Goal: Task Accomplishment & Management: Manage account settings

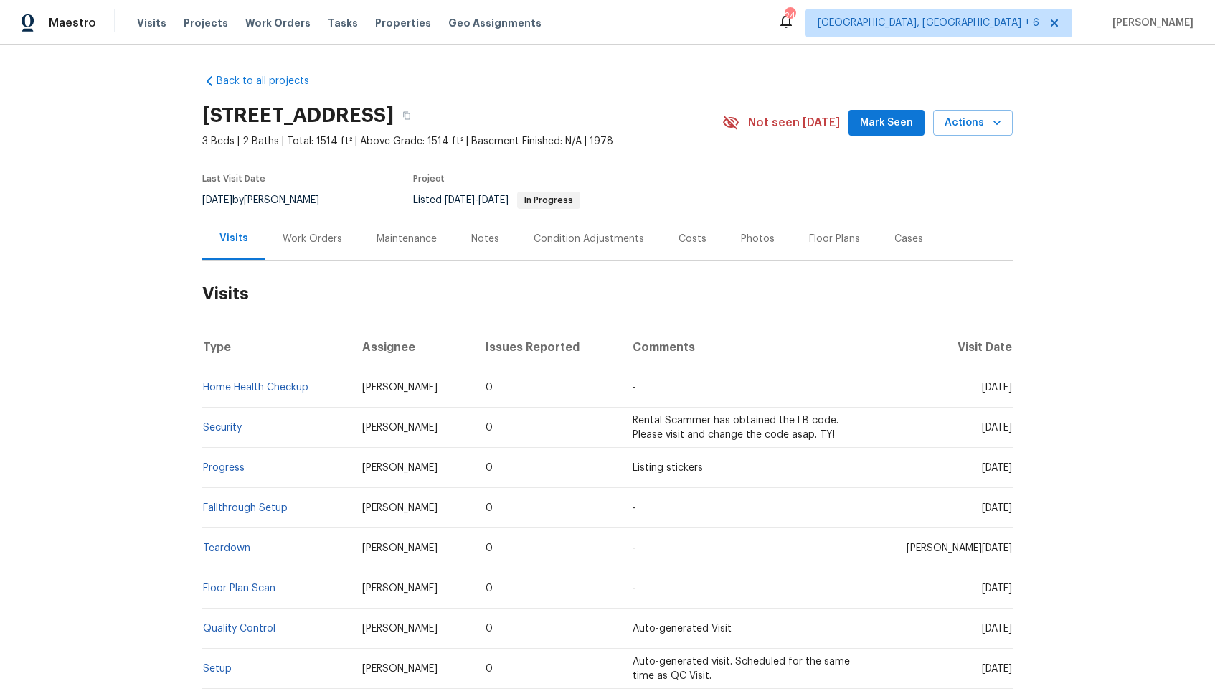
click at [306, 239] on div "Work Orders" at bounding box center [313, 239] width 60 height 14
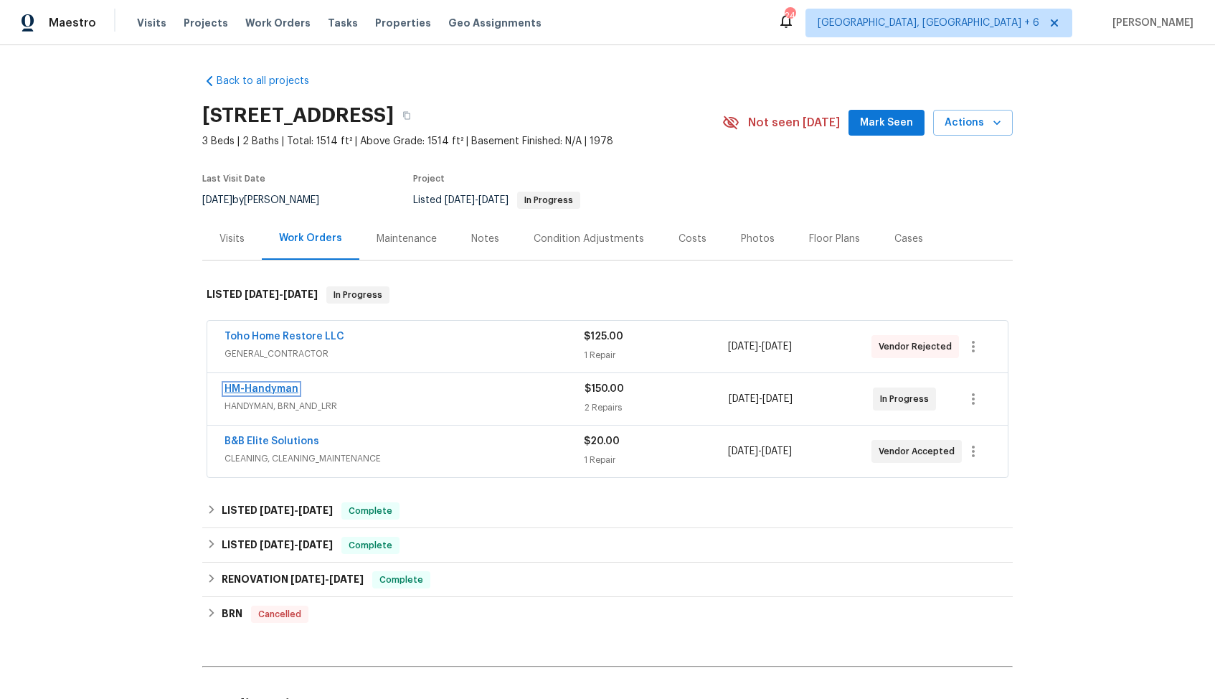
click at [257, 390] on link "HM-Handyman" at bounding box center [262, 389] width 74 height 10
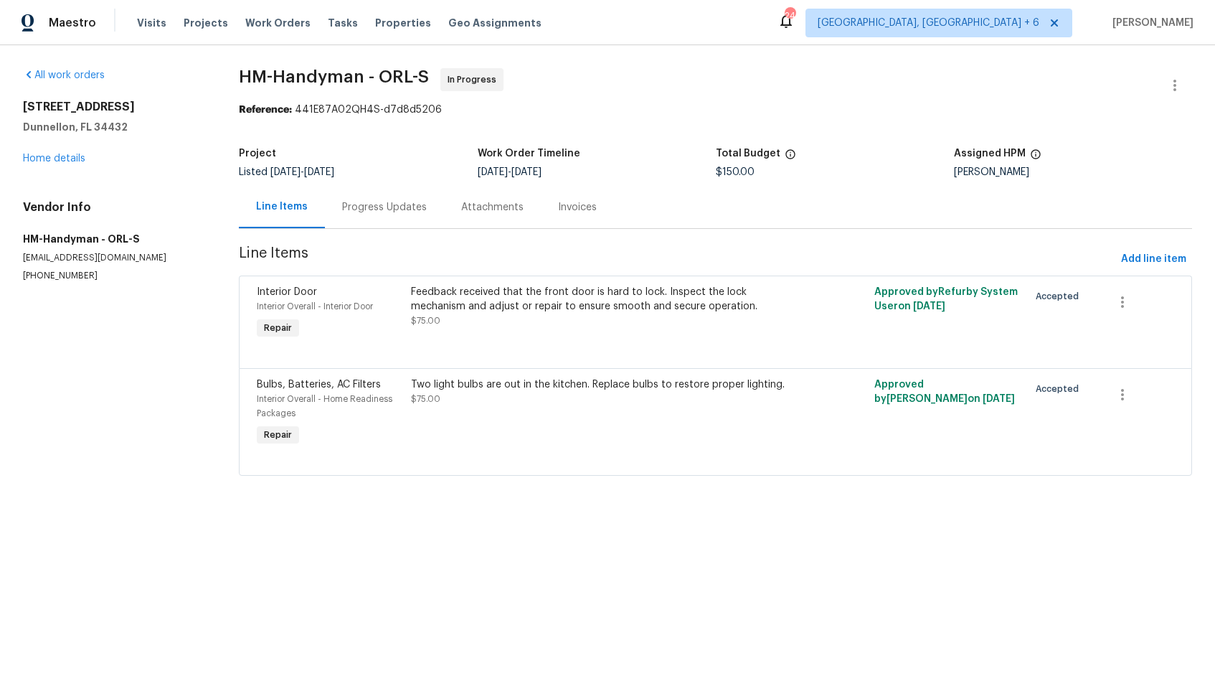
click at [388, 214] on div "Progress Updates" at bounding box center [384, 207] width 85 height 14
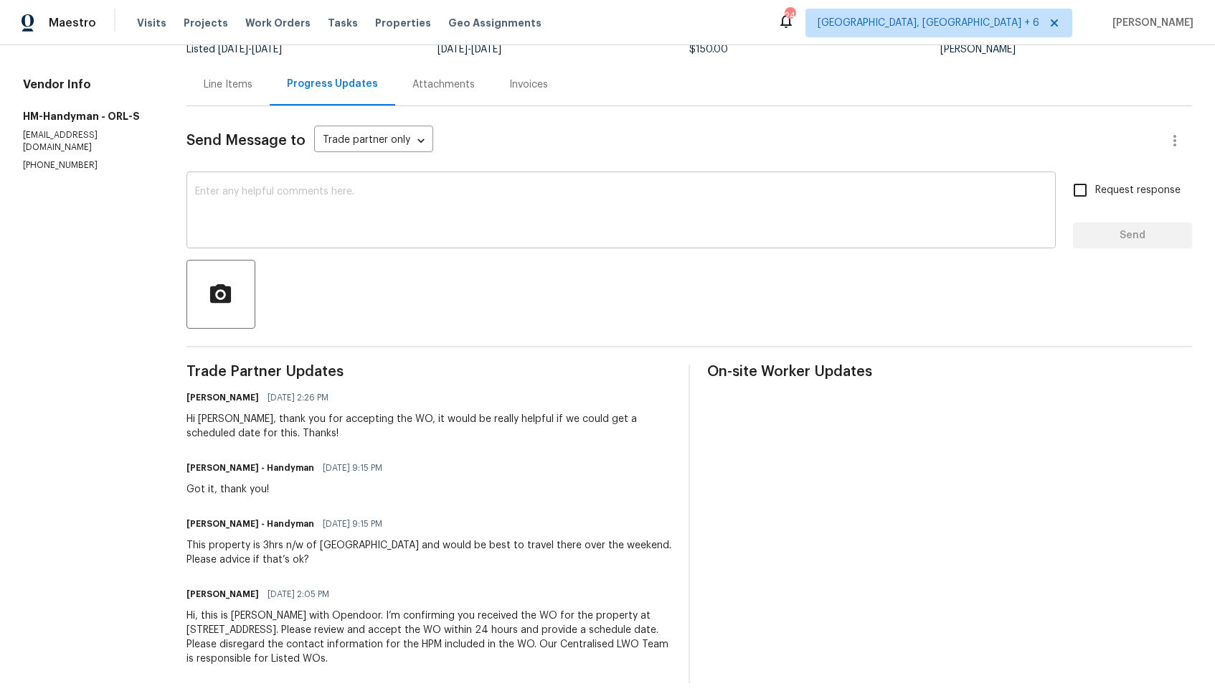
scroll to position [131, 0]
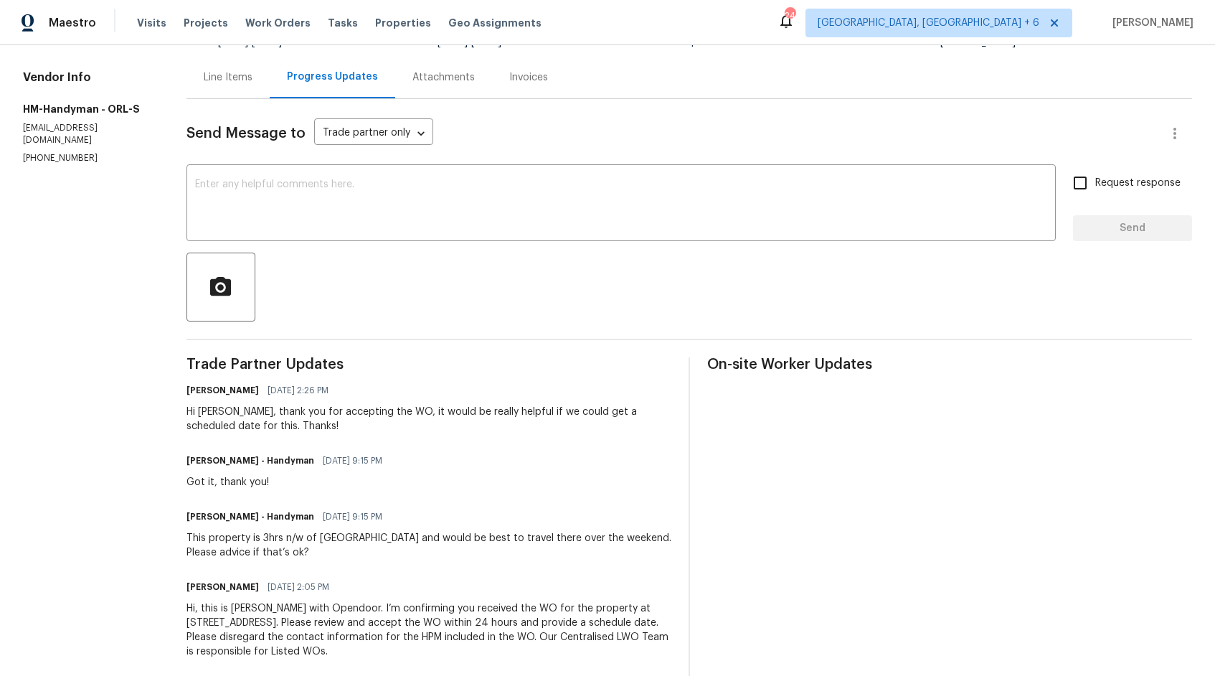
click at [202, 545] on div "This property is 3hrs n/w of Orlando and would be best to travel there over the…" at bounding box center [429, 545] width 485 height 29
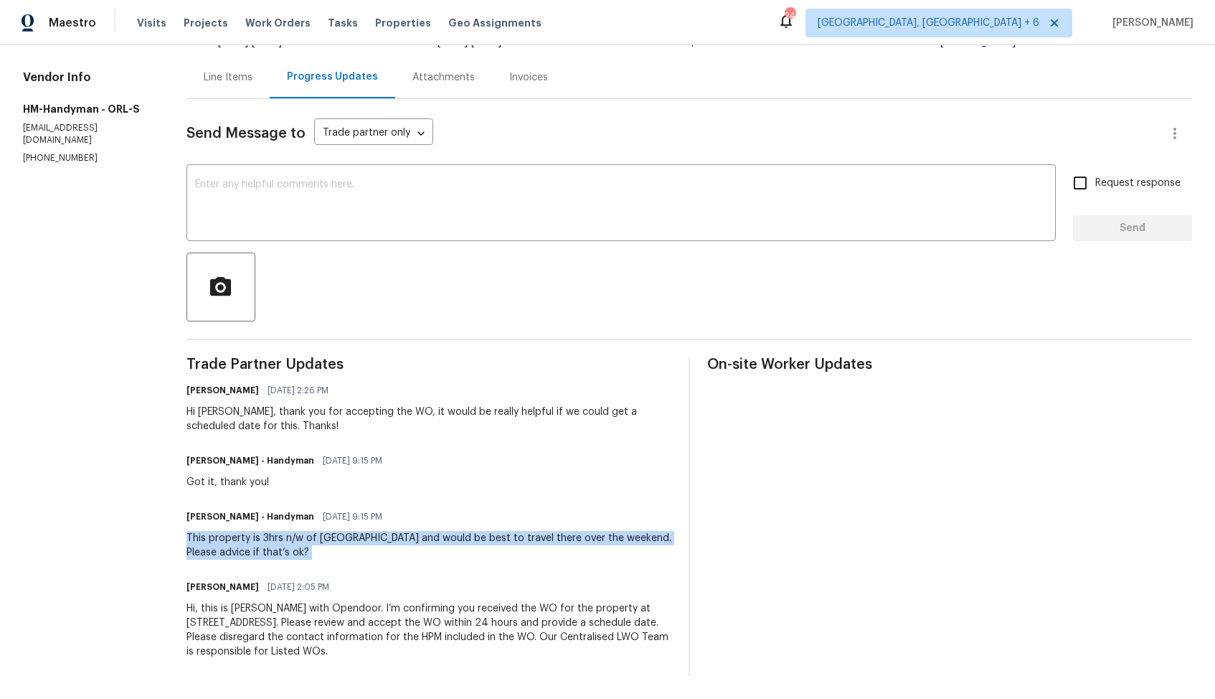
click at [247, 554] on div "This property is 3hrs n/w of Orlando and would be best to travel there over the…" at bounding box center [429, 545] width 485 height 29
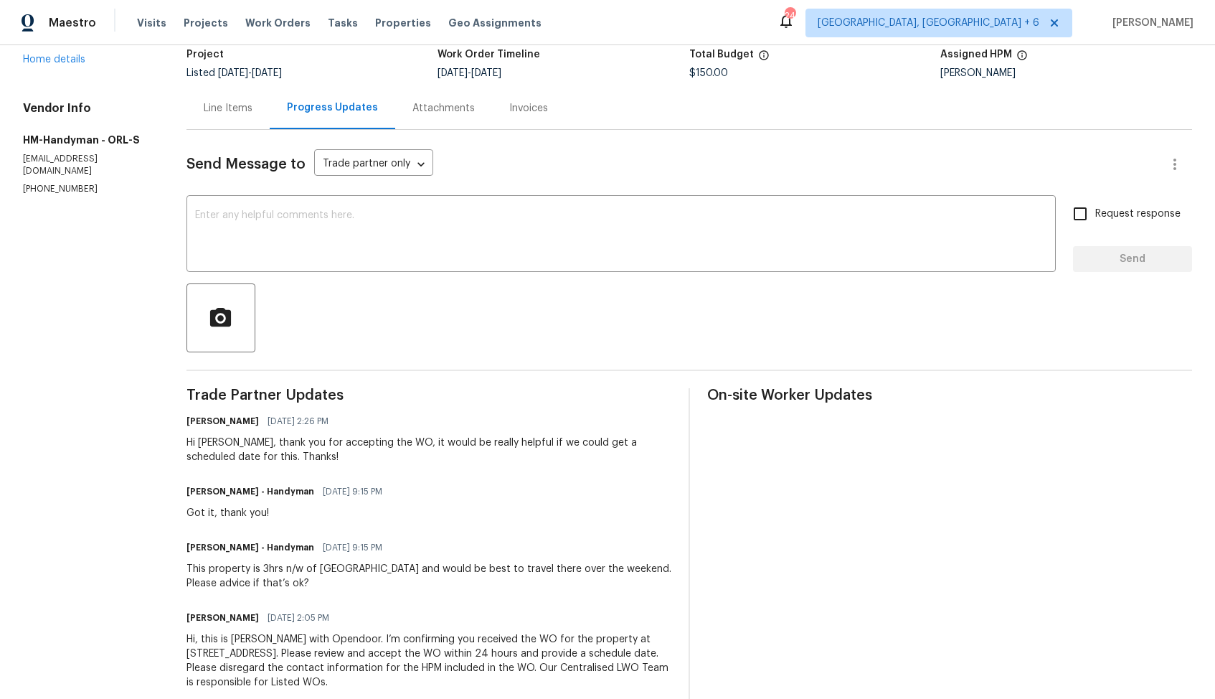
scroll to position [121, 0]
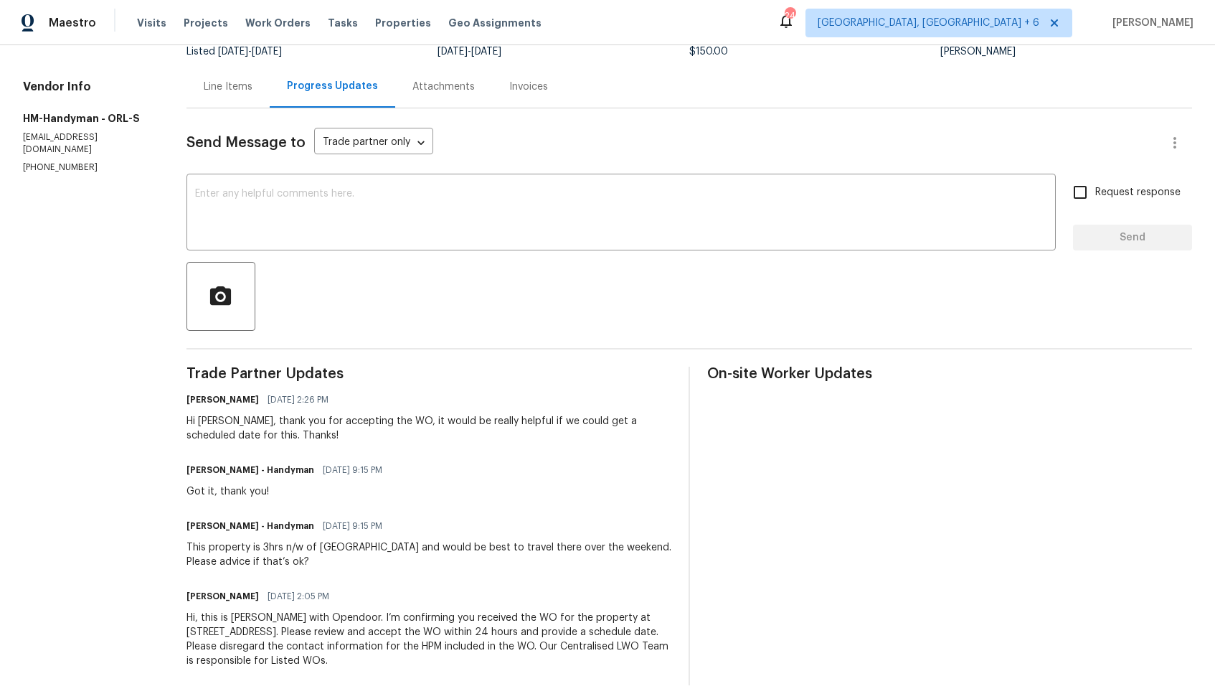
click at [256, 565] on div "This property is 3hrs n/w of Orlando and would be best to travel there over the…" at bounding box center [429, 554] width 485 height 29
click at [371, 317] on div at bounding box center [690, 296] width 1006 height 69
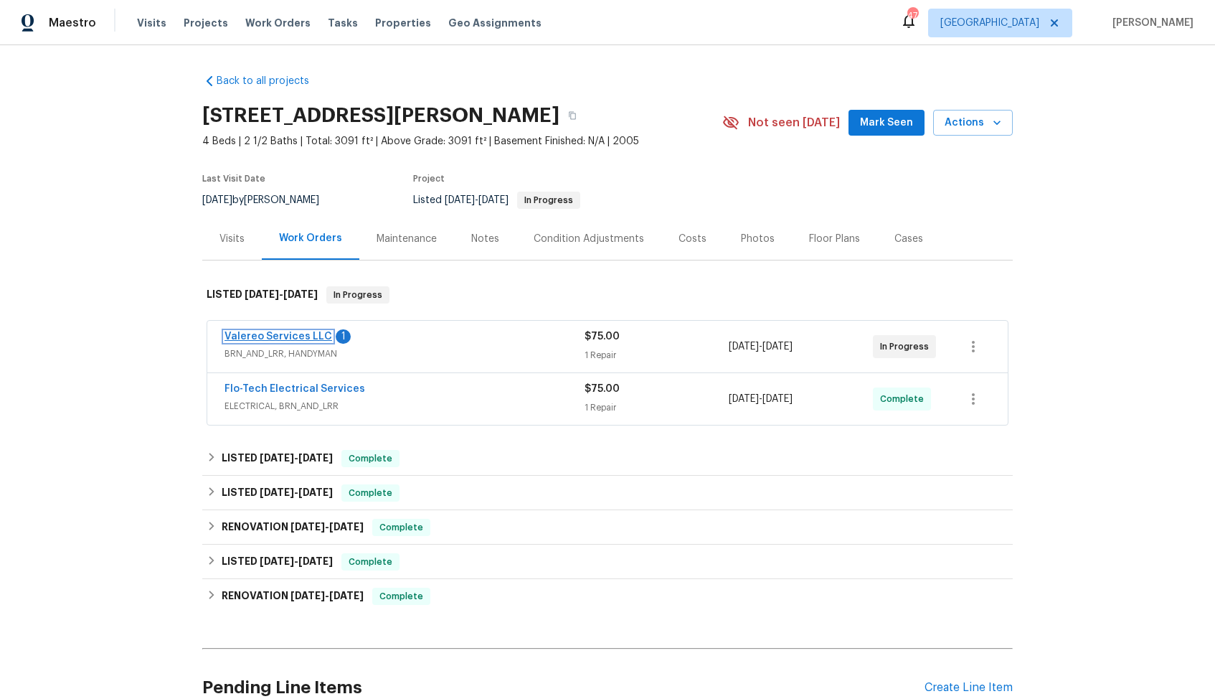
click at [274, 334] on link "Valereo Services LLC" at bounding box center [279, 336] width 108 height 10
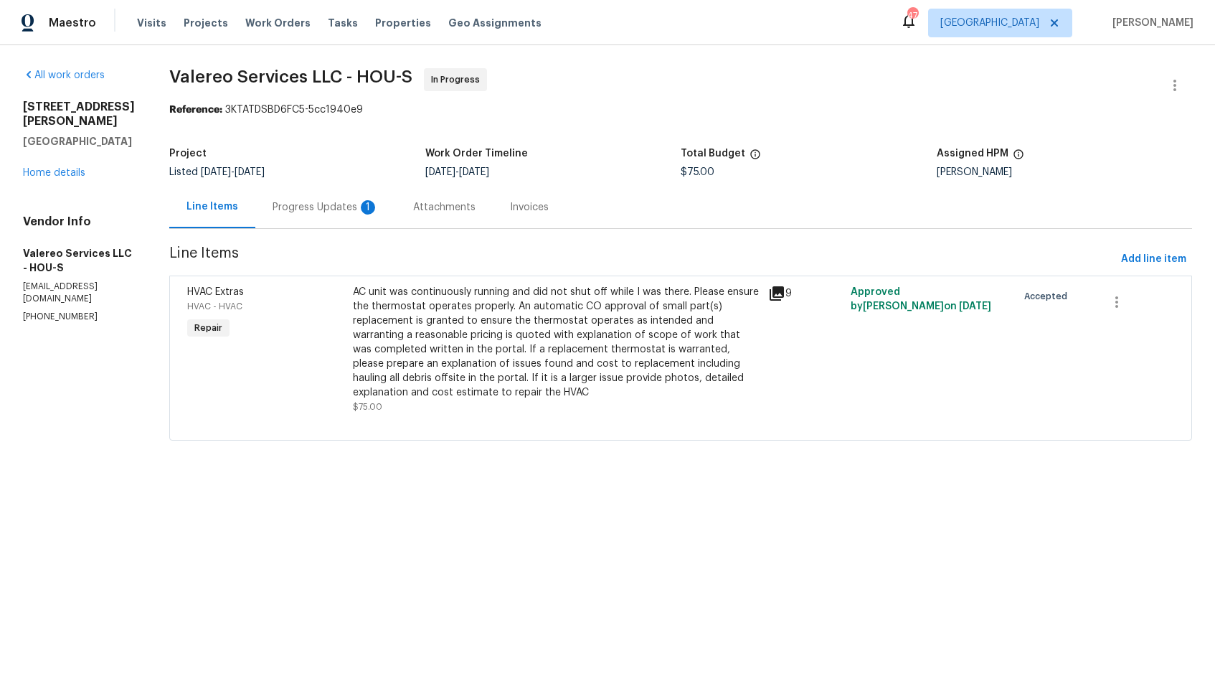
click at [301, 208] on div "Progress Updates 1" at bounding box center [326, 207] width 106 height 14
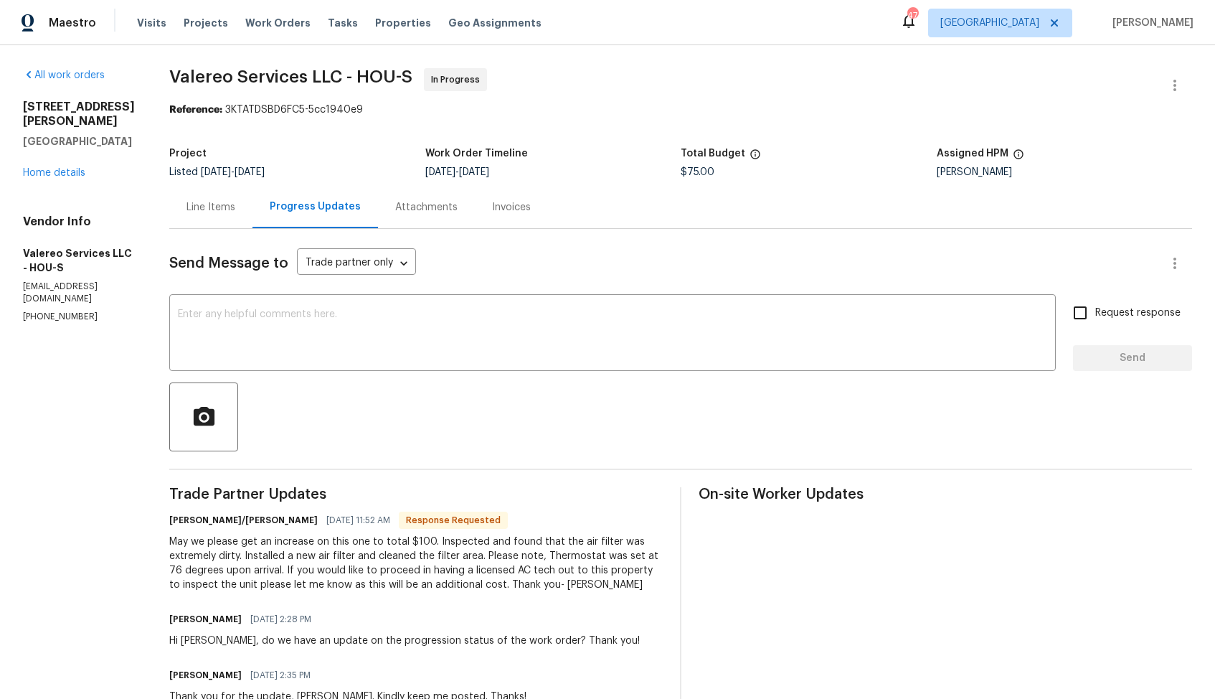
click at [213, 208] on div "Line Items" at bounding box center [211, 207] width 49 height 14
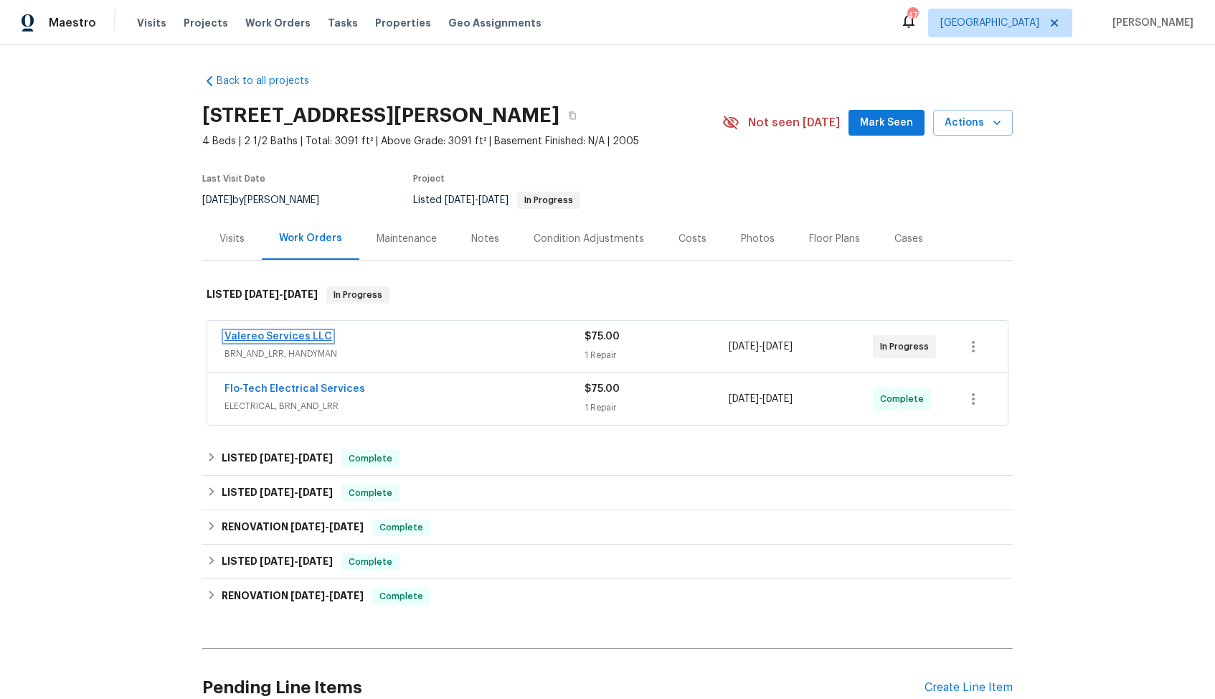
click at [276, 336] on link "Valereo Services LLC" at bounding box center [279, 336] width 108 height 10
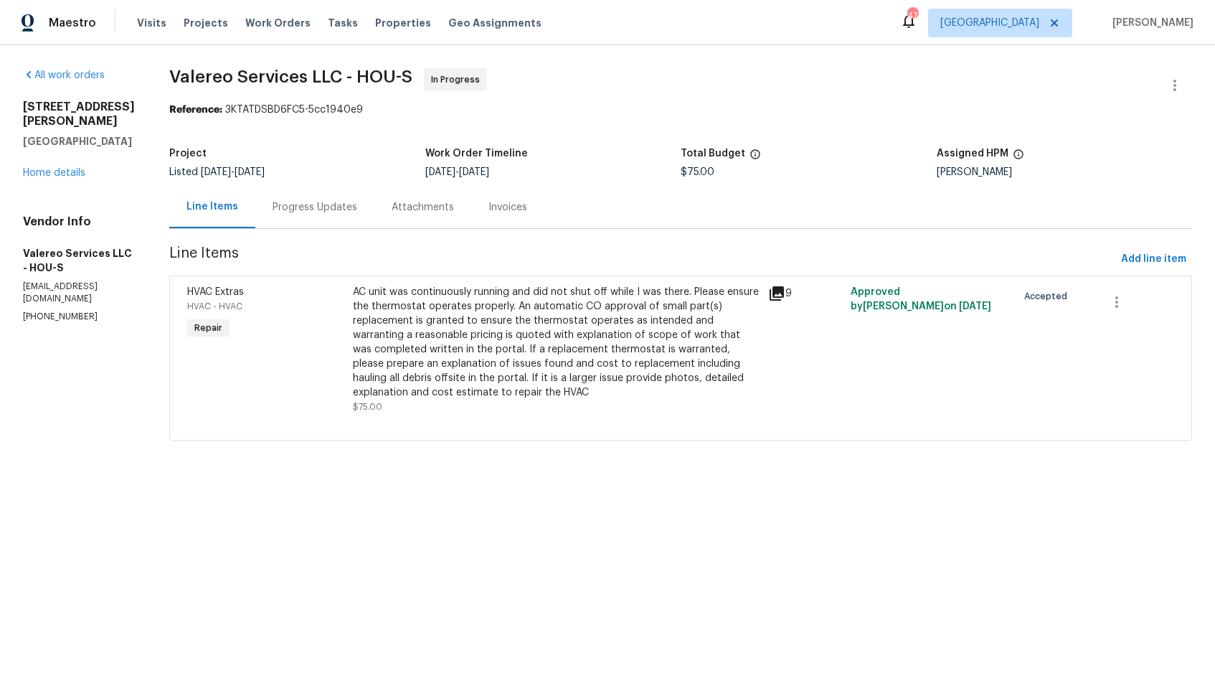
click at [306, 222] on div "Progress Updates" at bounding box center [314, 207] width 119 height 42
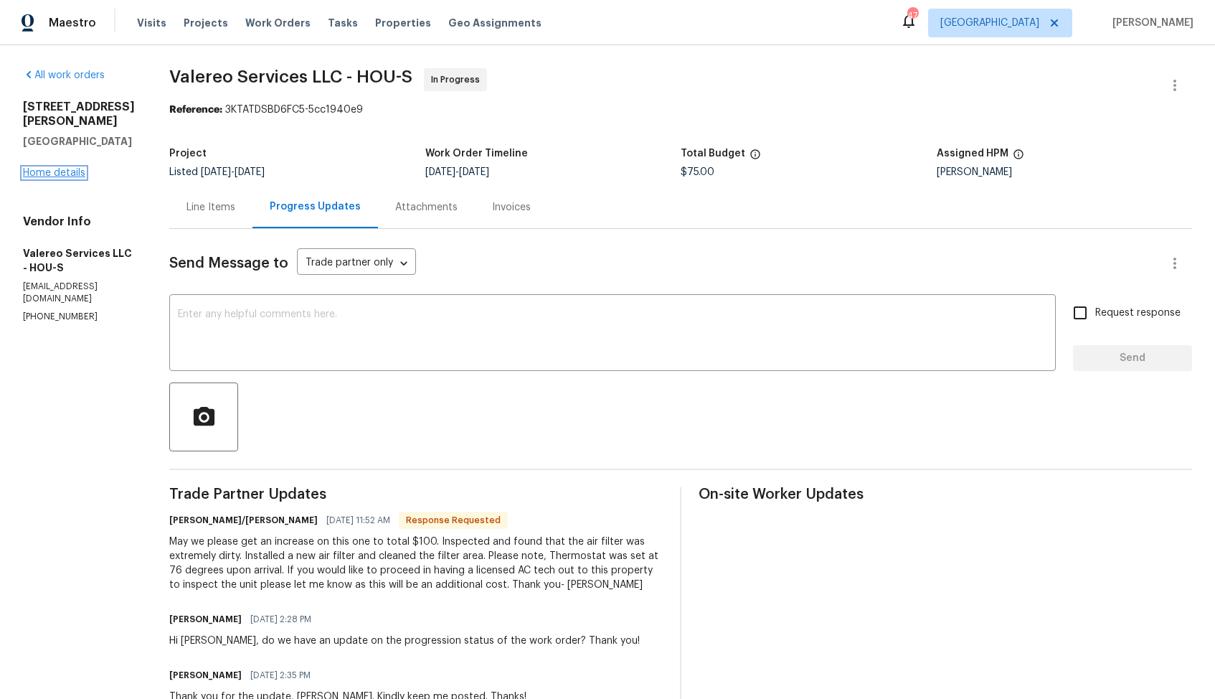
click at [54, 168] on link "Home details" at bounding box center [54, 173] width 62 height 10
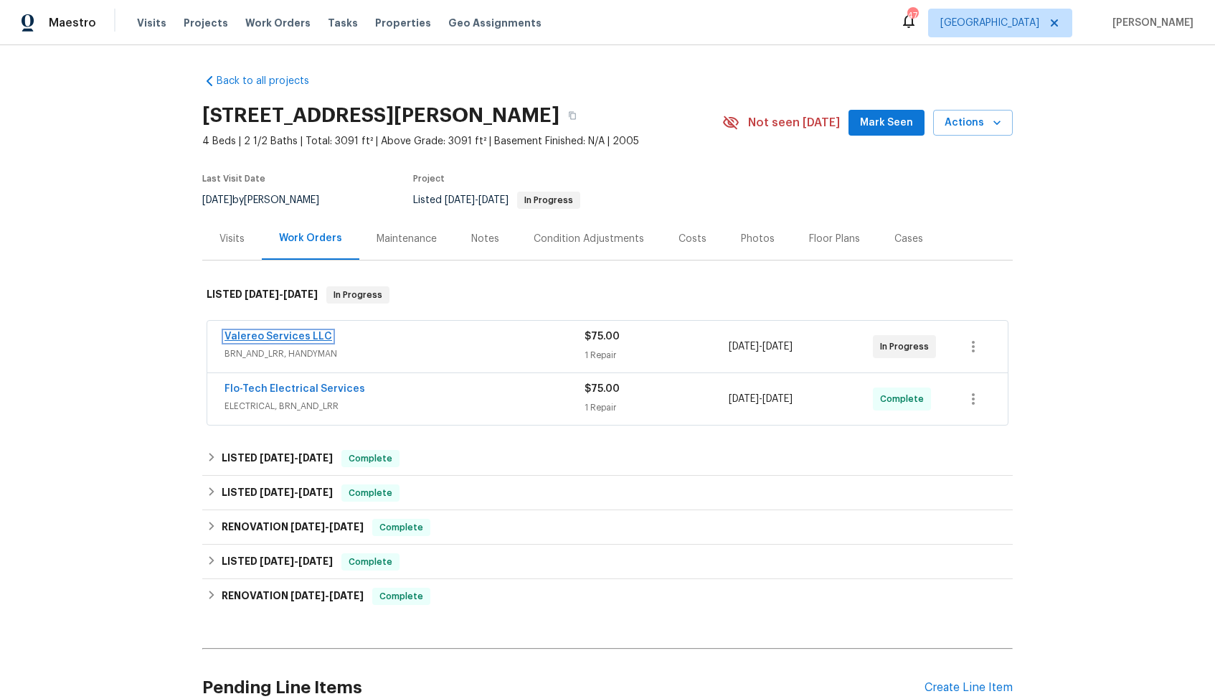
click at [298, 339] on link "Valereo Services LLC" at bounding box center [279, 336] width 108 height 10
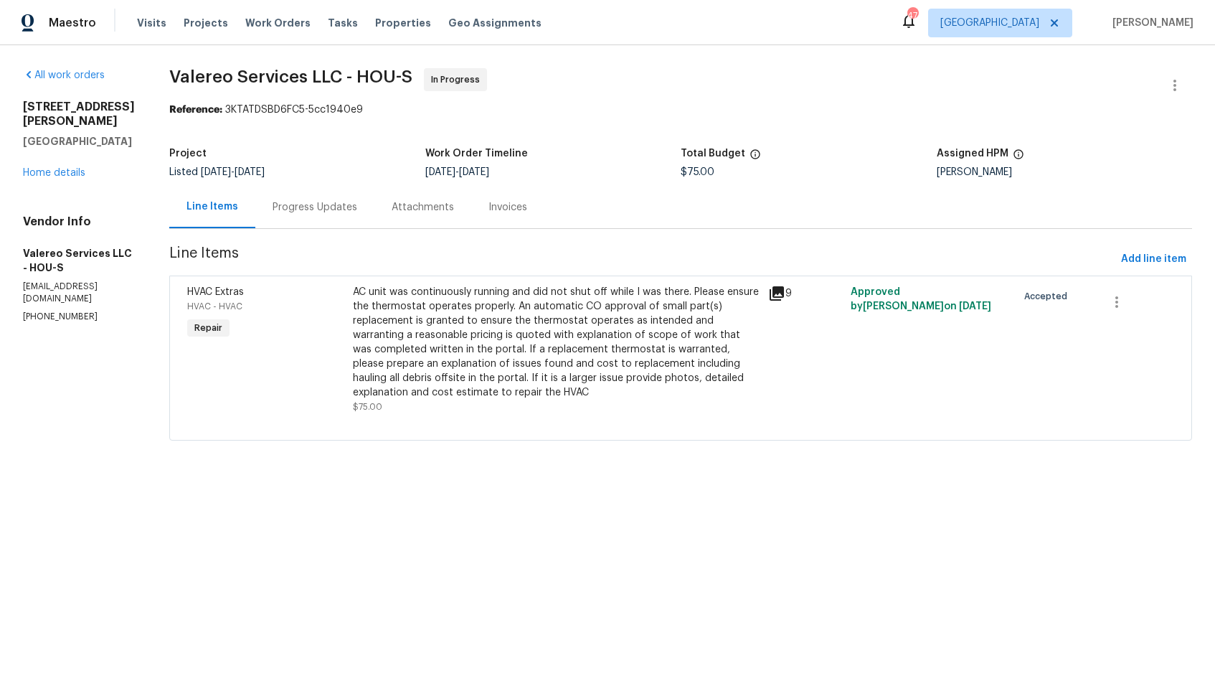
click at [317, 202] on div "Progress Updates" at bounding box center [315, 207] width 85 height 14
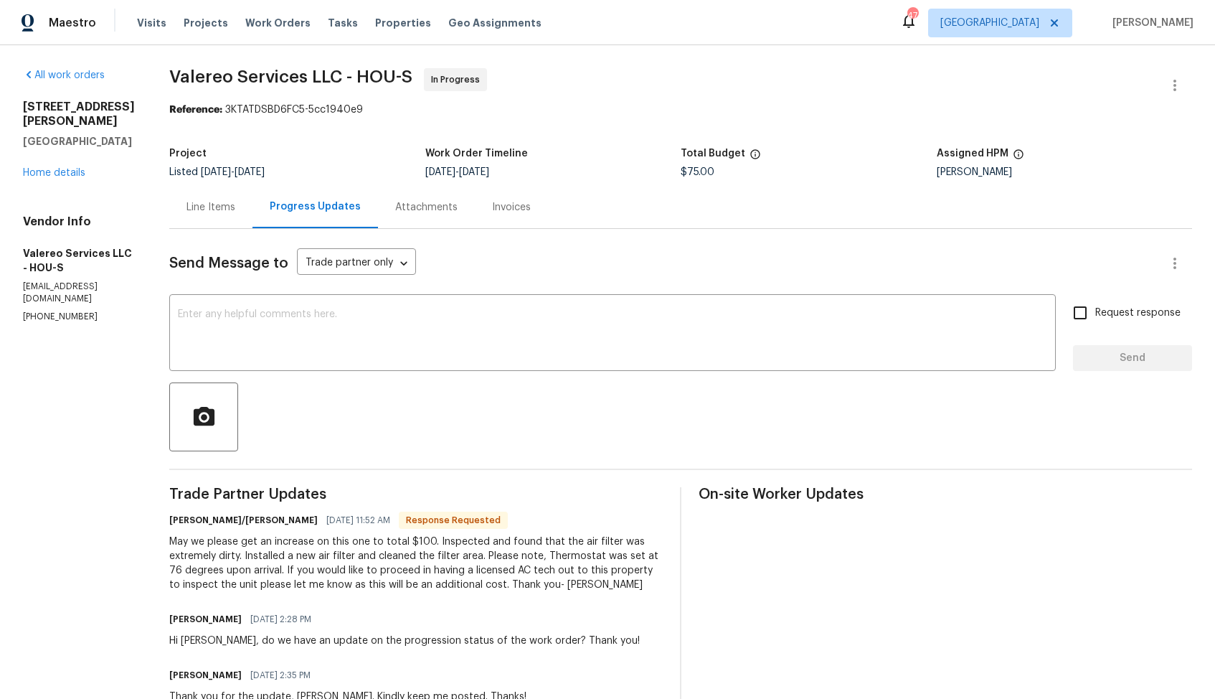
click at [556, 583] on div "May we please get an increase on this one to total $100. Inspected and found th…" at bounding box center [416, 563] width 494 height 57
copy div "[PERSON_NAME]"
click at [643, 350] on textarea at bounding box center [613, 334] width 870 height 50
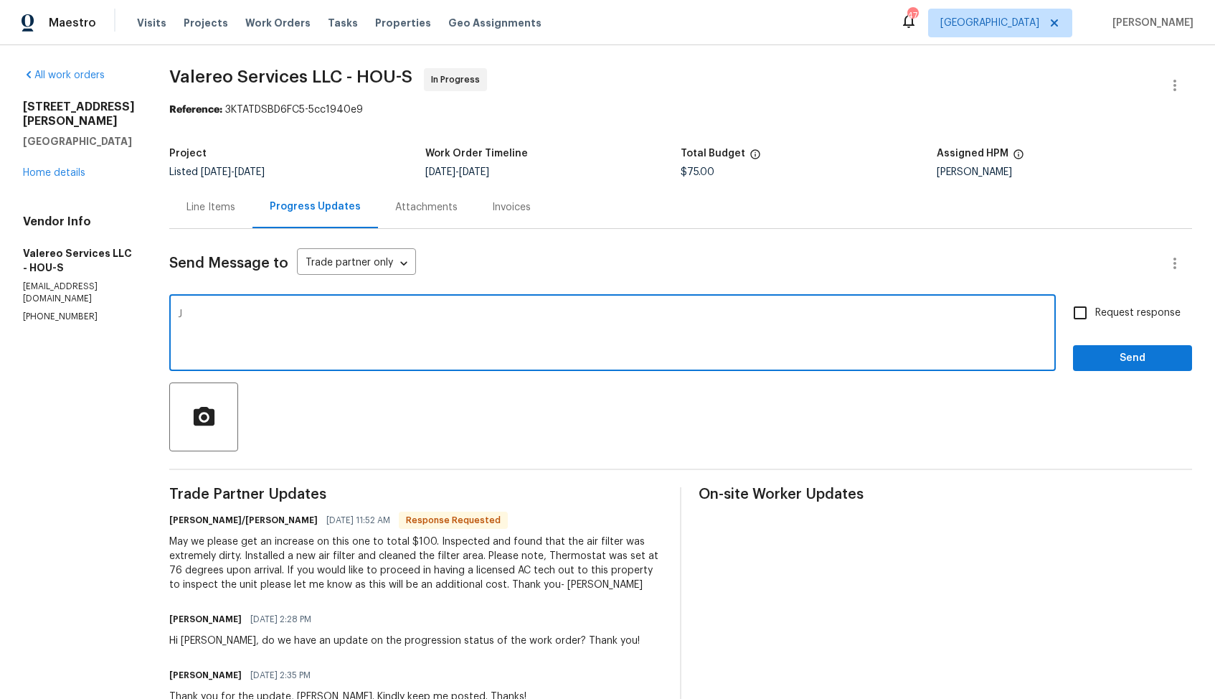
type textarea "J"
paste textarea "[PERSON_NAME]"
click at [363, 316] on textarea "Hi Kelly, thank you for the update. Cost has been updated" at bounding box center [613, 334] width 870 height 50
click at [497, 314] on textarea "Hi Kelly, thank you for the update. Cost $100 has been updated" at bounding box center [613, 334] width 870 height 50
type textarea "Hi [PERSON_NAME], thank you for the update. Cost $100 has been updated. Let me …"
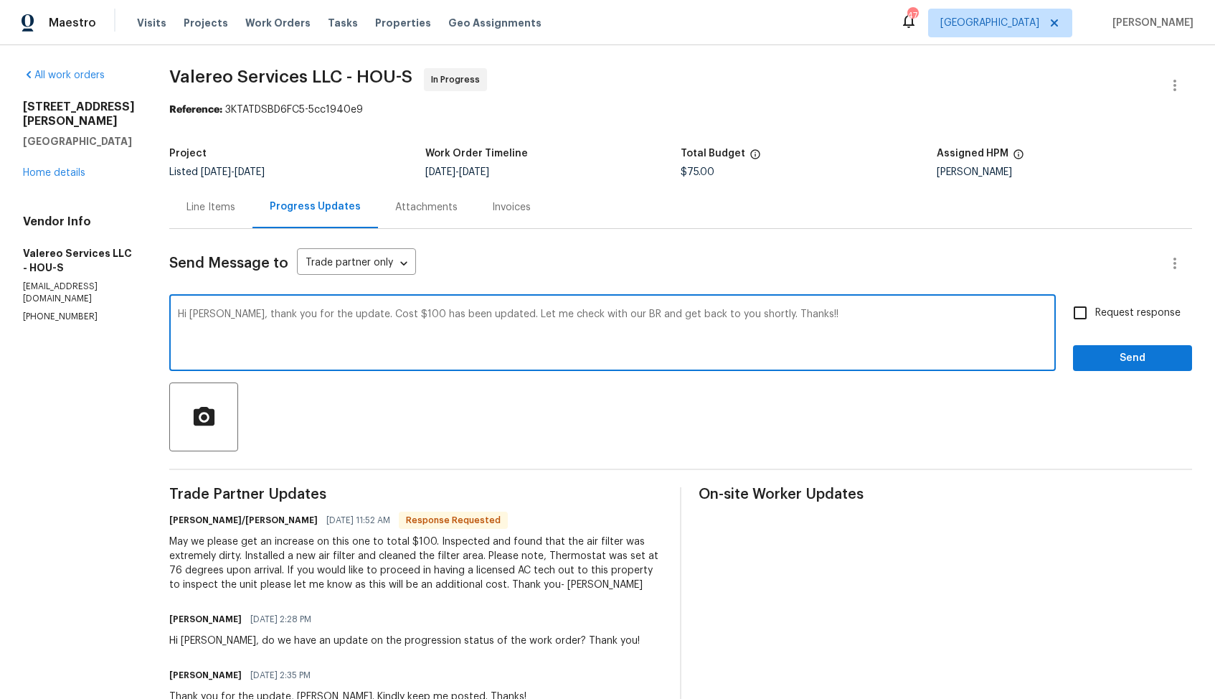
click at [1099, 306] on span "Request response" at bounding box center [1138, 313] width 85 height 15
click at [1096, 306] on input "Request response" at bounding box center [1080, 313] width 30 height 30
checkbox input "true"
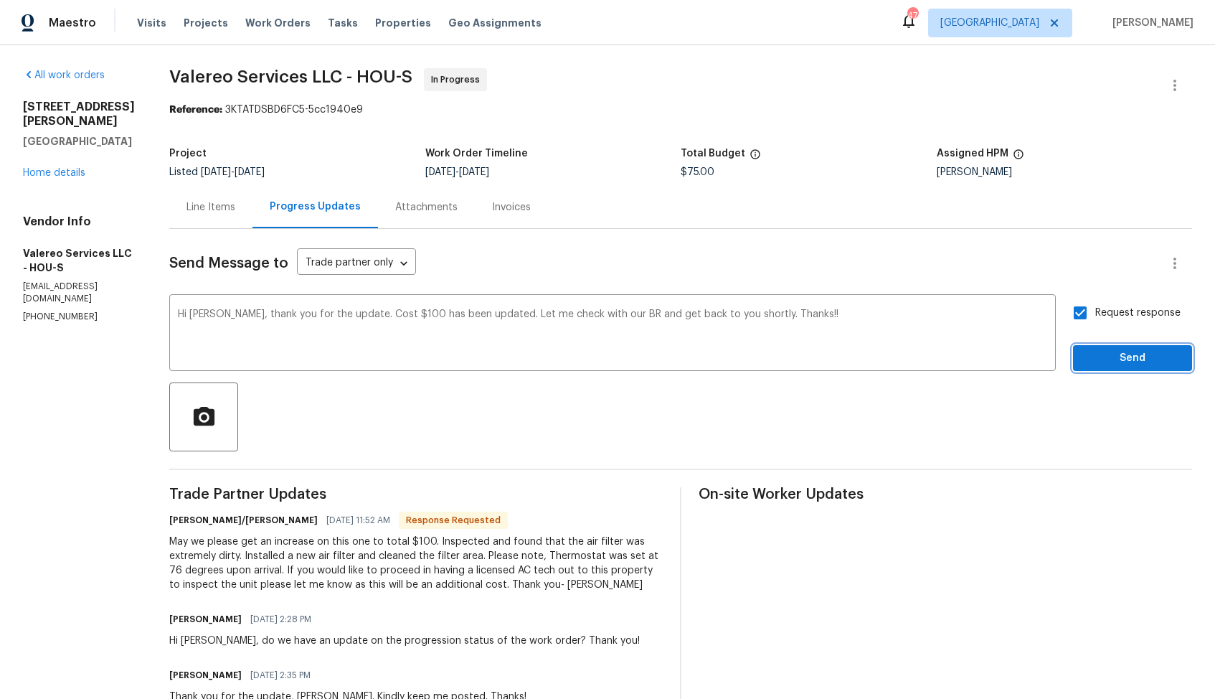
click at [1098, 359] on span "Send" at bounding box center [1133, 358] width 96 height 18
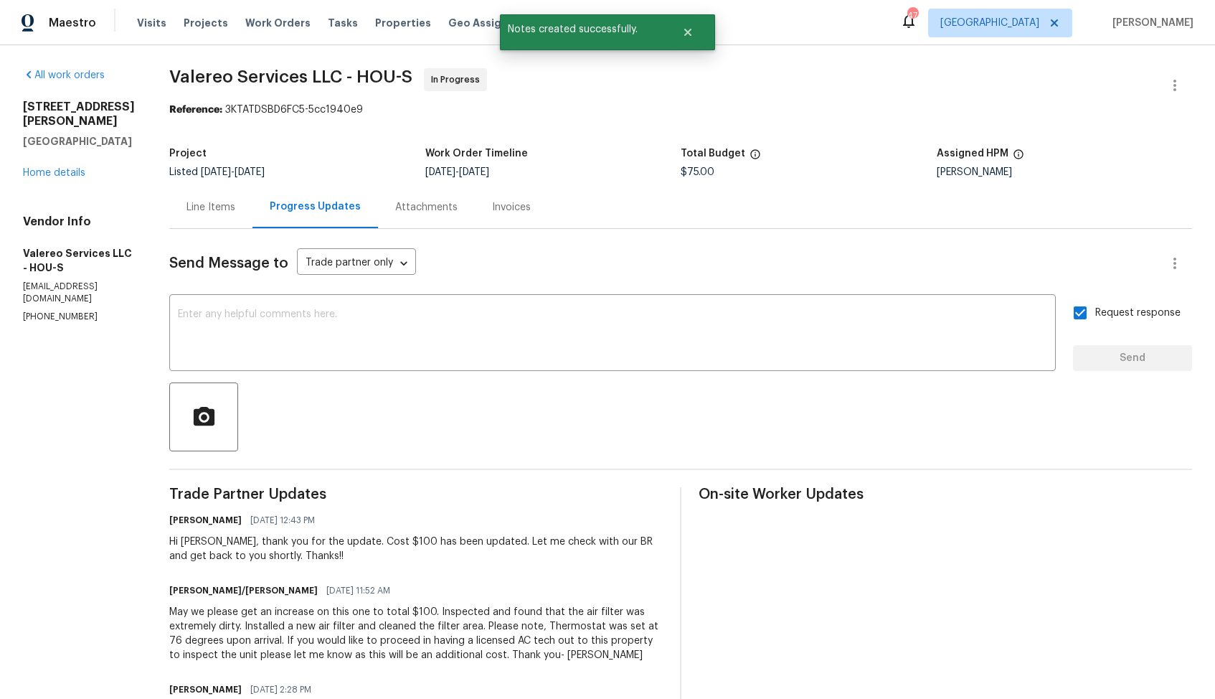
click at [303, 630] on div "May we please get an increase on this one to total $100. Inspected and found th…" at bounding box center [416, 633] width 494 height 57
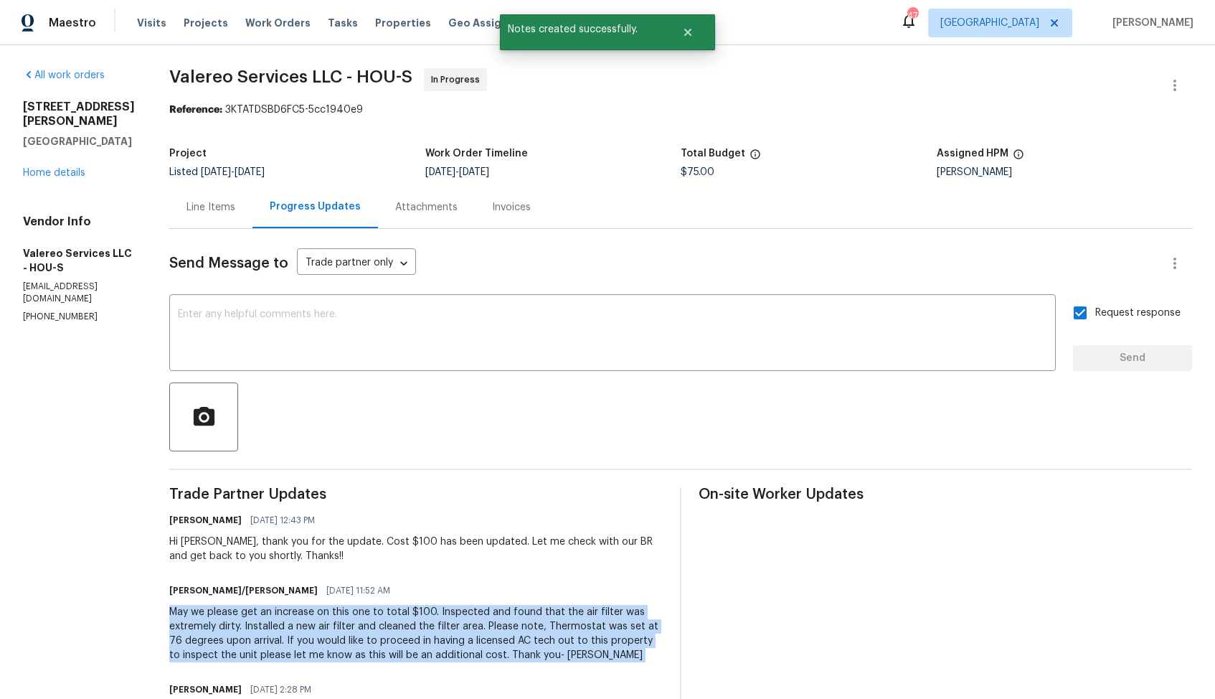
copy div "May we please get an increase on this one to total $100. Inspected and found th…"
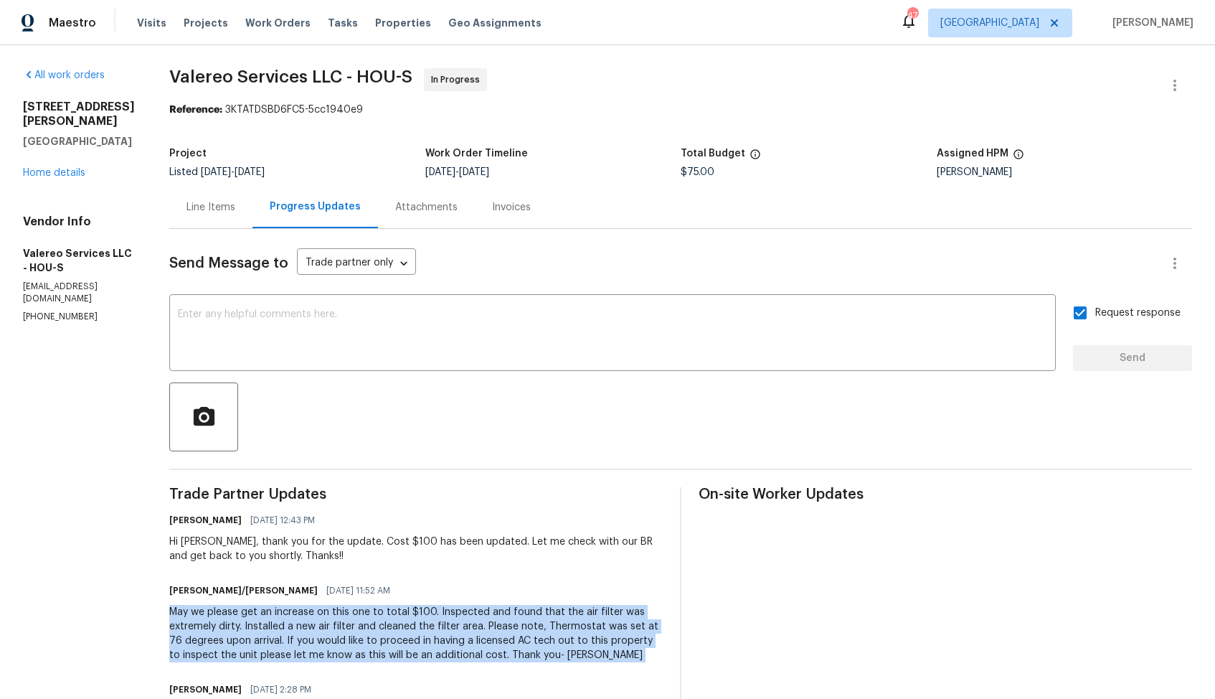
click at [349, 532] on div "Arvind Raj M 08/13/2025 12:43 PM Hi Kelly, thank you for the update. Cost $100 …" at bounding box center [416, 536] width 494 height 53
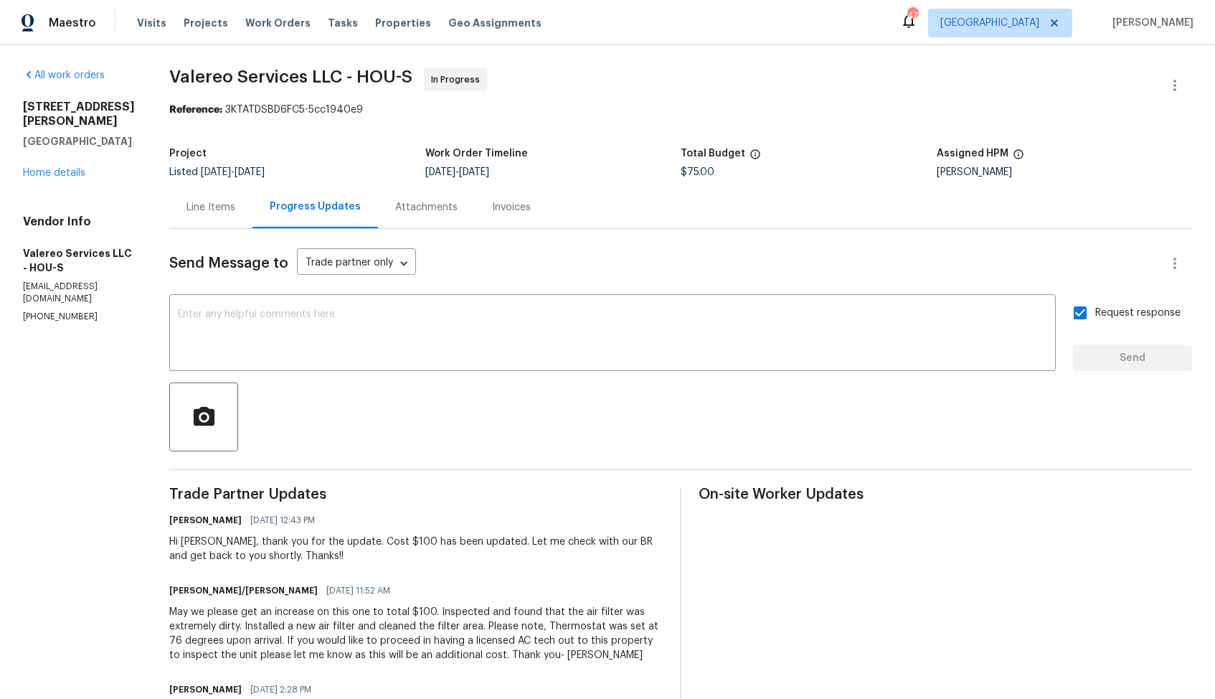
click at [324, 628] on div "May we please get an increase on this one to total $100. Inspected and found th…" at bounding box center [416, 633] width 494 height 57
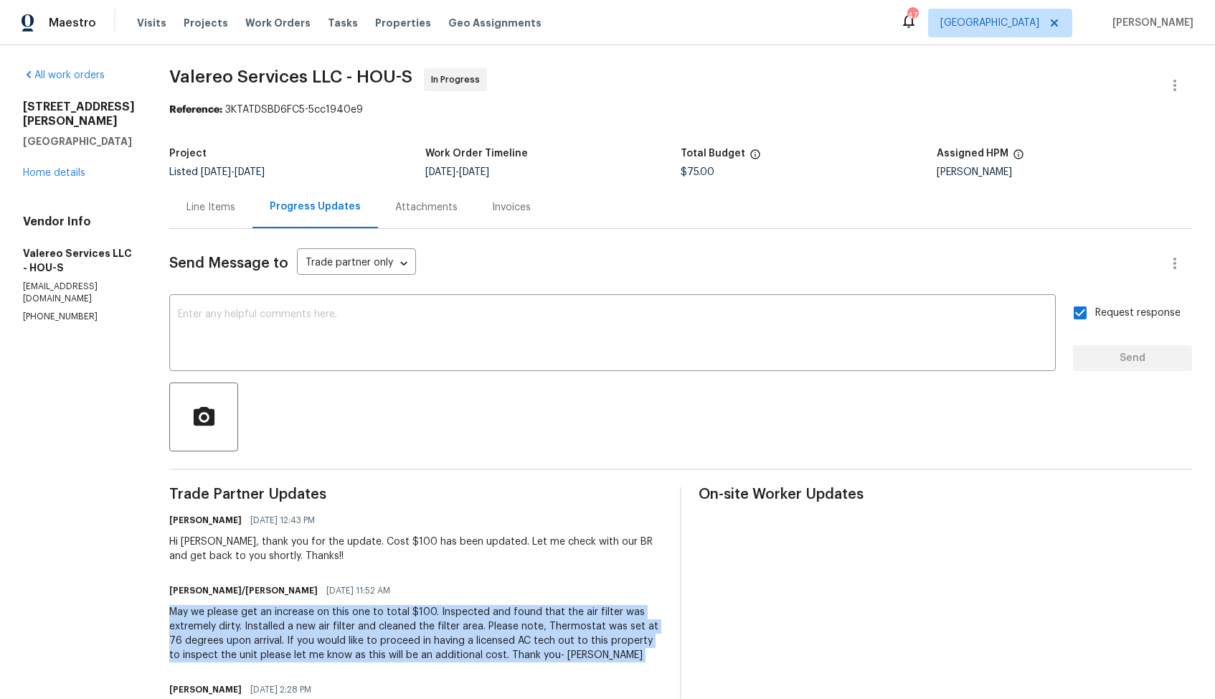
copy div "May we please get an increase on this one to total $100. Inspected and found th…"
click at [688, 158] on h5 "Total Budget" at bounding box center [713, 154] width 65 height 10
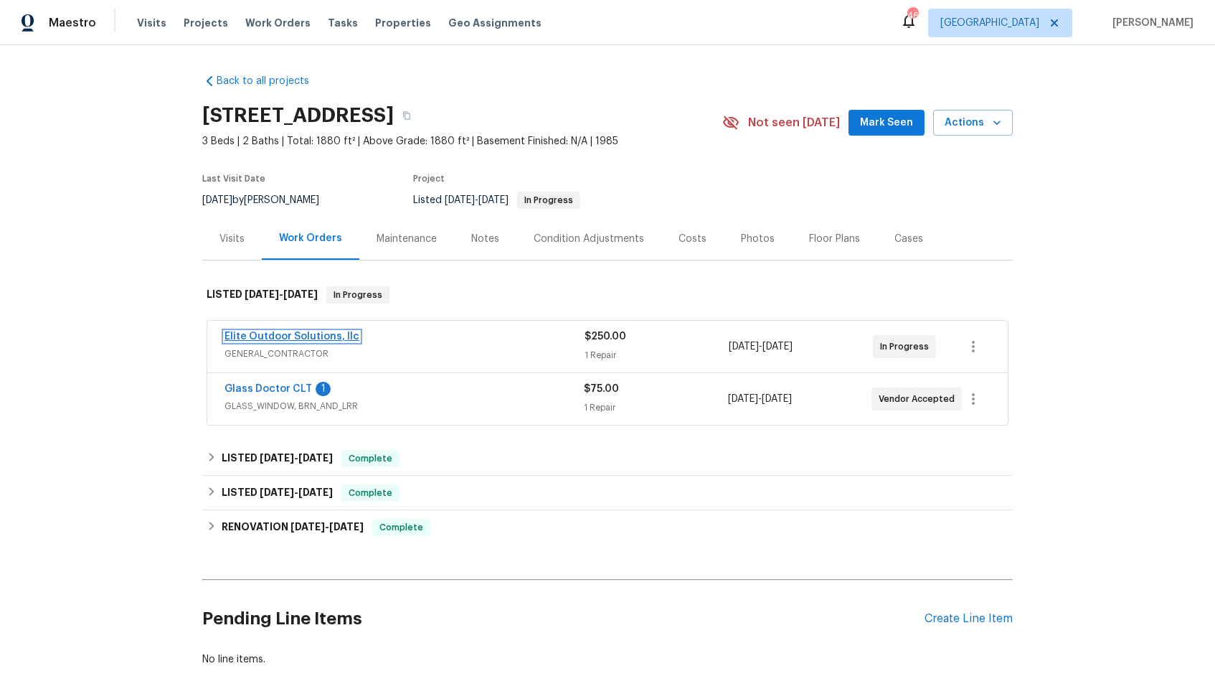
click at [287, 337] on link "Elite Outdoor Solutions, llc" at bounding box center [292, 336] width 135 height 10
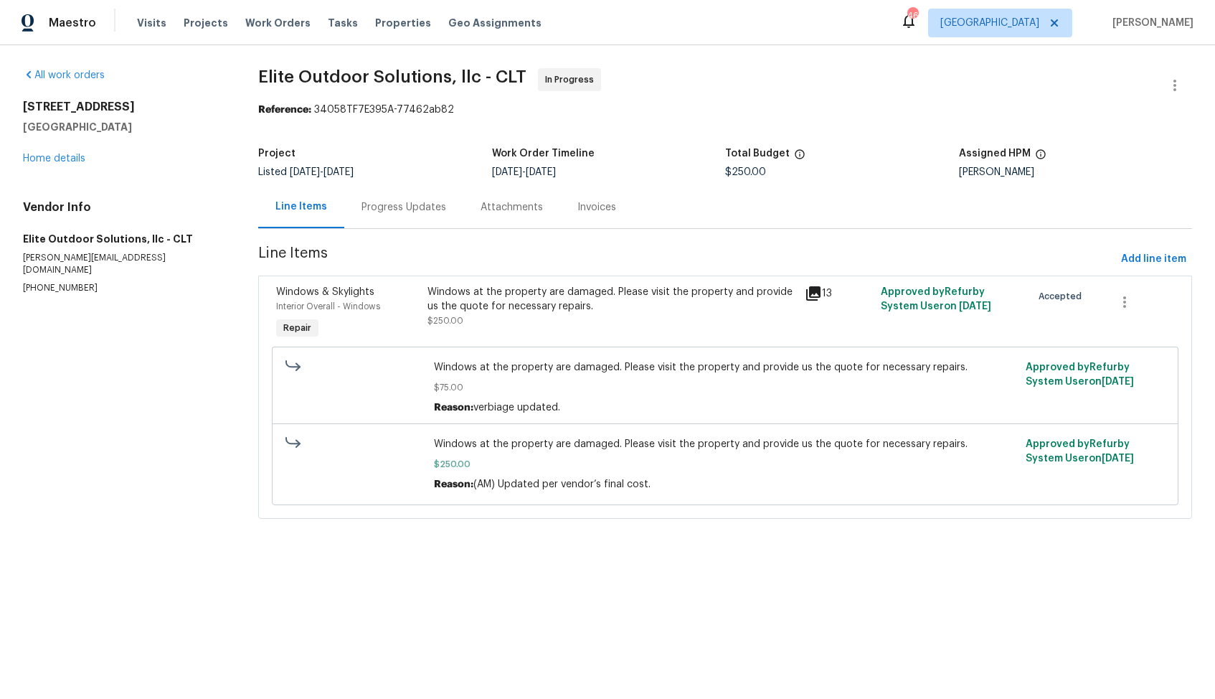
click at [392, 207] on div "Progress Updates" at bounding box center [404, 207] width 85 height 14
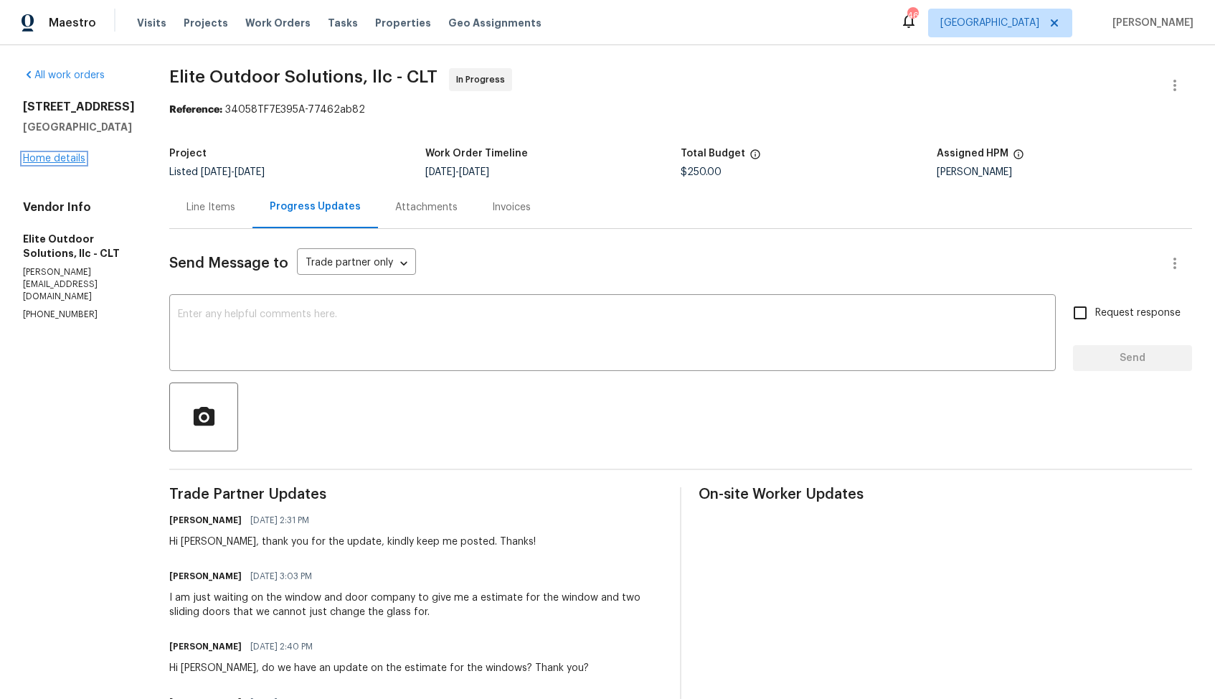
click at [52, 154] on link "Home details" at bounding box center [54, 159] width 62 height 10
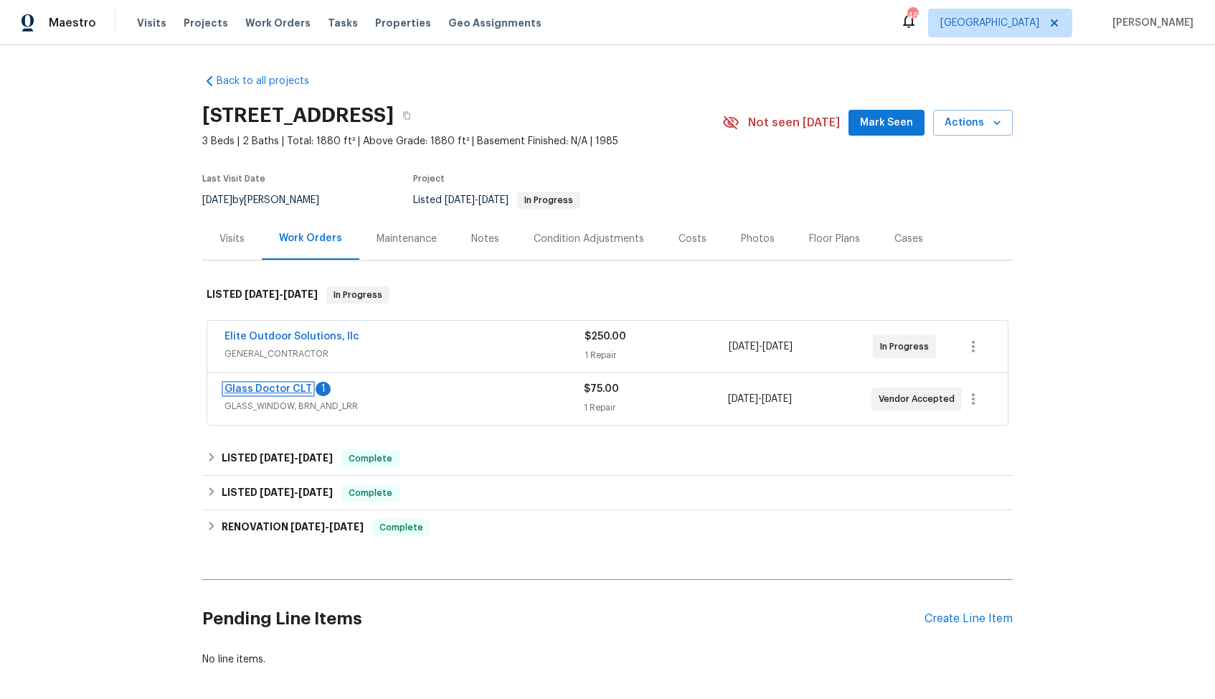
click at [270, 391] on link "Glass Doctor CLT" at bounding box center [269, 389] width 88 height 10
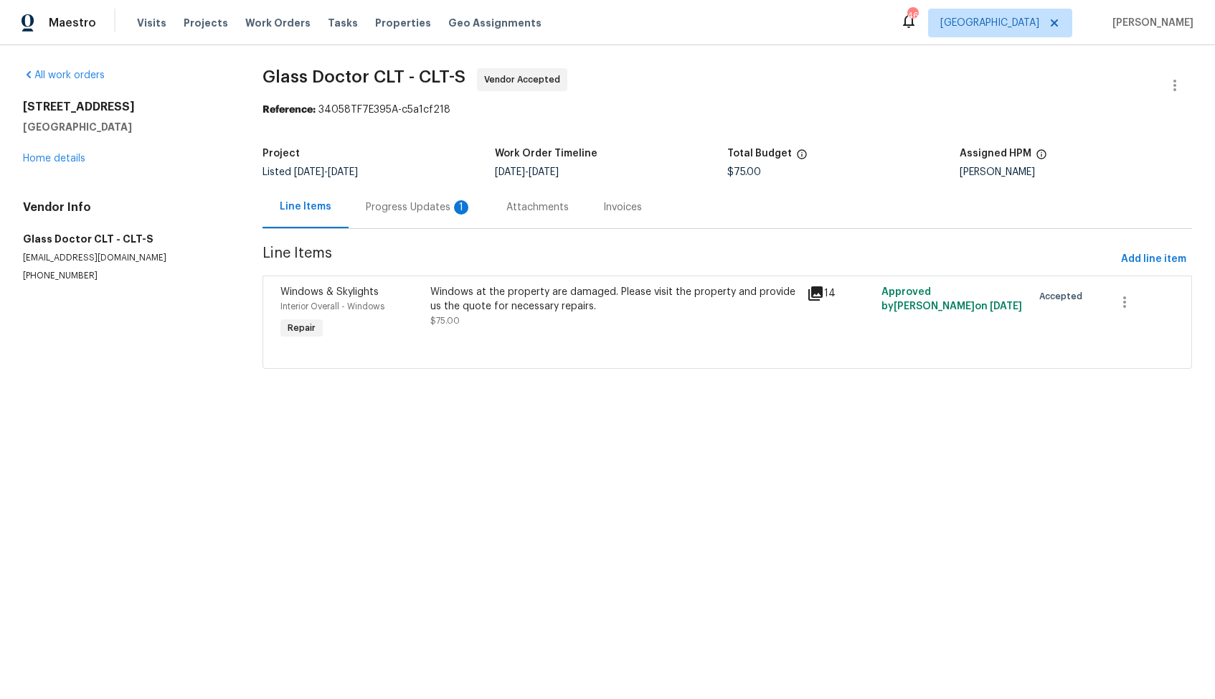
click at [392, 210] on div "Progress Updates 1" at bounding box center [419, 207] width 106 height 14
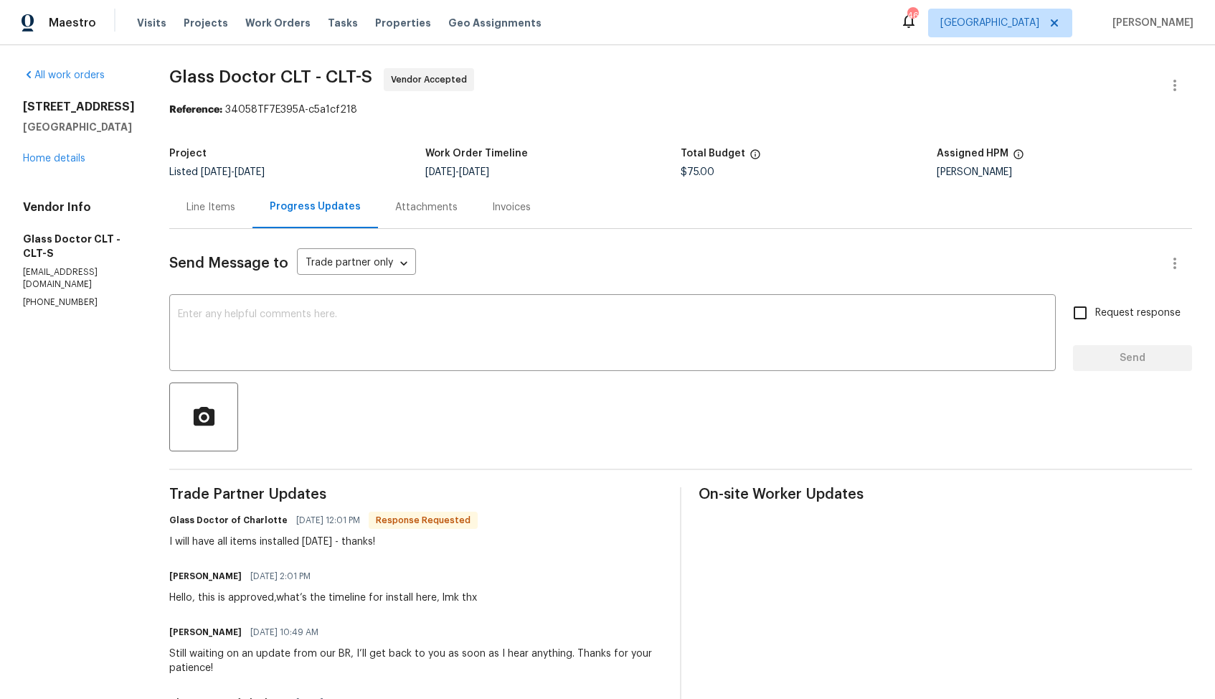
click at [169, 575] on h6 "Jason Bouque" at bounding box center [205, 576] width 72 height 14
drag, startPoint x: 137, startPoint y: 577, endPoint x: 199, endPoint y: 575, distance: 61.7
click at [199, 575] on div "Jason Bouque 08/12/2025 2:01 PM" at bounding box center [323, 576] width 308 height 20
copy h6 "Jason Bouque"
click at [230, 595] on div "Hello, this is approved,what’s the timeline for install here, lmk thx" at bounding box center [323, 597] width 308 height 14
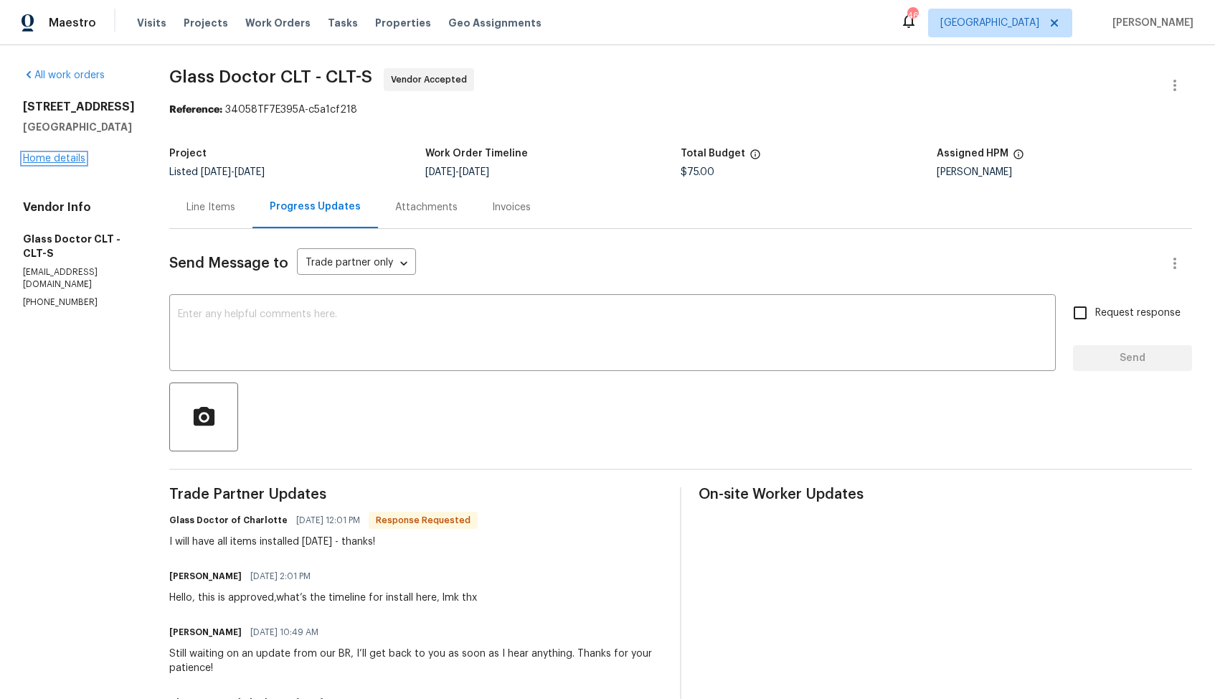
click at [66, 164] on link "Home details" at bounding box center [54, 159] width 62 height 10
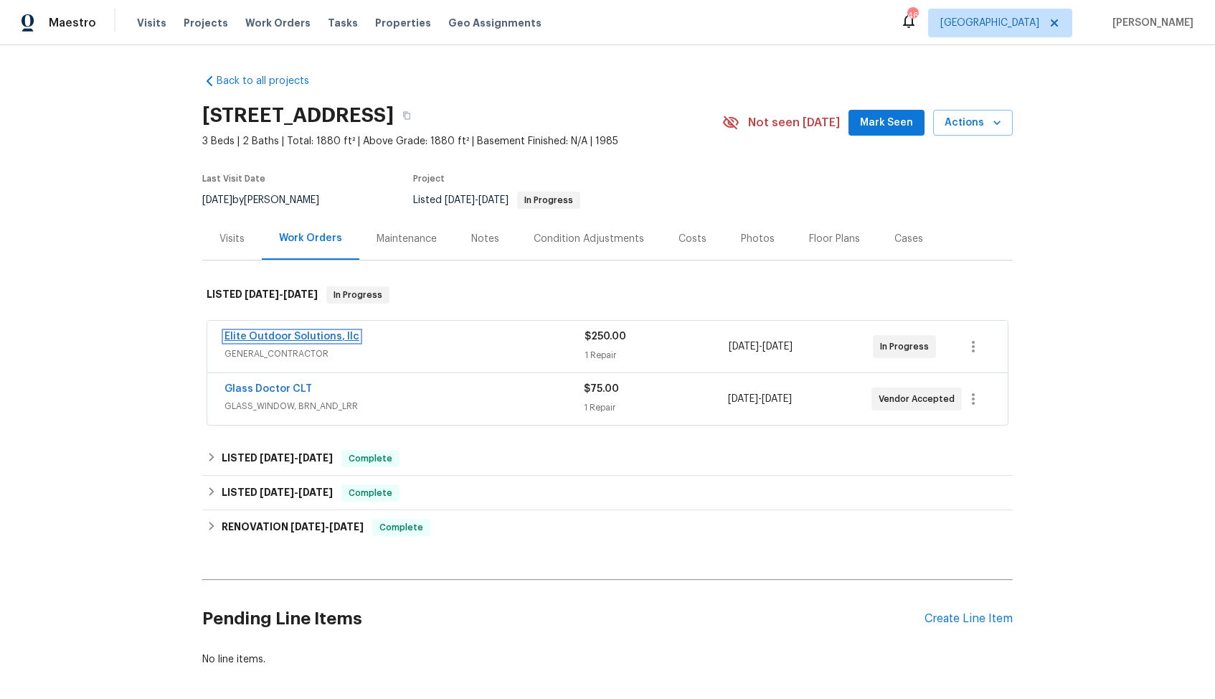
click at [281, 338] on link "Elite Outdoor Solutions, llc" at bounding box center [292, 336] width 135 height 10
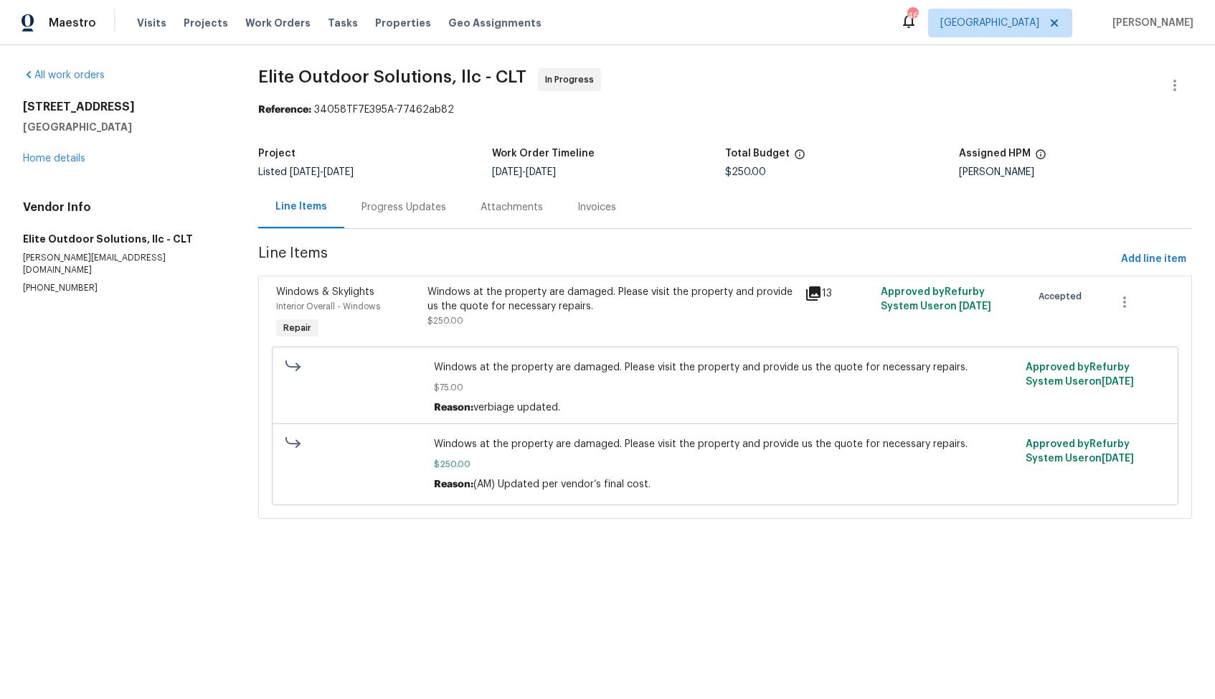
click at [395, 209] on div "Progress Updates" at bounding box center [404, 207] width 85 height 14
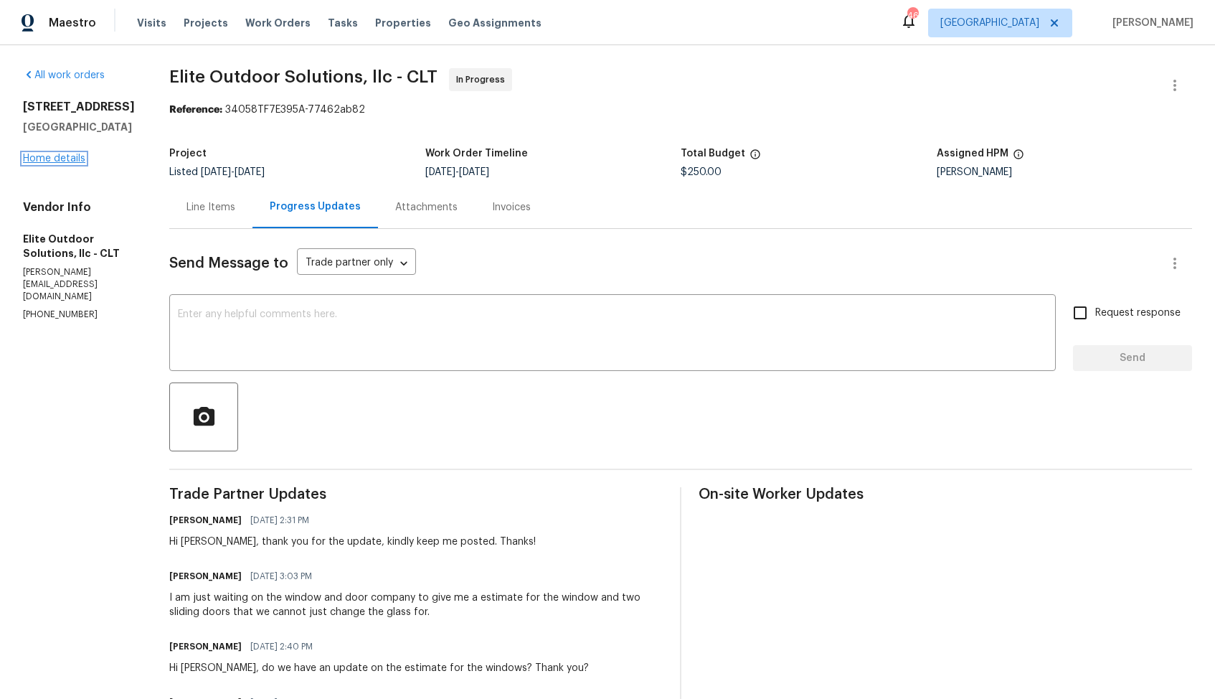
click at [76, 161] on link "Home details" at bounding box center [54, 159] width 62 height 10
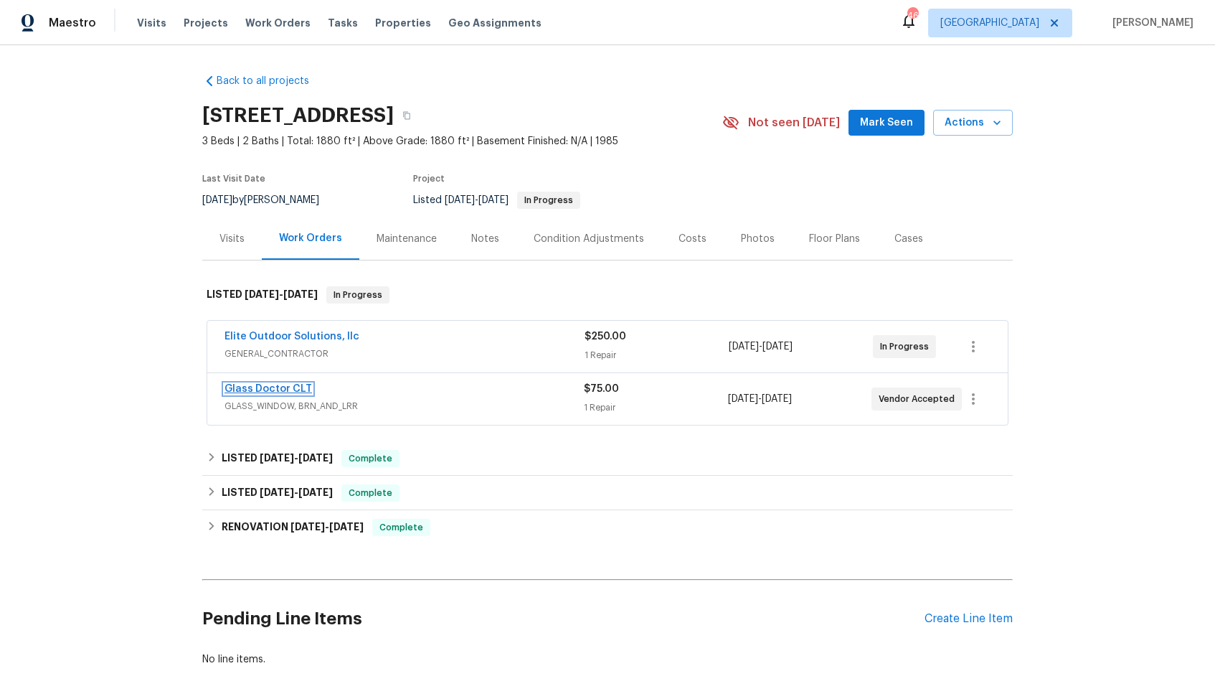
click at [274, 387] on link "Glass Doctor CLT" at bounding box center [269, 389] width 88 height 10
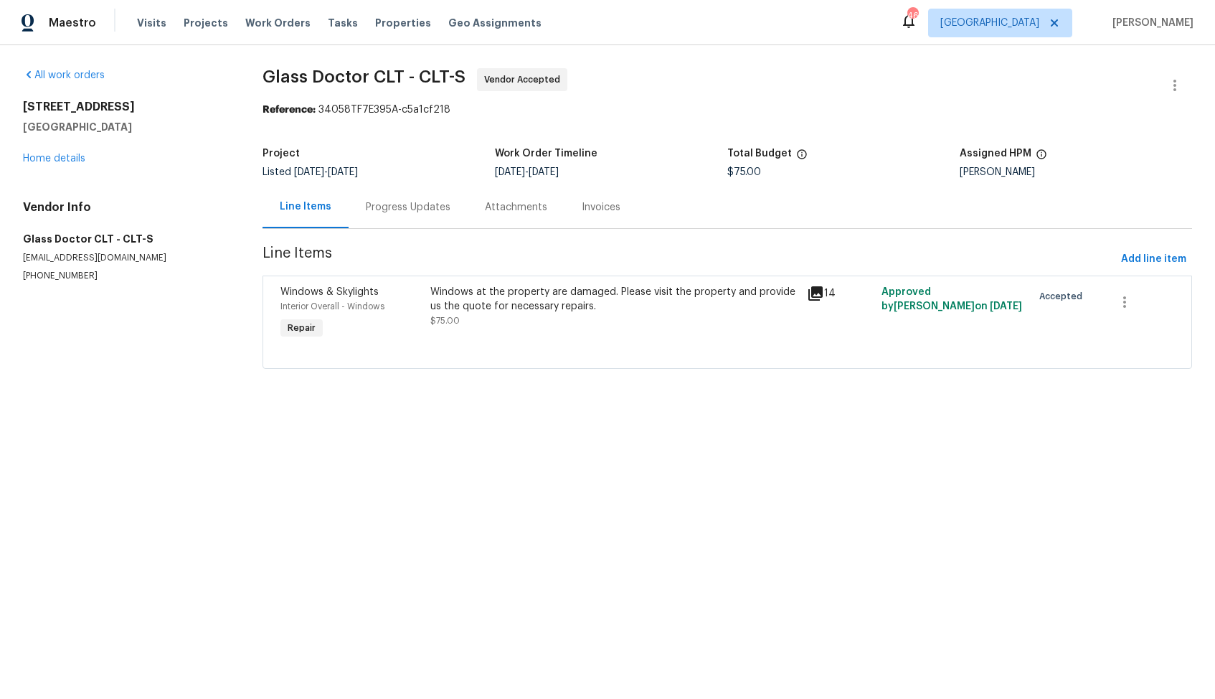
click at [397, 198] on div "Progress Updates" at bounding box center [408, 207] width 119 height 42
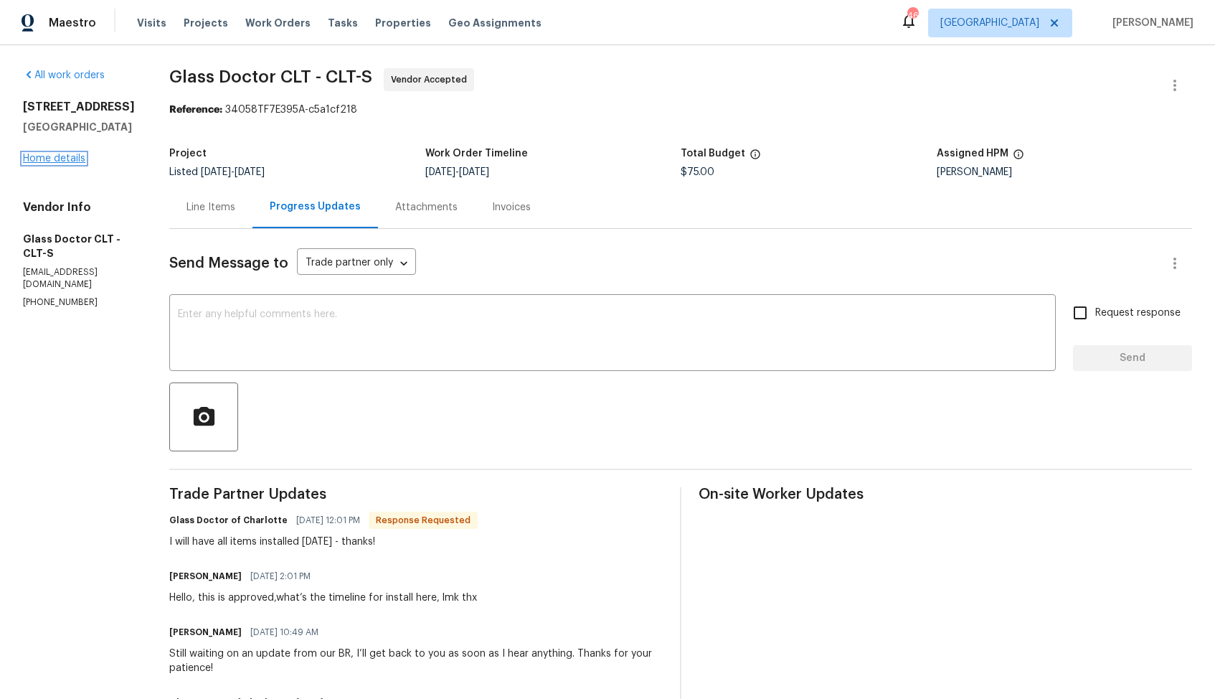
click at [51, 164] on link "Home details" at bounding box center [54, 159] width 62 height 10
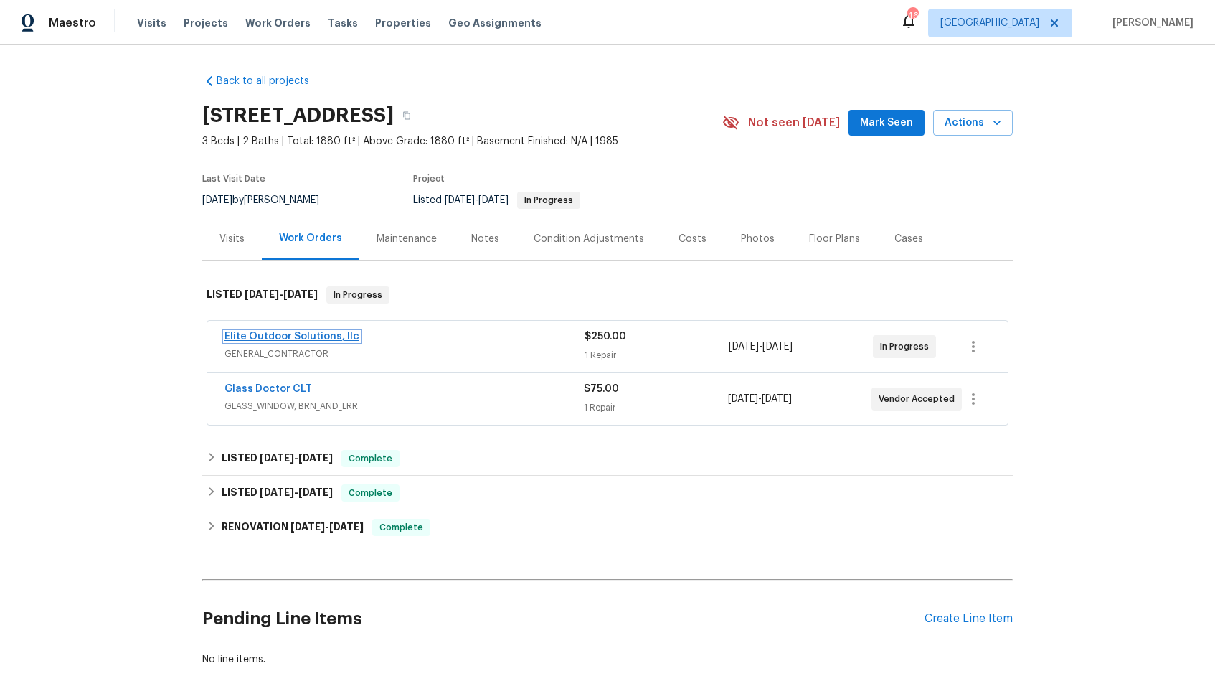
click at [286, 334] on link "Elite Outdoor Solutions, llc" at bounding box center [292, 336] width 135 height 10
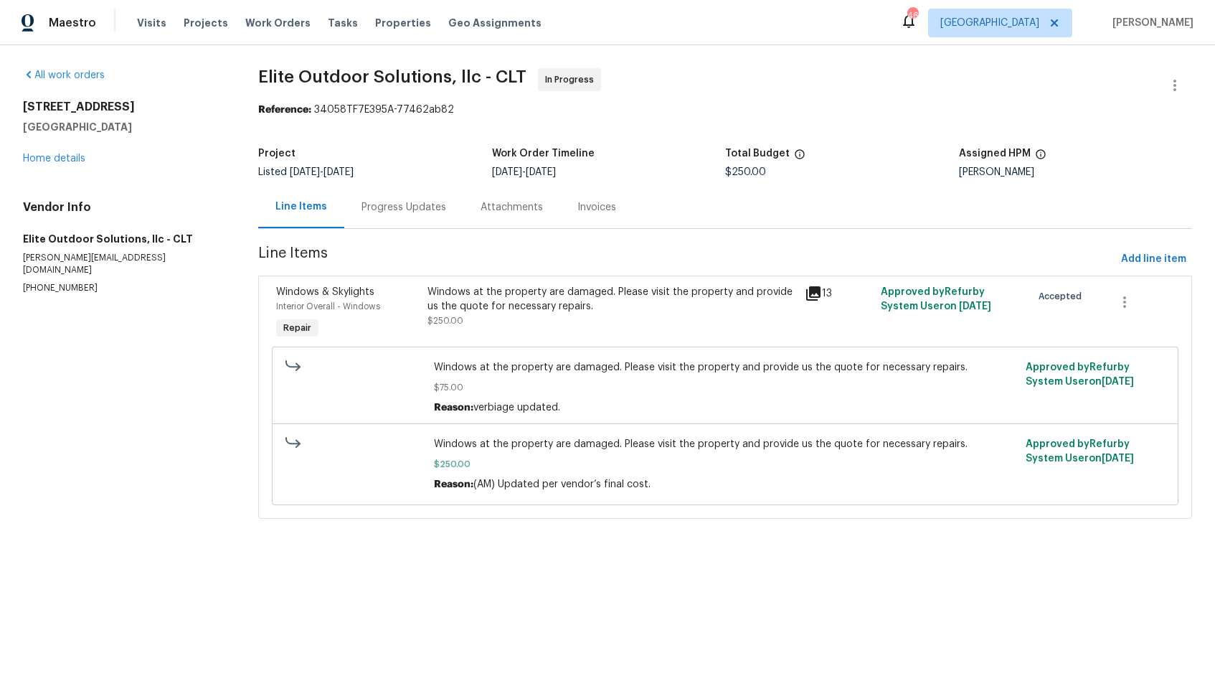
click at [415, 204] on div "Progress Updates" at bounding box center [404, 207] width 85 height 14
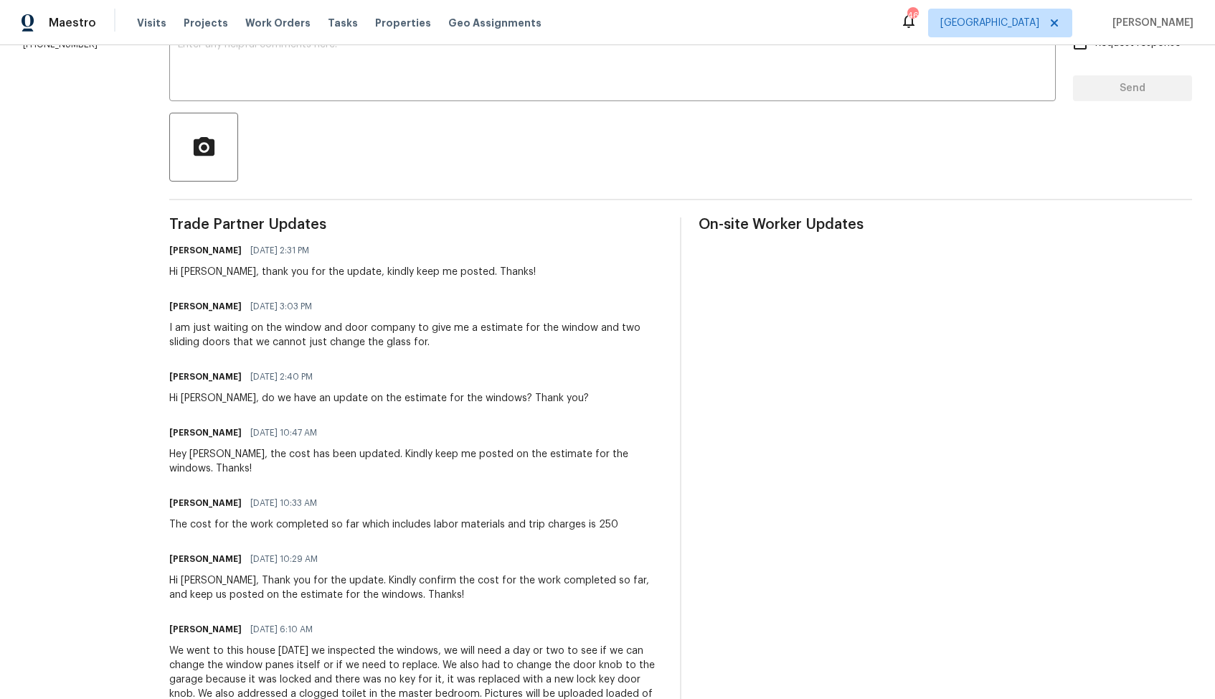
scroll to position [272, 0]
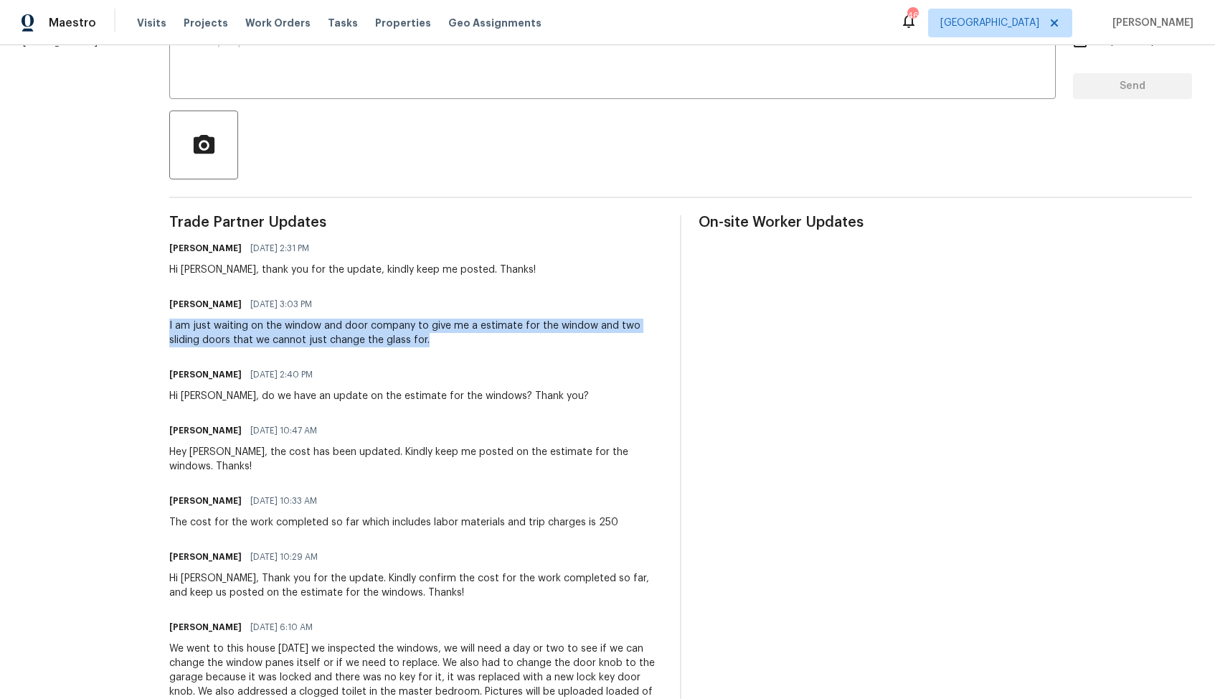
drag, startPoint x: 167, startPoint y: 321, endPoint x: 405, endPoint y: 337, distance: 238.8
click at [405, 337] on div "I am just waiting on the window and door company to give me a estimate for the …" at bounding box center [416, 333] width 494 height 29
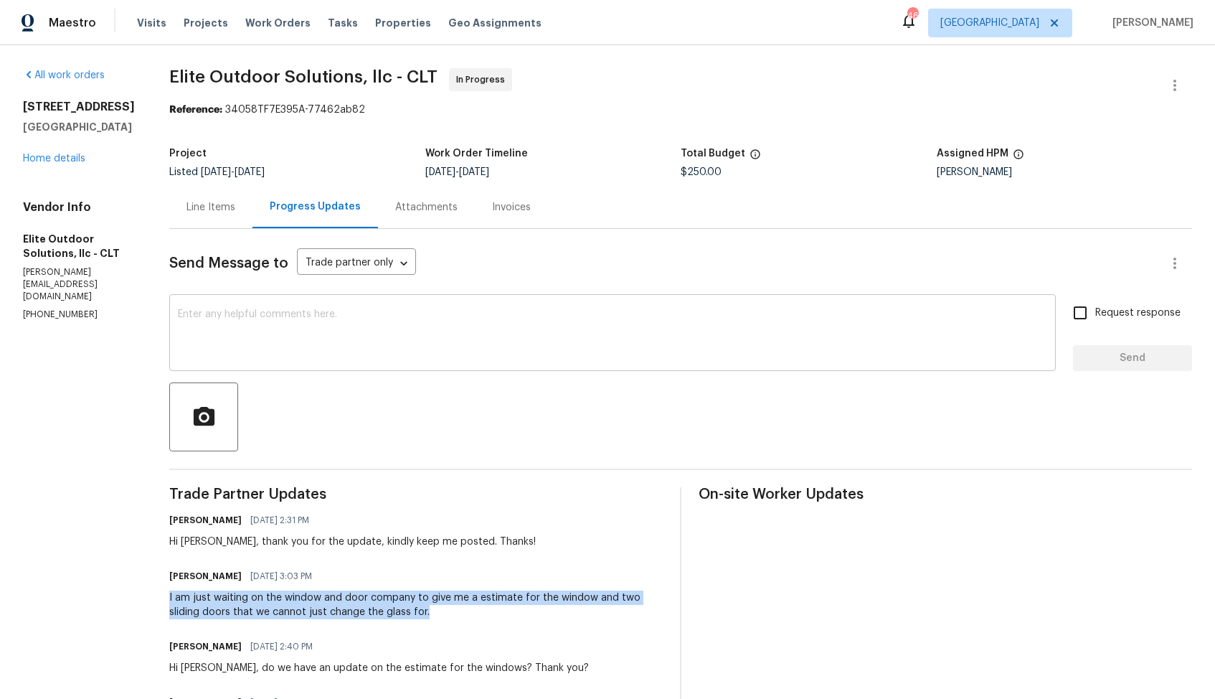
click at [557, 356] on textarea at bounding box center [613, 334] width 870 height 50
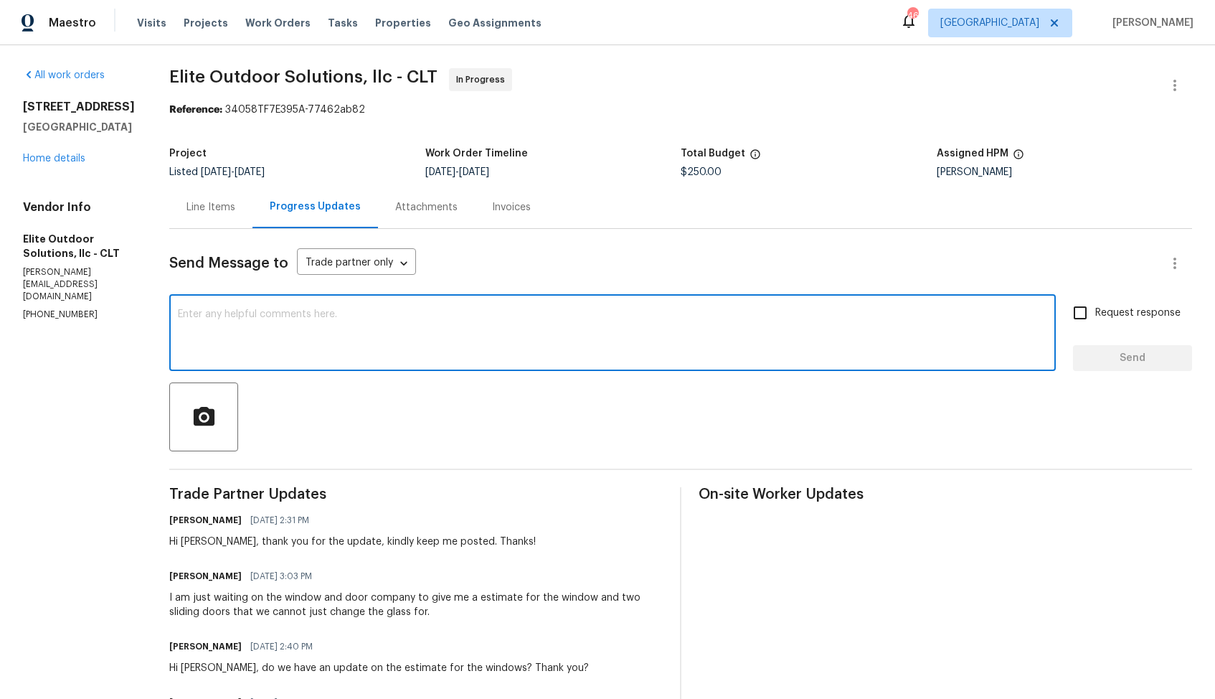
click at [189, 543] on div "Hi Walter, thank you for the update, kindly keep me posted. Thanks!" at bounding box center [352, 542] width 367 height 14
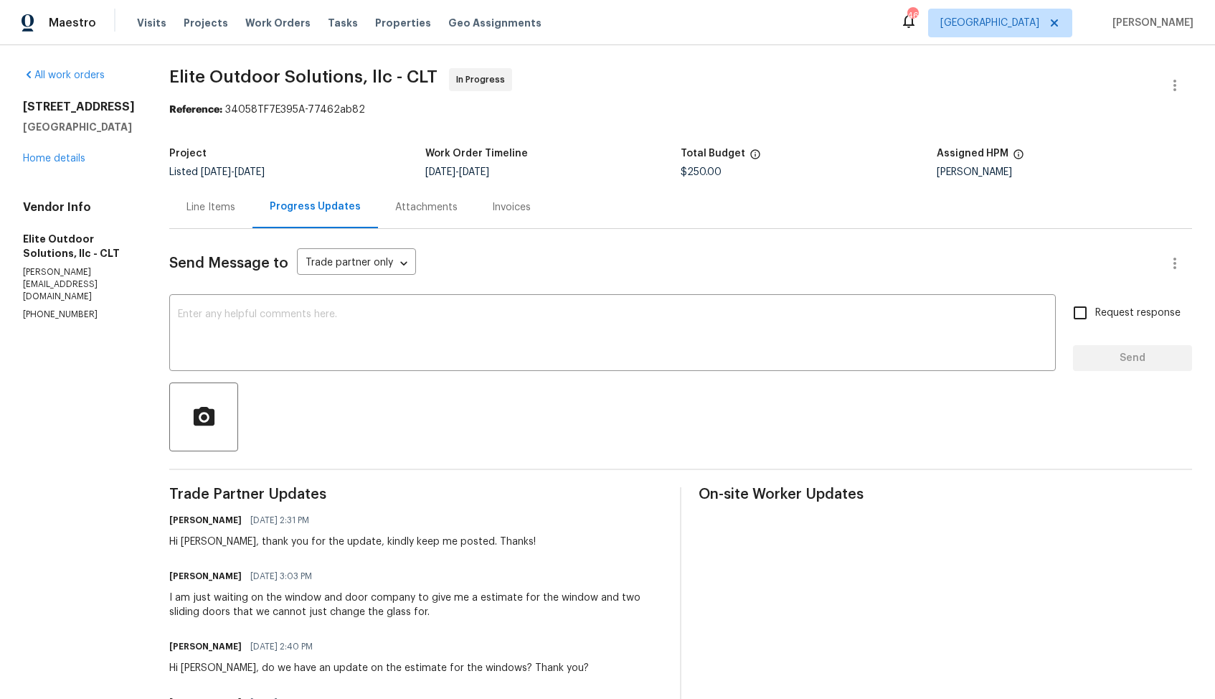
click at [189, 543] on div "Hi Walter, thank you for the update, kindly keep me posted. Thanks!" at bounding box center [352, 542] width 367 height 14
copy div "Walter"
click at [395, 350] on textarea at bounding box center [613, 334] width 870 height 50
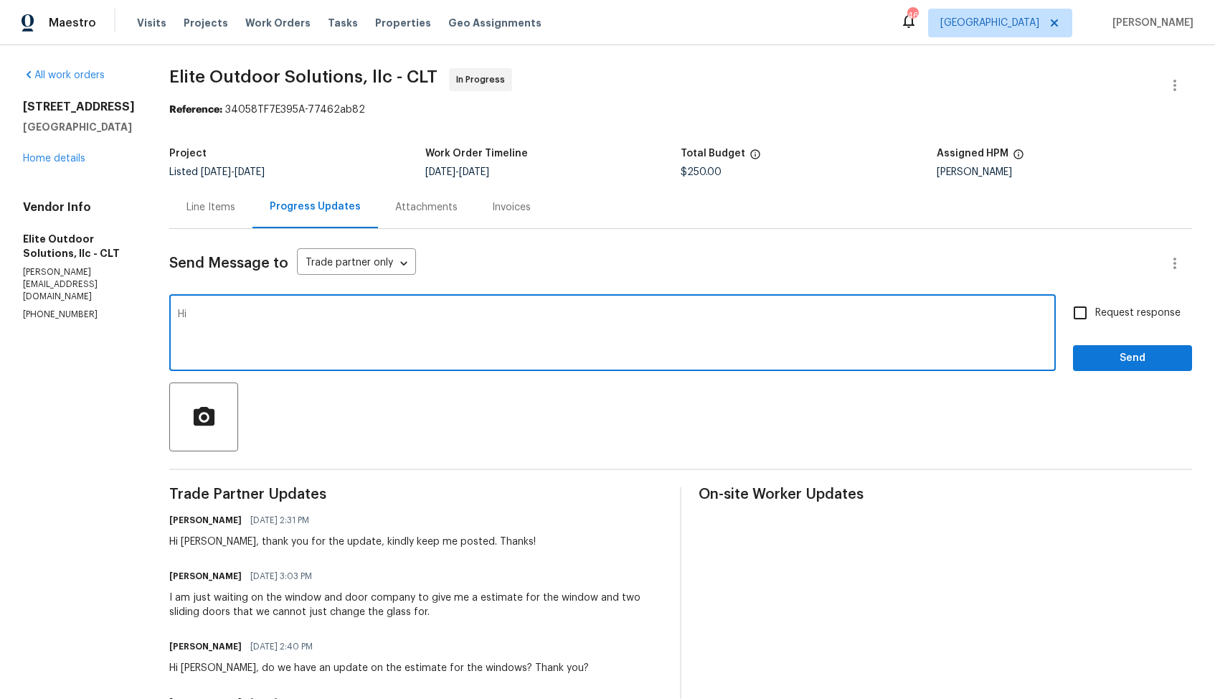
paste textarea "Walter"
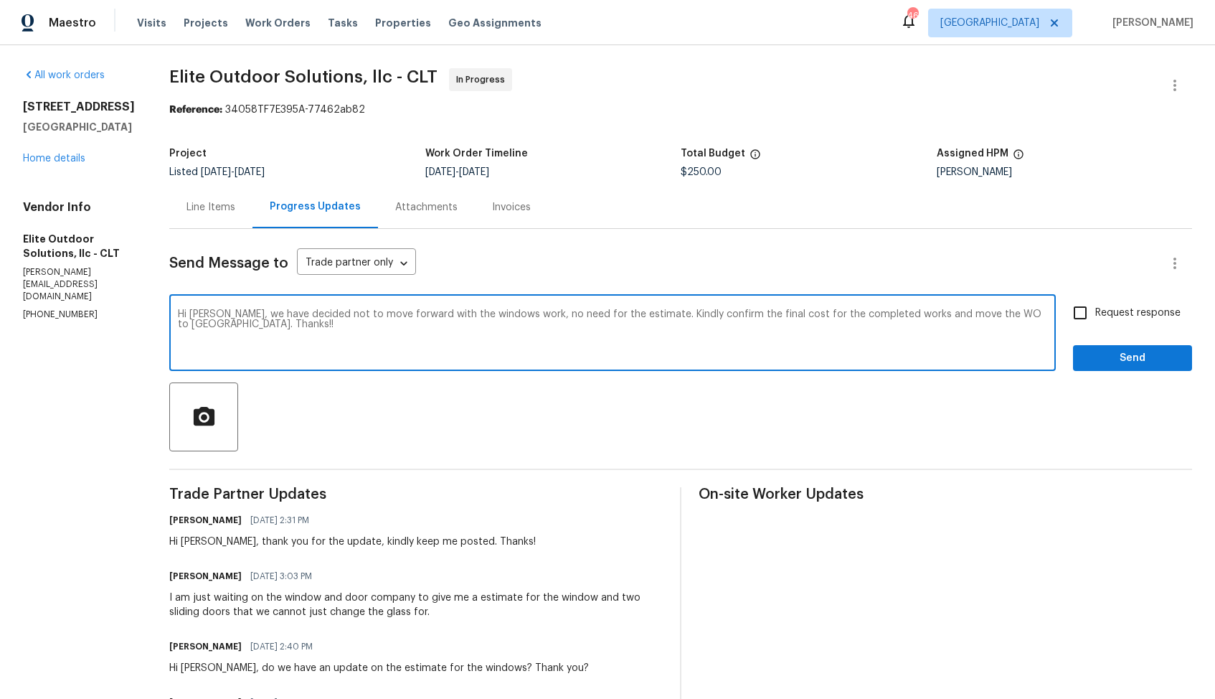
click at [384, 317] on textarea "Hi Walter, we have decided not to move forward with the windows work, no need f…" at bounding box center [613, 334] width 870 height 50
paste textarea "We have decided not to move forward with the windows work, so there’s no need f…"
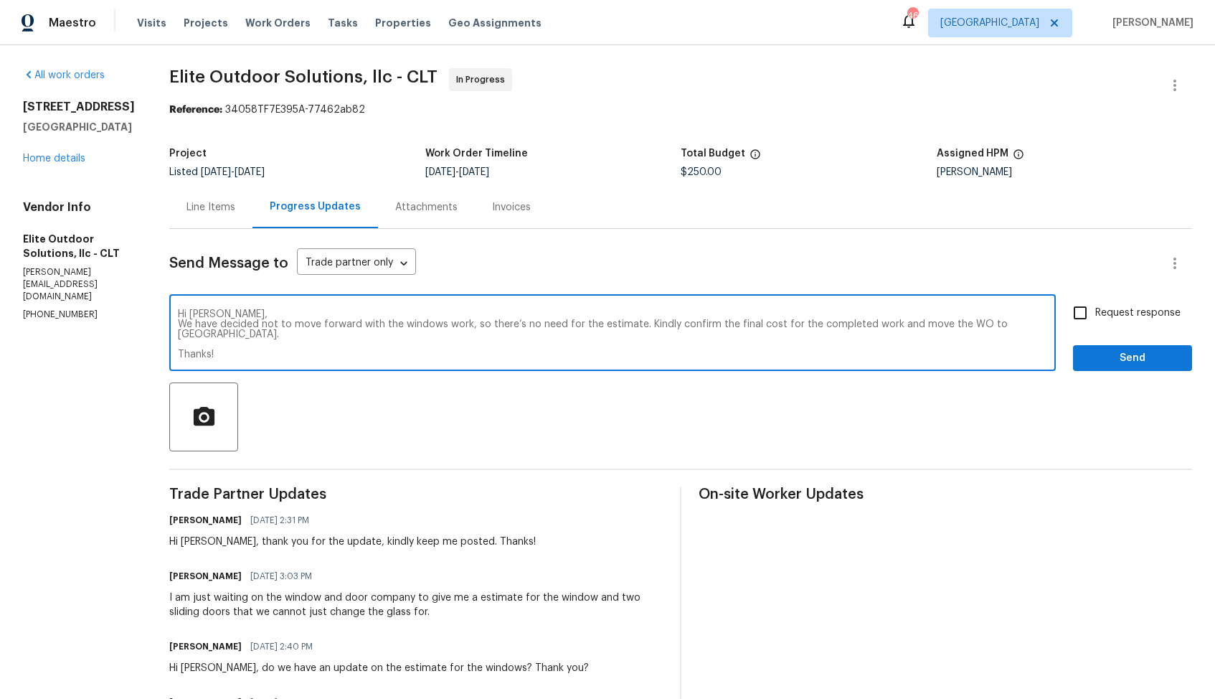
type textarea "Hi Walter, We have decided not to move forward with the windows work, so there’…"
click at [1084, 318] on input "Request response" at bounding box center [1080, 313] width 30 height 30
checkbox input "true"
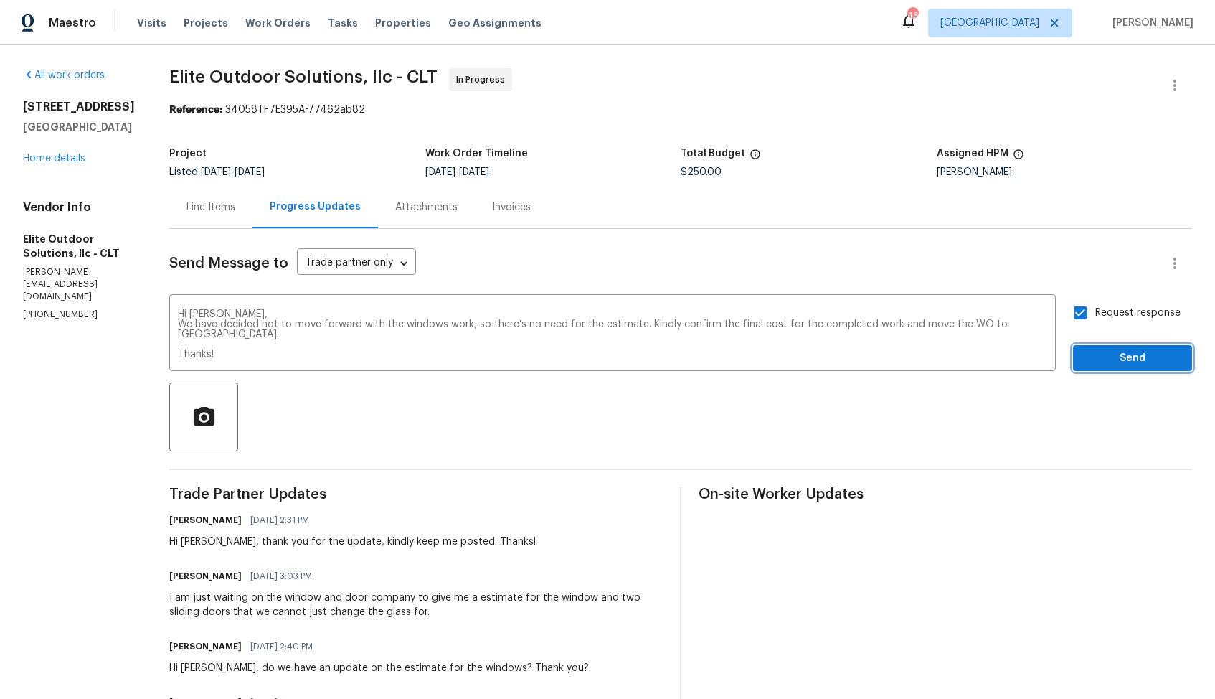
click at [1108, 363] on span "Send" at bounding box center [1133, 358] width 96 height 18
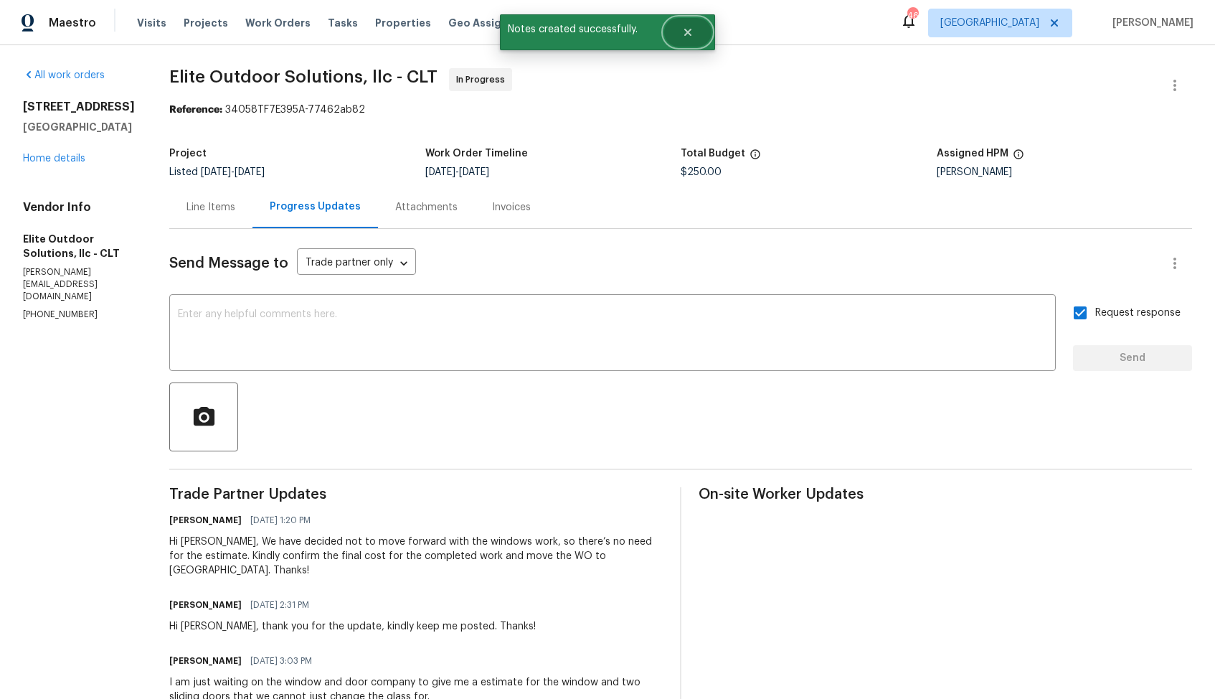
click at [692, 34] on icon "Close" at bounding box center [687, 32] width 11 height 11
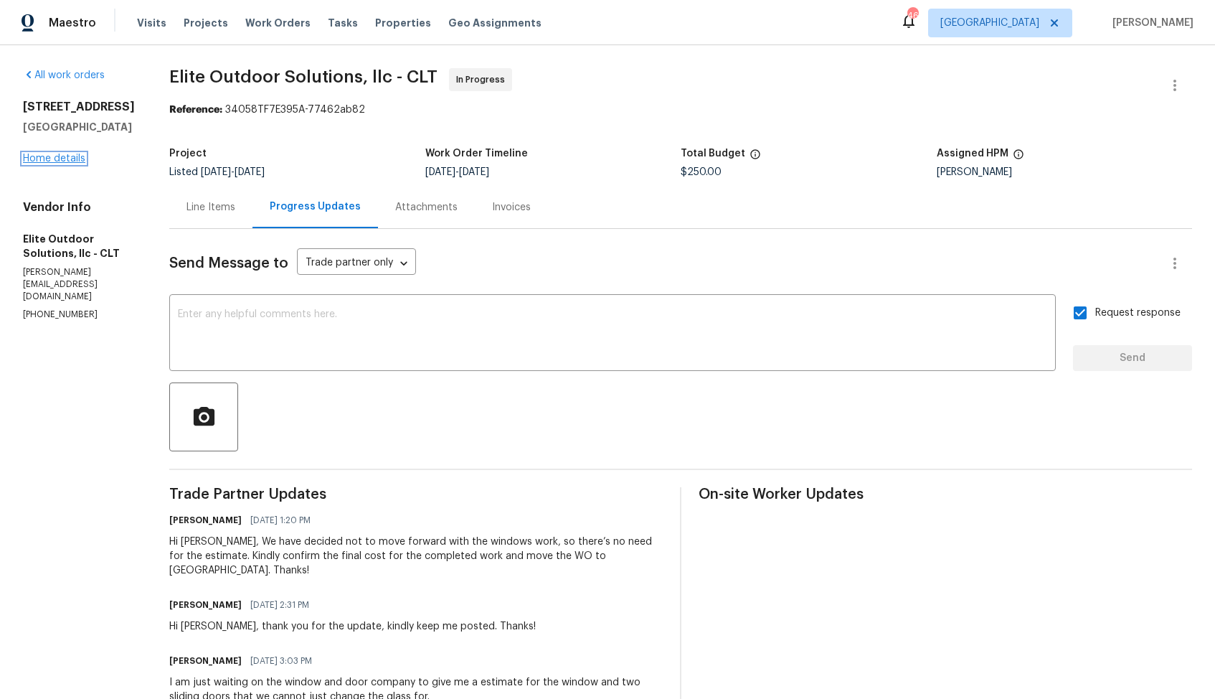
click at [73, 159] on link "Home details" at bounding box center [54, 159] width 62 height 10
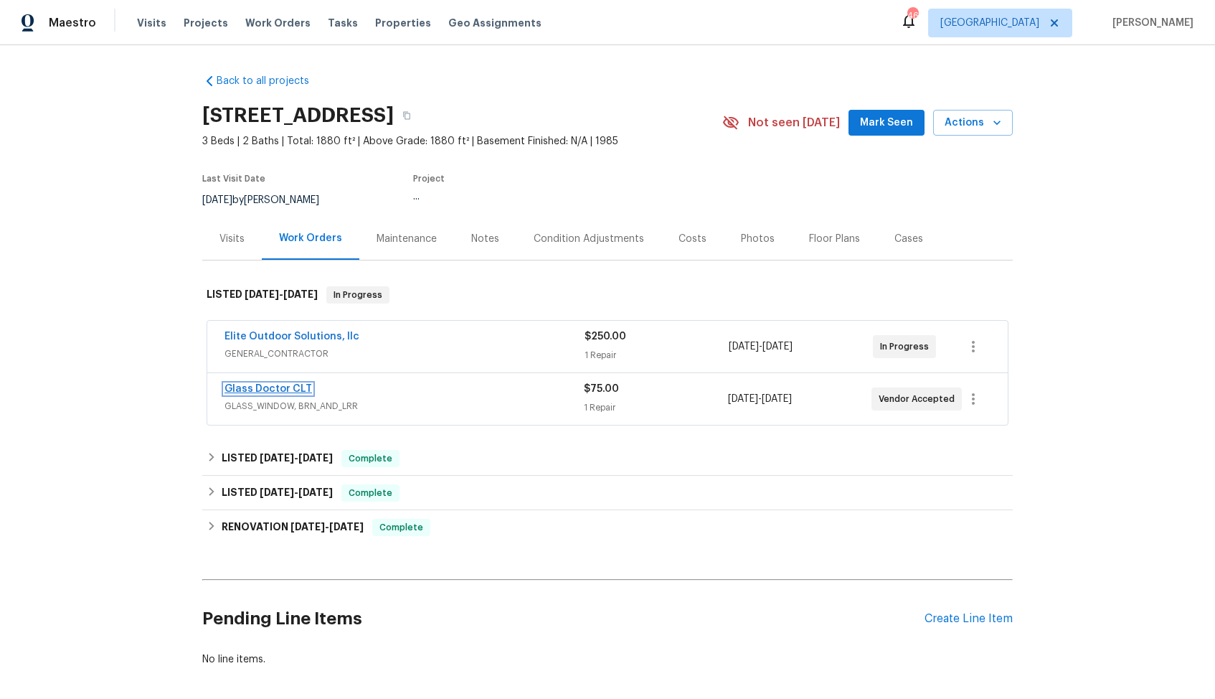
click at [259, 385] on link "Glass Doctor CLT" at bounding box center [269, 389] width 88 height 10
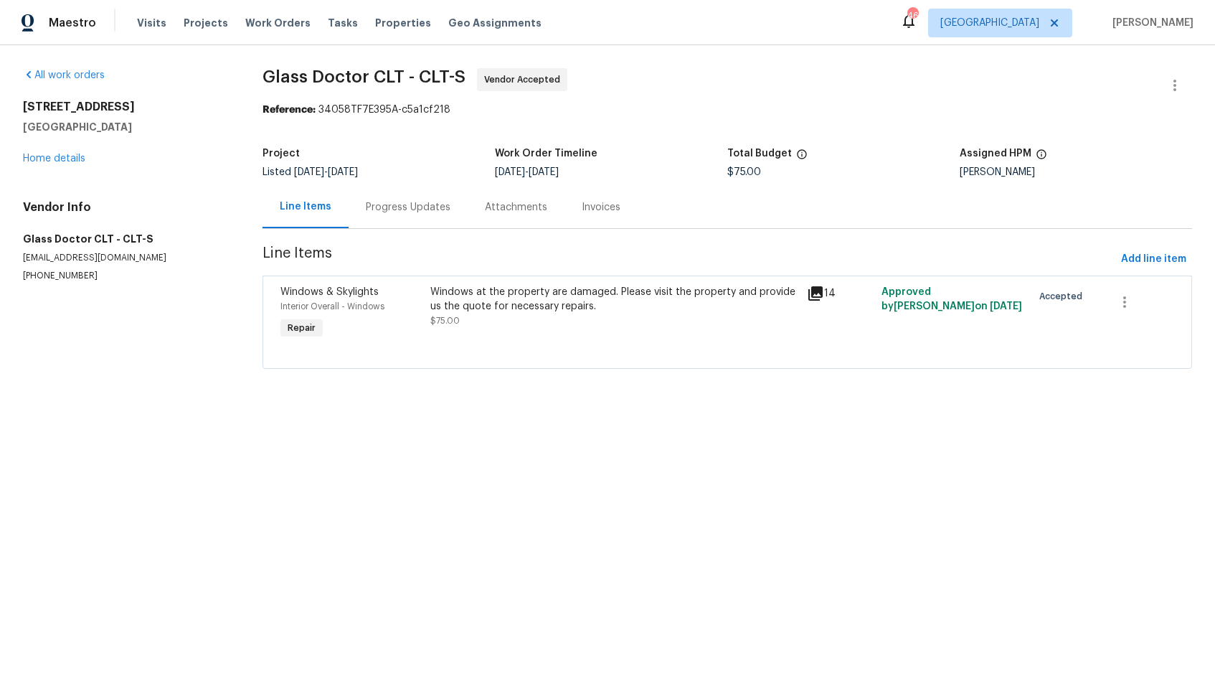
click at [398, 209] on div "Progress Updates" at bounding box center [408, 207] width 85 height 14
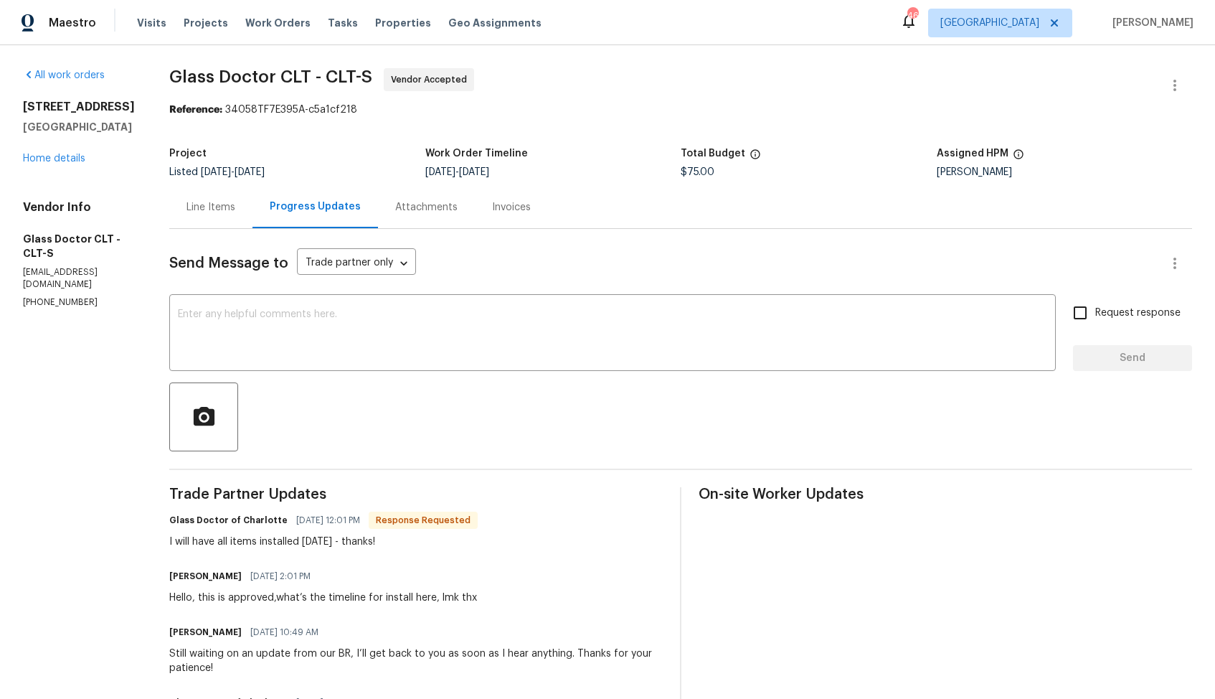
click at [240, 544] on div "I will have all items installed on Friday - thanks!" at bounding box center [323, 542] width 309 height 14
copy div "I will have all items installed on Friday - thanks!"
click at [304, 541] on div "I will have all items installed on Friday - thanks!" at bounding box center [323, 542] width 309 height 14
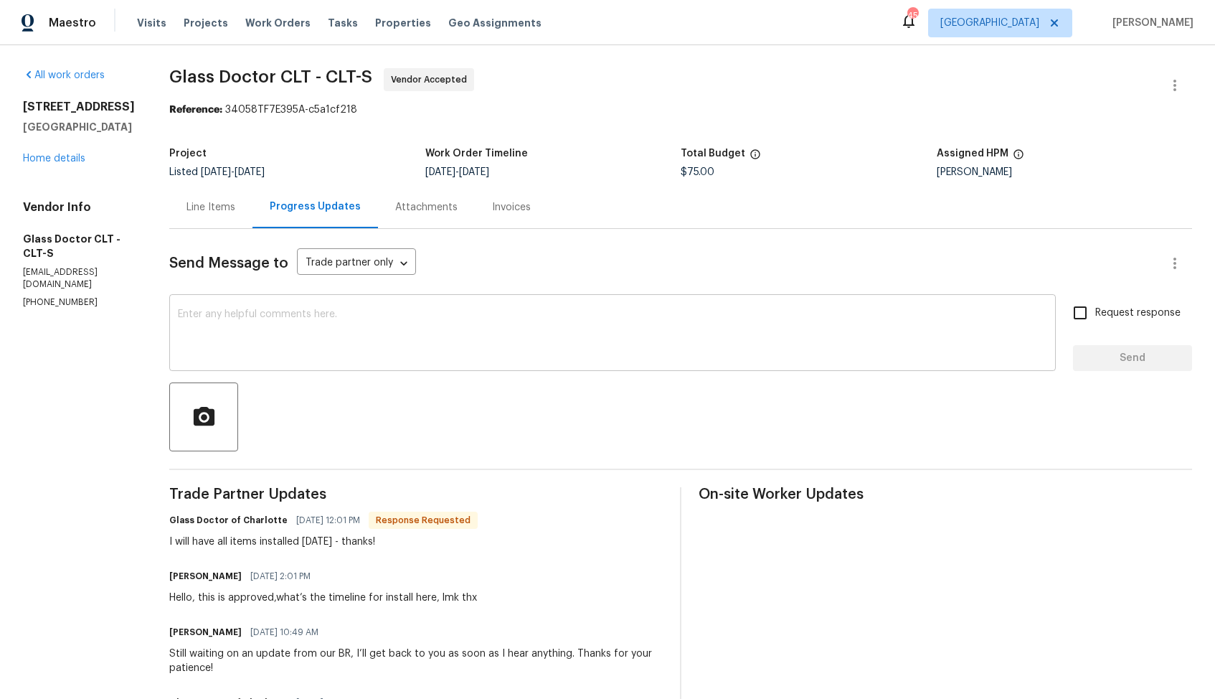
click at [328, 344] on textarea at bounding box center [613, 334] width 870 height 50
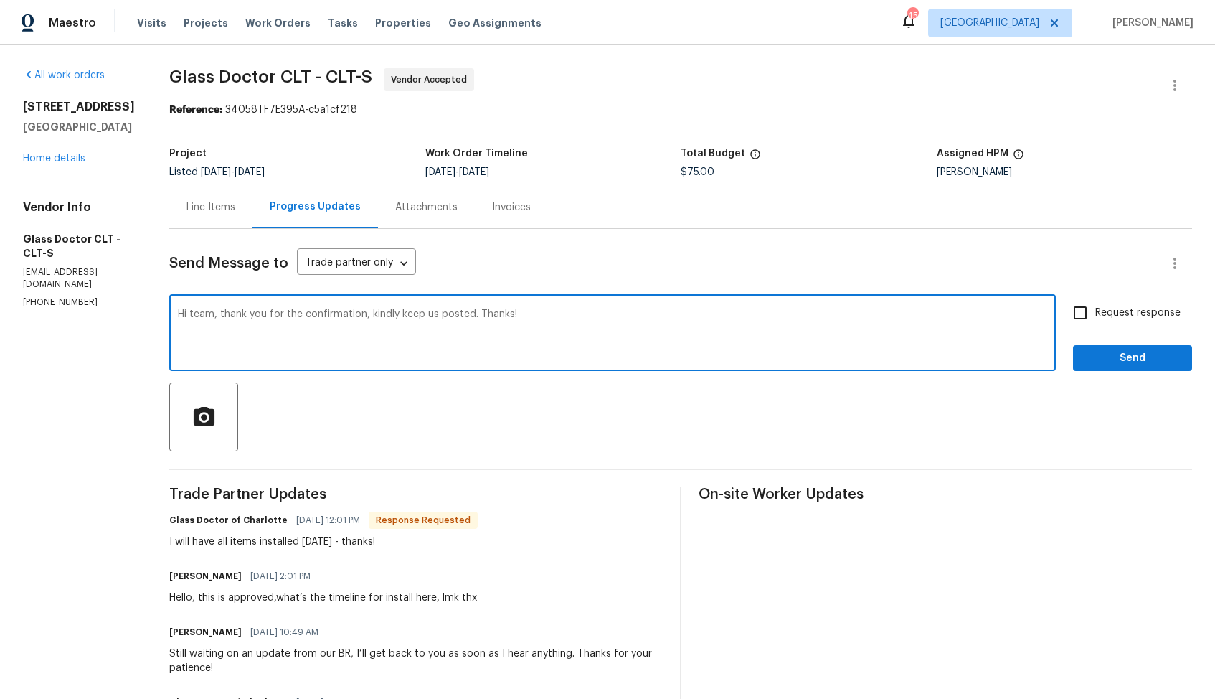
type textarea "Hi team, thank you for the confirmation, kindly keep us posted. Thanks!"
click at [1087, 311] on input "Request response" at bounding box center [1080, 313] width 30 height 30
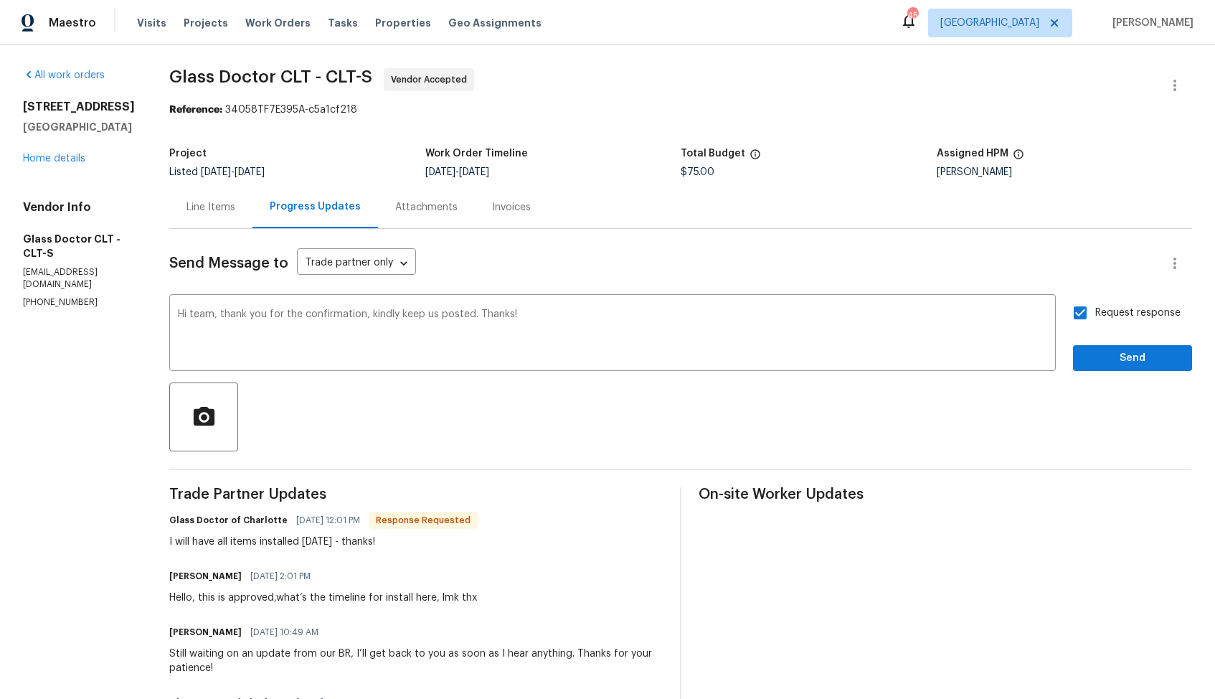
click at [1086, 320] on input "Request response" at bounding box center [1080, 313] width 30 height 30
checkbox input "false"
click at [1103, 357] on span "Send" at bounding box center [1133, 358] width 96 height 18
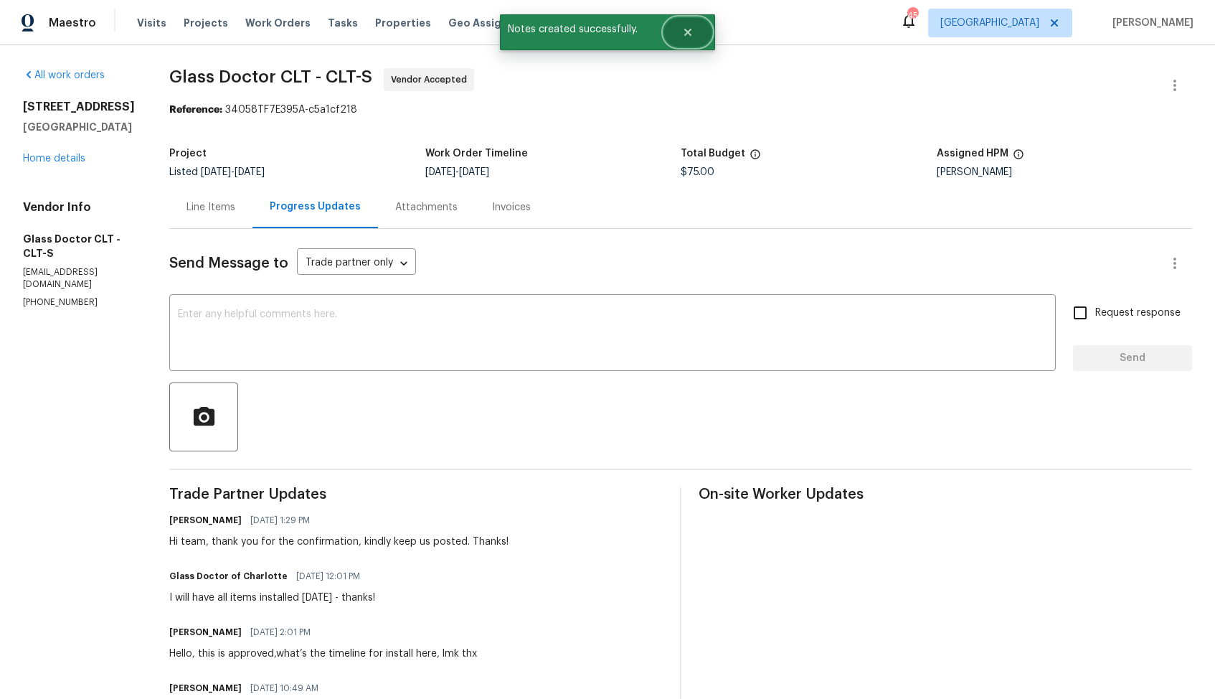
click at [689, 44] on button "Close" at bounding box center [687, 32] width 47 height 29
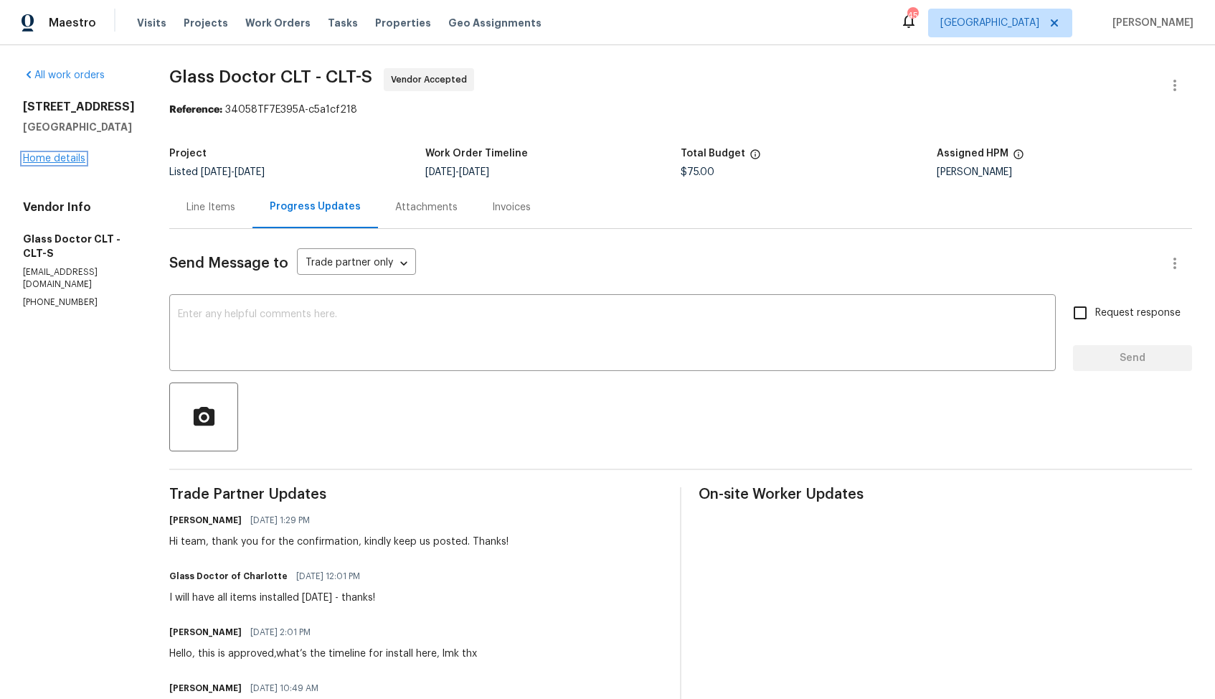
click at [34, 164] on link "Home details" at bounding box center [54, 159] width 62 height 10
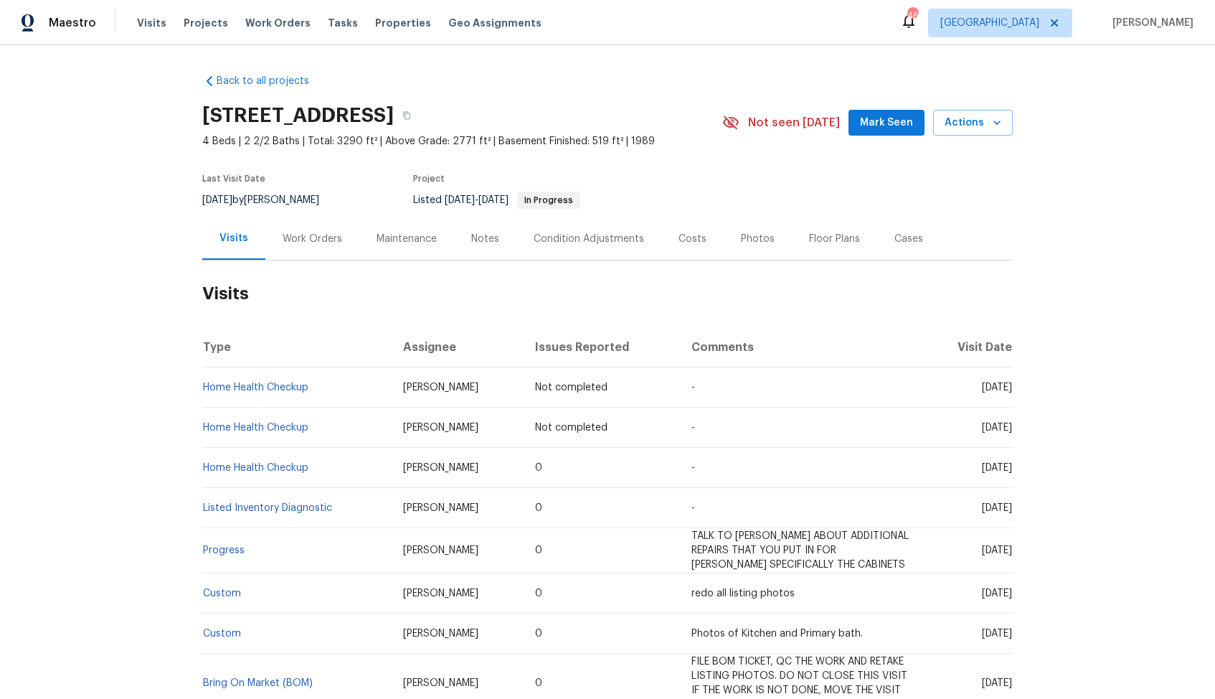
click at [324, 246] on div "Work Orders" at bounding box center [312, 238] width 94 height 42
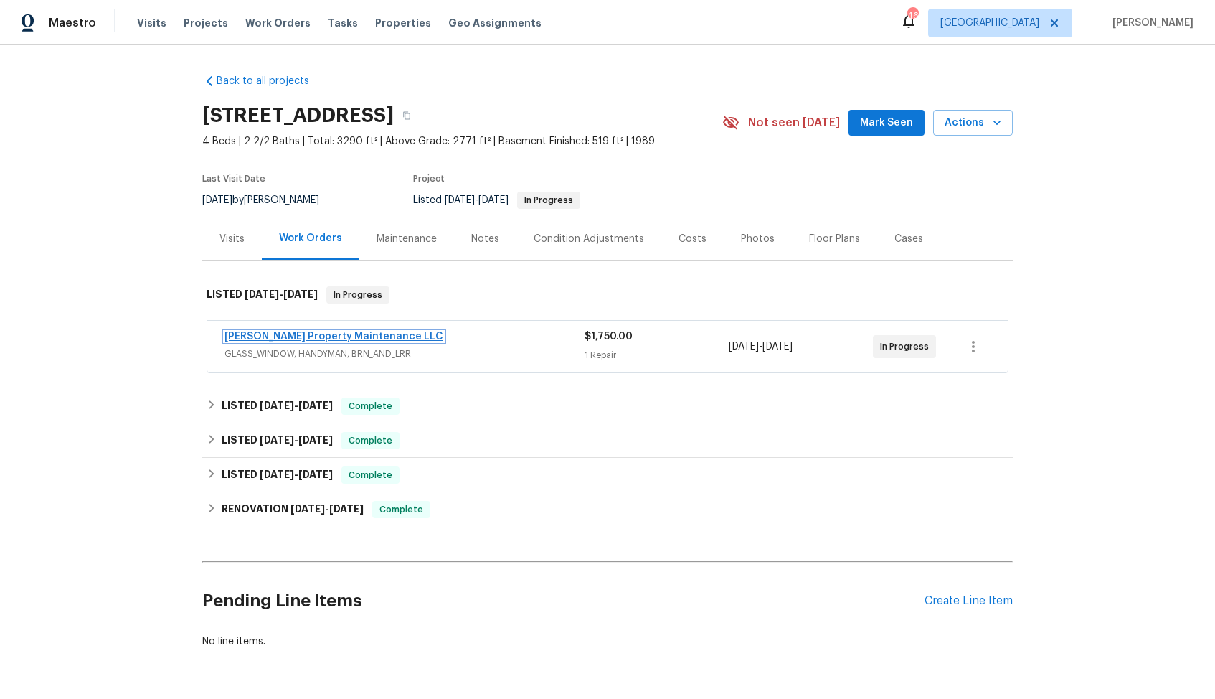
click at [308, 336] on link "Glen Property Maintenance LLC" at bounding box center [334, 336] width 219 height 10
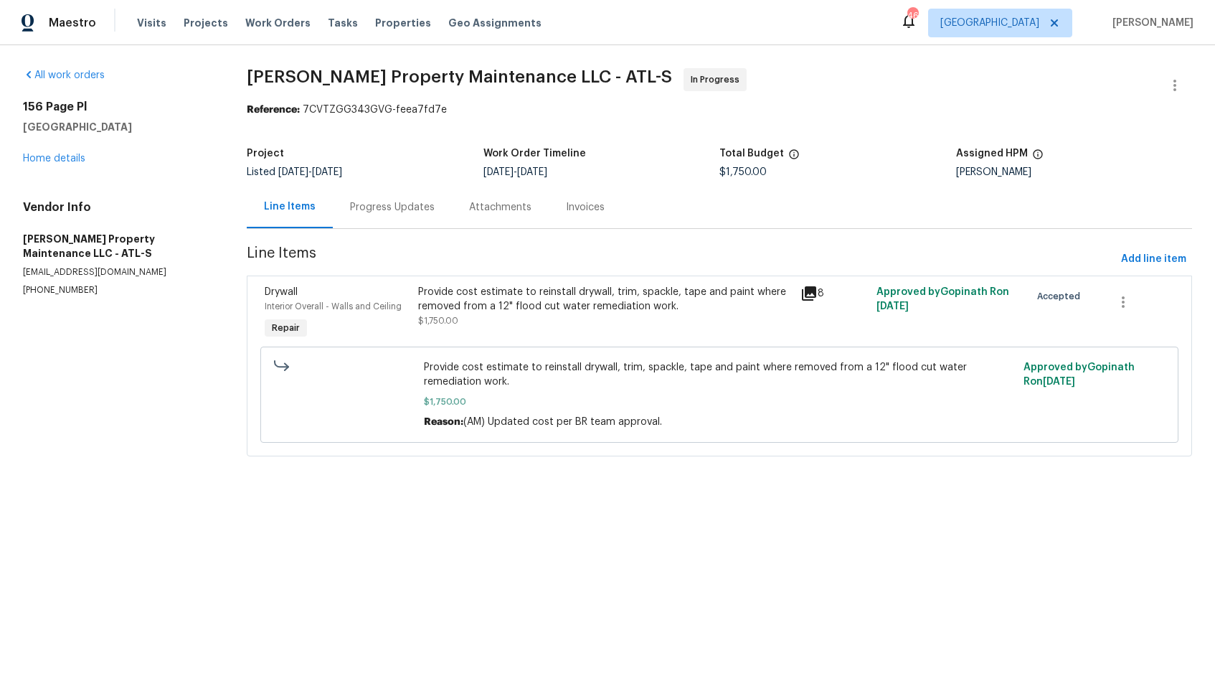
click at [387, 204] on div "Progress Updates" at bounding box center [392, 207] width 85 height 14
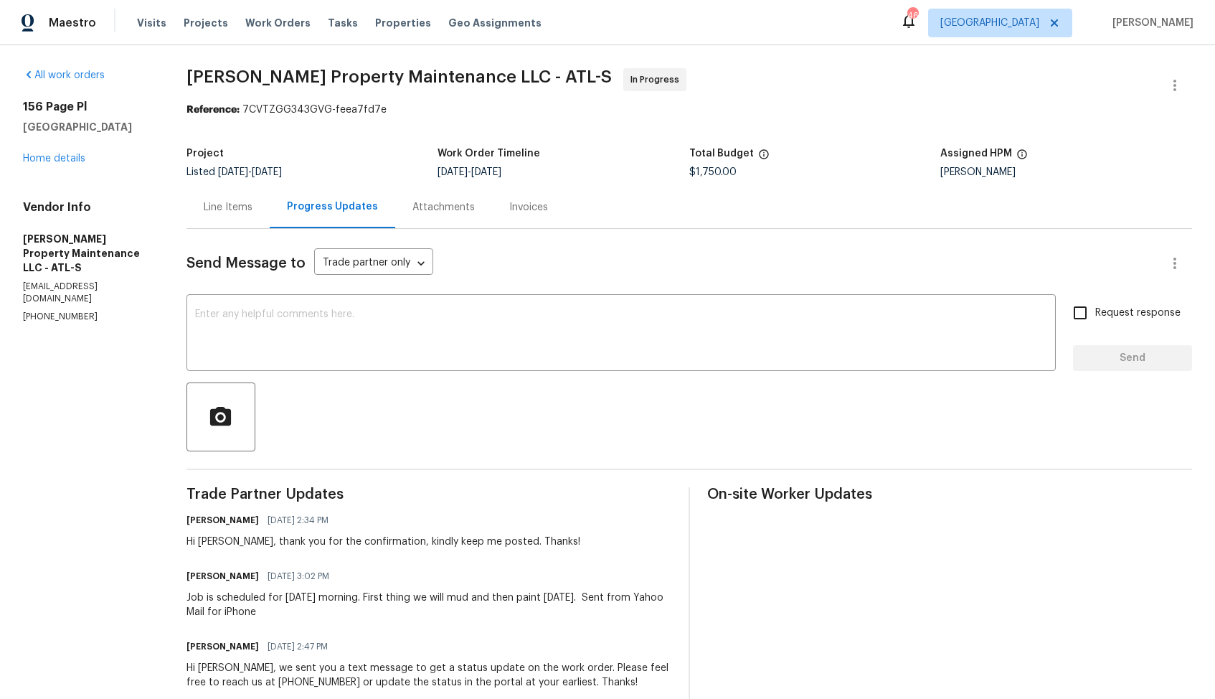
scroll to position [116, 0]
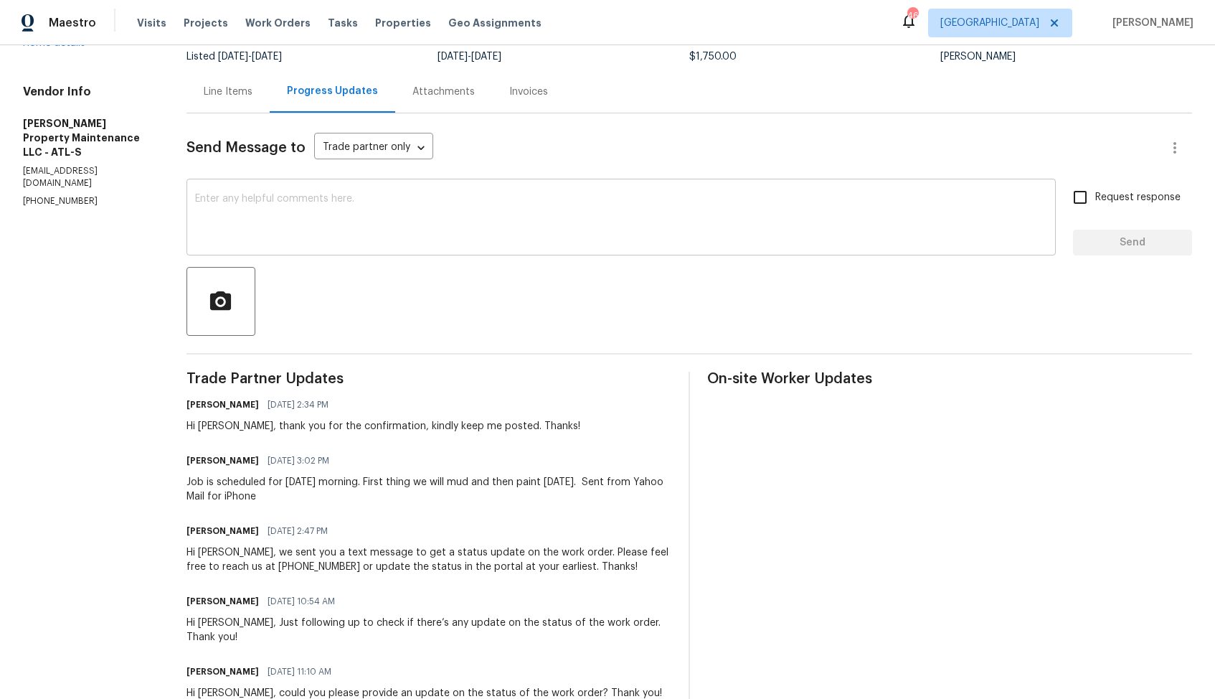
click at [673, 209] on textarea at bounding box center [621, 219] width 852 height 50
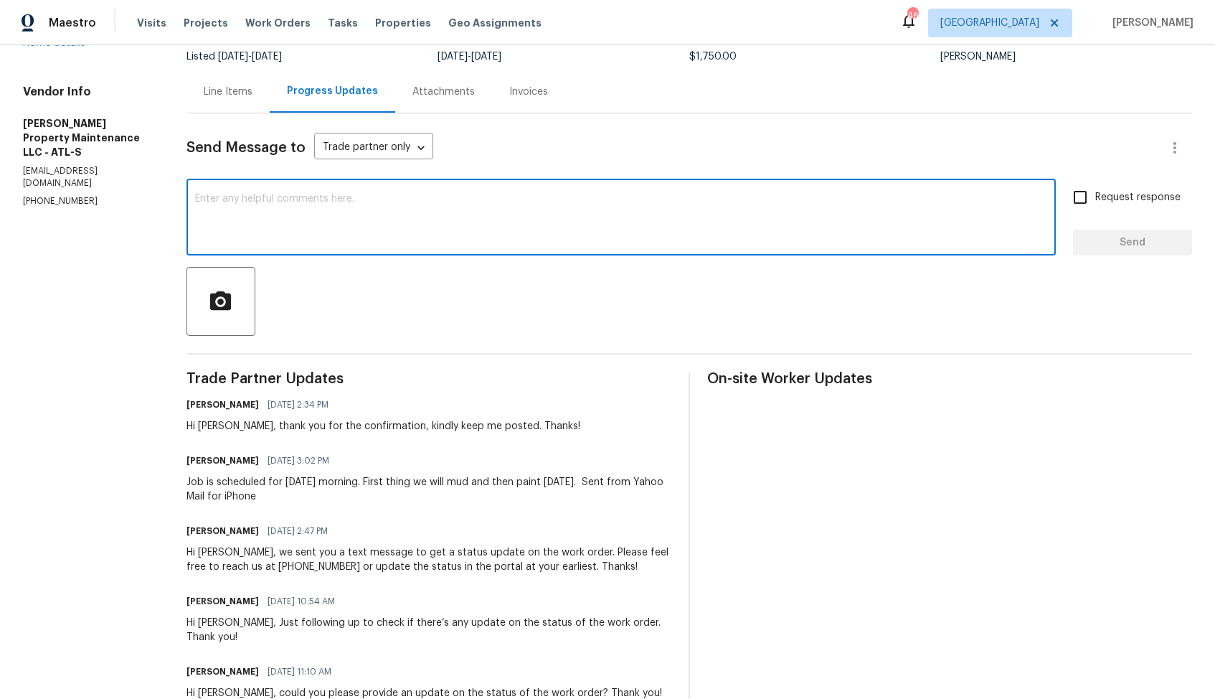
paste textarea "Hi team, do we have an update on the progression status of the work order? Woul…"
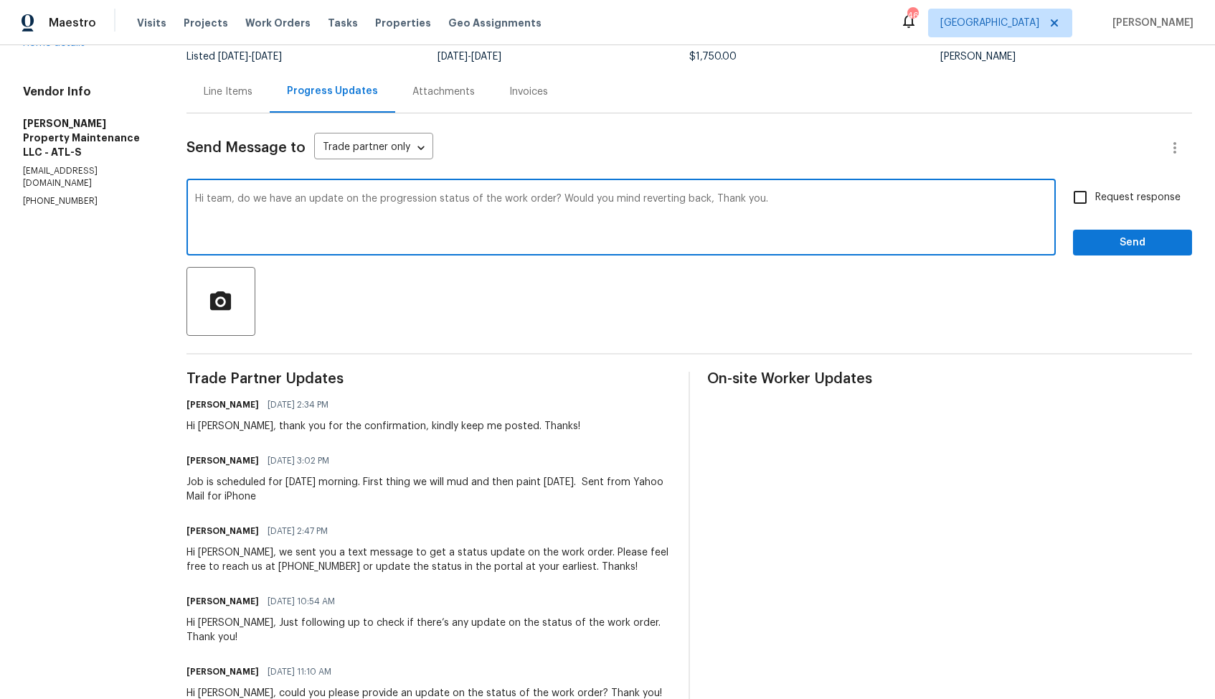
click at [212, 428] on div "Hi Daniel, thank you for the confirmation, kindly keep me posted. Thanks!" at bounding box center [384, 426] width 394 height 14
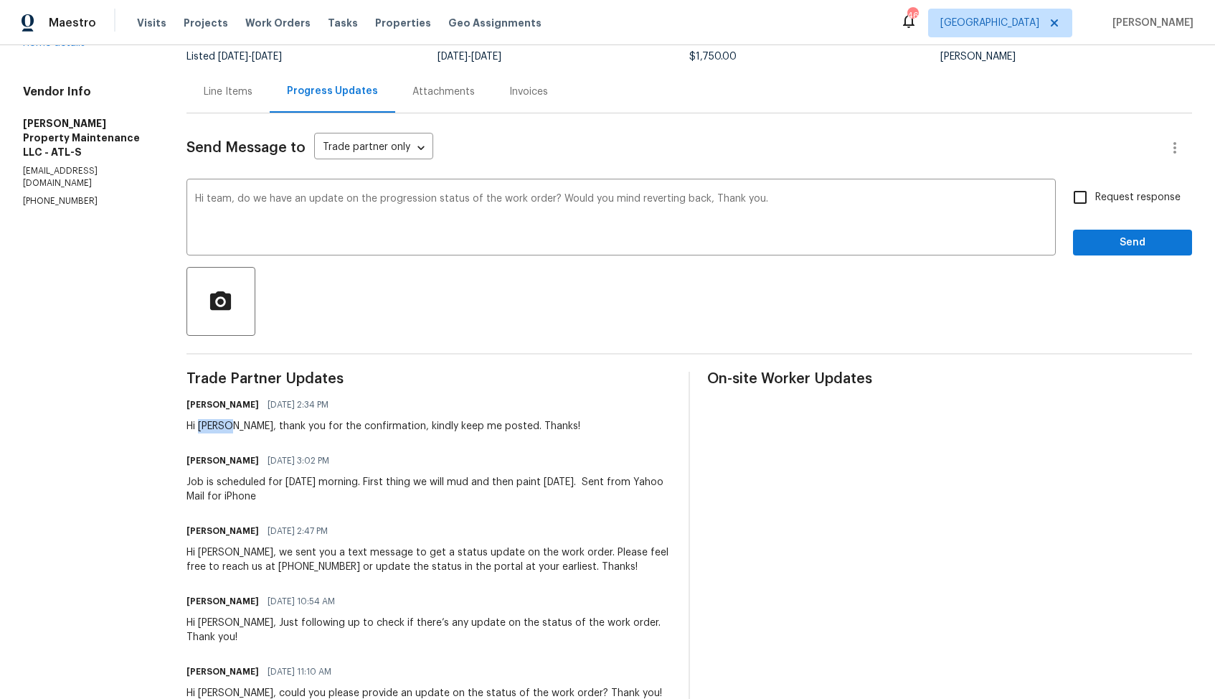
copy div "Daniel"
click at [217, 202] on textarea "Hi team, do we have an update on the progression status of the work order? Woul…" at bounding box center [621, 219] width 852 height 50
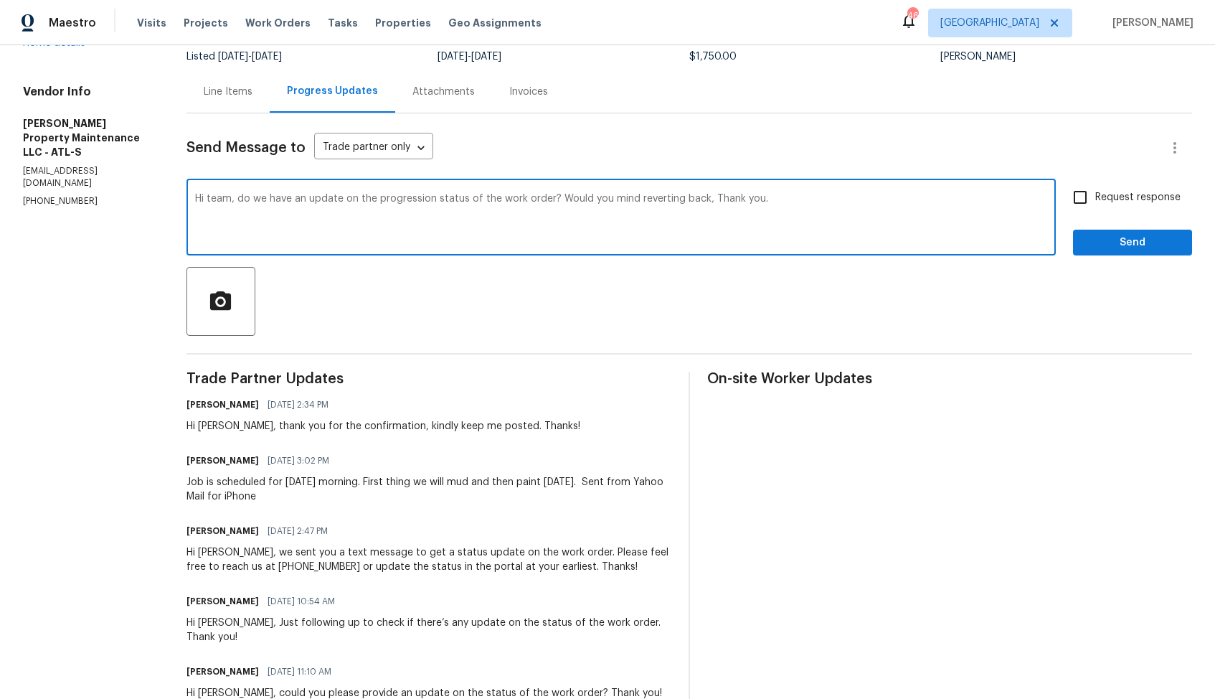
click at [217, 202] on textarea "Hi team, do we have an update on the progression status of the work order? Woul…" at bounding box center [621, 219] width 852 height 50
paste textarea "Daniel"
drag, startPoint x: 559, startPoint y: 199, endPoint x: 606, endPoint y: 199, distance: 46.6
click at [608, 199] on textarea "Hi Daniel, do we have an update on the progression status of the work order? Wo…" at bounding box center [621, 219] width 852 height 50
drag, startPoint x: 561, startPoint y: 199, endPoint x: 712, endPoint y: 202, distance: 150.7
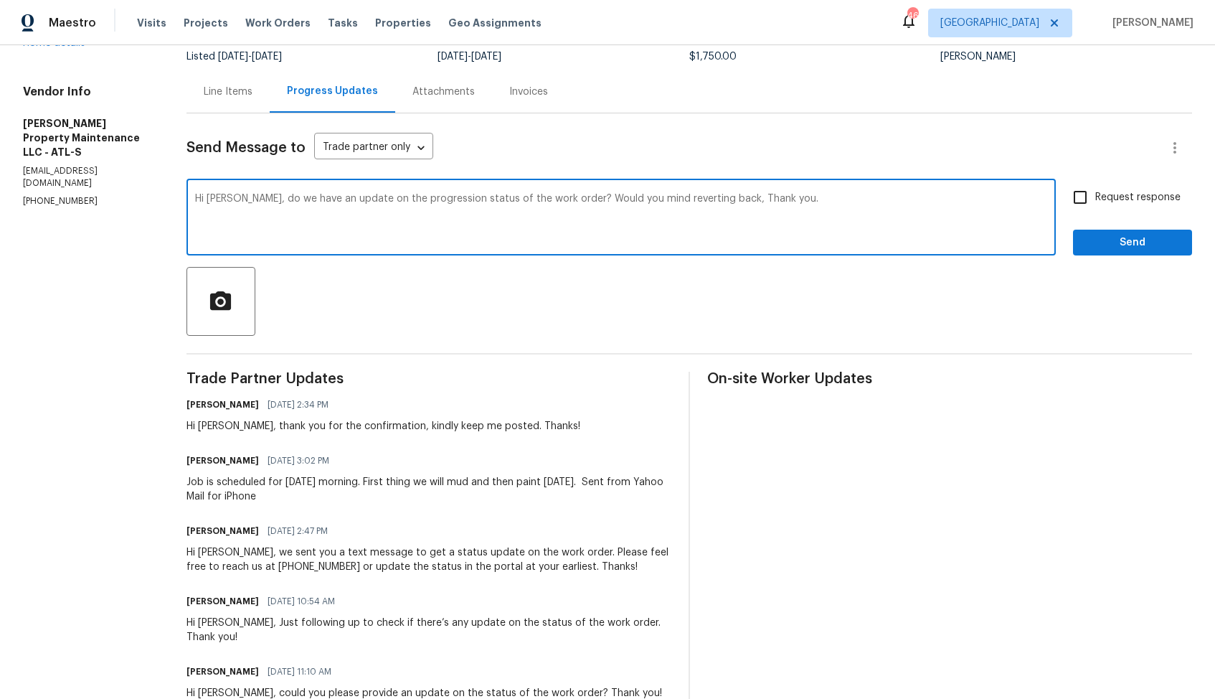
click at [712, 202] on textarea "Hi Daniel, do we have an update on the progression status of the work order? Wo…" at bounding box center [621, 219] width 852 height 50
click at [668, 202] on textarea "Hi Daniel, do we have an update on the progression status of the work order? Th…" at bounding box center [621, 219] width 852 height 50
type textarea "Hi Daniel, do we have an update on the progression status of the work order? Th…"
click at [1081, 203] on input "Request response" at bounding box center [1080, 197] width 30 height 30
checkbox input "true"
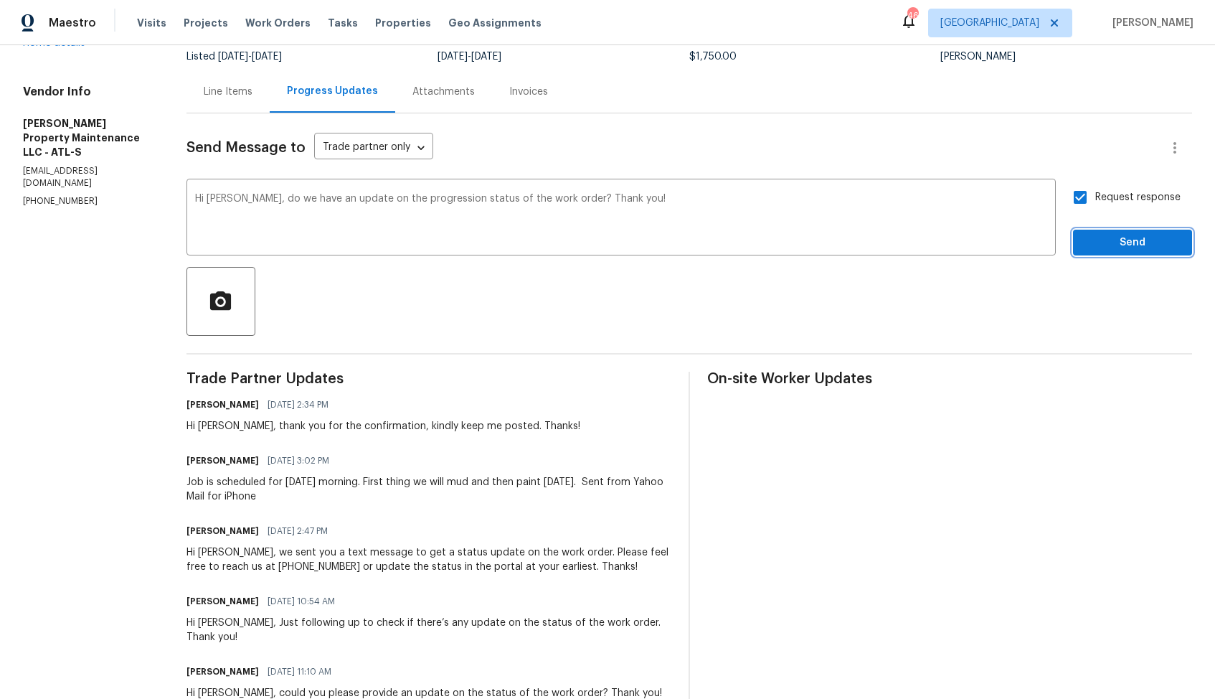
click at [1105, 241] on span "Send" at bounding box center [1133, 243] width 96 height 18
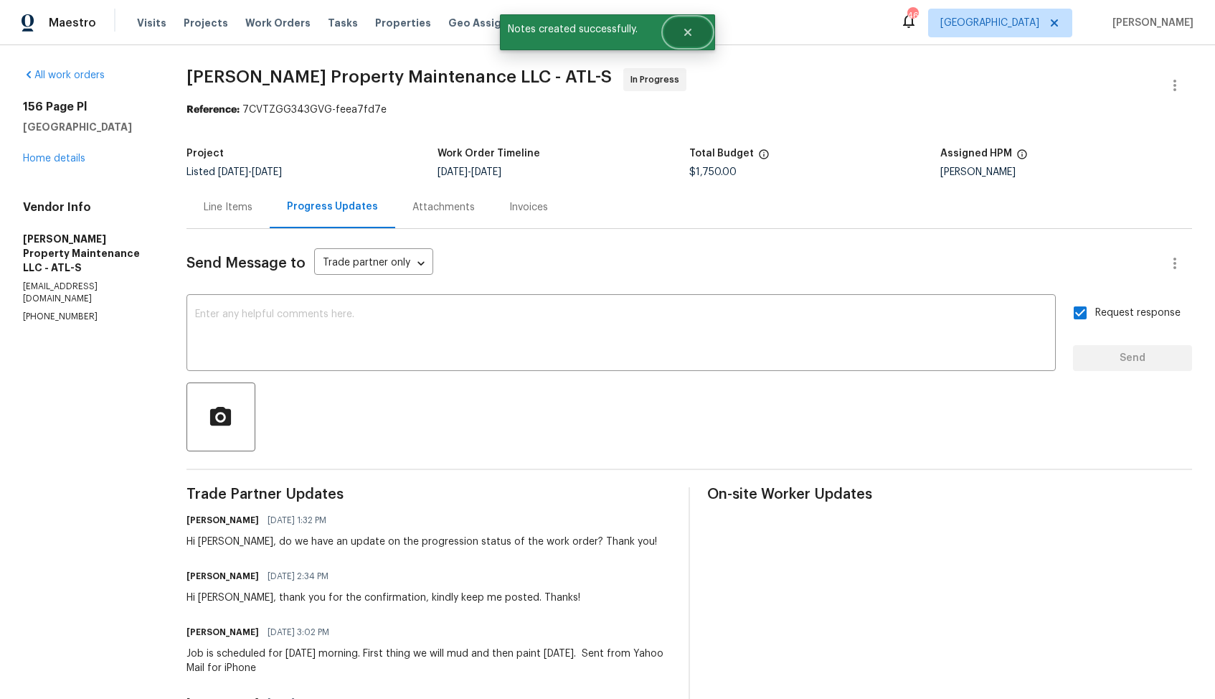
click at [695, 39] on button "Close" at bounding box center [687, 32] width 47 height 29
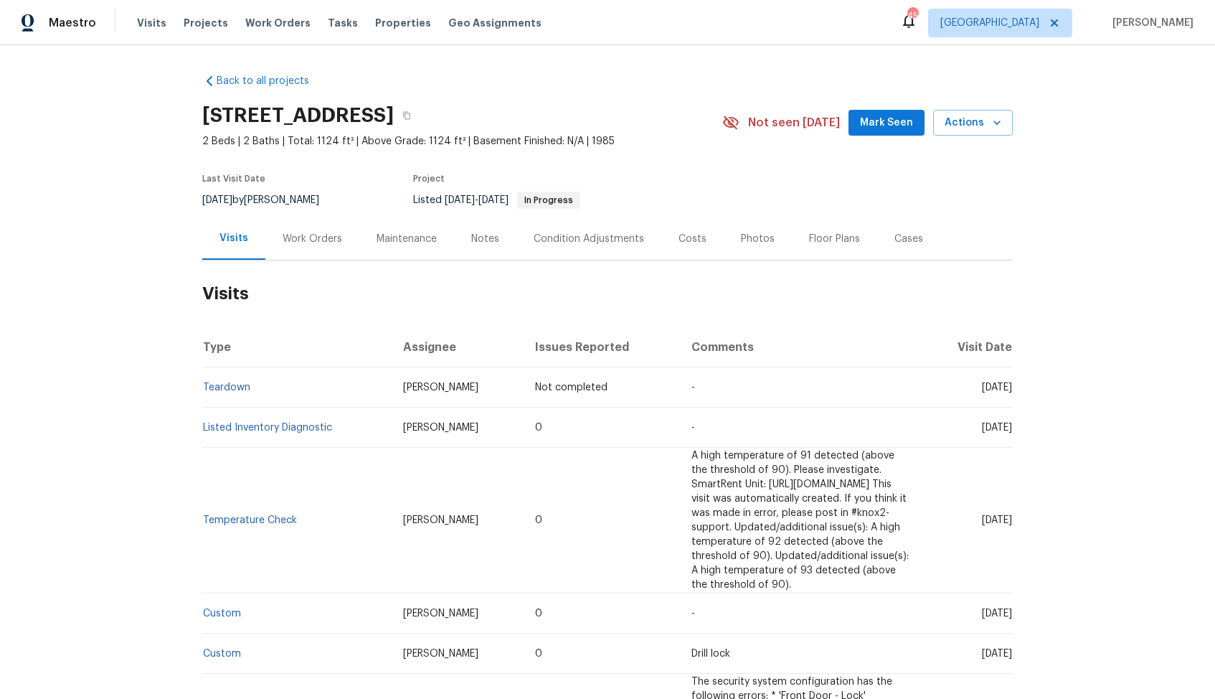
click at [321, 246] on div "Work Orders" at bounding box center [312, 238] width 94 height 42
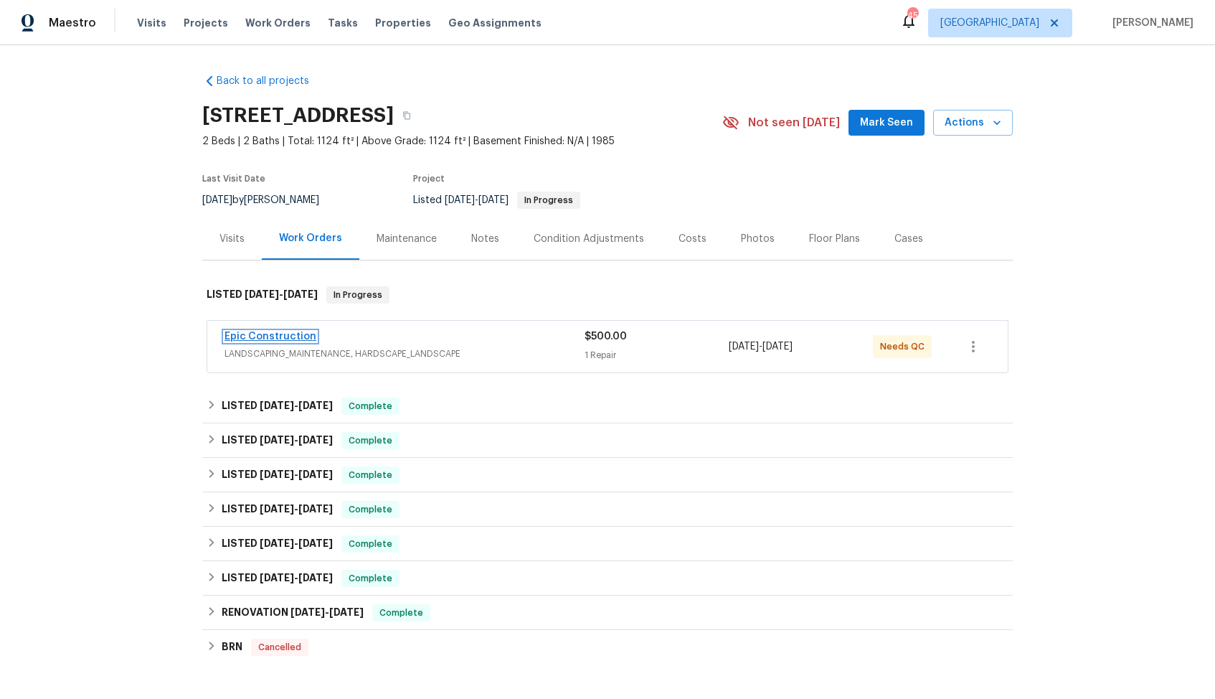
click at [276, 337] on link "Epic Construction" at bounding box center [271, 336] width 92 height 10
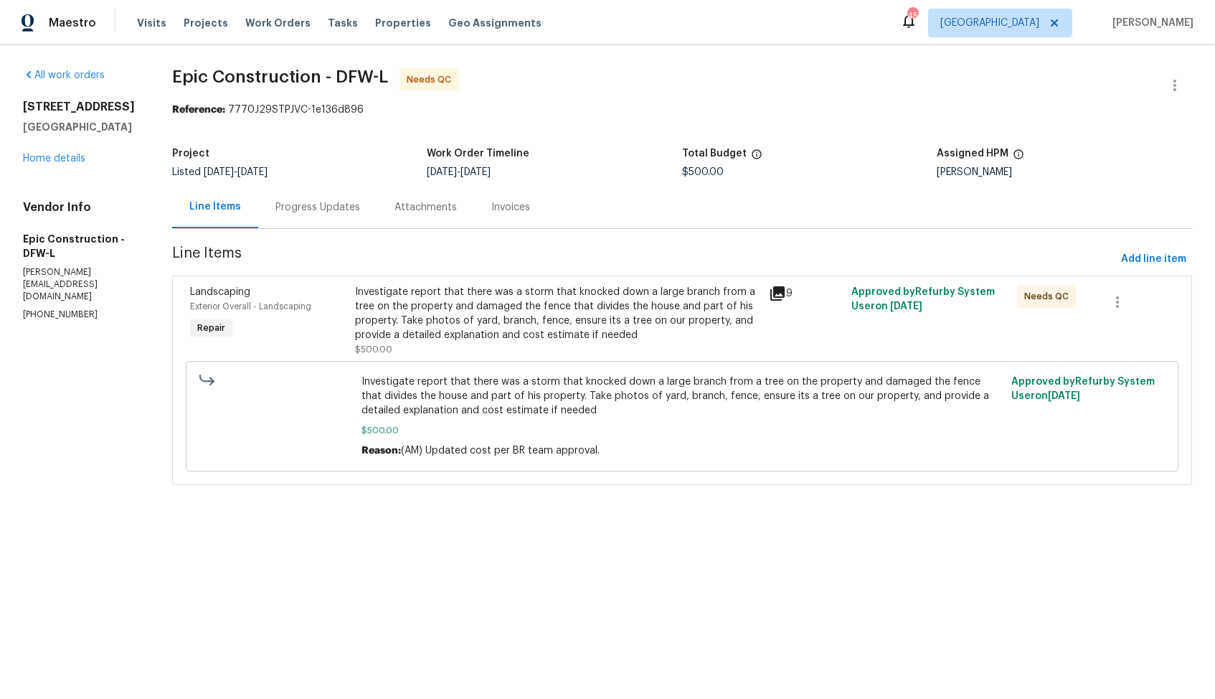
click at [463, 315] on div "Investigate report that there was a storm that knocked down a large branch from…" at bounding box center [557, 313] width 405 height 57
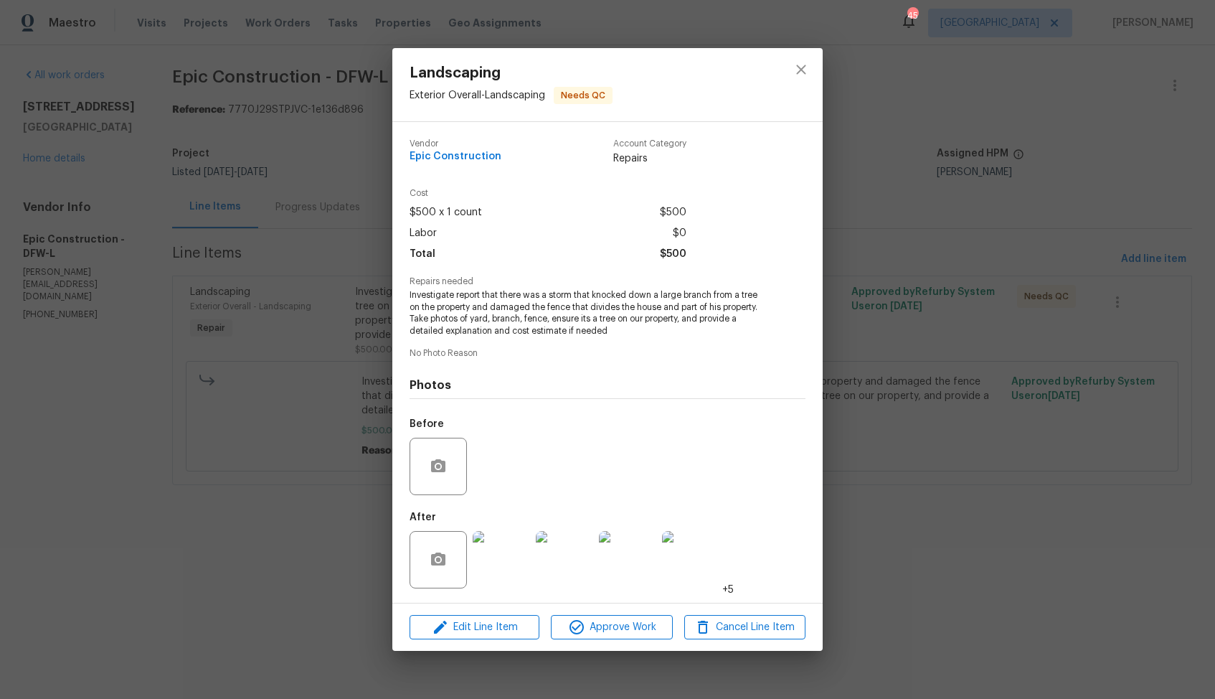
click at [502, 552] on img at bounding box center [501, 559] width 57 height 57
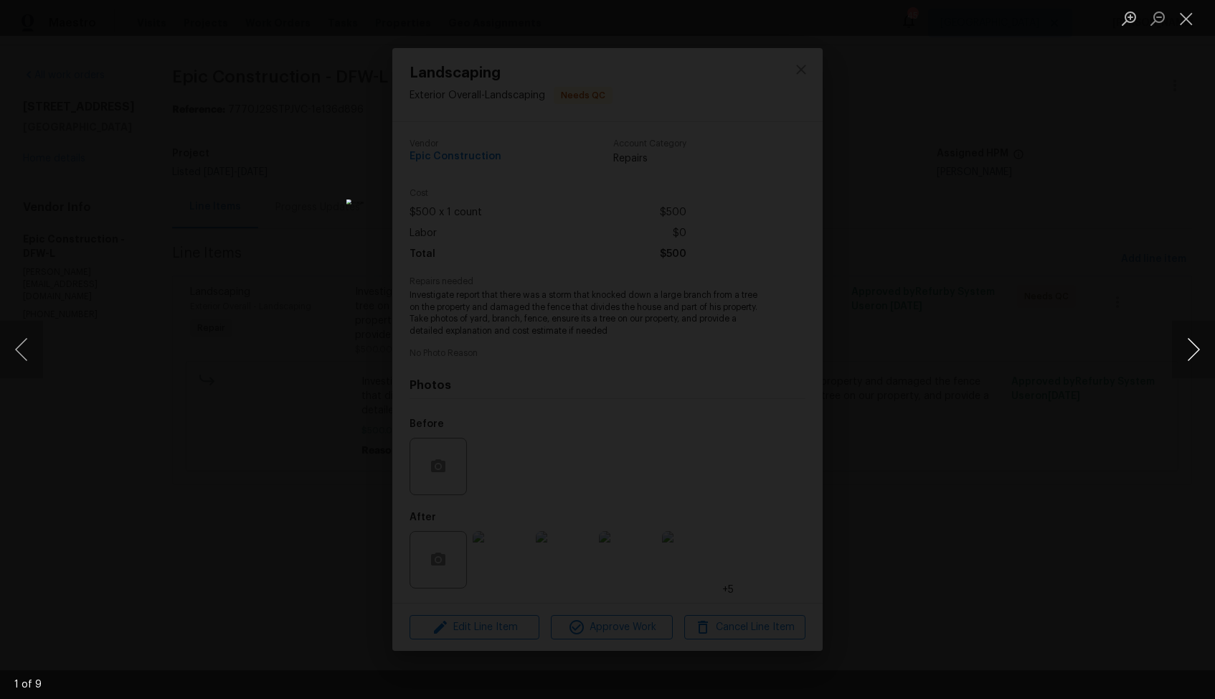
click at [1191, 356] on button "Next image" at bounding box center [1193, 349] width 43 height 57
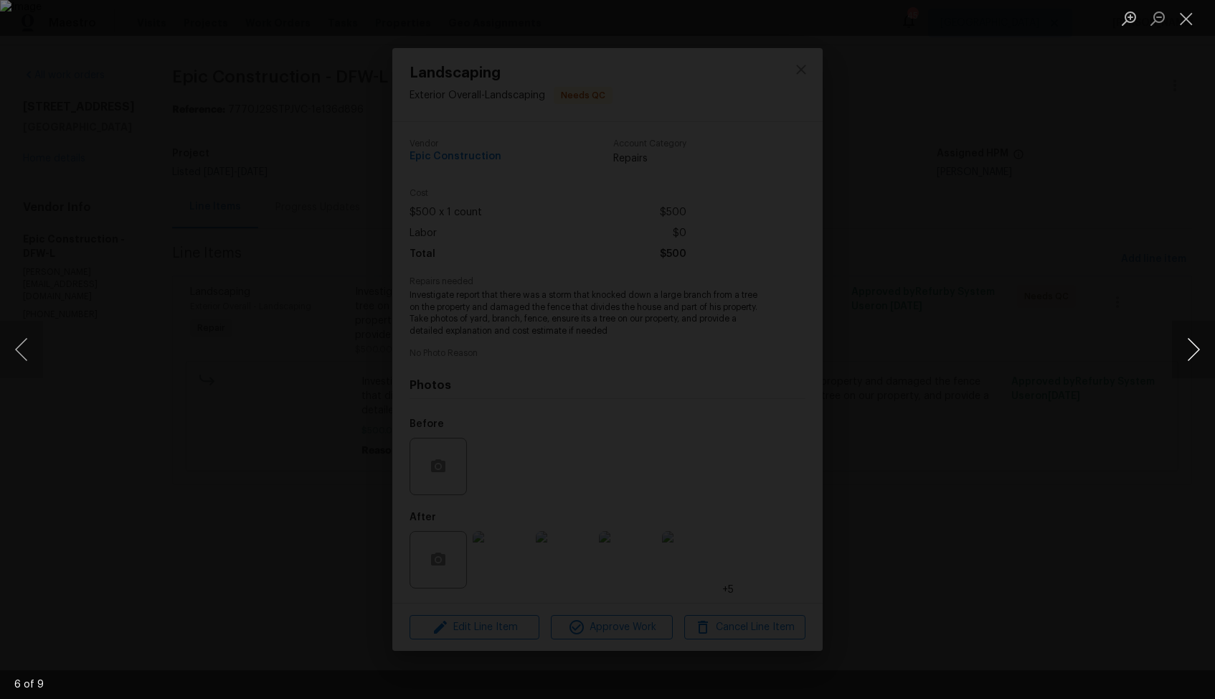
click at [1191, 356] on button "Next image" at bounding box center [1193, 349] width 43 height 57
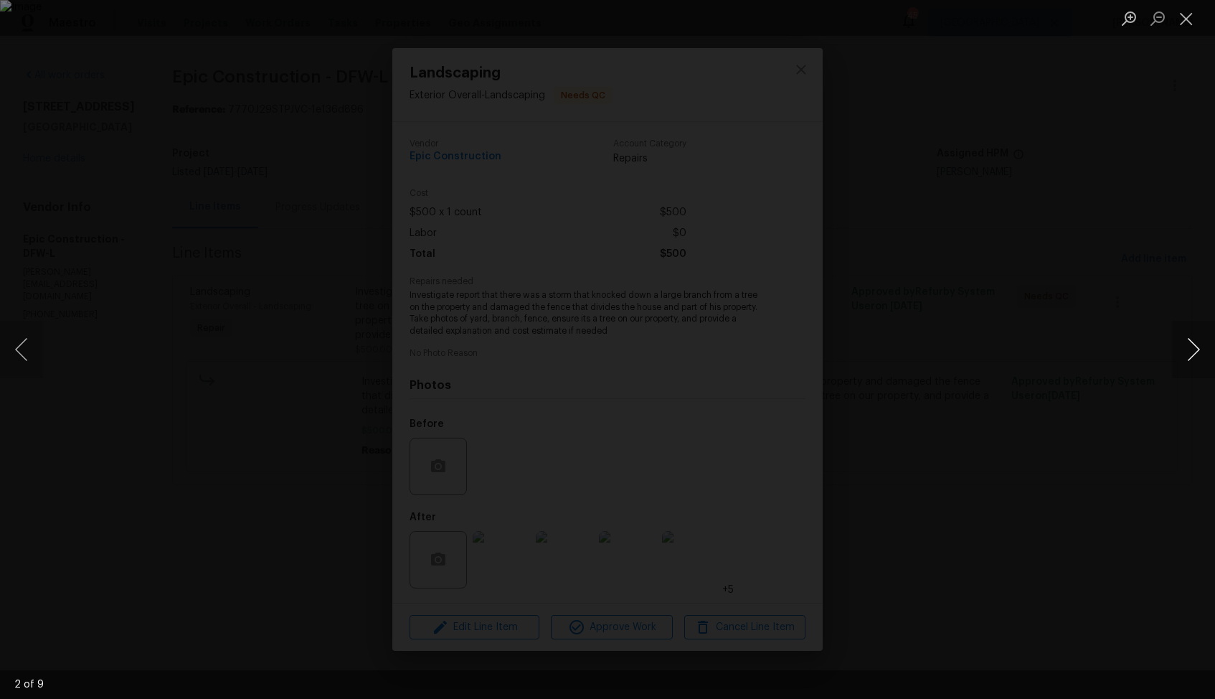
click at [1191, 356] on button "Next image" at bounding box center [1193, 349] width 43 height 57
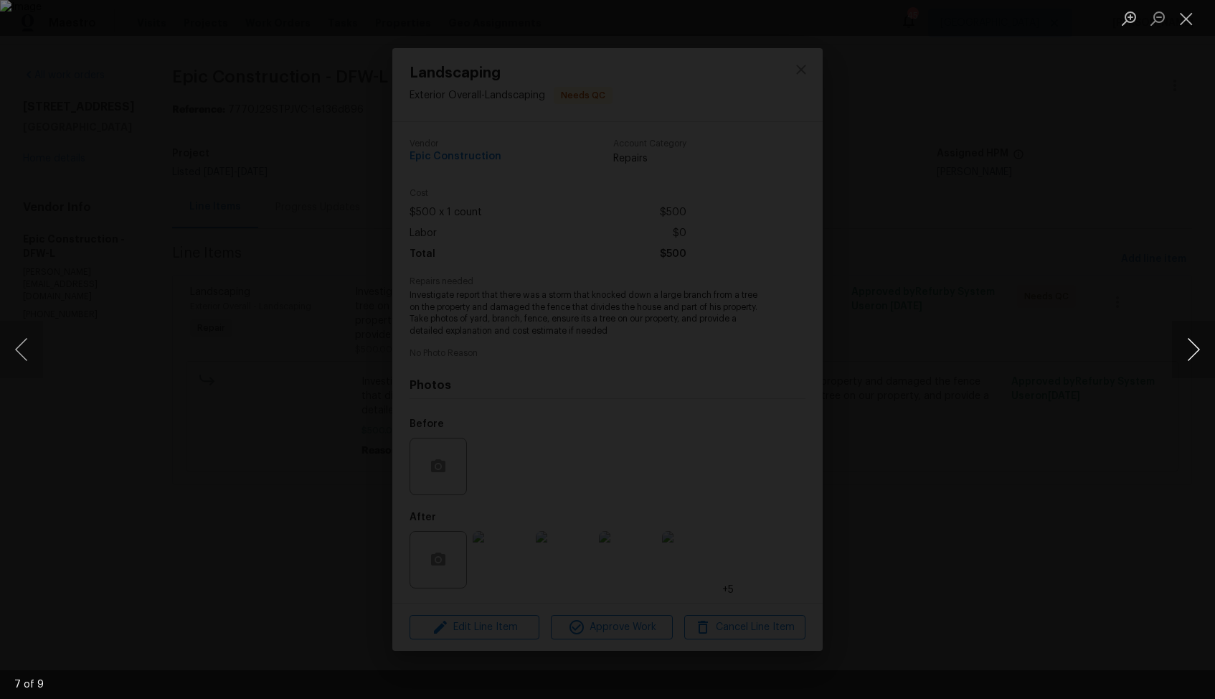
click at [1191, 356] on button "Next image" at bounding box center [1193, 349] width 43 height 57
click at [1081, 345] on div "Lightbox" at bounding box center [607, 349] width 1215 height 699
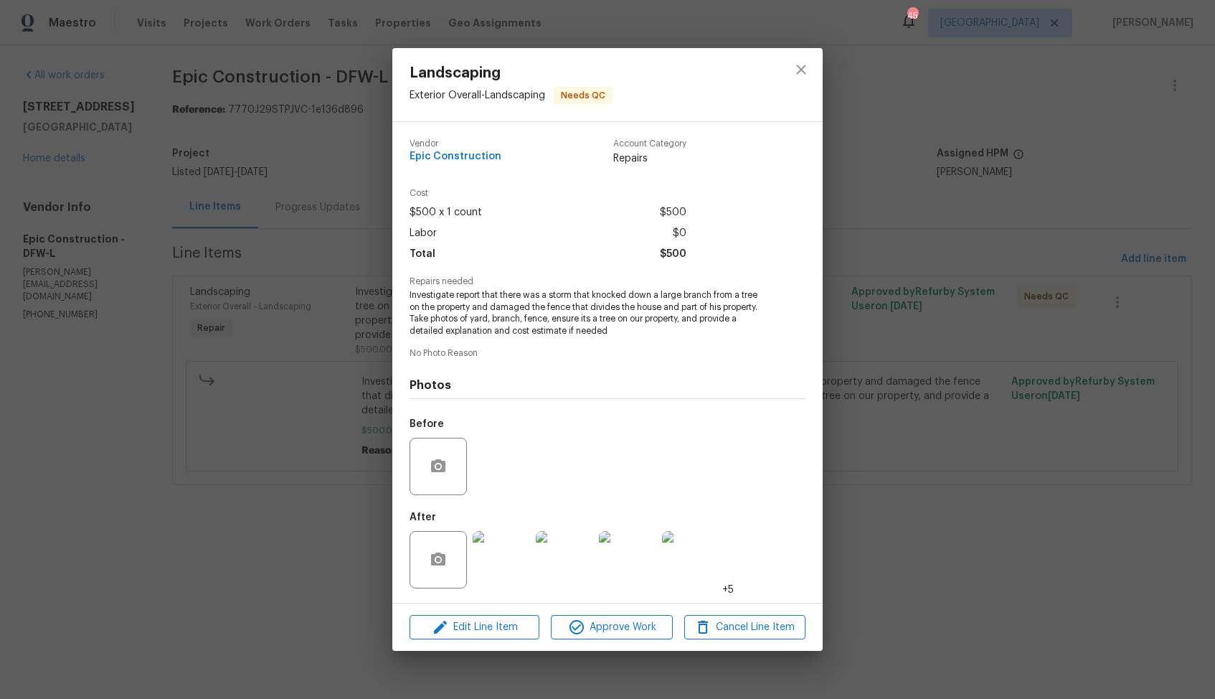
click at [921, 375] on div "Landscaping Exterior Overall - Landscaping Needs QC Vendor Epic Construction Ac…" at bounding box center [607, 349] width 1215 height 699
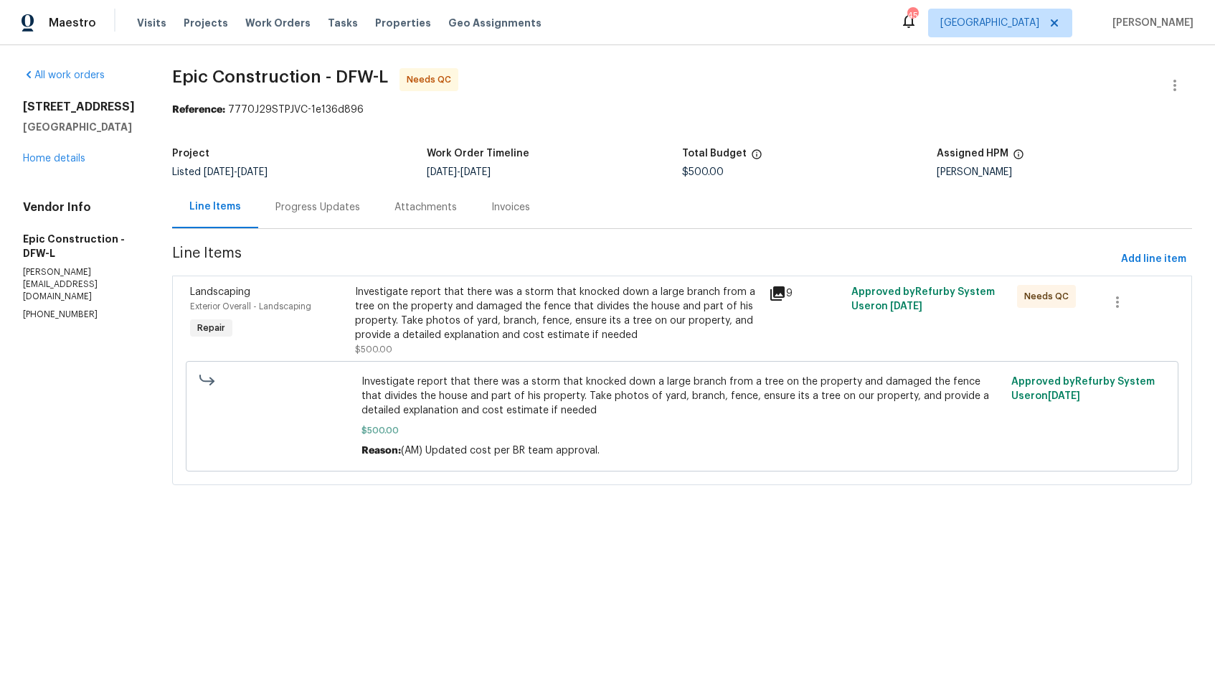
click at [305, 201] on div "Progress Updates" at bounding box center [318, 207] width 85 height 14
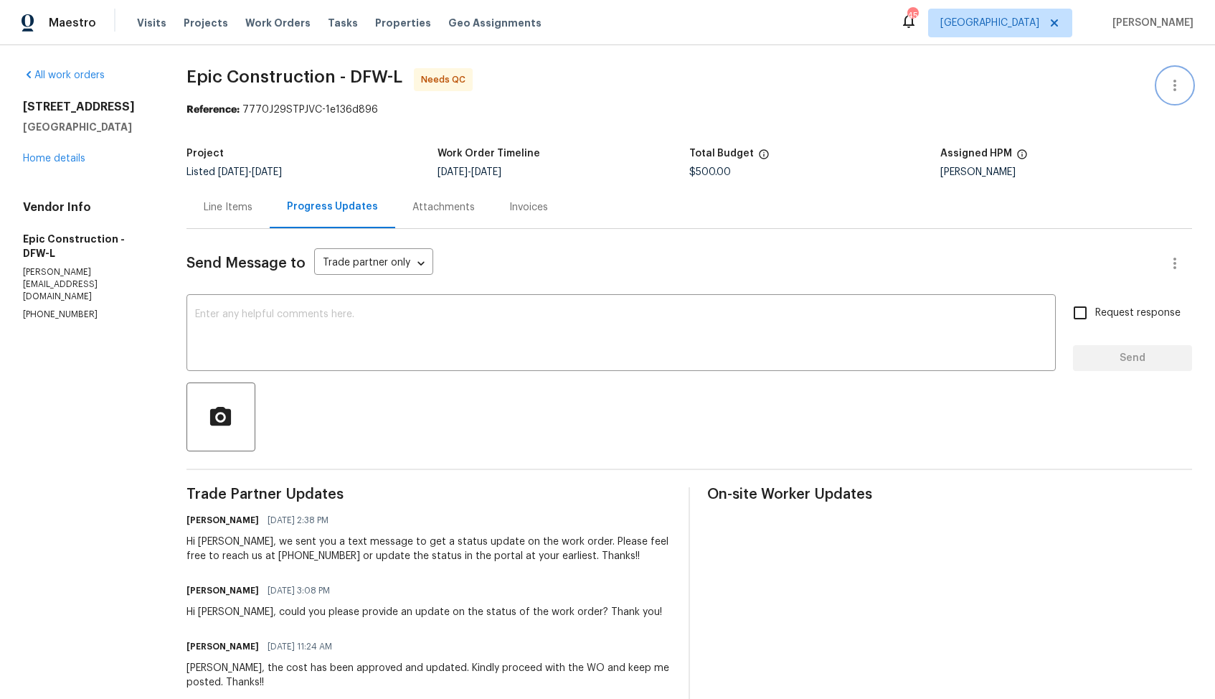
click at [1167, 75] on button "button" at bounding box center [1175, 85] width 34 height 34
click at [1097, 77] on li "Edit" at bounding box center [1128, 86] width 155 height 24
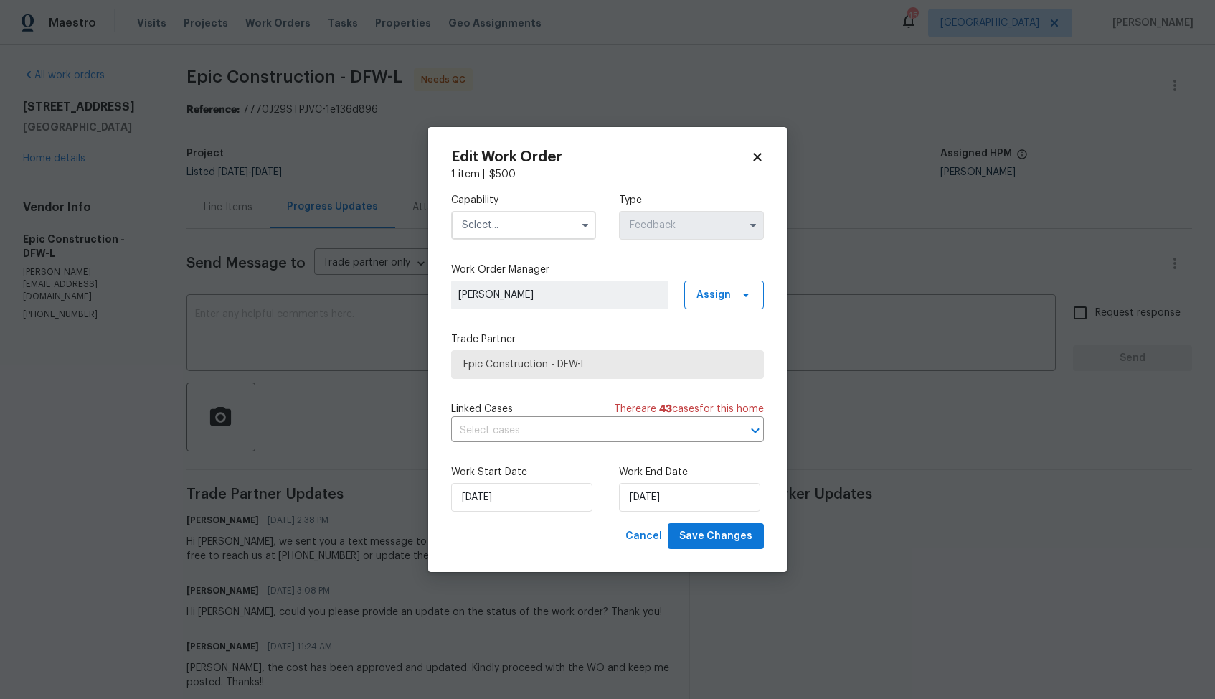
click at [510, 221] on input "text" at bounding box center [523, 225] width 145 height 29
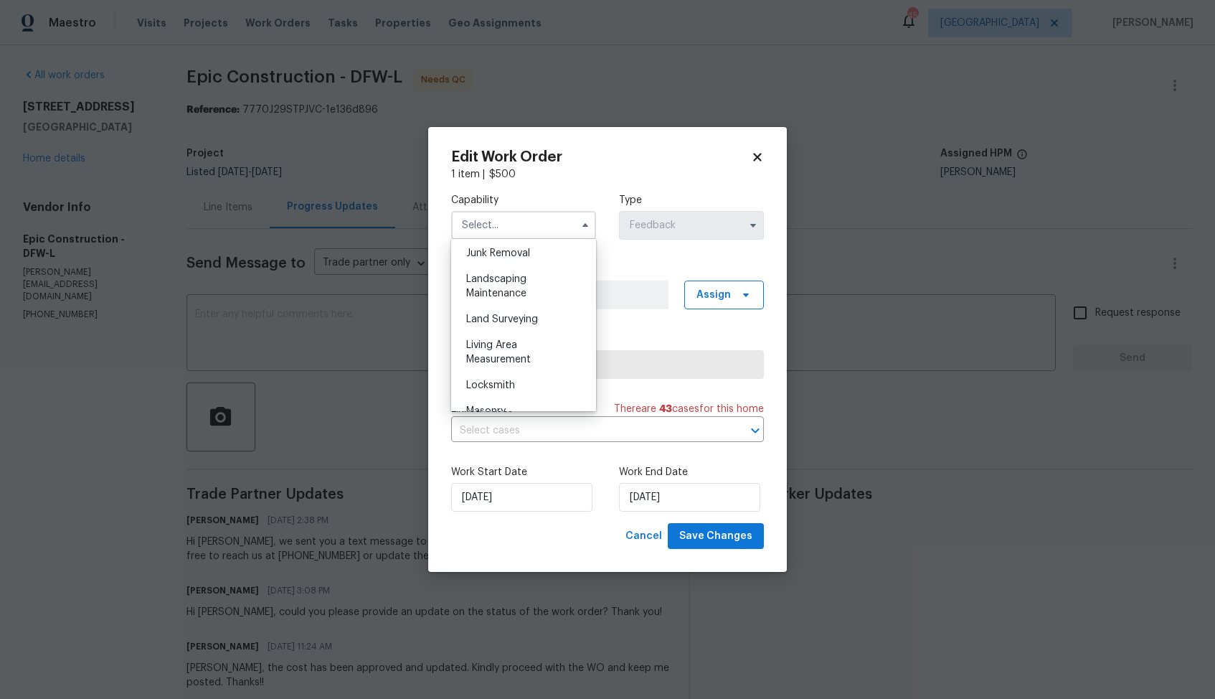
scroll to position [923, 0]
click at [514, 300] on div "Landscaping Maintenance" at bounding box center [524, 284] width 138 height 40
type input "Landscaping Maintenance"
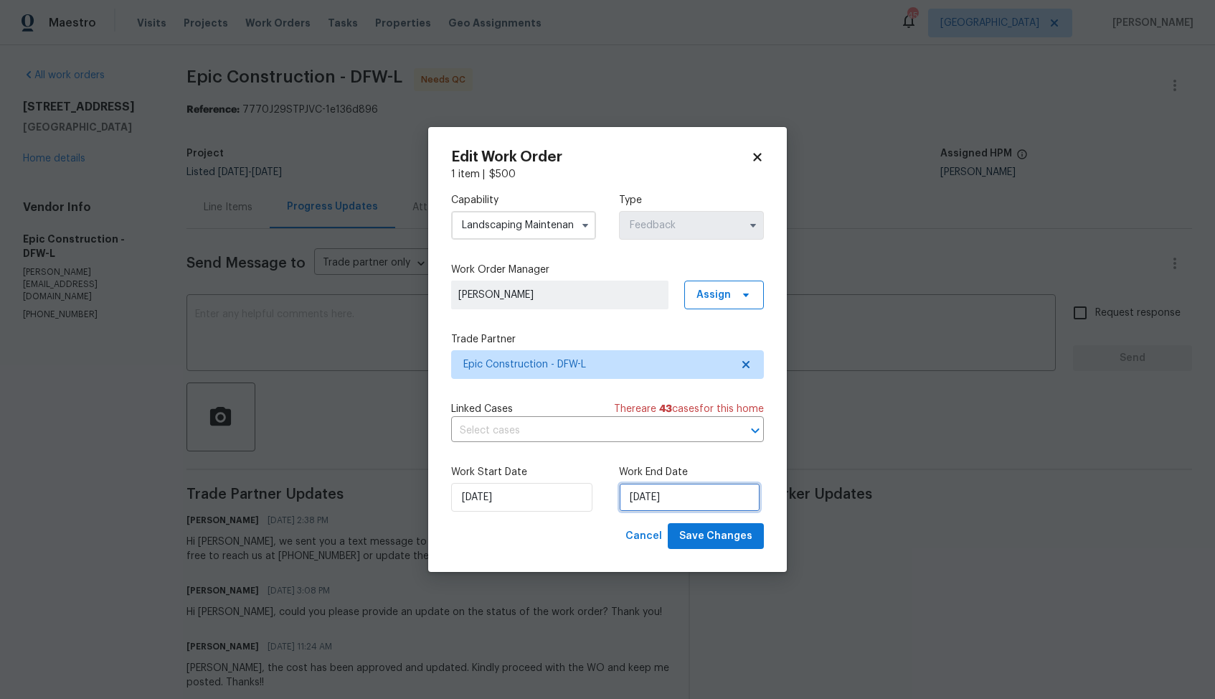
click at [644, 500] on input "07/08/2025" at bounding box center [689, 497] width 141 height 29
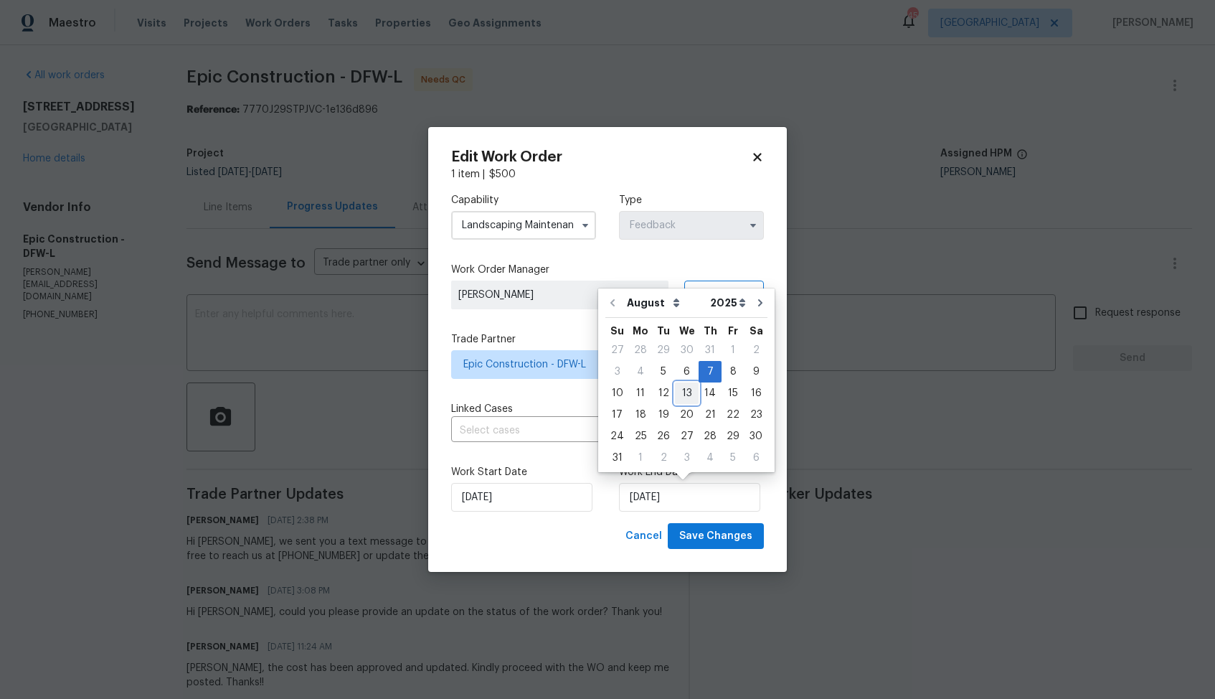
click at [680, 395] on div "13" at bounding box center [687, 393] width 24 height 20
type input "13/08/2025"
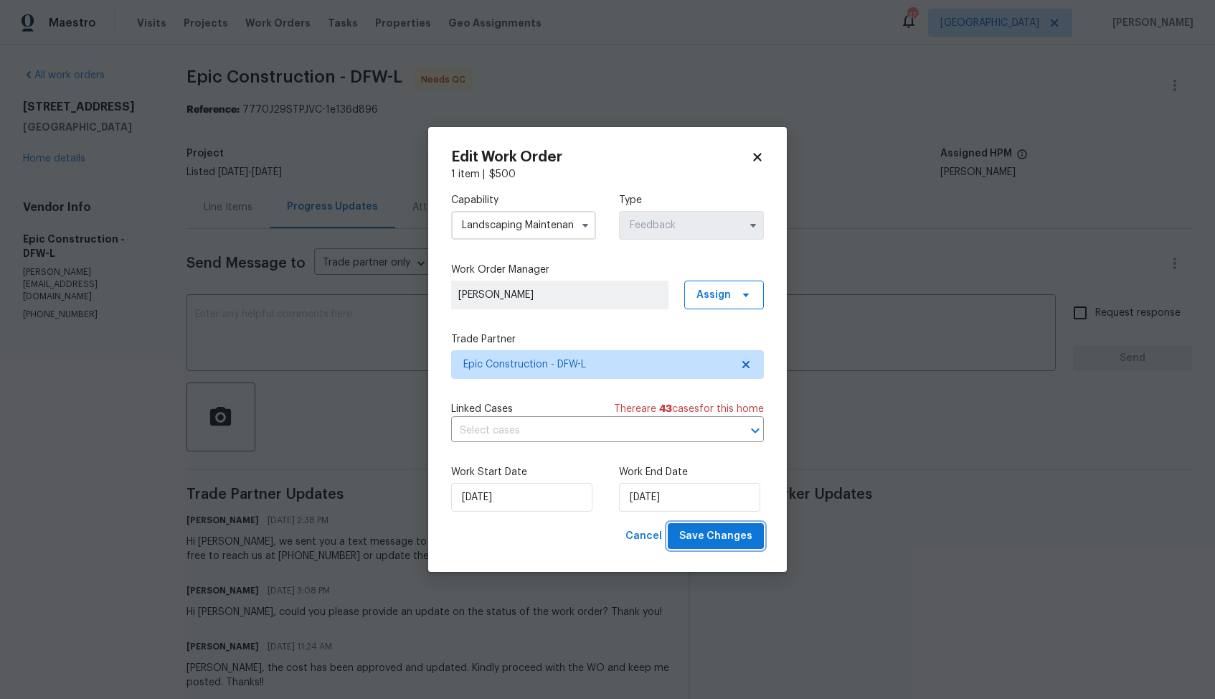
click at [708, 537] on span "Save Changes" at bounding box center [715, 536] width 73 height 18
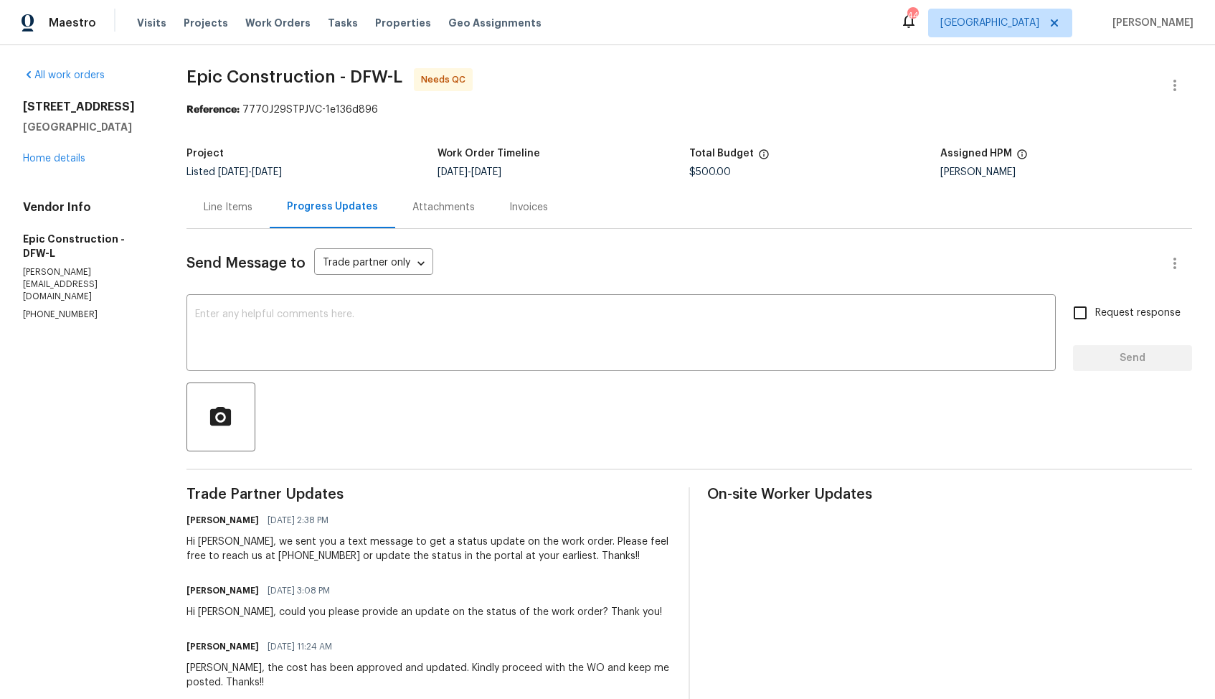
click at [207, 540] on div "Hi [PERSON_NAME], we sent you a text message to get a status update on the work…" at bounding box center [429, 549] width 485 height 29
copy div "[PERSON_NAME]"
click at [406, 358] on textarea at bounding box center [621, 334] width 852 height 50
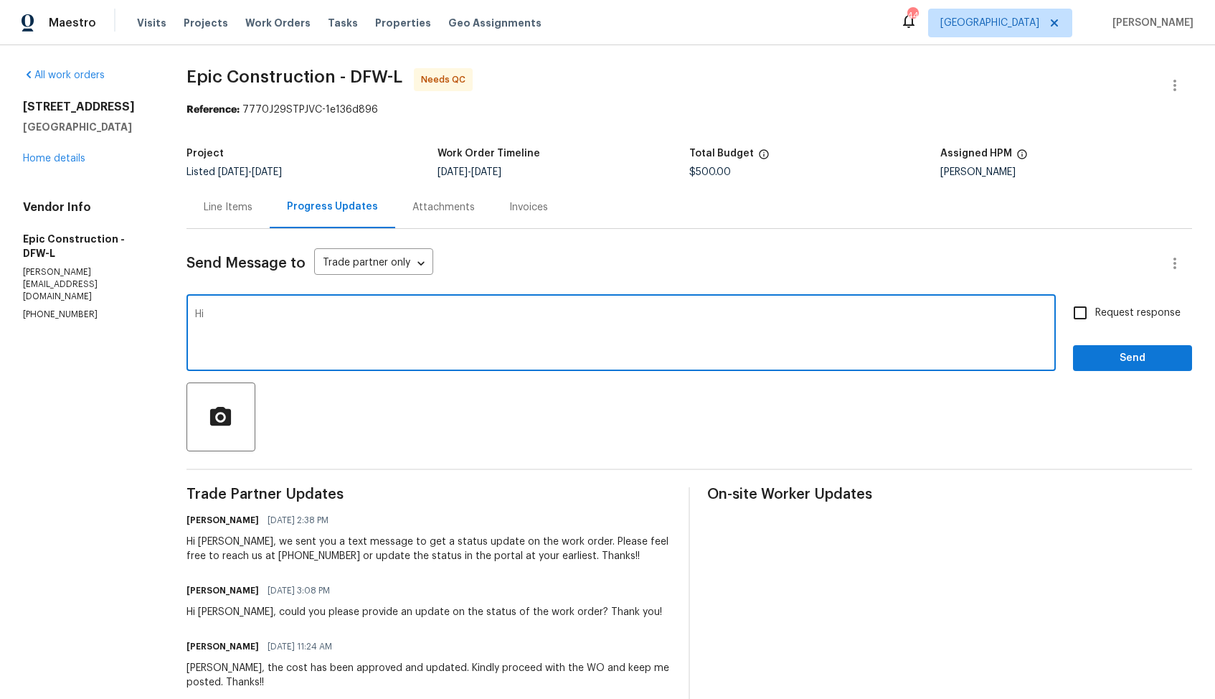
paste textarea "[PERSON_NAME]"
type textarea "Hi [PERSON_NAME], thank you for completing the job. WO is approved. Thanks!!"
click at [1107, 367] on span "Send" at bounding box center [1133, 358] width 96 height 18
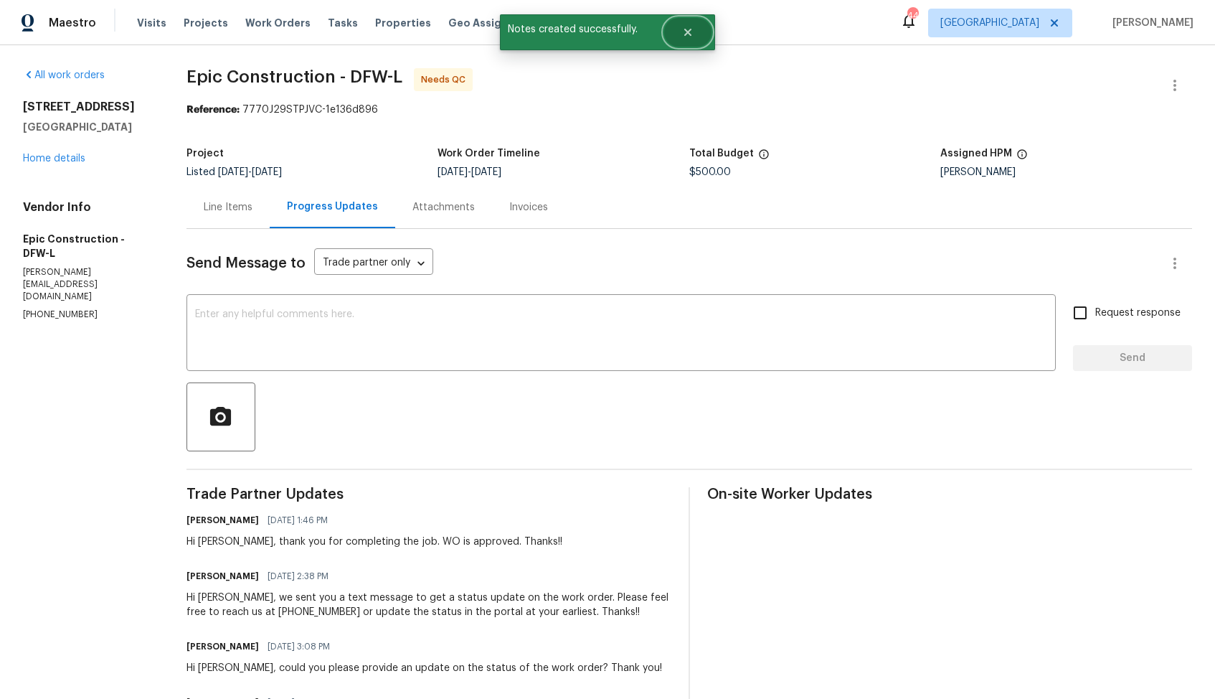
click at [689, 32] on icon "Close" at bounding box center [687, 32] width 11 height 11
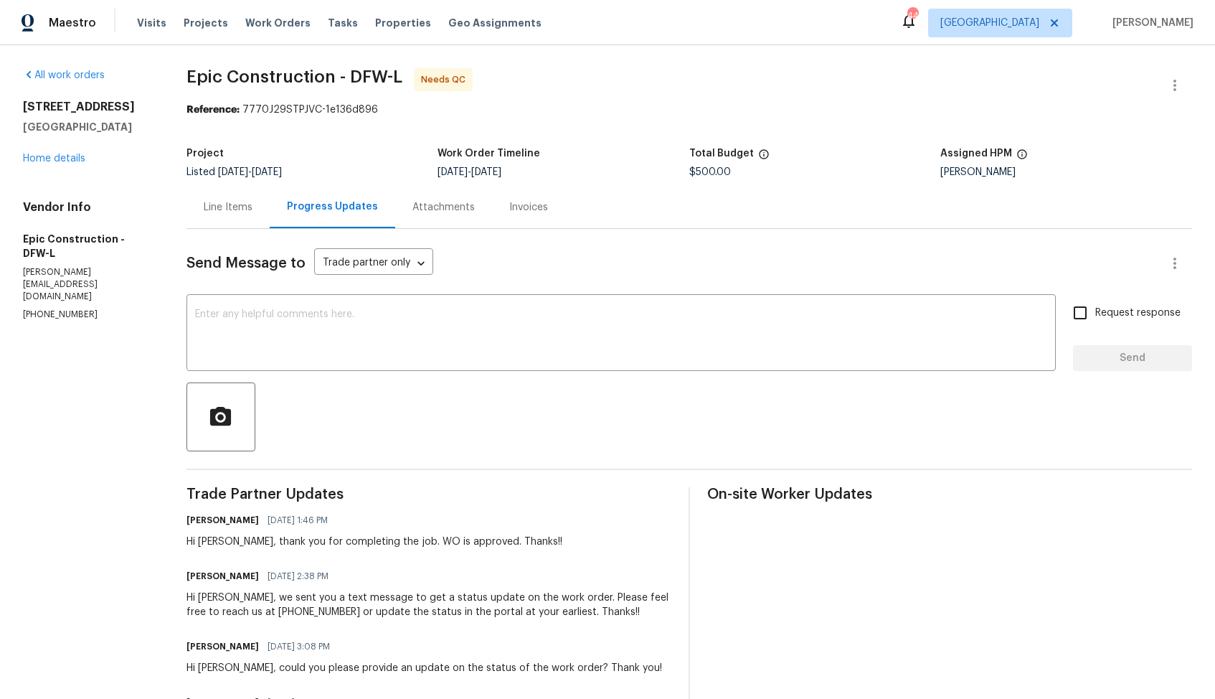
click at [237, 203] on div "Line Items" at bounding box center [228, 207] width 49 height 14
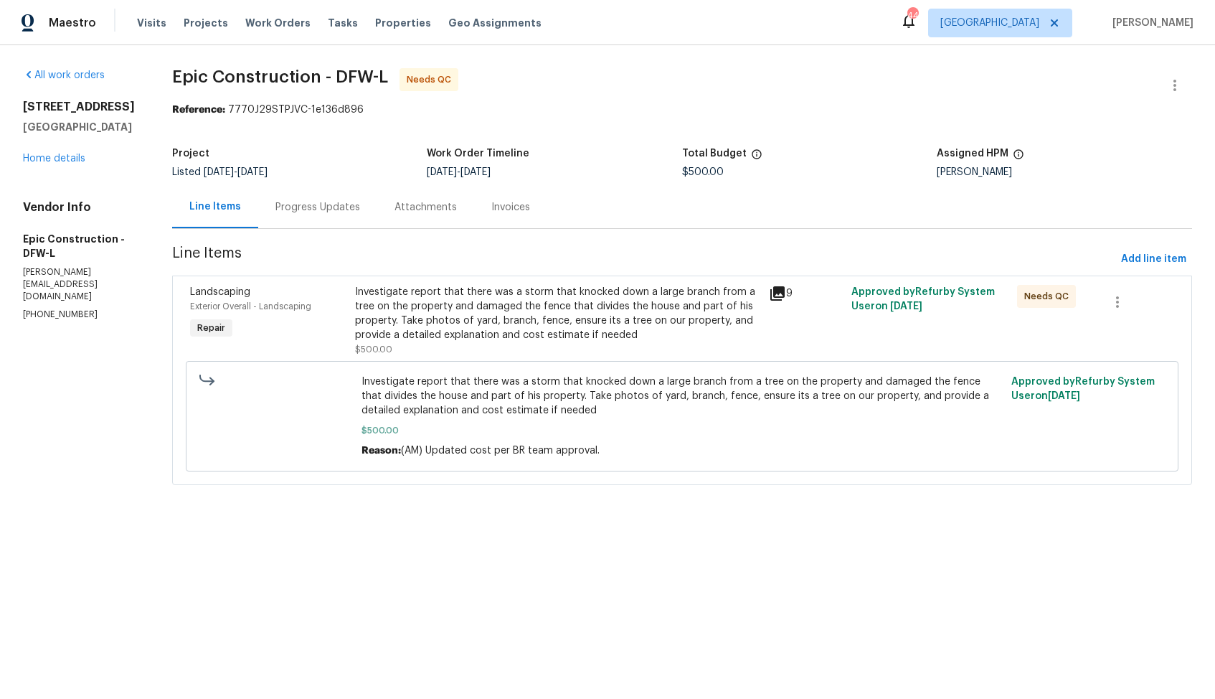
click at [516, 334] on div "Investigate report that there was a storm that knocked down a large branch from…" at bounding box center [557, 313] width 405 height 57
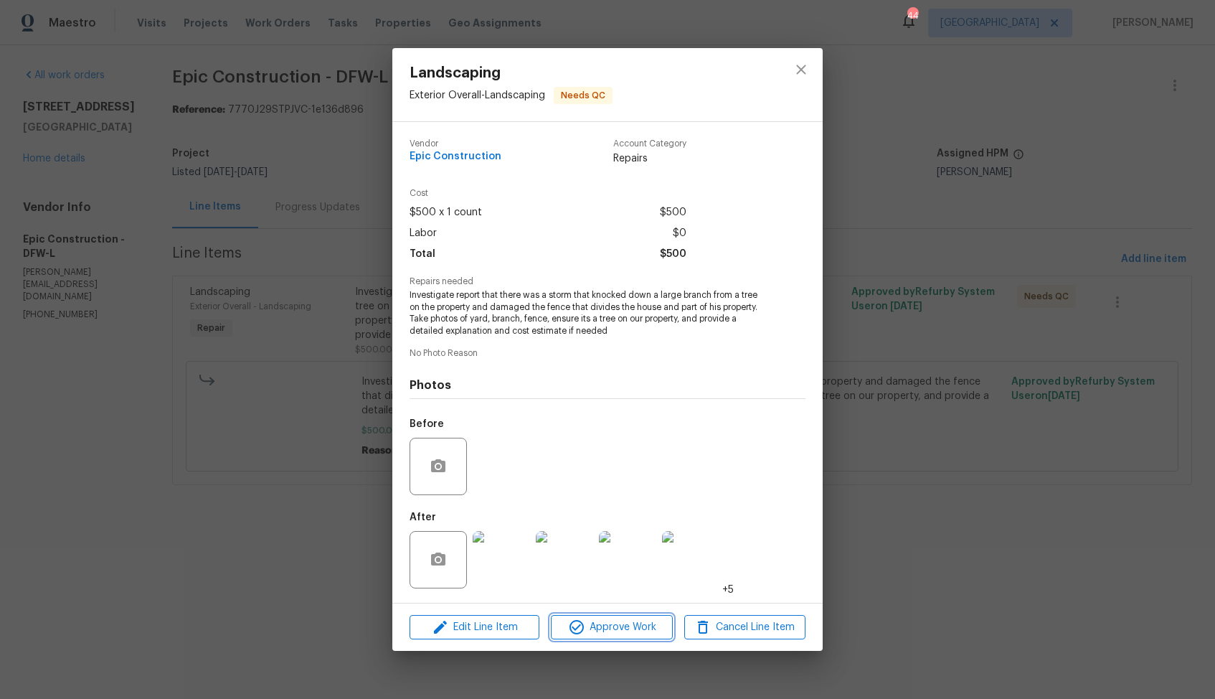
click at [610, 630] on span "Approve Work" at bounding box center [611, 627] width 113 height 18
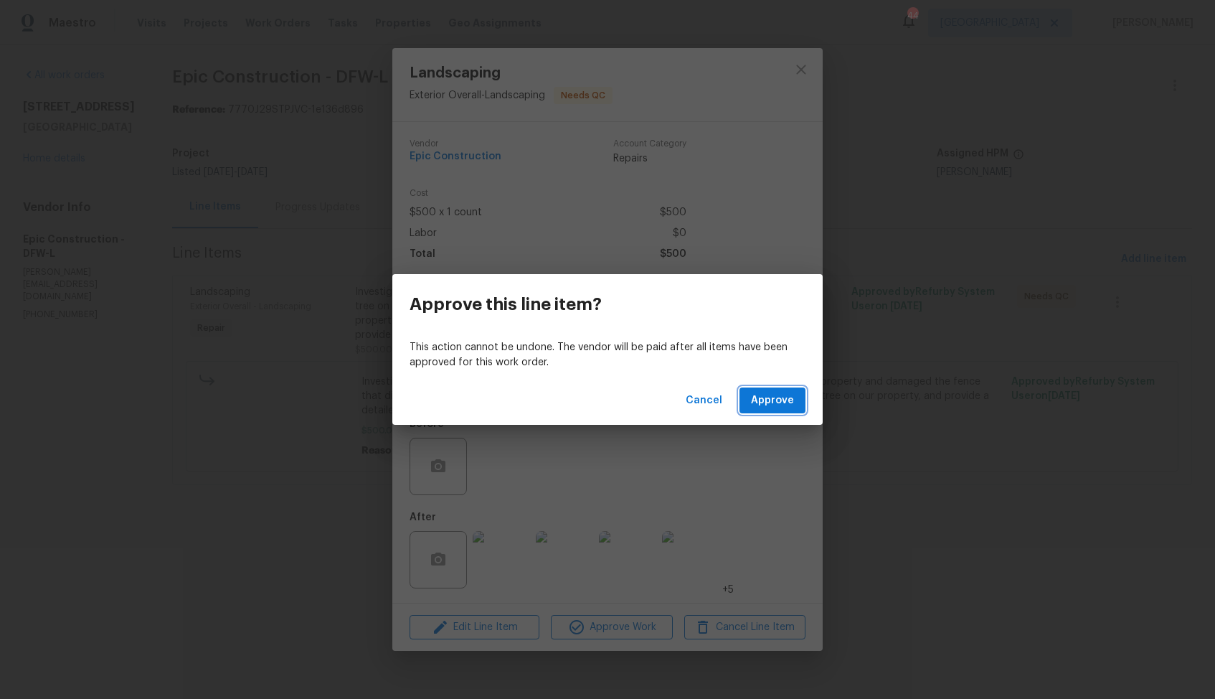
click at [781, 410] on button "Approve" at bounding box center [773, 400] width 66 height 27
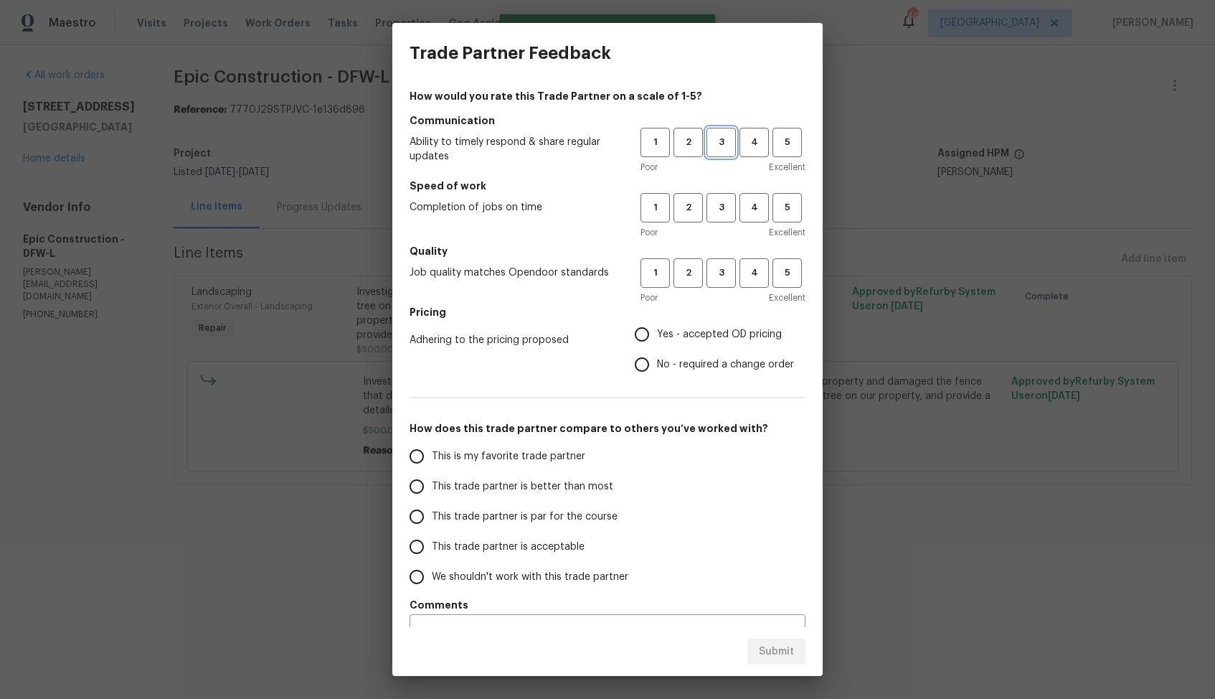
click at [715, 151] on button "3" at bounding box center [721, 142] width 29 height 29
click at [715, 212] on span "3" at bounding box center [721, 207] width 27 height 17
click at [717, 276] on span "3" at bounding box center [721, 273] width 27 height 17
click at [648, 342] on input "Yes - accepted OD pricing" at bounding box center [642, 334] width 30 height 30
radio input "true"
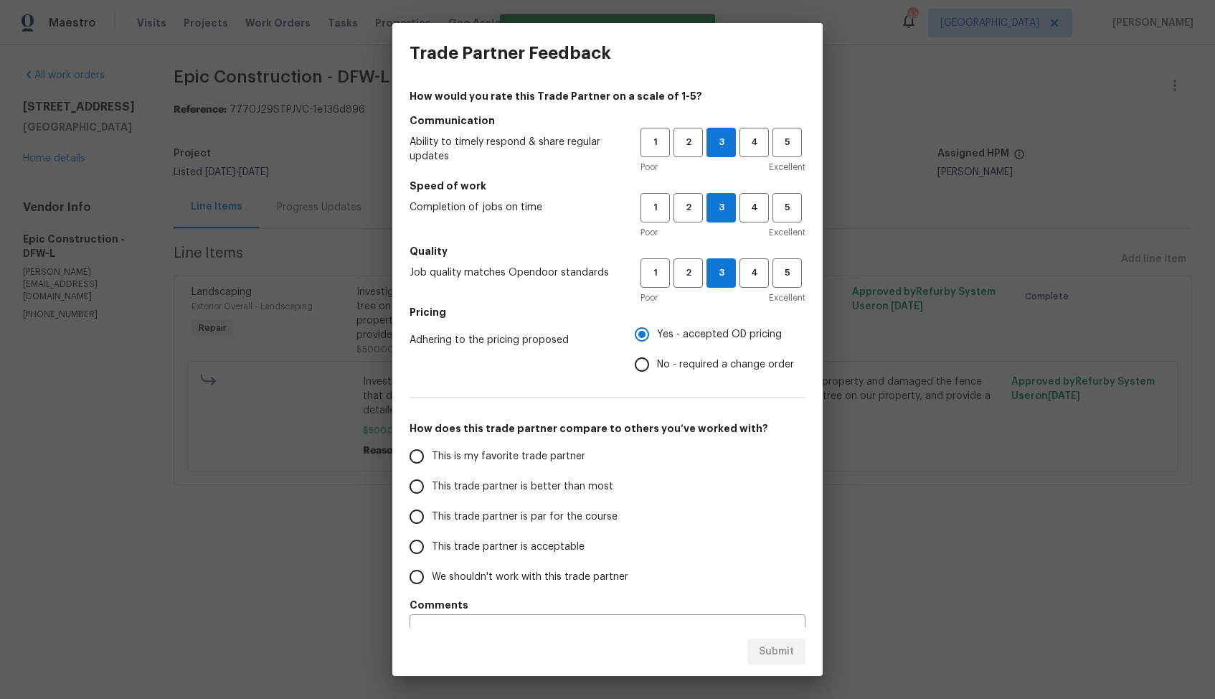
click at [646, 365] on input "No - required a change order" at bounding box center [642, 364] width 30 height 30
radio input "true"
click at [552, 494] on label "This trade partner is better than most" at bounding box center [515, 486] width 227 height 30
click at [432, 494] on input "This trade partner is better than most" at bounding box center [417, 486] width 30 height 30
click at [777, 653] on span "Submit" at bounding box center [776, 652] width 35 height 18
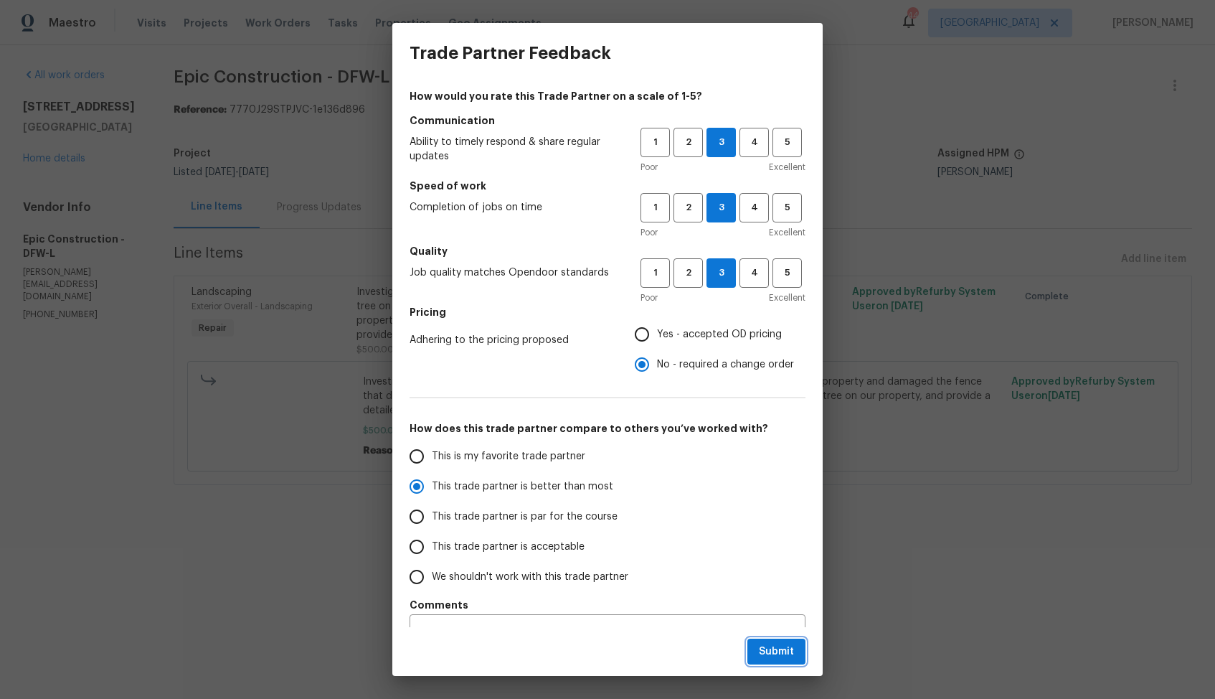
radio input "true"
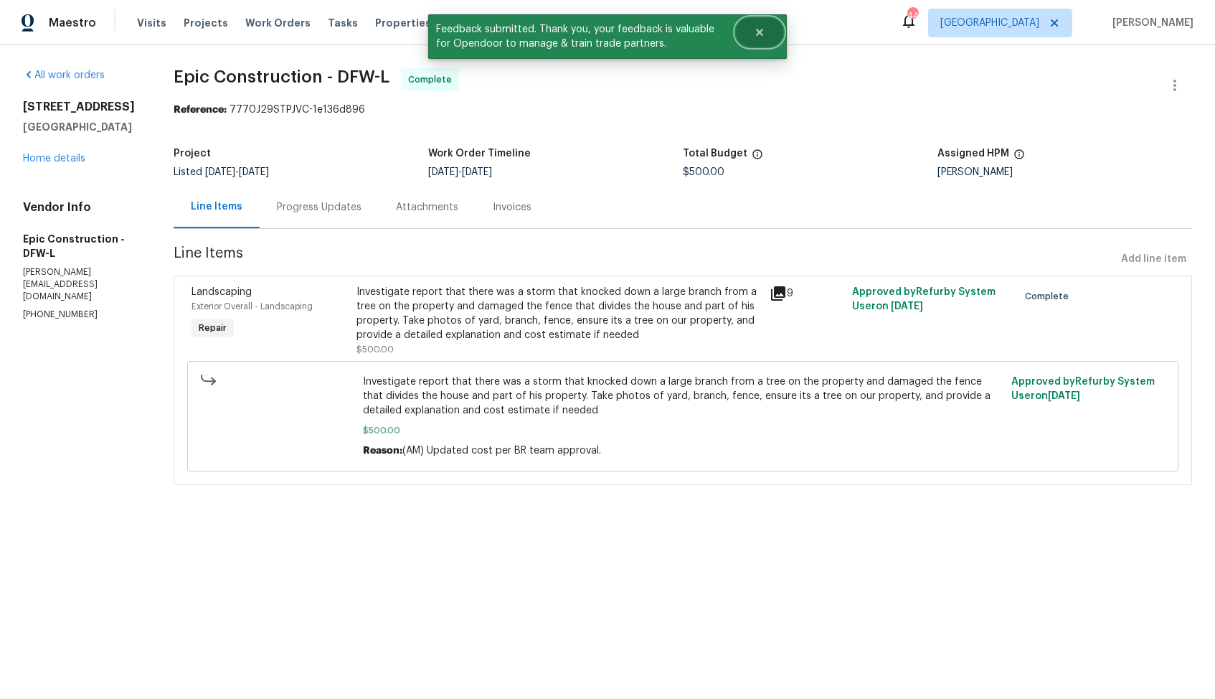
click at [762, 31] on icon "Close" at bounding box center [759, 32] width 7 height 7
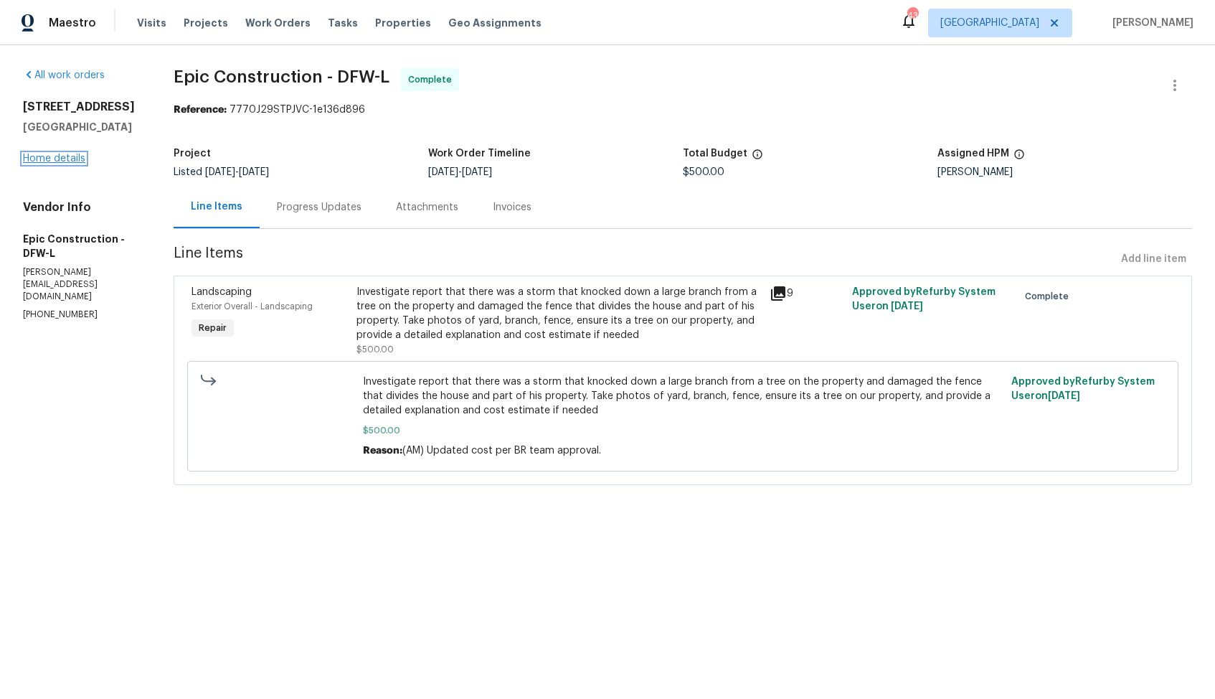
click at [56, 159] on link "Home details" at bounding box center [54, 159] width 62 height 10
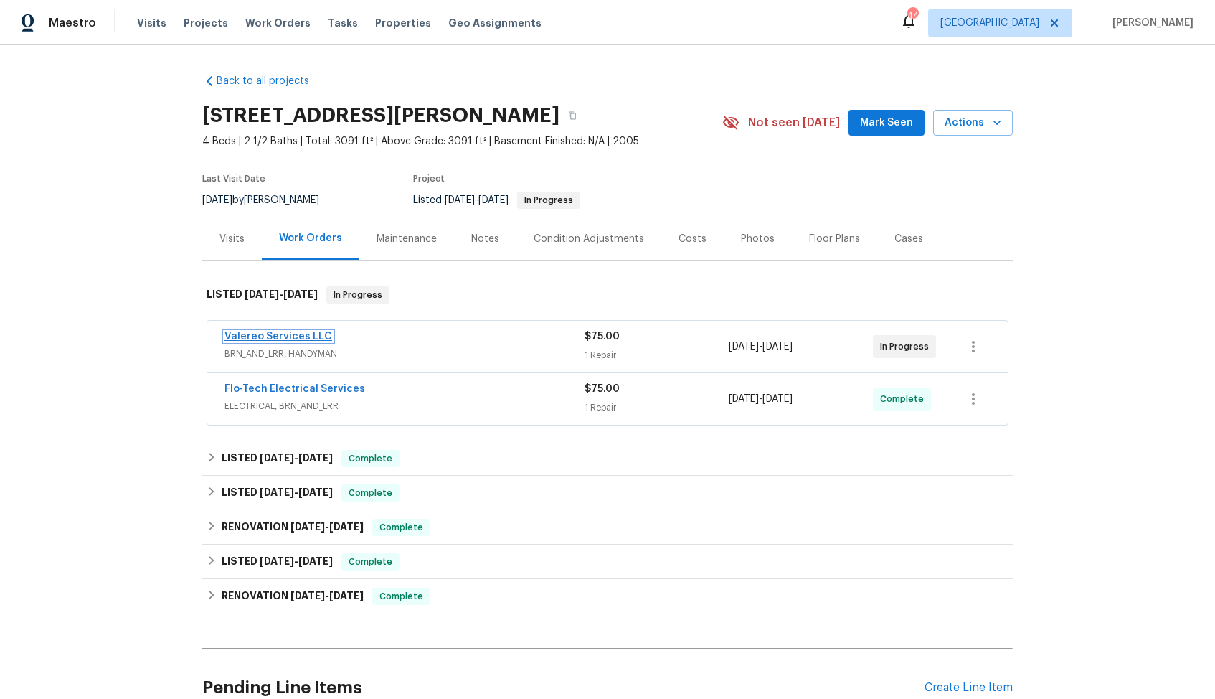
click at [300, 339] on link "Valereo Services LLC" at bounding box center [279, 336] width 108 height 10
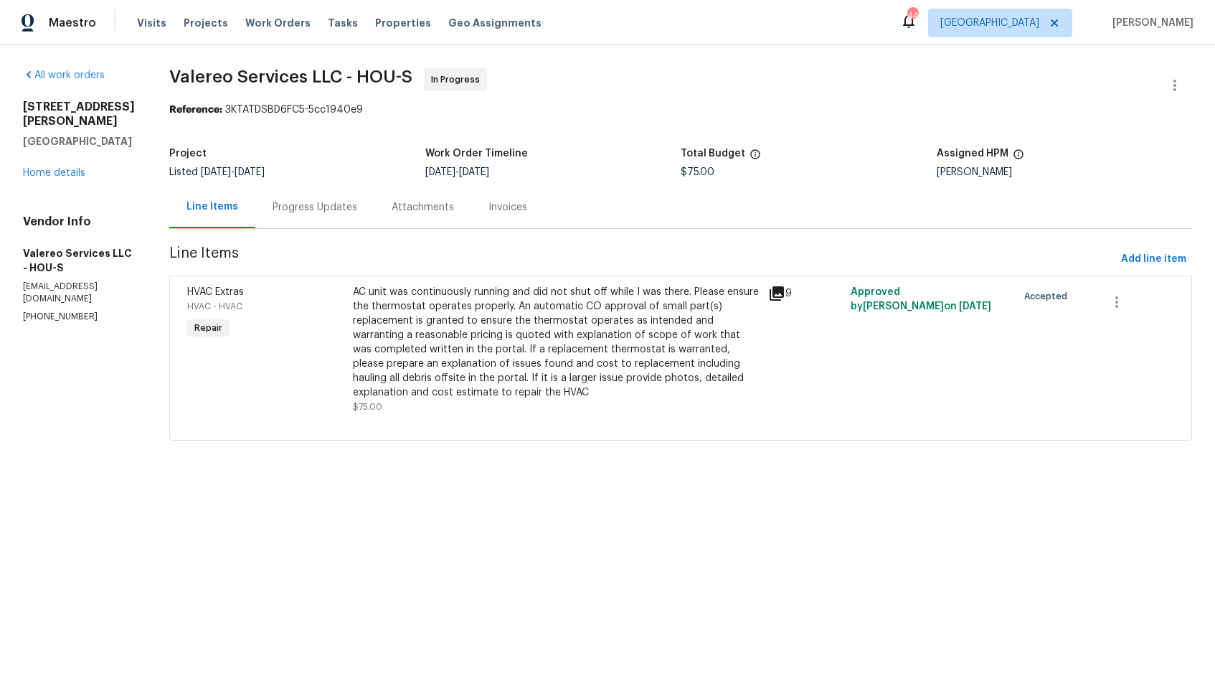
click at [316, 208] on div "Progress Updates" at bounding box center [315, 207] width 85 height 14
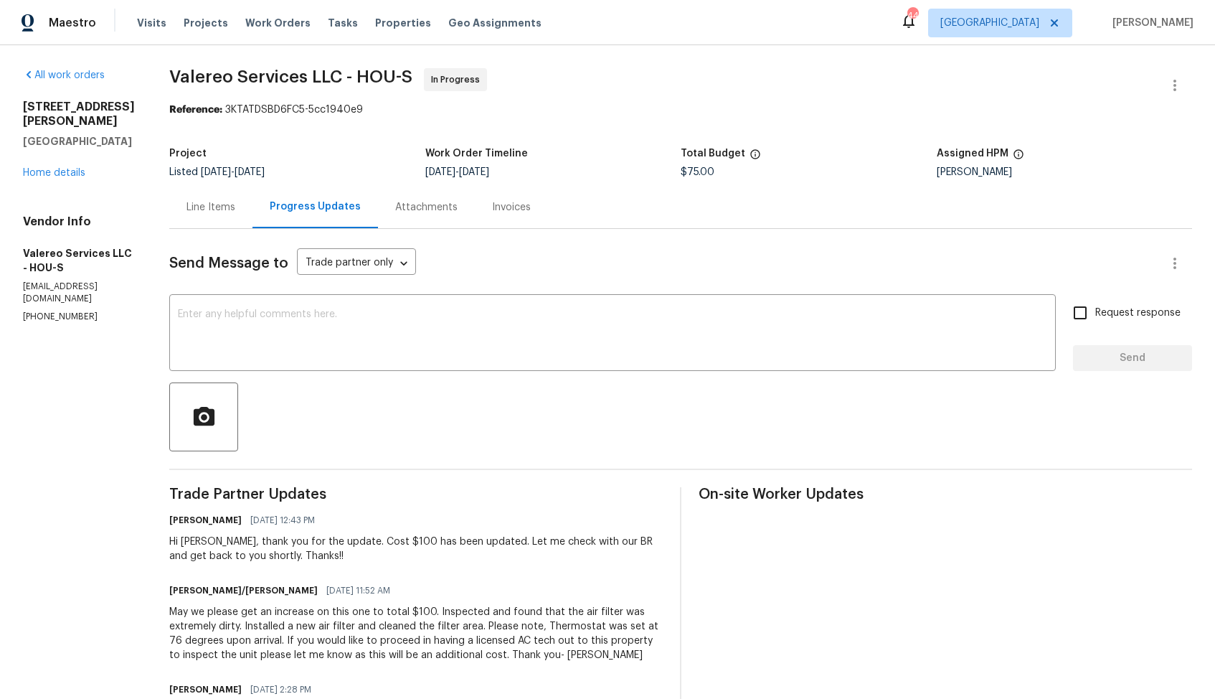
click at [211, 216] on div "Line Items" at bounding box center [210, 207] width 83 height 42
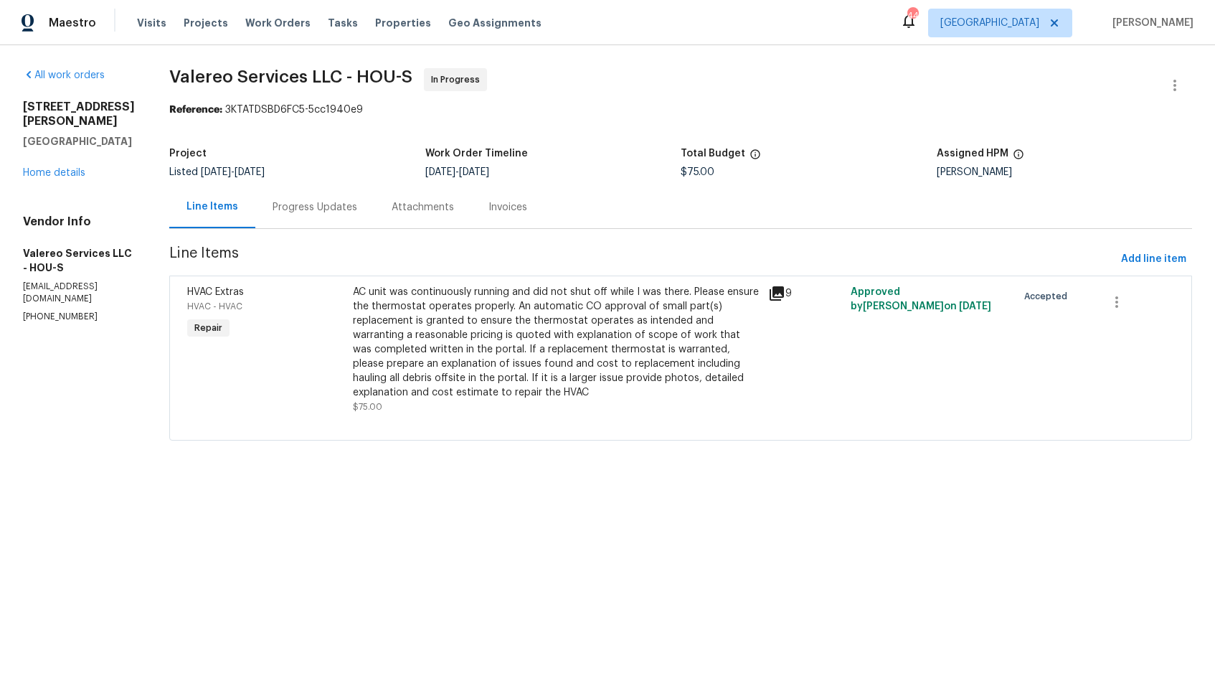
click at [472, 377] on div "AC unit was continuously running and did not shut off while I was there. Please…" at bounding box center [556, 342] width 406 height 115
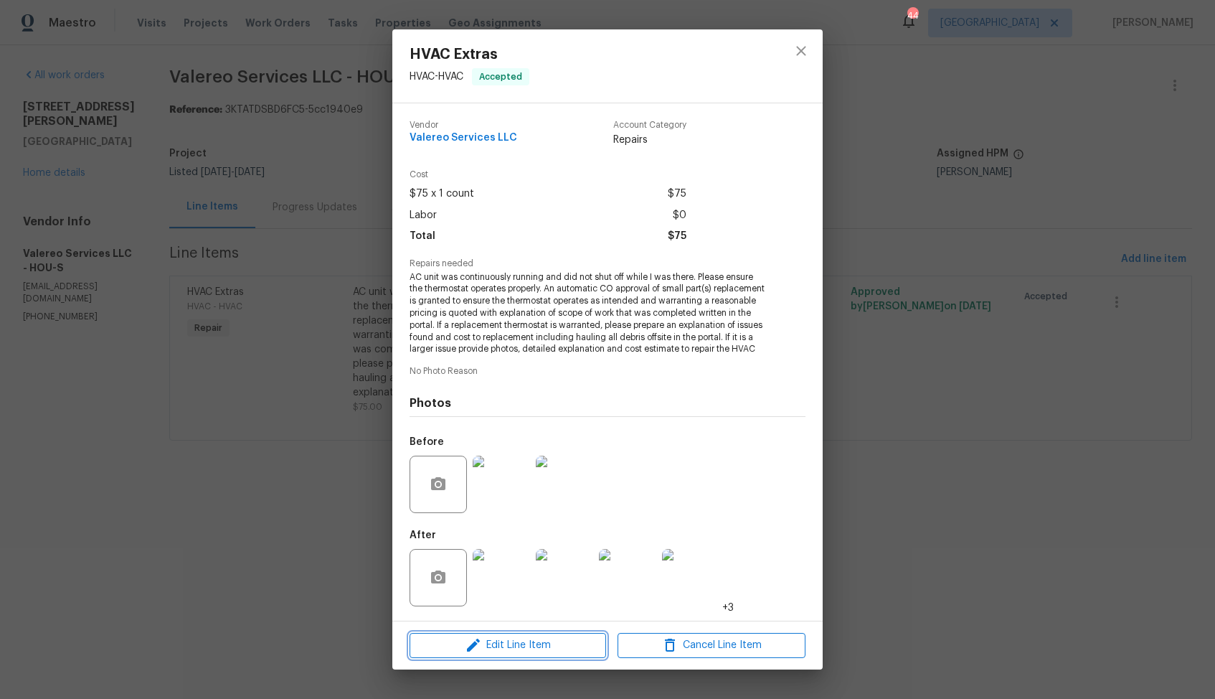
click at [486, 653] on span "Edit Line Item" at bounding box center [508, 645] width 188 height 18
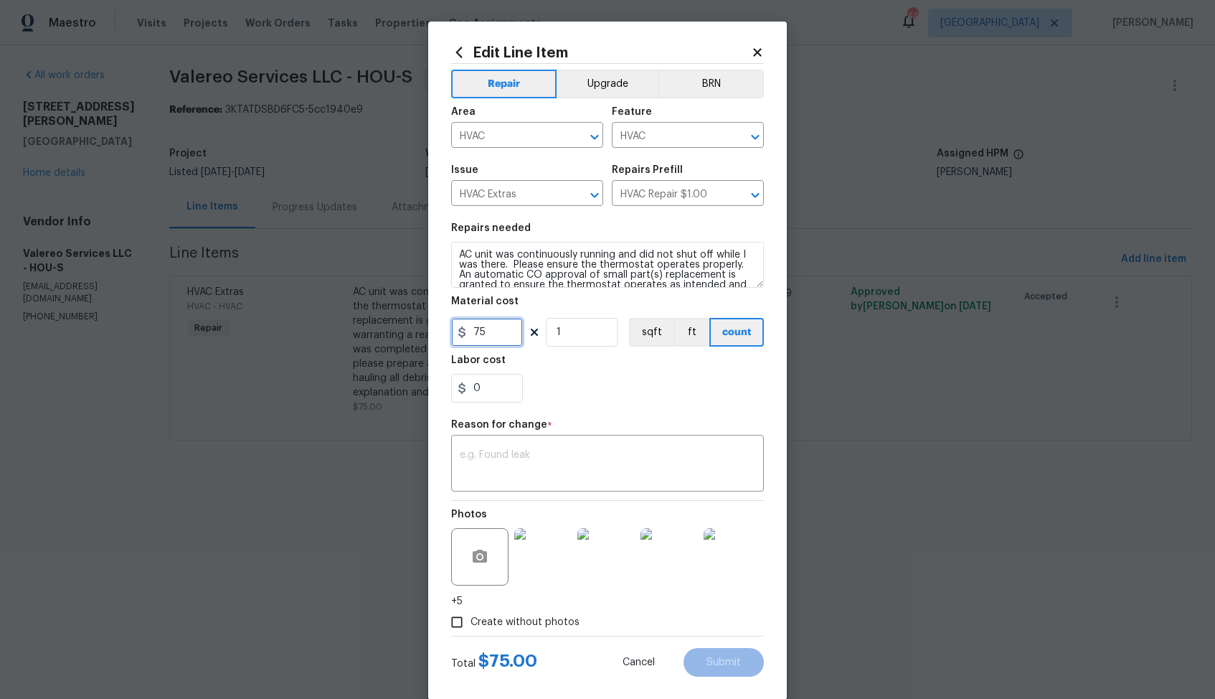
click at [509, 335] on input "75" at bounding box center [487, 332] width 72 height 29
type input "100"
click at [571, 448] on div "x ​" at bounding box center [607, 464] width 313 height 53
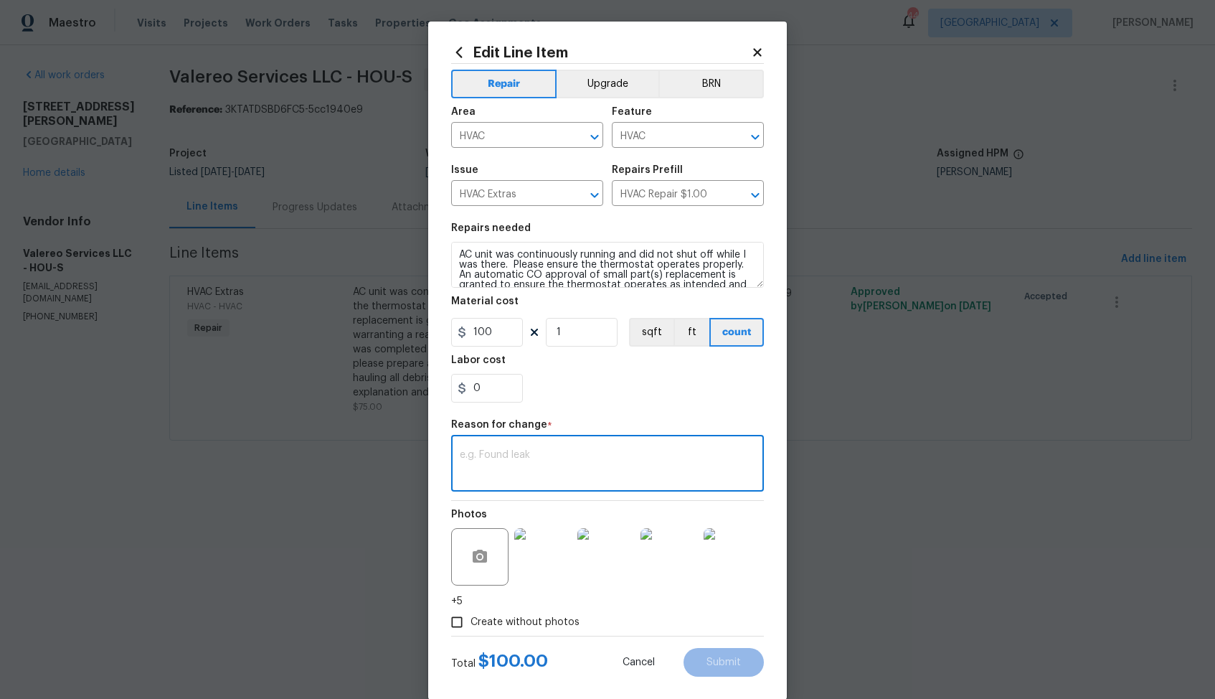
click at [580, 453] on textarea at bounding box center [608, 465] width 296 height 30
paste textarea "(AM) Updated cost per BR team approval."
type textarea "(AM) Updated cost per BR team approval."
click at [706, 658] on button "Submit" at bounding box center [724, 662] width 80 height 29
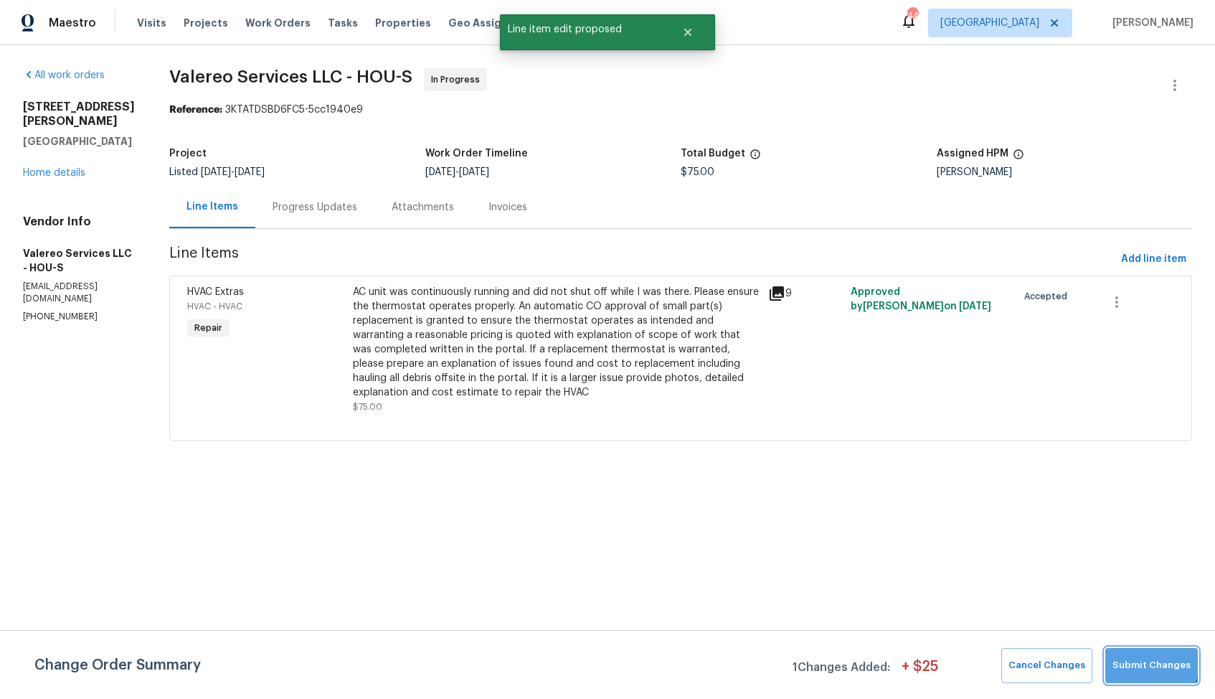
click at [1143, 654] on button "Submit Changes" at bounding box center [1152, 665] width 93 height 35
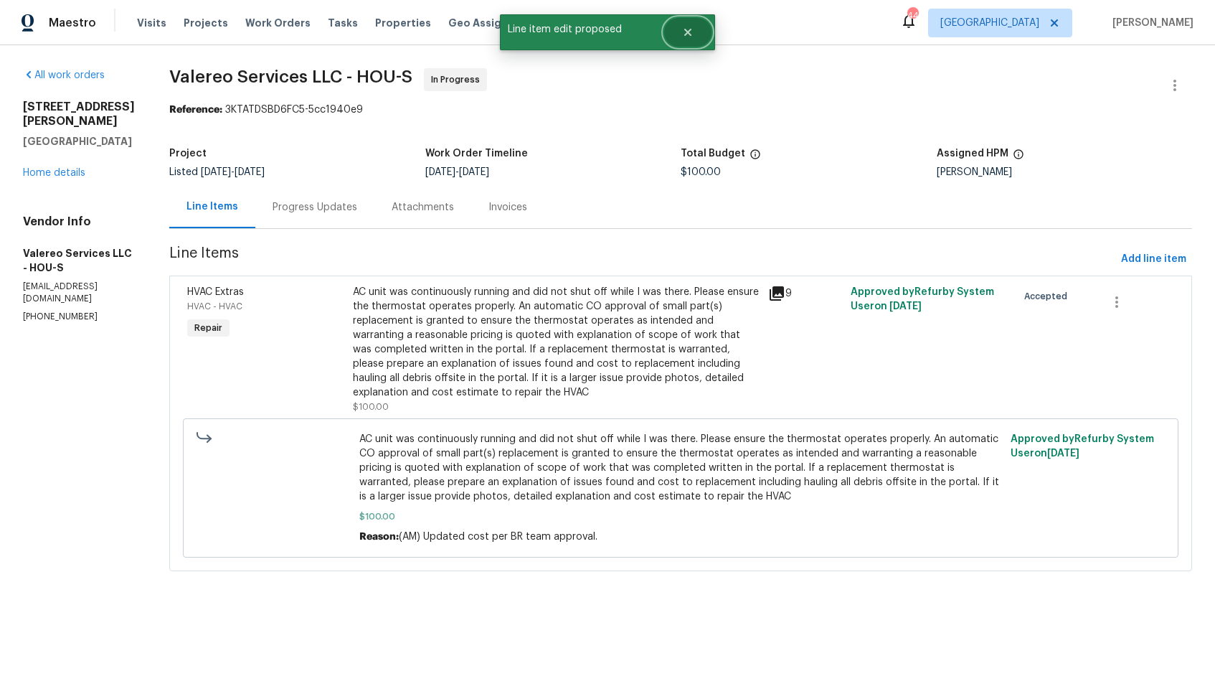
click at [688, 33] on icon "Close" at bounding box center [687, 32] width 7 height 7
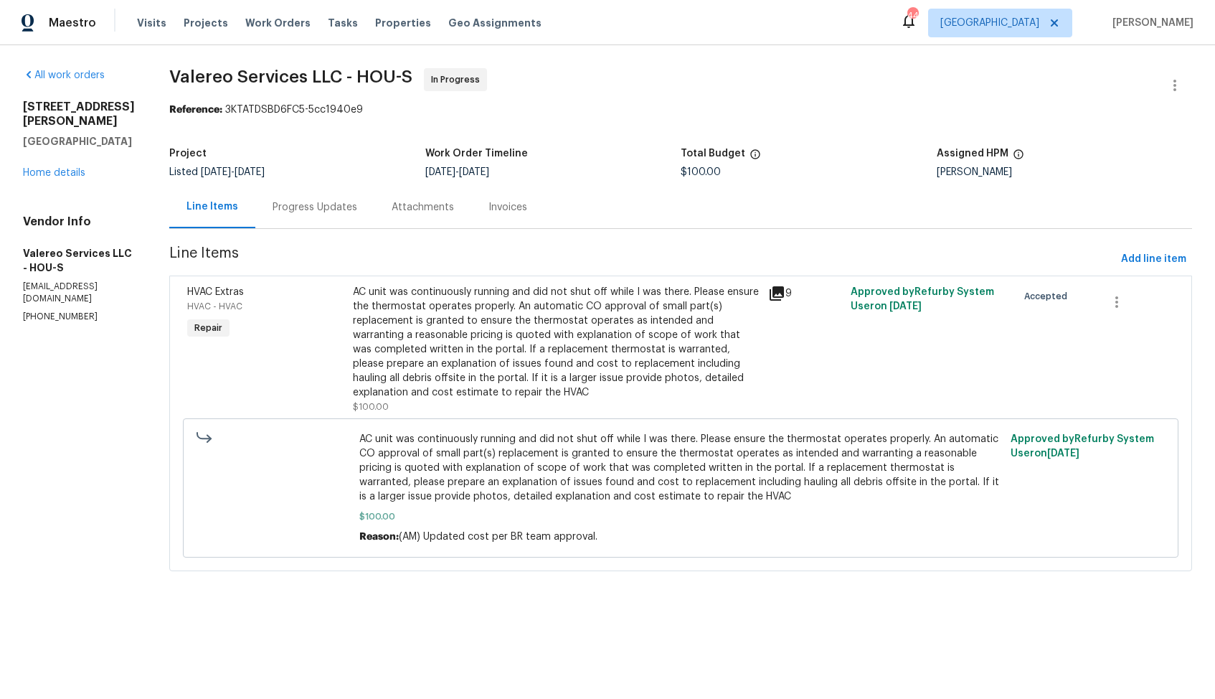
click at [305, 205] on div "Progress Updates" at bounding box center [315, 207] width 85 height 14
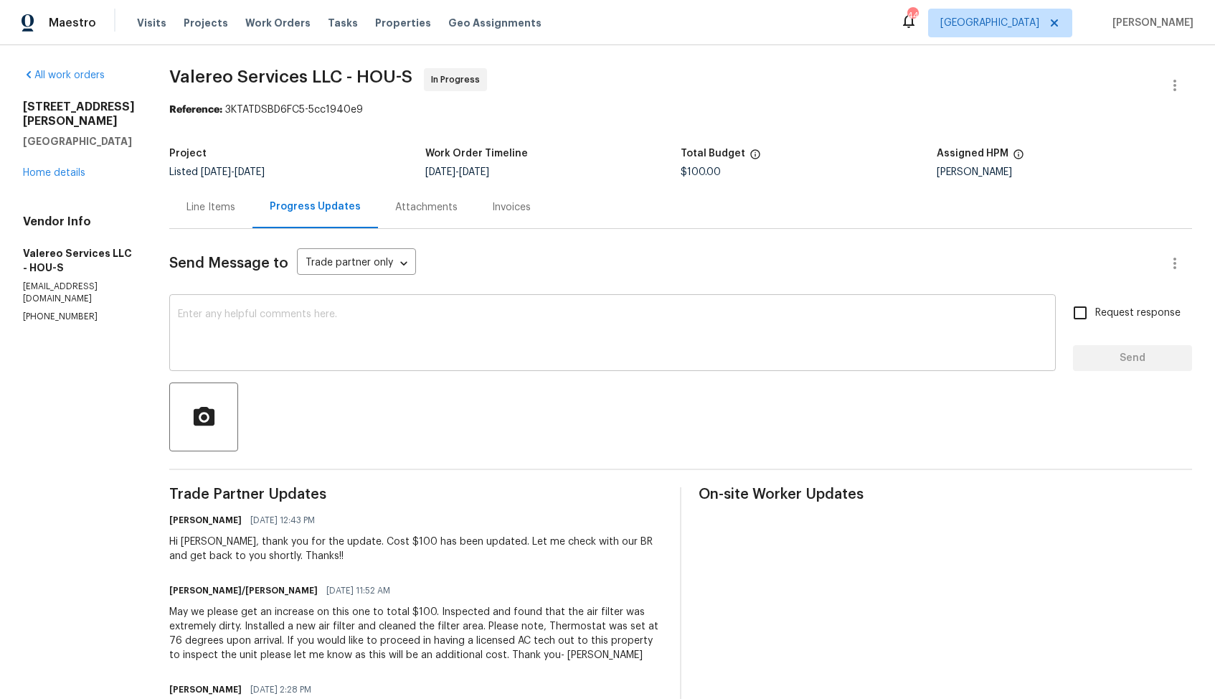
click at [458, 304] on div "x ​" at bounding box center [612, 334] width 887 height 73
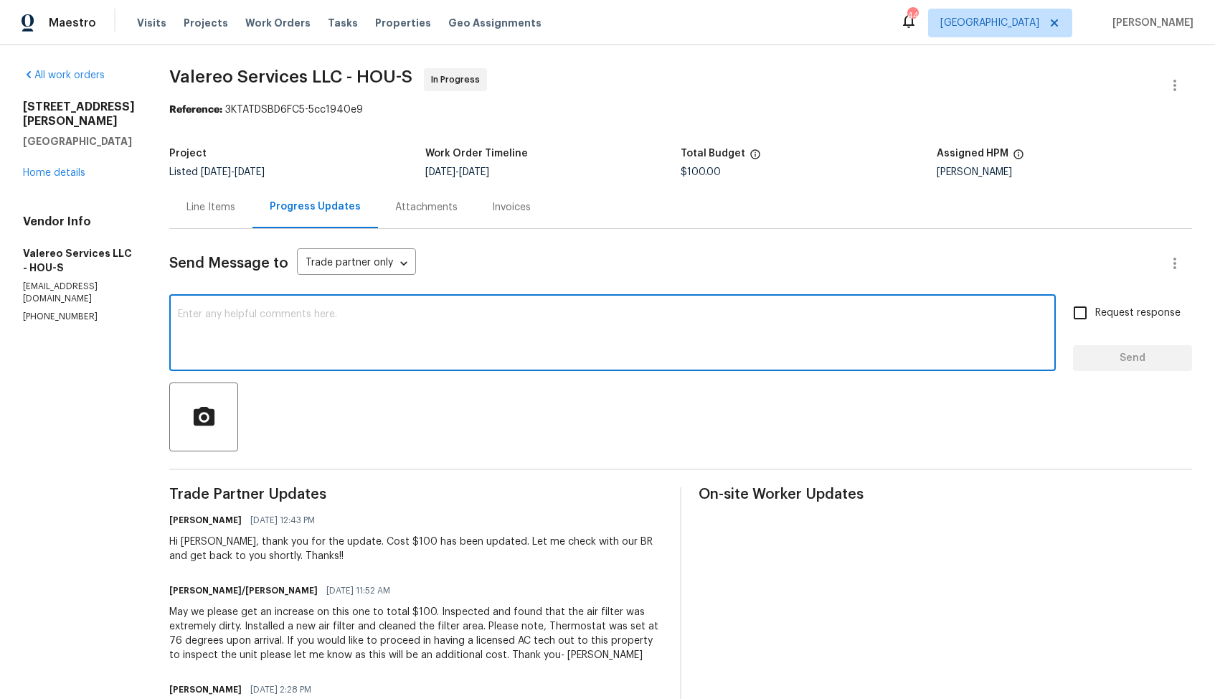
drag, startPoint x: 345, startPoint y: 316, endPoint x: 269, endPoint y: 316, distance: 76.1
click at [269, 316] on textarea at bounding box center [613, 334] width 870 height 50
drag, startPoint x: 180, startPoint y: 314, endPoint x: 338, endPoint y: 314, distance: 157.8
click at [338, 314] on textarea at bounding box center [613, 334] width 870 height 50
click at [359, 314] on textarea at bounding box center [613, 334] width 870 height 50
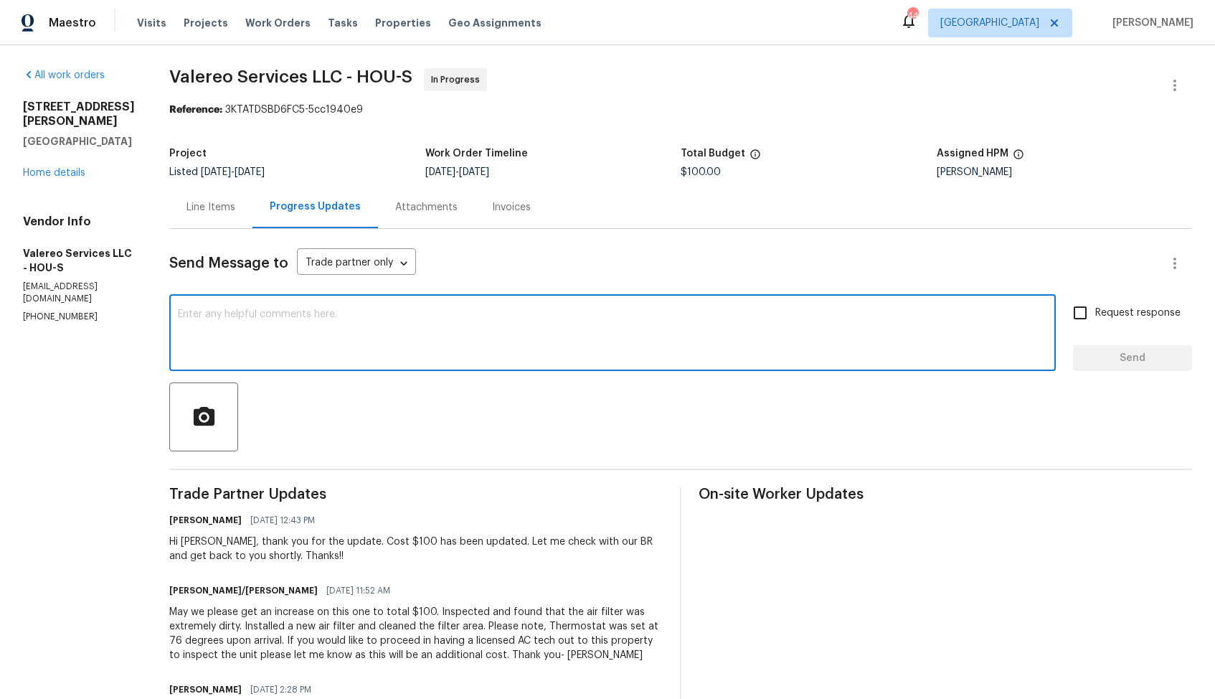
scroll to position [61, 0]
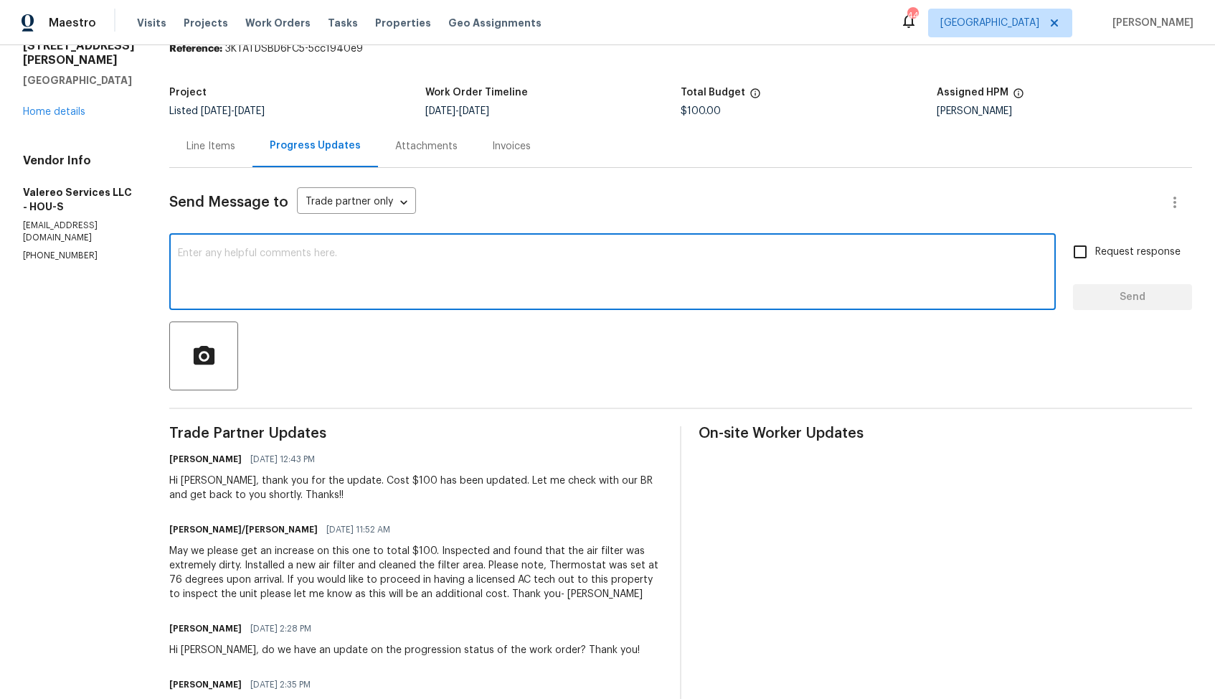
click at [197, 478] on div "Hi [PERSON_NAME], thank you for the update. Cost $100 has been updated. Let me …" at bounding box center [416, 488] width 494 height 29
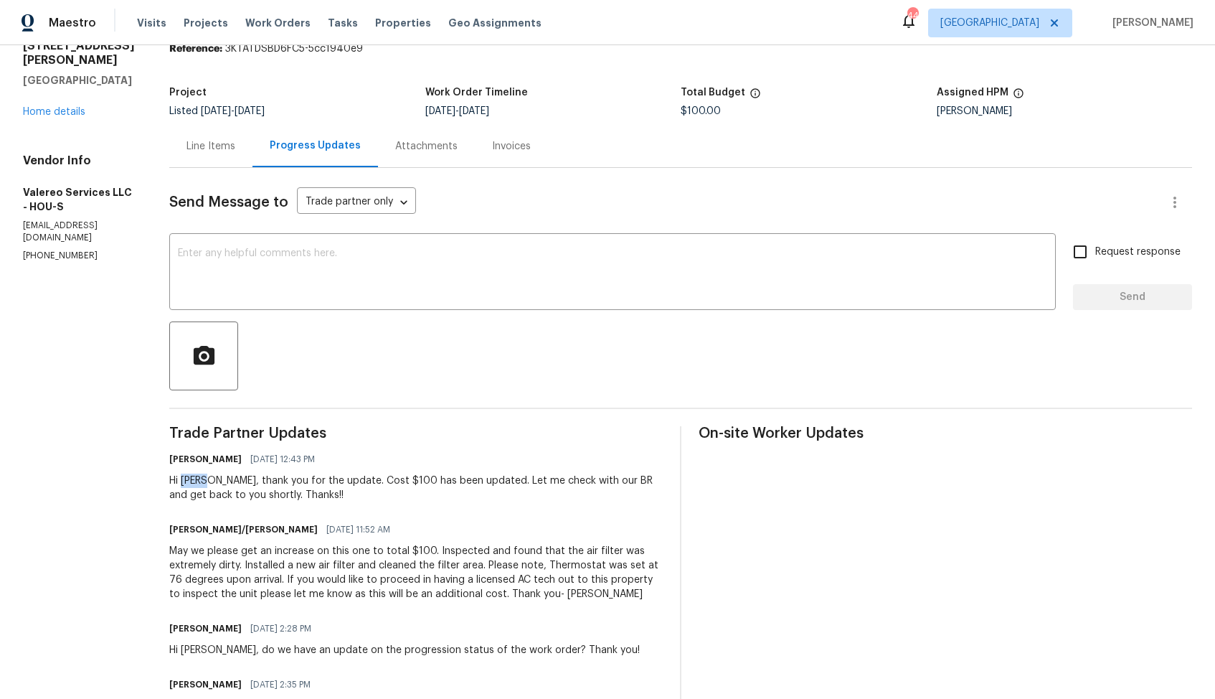
click at [197, 478] on div "Hi Kelly, thank you for the update. Cost $100 has been updated. Let me check wi…" at bounding box center [416, 488] width 494 height 29
copy div "Kelly"
click at [530, 281] on textarea at bounding box center [613, 273] width 870 height 50
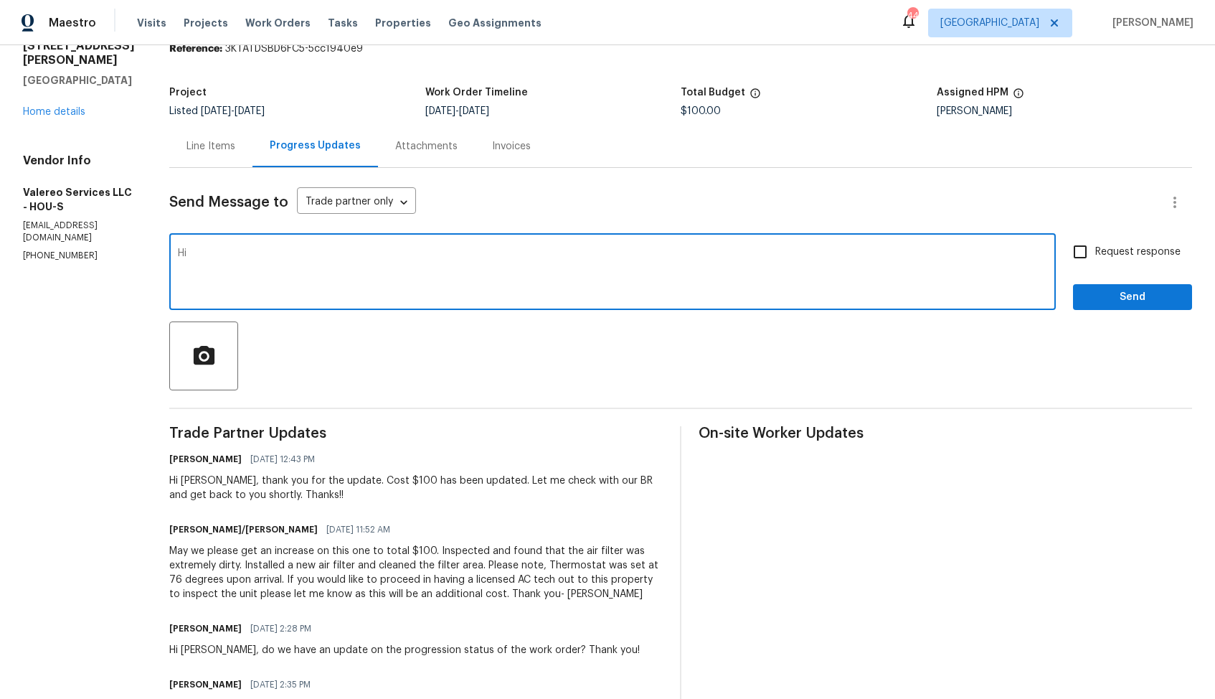
paste textarea "Kelly"
click at [449, 253] on textarea "Hi Kelly, kindly mov ethe WO to QC, no need for any AC tech. Thanks you!!" at bounding box center [613, 273] width 870 height 50
click at [704, 261] on textarea "Hi Kelly, kindly mov ethe WO to QC, no need for any AC tech. Thanks you!!" at bounding box center [613, 273] width 870 height 50
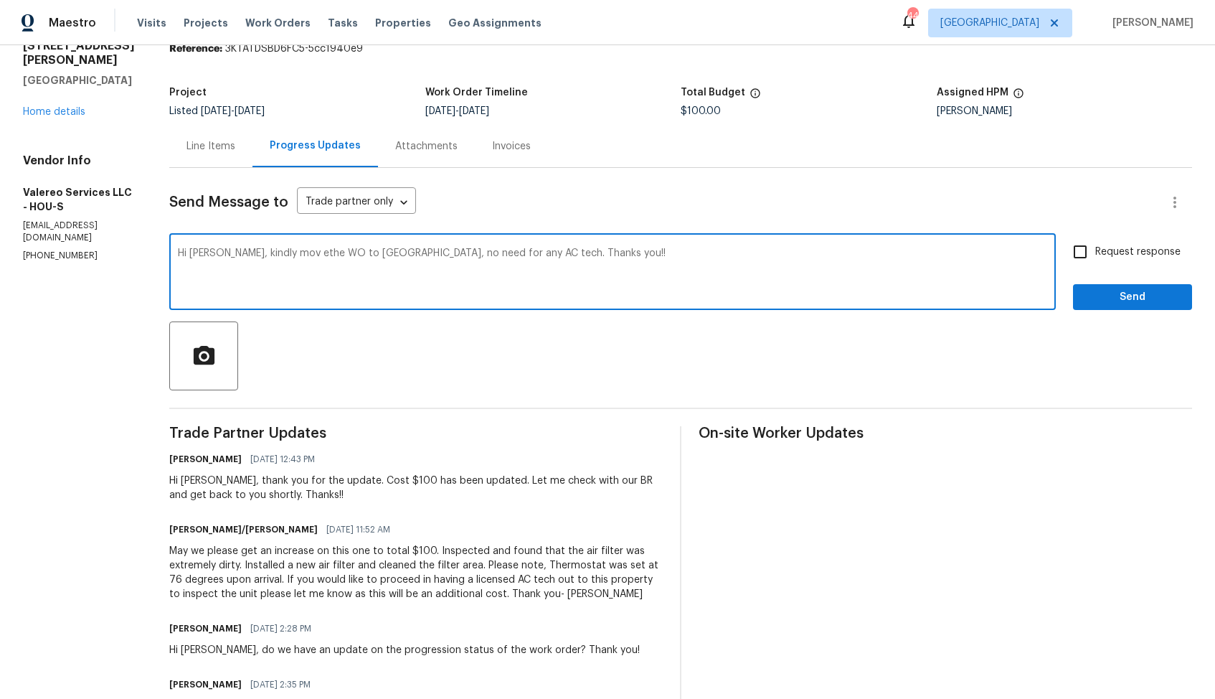
click at [704, 261] on textarea "Hi Kelly, kindly mov ethe WO to QC, no need for any AC tech. Thanks you!!" at bounding box center [613, 273] width 870 height 50
click at [274, 255] on textarea "Hi Kelly, kindly mov ethe WO to QC, no need for any AC tech. Thanks you!!" at bounding box center [613, 273] width 870 height 50
click at [462, 253] on textarea "Hi Kelly, kindly move the WO to QC, no need for any AC tech. Thanks you!!" at bounding box center [613, 273] width 870 height 50
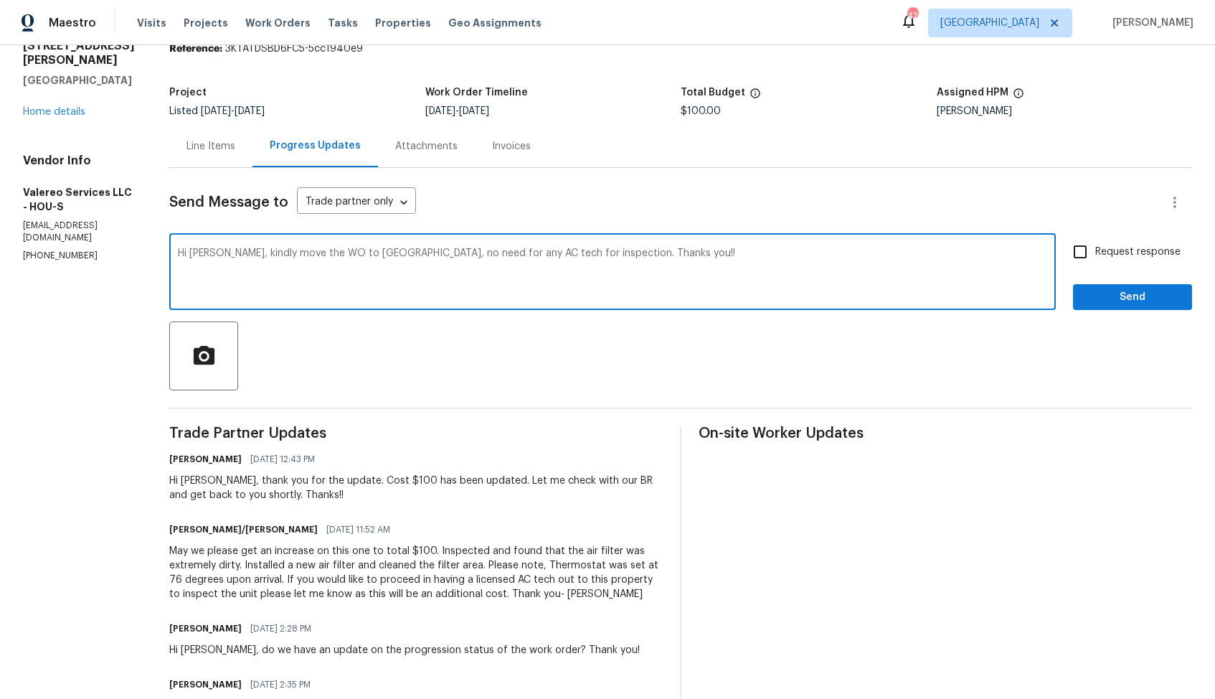
click at [618, 255] on textarea "Hi Kelly, kindly move the WO to QC, no need for any AC tech for inspection. Tha…" at bounding box center [613, 273] width 870 height 50
click at [641, 248] on textarea "Hi Kelly, kindly move the WO to QC, no need for any AC tech for inspection. Tha…" at bounding box center [613, 273] width 870 height 50
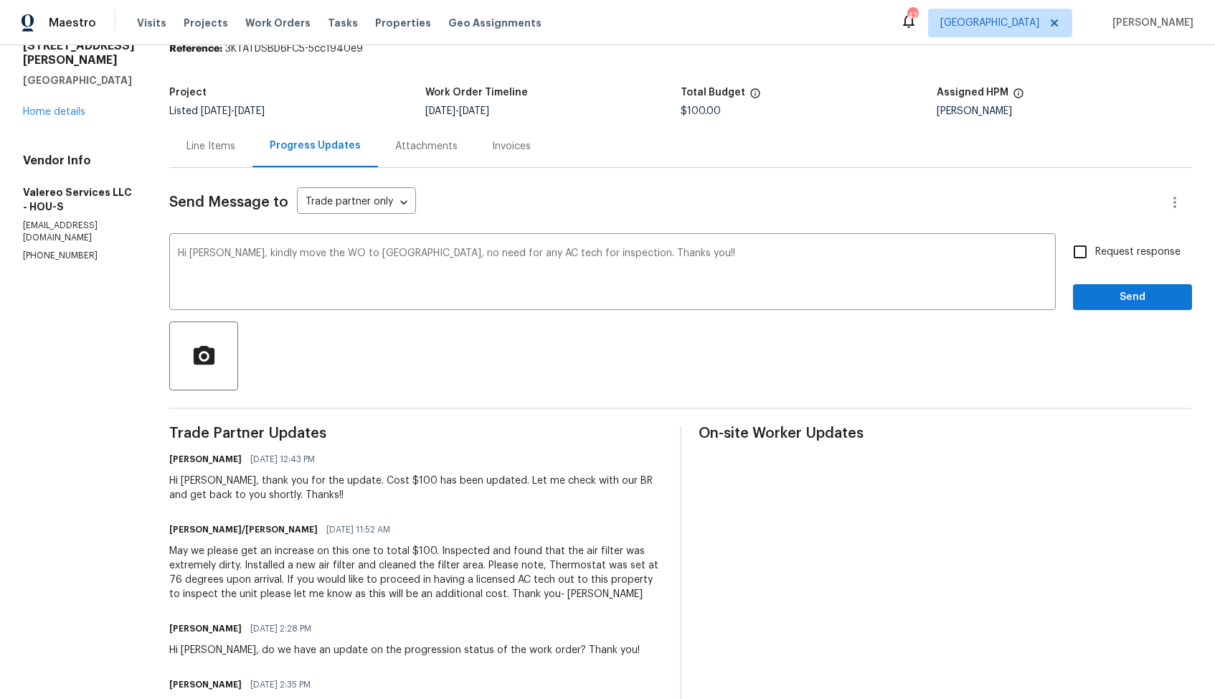
paste textarea "Kindly move the WO to QC — no need for an AC tech inspection. Thank you!"
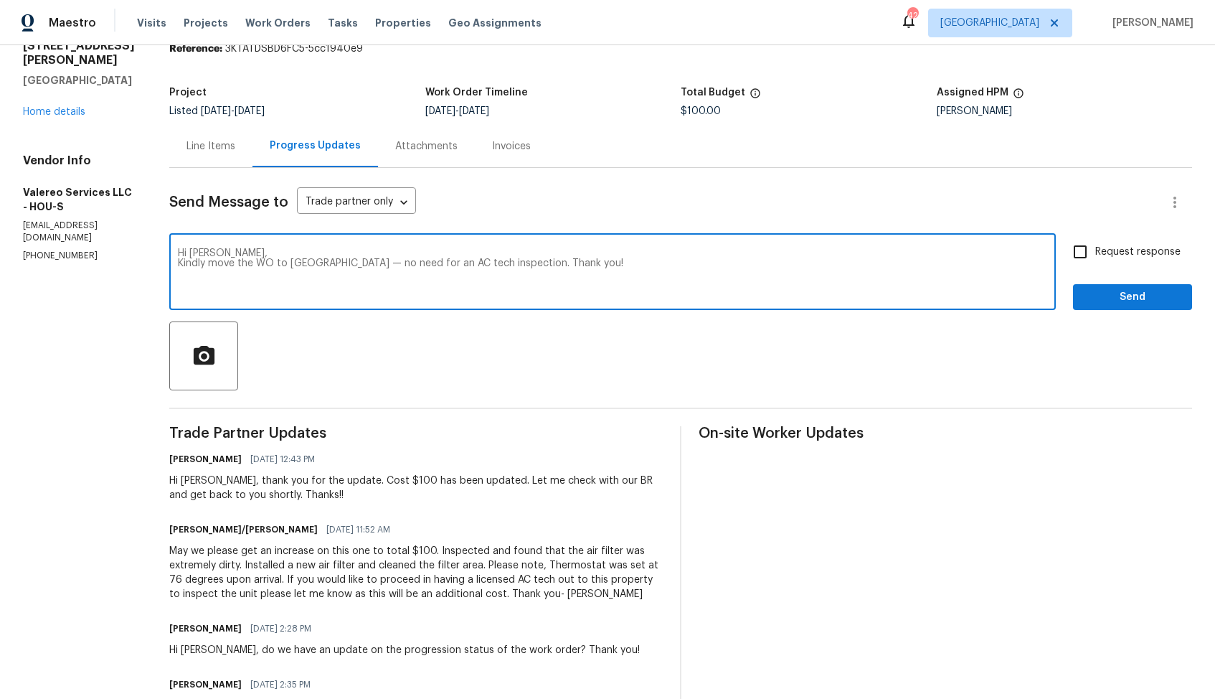
click at [318, 262] on textarea "Hi Kelly, Kindly move the WO to QC — no need for an AC tech inspection. Thank y…" at bounding box center [613, 273] width 870 height 50
click at [590, 278] on textarea "Hi Kelly, Kindly move the WO to QC, no need for an AC tech inspection. Thank yo…" at bounding box center [613, 273] width 870 height 50
type textarea "Hi Kelly, Kindly move the WO to QC, no need for an AC tech inspection. Thank yo…"
click at [1101, 241] on label "Request response" at bounding box center [1123, 252] width 116 height 30
click at [1096, 241] on input "Request response" at bounding box center [1080, 252] width 30 height 30
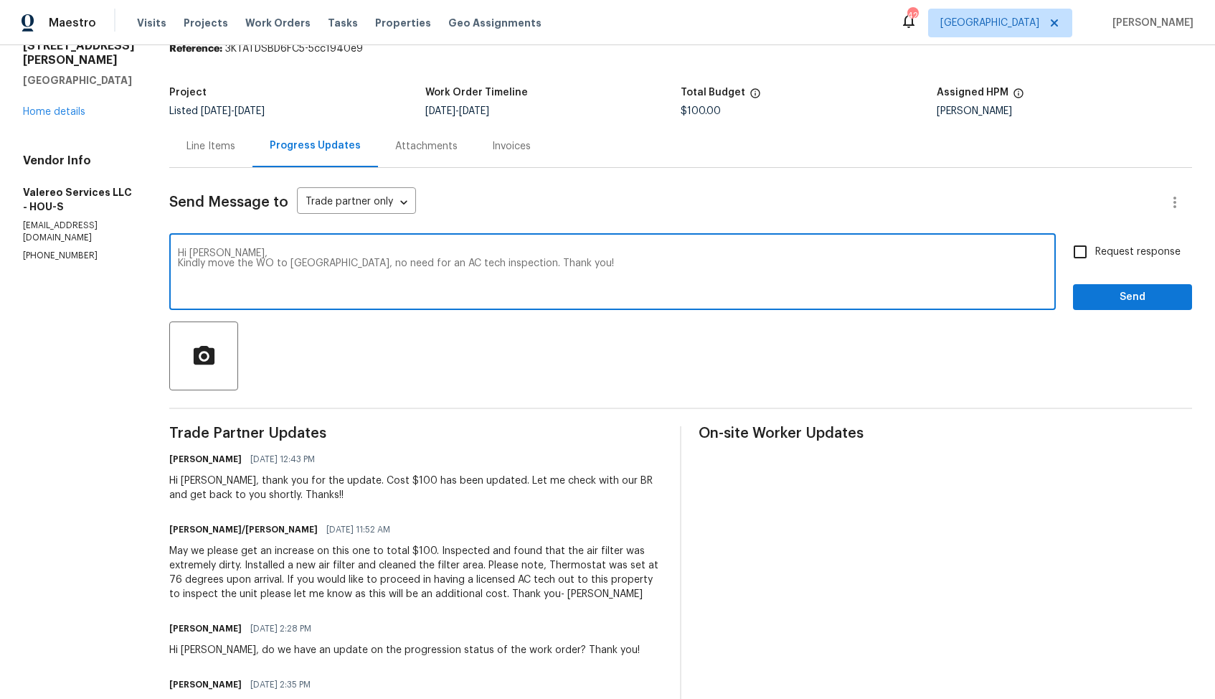
checkbox input "true"
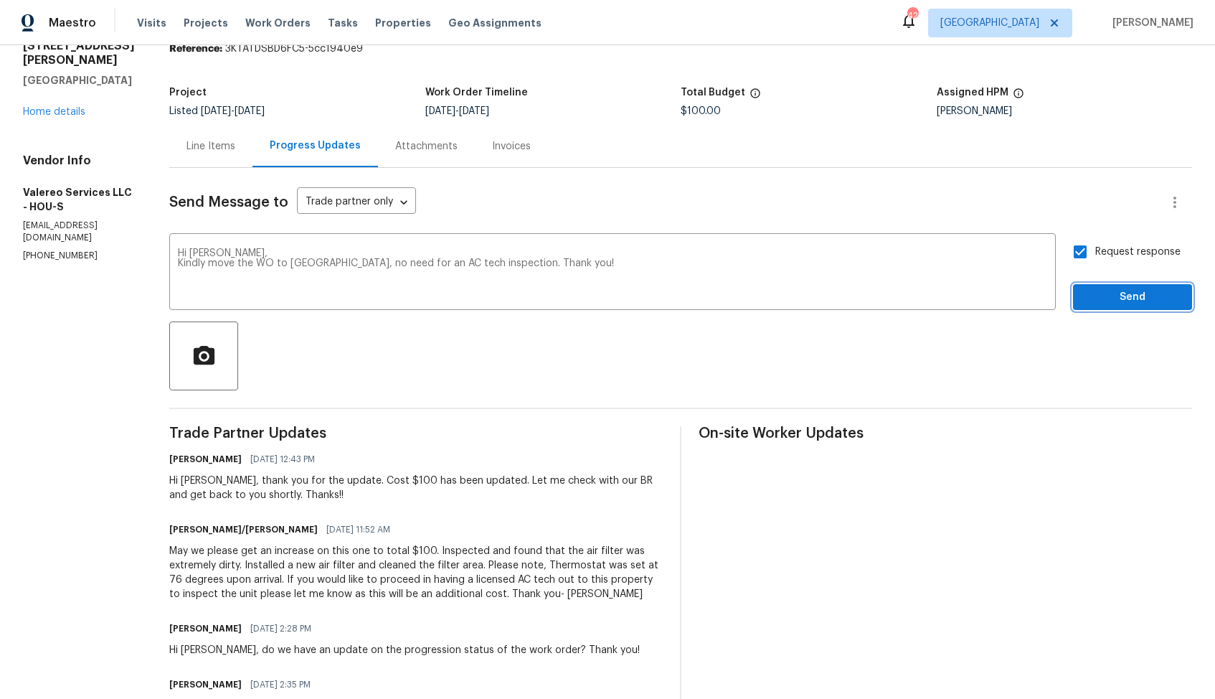
click at [1102, 295] on span "Send" at bounding box center [1133, 297] width 96 height 18
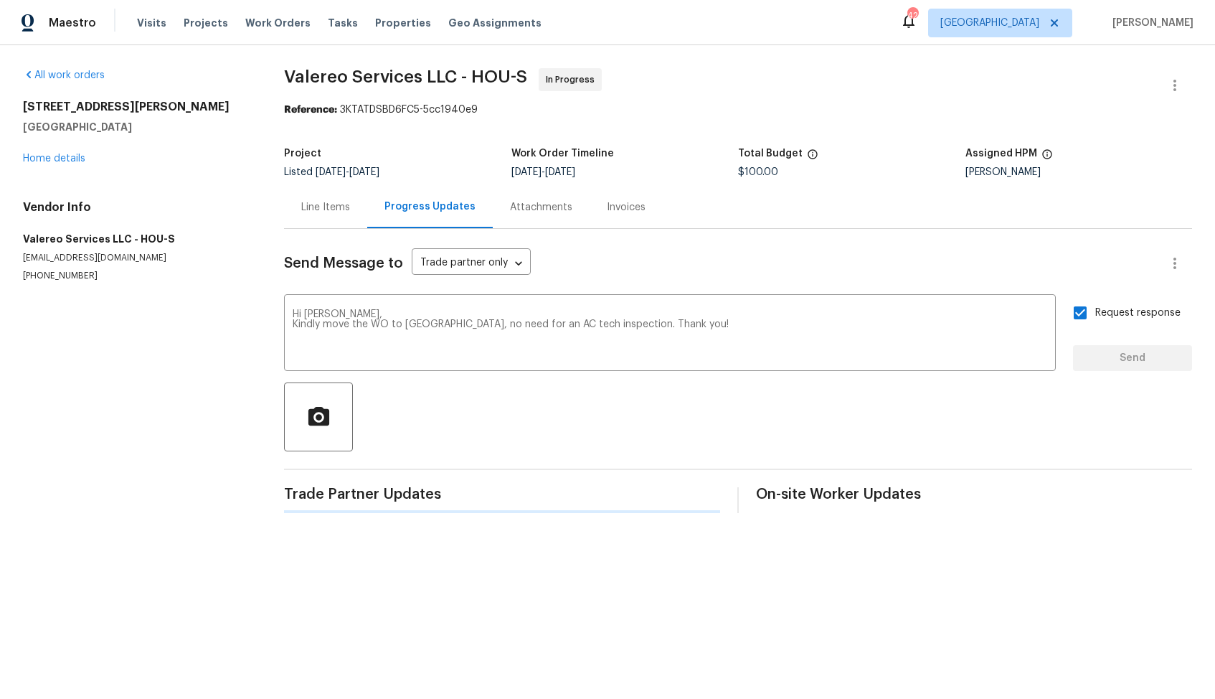
scroll to position [0, 0]
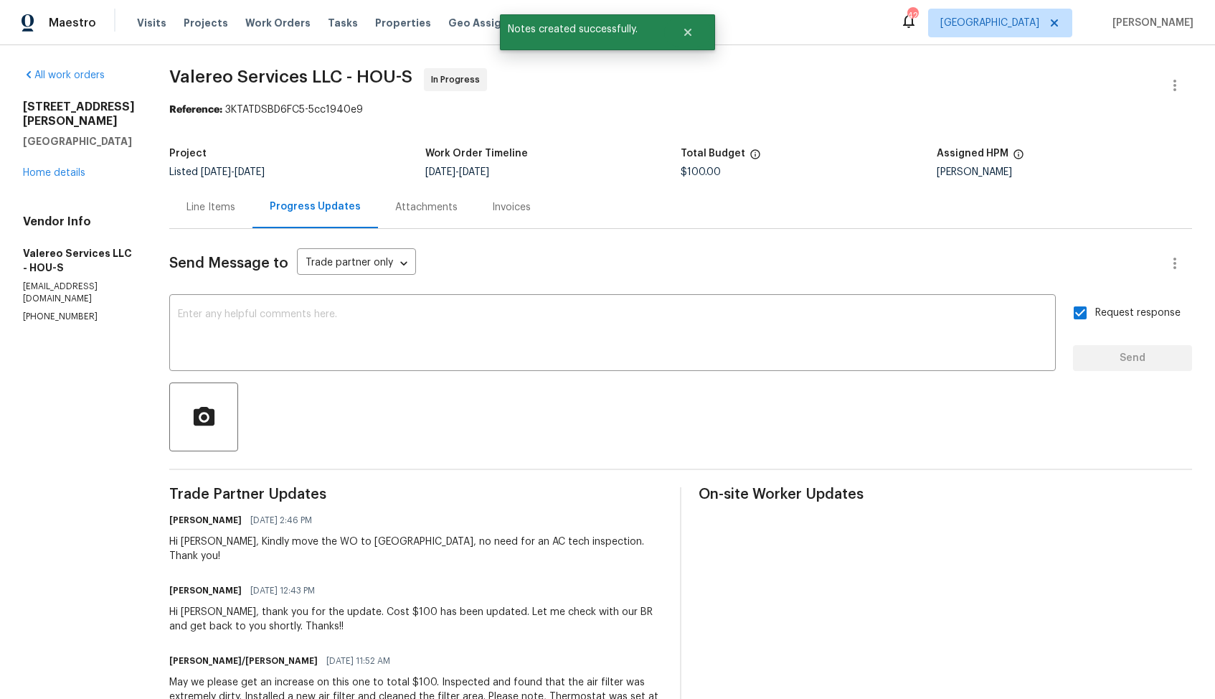
click at [695, 50] on div "All work orders 5514 Baldwin Elm St Richmond, TX 77407 Home details Vendor Info…" at bounding box center [607, 577] width 1215 height 1065
click at [691, 29] on icon "Close" at bounding box center [687, 32] width 7 height 7
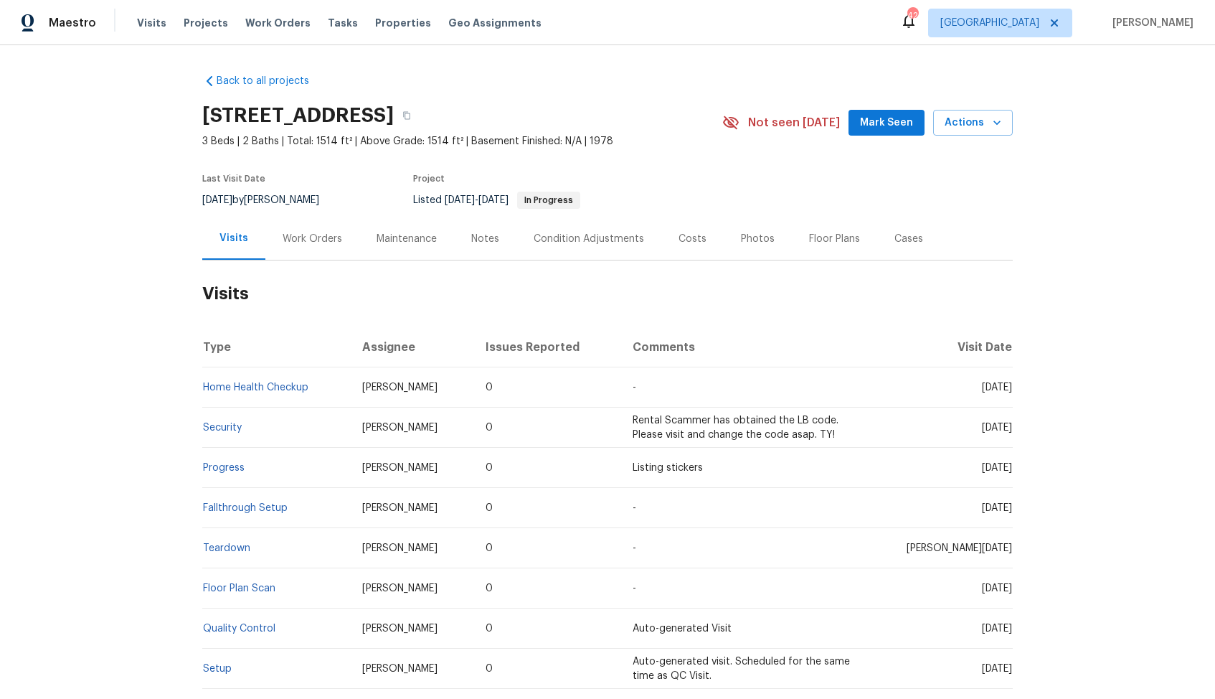
click at [307, 235] on div "Work Orders" at bounding box center [313, 239] width 60 height 14
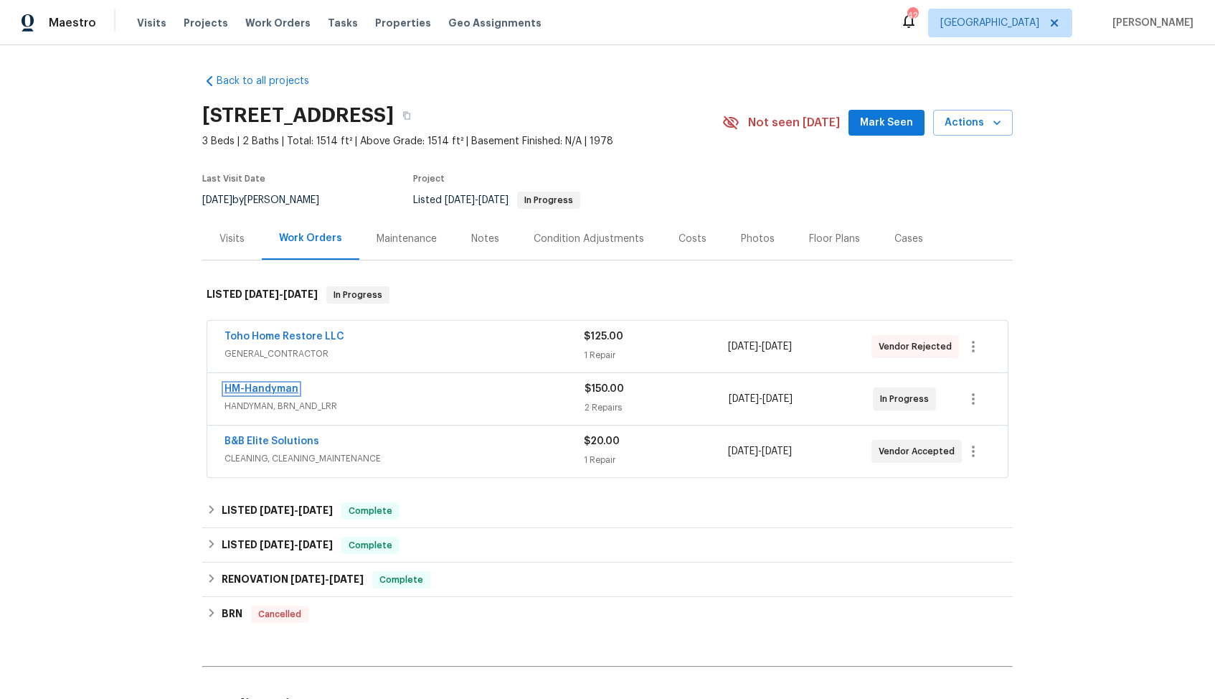
click at [281, 386] on link "HM-Handyman" at bounding box center [262, 389] width 74 height 10
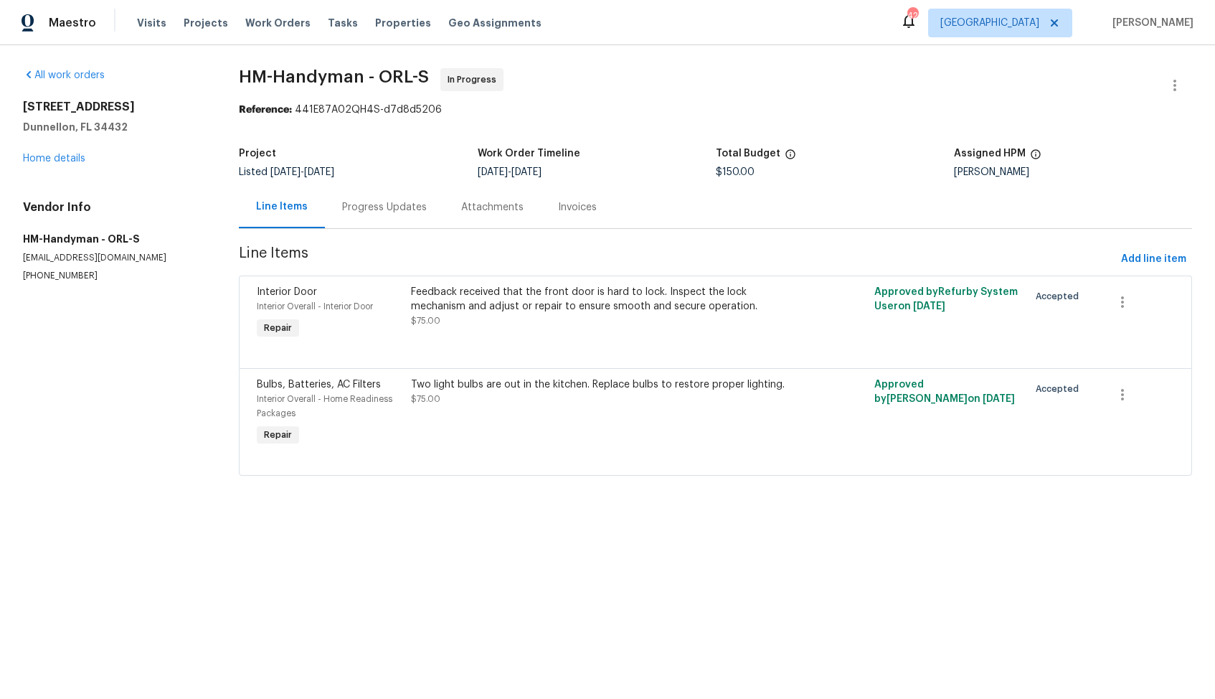
click at [375, 211] on div "Progress Updates" at bounding box center [384, 207] width 85 height 14
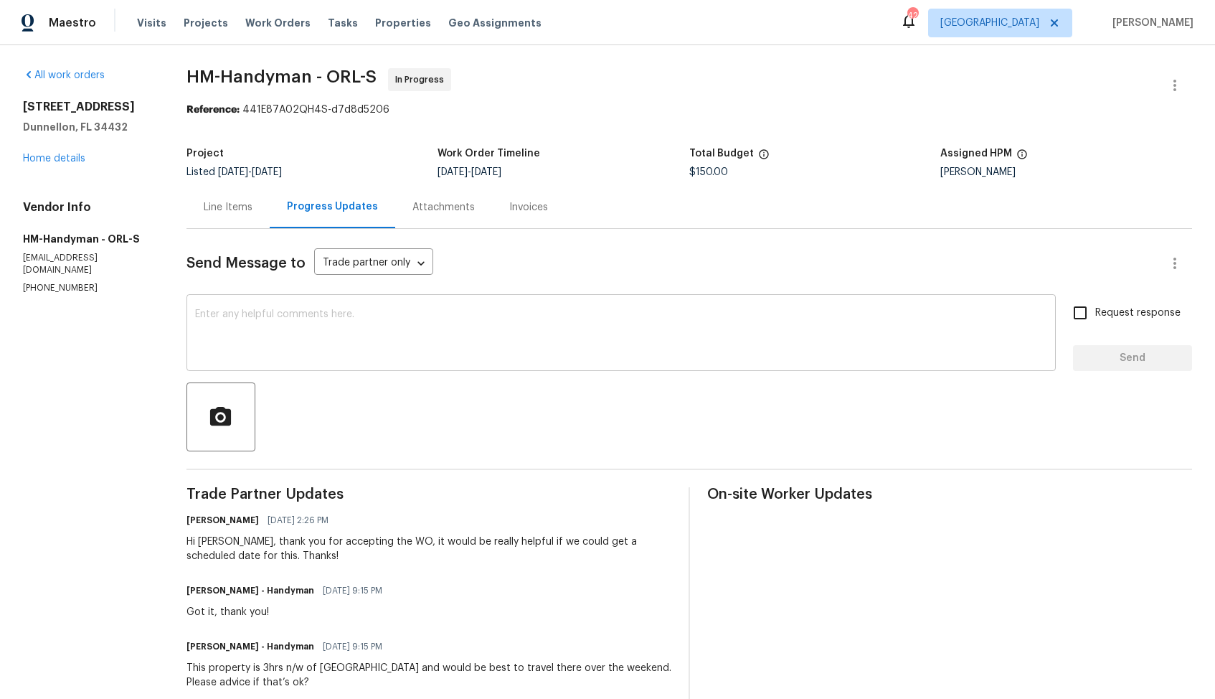
click at [596, 351] on textarea at bounding box center [621, 334] width 852 height 50
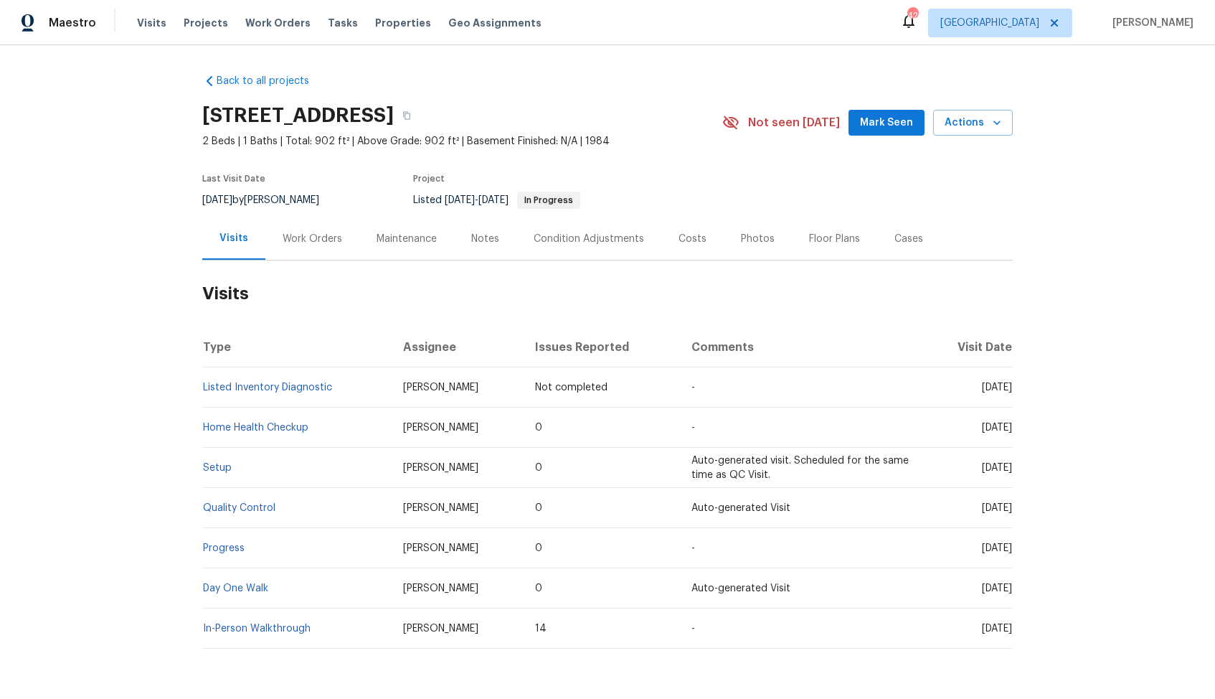
click at [306, 251] on div "Work Orders" at bounding box center [312, 238] width 94 height 42
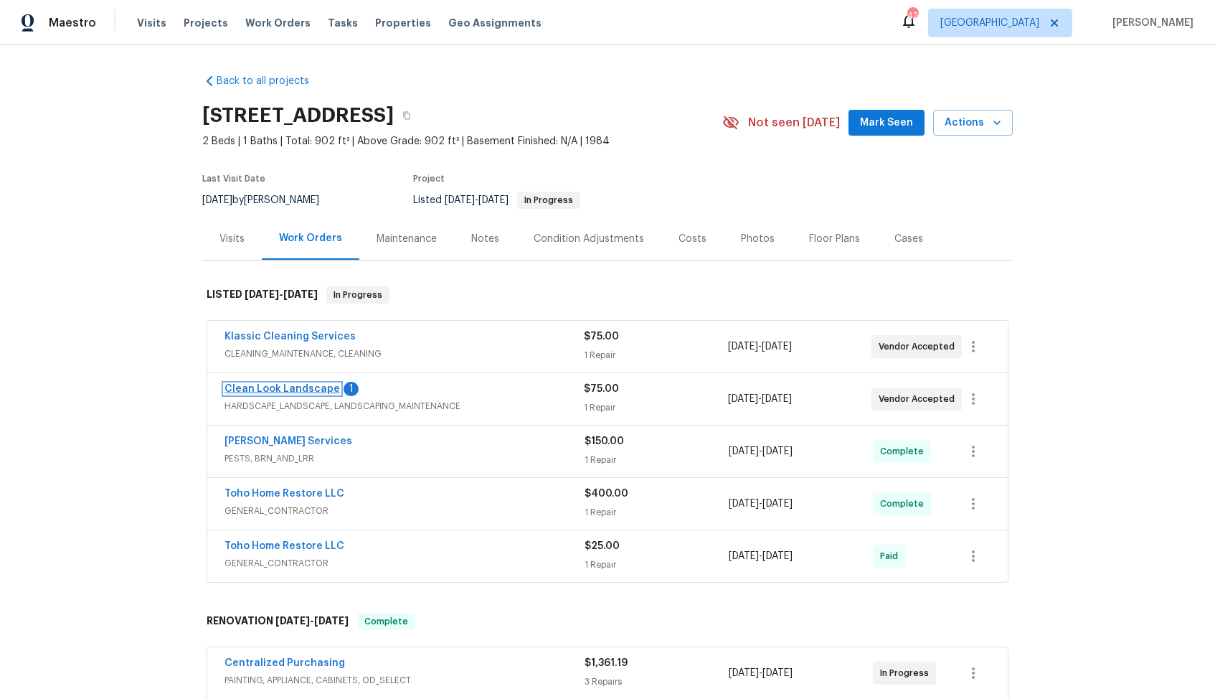
click at [290, 387] on link "Clean Look Landscape" at bounding box center [283, 389] width 116 height 10
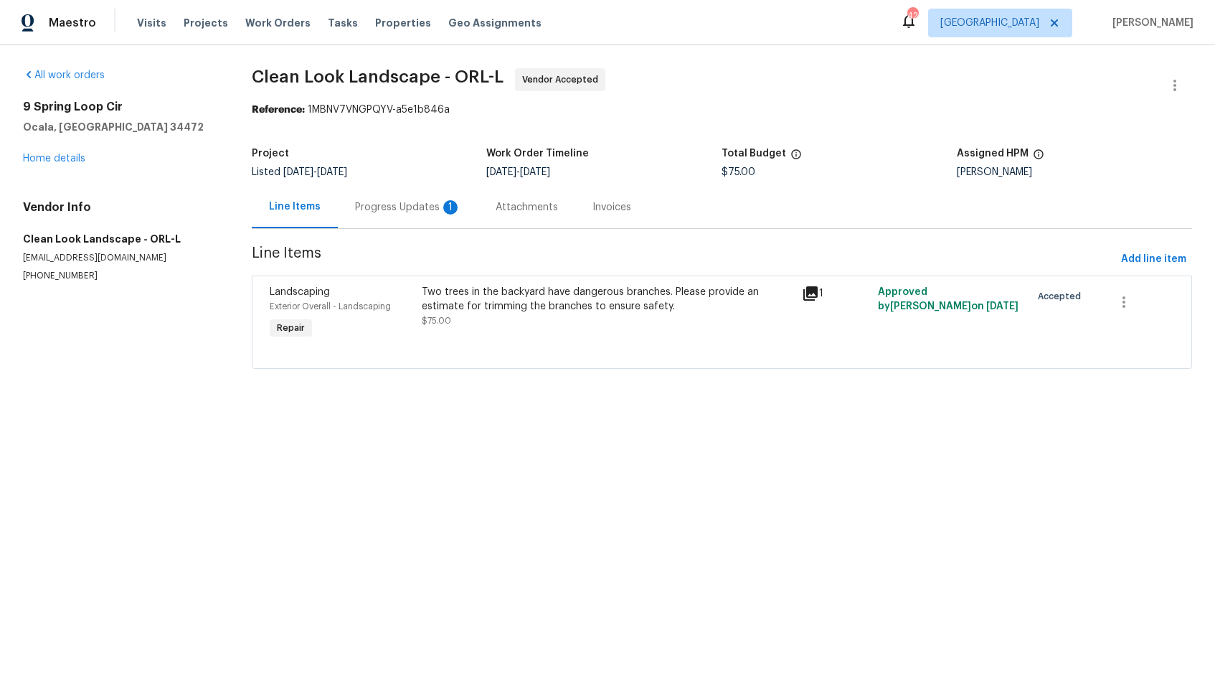
click at [399, 211] on div "Progress Updates 1" at bounding box center [408, 207] width 106 height 14
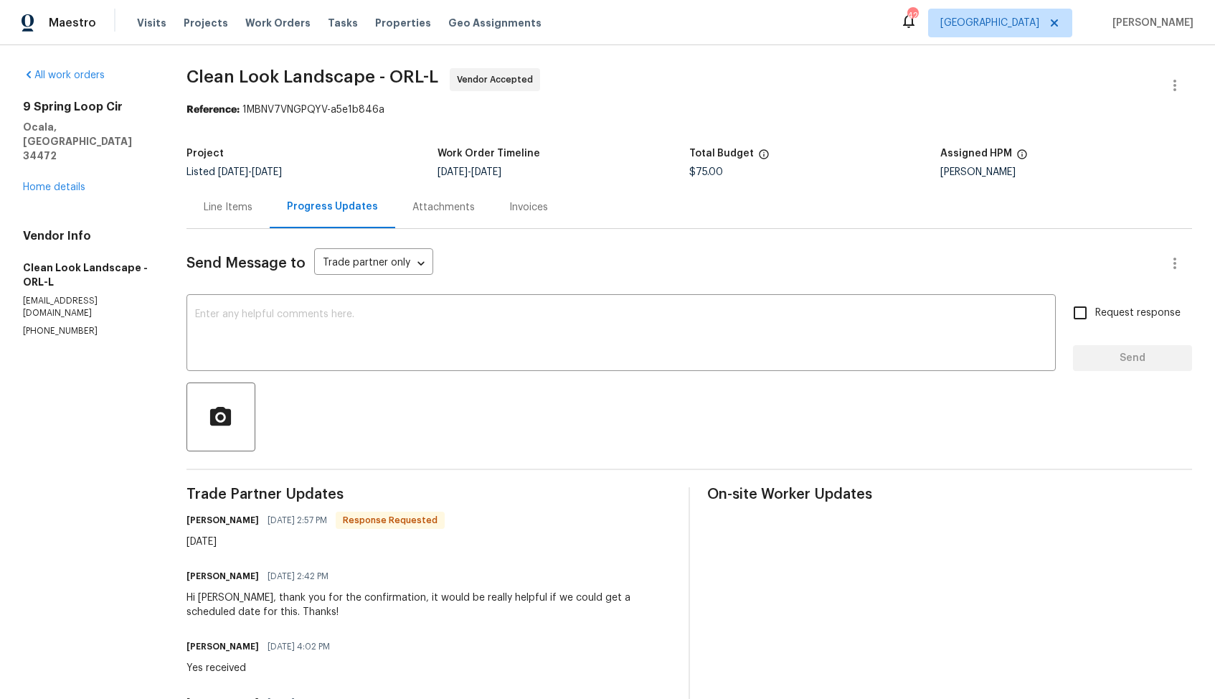
scroll to position [116, 0]
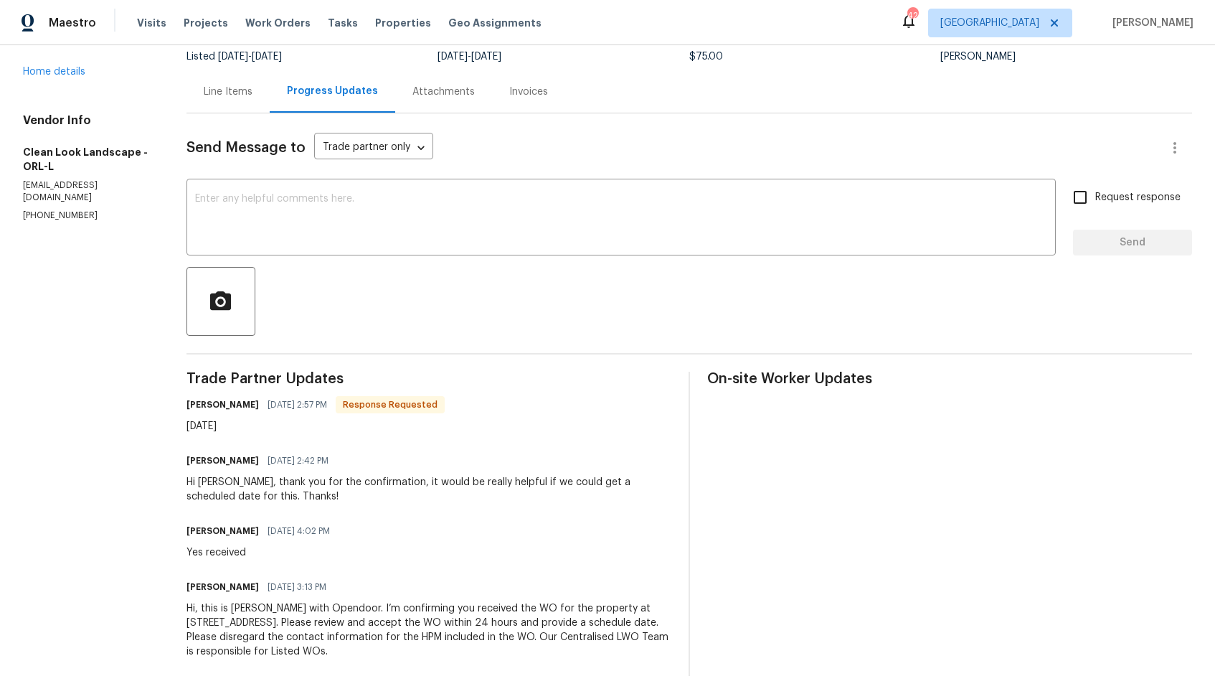
click at [194, 404] on h6 "[PERSON_NAME]" at bounding box center [223, 404] width 72 height 14
copy h6 "[PERSON_NAME]"
click at [471, 217] on textarea at bounding box center [621, 219] width 852 height 50
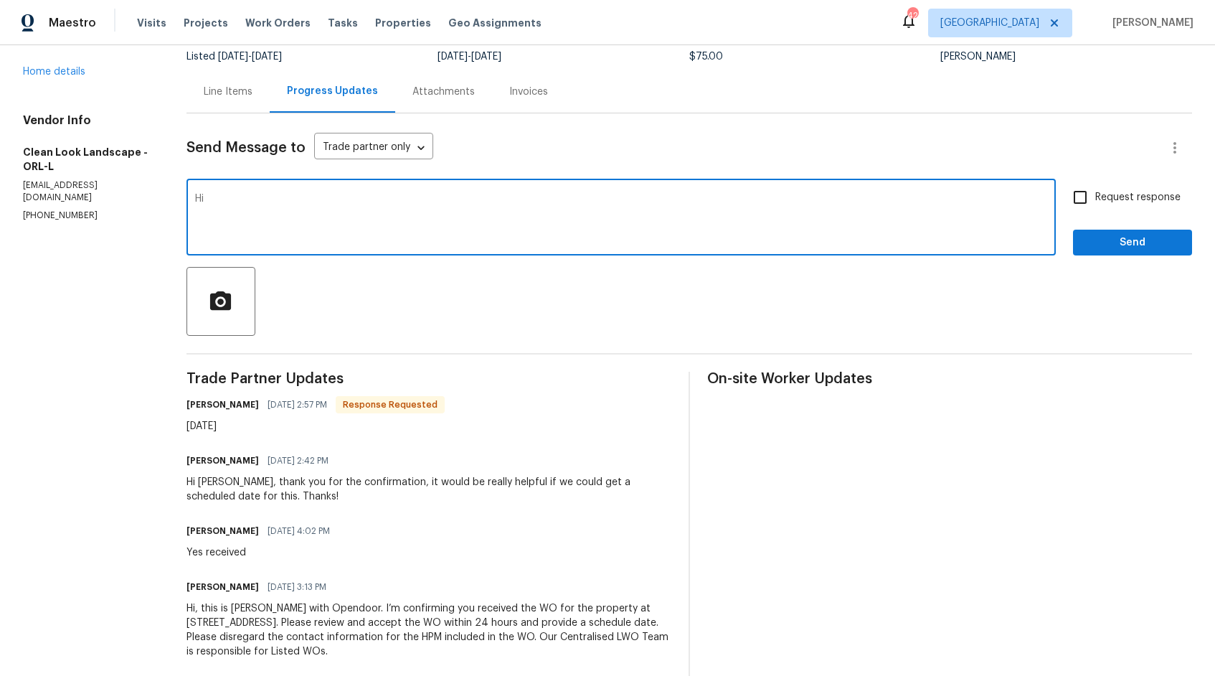
paste textarea "[PERSON_NAME]"
click at [399, 199] on textarea "Hi [PERSON_NAME], thank you for the confirmation. kindly keep us posted. Thanks!" at bounding box center [621, 219] width 852 height 50
click at [839, 194] on textarea "Hi [PERSON_NAME], thank you for the confirmation, kindly keep us posted. Thanks!" at bounding box center [621, 219] width 852 height 50
type textarea "Hi [PERSON_NAME], thank you for the confirmation, kindly keep us posted. Thanks!"
click at [1088, 202] on input "Request response" at bounding box center [1080, 197] width 30 height 30
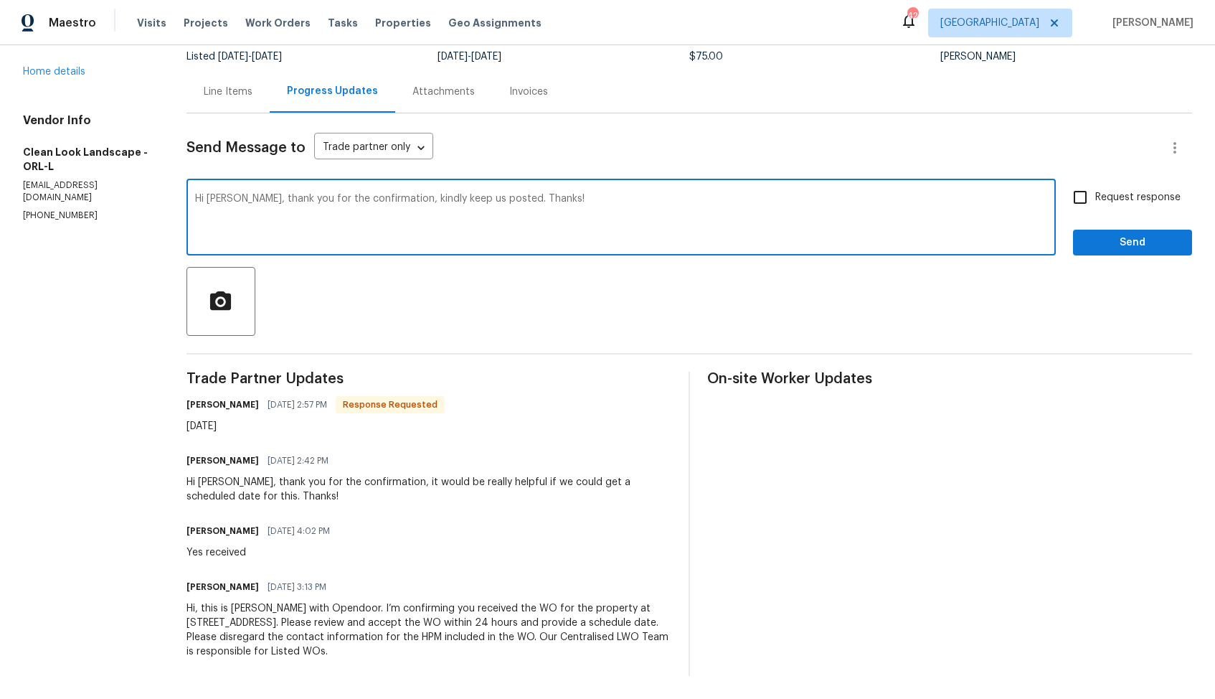
checkbox input "true"
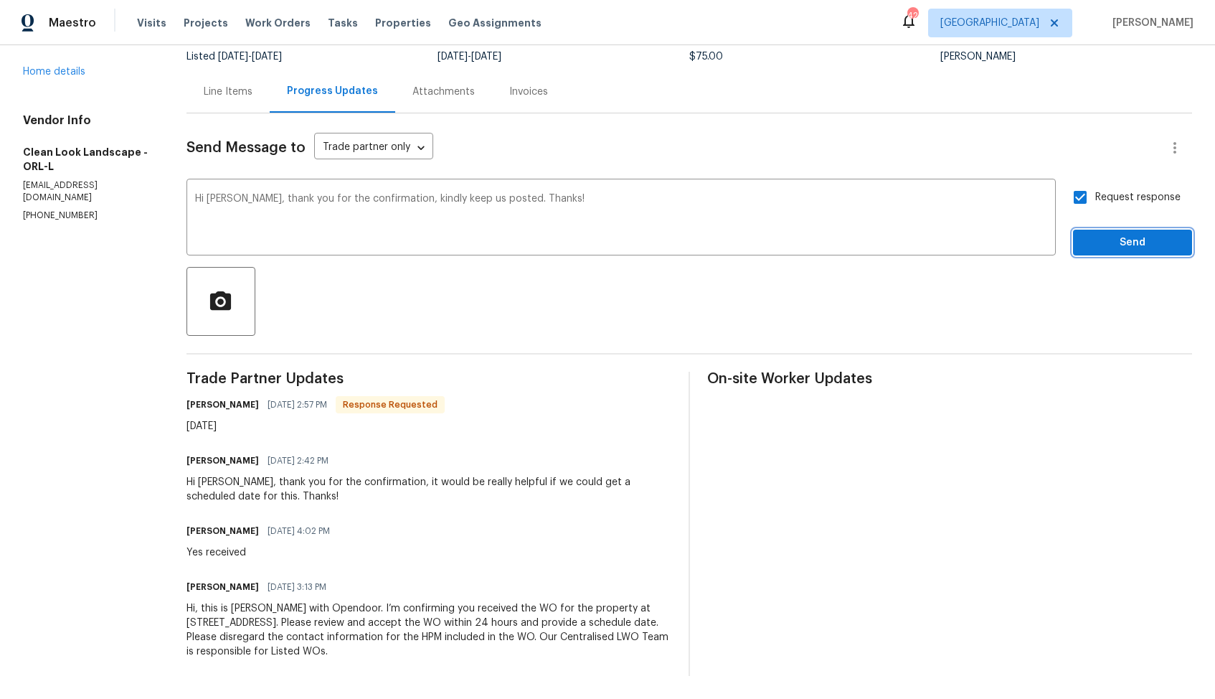
click at [1108, 241] on span "Send" at bounding box center [1133, 243] width 96 height 18
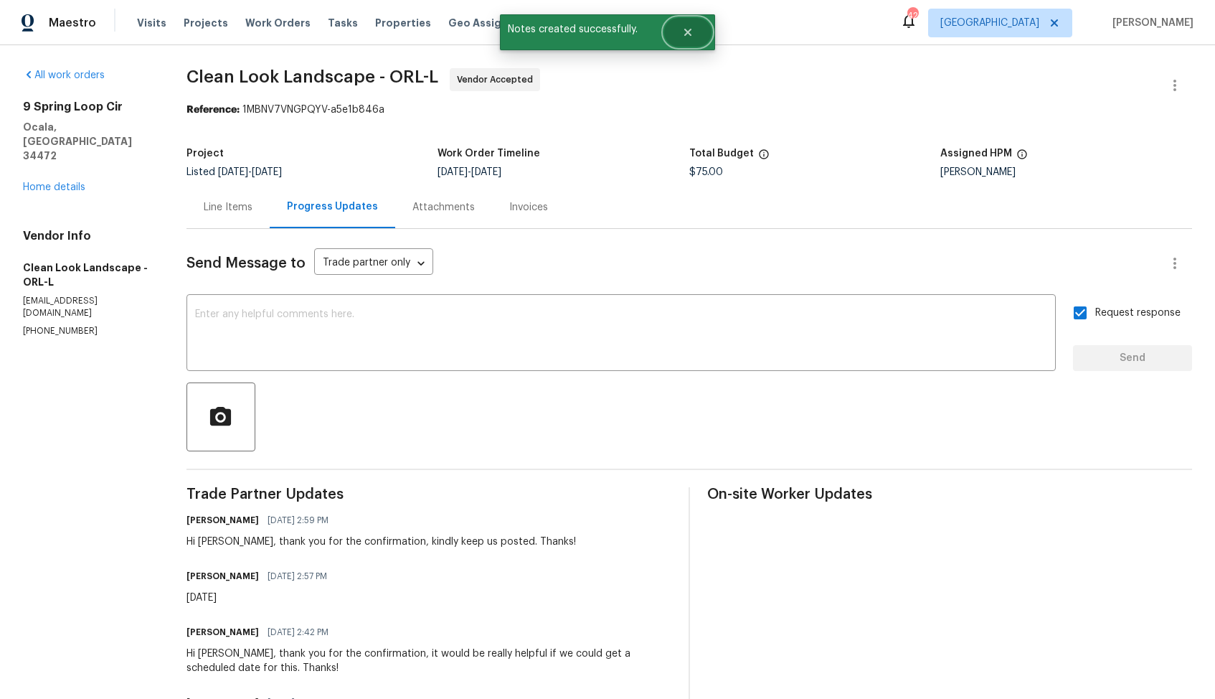
click at [689, 39] on button "Close" at bounding box center [687, 32] width 47 height 29
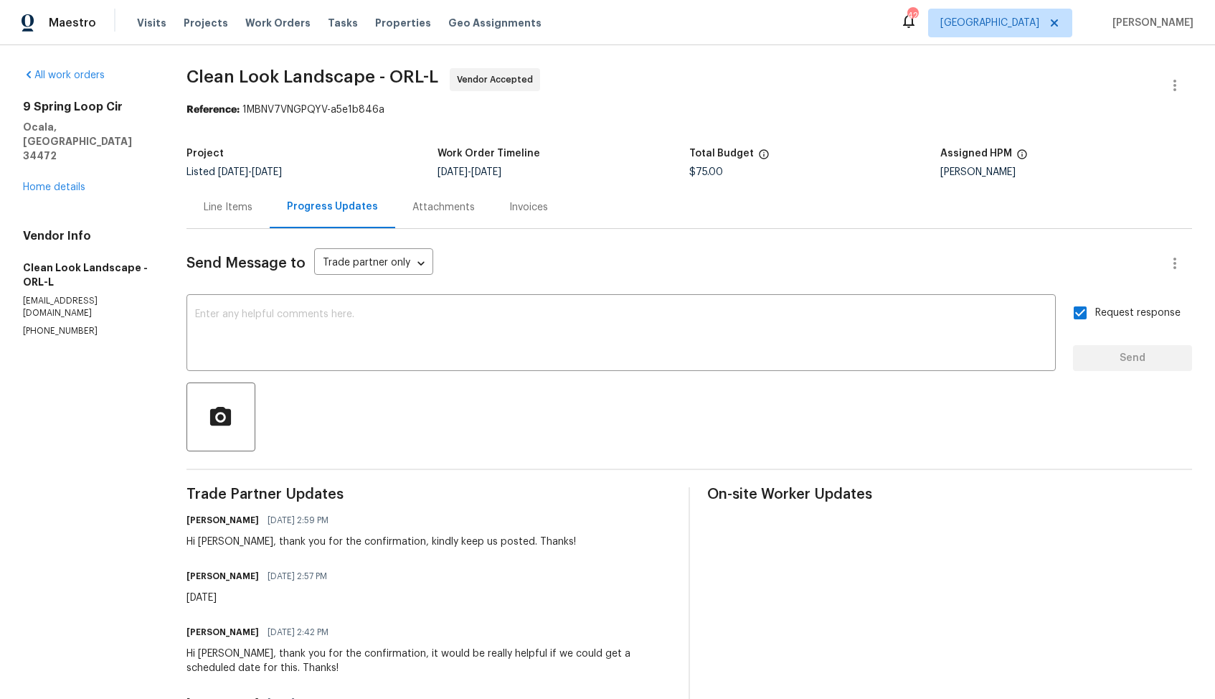
click at [211, 598] on div "[DATE]" at bounding box center [261, 597] width 149 height 14
copy div "[DATE]"
click at [64, 182] on link "Home details" at bounding box center [54, 187] width 62 height 10
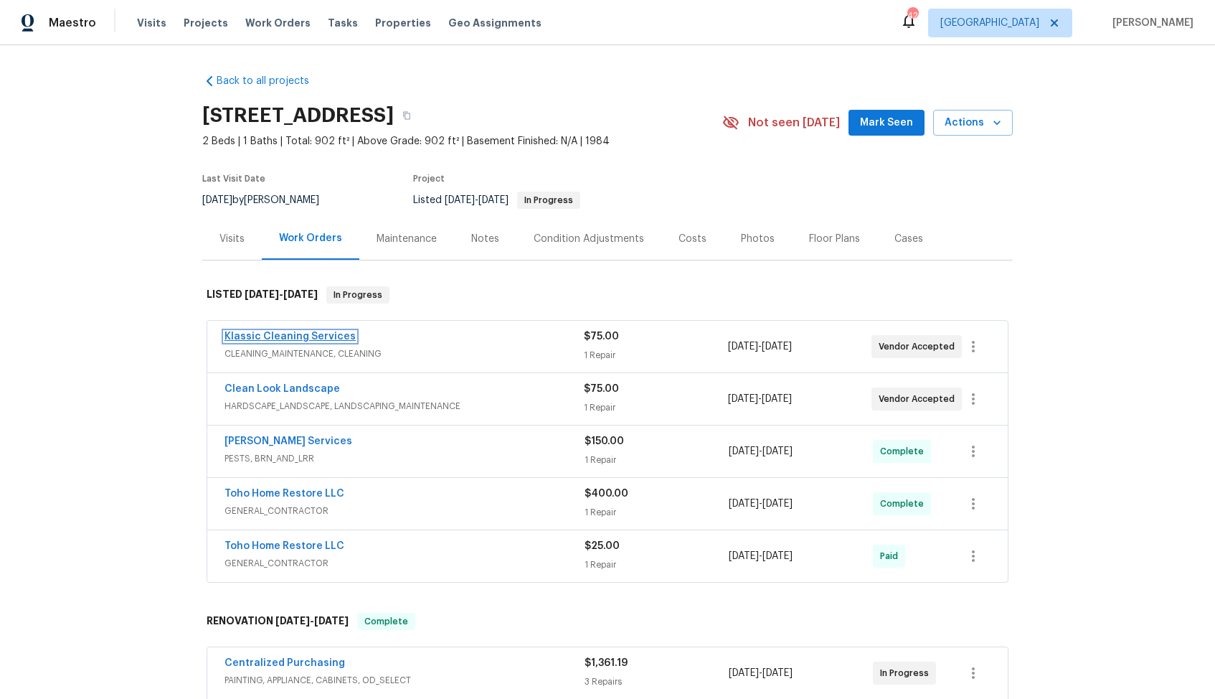
click at [294, 336] on link "Klassic Cleaning Services" at bounding box center [290, 336] width 131 height 10
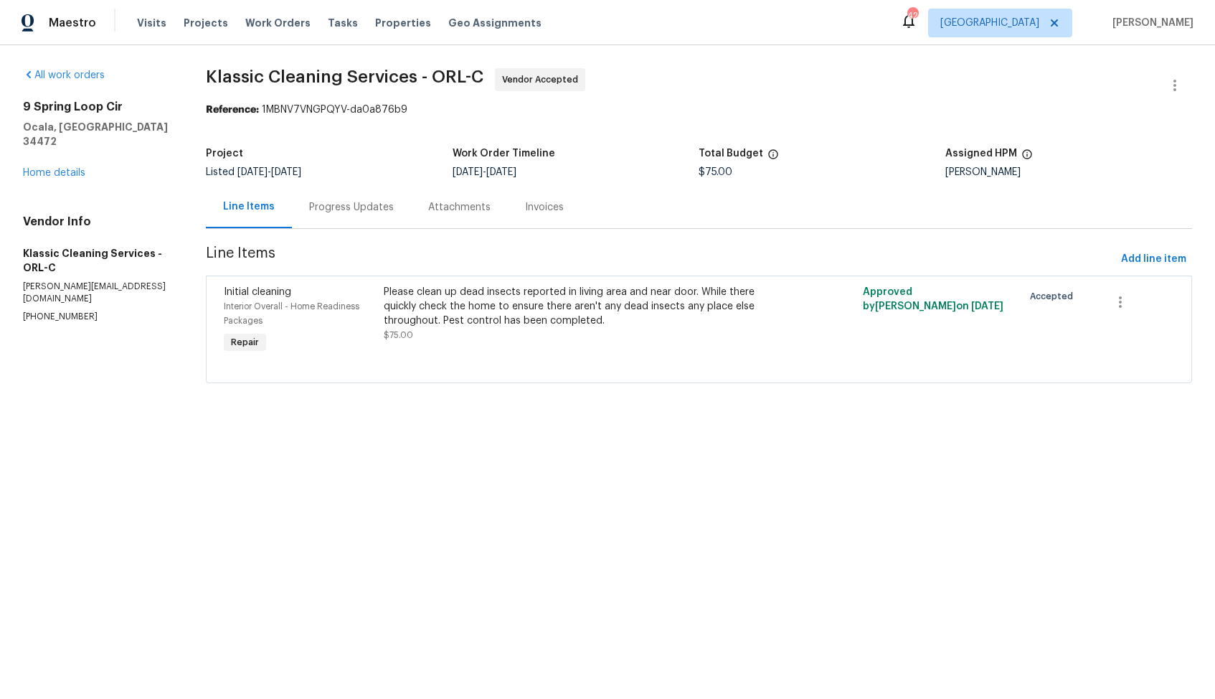
click at [347, 210] on div "Progress Updates" at bounding box center [351, 207] width 85 height 14
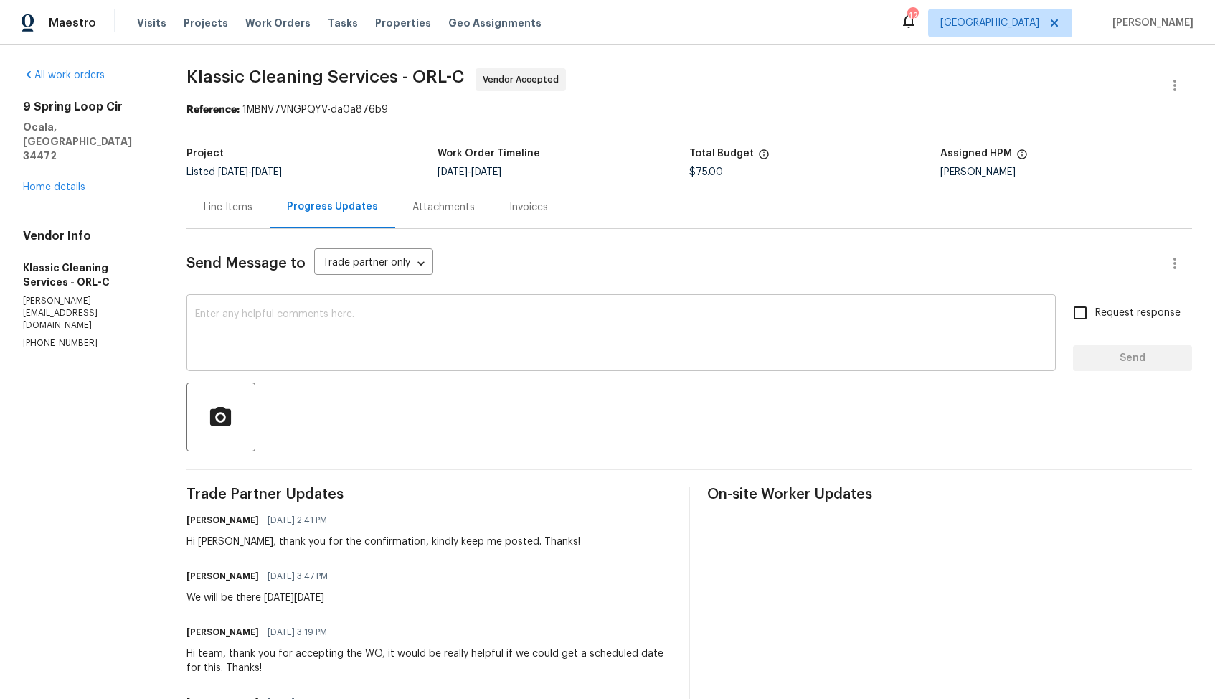
click at [529, 323] on textarea at bounding box center [621, 334] width 852 height 50
paste textarea "Hi team, do we have an update on the progression status of the work order? Woul…"
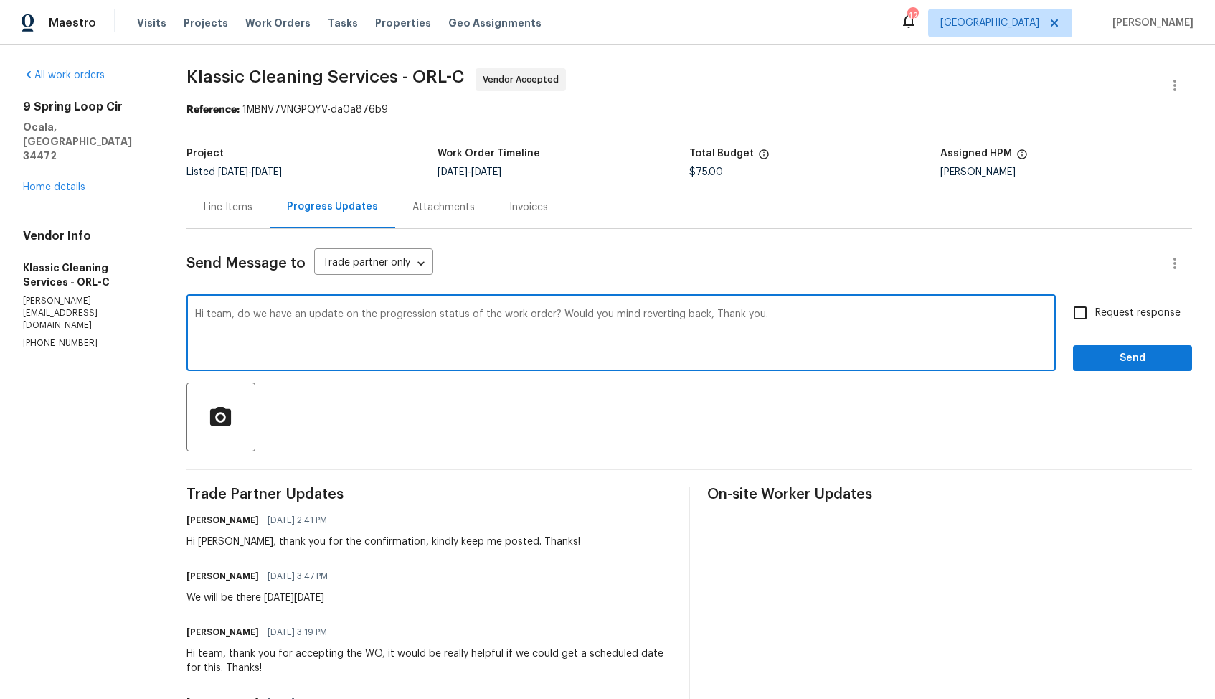
click at [240, 540] on div "Hi Andrew, thank you for the confirmation, kindly keep me posted. Thanks!" at bounding box center [384, 542] width 394 height 14
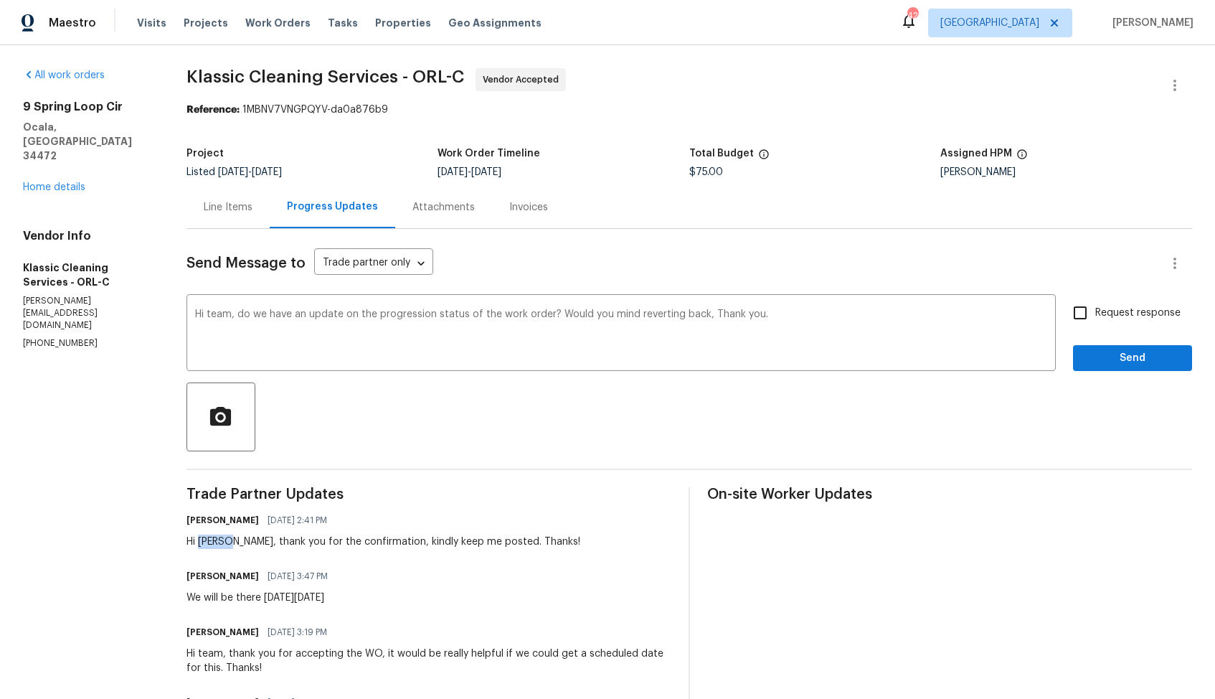
copy div "Andrew"
click at [227, 313] on textarea "Hi team, do we have an update on the progression status of the work order? Woul…" at bounding box center [621, 334] width 852 height 50
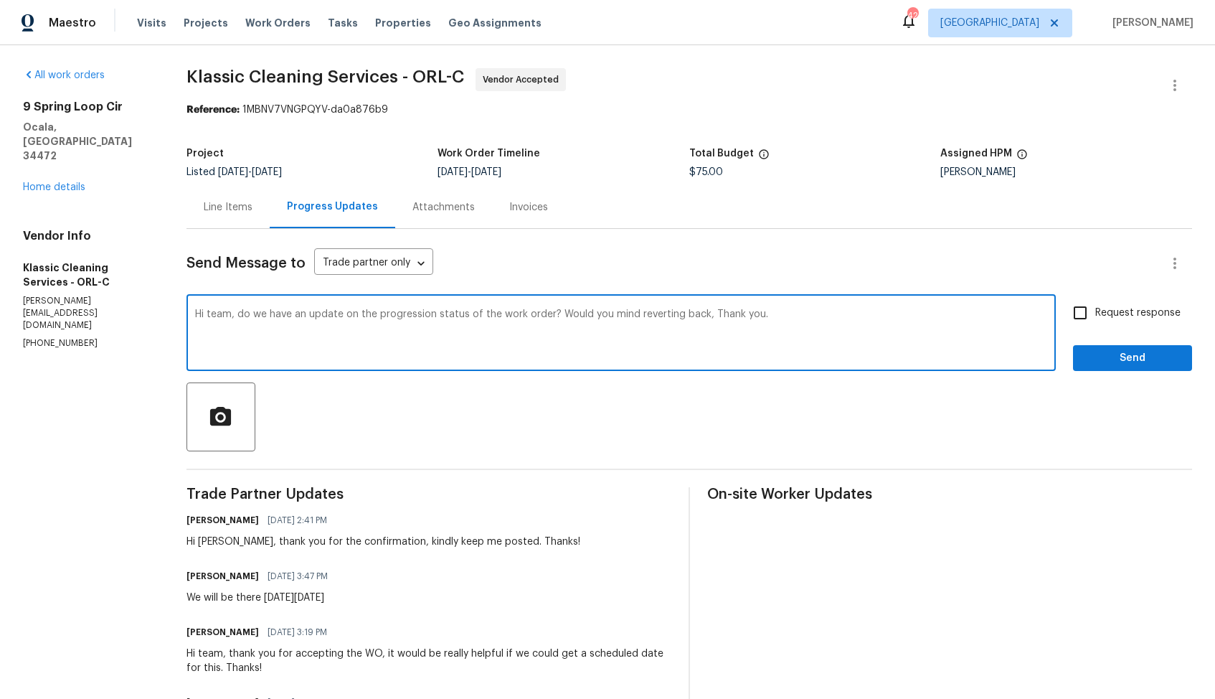
paste textarea "Andrew"
drag, startPoint x: 586, startPoint y: 314, endPoint x: 733, endPoint y: 316, distance: 147.1
click at [734, 316] on textarea "Hi Andrew, do we have an update on the progression status of the work order? Wo…" at bounding box center [621, 334] width 852 height 50
click at [684, 319] on textarea "Hi Andrew, do we have an update on the progression status of the work order? Th…" at bounding box center [621, 334] width 852 height 50
type textarea "Hi Andrew, do we have an update on the progression status of the work order? Th…"
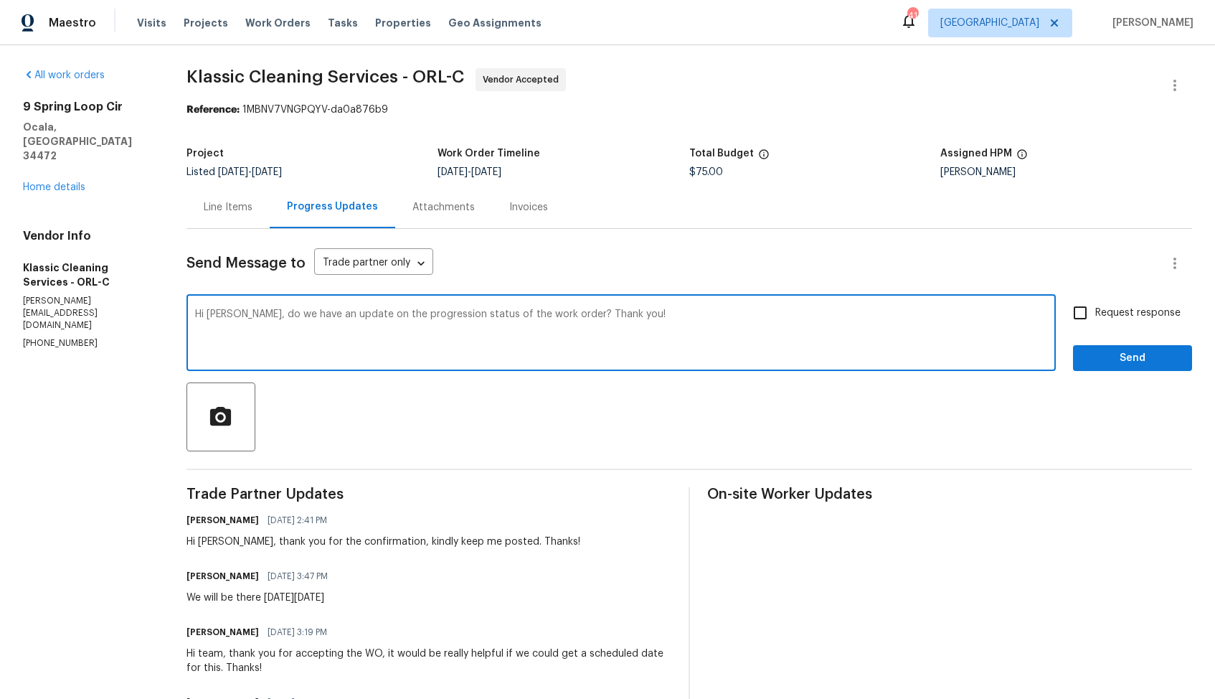
click at [1076, 311] on input "Request response" at bounding box center [1080, 313] width 30 height 30
checkbox input "true"
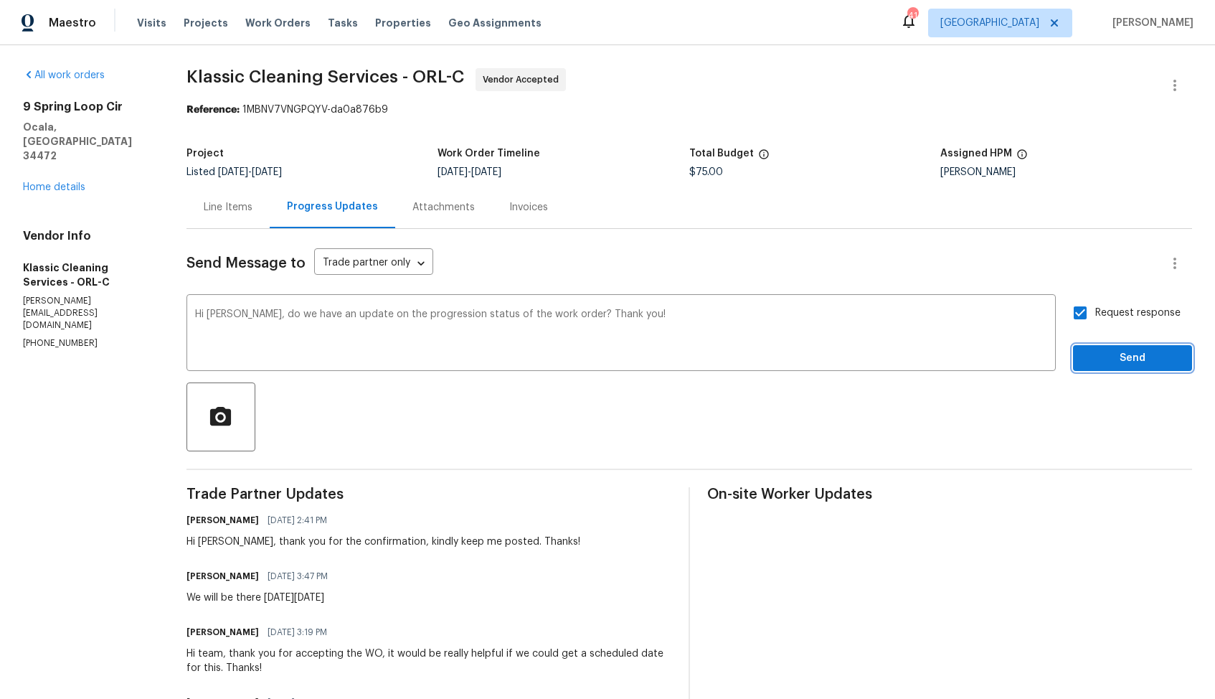
click at [1102, 360] on span "Send" at bounding box center [1133, 358] width 96 height 18
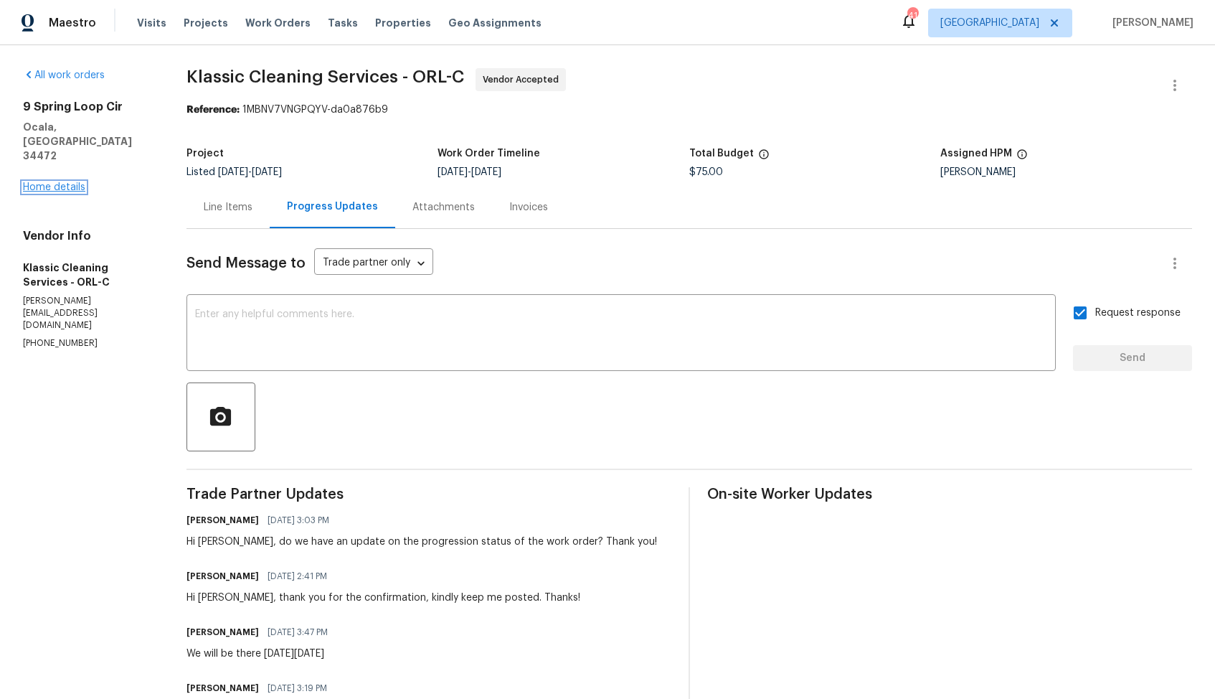
click at [51, 182] on link "Home details" at bounding box center [54, 187] width 62 height 10
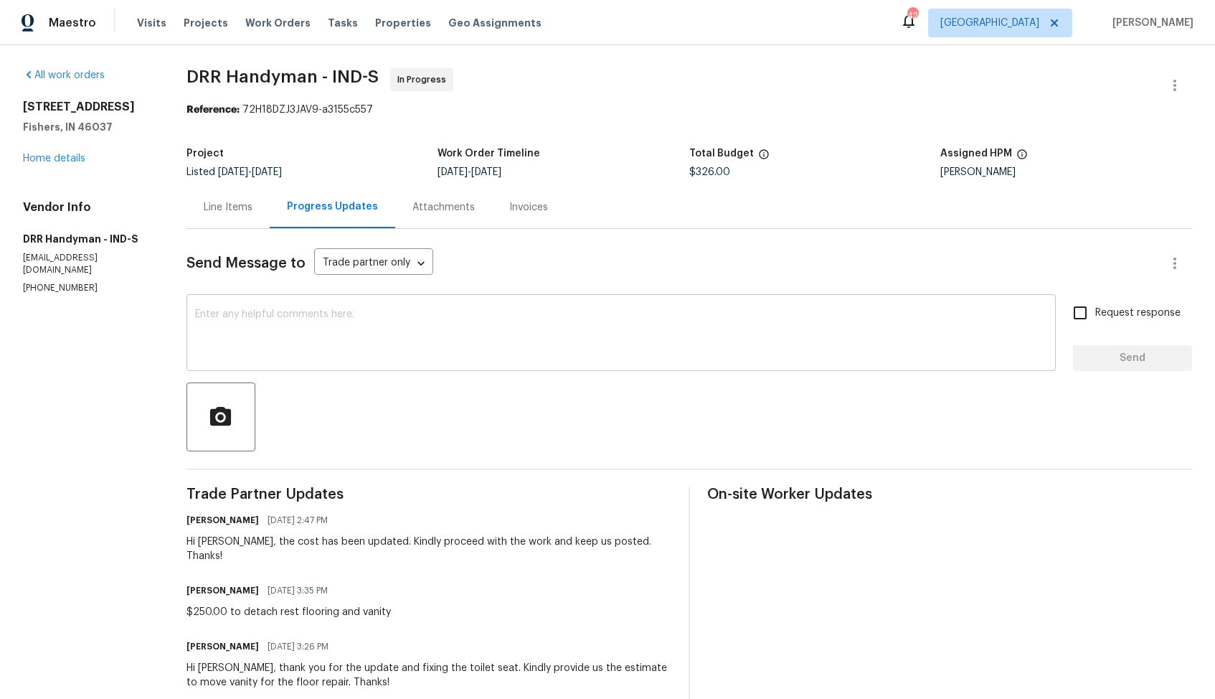
click at [479, 329] on textarea at bounding box center [621, 334] width 852 height 50
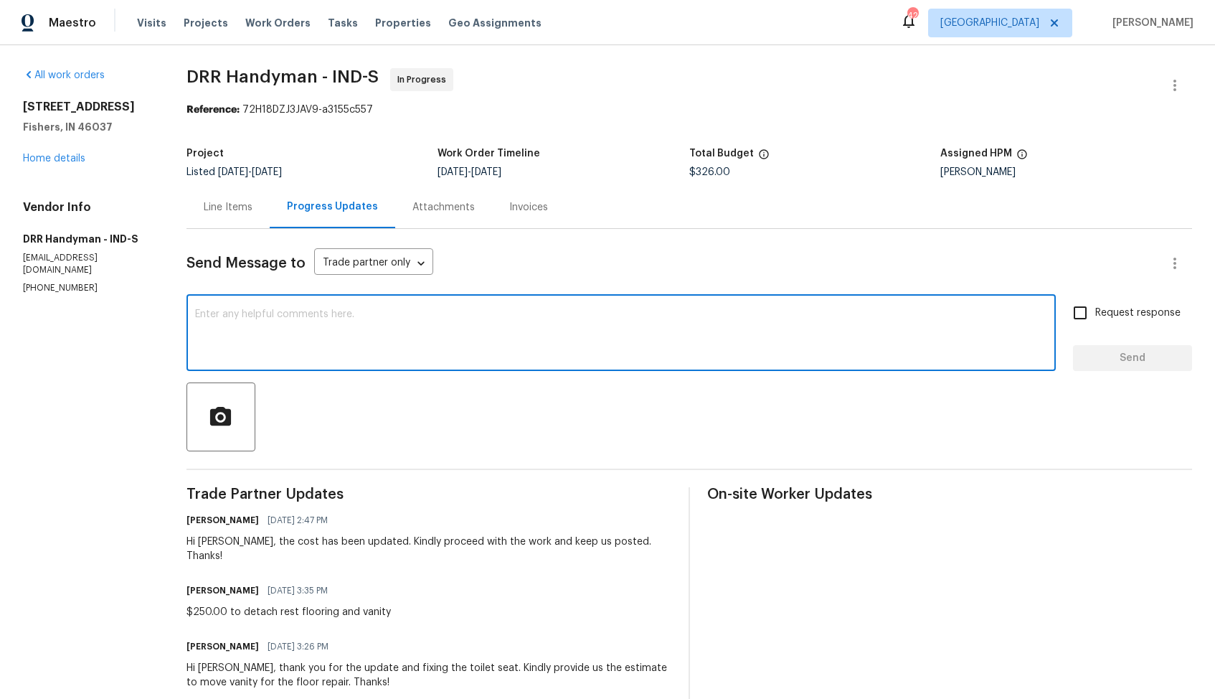
paste textarea "Hi team, could you please provide an update on the status of the work order? Th…"
click at [204, 542] on div "Hi Erica, the cost has been updated. Kindly proceed with the work and keep us p…" at bounding box center [429, 549] width 485 height 29
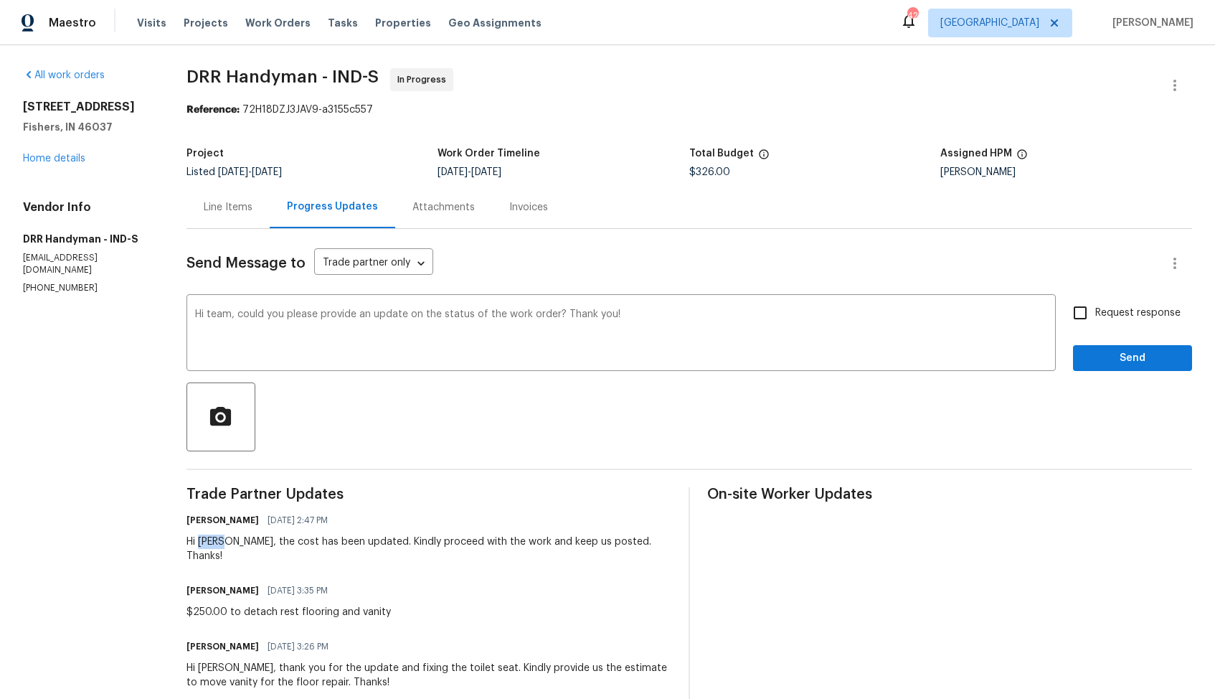
copy div "Erica"
click at [216, 316] on textarea "Hi team, could you please provide an update on the status of the work order? Th…" at bounding box center [621, 334] width 852 height 50
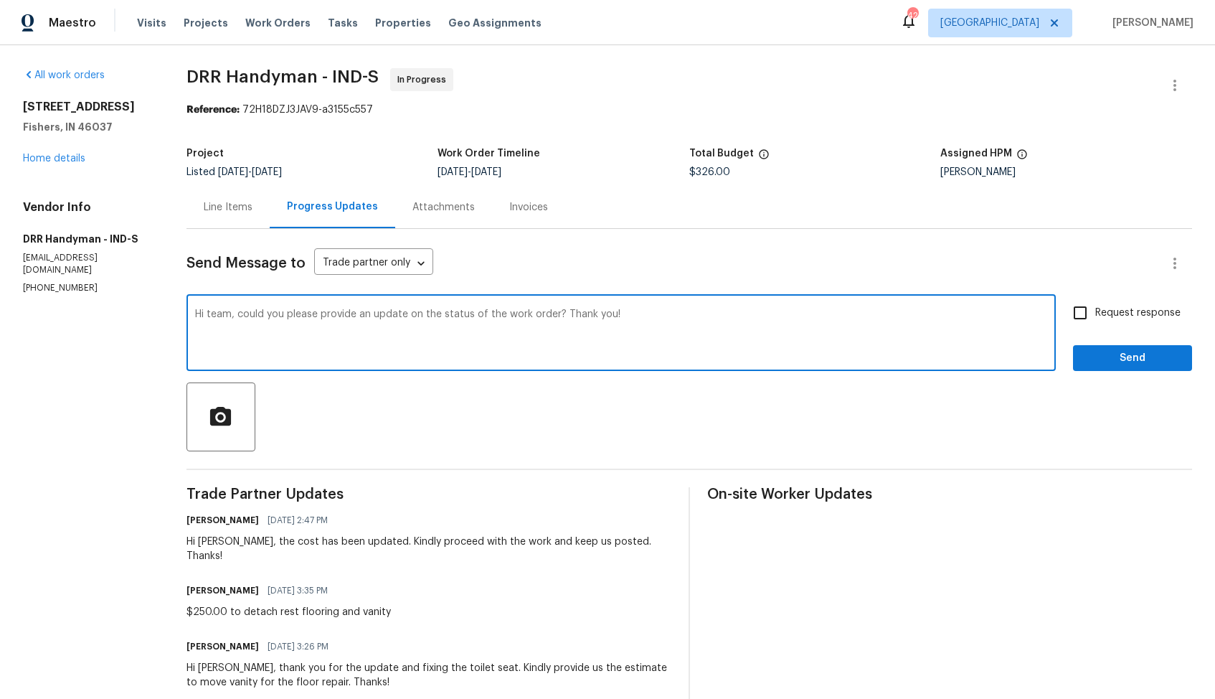
paste textarea "Erica"
click at [639, 321] on textarea "Hi Erica, could you please provide an update on the status of the work order? T…" at bounding box center [621, 334] width 852 height 50
click at [658, 309] on div "Hi Erica, could you please provide an update on the status of the work order? T…" at bounding box center [622, 334] width 870 height 73
click at [647, 314] on textarea "Hi Erica, could you please provide an update on the status of the work order? T…" at bounding box center [621, 334] width 852 height 50
type textarea "Hi Erica, could you please provide an update on the status of the work order? T…"
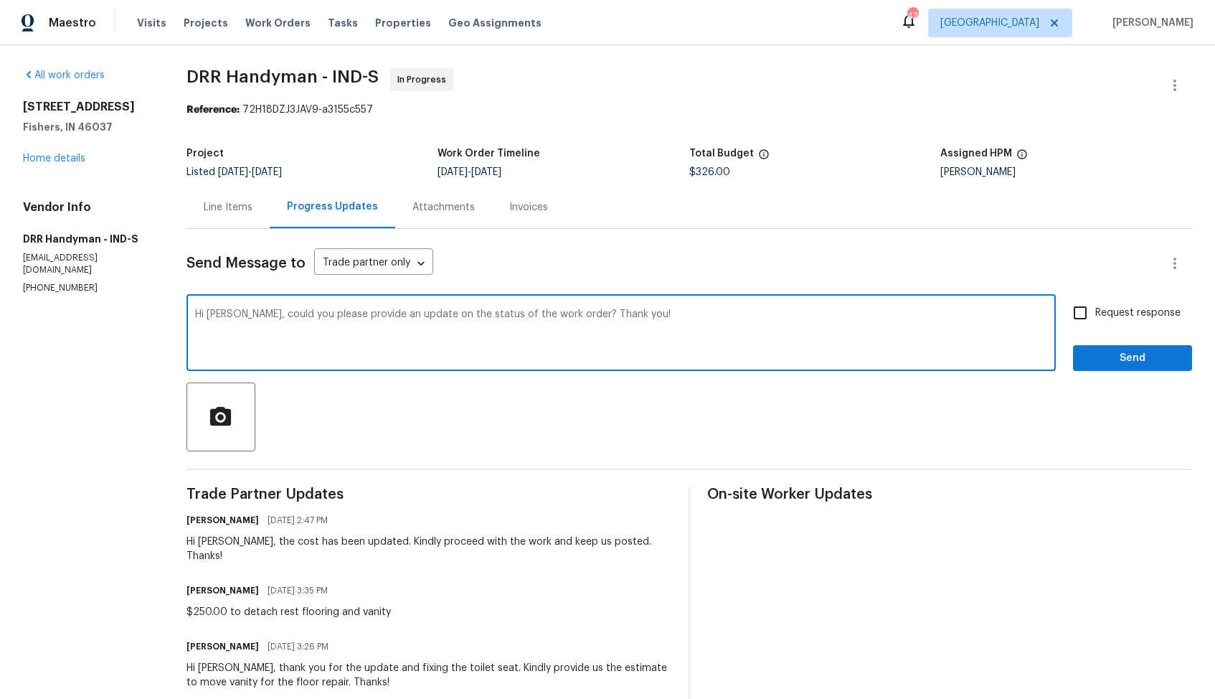
click at [1091, 316] on input "Request response" at bounding box center [1080, 313] width 30 height 30
checkbox input "true"
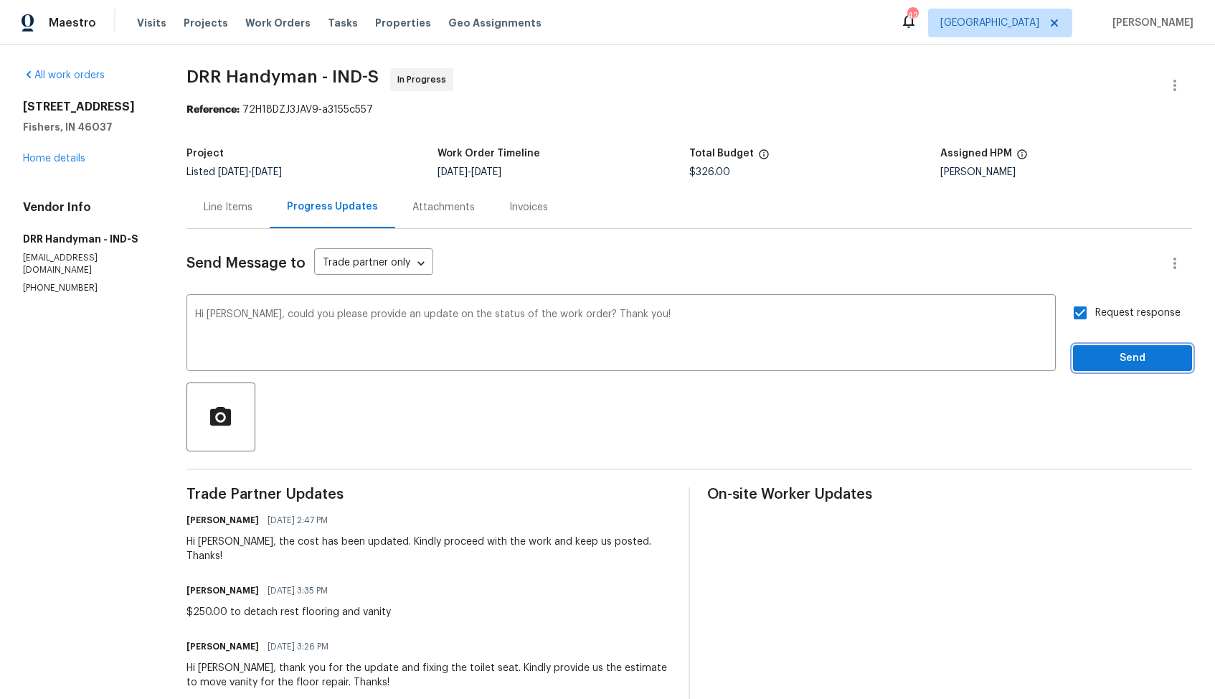
click at [1111, 359] on span "Send" at bounding box center [1133, 358] width 96 height 18
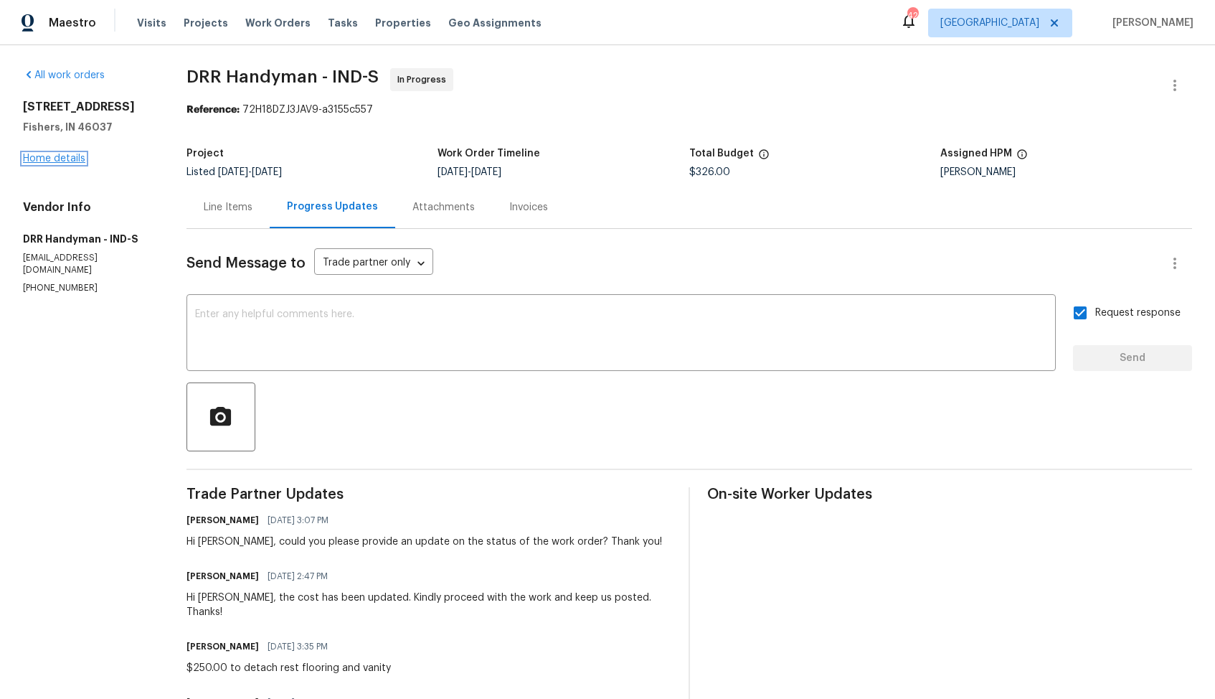
click at [66, 159] on link "Home details" at bounding box center [54, 159] width 62 height 10
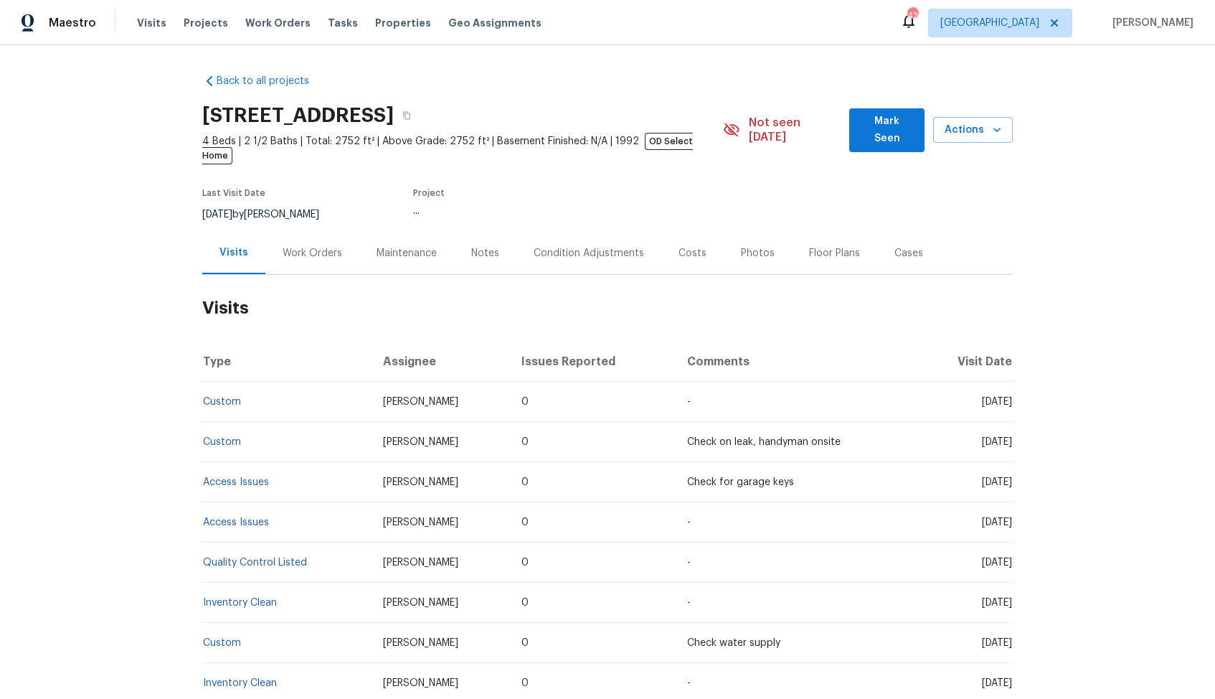
click at [312, 246] on div "Work Orders" at bounding box center [313, 253] width 60 height 14
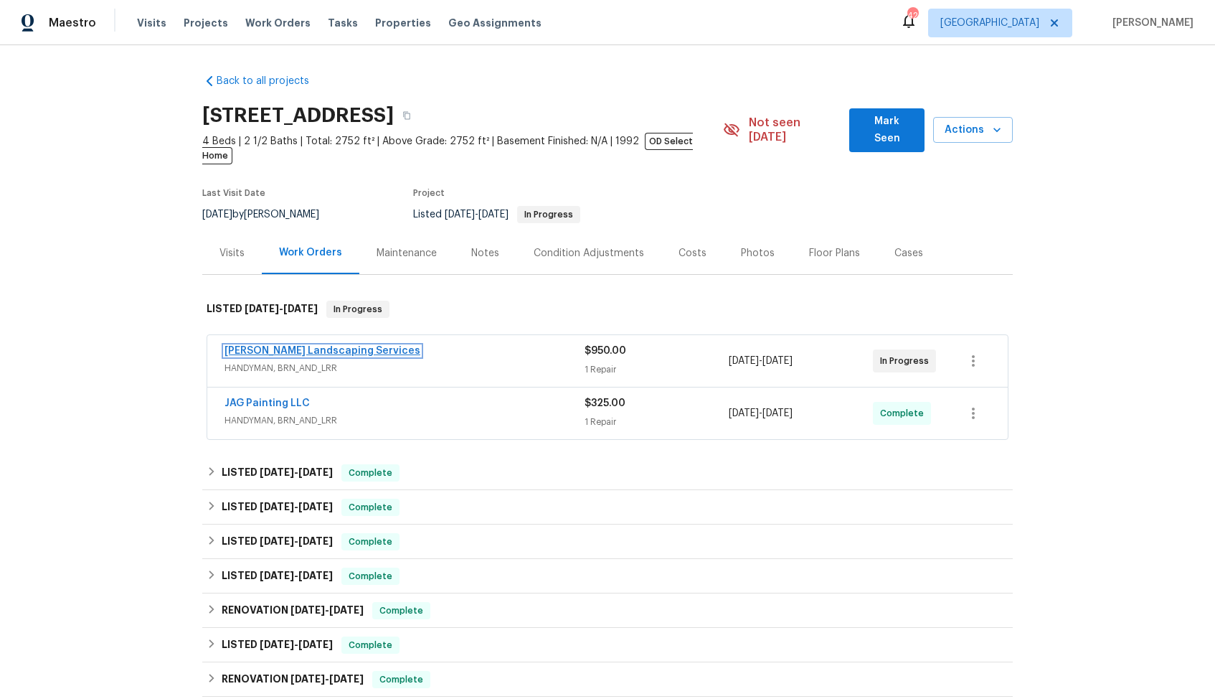
click at [296, 346] on link "[PERSON_NAME] Landscaping Services" at bounding box center [323, 351] width 196 height 10
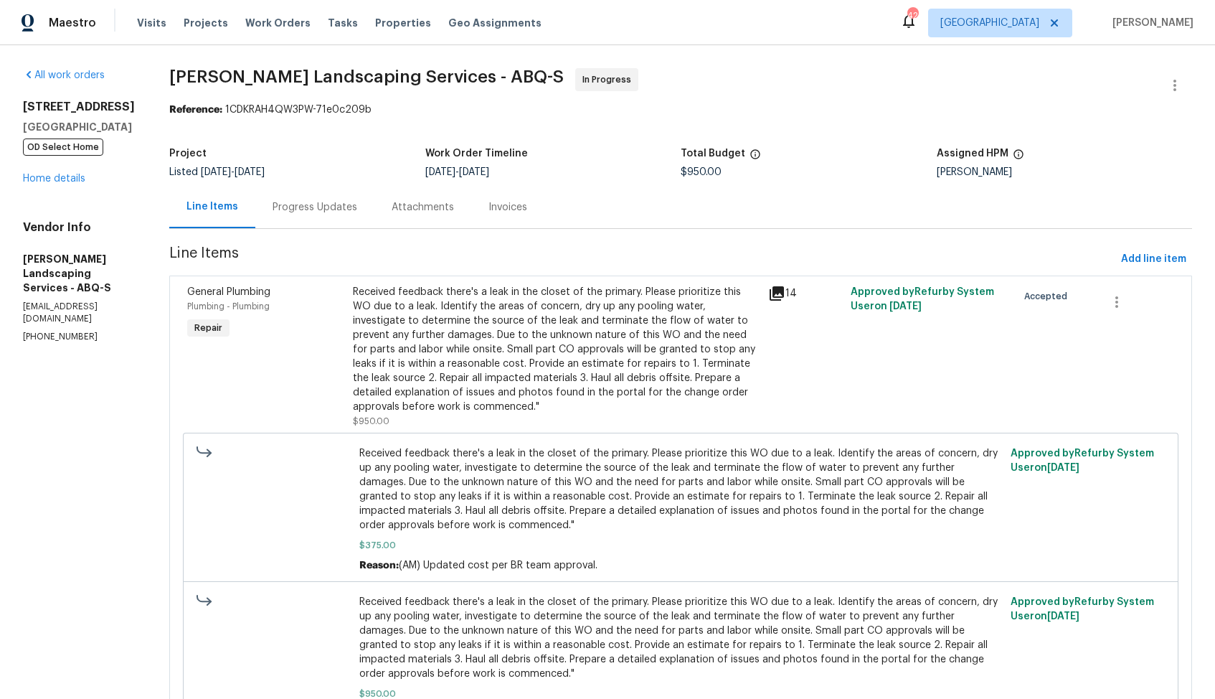
click at [326, 197] on div "Progress Updates" at bounding box center [314, 207] width 119 height 42
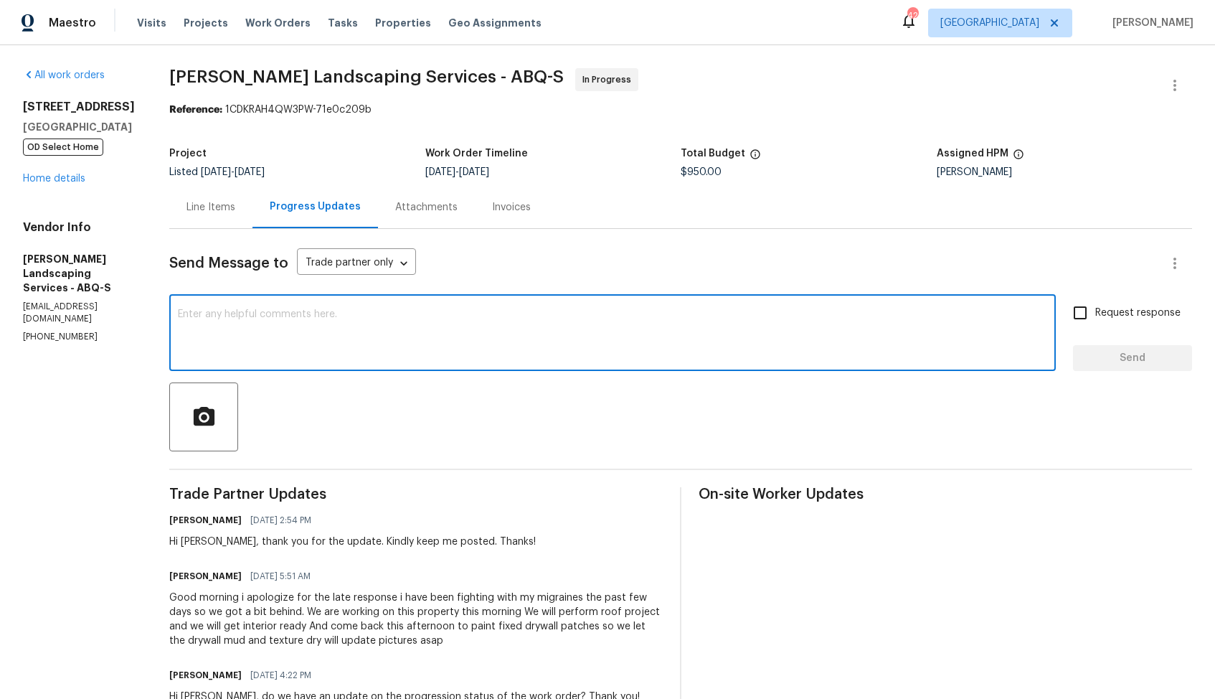
click at [362, 342] on textarea at bounding box center [613, 334] width 870 height 50
click at [933, 324] on textarea at bounding box center [613, 334] width 870 height 50
paste textarea "Hi team, do we have an update on the progression status of the work order? Plea…"
click at [227, 541] on div "Hi [PERSON_NAME], thank you for the update. Kindly keep me posted. Thanks!" at bounding box center [352, 542] width 367 height 14
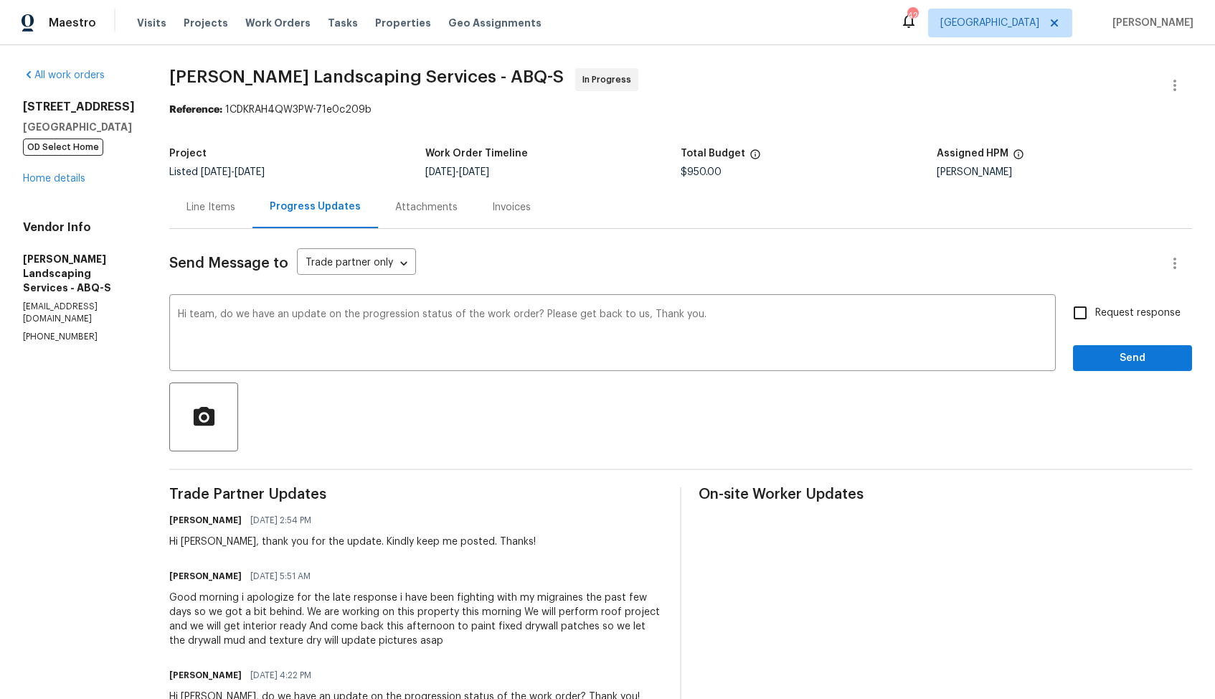
click at [227, 541] on div "Hi [PERSON_NAME], thank you for the update. Kindly keep me posted. Thanks!" at bounding box center [352, 542] width 367 height 14
copy div "[PERSON_NAME]"
click at [242, 321] on textarea "Hi team, do we have an update on the progression status of the work order? Plea…" at bounding box center [613, 334] width 870 height 50
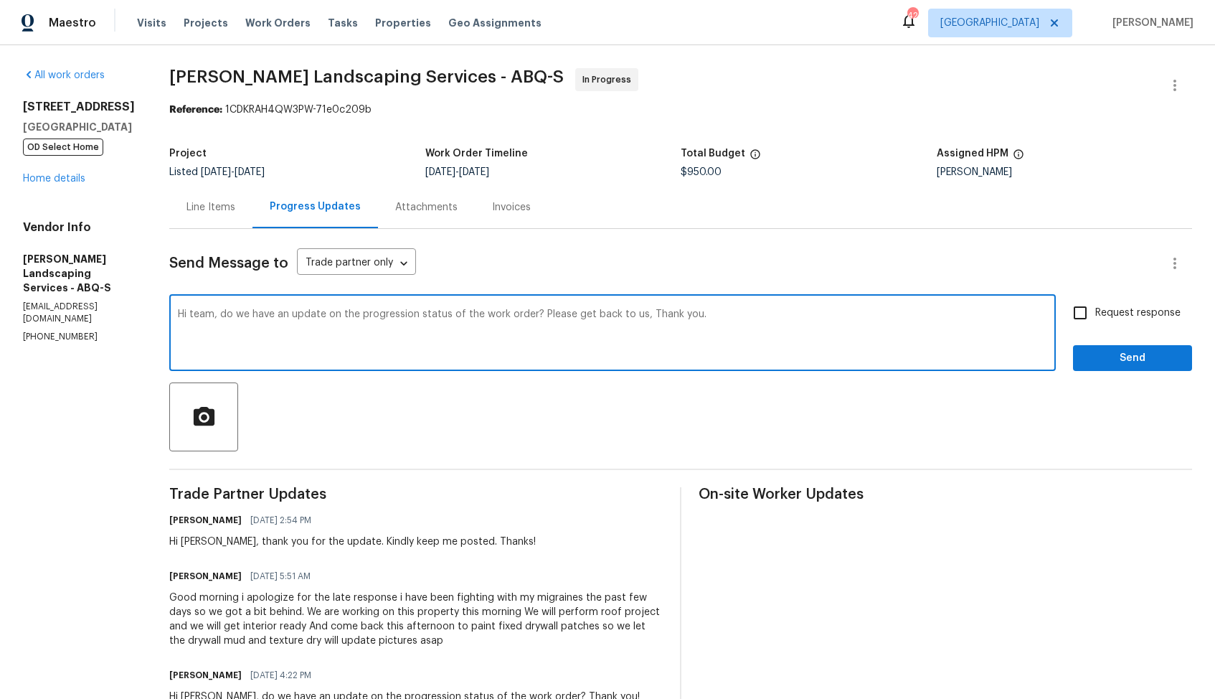
click at [236, 315] on textarea "Hi team, do we have an update on the progression status of the work order? Plea…" at bounding box center [613, 334] width 870 height 50
paste textarea "Josue"
drag, startPoint x: 573, startPoint y: 316, endPoint x: 675, endPoint y: 315, distance: 101.9
click at [675, 315] on textarea "Hi Josue, do we have an update on the progression status of the work order? Ple…" at bounding box center [613, 334] width 870 height 50
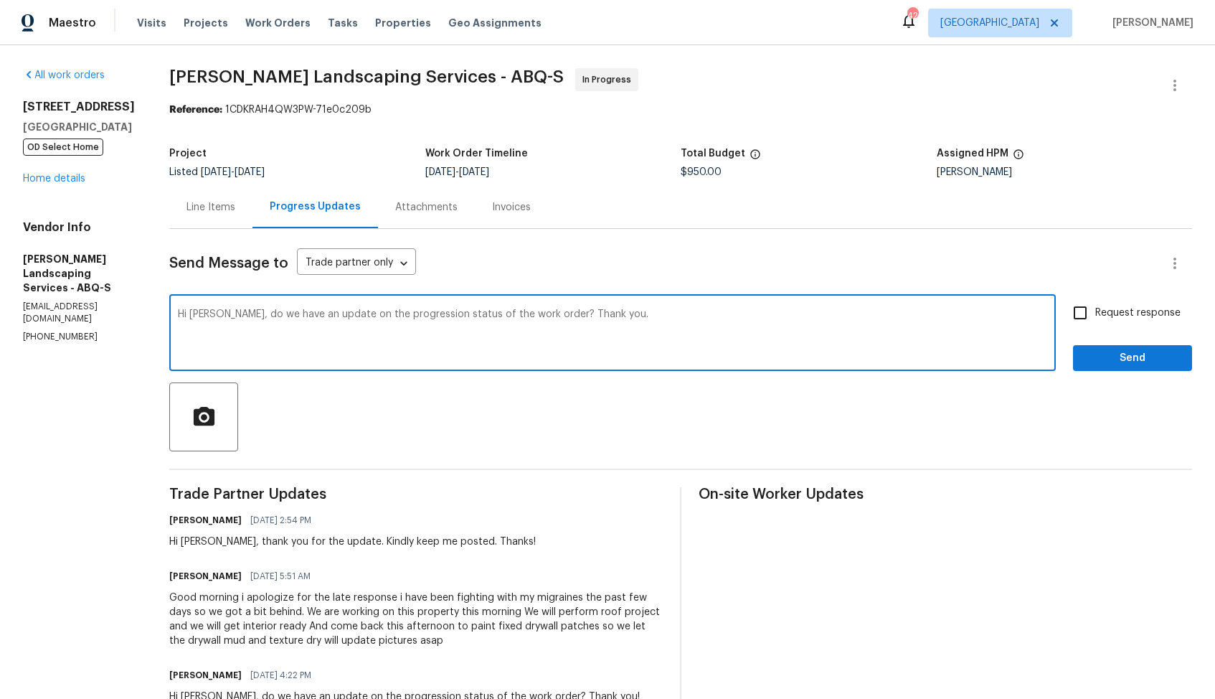
click at [654, 311] on textarea "Hi Josue, do we have an update on the progression status of the work order? Tha…" at bounding box center [613, 334] width 870 height 50
type textarea "Hi Josue, do we have an update on the progression status of the work order? Tha…"
click at [1083, 316] on input "Request response" at bounding box center [1080, 313] width 30 height 30
checkbox input "true"
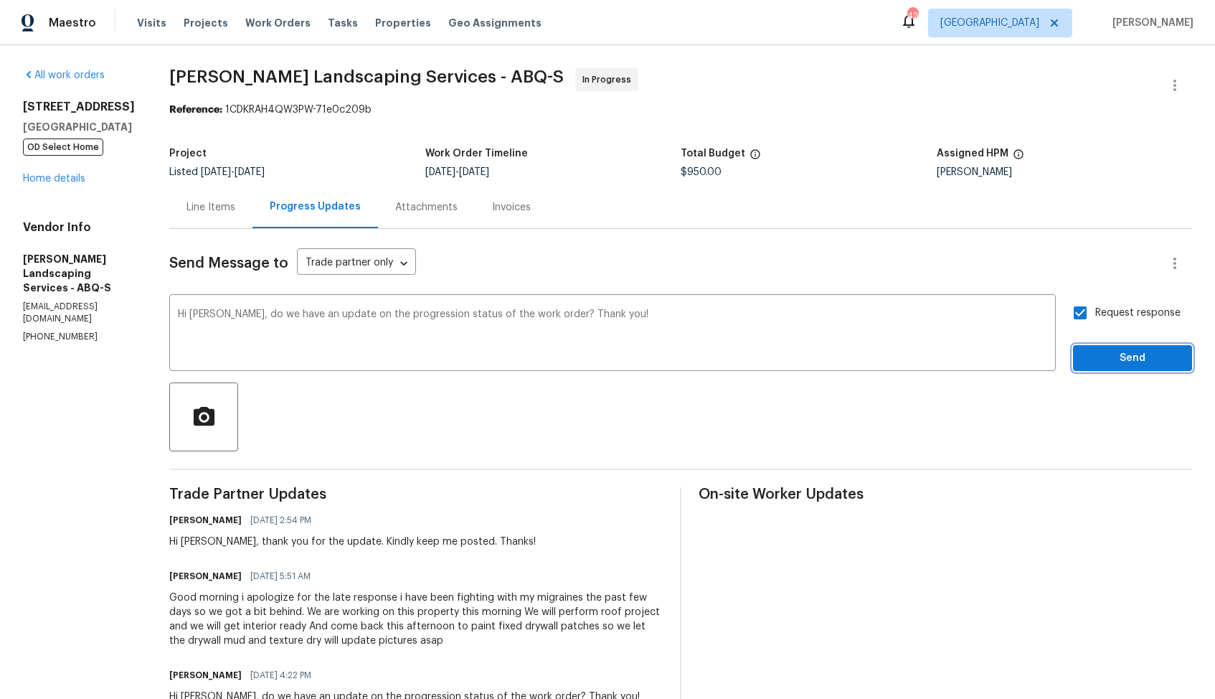
click at [1124, 357] on span "Send" at bounding box center [1133, 358] width 96 height 18
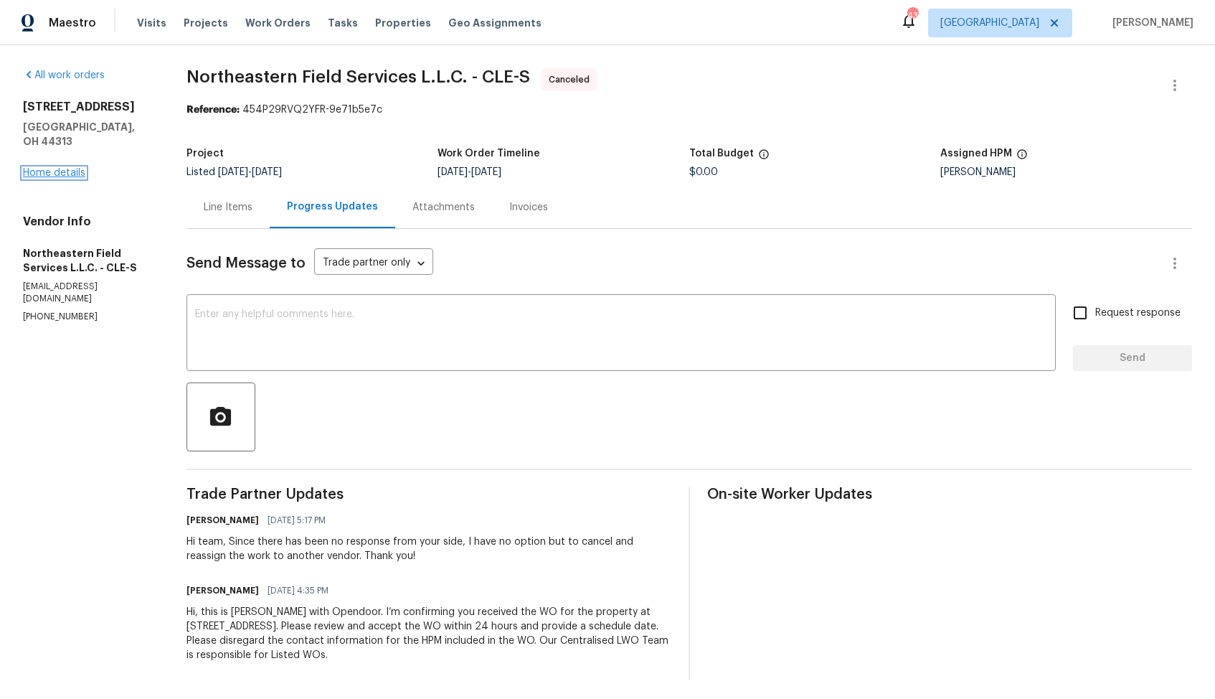
click at [53, 168] on link "Home details" at bounding box center [54, 173] width 62 height 10
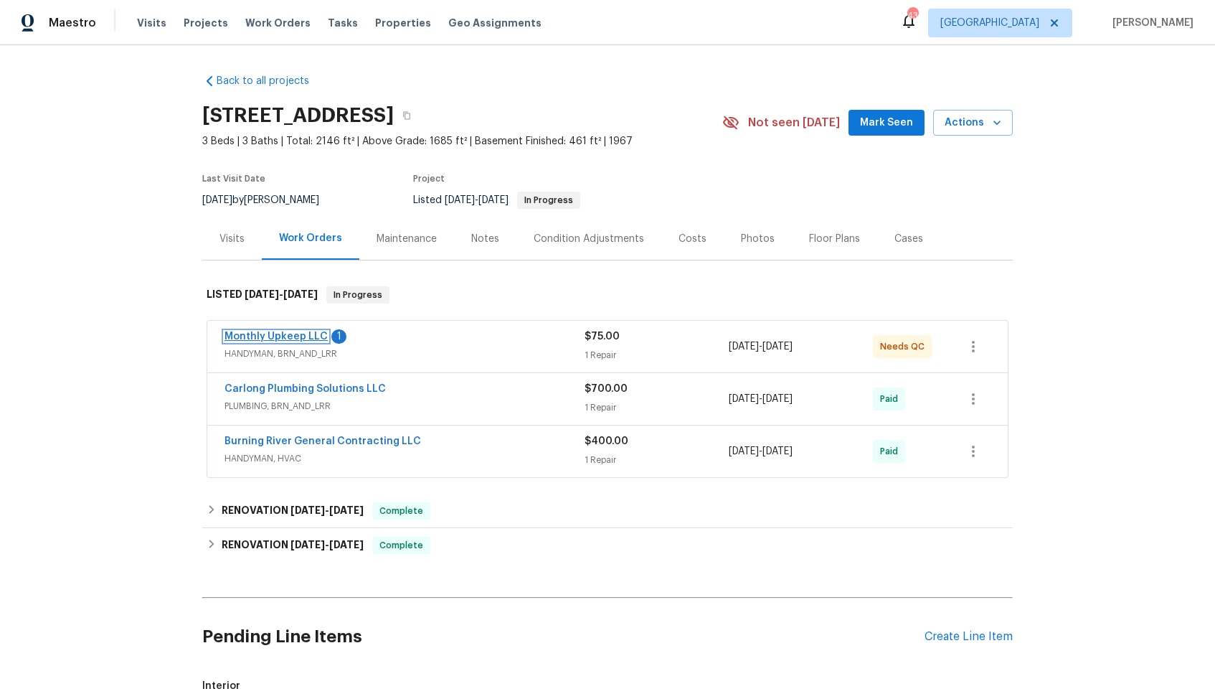
click at [264, 337] on link "Monthly Upkeep LLC" at bounding box center [276, 336] width 103 height 10
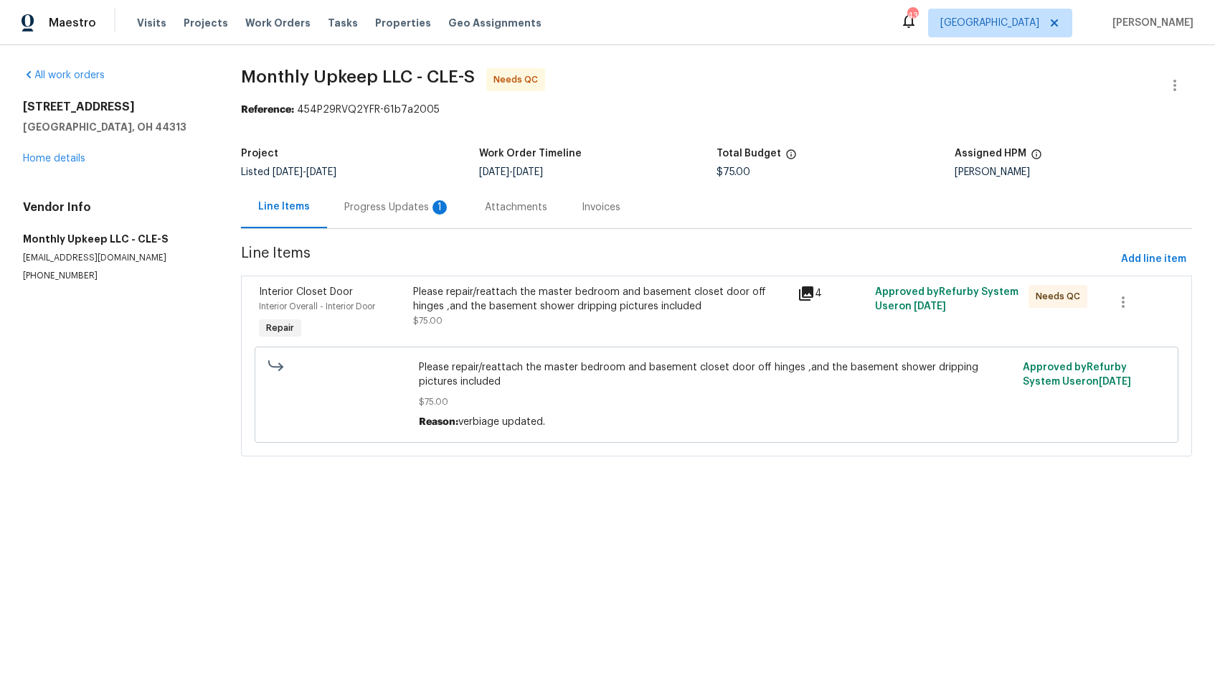
click at [398, 207] on div "Progress Updates 1" at bounding box center [397, 207] width 106 height 14
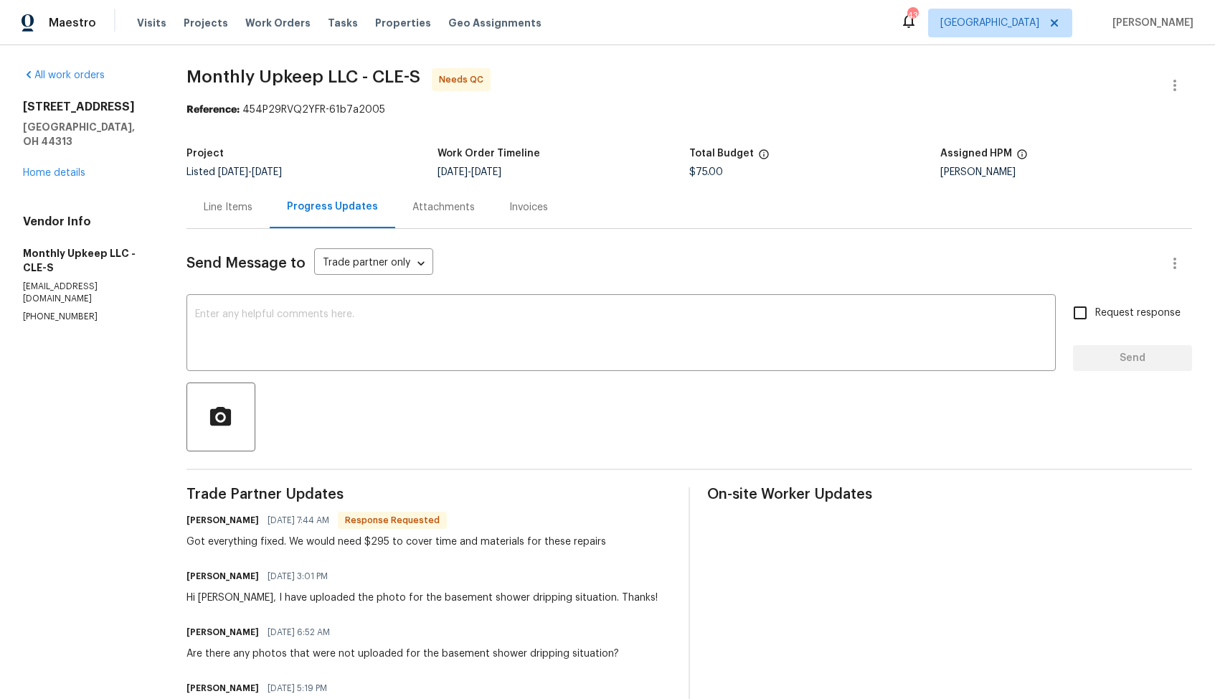
click at [234, 207] on div "Line Items" at bounding box center [228, 207] width 49 height 14
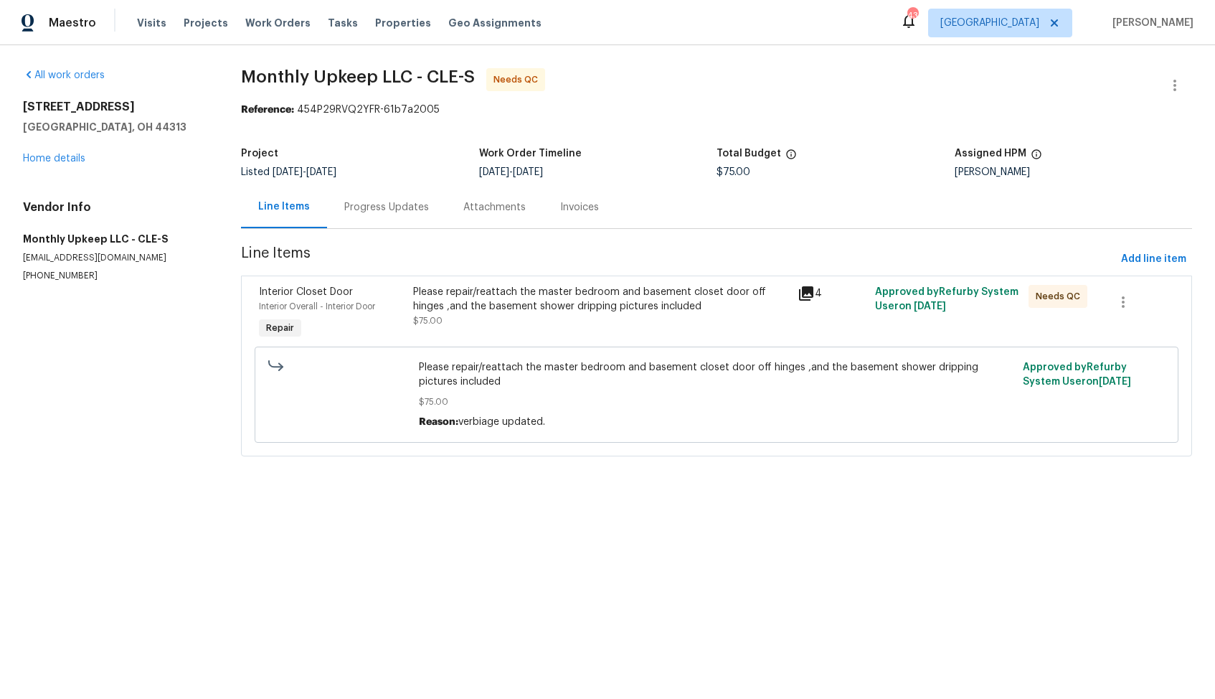
click at [537, 311] on div "Please repair/reattach the master bedroom and basement closet door off hinges ,…" at bounding box center [601, 299] width 377 height 29
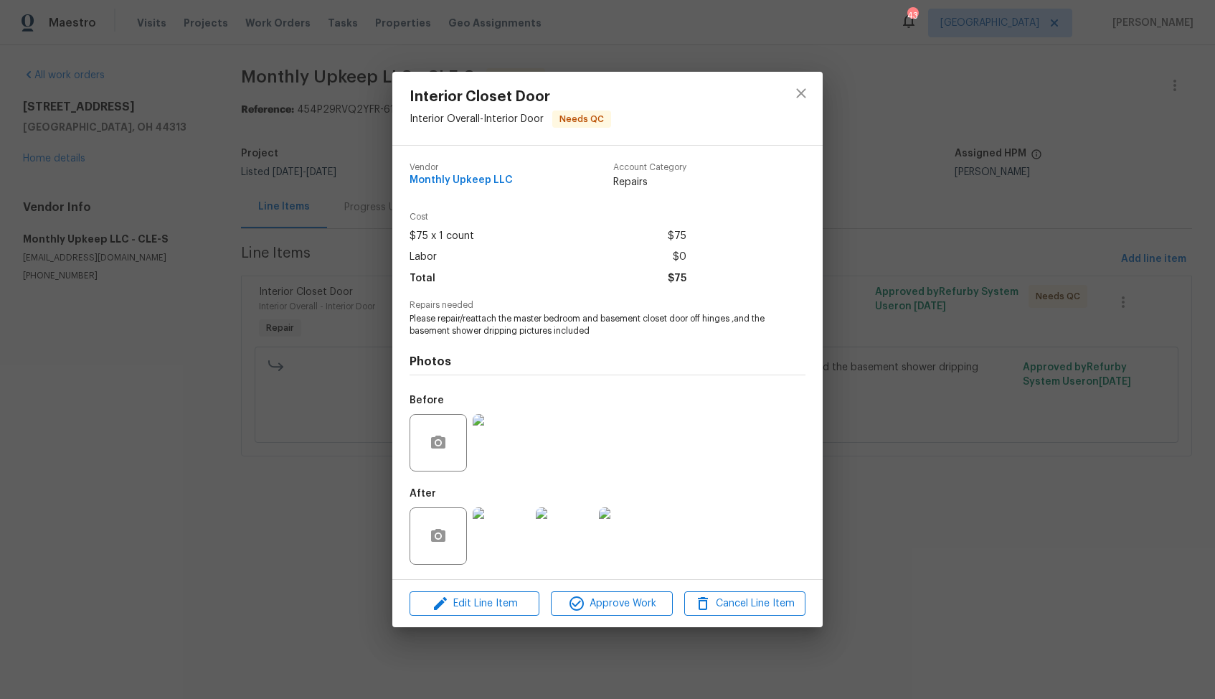
click at [509, 518] on img at bounding box center [501, 535] width 57 height 57
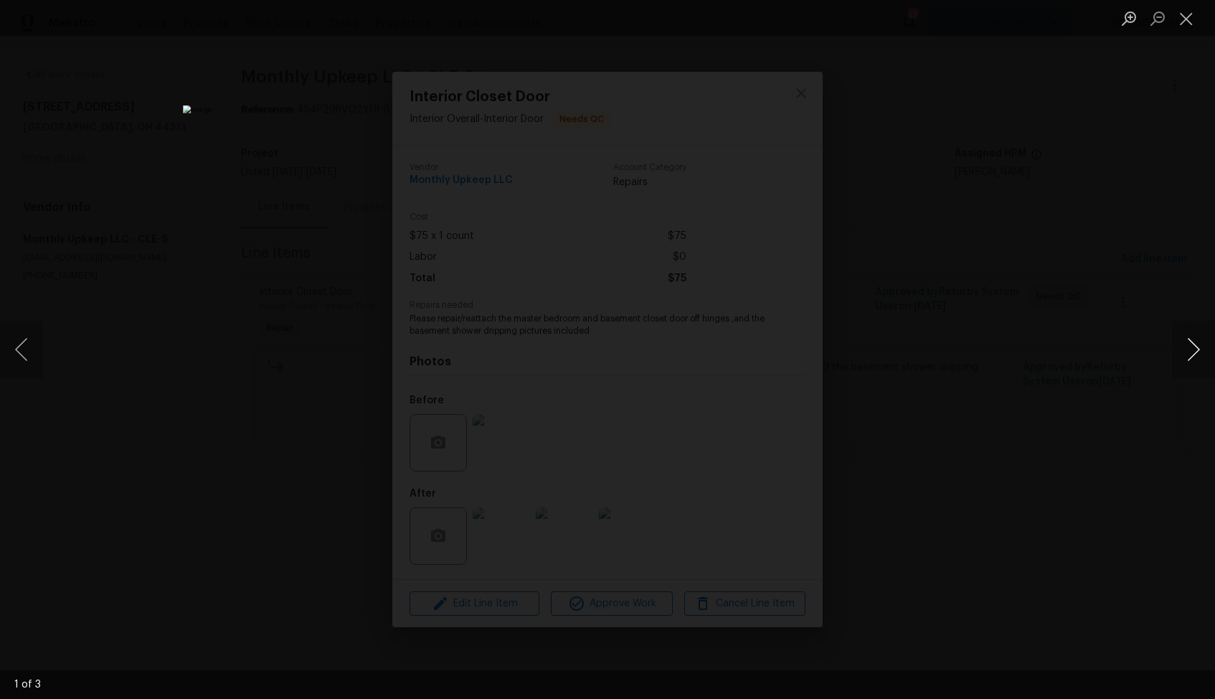
click at [1193, 357] on button "Next image" at bounding box center [1193, 349] width 43 height 57
click at [1032, 350] on div "Lightbox" at bounding box center [607, 349] width 1215 height 699
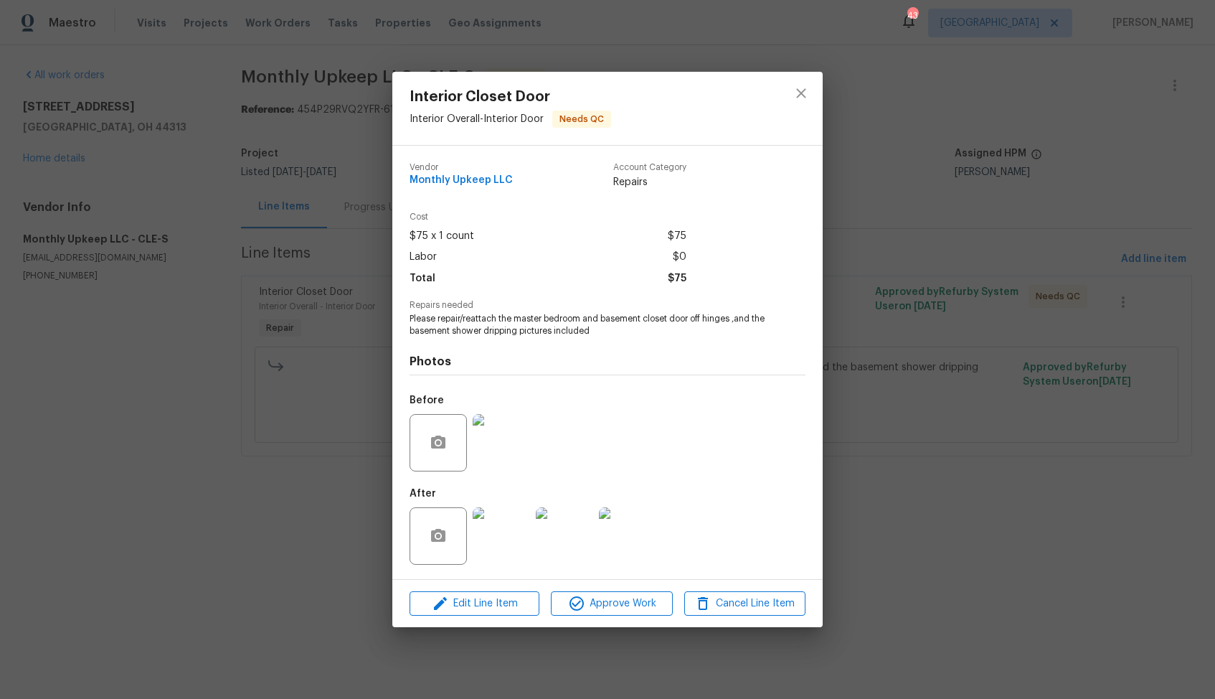
click at [1032, 350] on div "Lightbox" at bounding box center [607, 349] width 1215 height 699
click at [167, 390] on div "Interior Closet Door Interior Overall - Interior Door Needs QC Vendor Monthly U…" at bounding box center [607, 349] width 1215 height 699
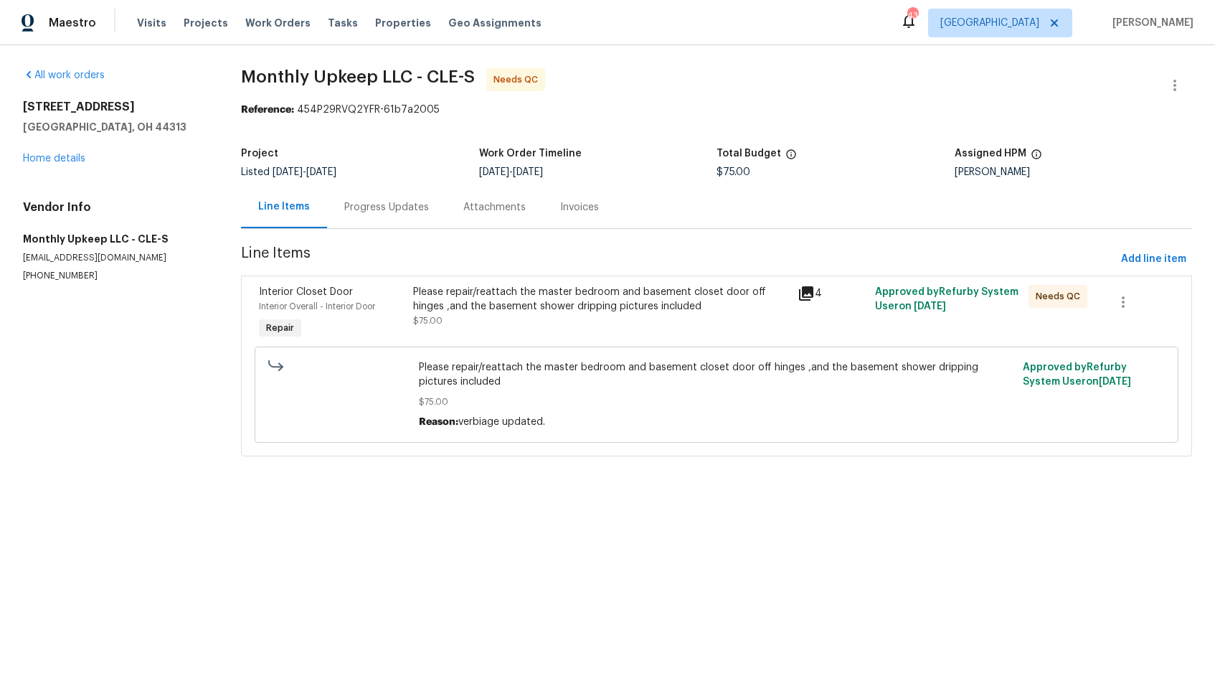
click at [399, 213] on div "Progress Updates" at bounding box center [386, 207] width 85 height 14
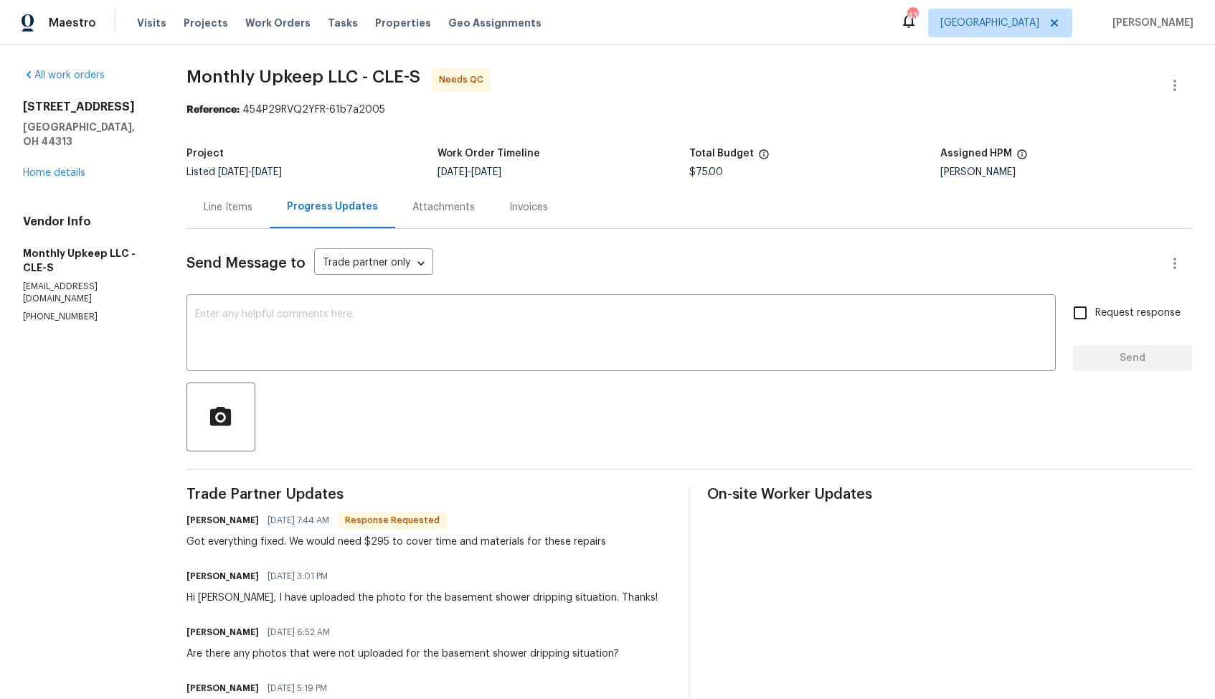
click at [224, 193] on div "Line Items" at bounding box center [228, 207] width 83 height 42
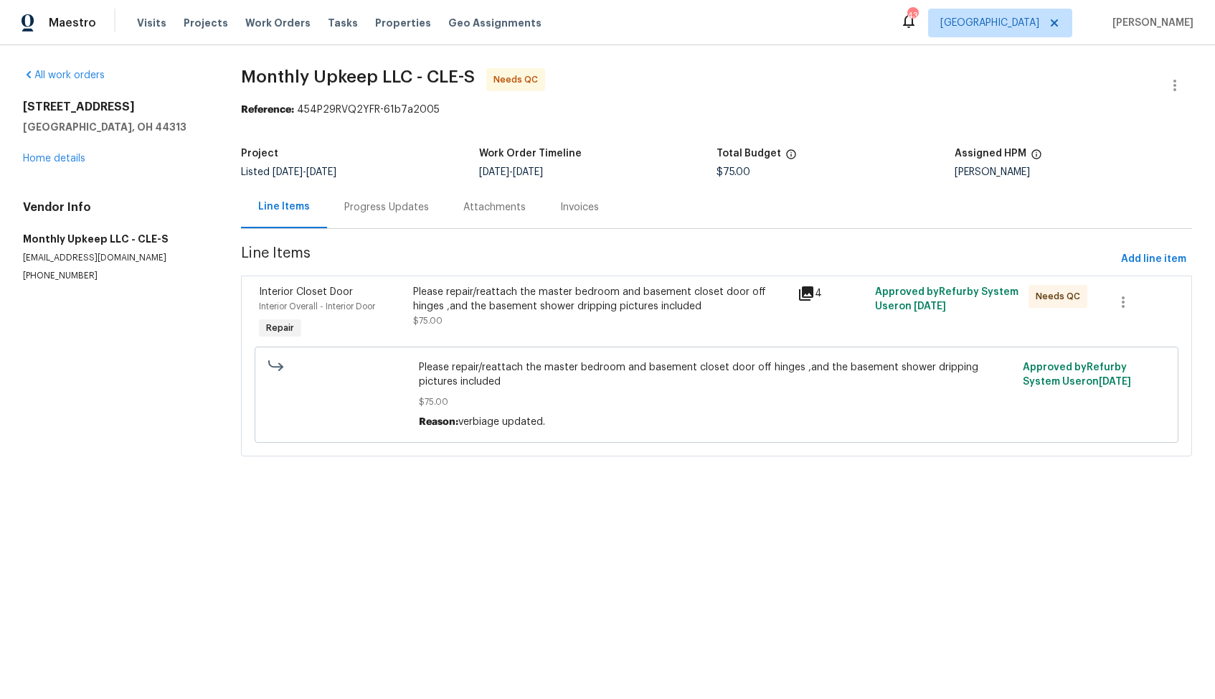
click at [541, 312] on div "Please repair/reattach the master bedroom and basement closet door off hinges ,…" at bounding box center [601, 299] width 377 height 29
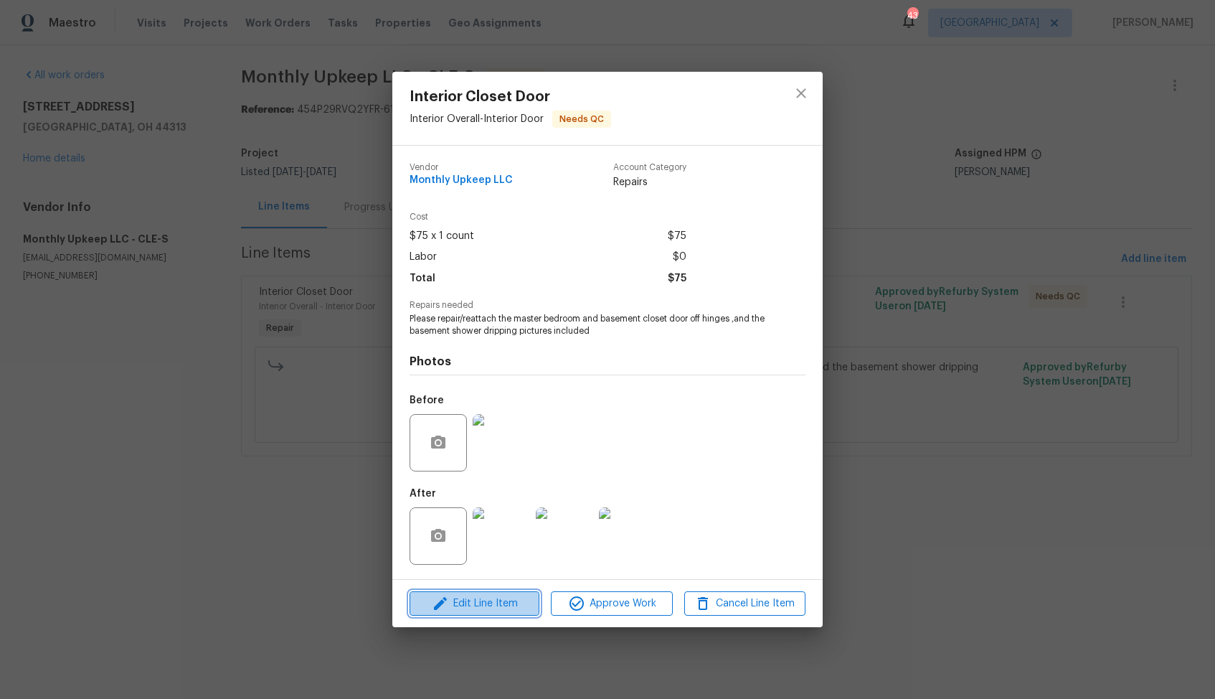
click at [481, 595] on span "Edit Line Item" at bounding box center [474, 604] width 121 height 18
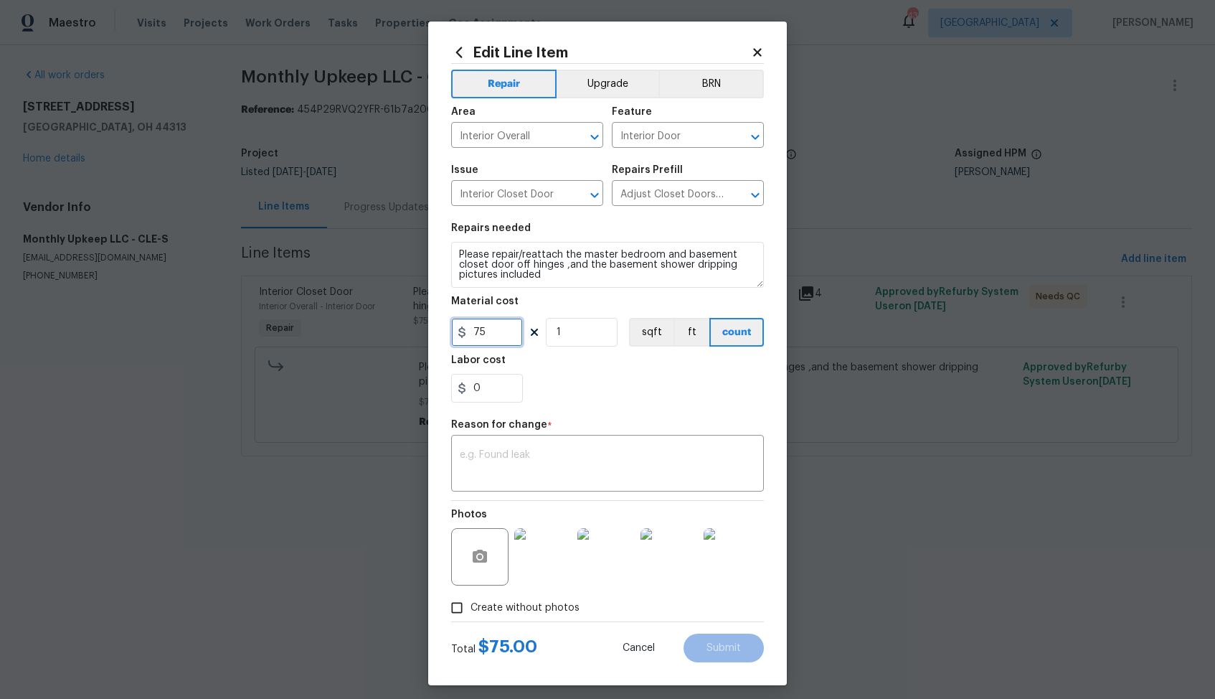
click at [494, 330] on input "75" at bounding box center [487, 332] width 72 height 29
type input "295"
click at [608, 465] on textarea at bounding box center [608, 465] width 296 height 30
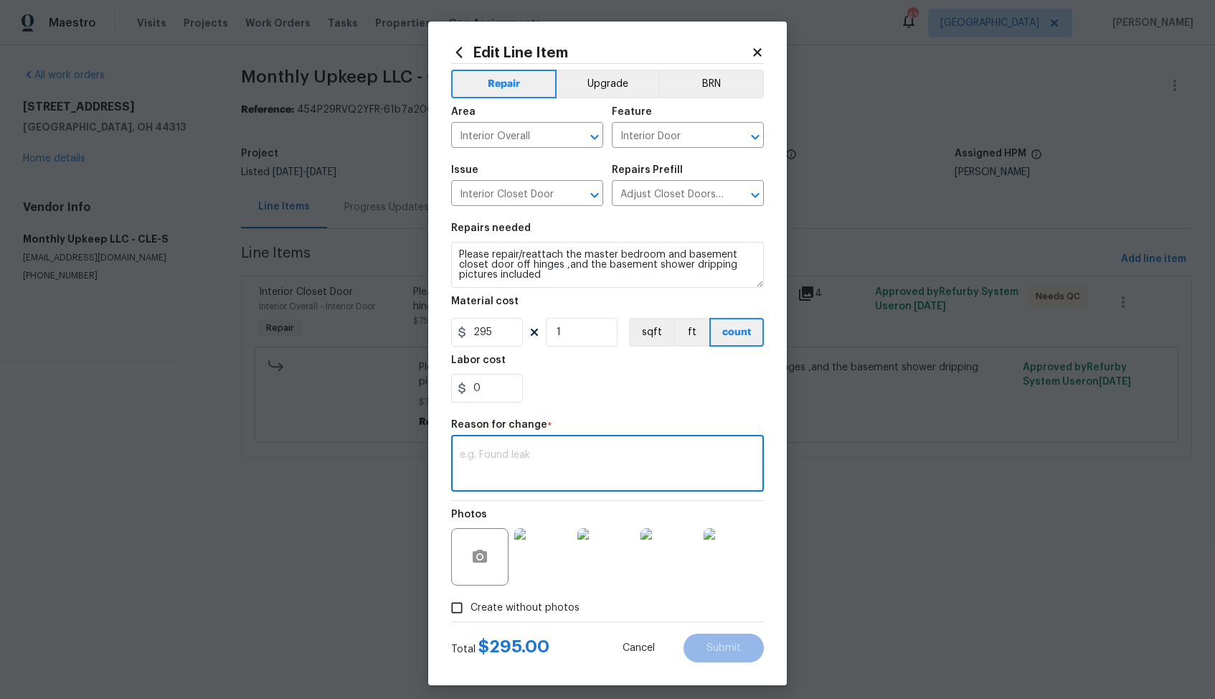
click at [573, 450] on textarea at bounding box center [608, 465] width 296 height 30
paste textarea "(AM) Updated per vendor’s final cost."
type textarea "(AM) Updated per vendor’s final cost."
click at [722, 654] on button "Submit" at bounding box center [724, 648] width 80 height 29
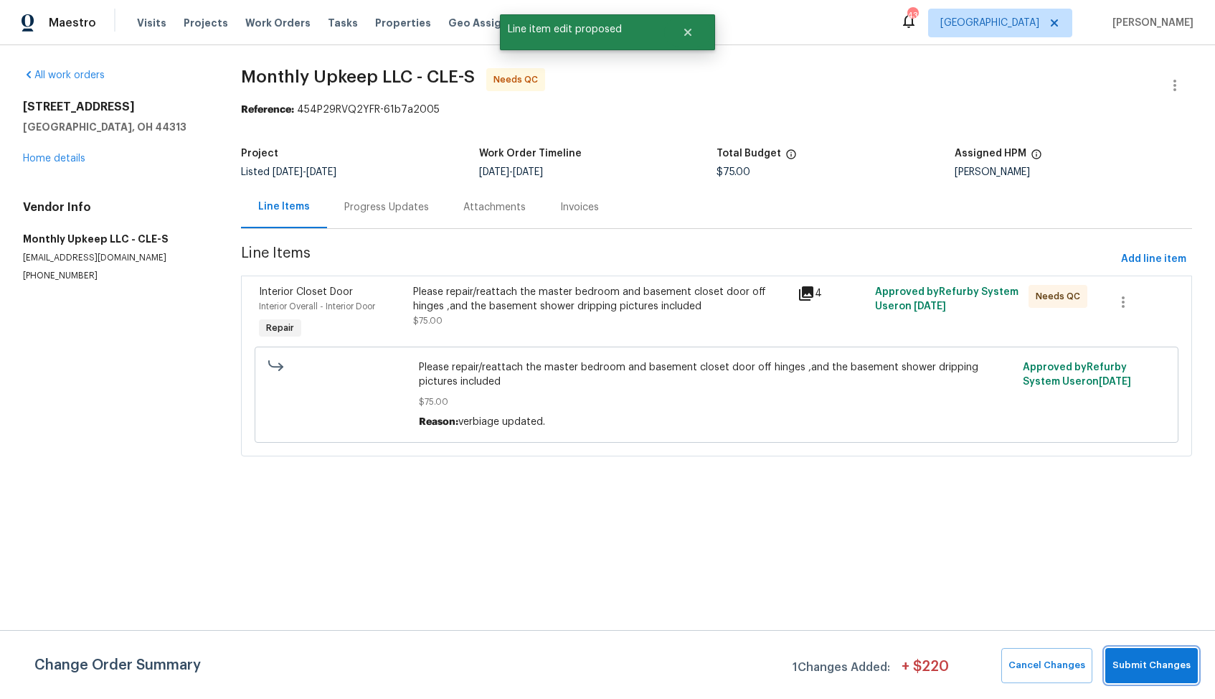
click at [1151, 664] on span "Submit Changes" at bounding box center [1152, 665] width 78 height 17
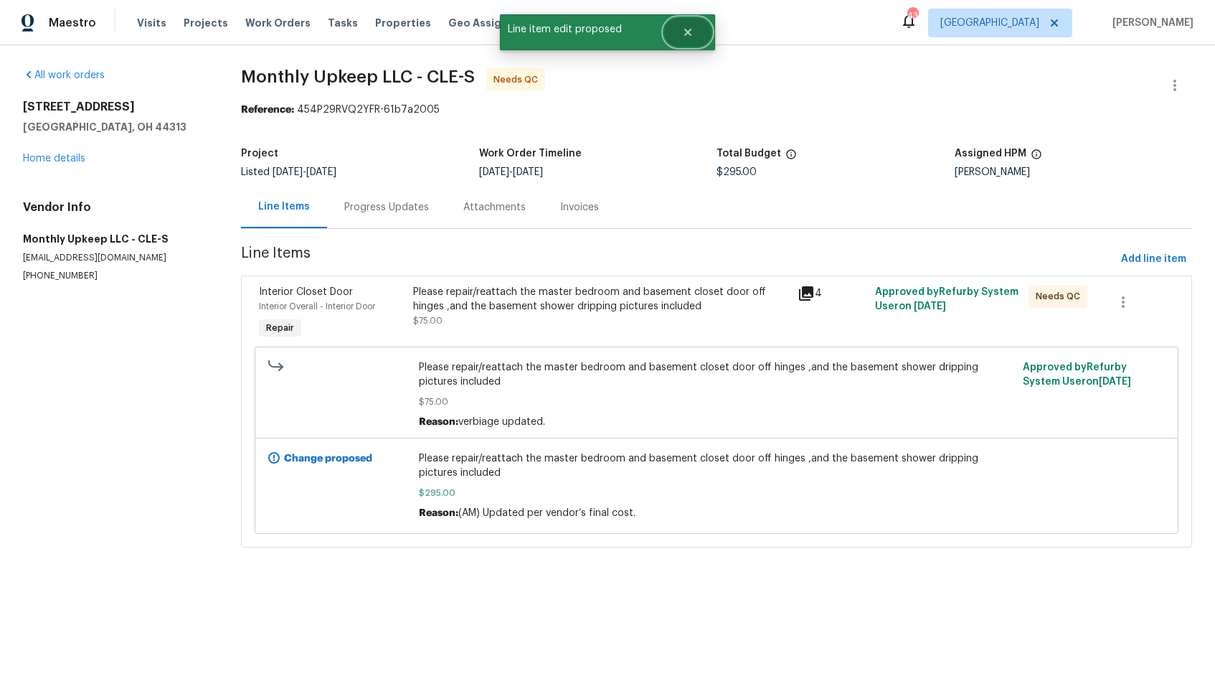
click at [689, 37] on icon "Close" at bounding box center [687, 32] width 11 height 11
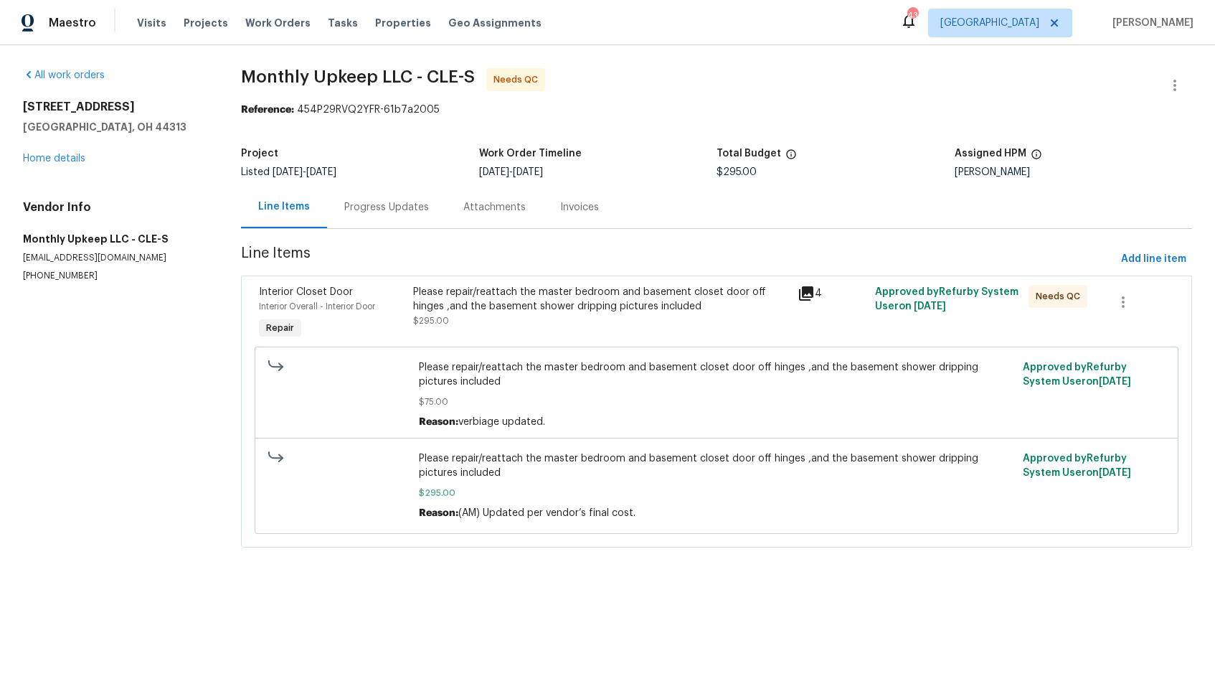
click at [387, 198] on div "Progress Updates" at bounding box center [386, 207] width 119 height 42
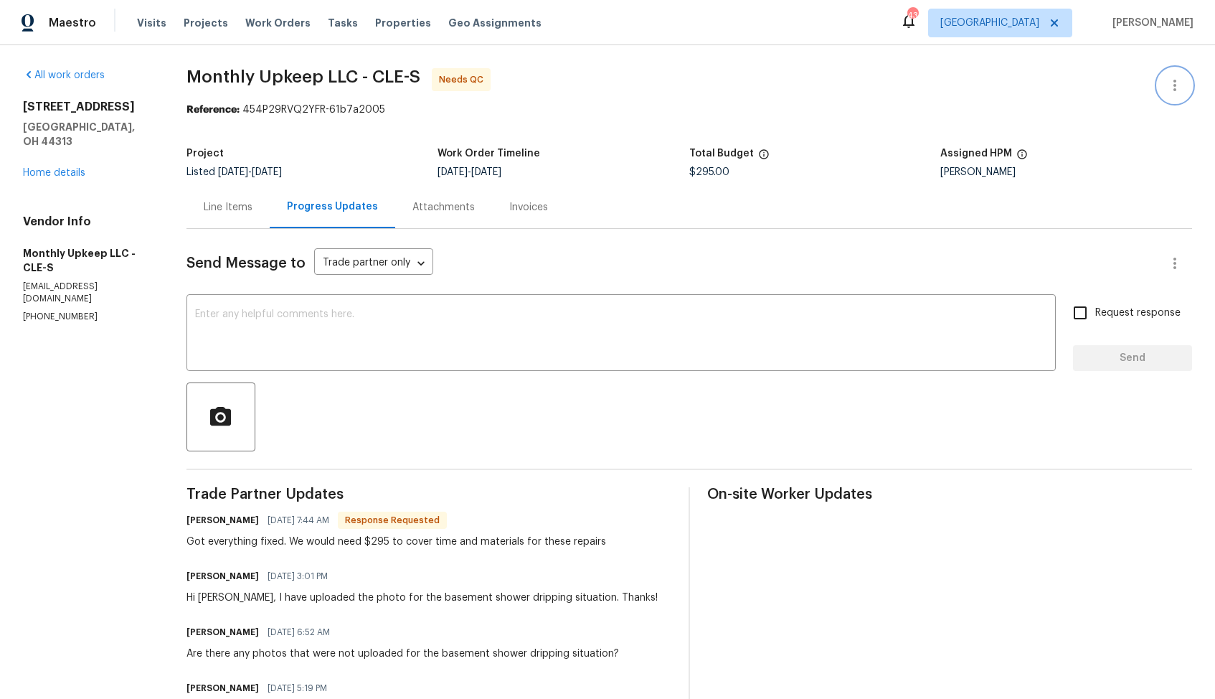
click at [1177, 88] on icon "button" at bounding box center [1175, 85] width 17 height 17
click at [1080, 87] on li "Edit" at bounding box center [1128, 86] width 155 height 24
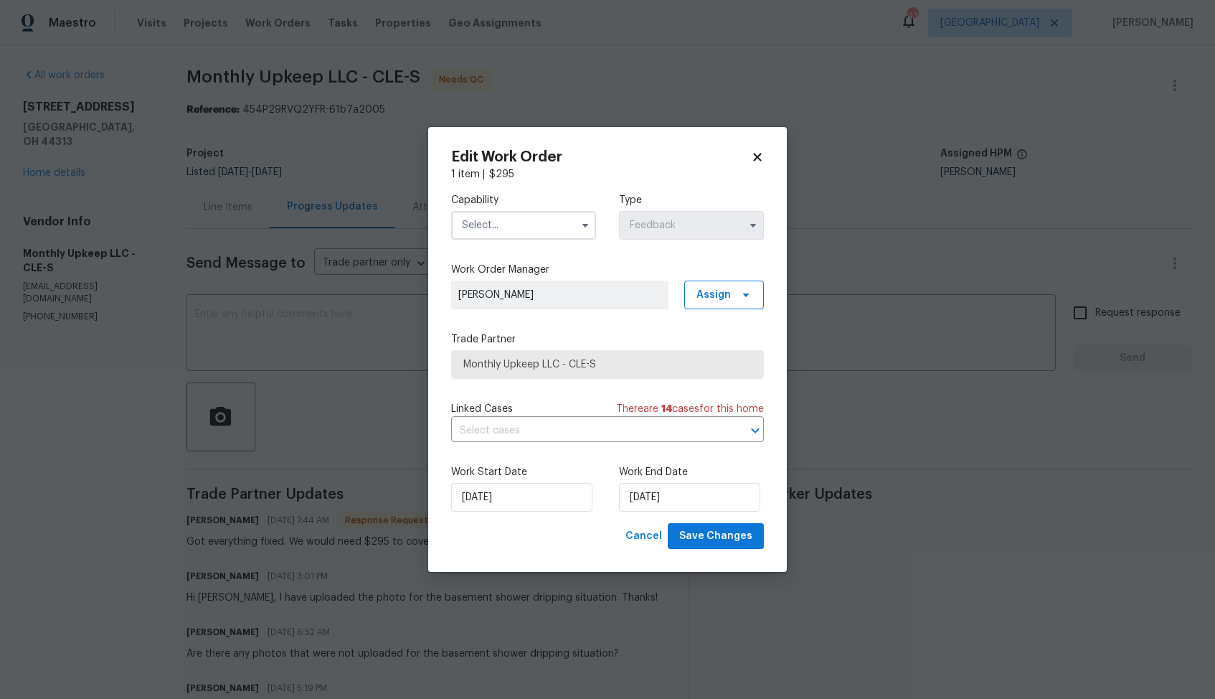
click at [578, 217] on span at bounding box center [586, 226] width 22 height 22
click at [547, 221] on input "text" at bounding box center [523, 225] width 145 height 29
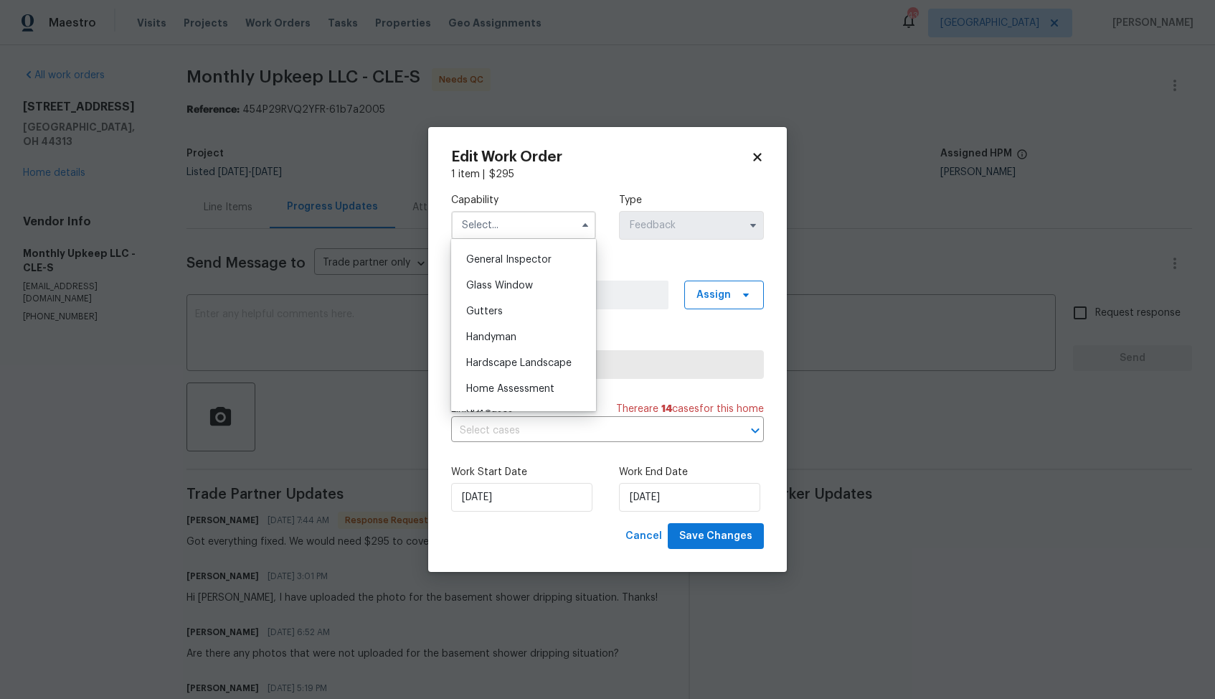
scroll to position [720, 0]
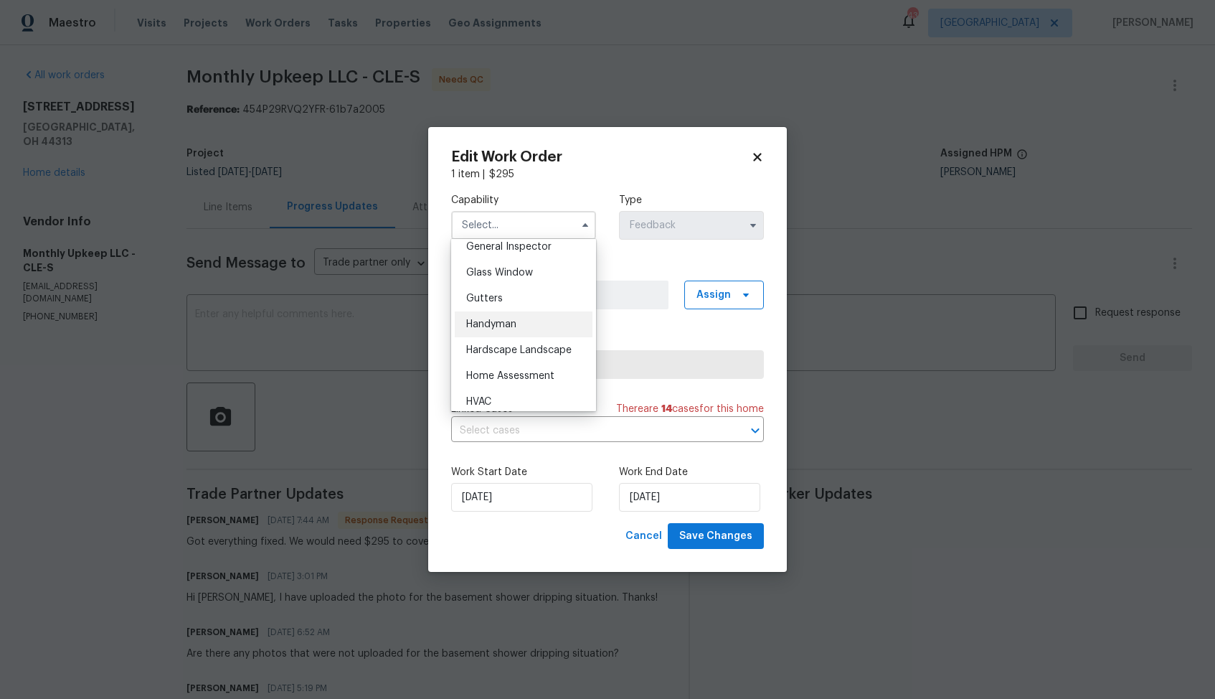
click at [514, 325] on span "Handyman" at bounding box center [491, 324] width 50 height 10
type input "Handyman"
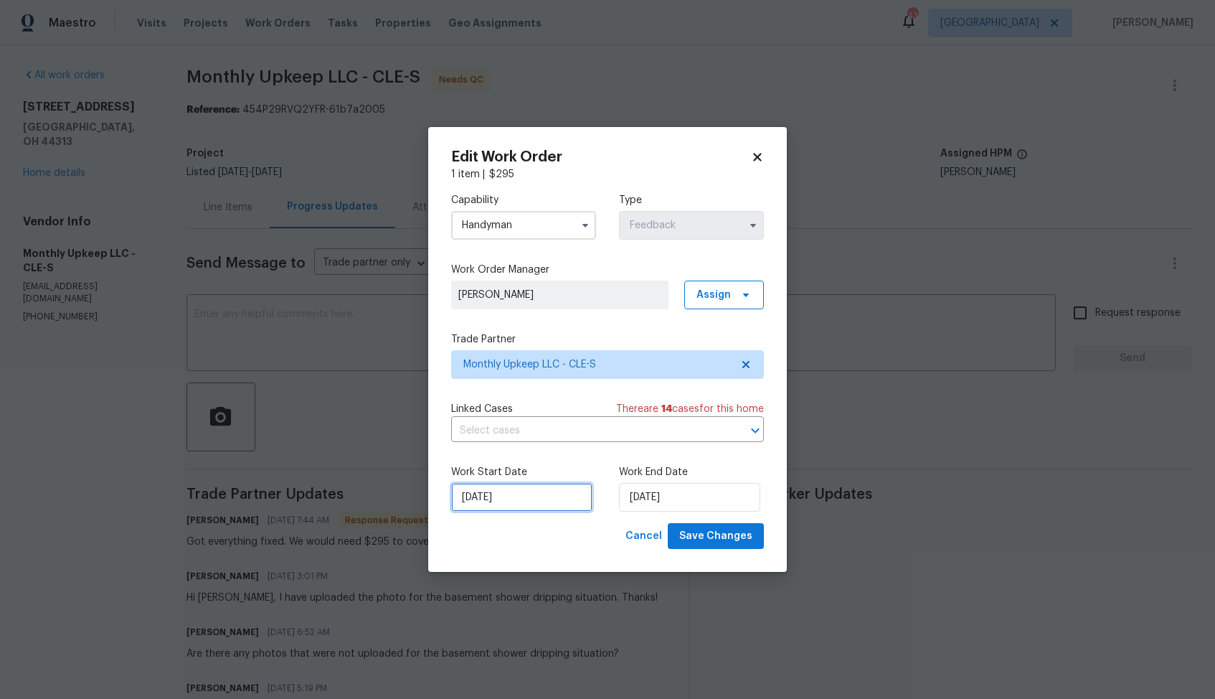
click at [541, 506] on input "11/08/2025" at bounding box center [521, 497] width 141 height 29
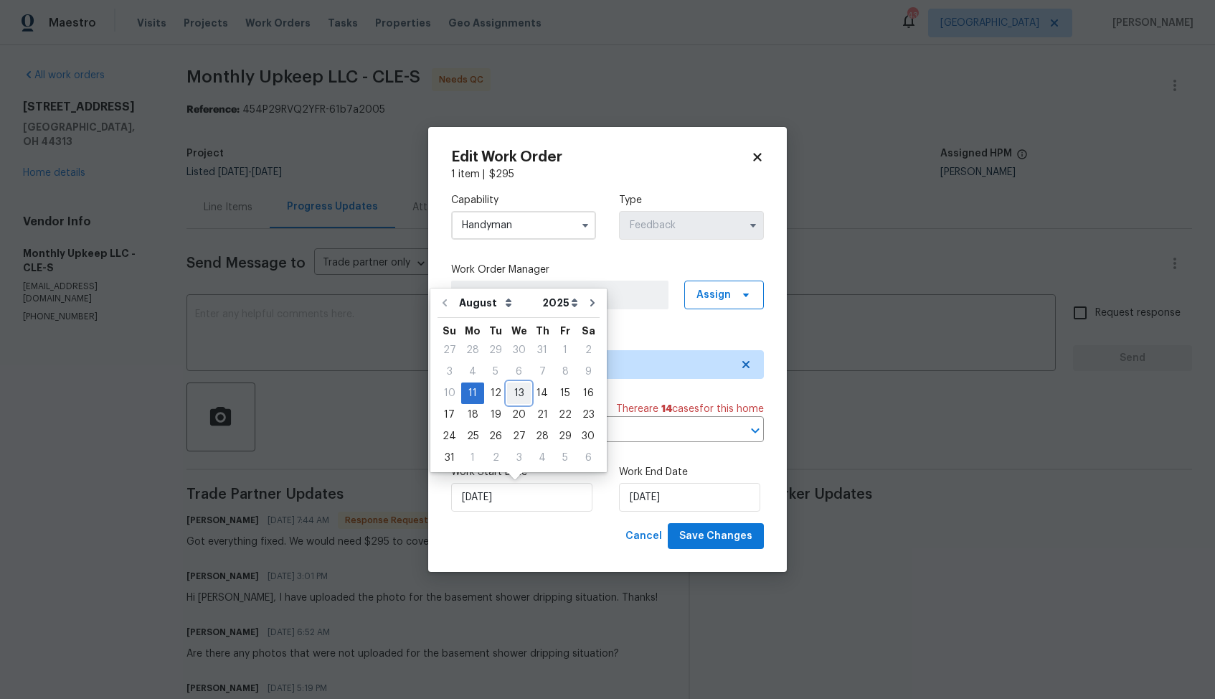
click at [514, 389] on div "13" at bounding box center [519, 393] width 24 height 20
type input "13/08/2025"
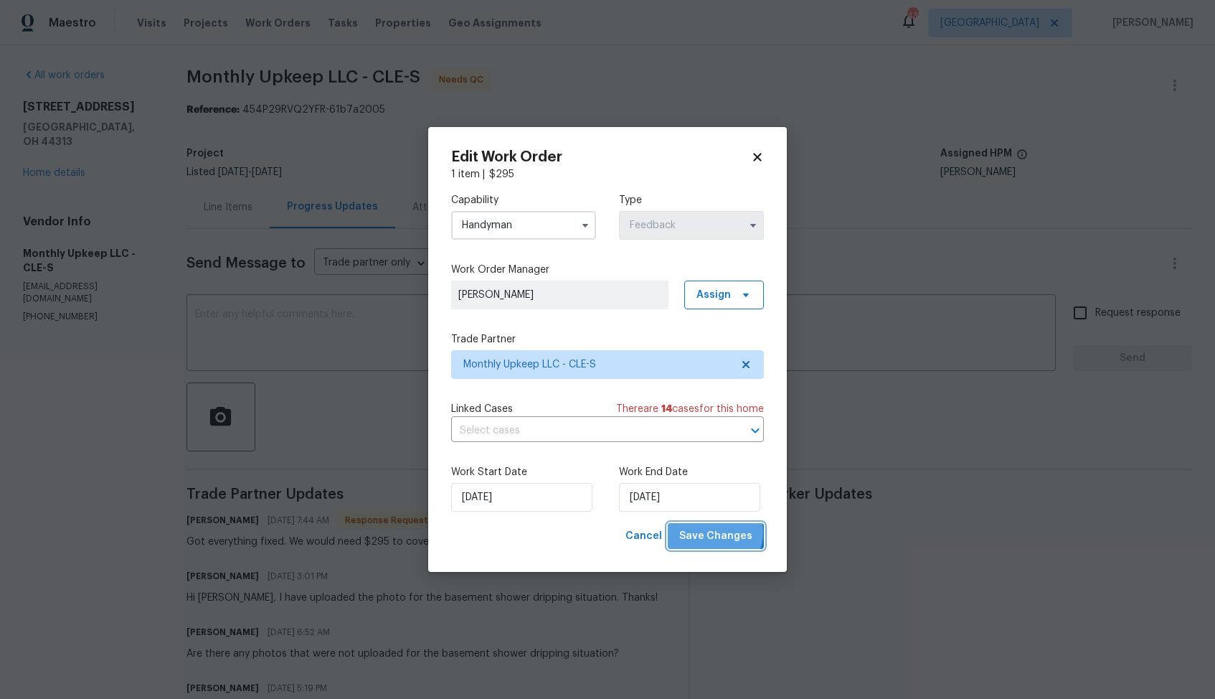
click at [717, 532] on span "Save Changes" at bounding box center [715, 536] width 73 height 18
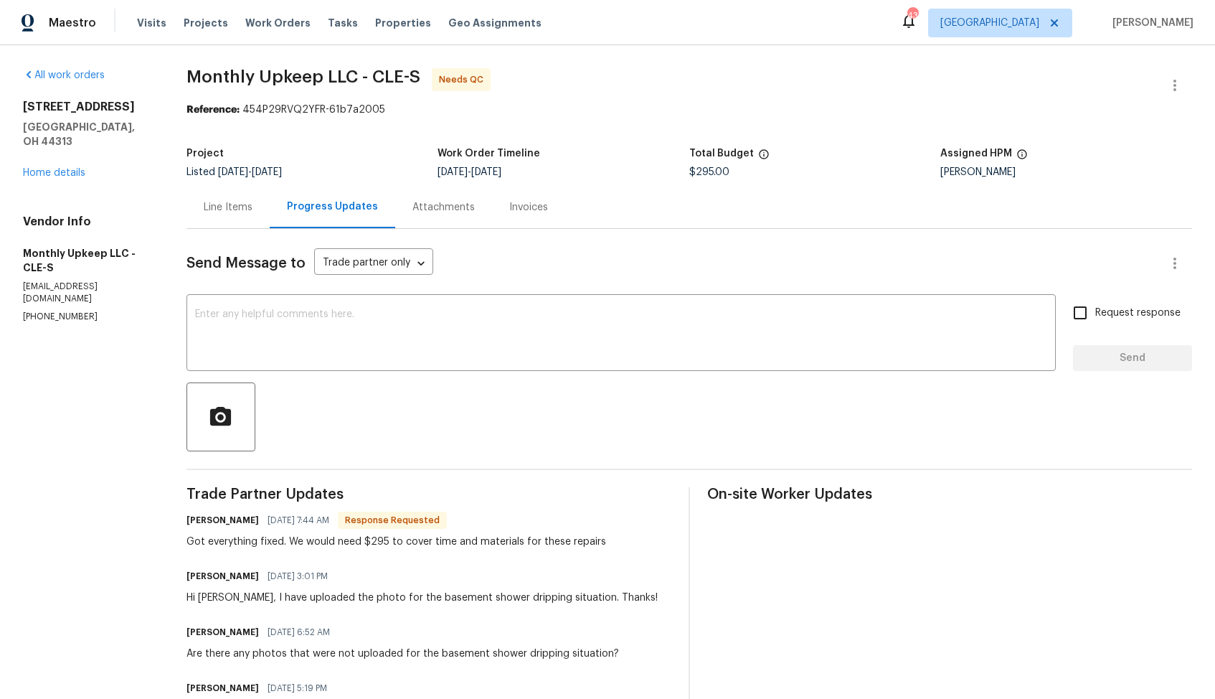
click at [202, 524] on h6 "Spensir Chappell" at bounding box center [223, 520] width 72 height 14
copy h6 "Spensir"
click at [426, 330] on textarea at bounding box center [621, 334] width 852 height 50
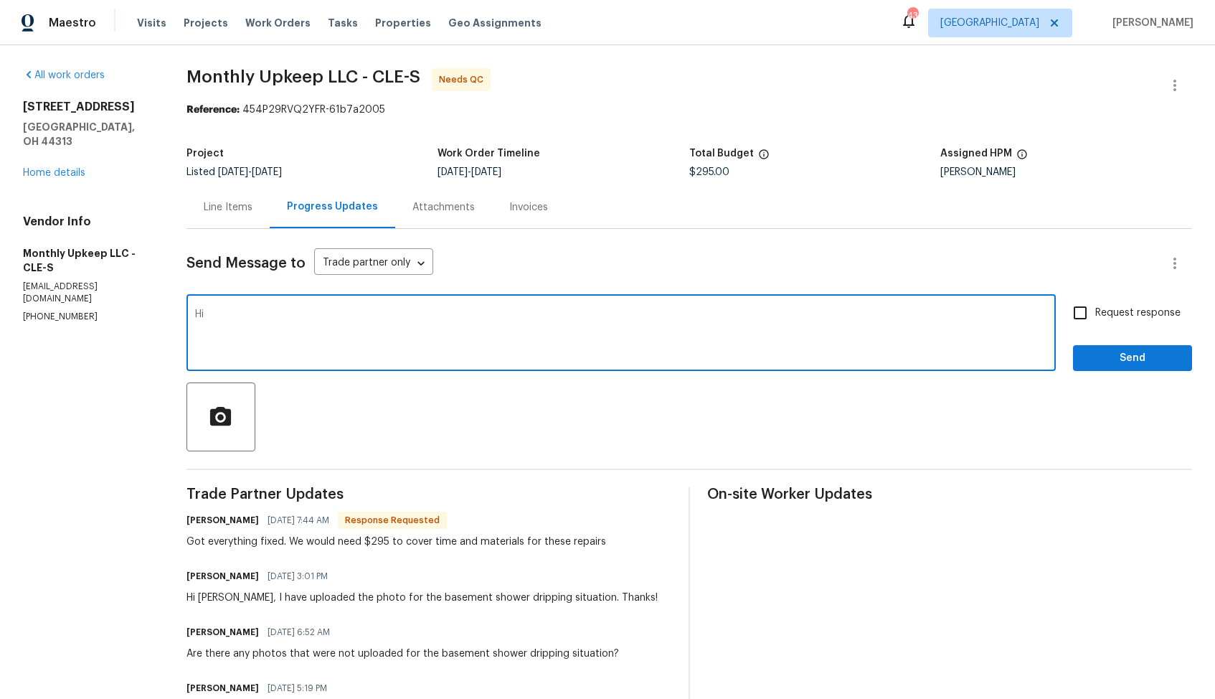
paste textarea "Spensir"
type textarea "Hi Spensir, thank you for completing the job, cost has been updated and the WO …"
click at [1083, 320] on input "Request response" at bounding box center [1080, 313] width 30 height 30
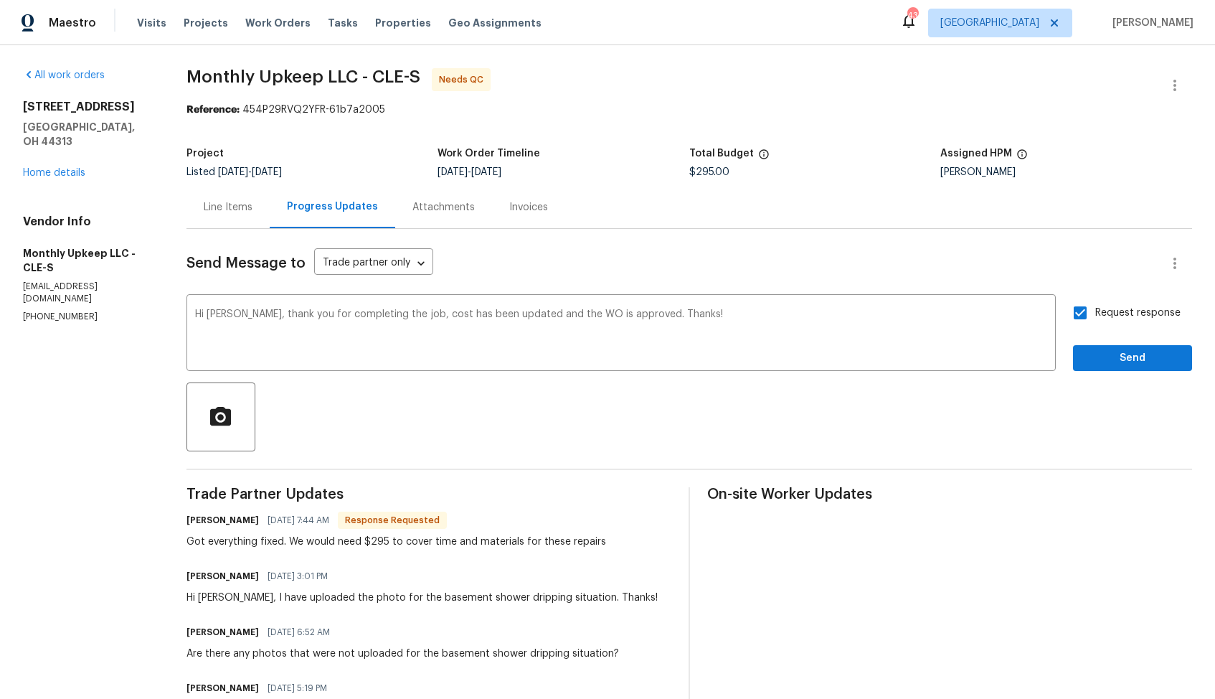
click at [1088, 319] on input "Request response" at bounding box center [1080, 313] width 30 height 30
checkbox input "false"
click at [1099, 353] on span "Send" at bounding box center [1133, 358] width 96 height 18
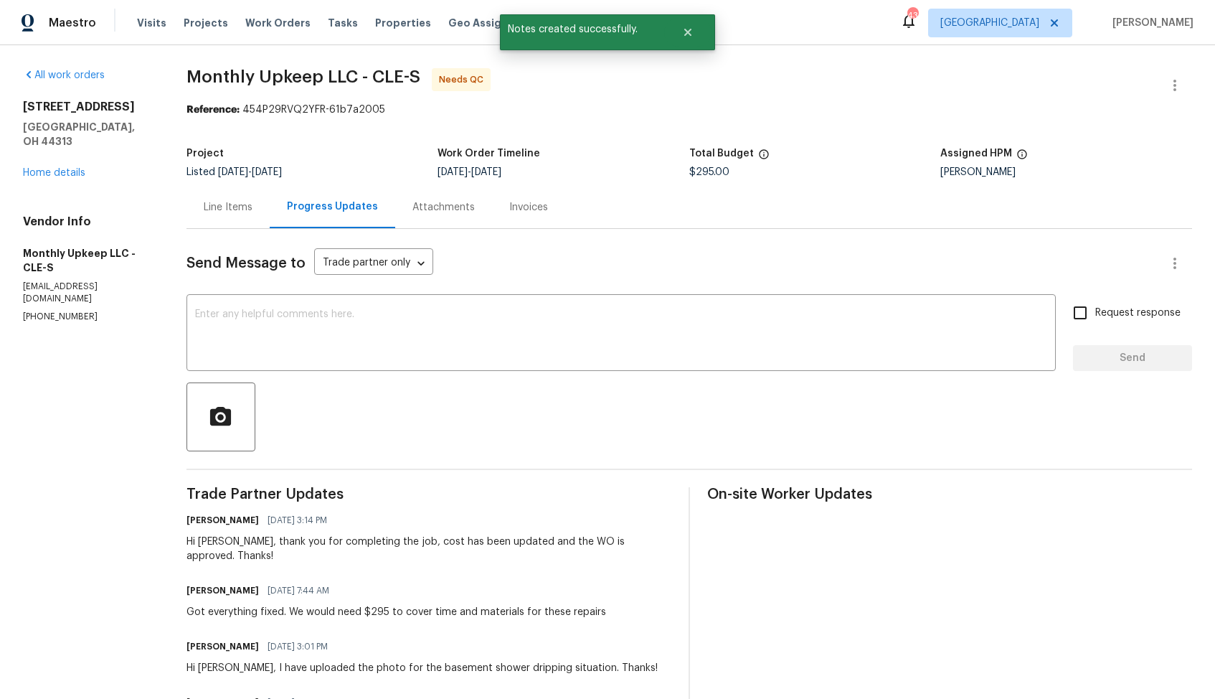
click at [212, 204] on div "Line Items" at bounding box center [228, 207] width 49 height 14
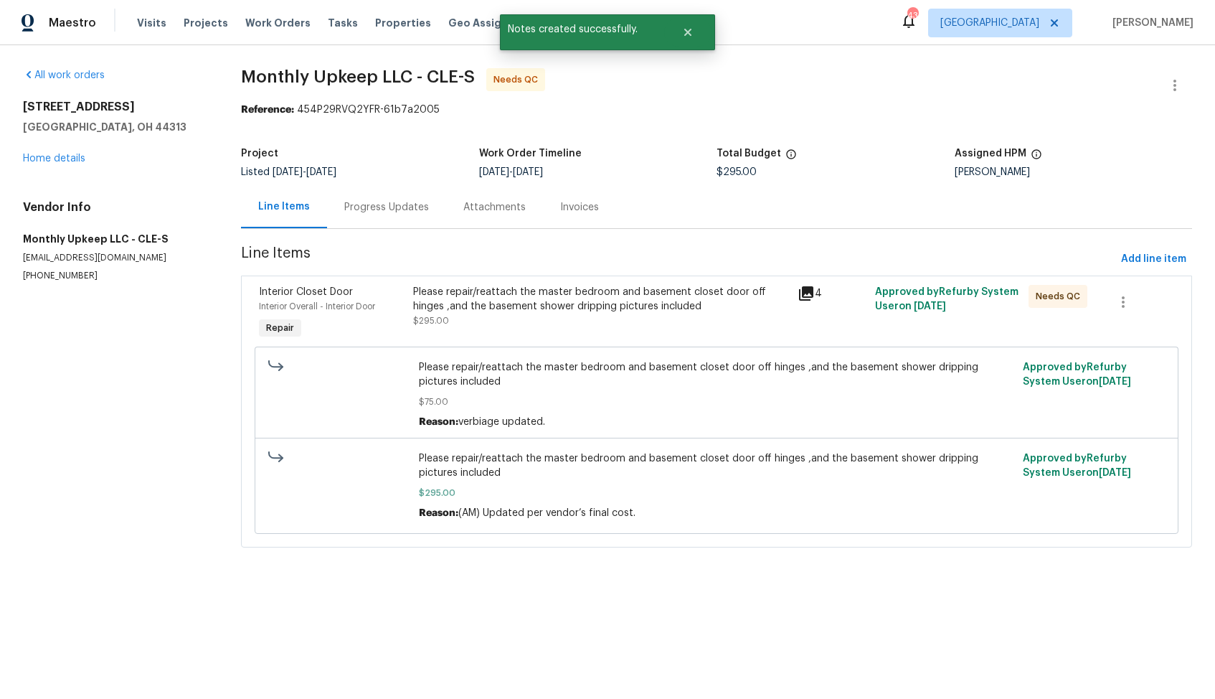
click at [522, 290] on div "Please repair/reattach the master bedroom and basement closet door off hinges ,…" at bounding box center [601, 299] width 377 height 29
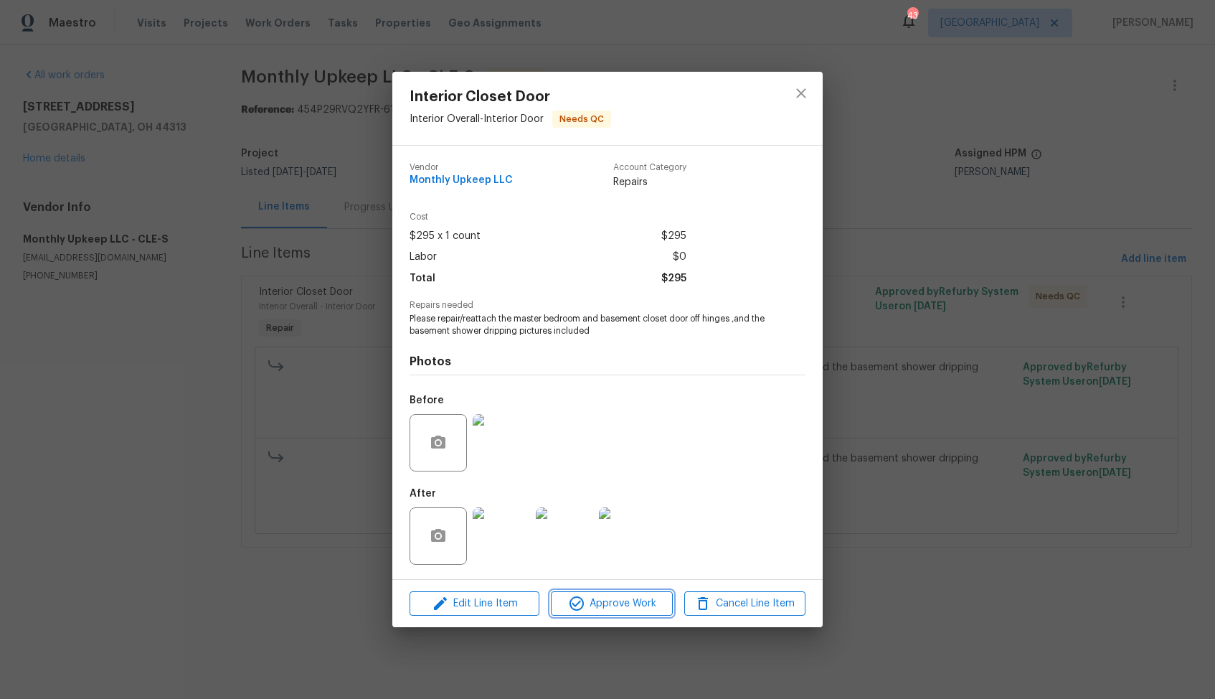
click at [583, 603] on icon "button" at bounding box center [577, 603] width 14 height 14
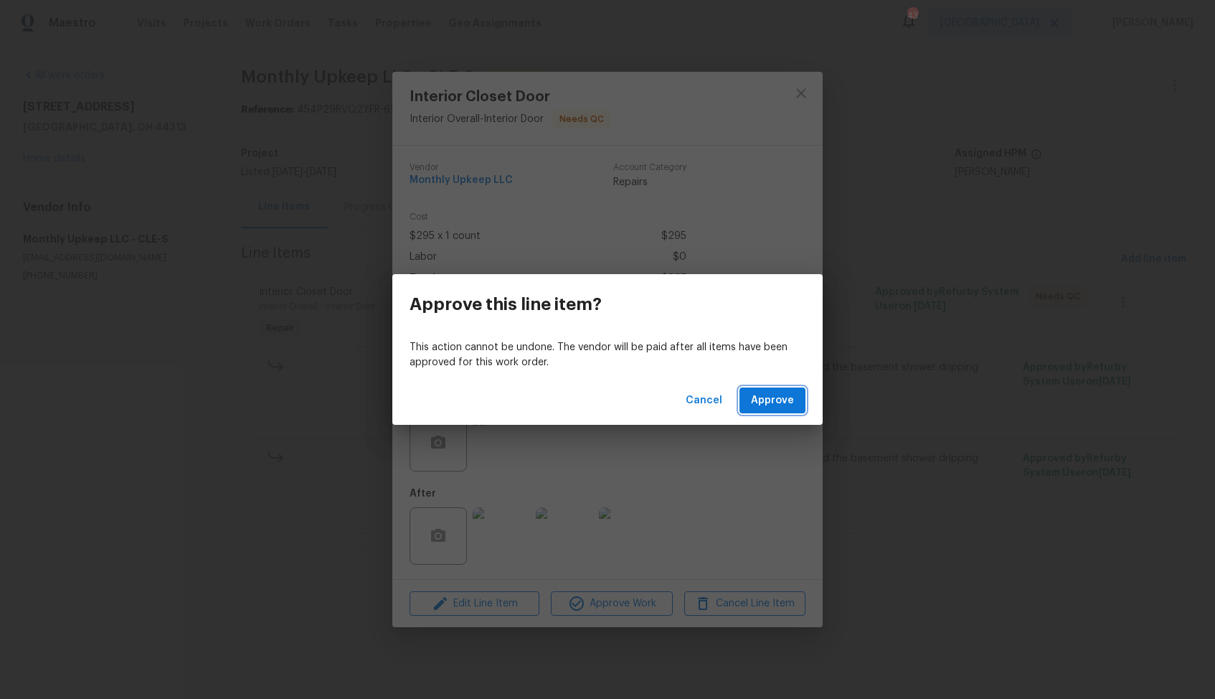
click at [781, 402] on span "Approve" at bounding box center [772, 401] width 43 height 18
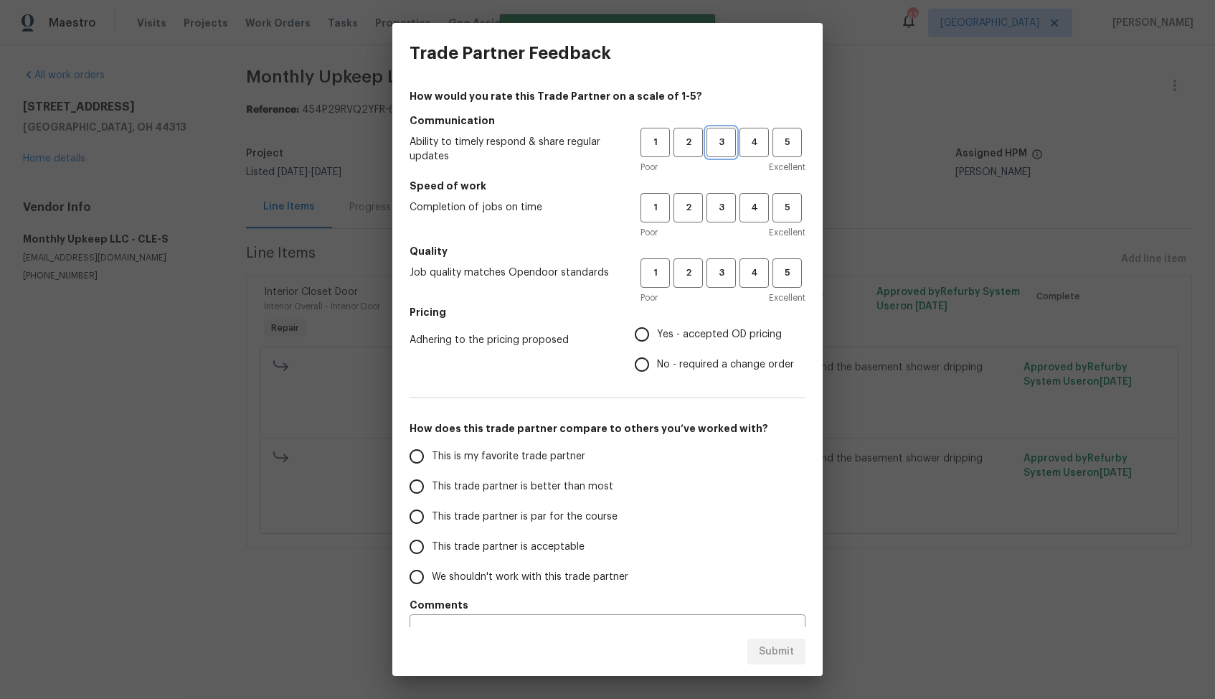
click at [725, 155] on button "3" at bounding box center [721, 142] width 29 height 29
click at [722, 217] on button "3" at bounding box center [721, 207] width 29 height 29
click at [725, 260] on button "3" at bounding box center [721, 272] width 29 height 29
click at [679, 347] on label "Yes - accepted OD pricing" at bounding box center [710, 334] width 167 height 30
click at [657, 347] on input "Yes - accepted OD pricing" at bounding box center [642, 334] width 30 height 30
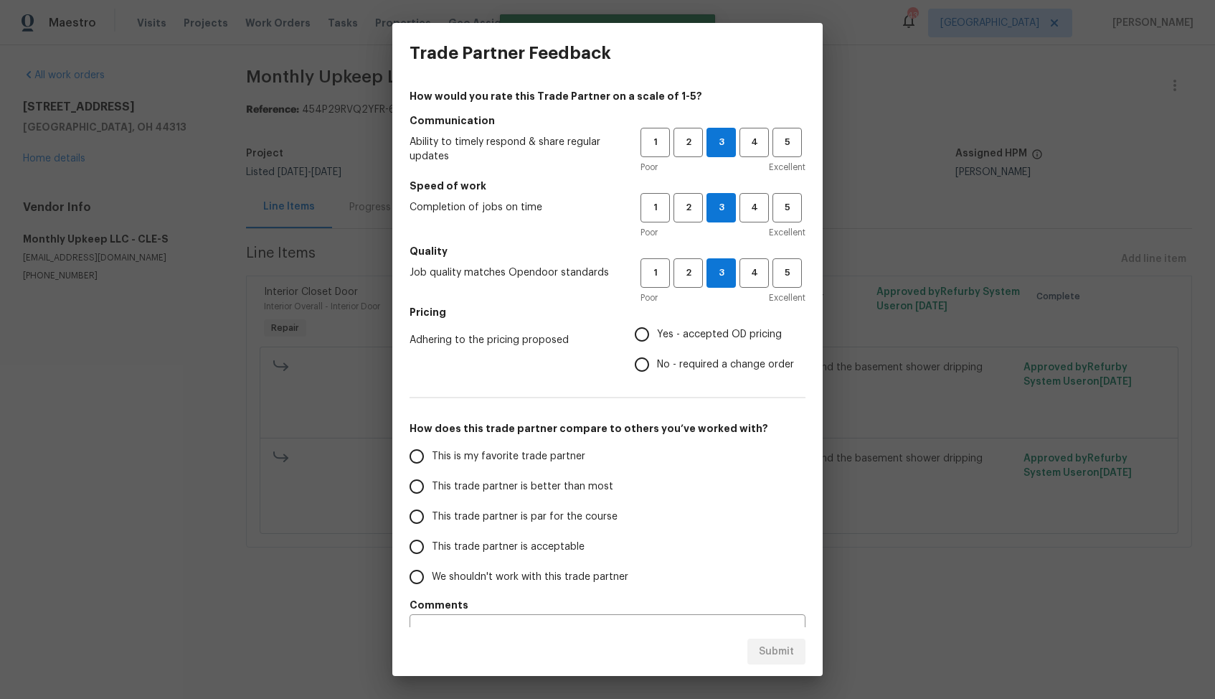
radio input "true"
click at [672, 366] on span "No - required a change order" at bounding box center [725, 364] width 137 height 15
click at [657, 366] on input "No - required a change order" at bounding box center [642, 364] width 30 height 30
radio input "true"
click at [562, 492] on span "This trade partner is better than most" at bounding box center [523, 486] width 182 height 15
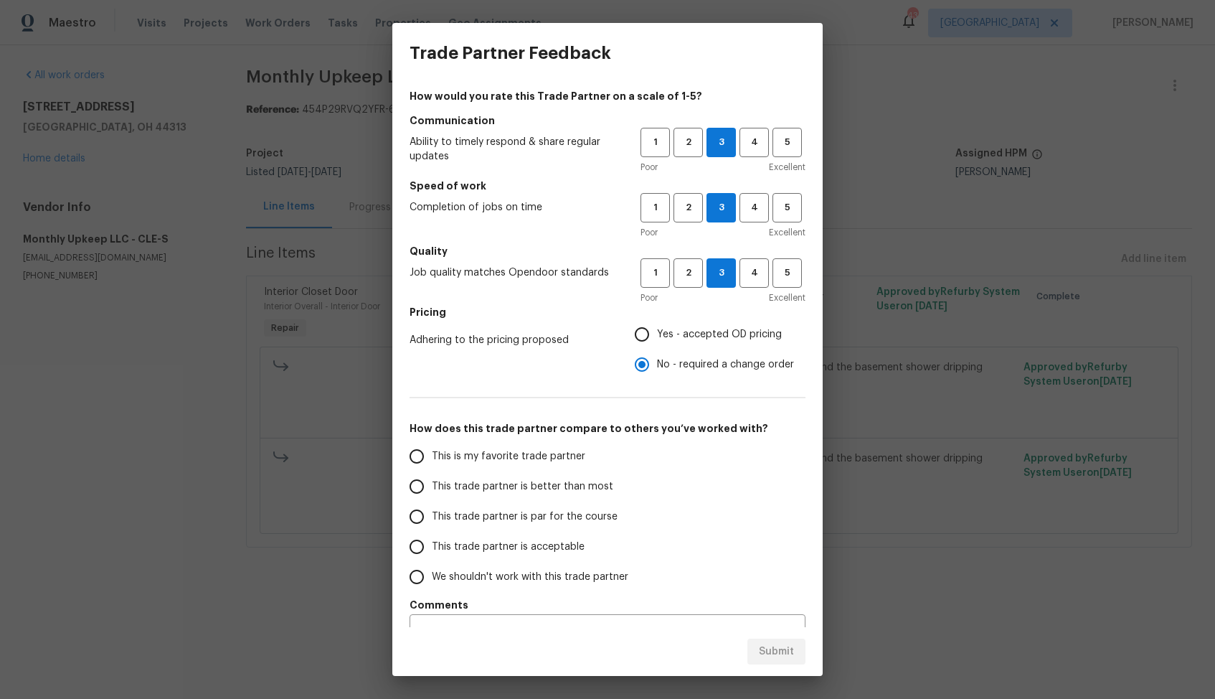
click at [432, 492] on input "This trade partner is better than most" at bounding box center [417, 486] width 30 height 30
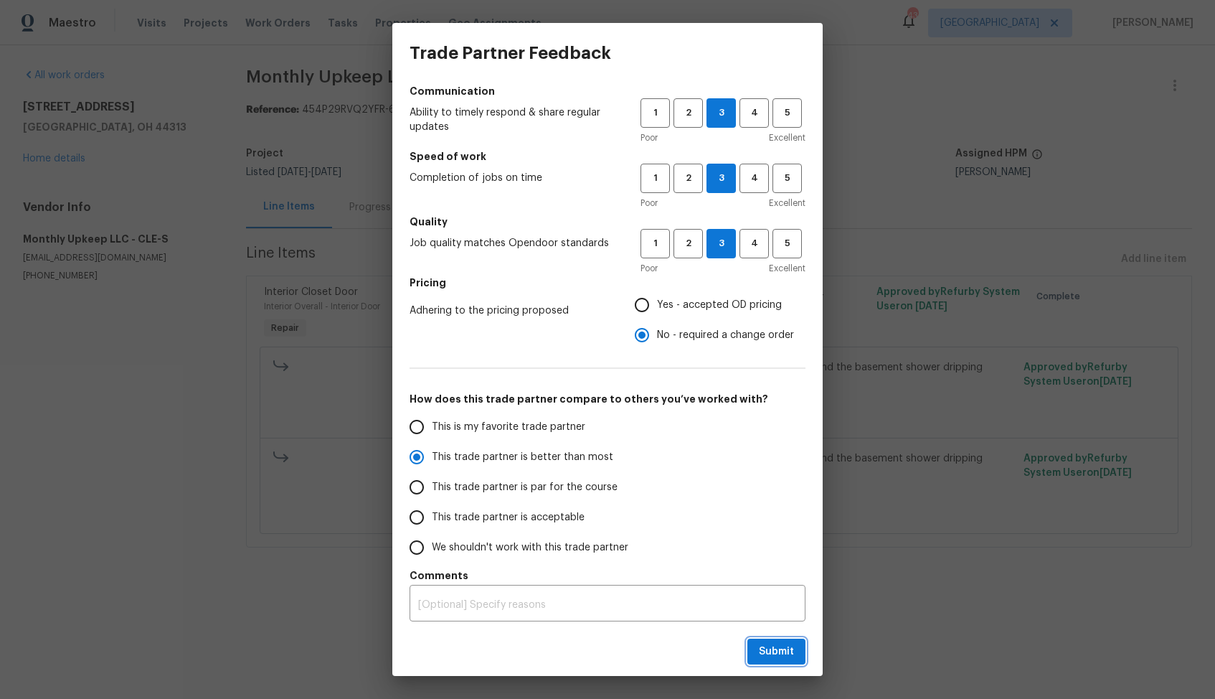
click at [778, 654] on span "Submit" at bounding box center [776, 652] width 35 height 18
radio input "true"
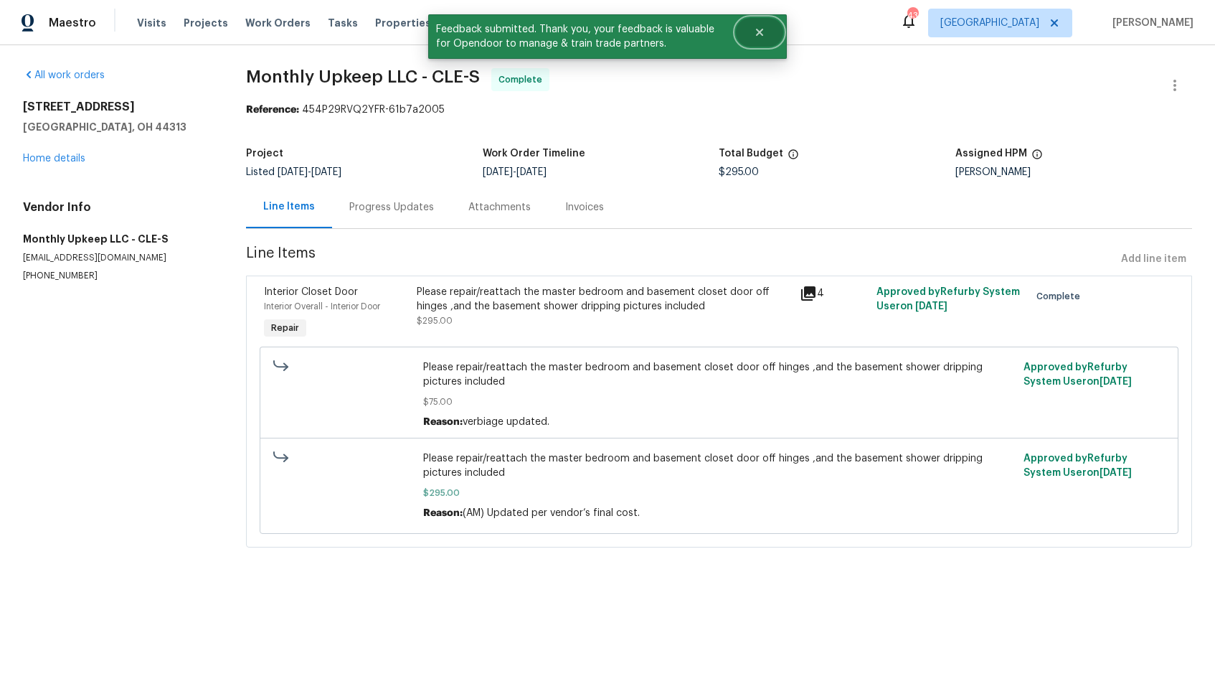
click at [745, 42] on button "Close" at bounding box center [759, 32] width 47 height 29
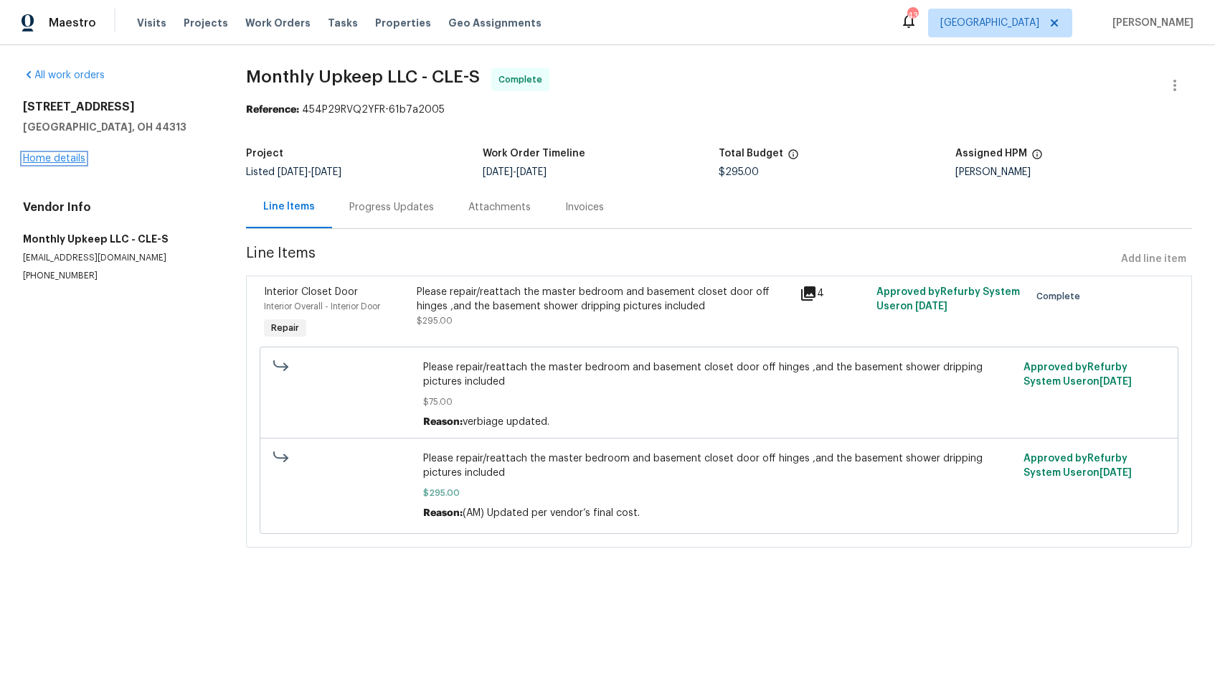
click at [53, 154] on link "Home details" at bounding box center [54, 159] width 62 height 10
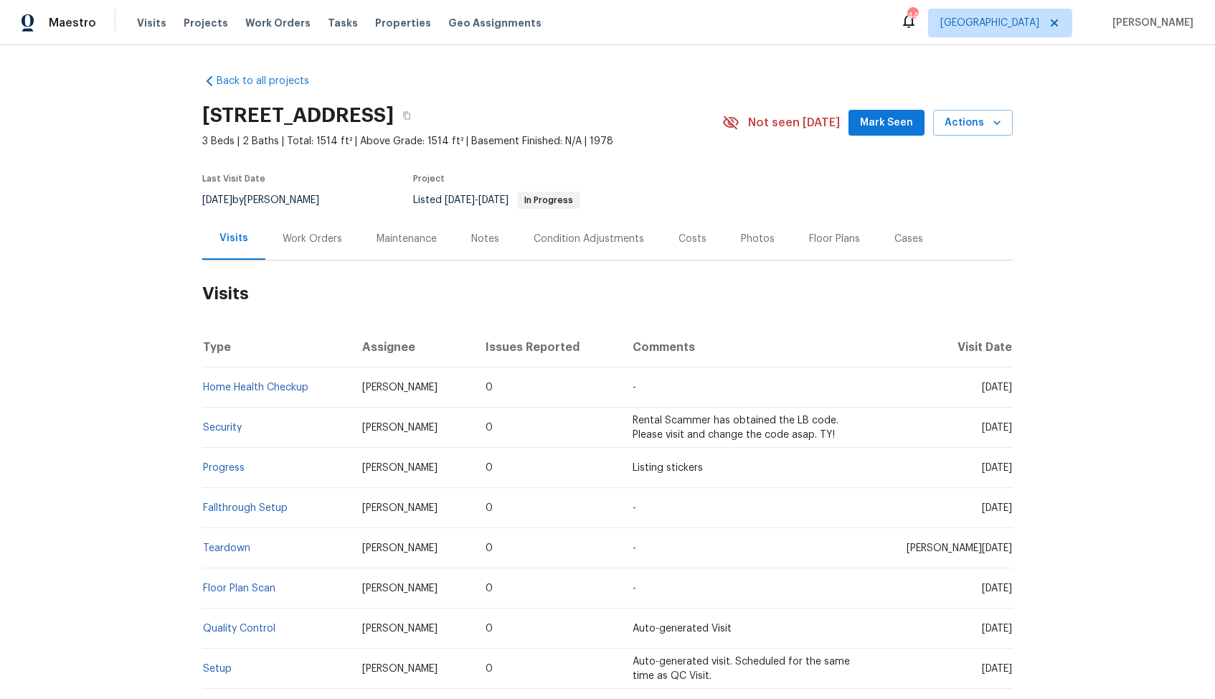
click at [303, 232] on div "Work Orders" at bounding box center [313, 239] width 60 height 14
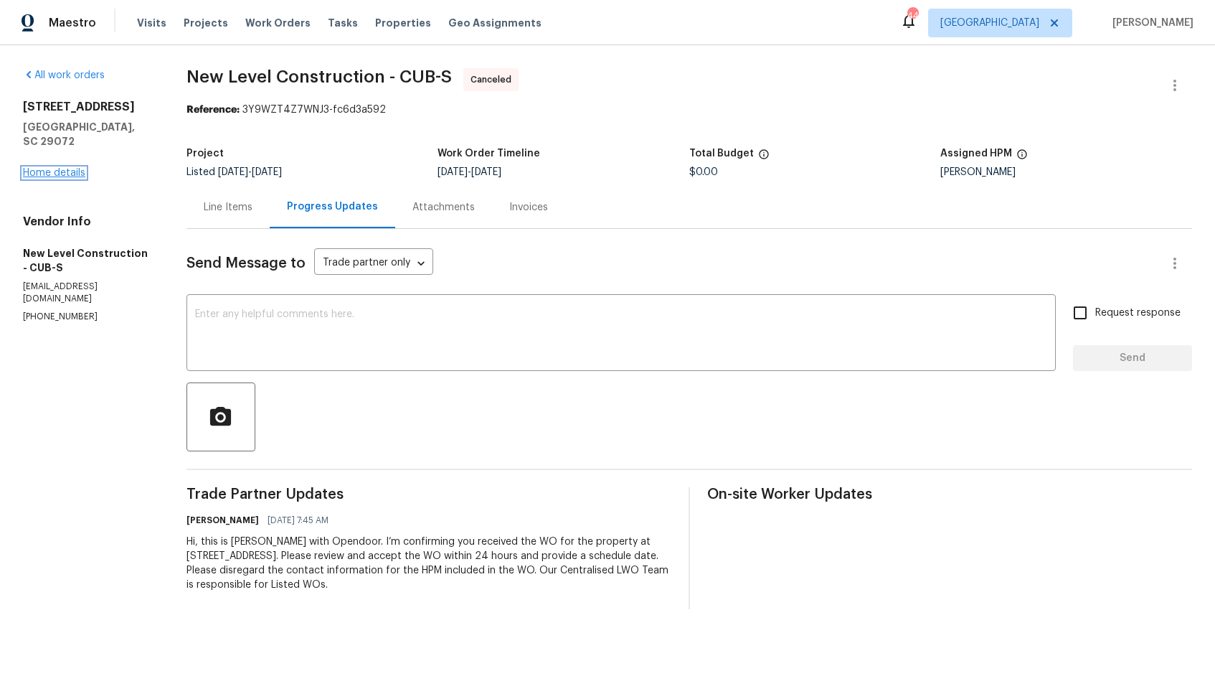
click at [76, 168] on link "Home details" at bounding box center [54, 173] width 62 height 10
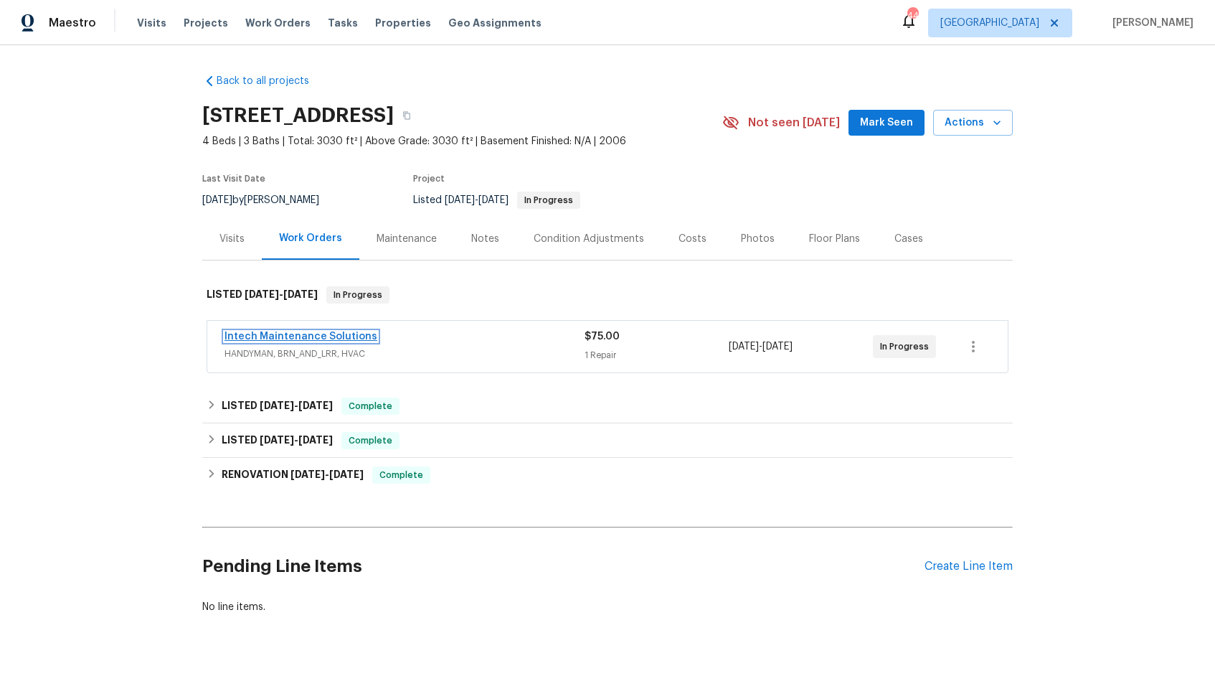
click at [286, 336] on link "Intech Maintenance Solutions" at bounding box center [301, 336] width 153 height 10
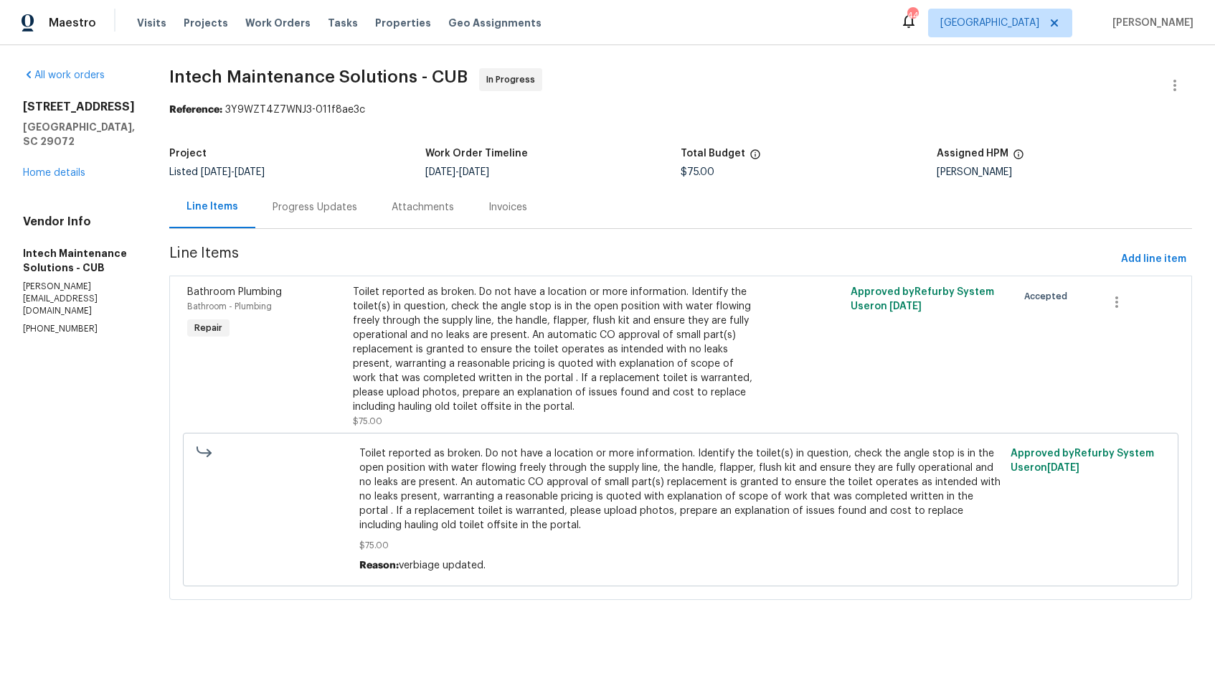
click at [282, 217] on div "Progress Updates" at bounding box center [314, 207] width 119 height 42
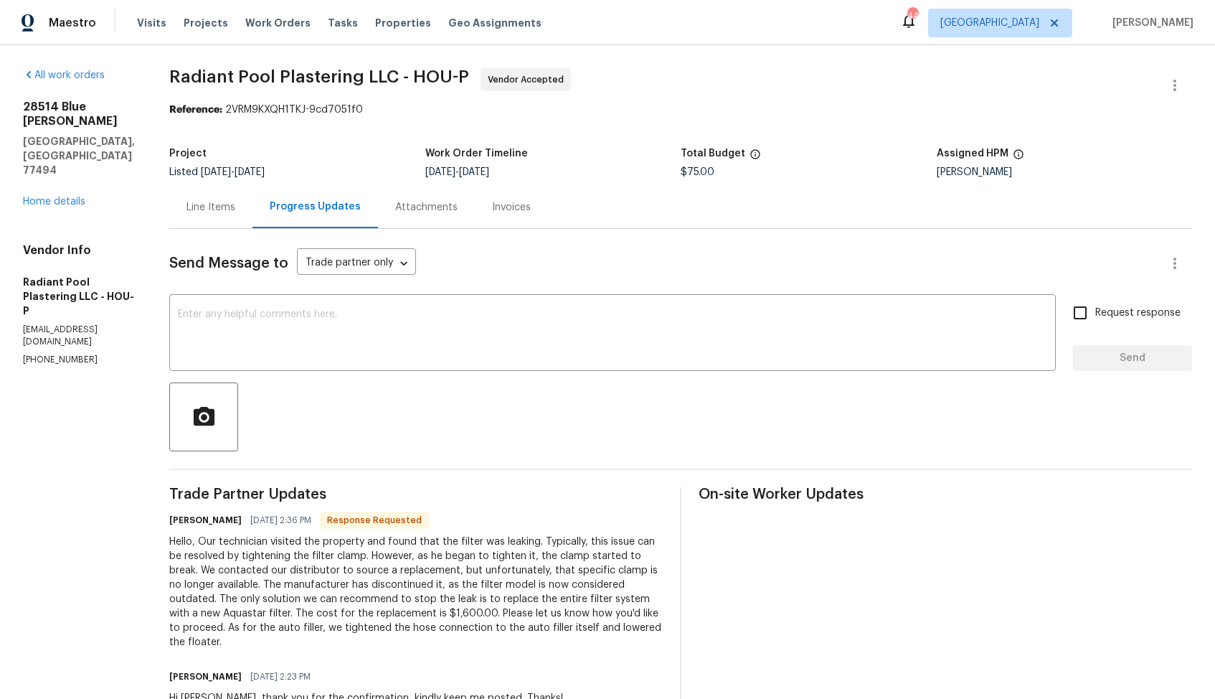
scroll to position [202, 0]
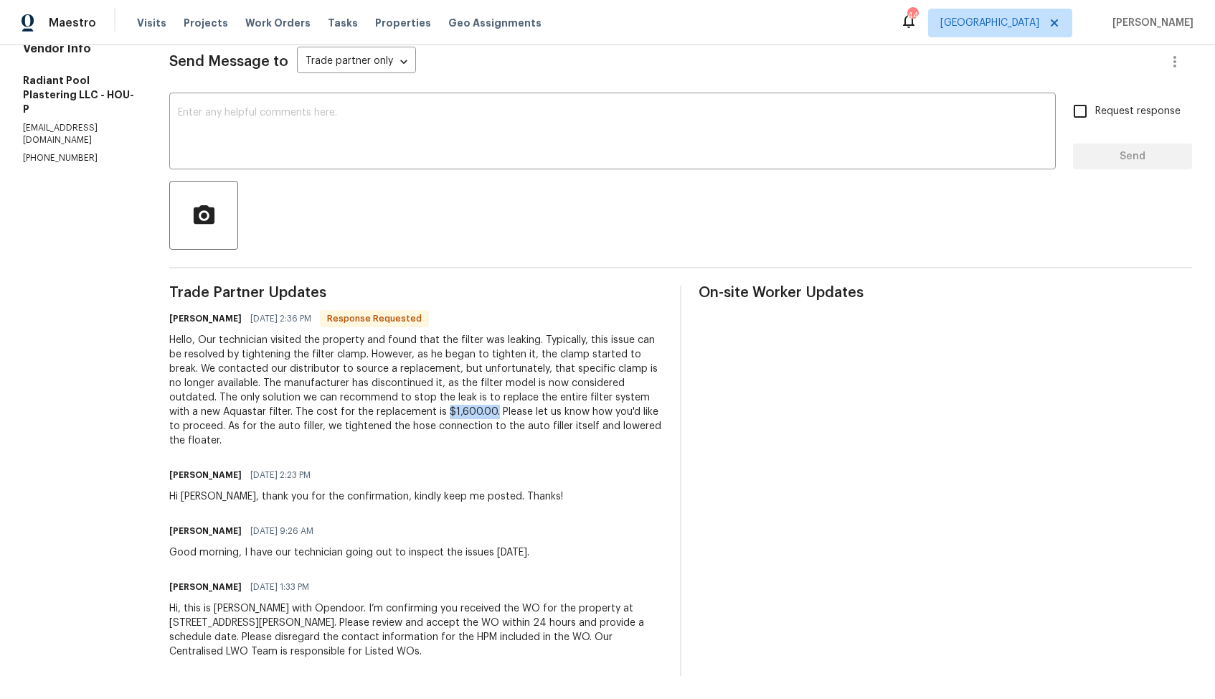
drag, startPoint x: 459, startPoint y: 411, endPoint x: 510, endPoint y: 412, distance: 50.9
click at [510, 413] on div "Hello, Our technician visited the property and found that the filter was leakin…" at bounding box center [416, 390] width 494 height 115
click at [276, 375] on div "Hello, Our technician visited the property and found that the filter was leakin…" at bounding box center [416, 390] width 494 height 115
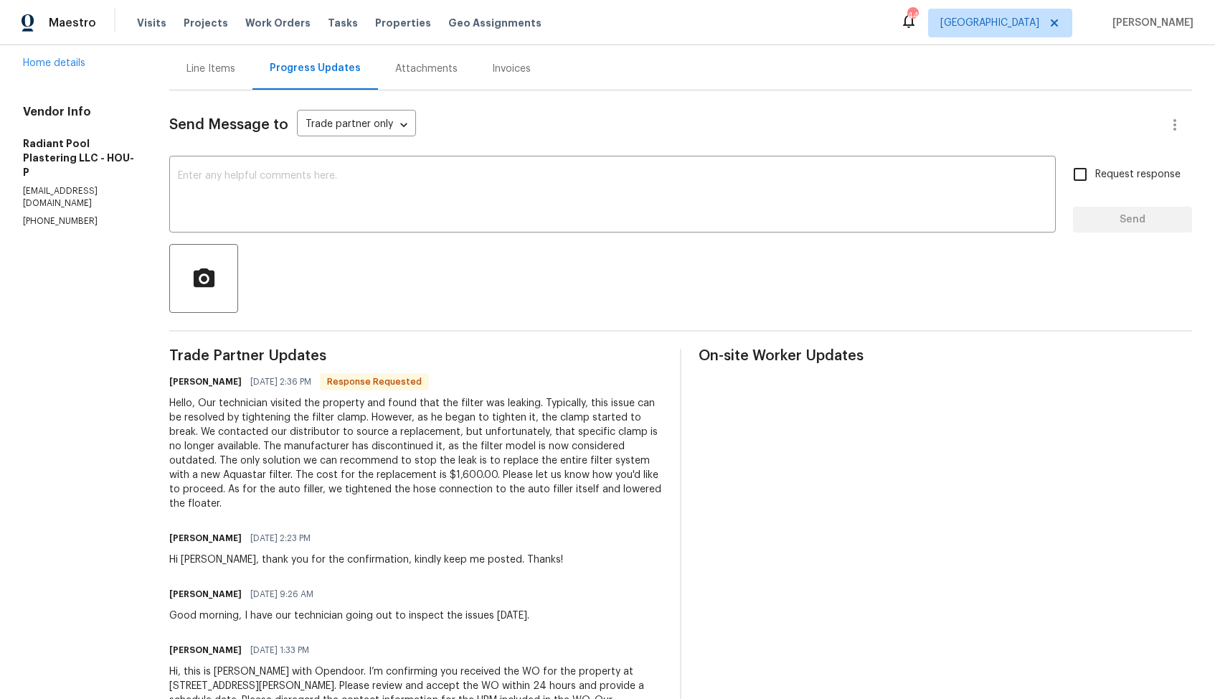
scroll to position [0, 0]
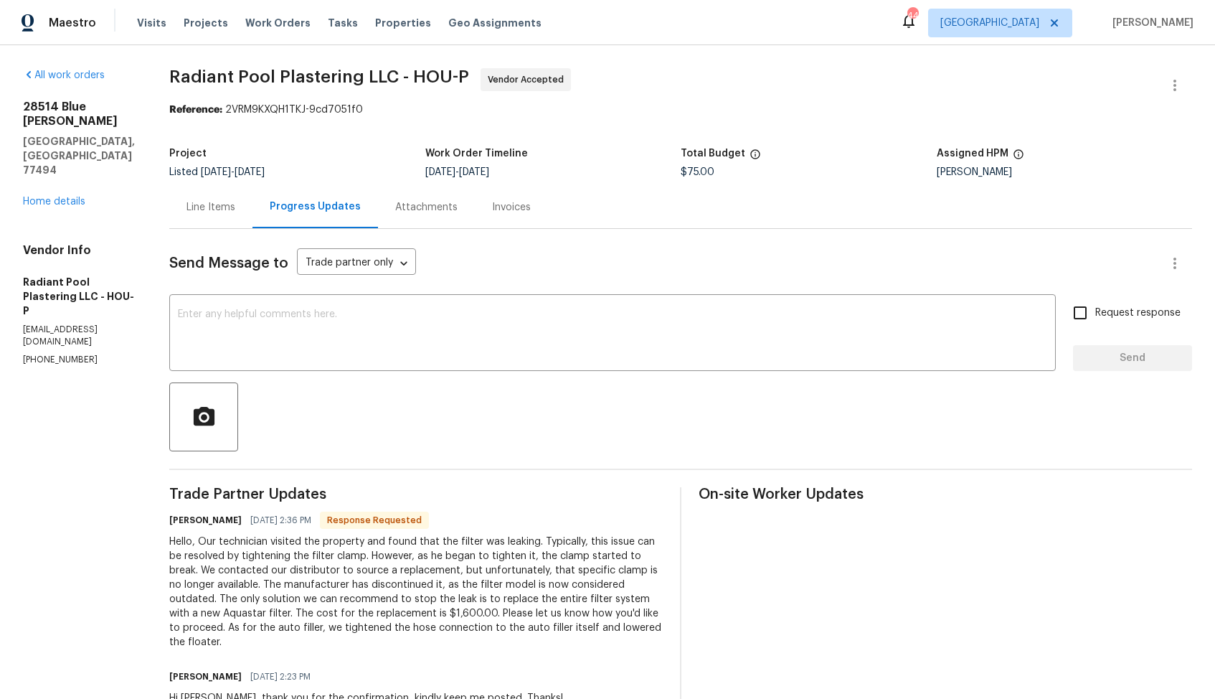
click at [204, 519] on h6 "[PERSON_NAME]" at bounding box center [205, 520] width 72 height 14
copy h6 "Marisal"
click at [453, 324] on textarea at bounding box center [613, 334] width 870 height 50
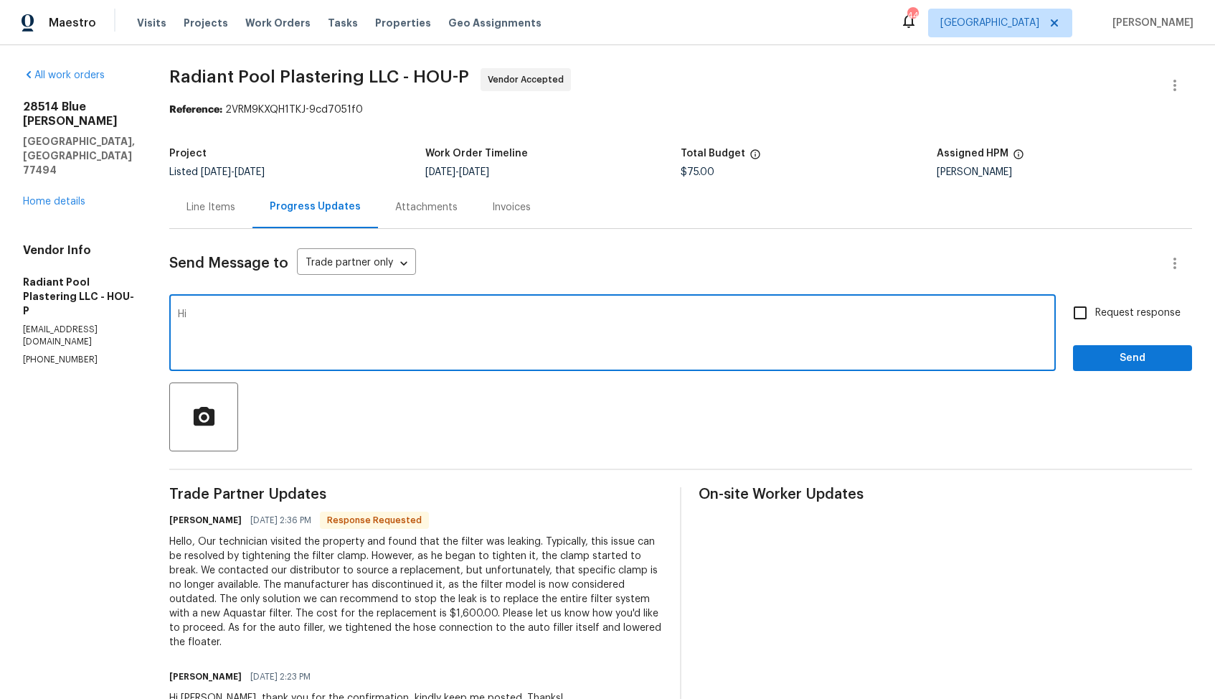
paste textarea "Marisal"
type textarea "Hi [PERSON_NAME], let me get back to you shortly with an update. Thanks!"
click at [1114, 352] on span "Send" at bounding box center [1133, 358] width 96 height 18
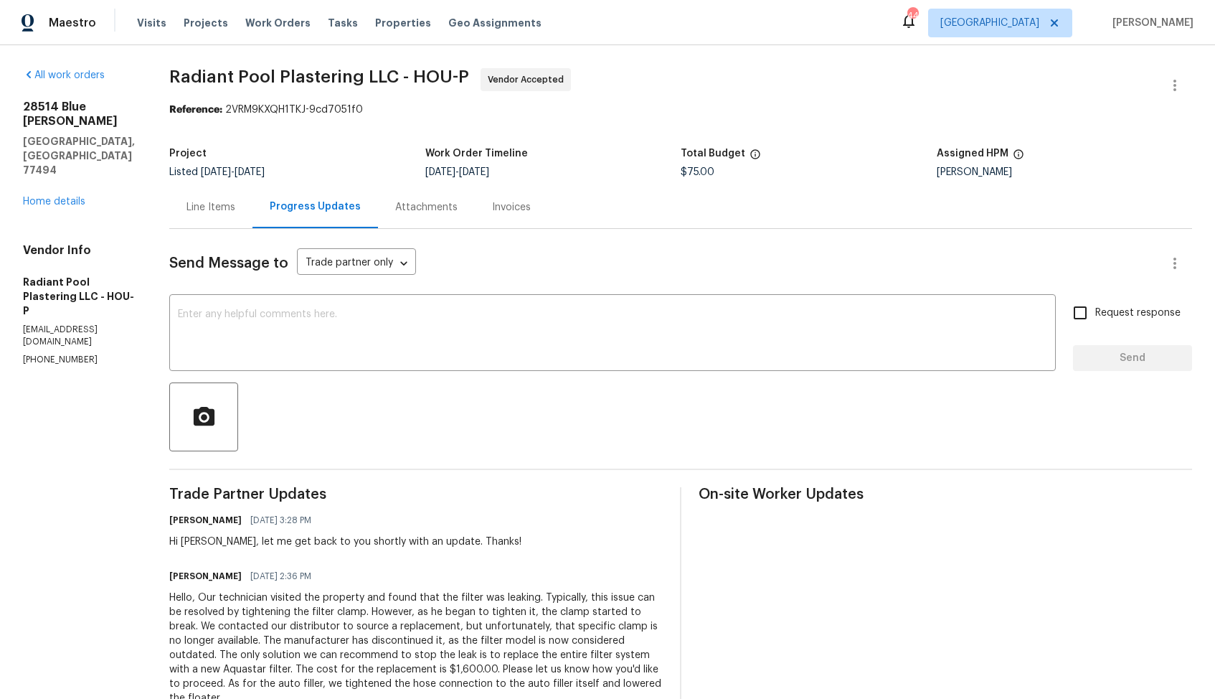
click at [225, 207] on div "Line Items" at bounding box center [211, 207] width 49 height 14
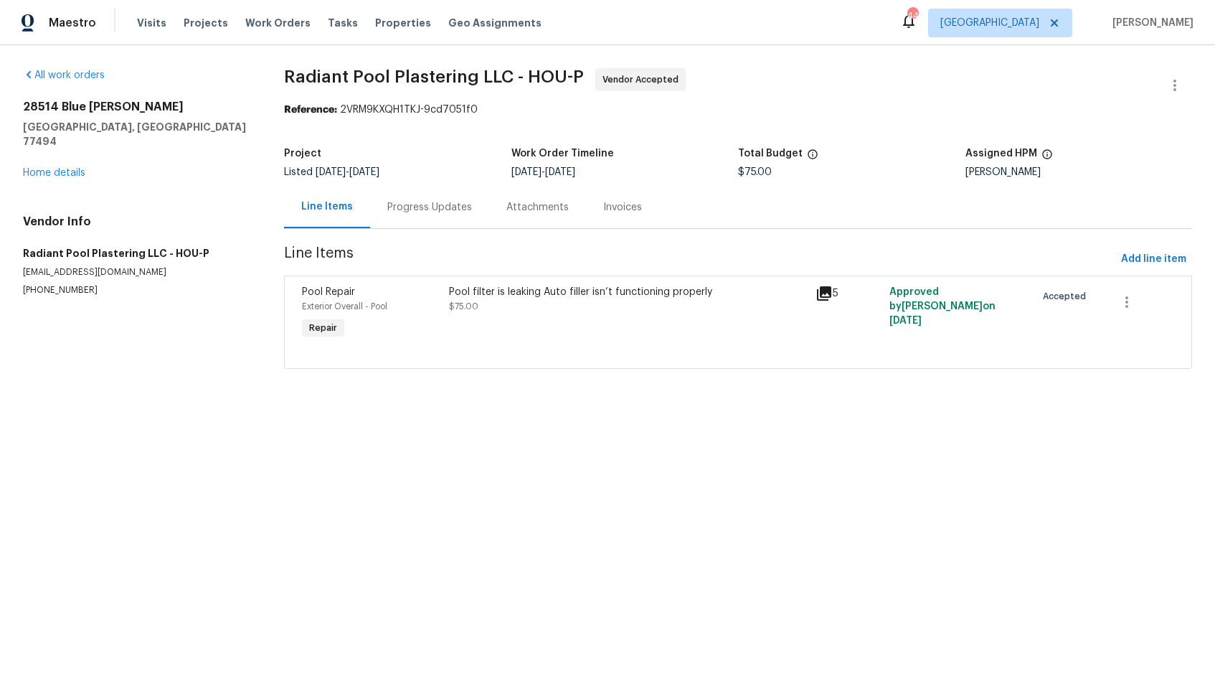
click at [480, 293] on div "Pool filter is leaking Auto filler isn’t functioning properly" at bounding box center [628, 292] width 359 height 14
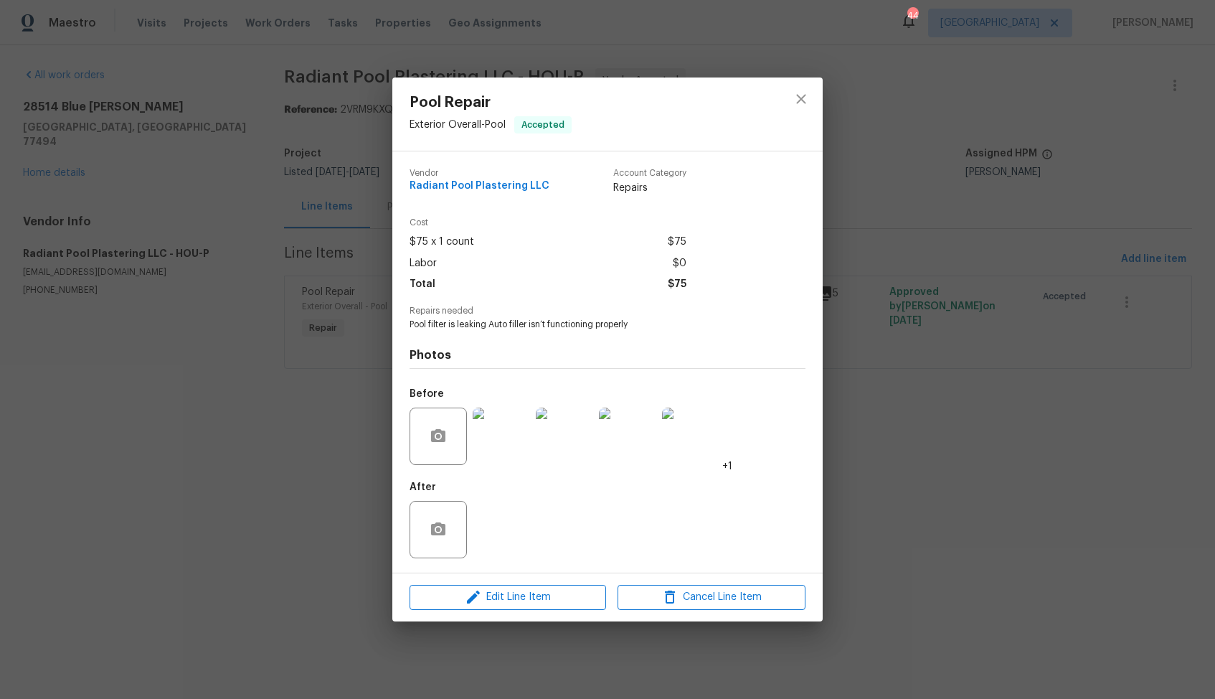
click at [463, 326] on span "Pool filter is leaking Auto filler isn’t functioning properly" at bounding box center [588, 325] width 357 height 12
copy span "Pool filter is leaking Auto filler isn’t functioning properly"
click at [172, 351] on div "Pool Repair Exterior Overall - Pool Accepted Vendor Radiant Pool Plastering LLC…" at bounding box center [607, 349] width 1215 height 699
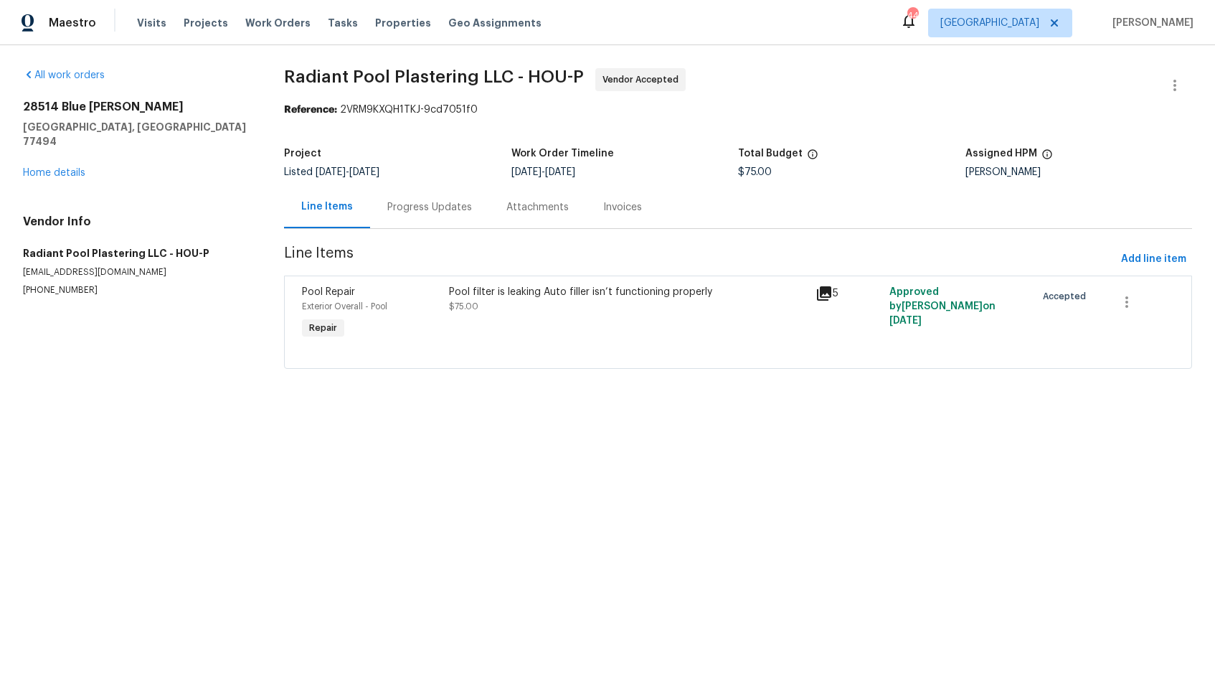
click at [439, 204] on div "Progress Updates" at bounding box center [429, 207] width 85 height 14
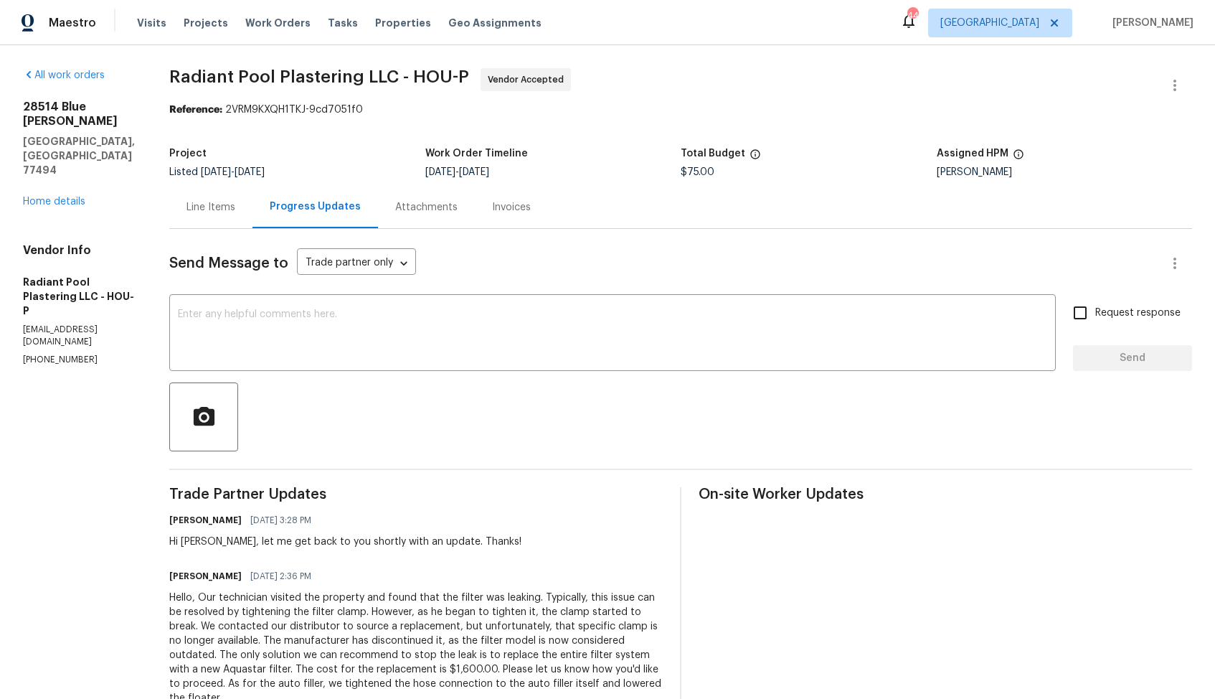
click at [366, 634] on div "Hello, Our technician visited the property and found that the filter was leakin…" at bounding box center [416, 647] width 494 height 115
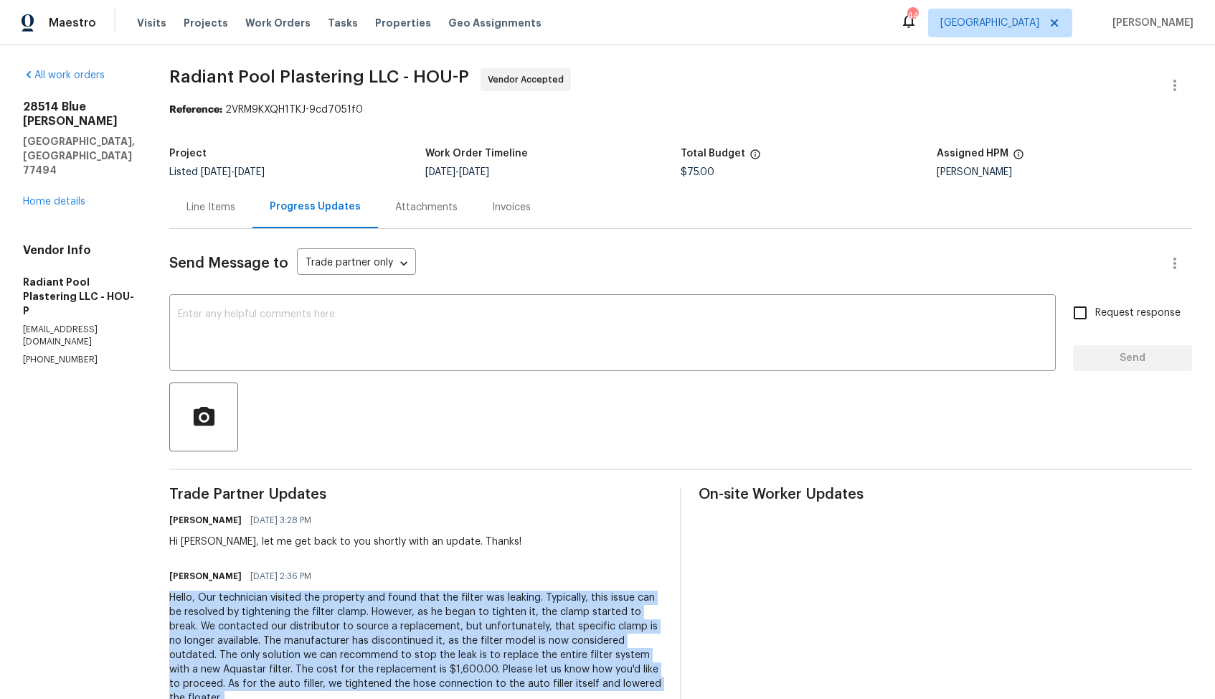
copy div "Hello, Our technician visited the property and found that the filter was leakin…"
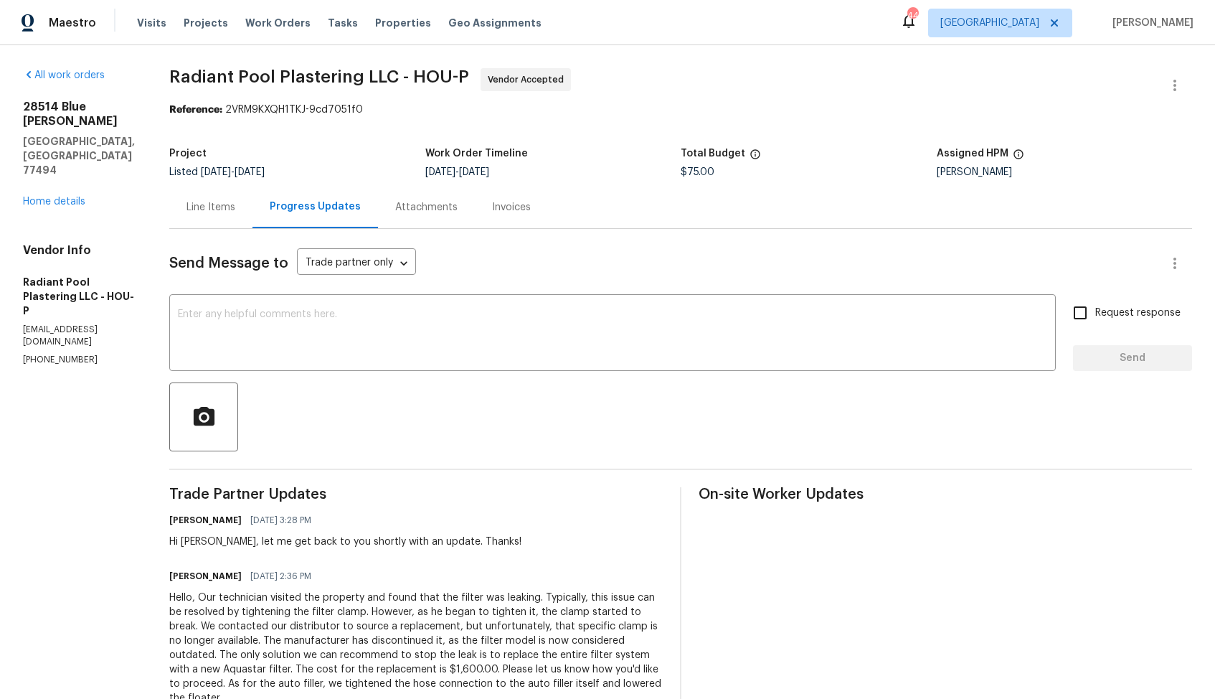
click at [765, 126] on section "Radiant Pool Plastering LLC - HOU-P Vendor Accepted Reference: 2VRM9KXQH1TKJ-9c…" at bounding box center [680, 500] width 1023 height 865
click at [453, 149] on h5 "Work Order Timeline" at bounding box center [476, 154] width 103 height 10
click at [340, 626] on div "Hello, Our technician visited the property and found that the filter was leakin…" at bounding box center [416, 647] width 494 height 115
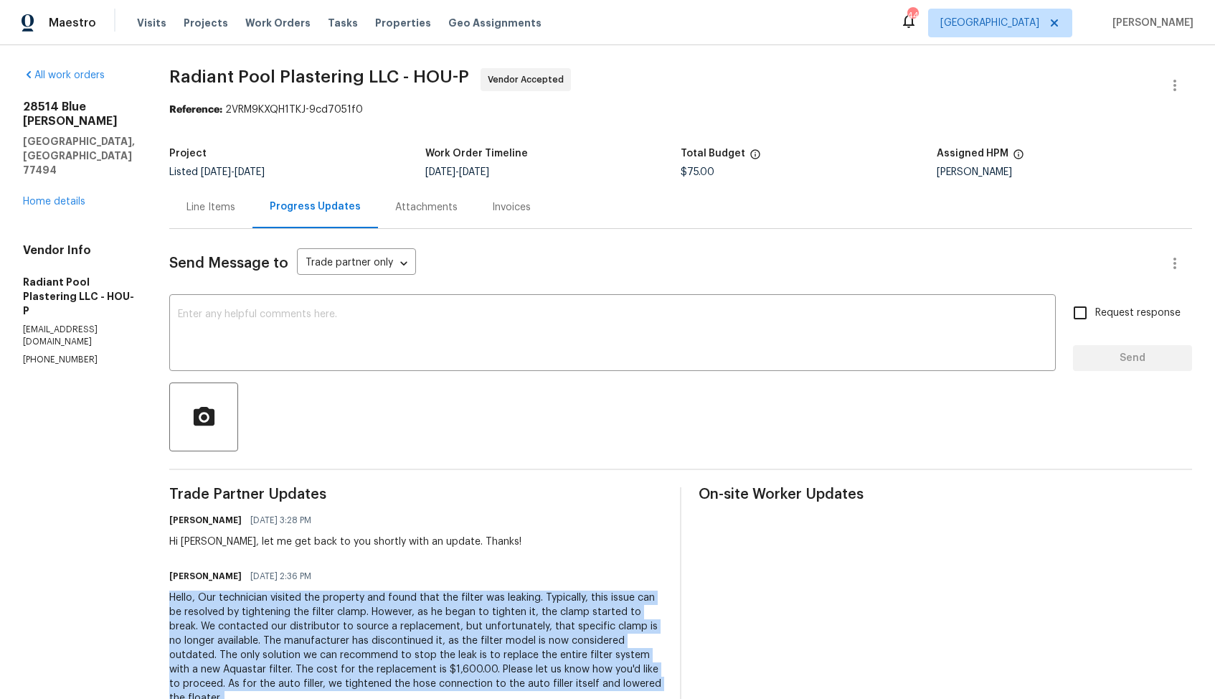
copy div "Hello, Our technician visited the property and found that the filter was leakin…"
click at [738, 169] on div "$75.00" at bounding box center [809, 172] width 256 height 10
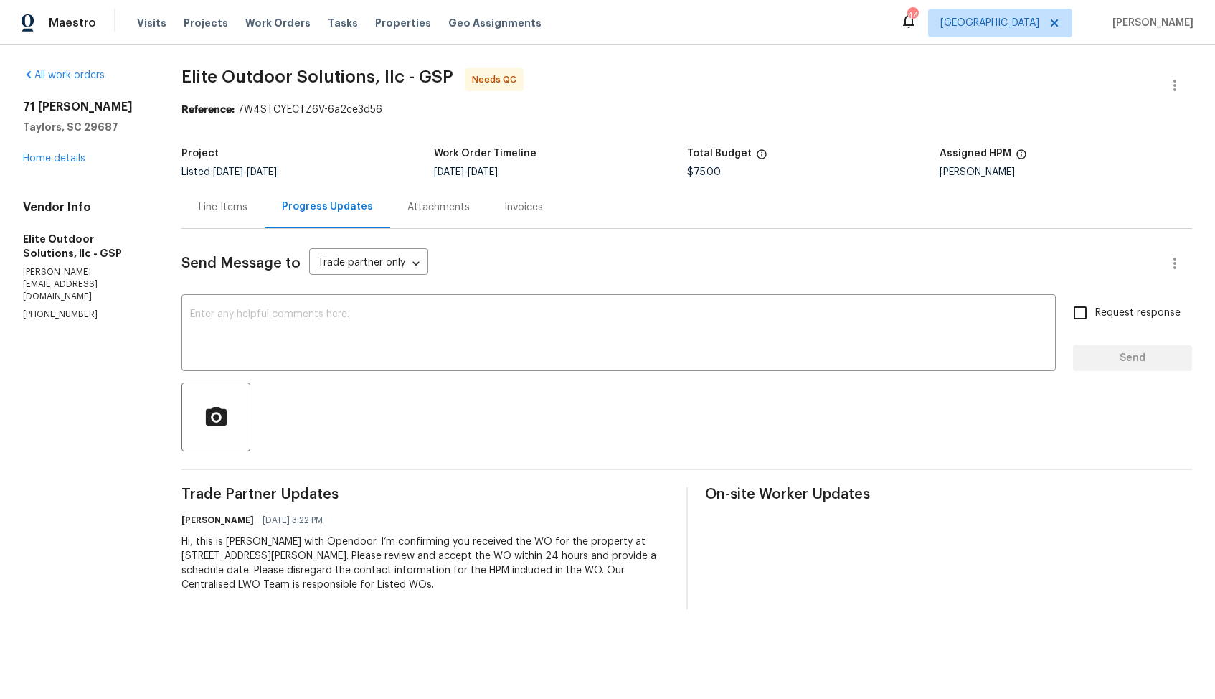
click at [232, 207] on div "Line Items" at bounding box center [223, 207] width 49 height 14
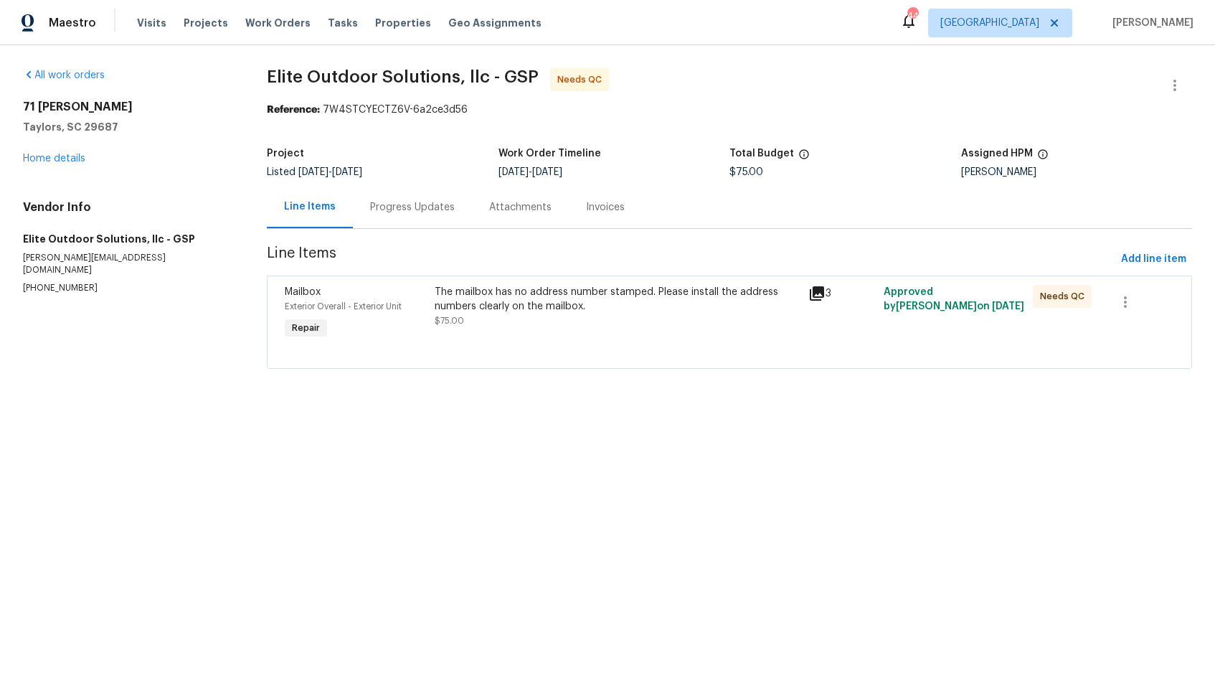
click at [557, 314] on div "The mailbox has no address number stamped. Please install the address numbers c…" at bounding box center [618, 306] width 366 height 43
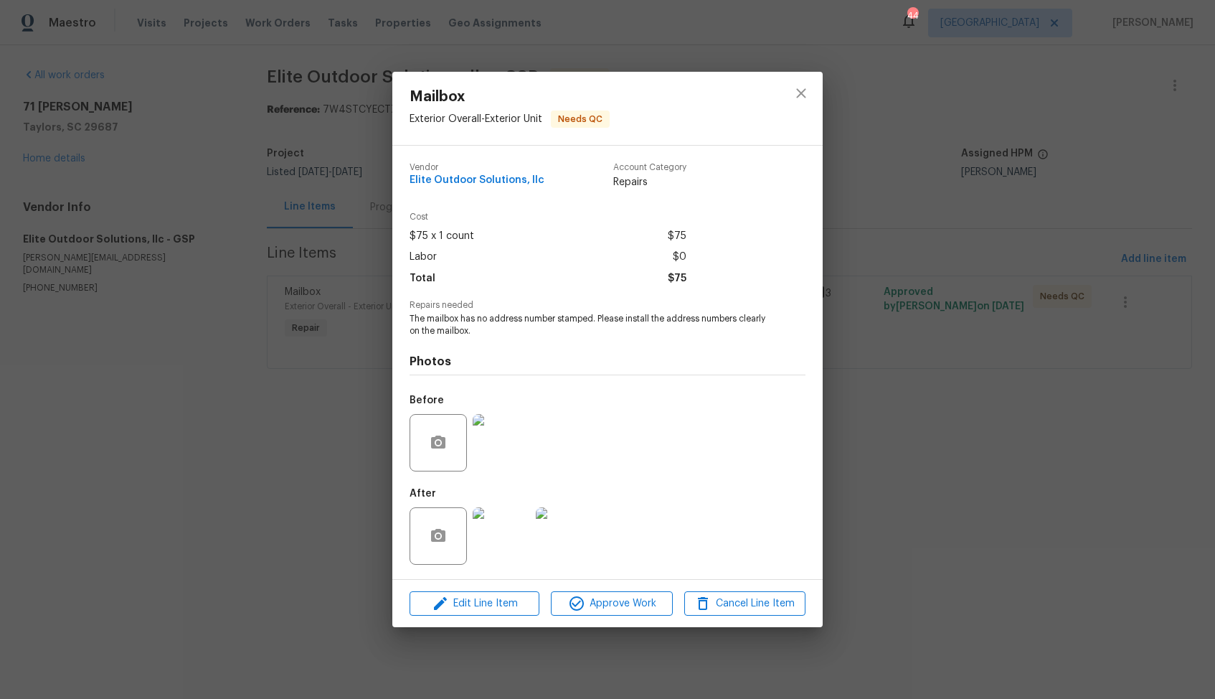
click at [507, 447] on img at bounding box center [501, 442] width 57 height 57
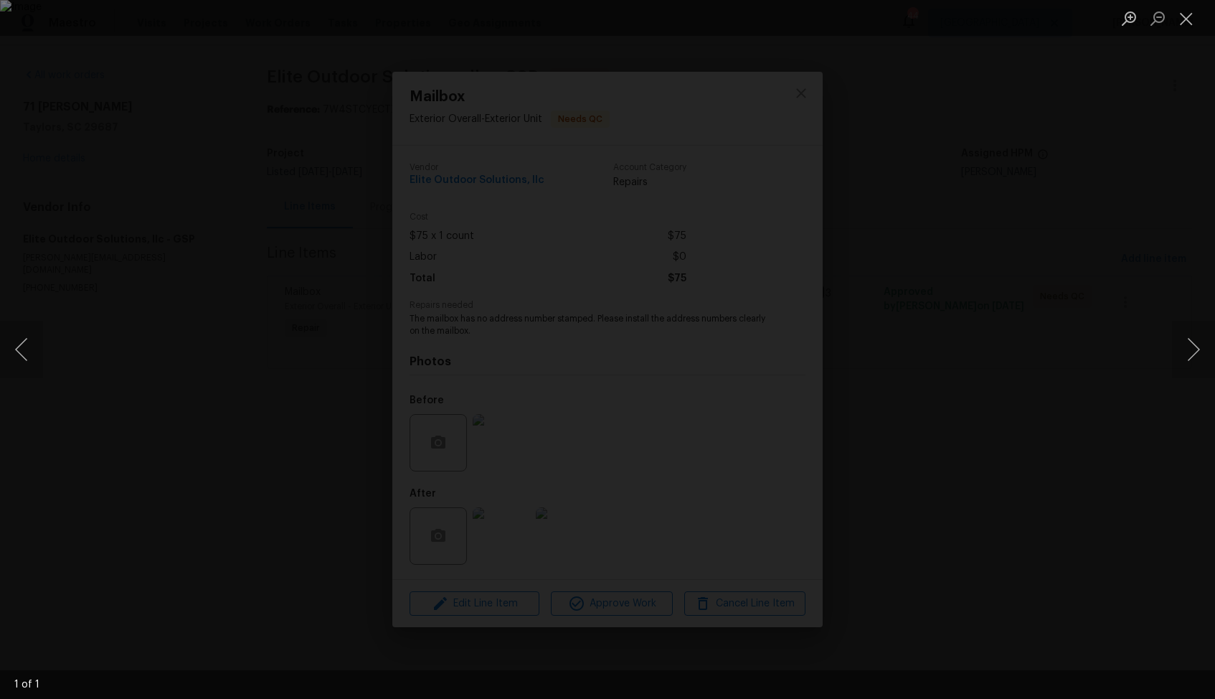
click at [334, 500] on div "Lightbox" at bounding box center [607, 349] width 1215 height 699
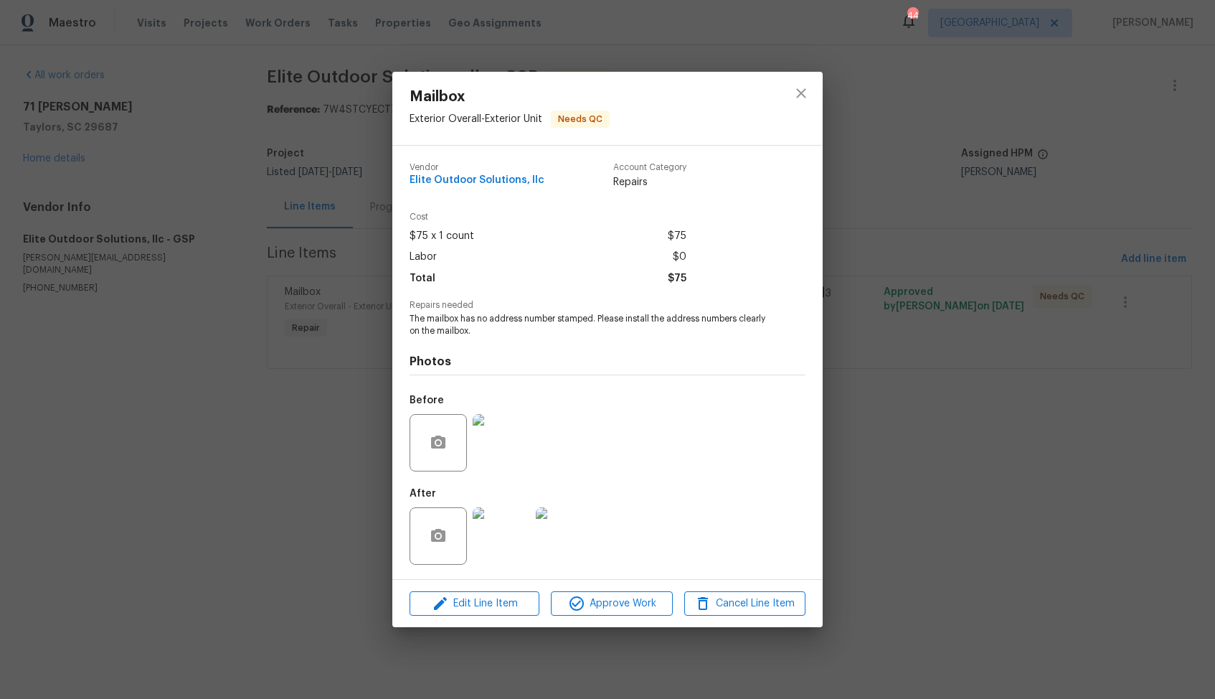
click at [509, 526] on img at bounding box center [501, 535] width 57 height 57
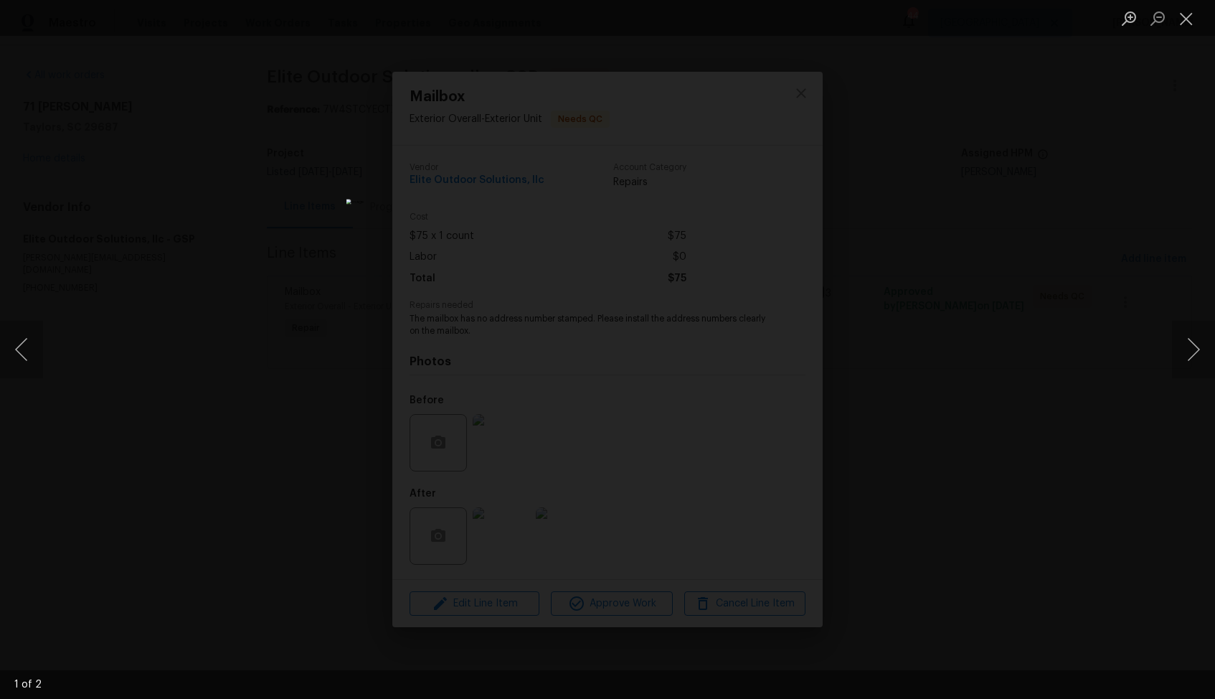
click at [199, 344] on div "Lightbox" at bounding box center [607, 349] width 1215 height 699
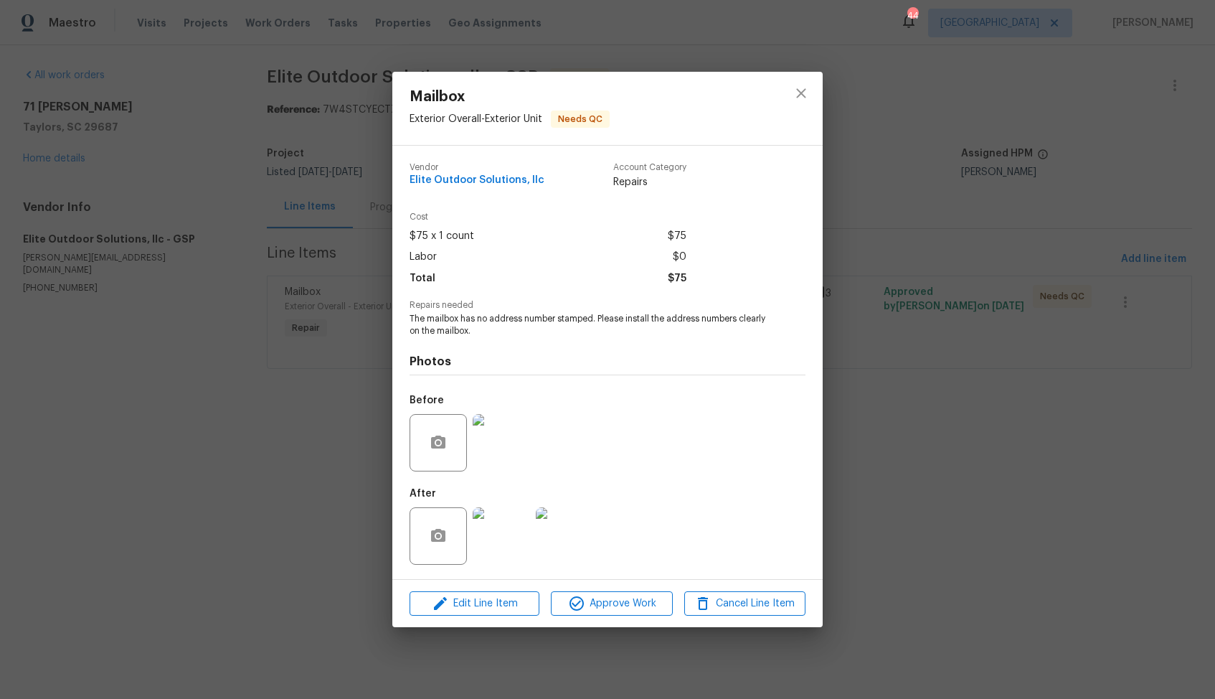
click at [568, 529] on img at bounding box center [564, 535] width 57 height 57
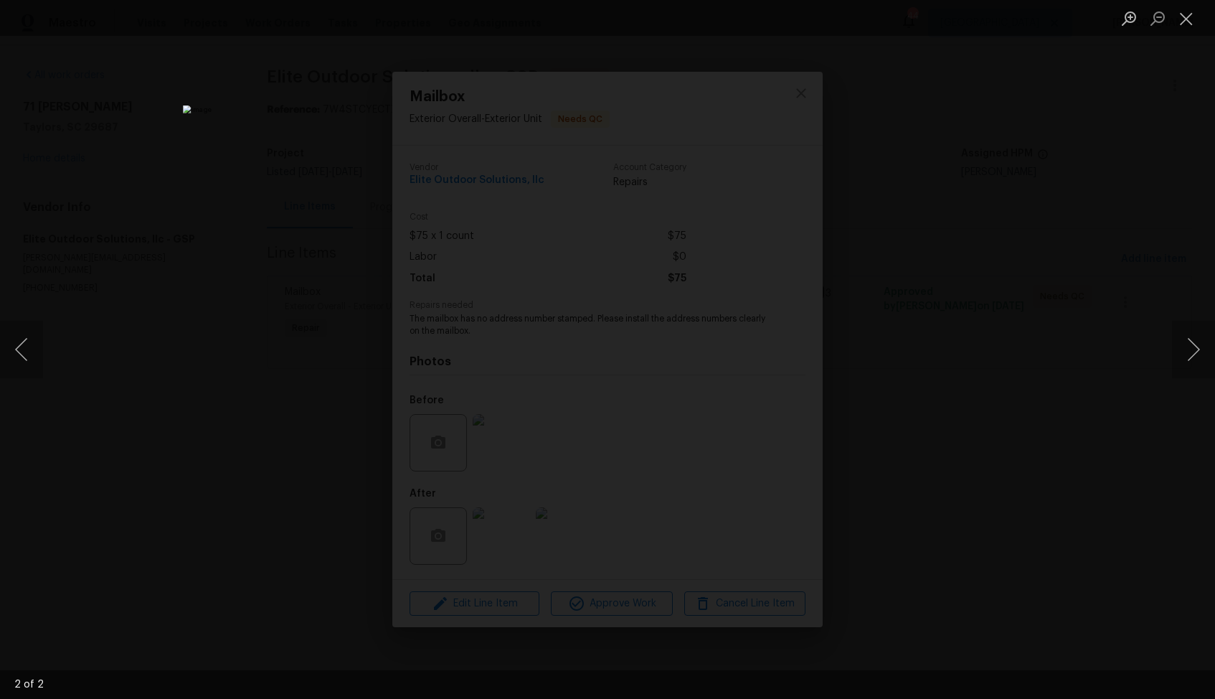
click at [270, 440] on div "Lightbox" at bounding box center [607, 349] width 1215 height 699
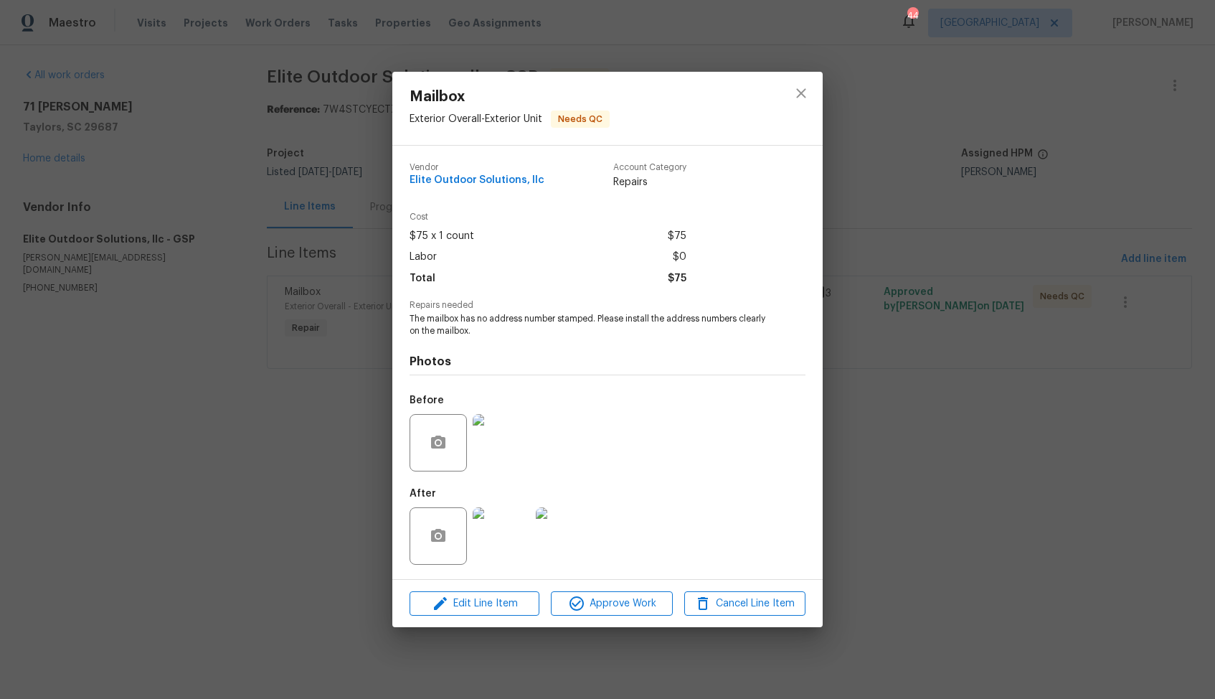
click at [270, 440] on div "Mailbox Exterior Overall - Exterior Unit Needs QC Vendor Elite Outdoor Solution…" at bounding box center [607, 349] width 1215 height 699
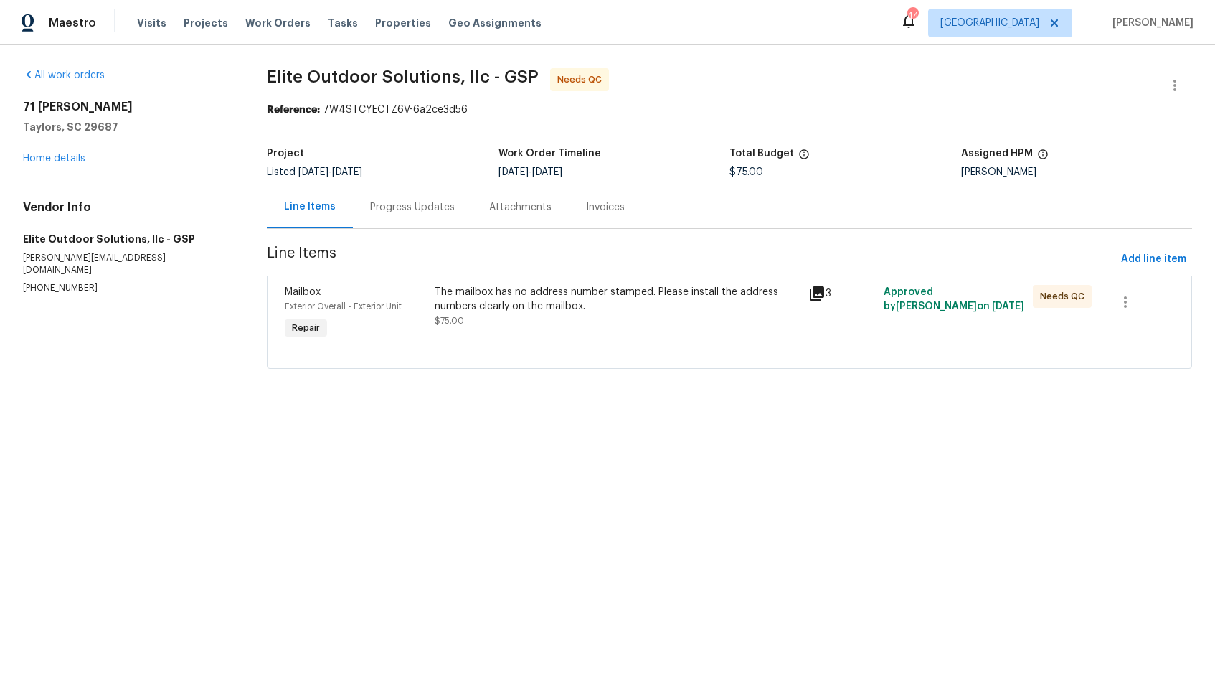
click at [428, 205] on div "Progress Updates" at bounding box center [412, 207] width 85 height 14
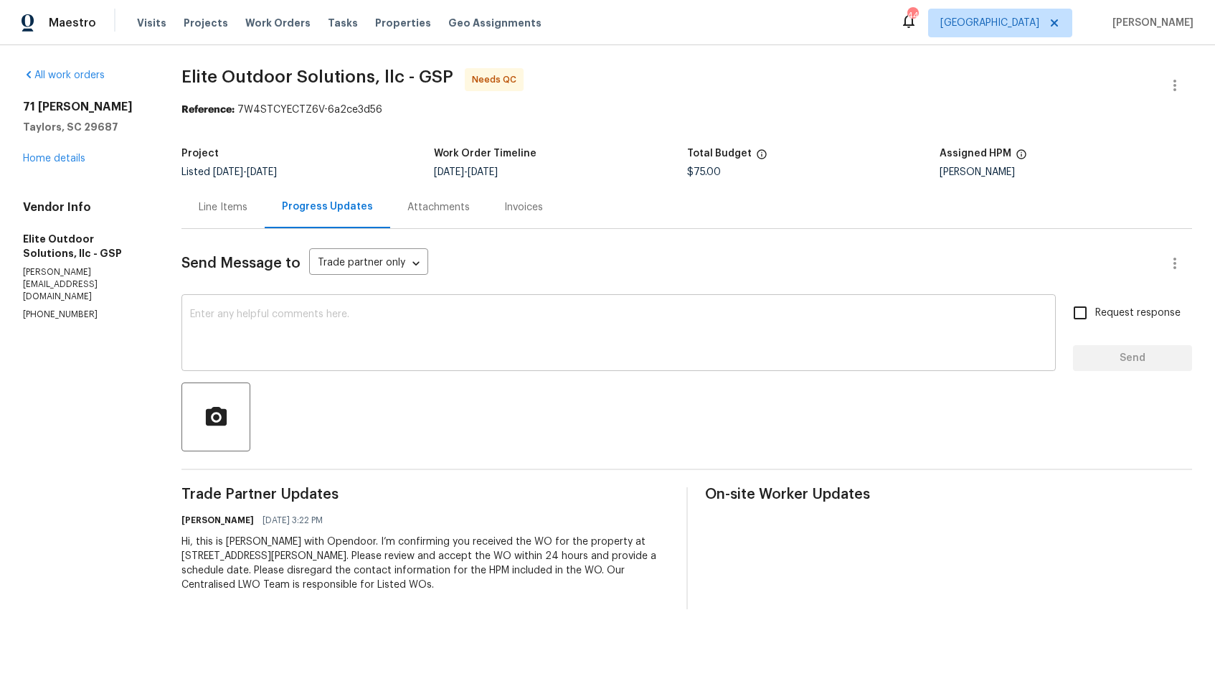
click at [452, 326] on textarea at bounding box center [618, 334] width 857 height 50
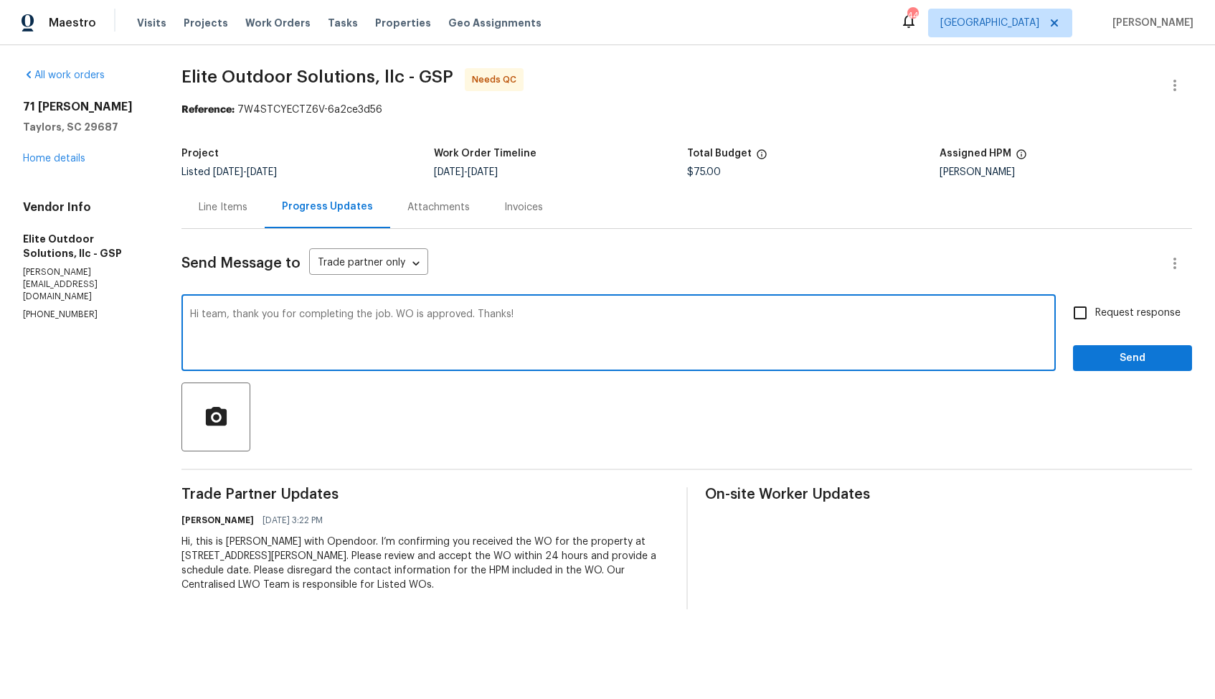
type textarea "Hi team, thank you for completing the job. WO is approved. Thanks!"
click at [1114, 363] on span "Send" at bounding box center [1133, 358] width 96 height 18
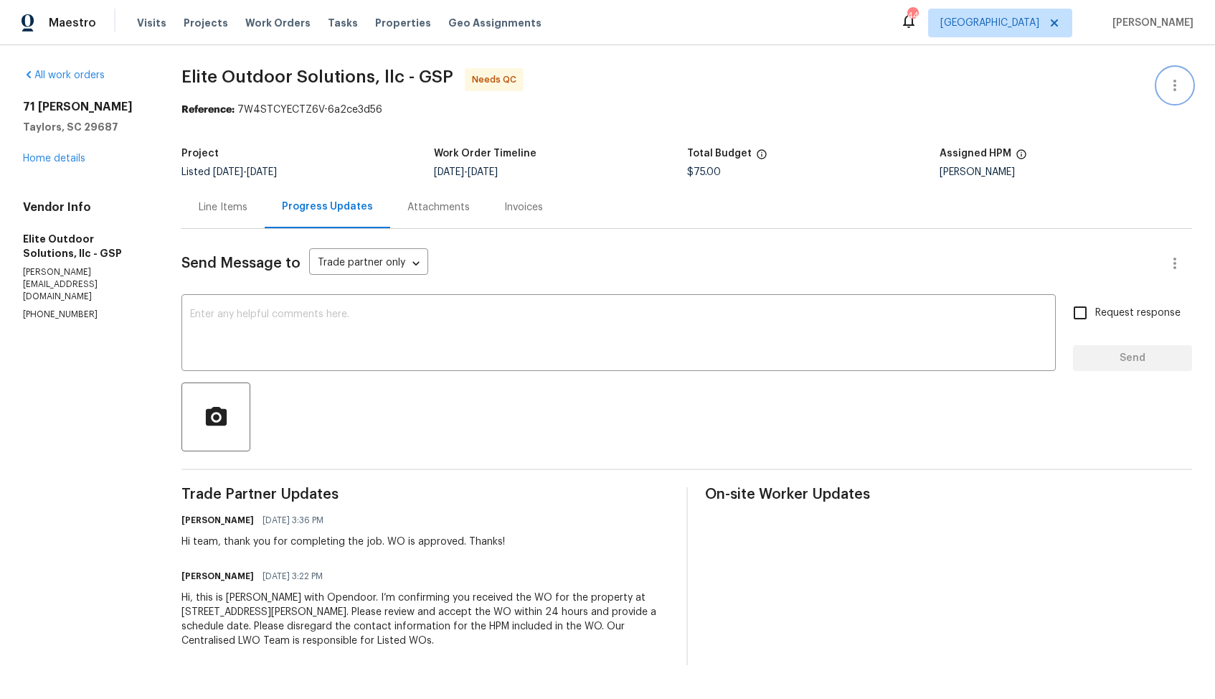
click at [1182, 82] on icon "button" at bounding box center [1175, 85] width 17 height 17
click at [1112, 89] on li "Edit" at bounding box center [1128, 86] width 155 height 24
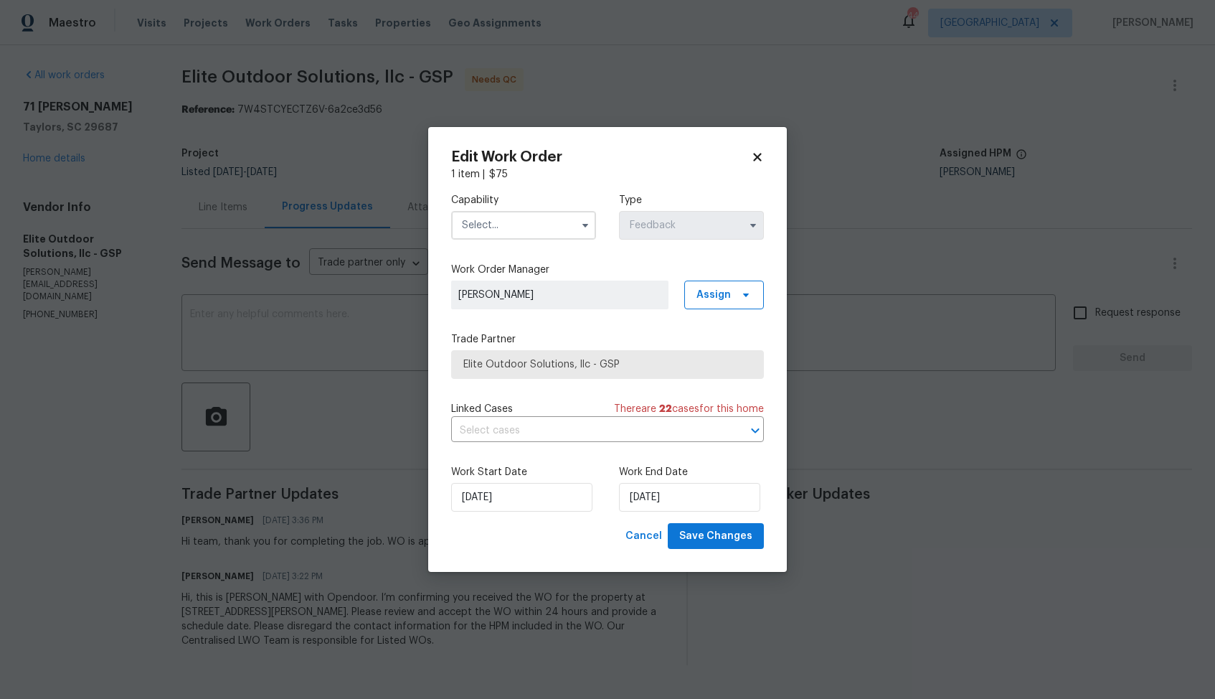
click at [542, 227] on input "text" at bounding box center [523, 225] width 145 height 29
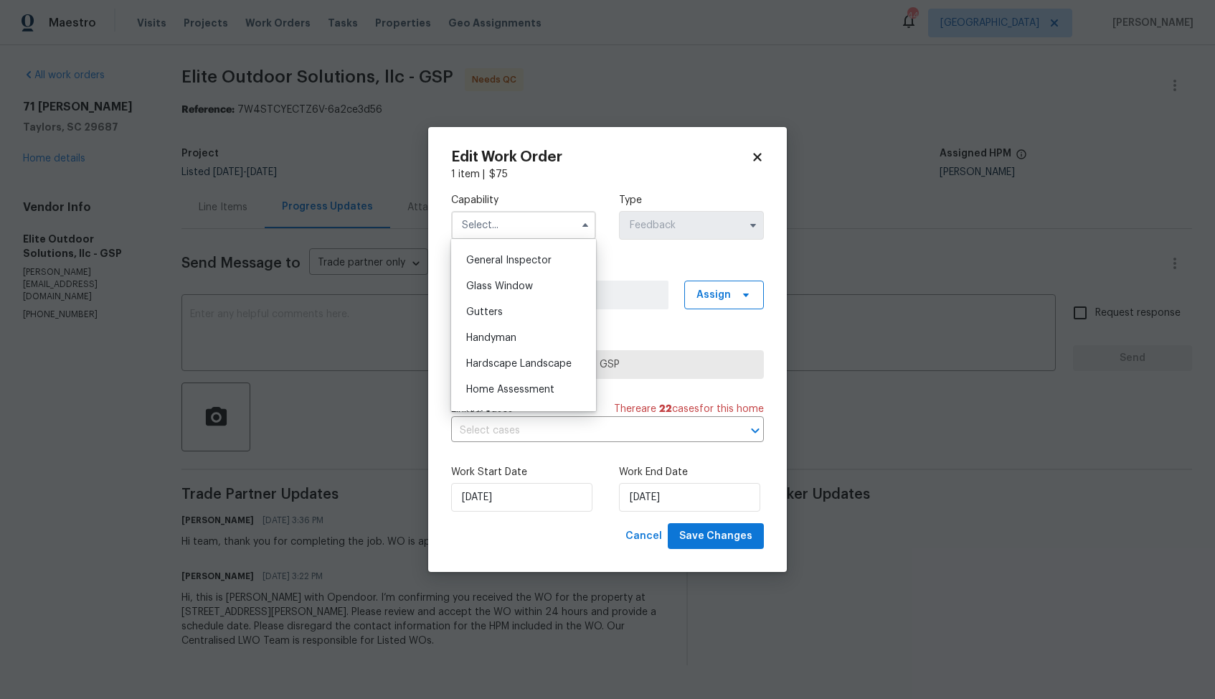
scroll to position [731, 0]
click at [502, 314] on span "Handyman" at bounding box center [491, 314] width 50 height 10
type input "Handyman"
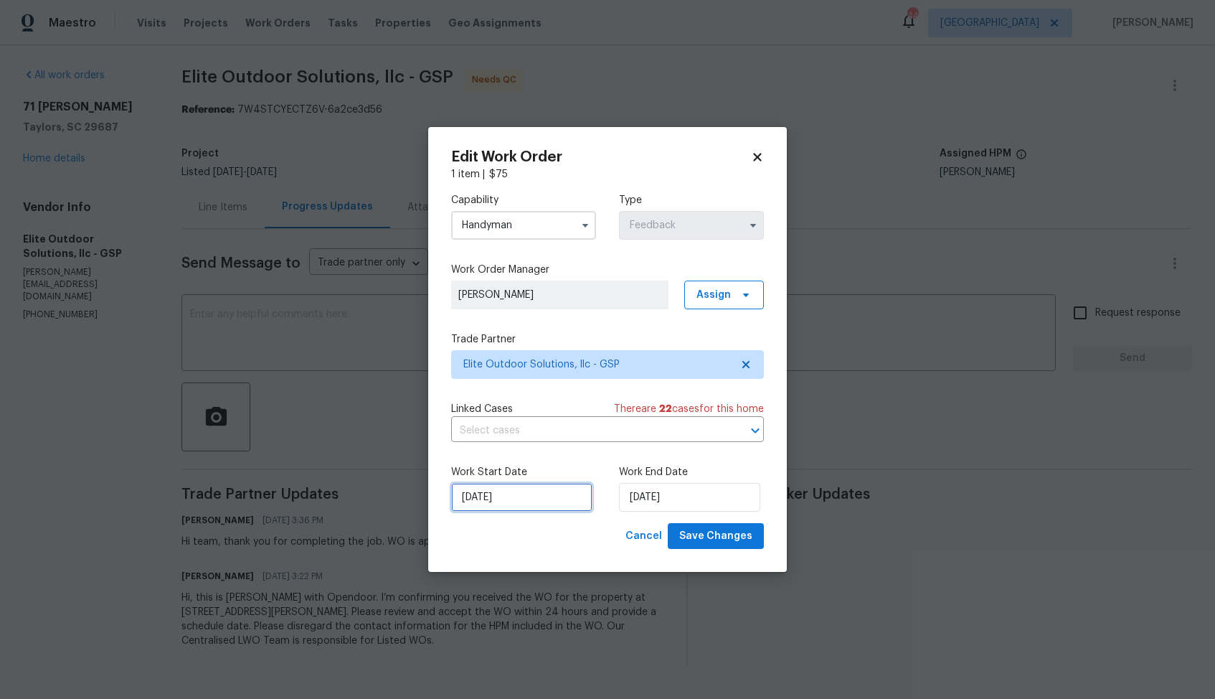
click at [544, 506] on input "12/08/2025" at bounding box center [521, 497] width 141 height 29
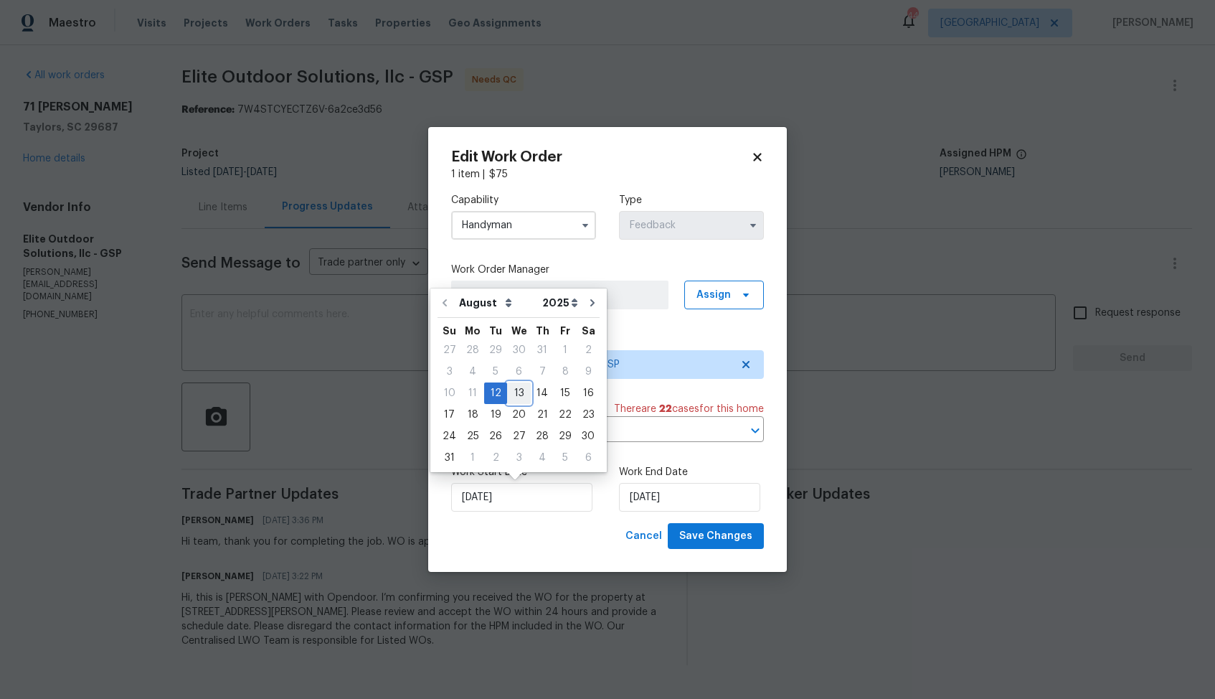
click at [519, 392] on div "13" at bounding box center [519, 393] width 24 height 20
type input "13/08/2025"
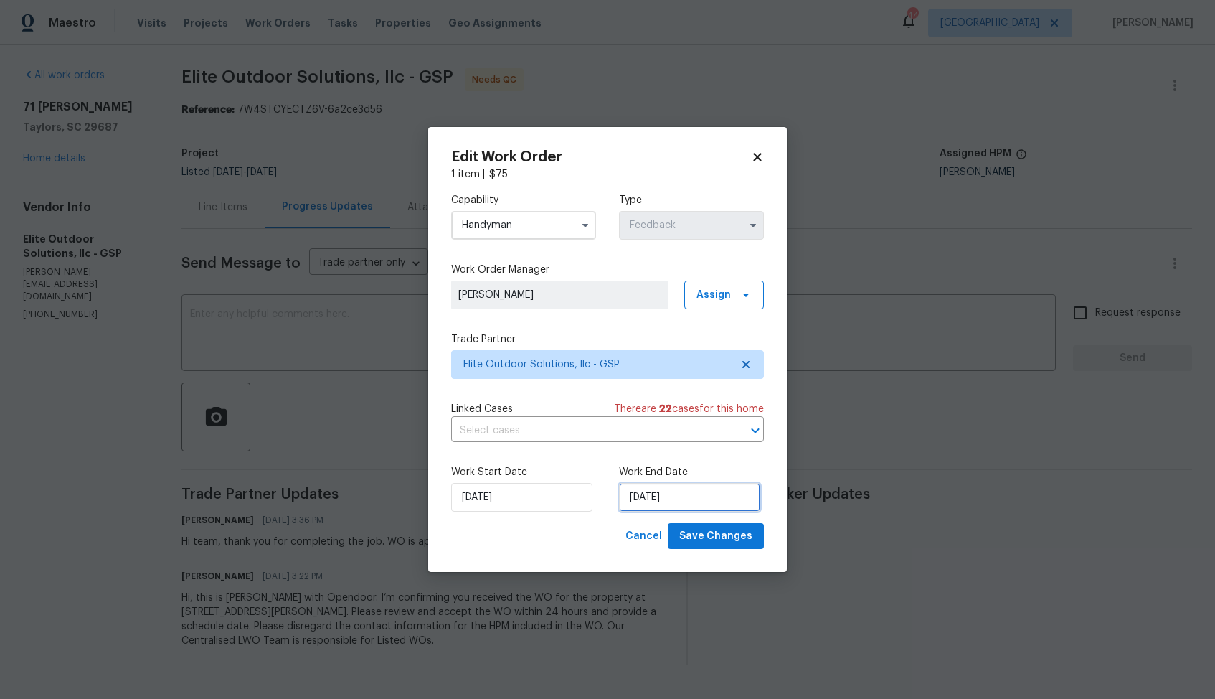
click at [667, 494] on input "14/08/2025" at bounding box center [689, 497] width 141 height 29
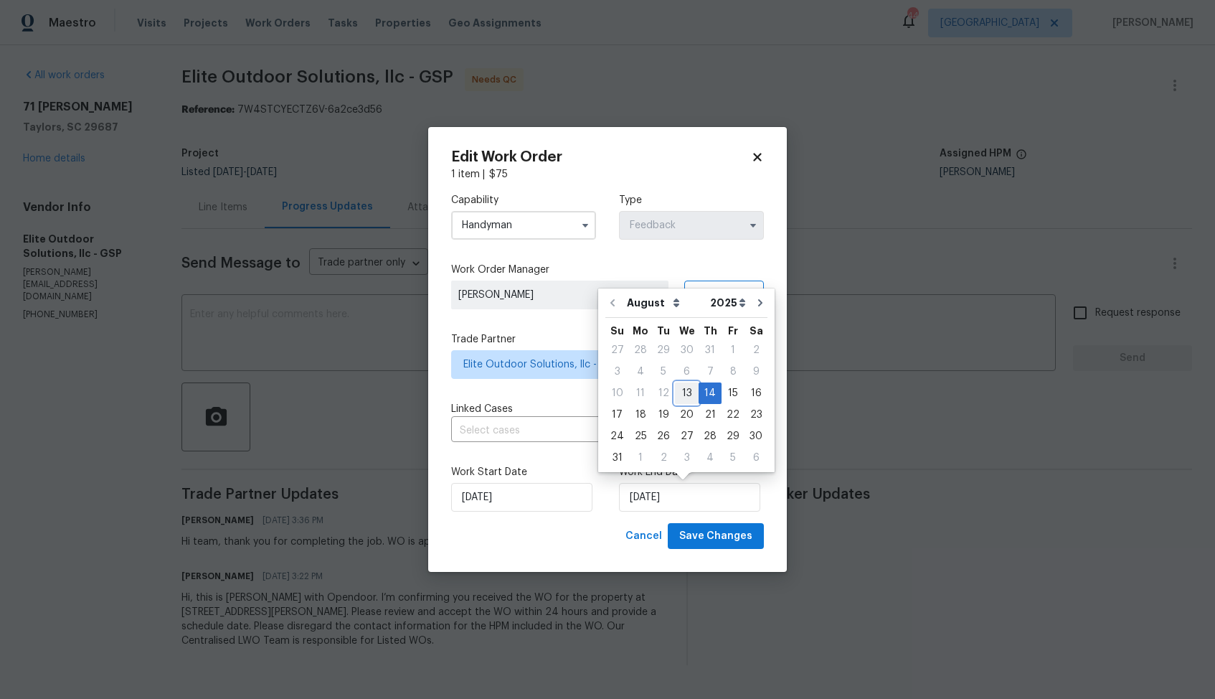
click at [688, 392] on div "13" at bounding box center [687, 393] width 24 height 20
type input "13/08/2025"
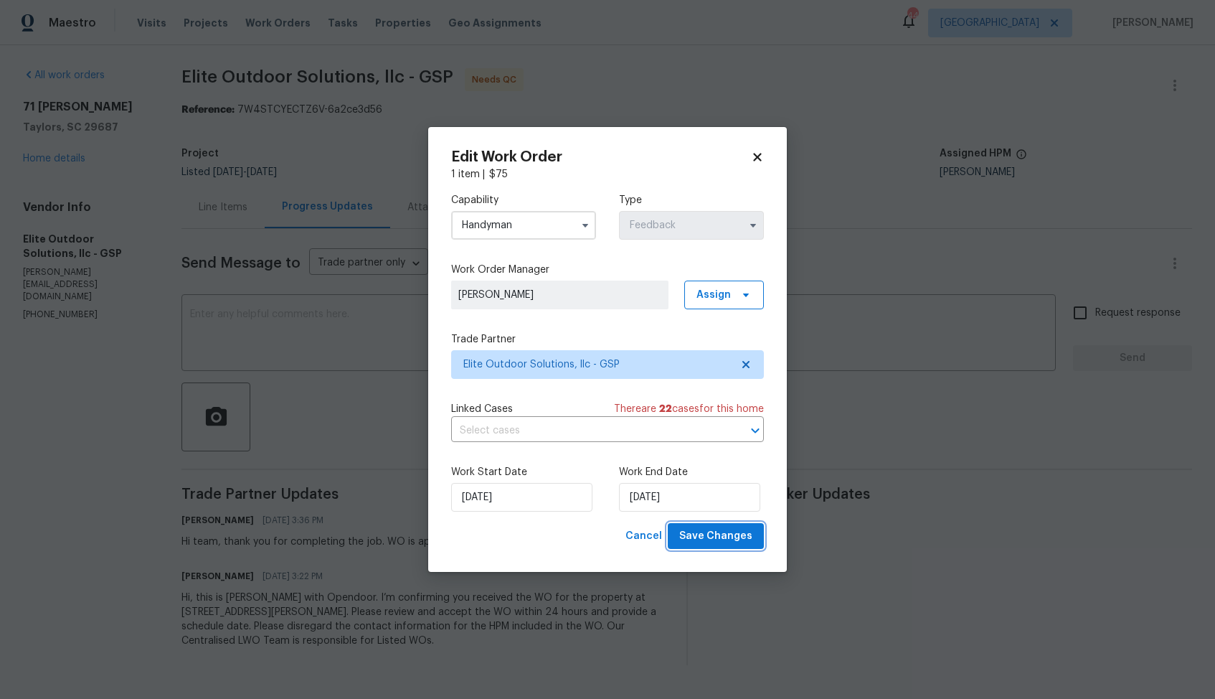
click at [697, 535] on span "Save Changes" at bounding box center [715, 536] width 73 height 18
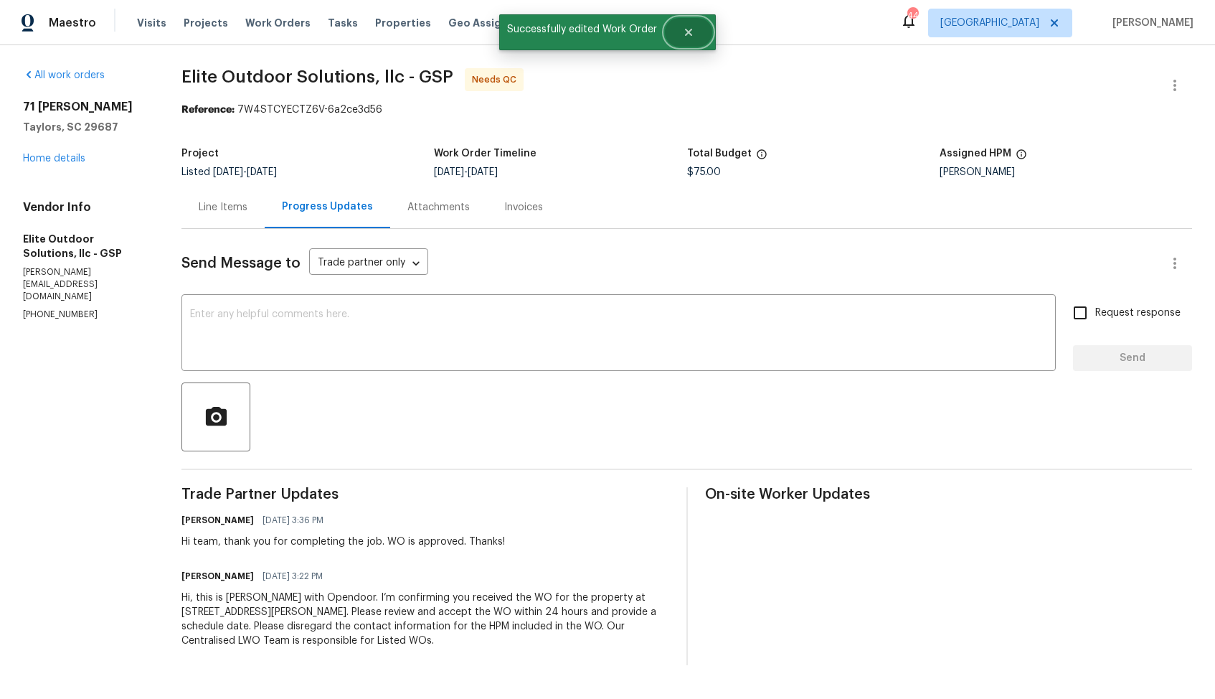
click at [692, 40] on button "Close" at bounding box center [688, 32] width 47 height 29
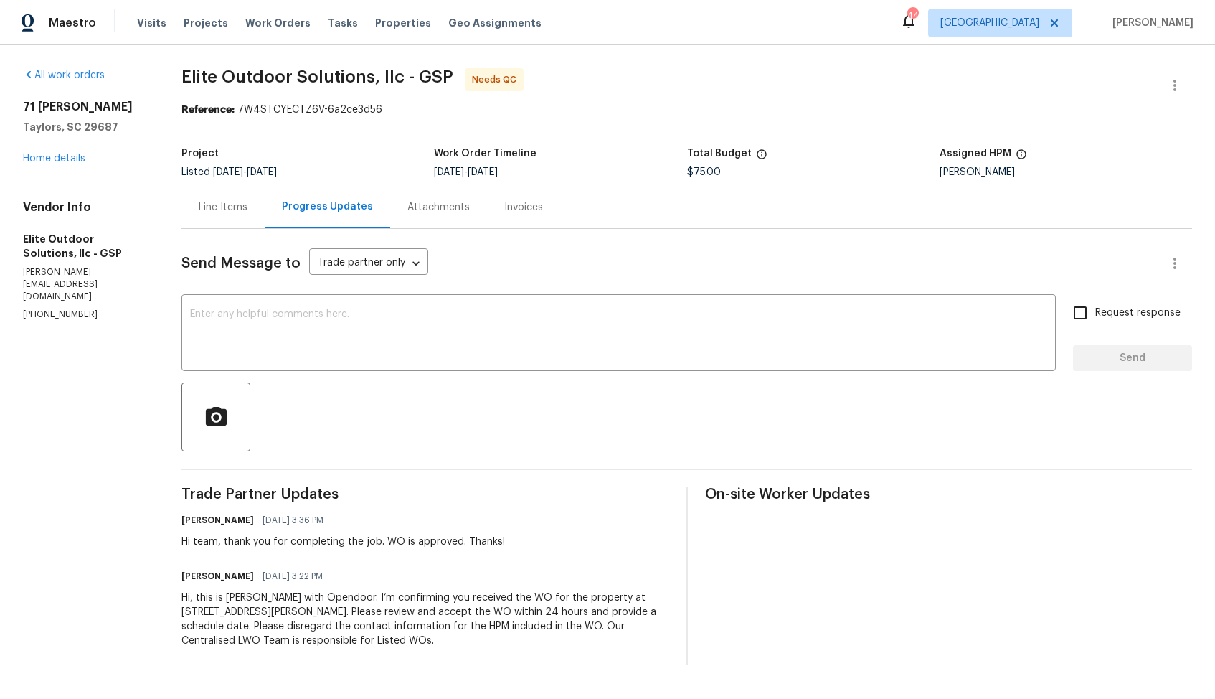
click at [227, 213] on div "Line Items" at bounding box center [223, 207] width 49 height 14
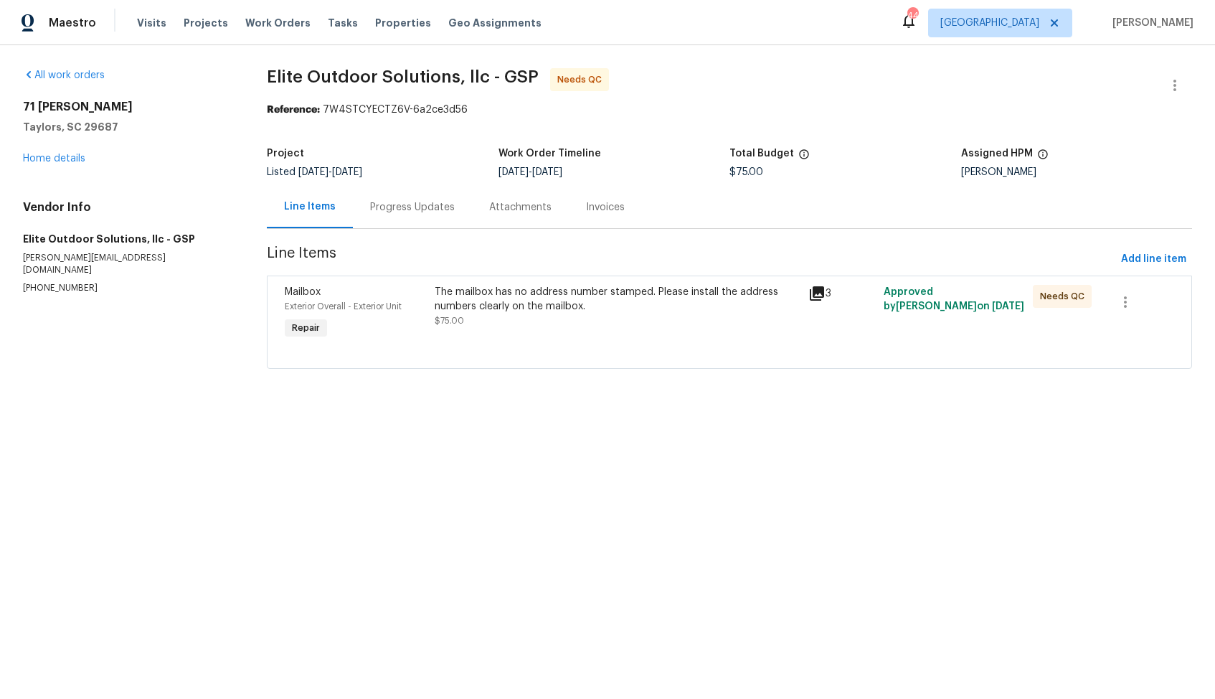
click at [620, 319] on div "The mailbox has no address number stamped. Please install the address numbers c…" at bounding box center [618, 306] width 366 height 43
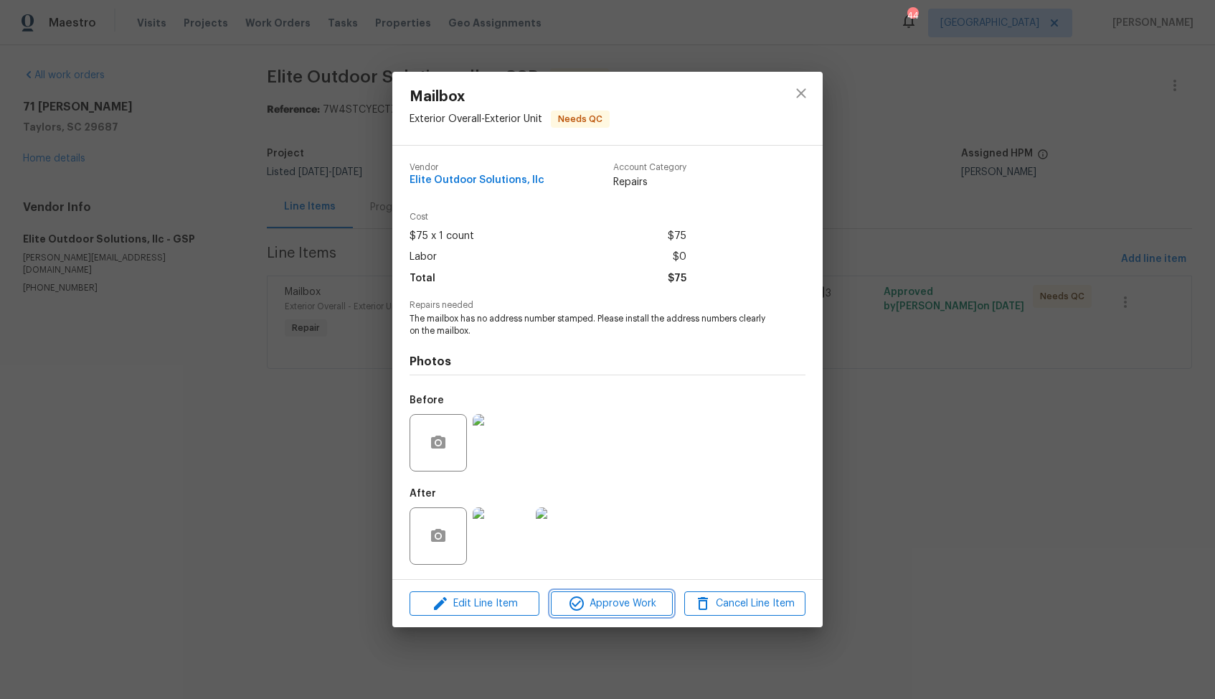
click at [578, 604] on icon "button" at bounding box center [576, 603] width 17 height 17
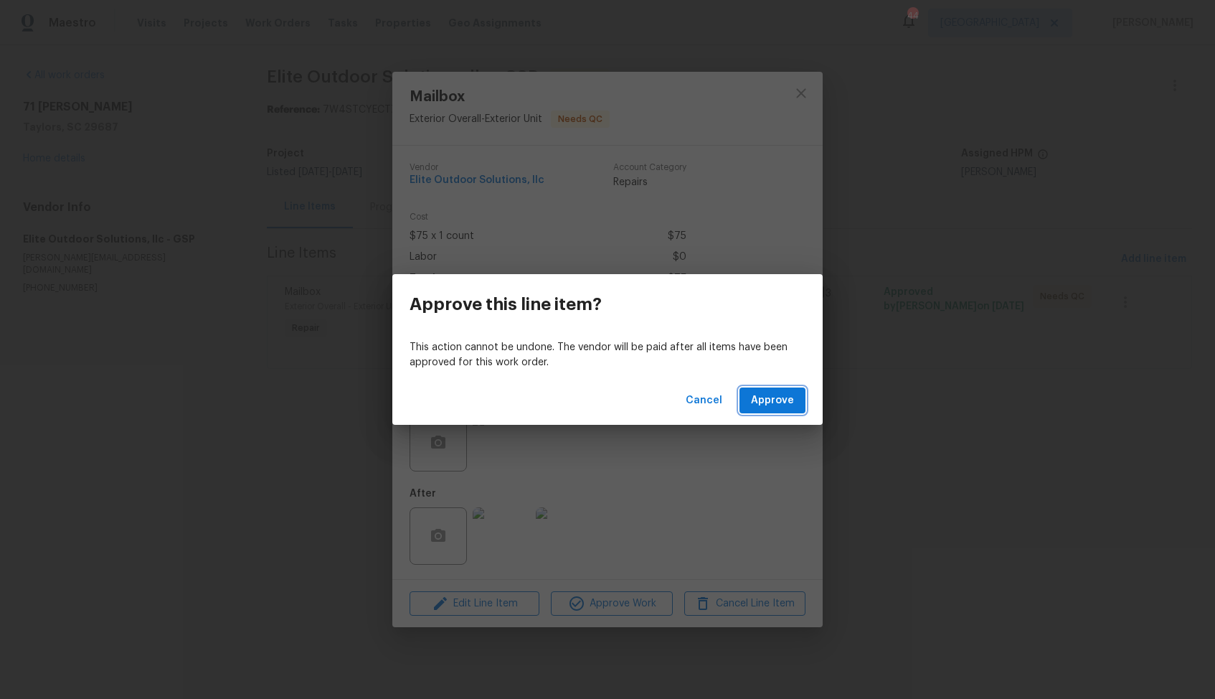
click at [753, 392] on span "Approve" at bounding box center [772, 401] width 43 height 18
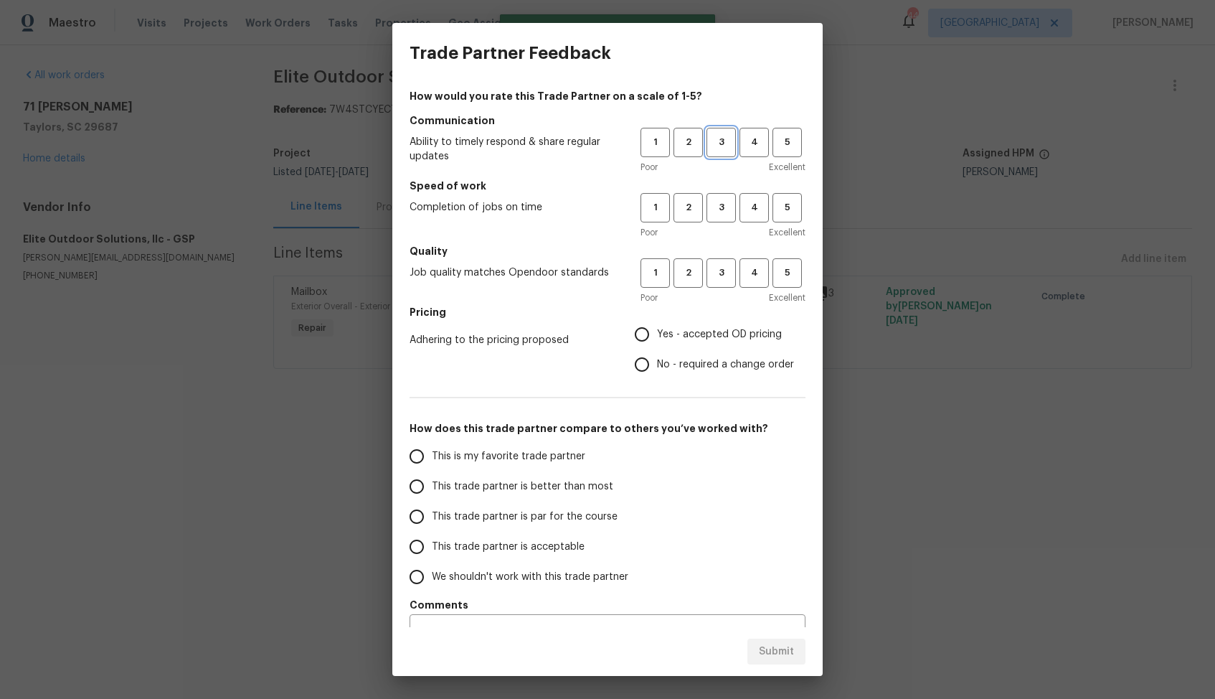
click at [715, 140] on span "3" at bounding box center [721, 142] width 27 height 17
click at [735, 220] on button "3" at bounding box center [721, 207] width 29 height 29
click at [715, 281] on span "3" at bounding box center [721, 273] width 27 height 17
click at [680, 328] on span "Yes - accepted OD pricing" at bounding box center [719, 334] width 125 height 15
click at [657, 328] on input "Yes - accepted OD pricing" at bounding box center [642, 334] width 30 height 30
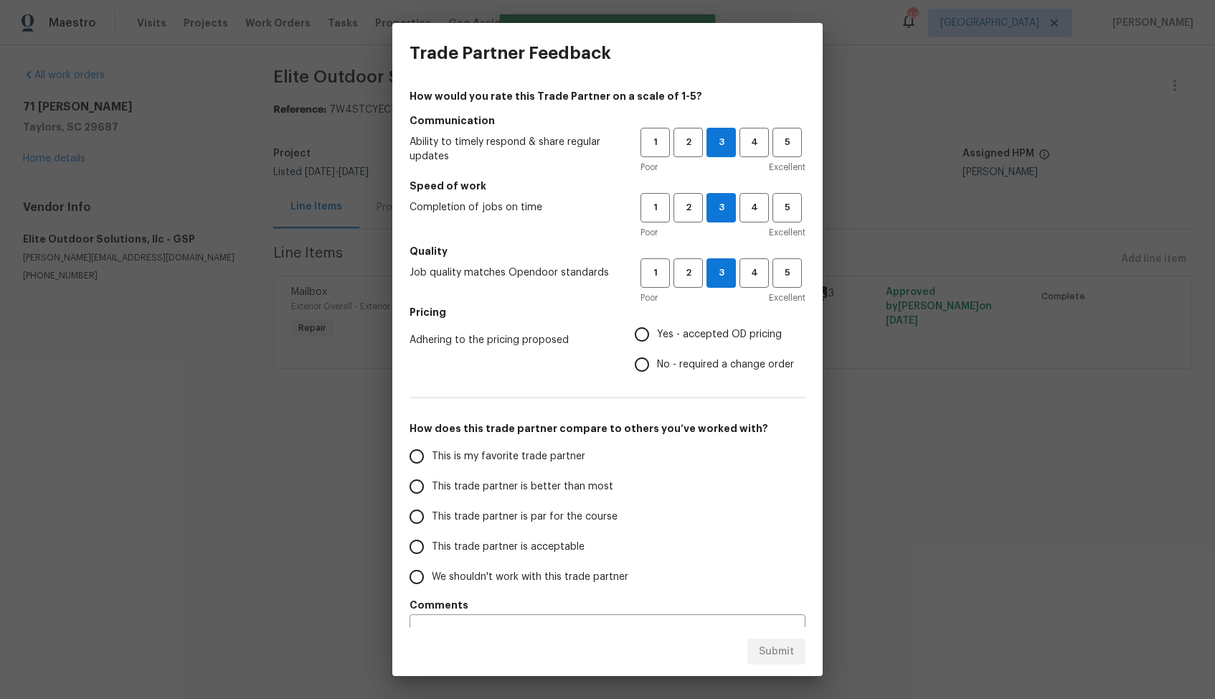
radio input "true"
click at [570, 485] on span "This trade partner is better than most" at bounding box center [523, 486] width 182 height 15
click at [432, 485] on input "This trade partner is better than most" at bounding box center [417, 486] width 30 height 30
click at [781, 654] on span "Submit" at bounding box center [776, 652] width 35 height 18
radio input "true"
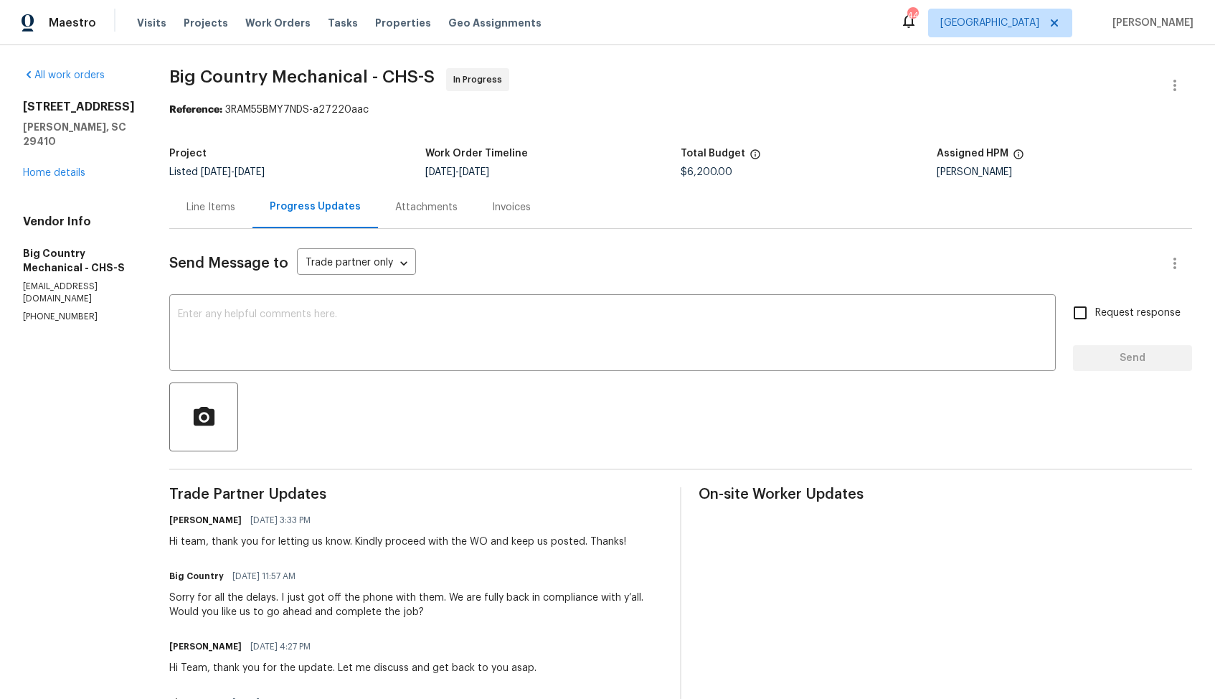
click at [176, 195] on div "Line Items" at bounding box center [210, 207] width 83 height 42
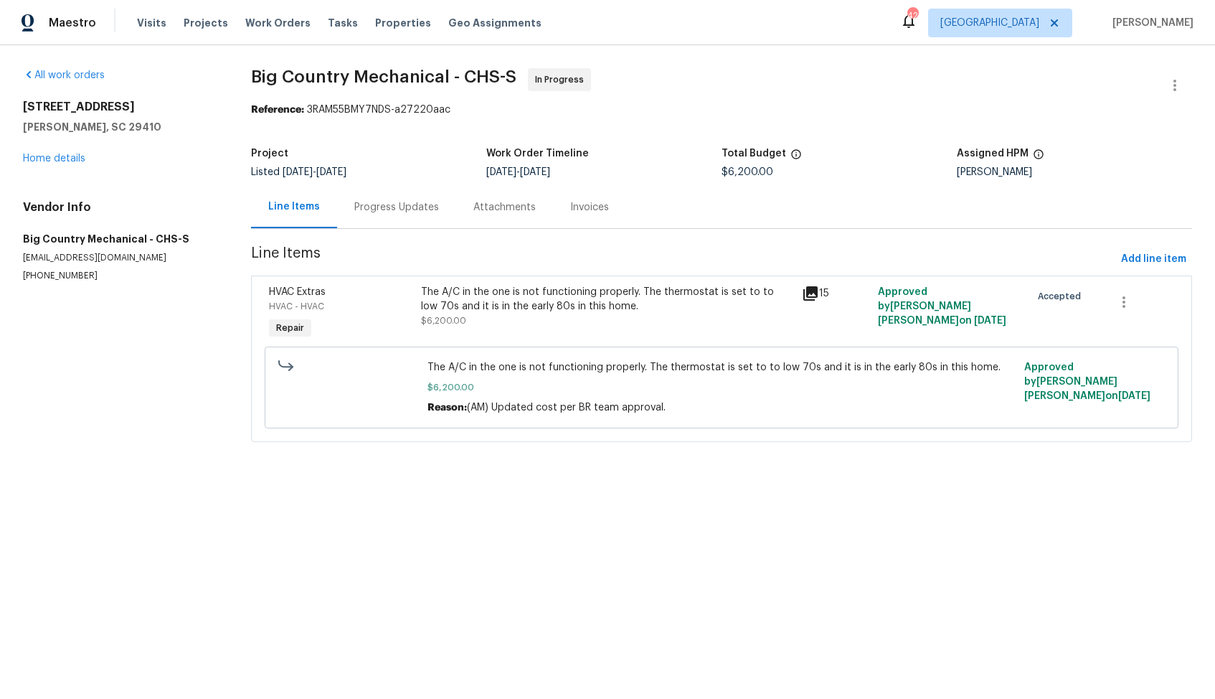
click at [398, 213] on div "Progress Updates" at bounding box center [396, 207] width 85 height 14
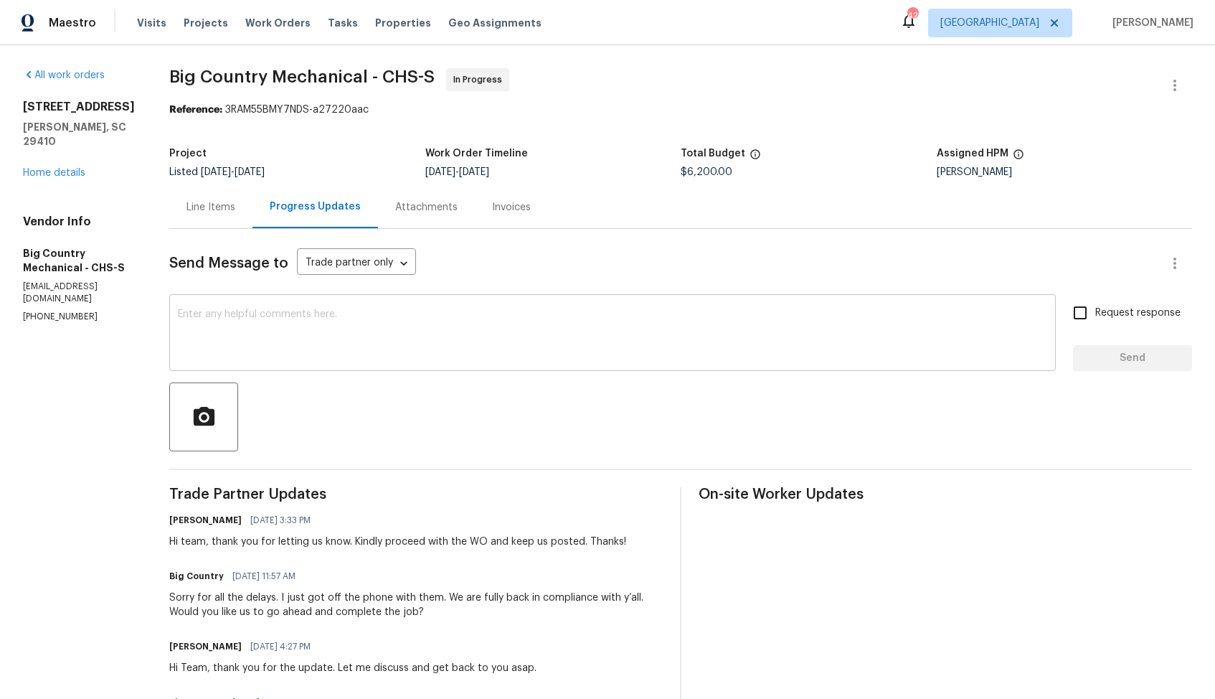
click at [367, 330] on textarea at bounding box center [613, 334] width 870 height 50
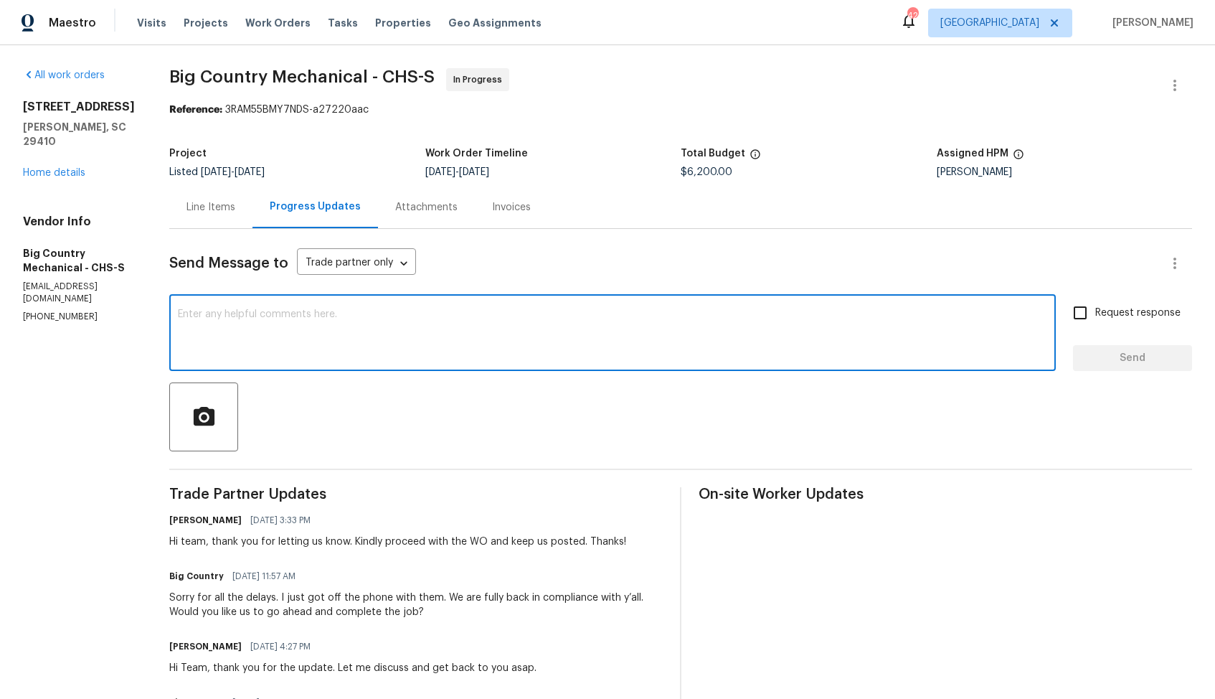
click at [346, 318] on textarea at bounding box center [613, 334] width 870 height 50
paste textarea "Hi team, could you please provide an update on the status of the work order? Th…"
type textarea "Hi team, could you please provide an update on the status of the work order? Th…"
click at [1079, 309] on input "Request response" at bounding box center [1080, 313] width 30 height 30
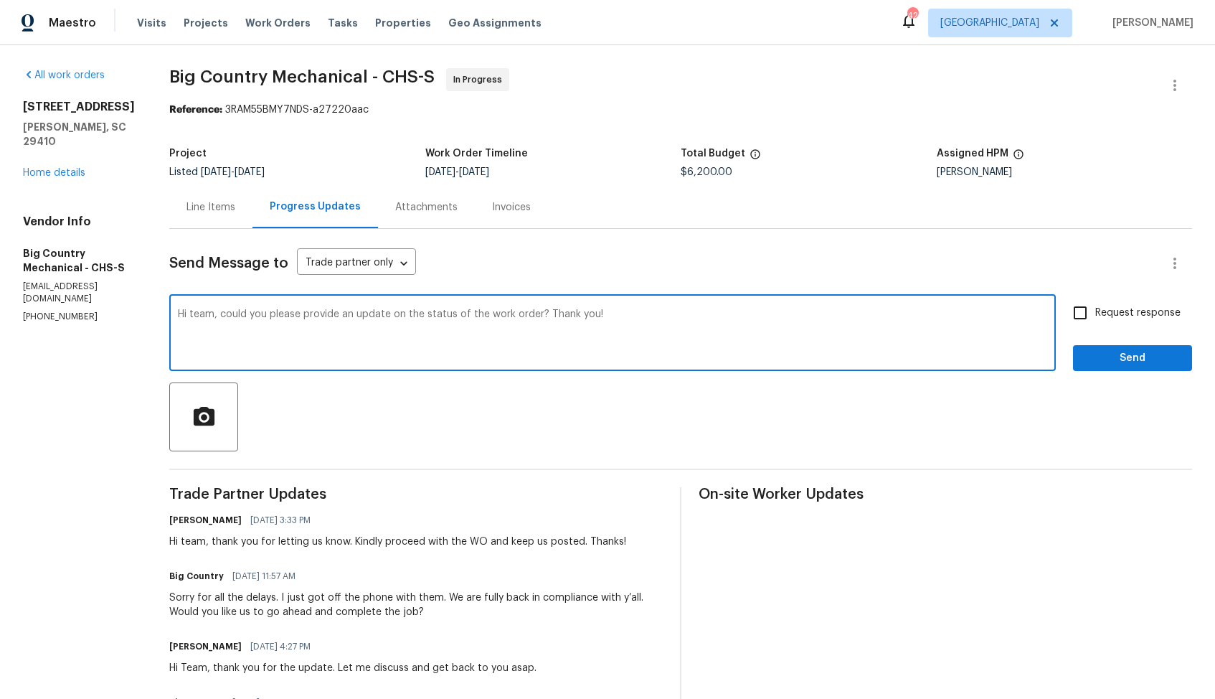
checkbox input "true"
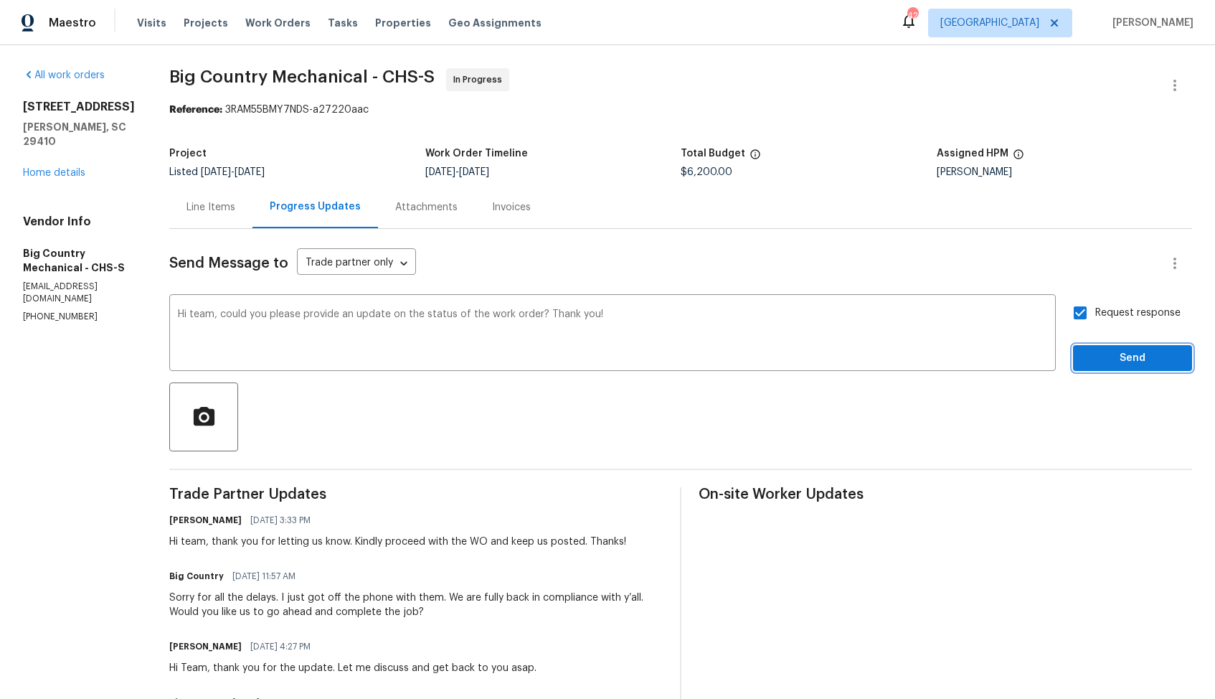
click at [1115, 362] on span "Send" at bounding box center [1133, 358] width 96 height 18
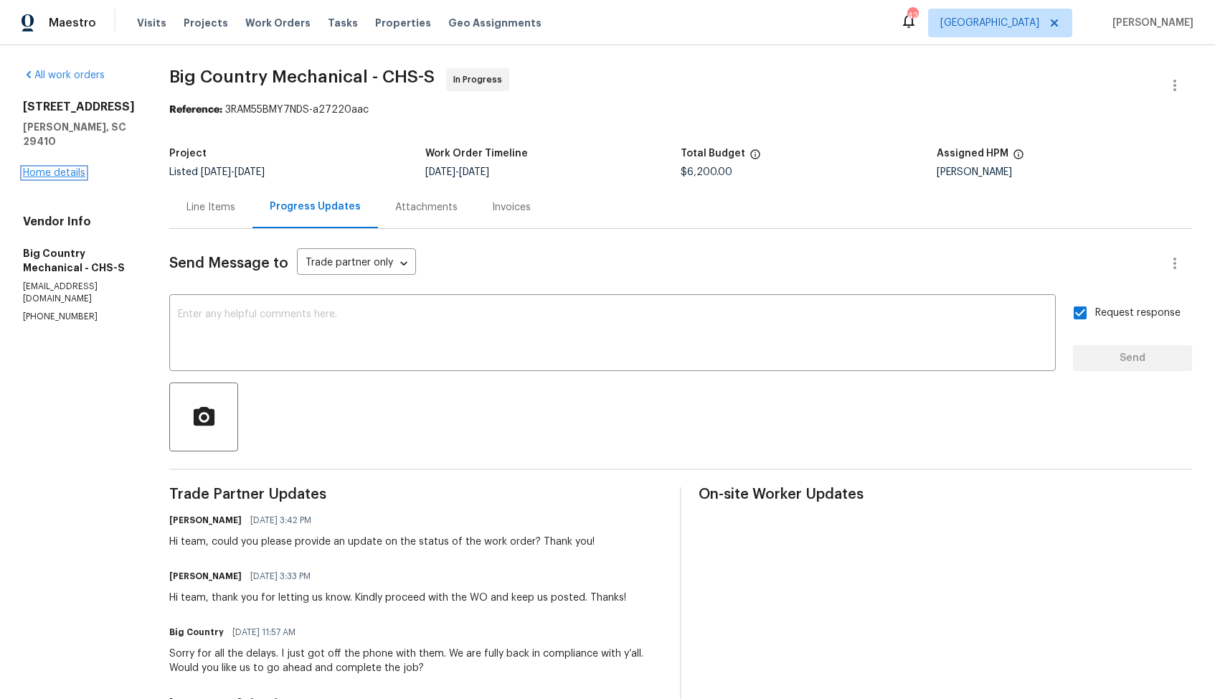
click at [67, 174] on link "Home details" at bounding box center [54, 173] width 62 height 10
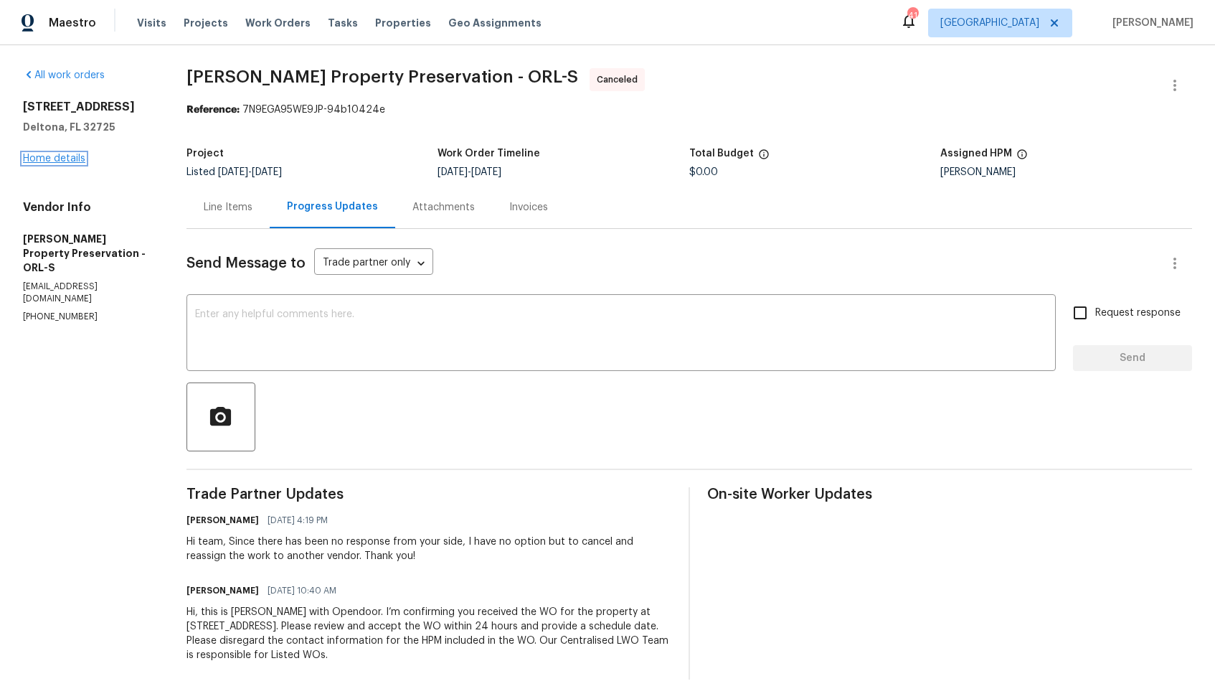
click at [55, 161] on link "Home details" at bounding box center [54, 159] width 62 height 10
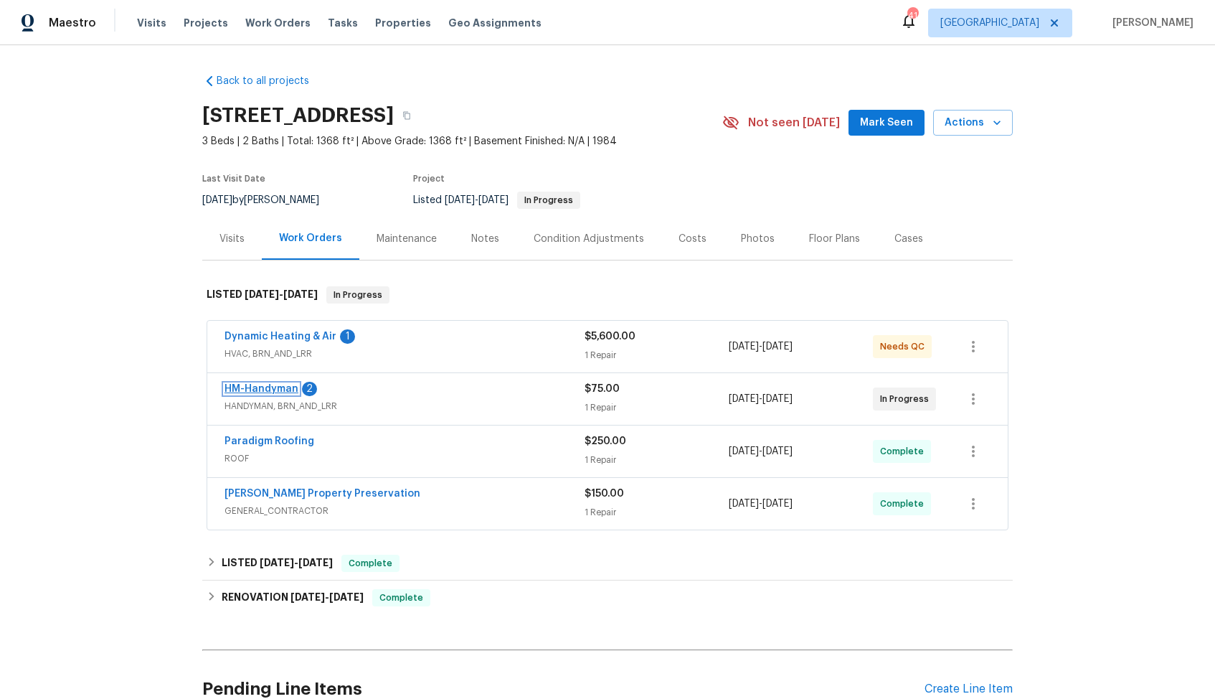
click at [271, 388] on link "HM-Handyman" at bounding box center [262, 389] width 74 height 10
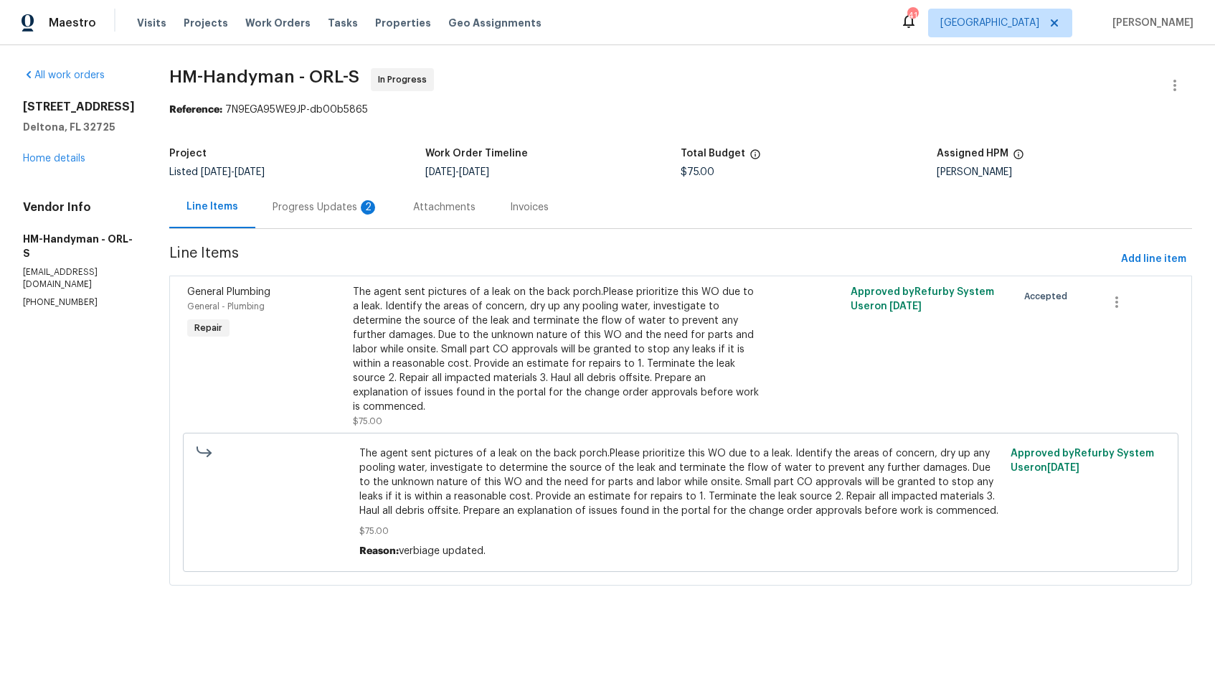
click at [314, 204] on div "Progress Updates 2" at bounding box center [326, 207] width 106 height 14
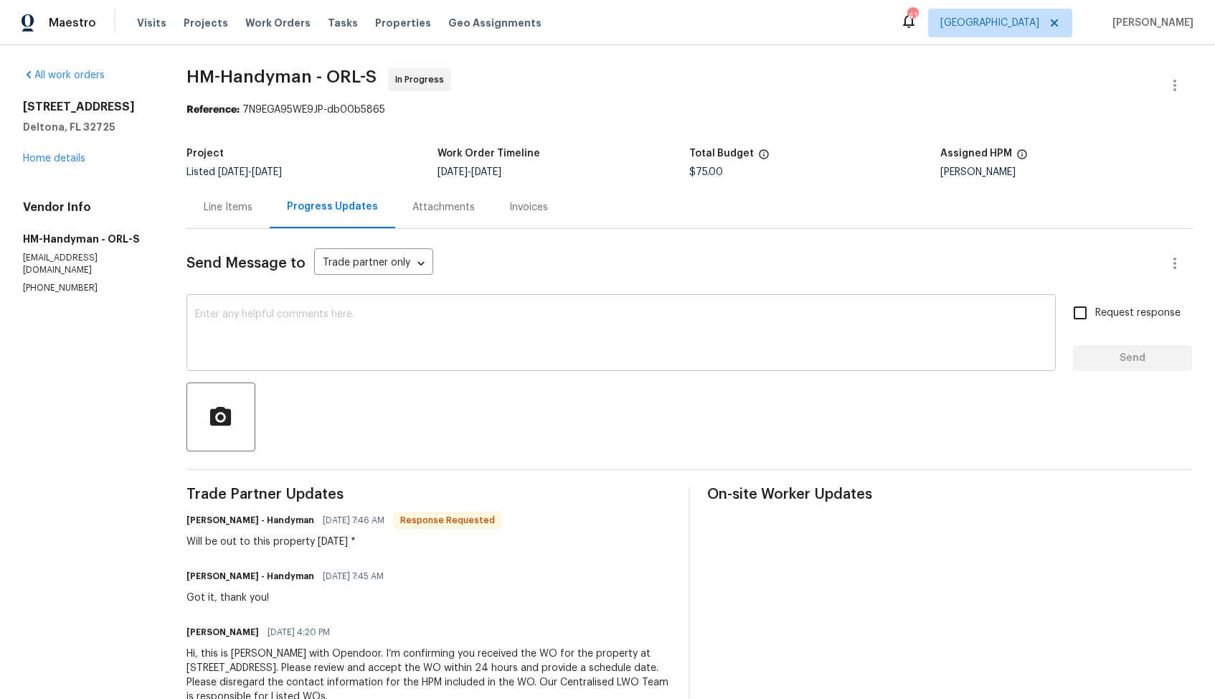
click at [313, 362] on div "x ​" at bounding box center [622, 334] width 870 height 73
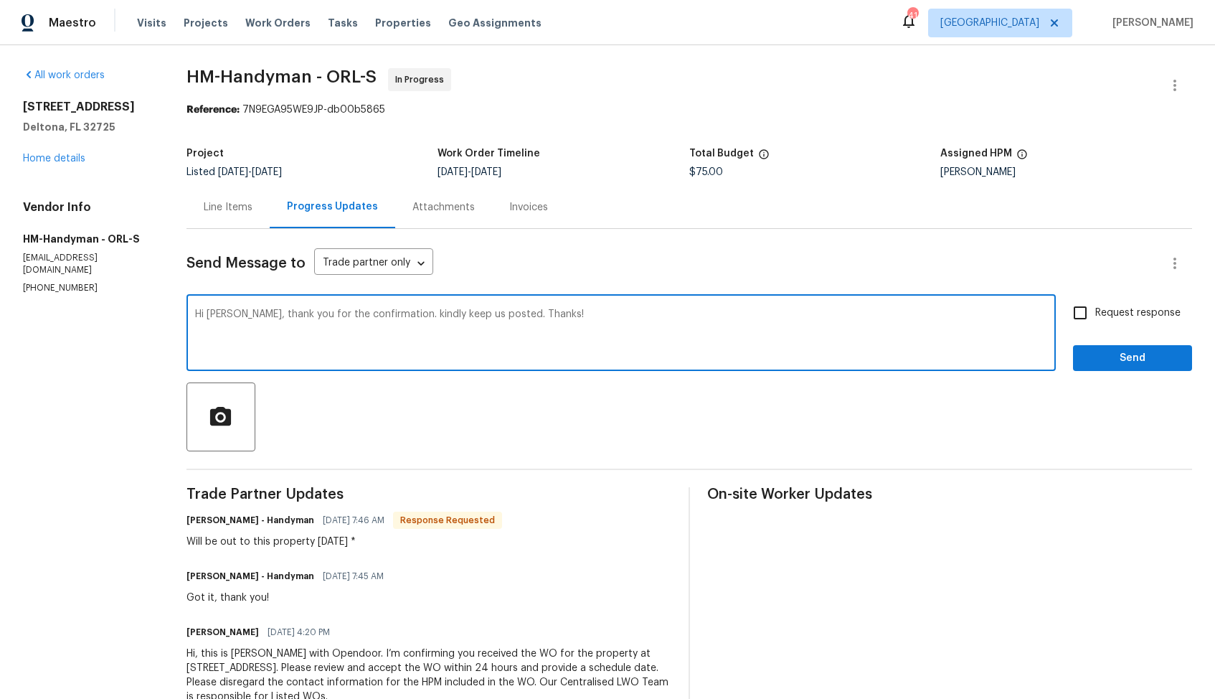
type textarea "Hi Joe, thank you for the confirmation. kindly keep us posted. Thanks!"
click at [1091, 311] on input "Request response" at bounding box center [1080, 313] width 30 height 30
checkbox input "true"
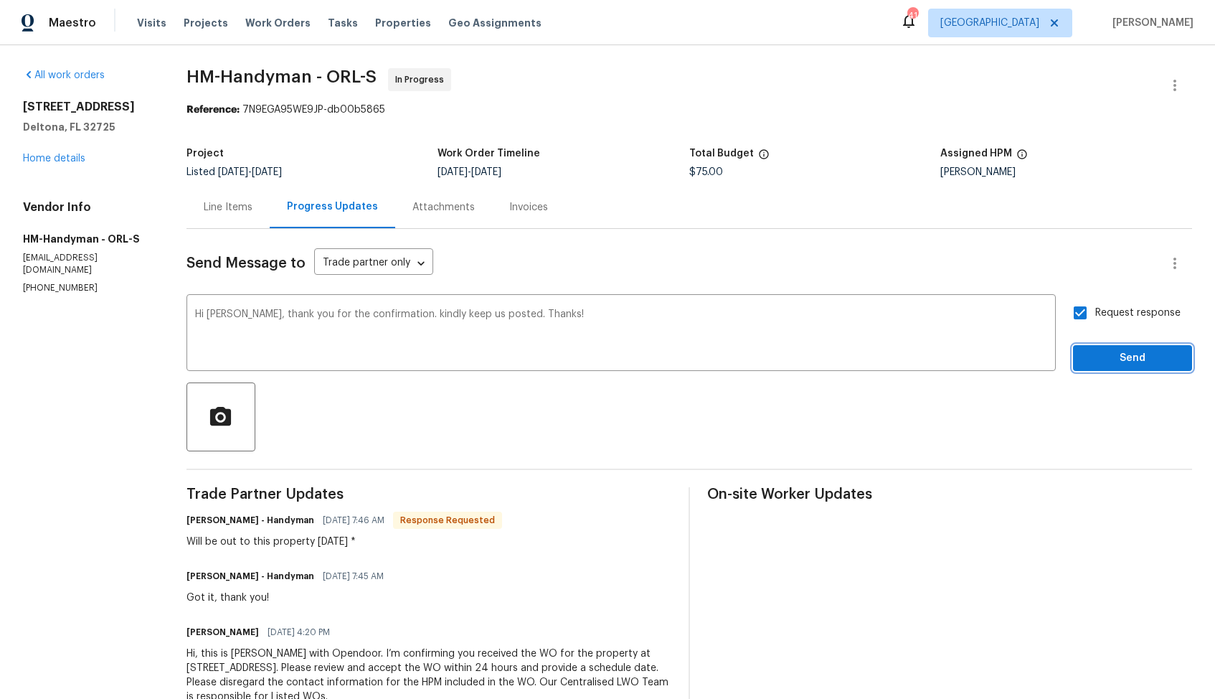
click at [1121, 359] on span "Send" at bounding box center [1133, 358] width 96 height 18
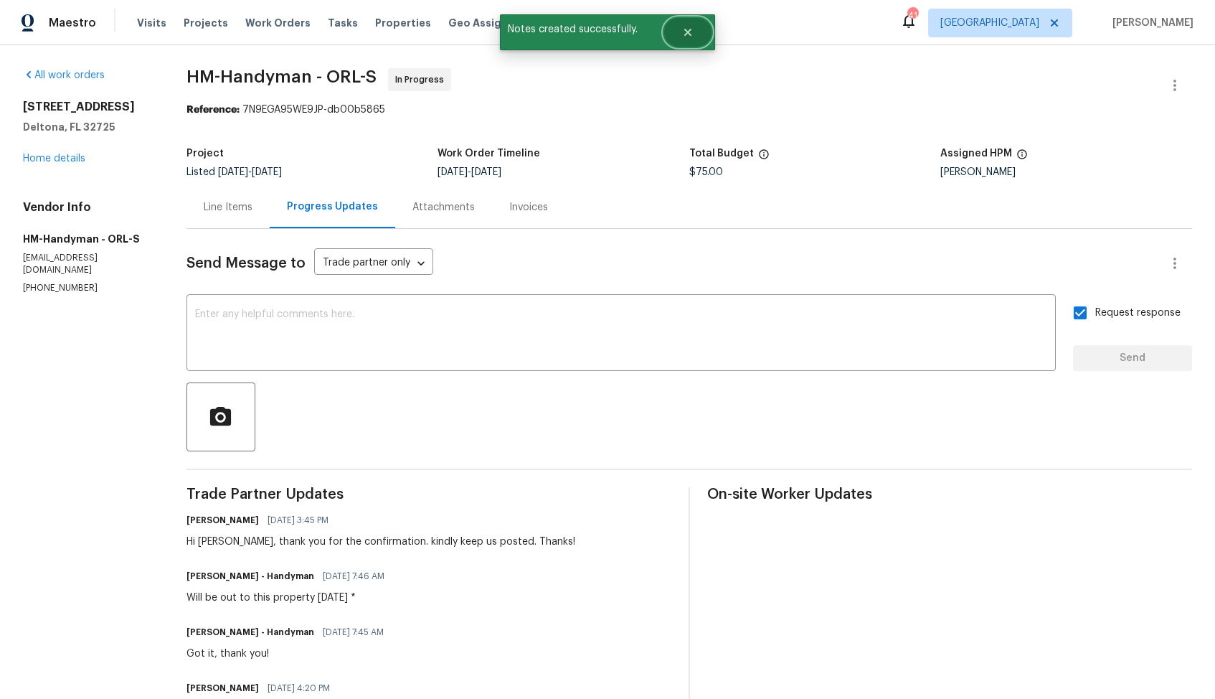
click at [702, 39] on button "Close" at bounding box center [687, 32] width 47 height 29
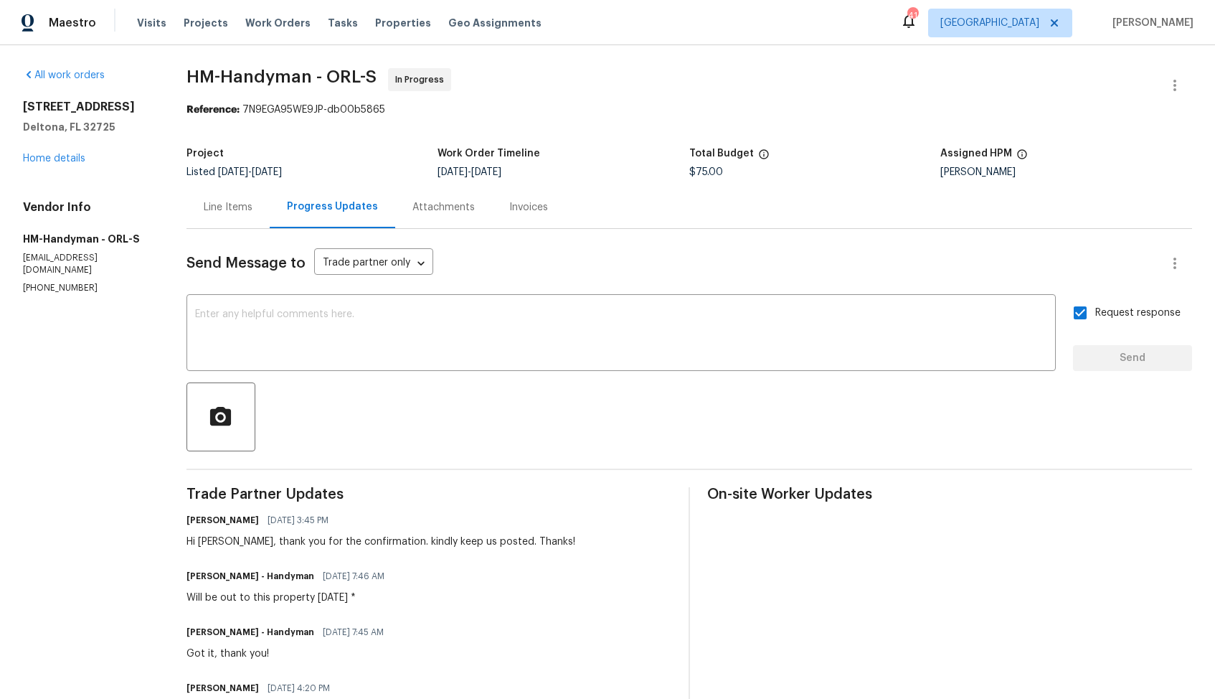
click at [332, 598] on div "Will be out to this property tomorrow 08/14 *" at bounding box center [290, 597] width 207 height 14
copy div "Will be out to this property tomorrow 08/14 *"
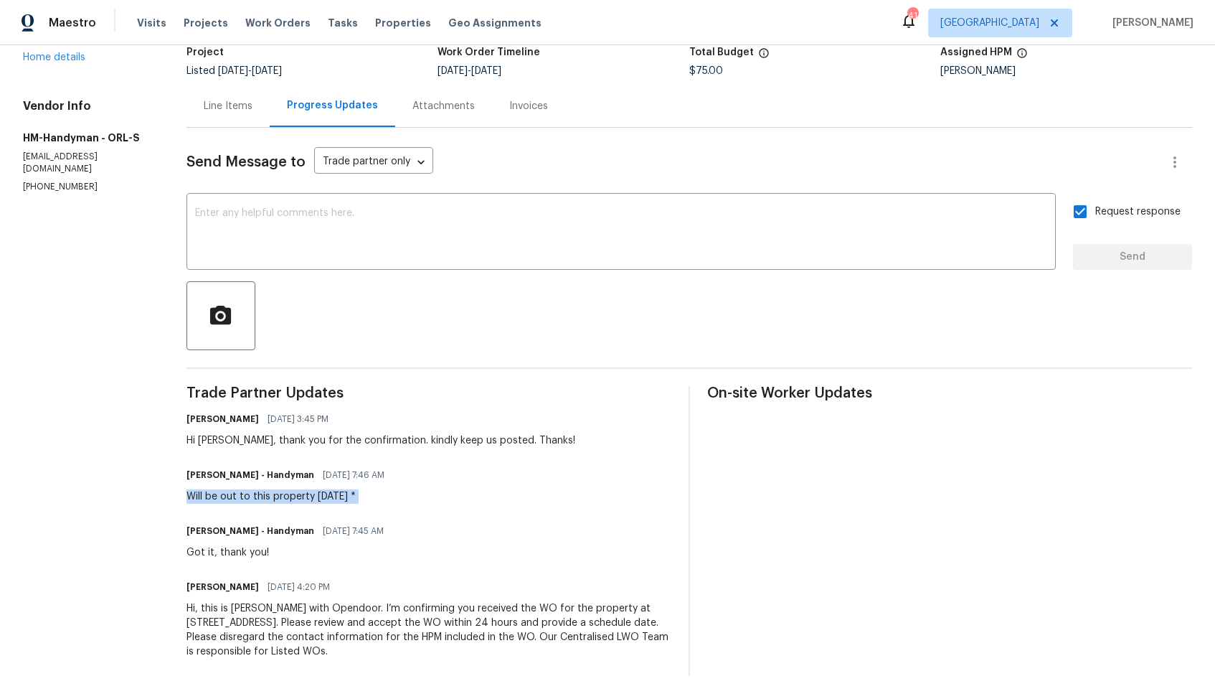
click at [428, 496] on div "HM - Heather Macy - Handyman 08/13/2025 7:46 AM Will be out to this property to…" at bounding box center [429, 484] width 485 height 39
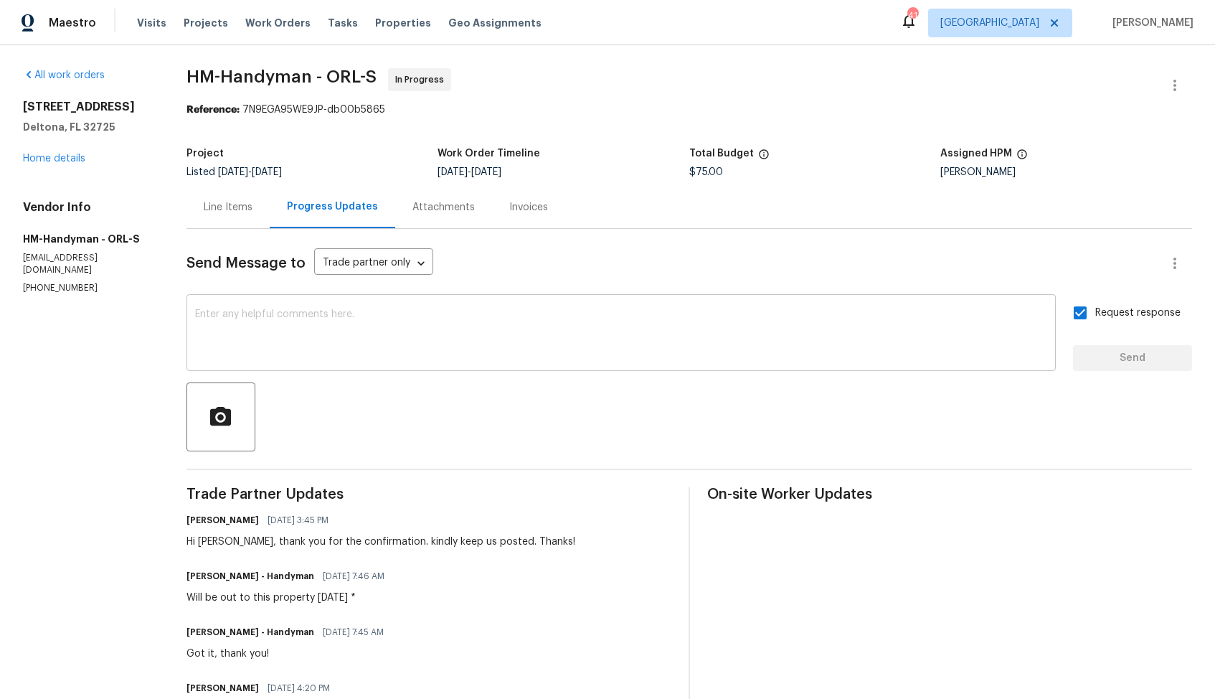
click at [480, 333] on textarea at bounding box center [621, 334] width 852 height 50
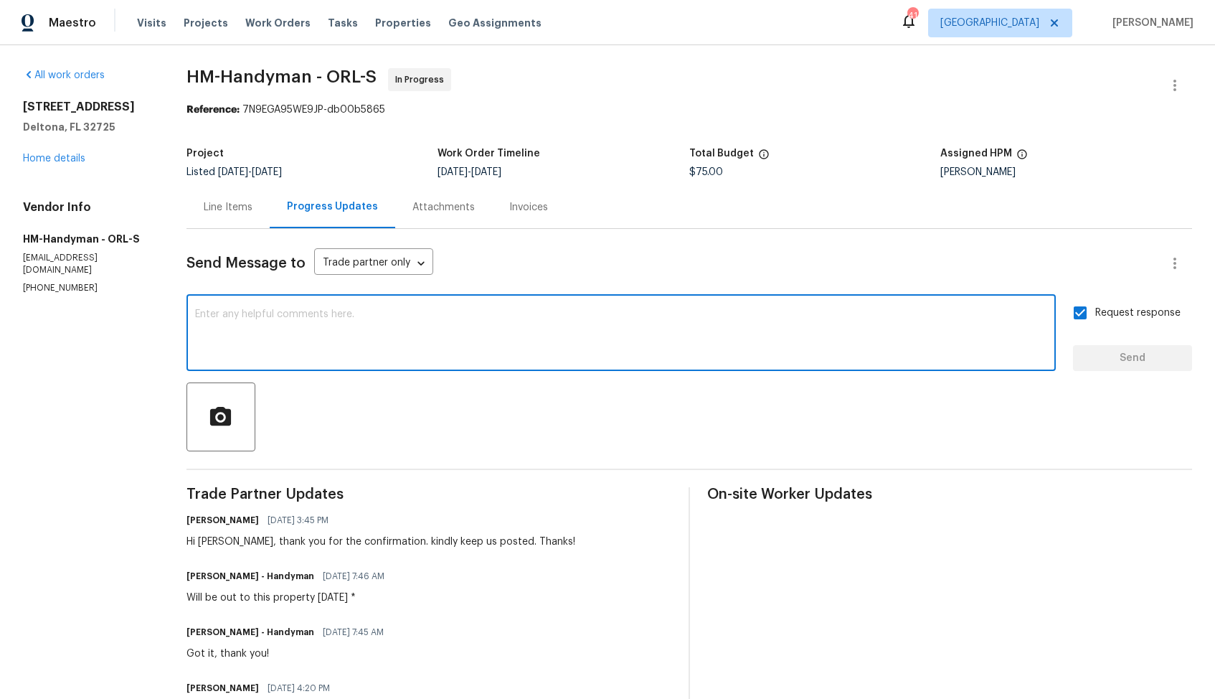
click at [429, 324] on textarea at bounding box center [621, 334] width 852 height 50
click at [288, 599] on div "Will be out to this property tomorrow 08/14 *" at bounding box center [290, 597] width 207 height 14
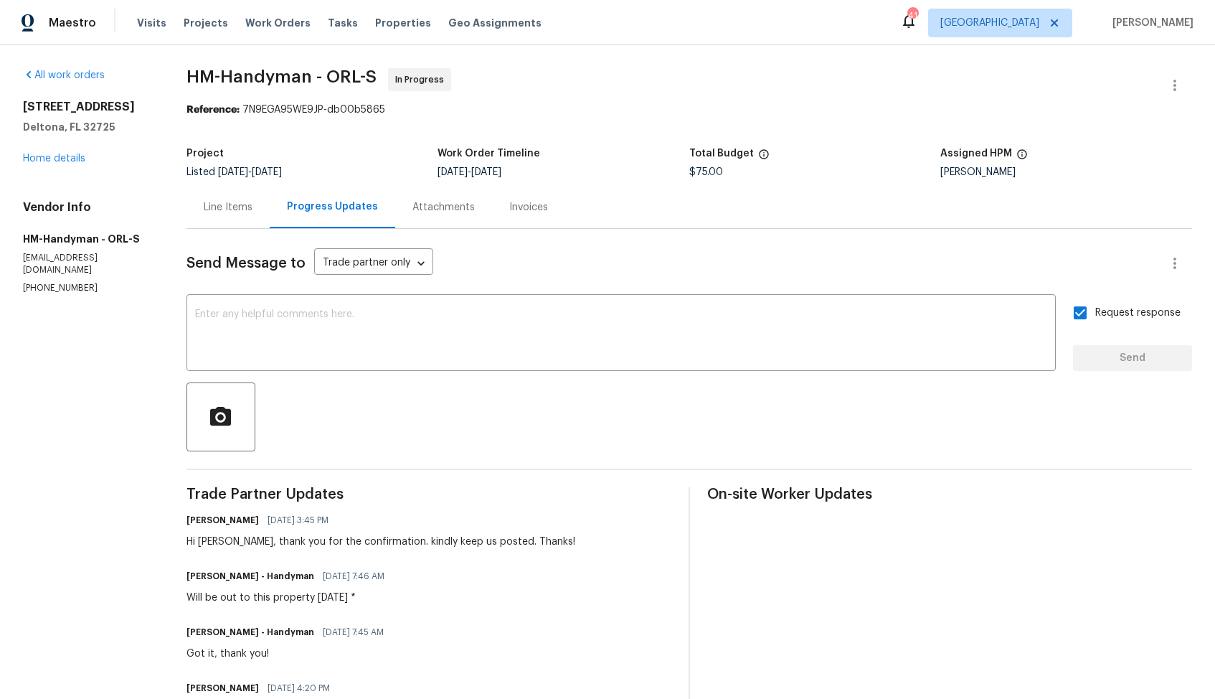
click at [288, 599] on div "Will be out to this property tomorrow 08/14 *" at bounding box center [290, 597] width 207 height 14
copy div "Will be out to this property tomorrow 08/14 *"
click at [869, 51] on div "All work orders 790 Pine Bluff Ave Deltona, FL 32725 Home details Vendor Info H…" at bounding box center [607, 422] width 1215 height 755
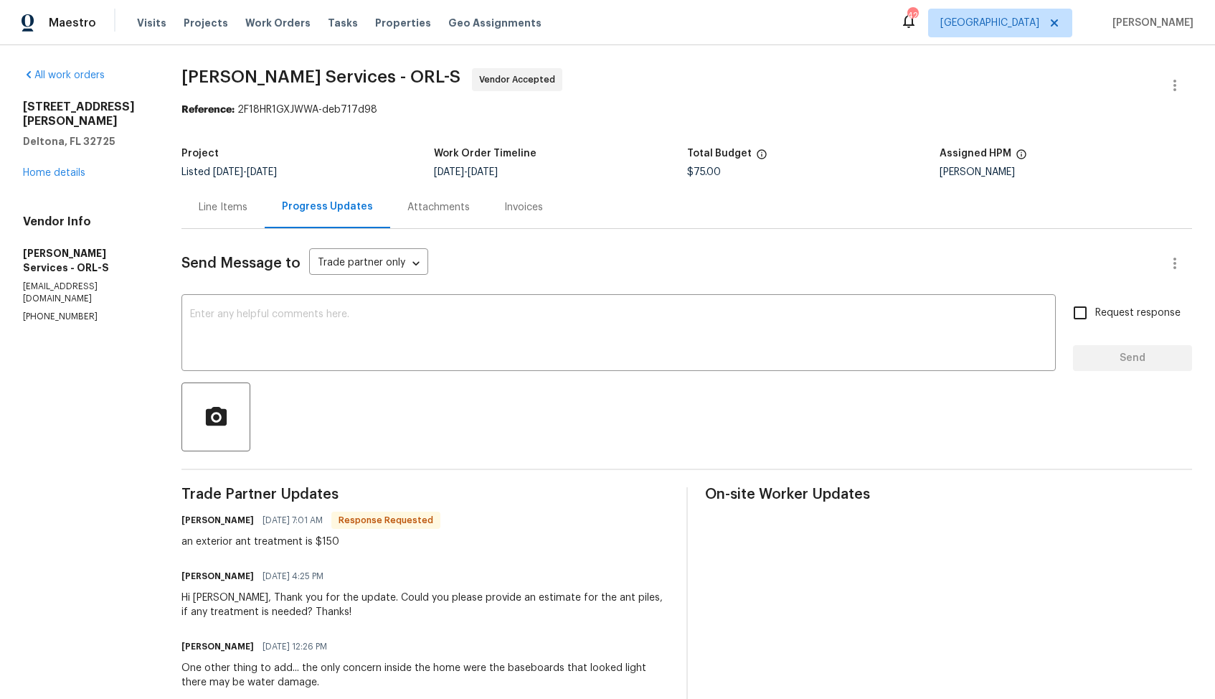
scroll to position [93, 0]
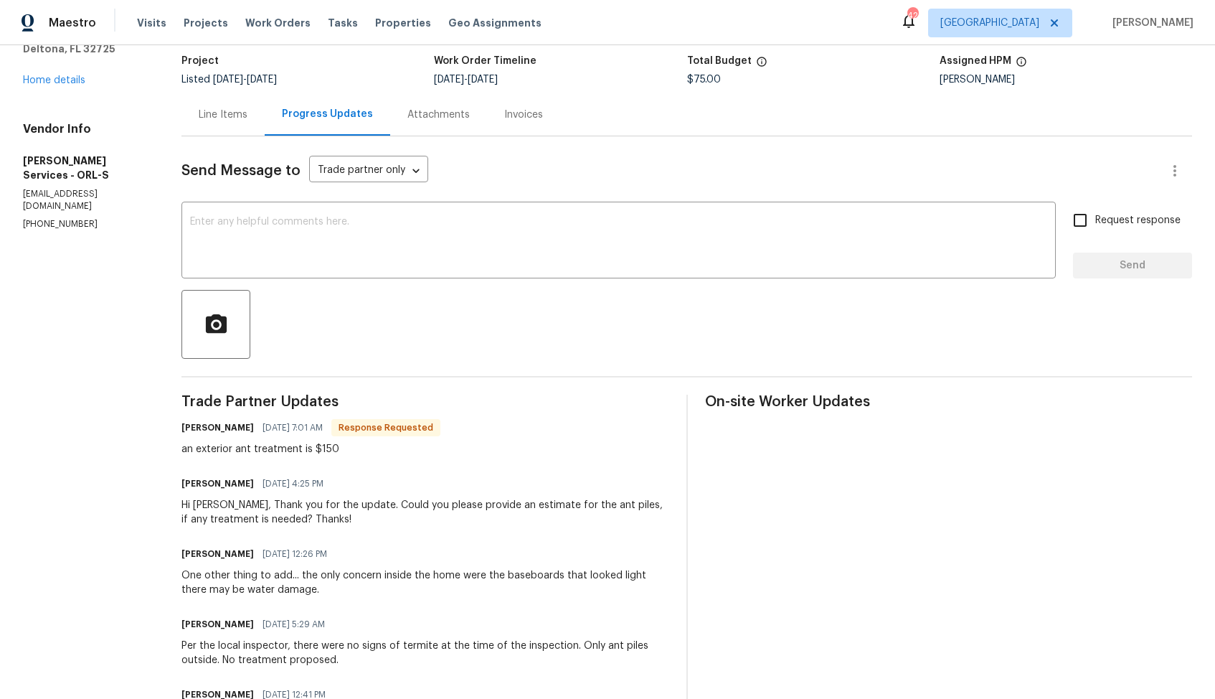
click at [248, 116] on div "Line Items" at bounding box center [223, 115] width 49 height 14
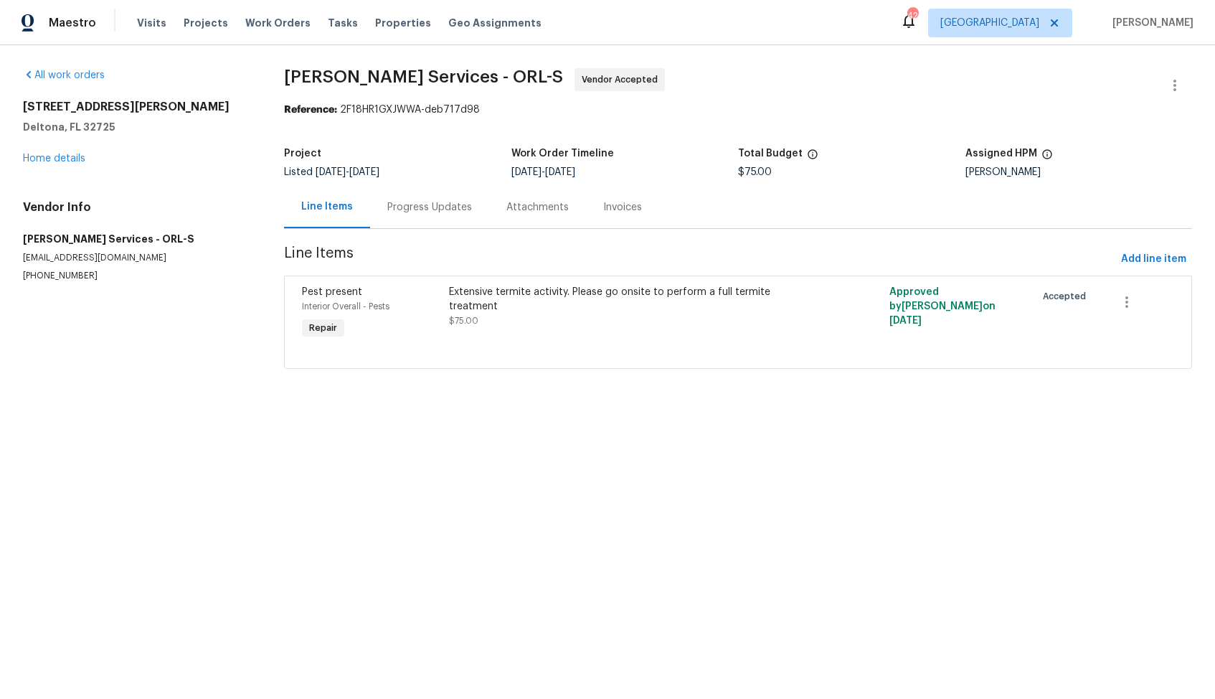
click at [407, 207] on div "Progress Updates" at bounding box center [429, 207] width 85 height 14
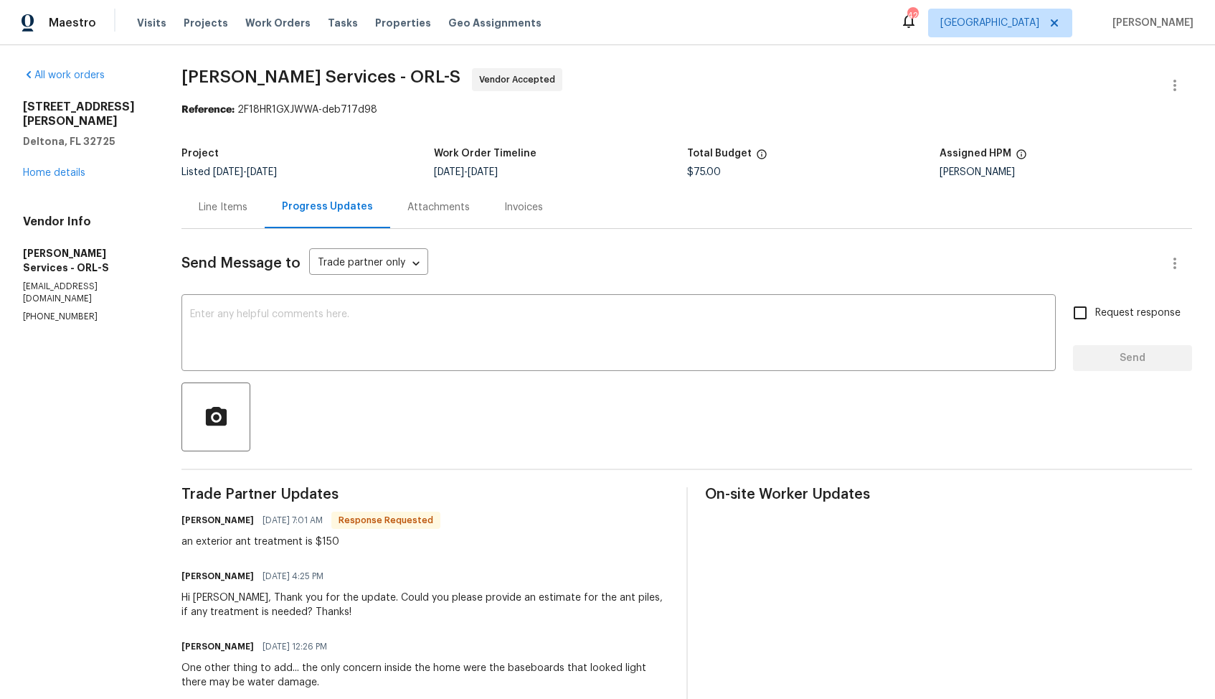
click at [248, 203] on div "Line Items" at bounding box center [223, 207] width 49 height 14
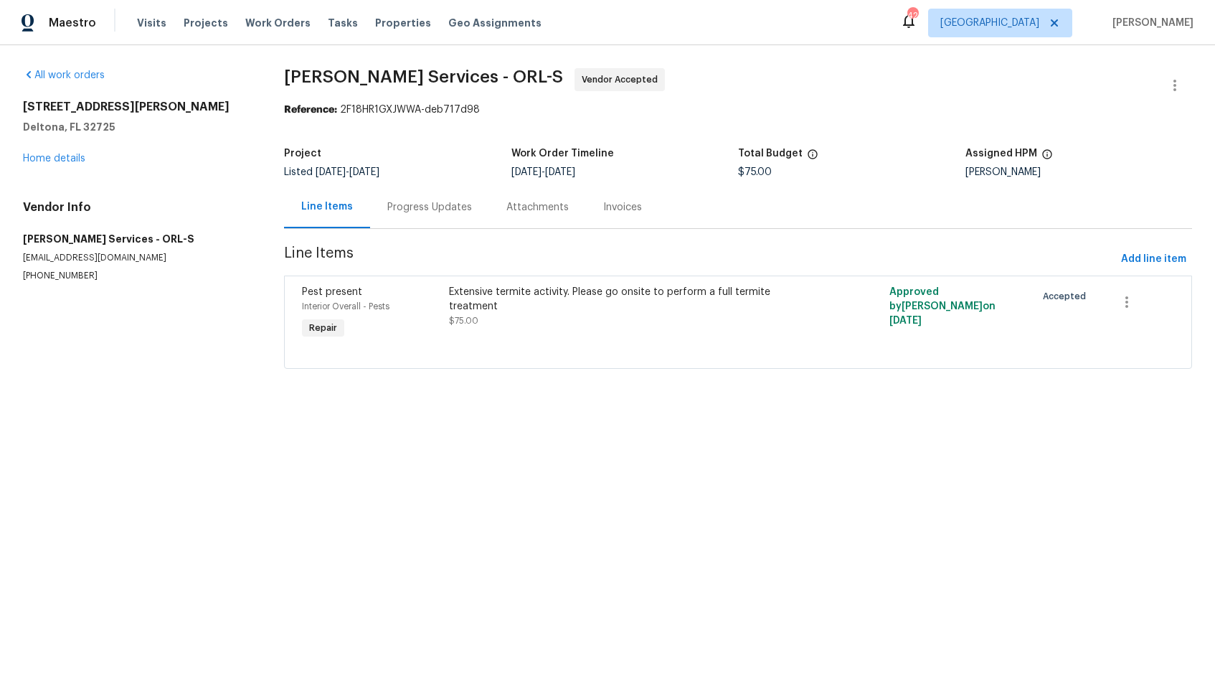
click at [519, 313] on div "Extensive termite activity. Please go onsite to perform a full termite treatment" at bounding box center [628, 299] width 359 height 29
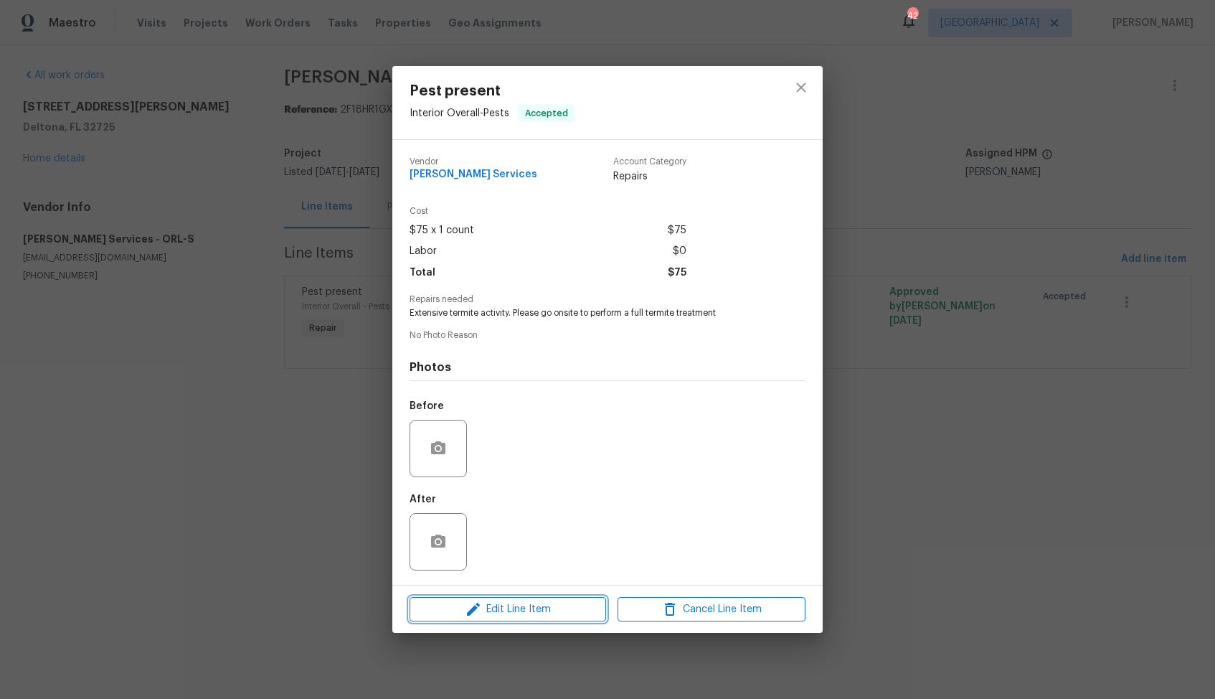
click at [489, 601] on span "Edit Line Item" at bounding box center [508, 610] width 188 height 18
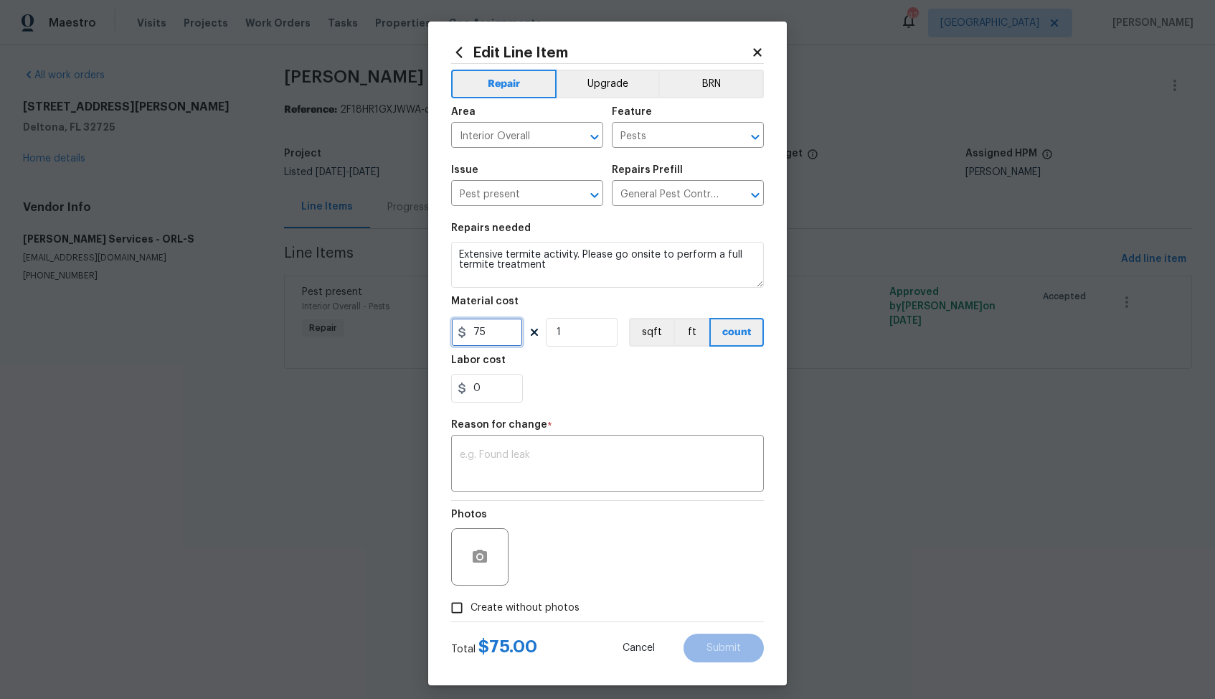
click at [486, 339] on input "75" at bounding box center [487, 332] width 72 height 29
type input "150"
click at [609, 479] on textarea at bounding box center [608, 465] width 296 height 30
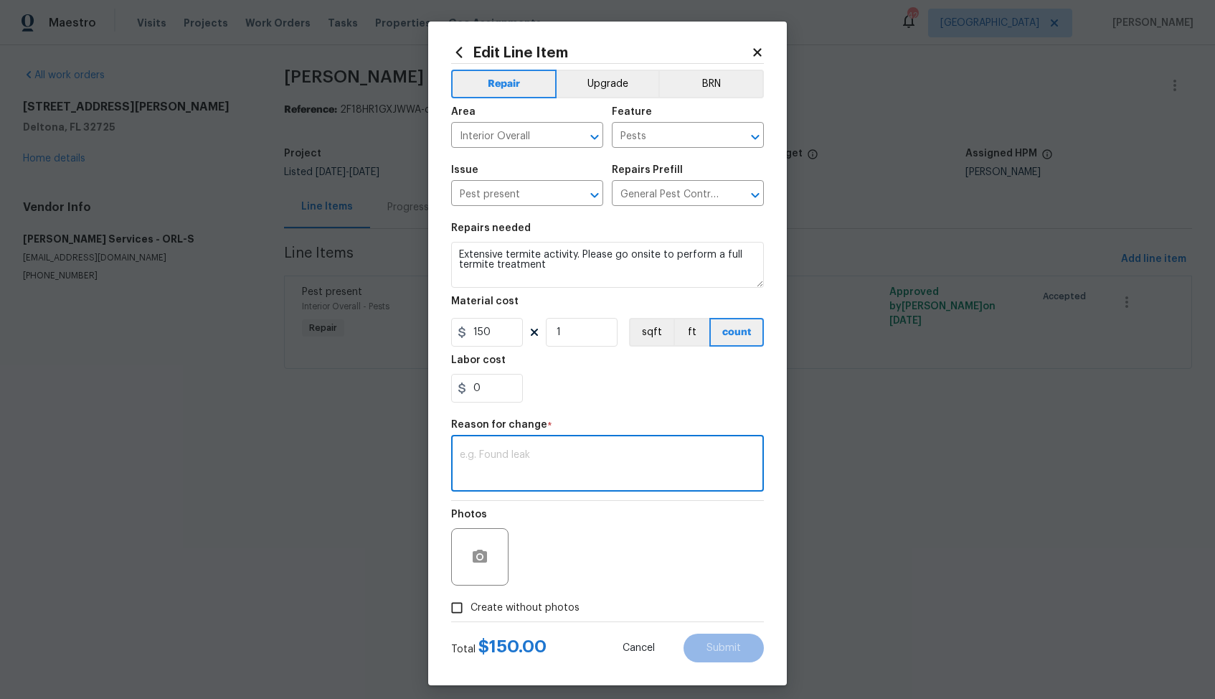
click at [630, 467] on textarea at bounding box center [608, 465] width 296 height 30
paste textarea "(AM) Updated per vendor’s final cost."
type textarea "(AM) Updated per vendor’s final cost."
click at [549, 610] on span "Create without photos" at bounding box center [525, 608] width 109 height 15
click at [471, 610] on input "Create without photos" at bounding box center [456, 607] width 27 height 27
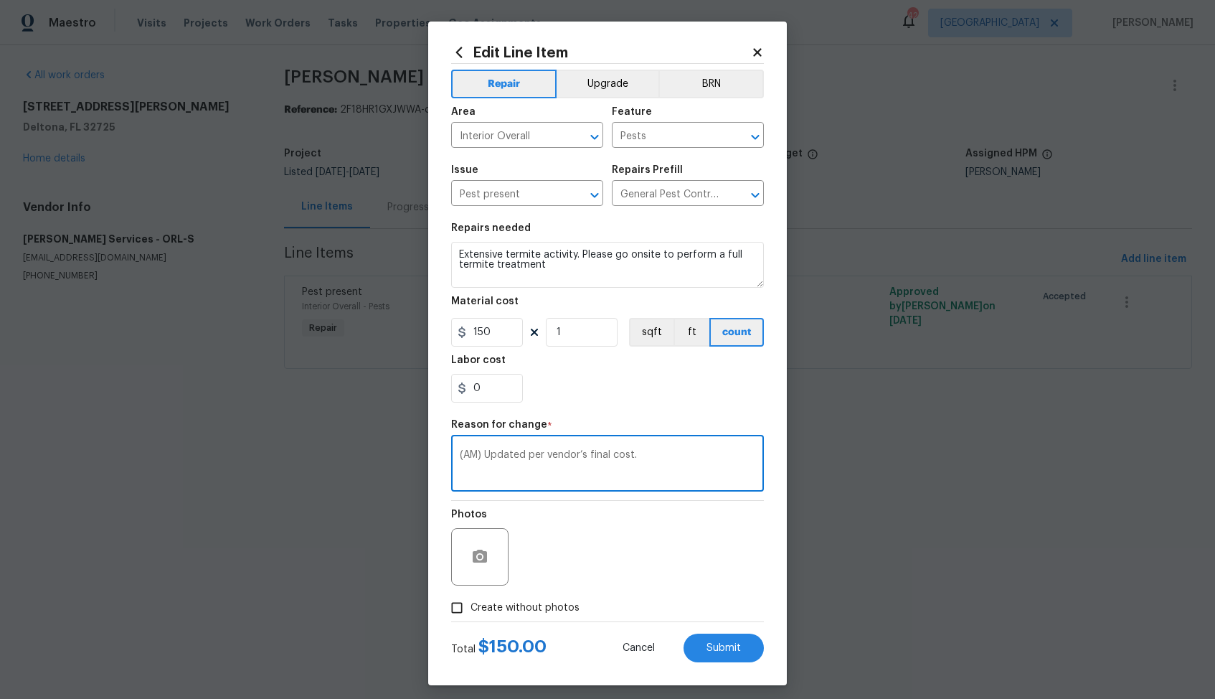
checkbox input "true"
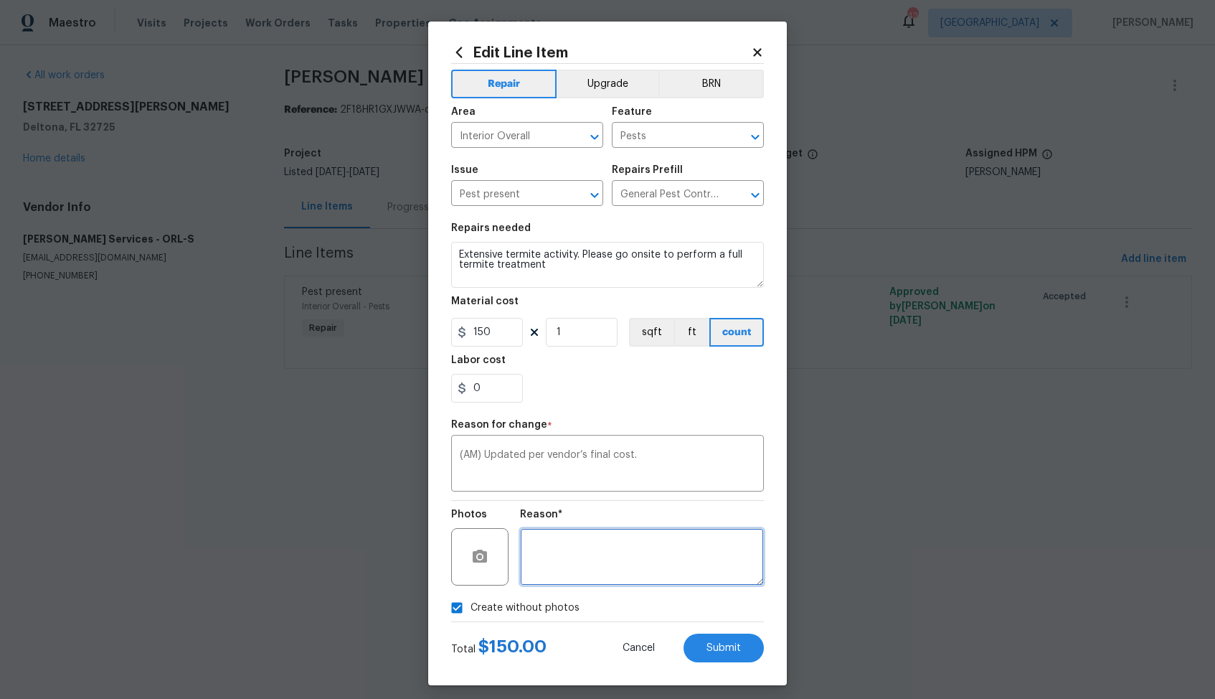
click at [635, 556] on textarea at bounding box center [642, 556] width 244 height 57
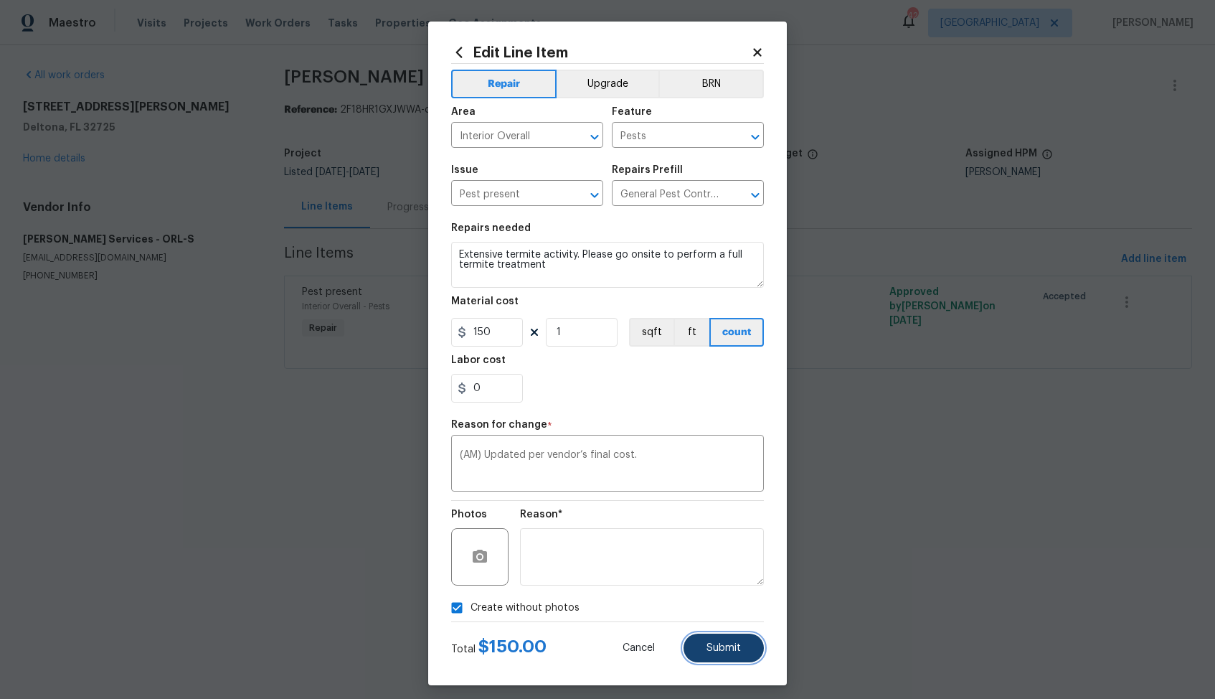
click at [736, 648] on span "Submit" at bounding box center [724, 648] width 34 height 11
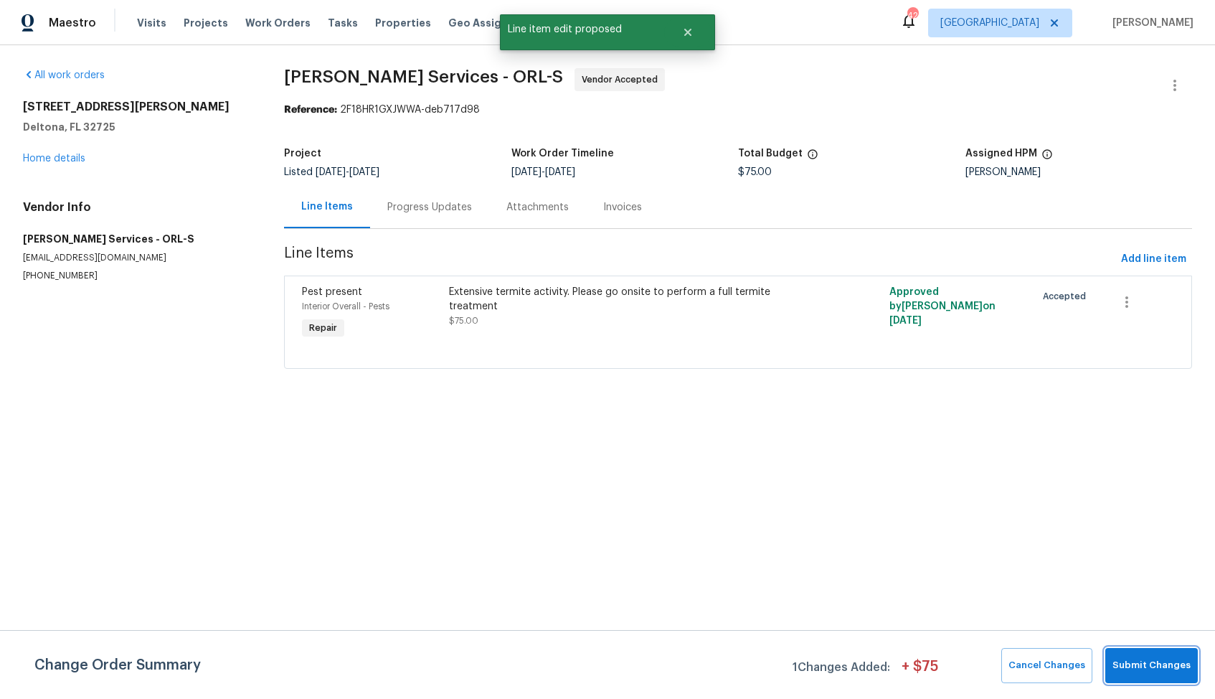
click at [1162, 664] on span "Submit Changes" at bounding box center [1152, 665] width 78 height 17
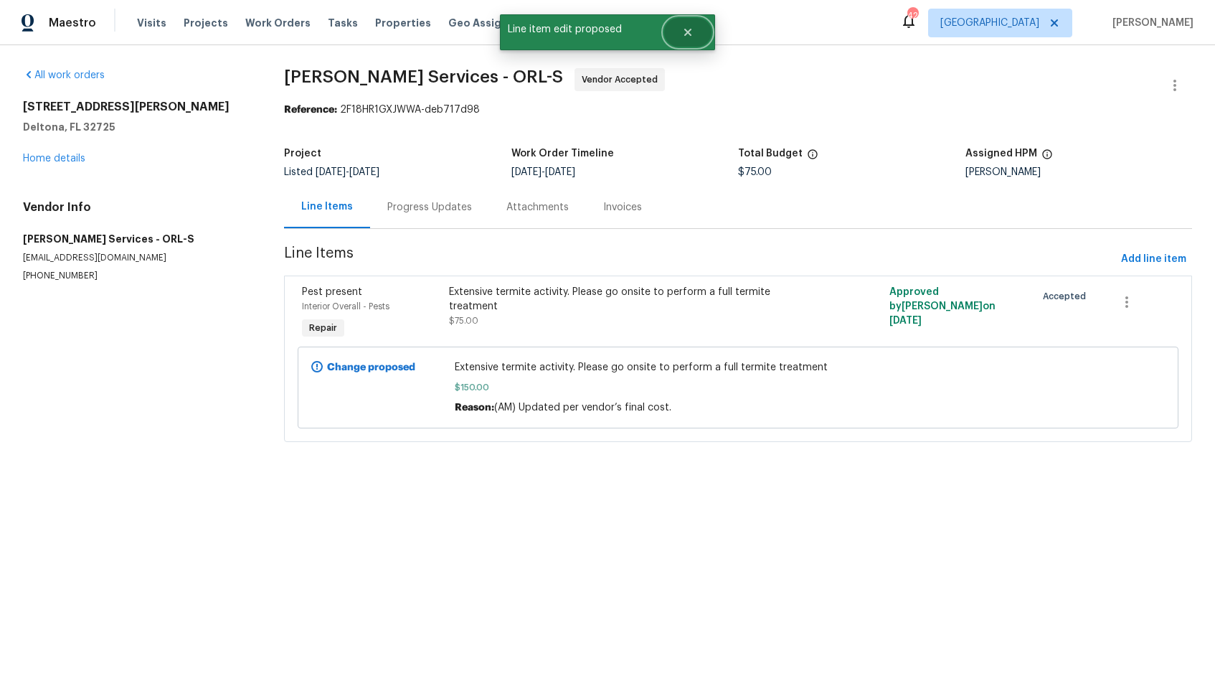
click at [691, 32] on icon "Close" at bounding box center [687, 32] width 11 height 11
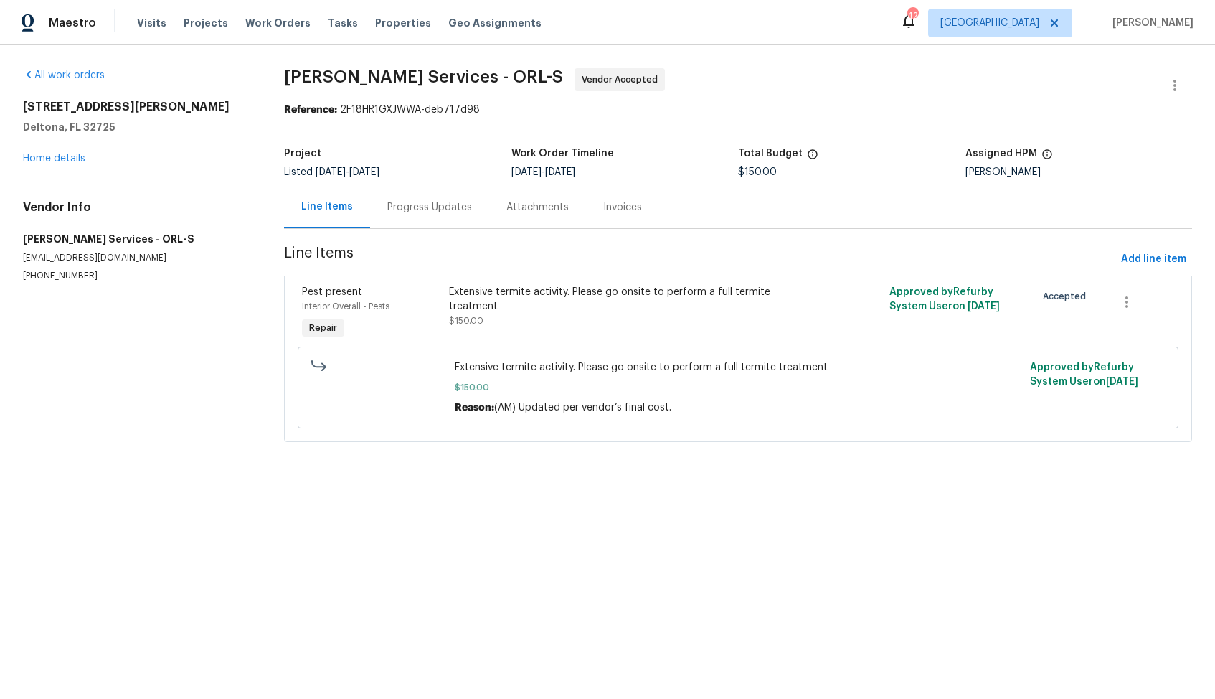
click at [439, 205] on div "Progress Updates" at bounding box center [429, 207] width 85 height 14
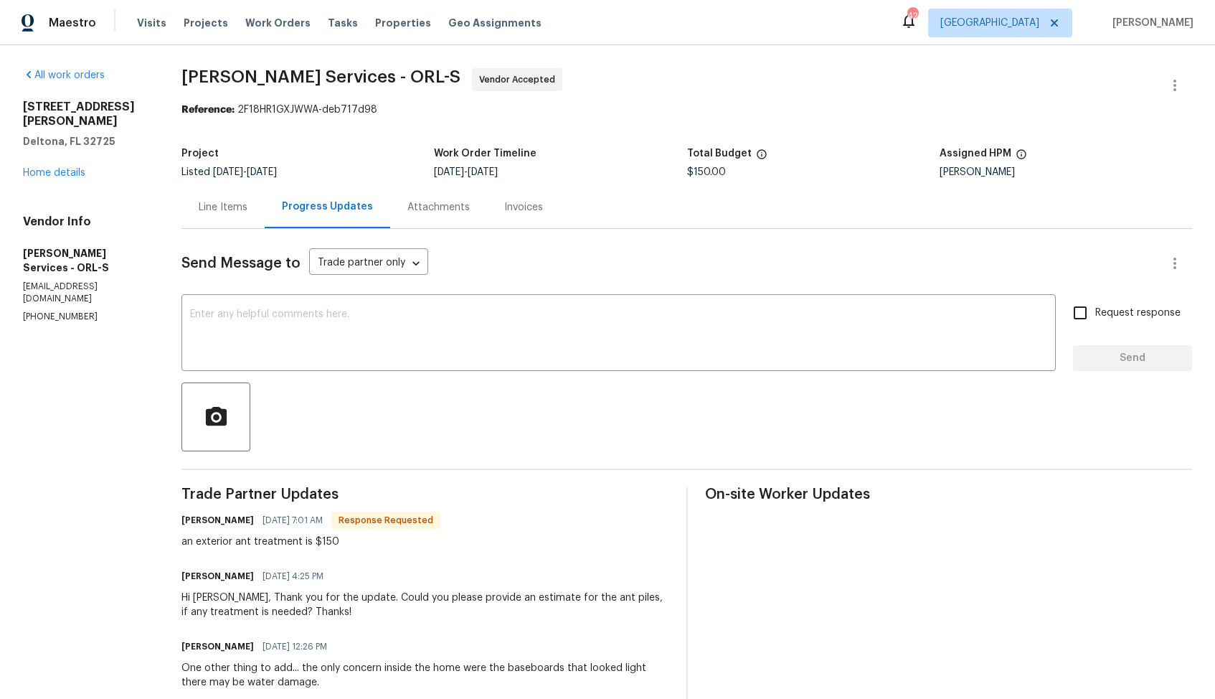
click at [221, 520] on h6 "Tishá Smith" at bounding box center [218, 520] width 72 height 14
copy h6 "Tishá"
click at [410, 365] on div "x ​" at bounding box center [619, 334] width 875 height 73
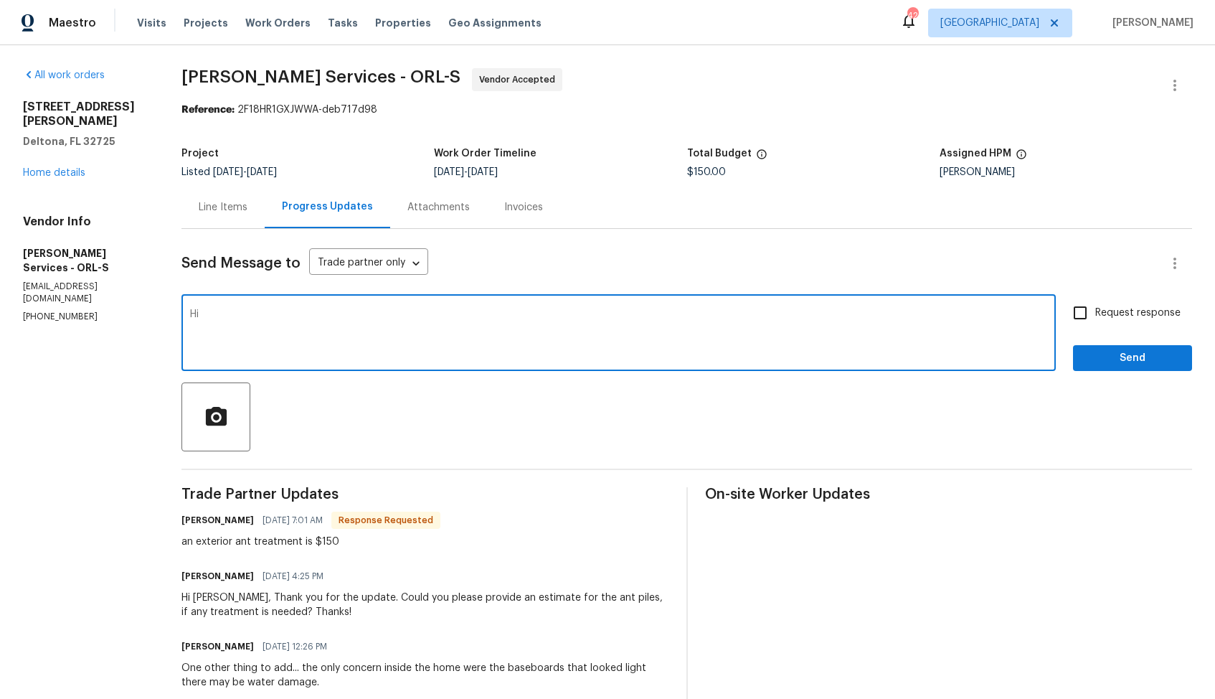
paste textarea "Tishá"
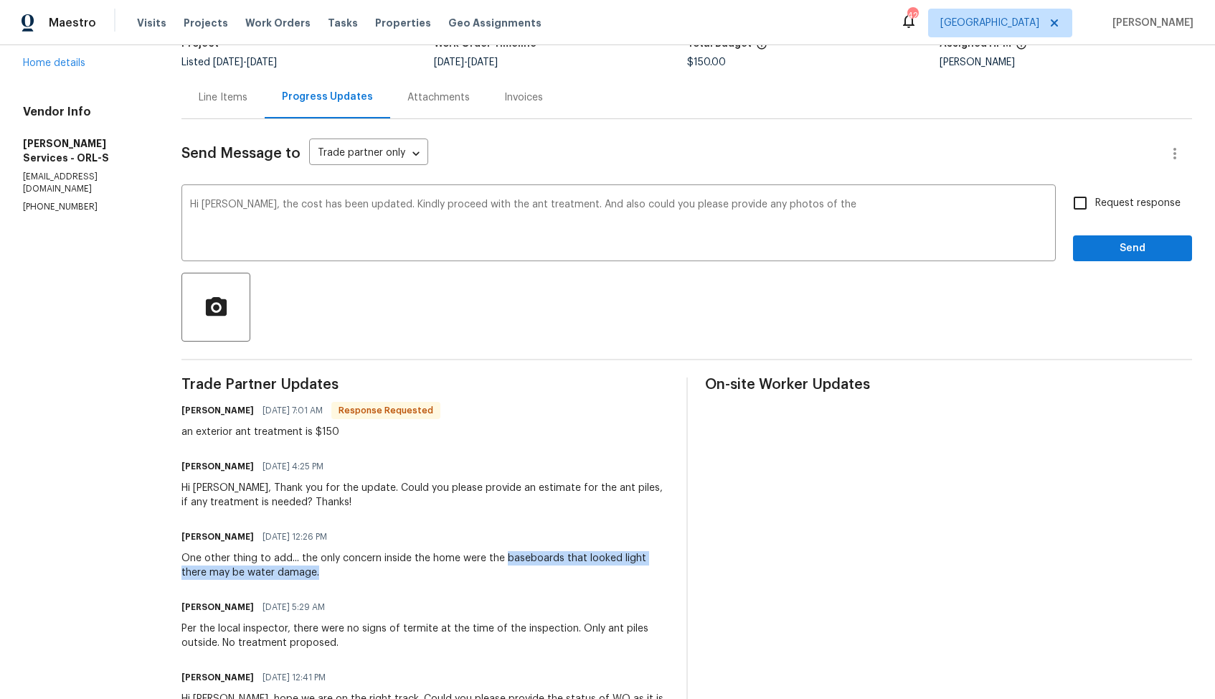
drag, startPoint x: 538, startPoint y: 557, endPoint x: 588, endPoint y: 567, distance: 51.2
click at [588, 567] on div "One other thing to add... the only concern inside the home were the baseboards …" at bounding box center [425, 565] width 487 height 29
copy div "baseboards that looked light there may be water damage."
click at [911, 232] on textarea "Hi Tishá, the cost has been updated. Kindly proceed with the ant treatment. And…" at bounding box center [618, 224] width 857 height 50
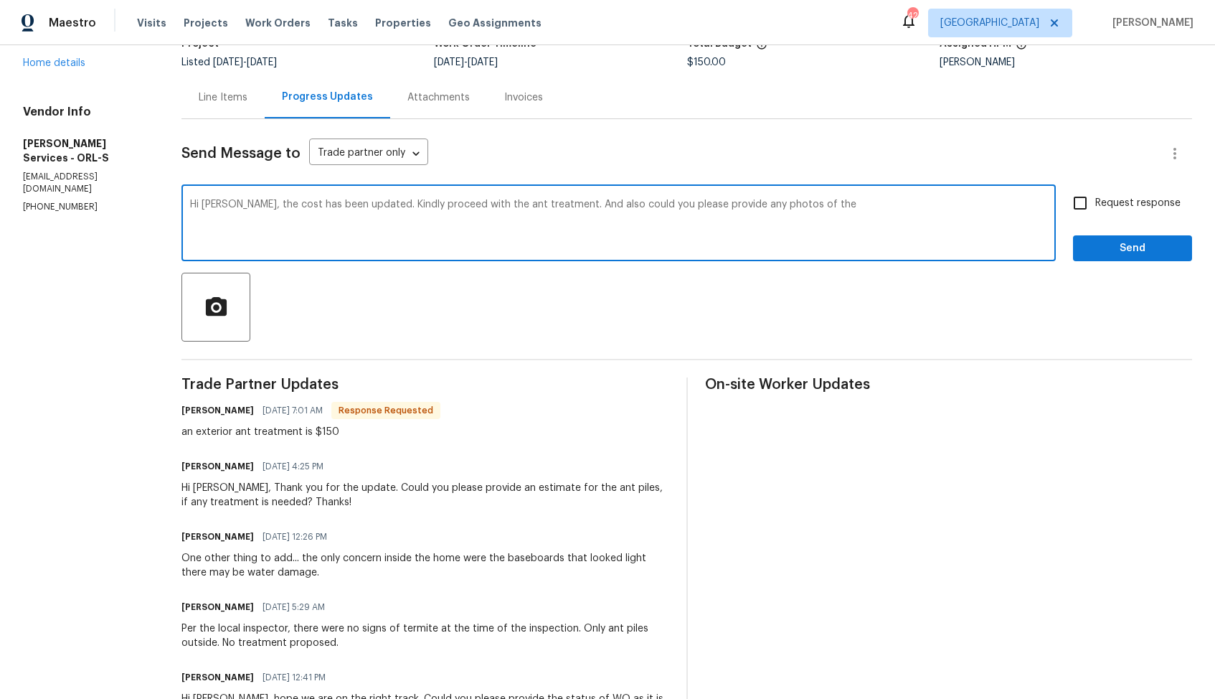
paste textarea "baseboards that looked light there may be water damage."
click at [593, 215] on textarea "Hi Tishá, the cost has been updated. Kindly proceed with the ant treatment. And…" at bounding box center [618, 224] width 857 height 50
paste textarea "The cost has been updated. Kindly proceed with the ant treatment. Also, could y…"
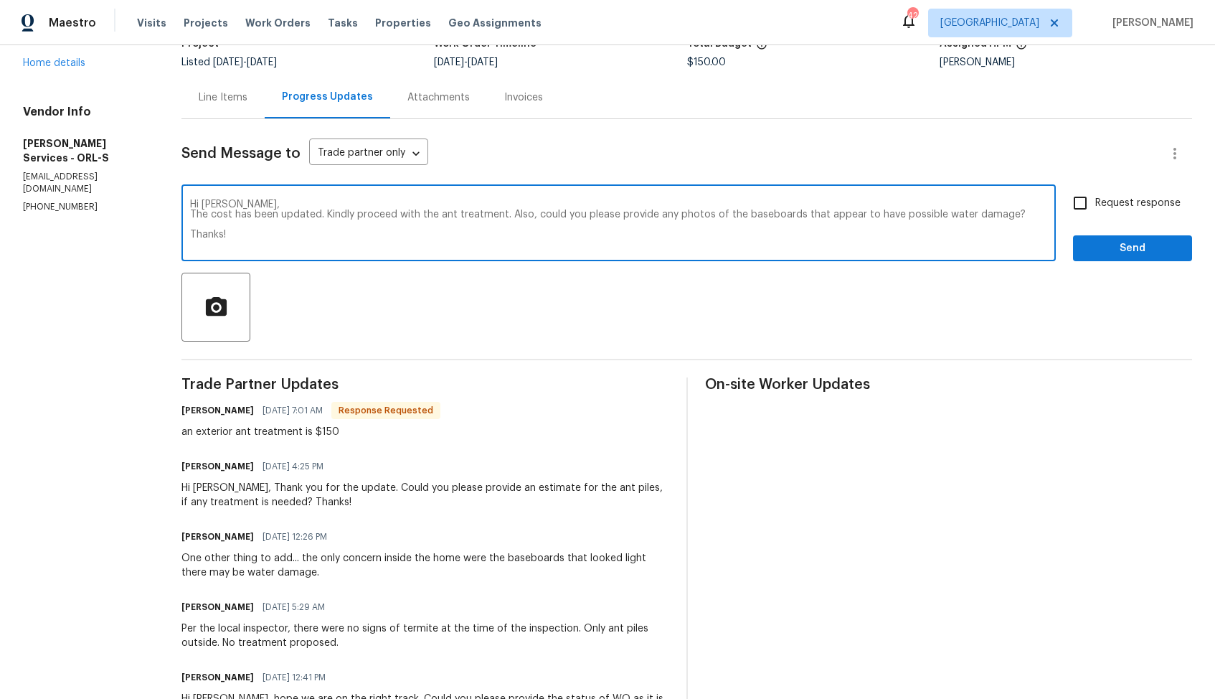
scroll to position [0, 0]
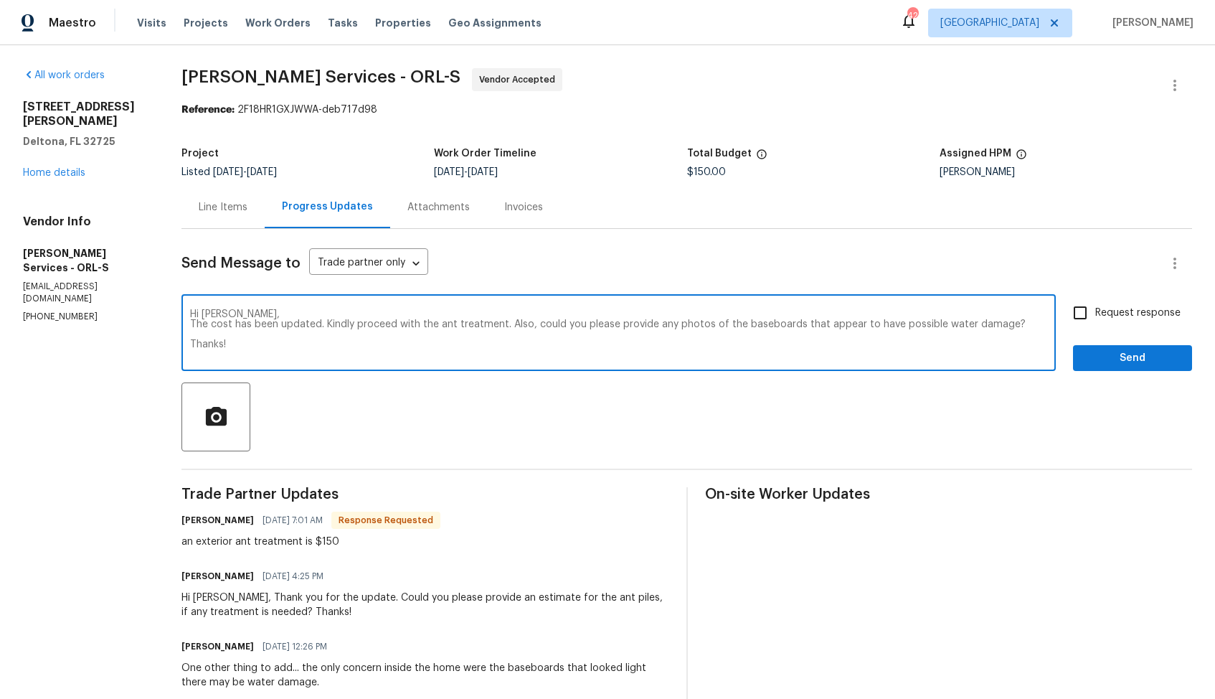
type textarea "Hi Tishá, The cost has been updated. Kindly proceed with the ant treatment. Als…"
click at [1082, 301] on input "Request response" at bounding box center [1080, 313] width 30 height 30
checkbox input "true"
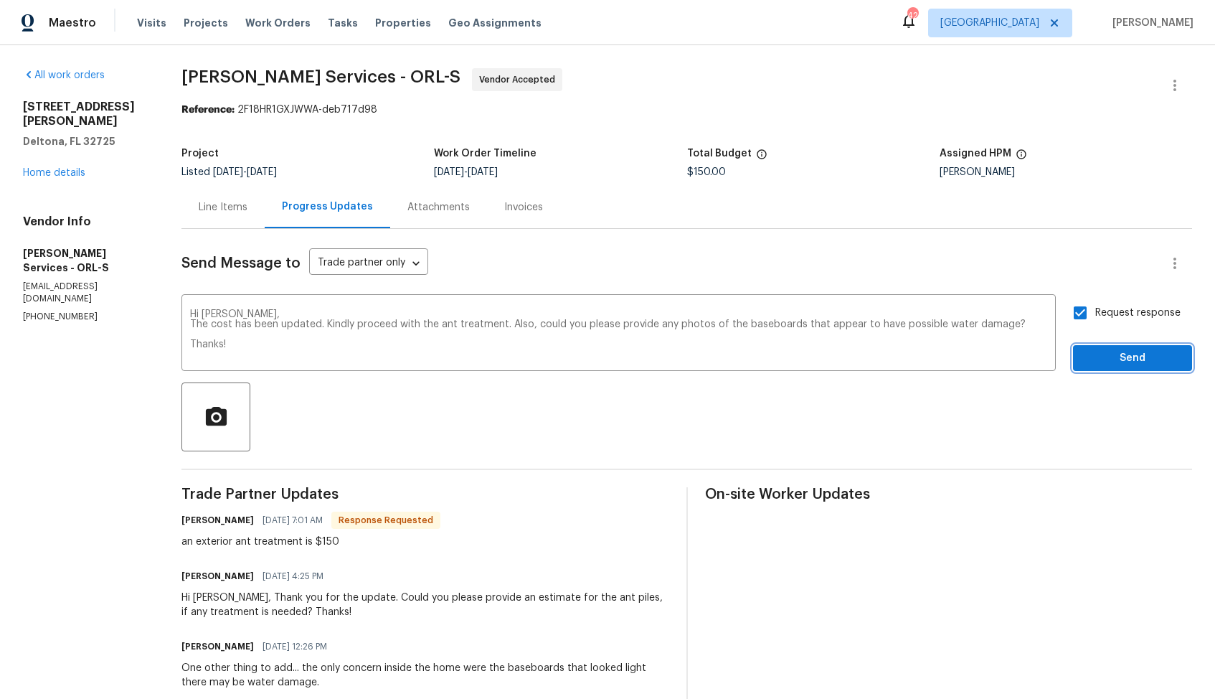
click at [1111, 347] on button "Send" at bounding box center [1132, 358] width 119 height 27
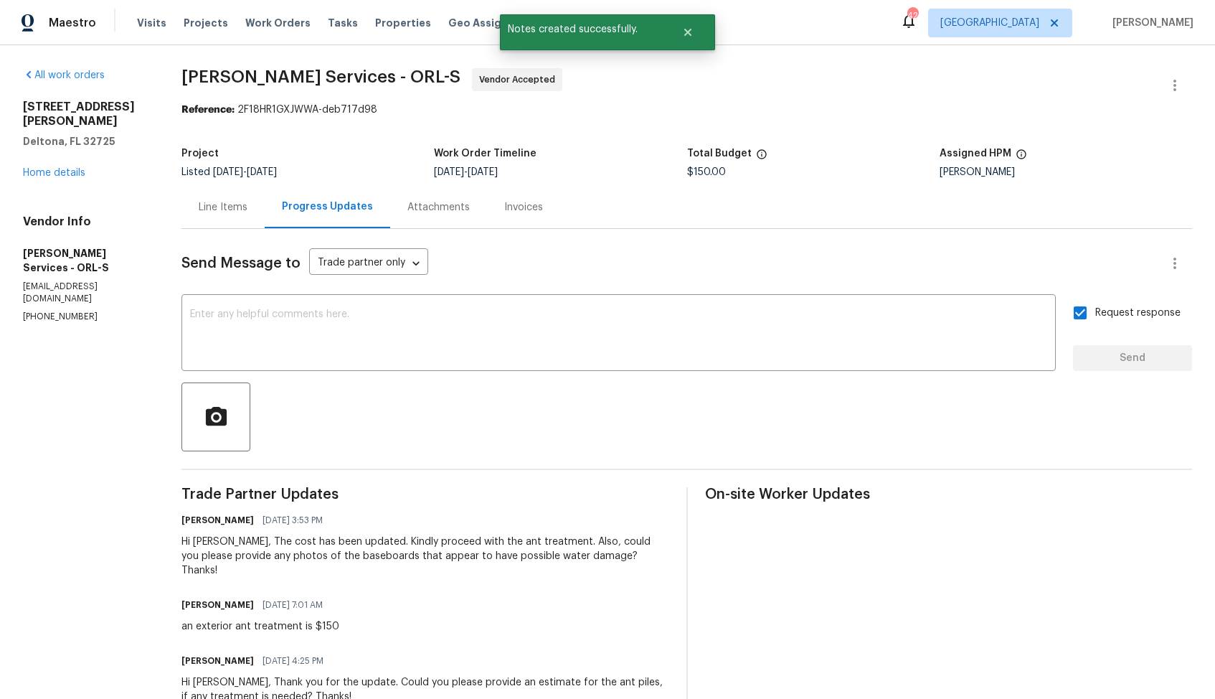
click at [243, 619] on div "an exterior ant treatment is $150" at bounding box center [261, 626] width 158 height 14
copy div "an exterior ant treatment is $150"
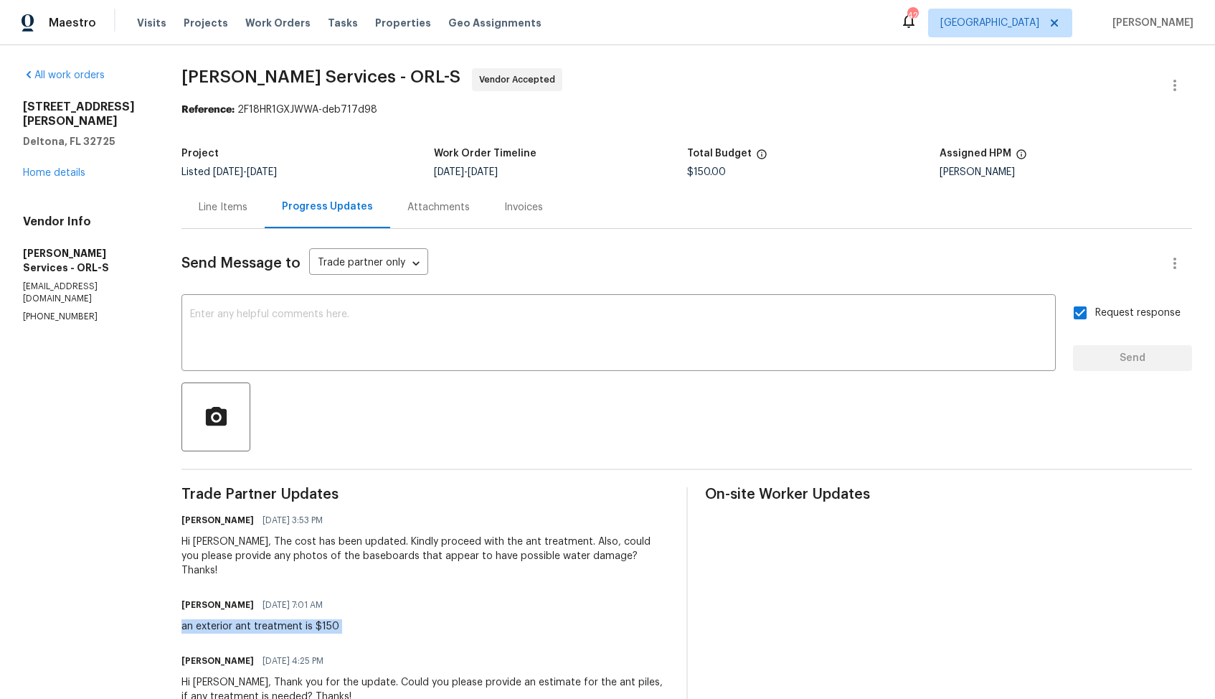
click at [654, 128] on section "Massey Services - ORL-S Vendor Accepted Reference: 2F18HR1GXJWWA-deb717d98 Proj…" at bounding box center [687, 640] width 1011 height 1145
click at [77, 168] on link "Home details" at bounding box center [54, 173] width 62 height 10
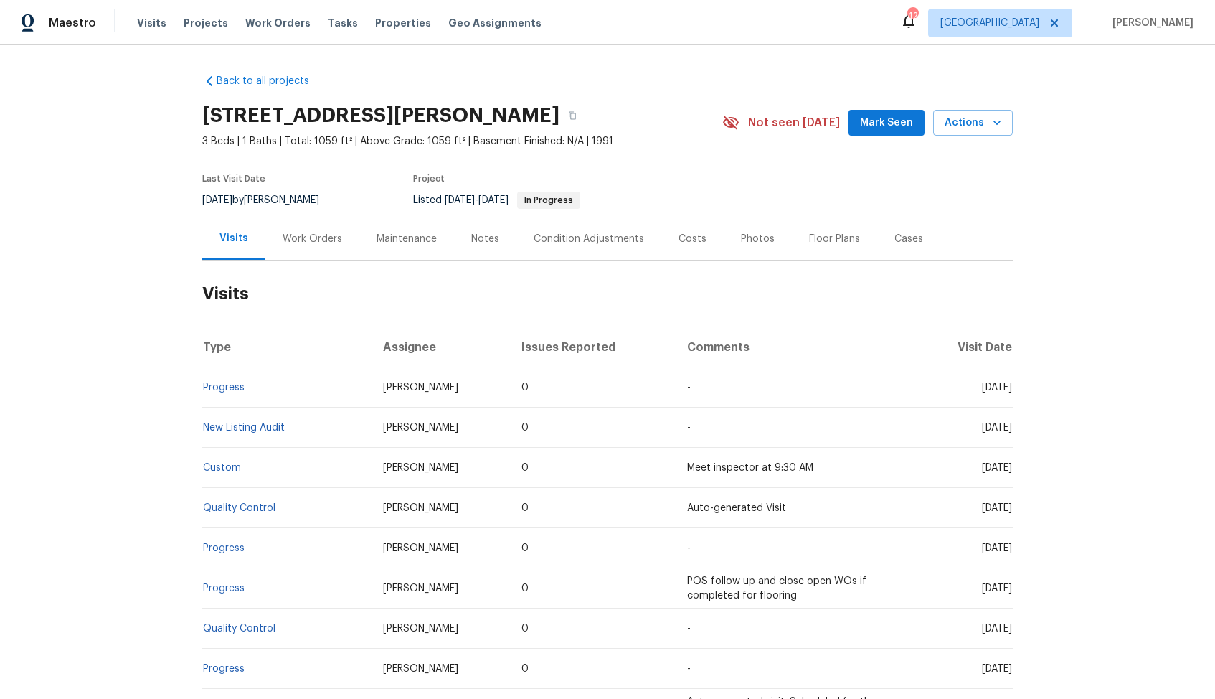
click at [286, 241] on div "Work Orders" at bounding box center [313, 239] width 60 height 14
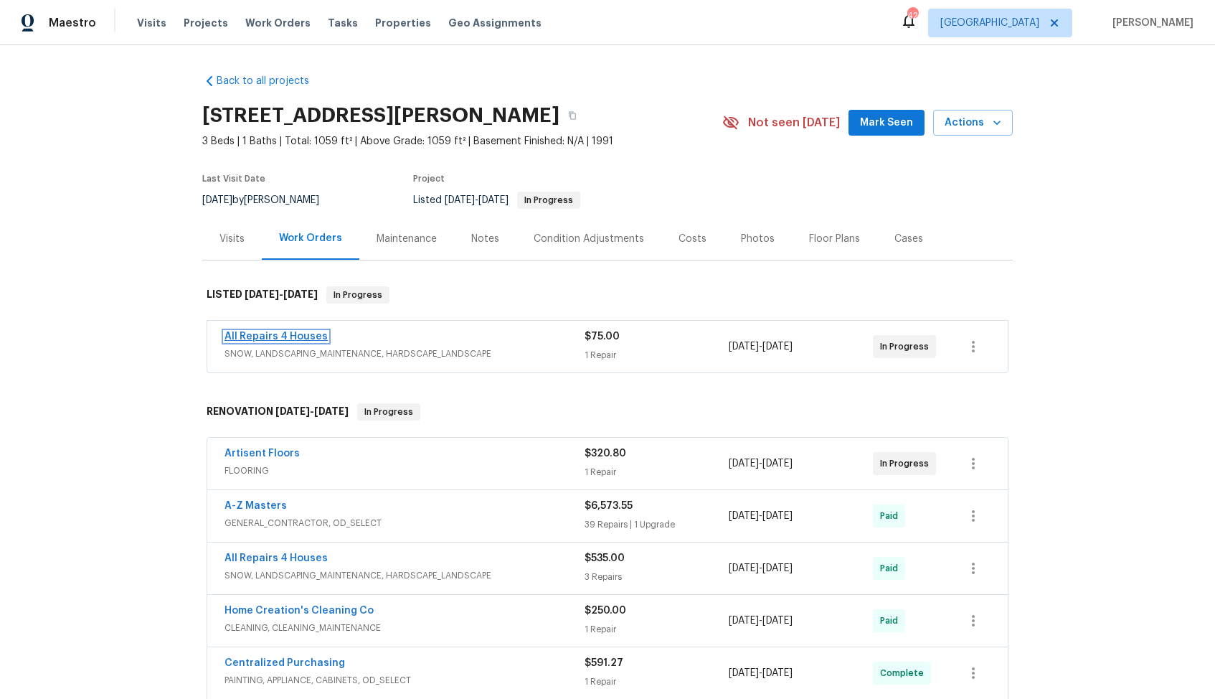
click at [286, 337] on link "All Repairs 4 Houses" at bounding box center [276, 336] width 103 height 10
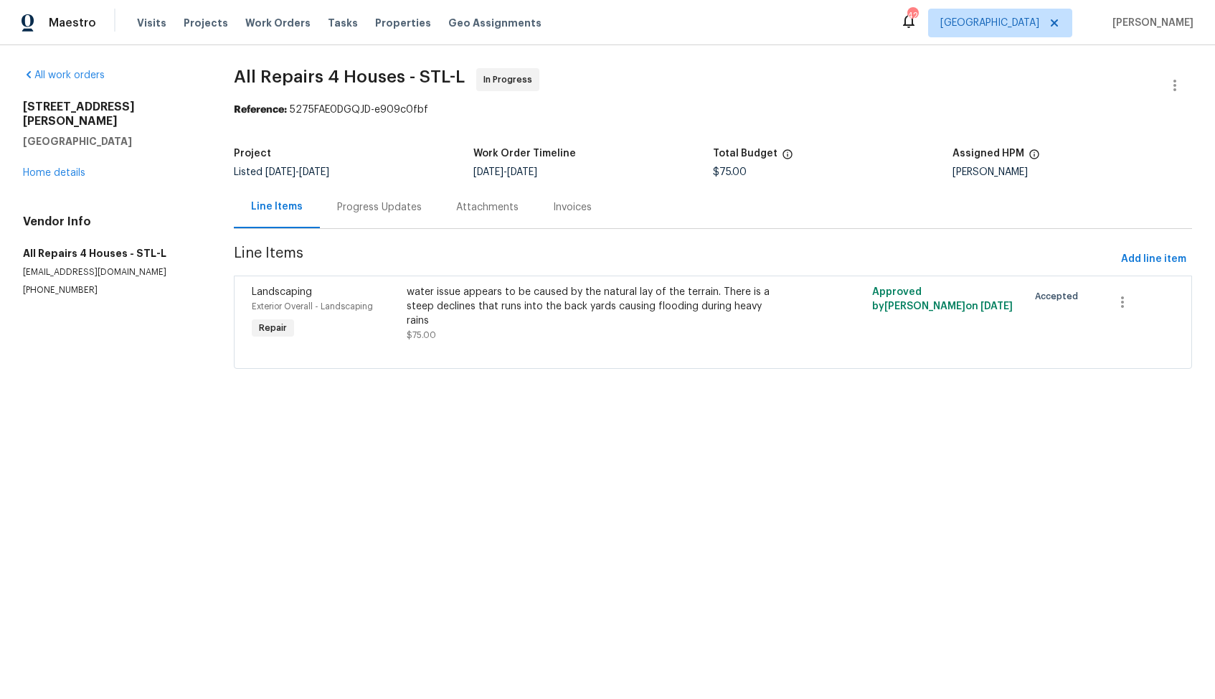
click at [402, 210] on div "Progress Updates" at bounding box center [379, 207] width 85 height 14
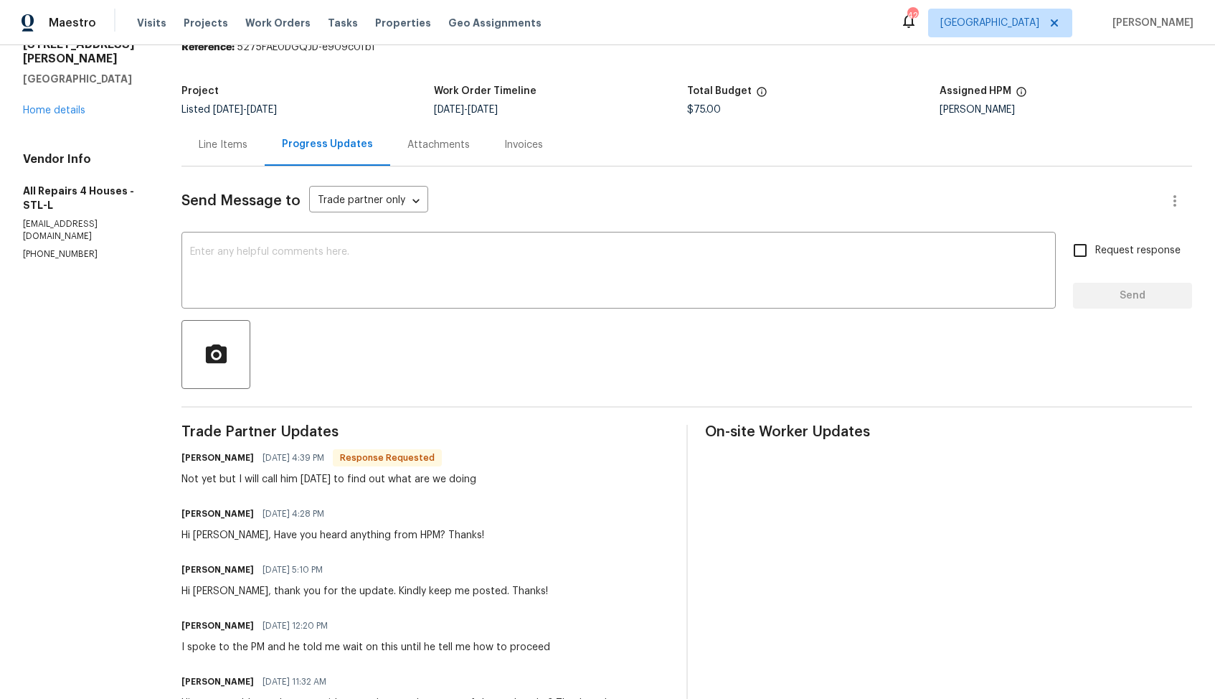
scroll to position [75, 0]
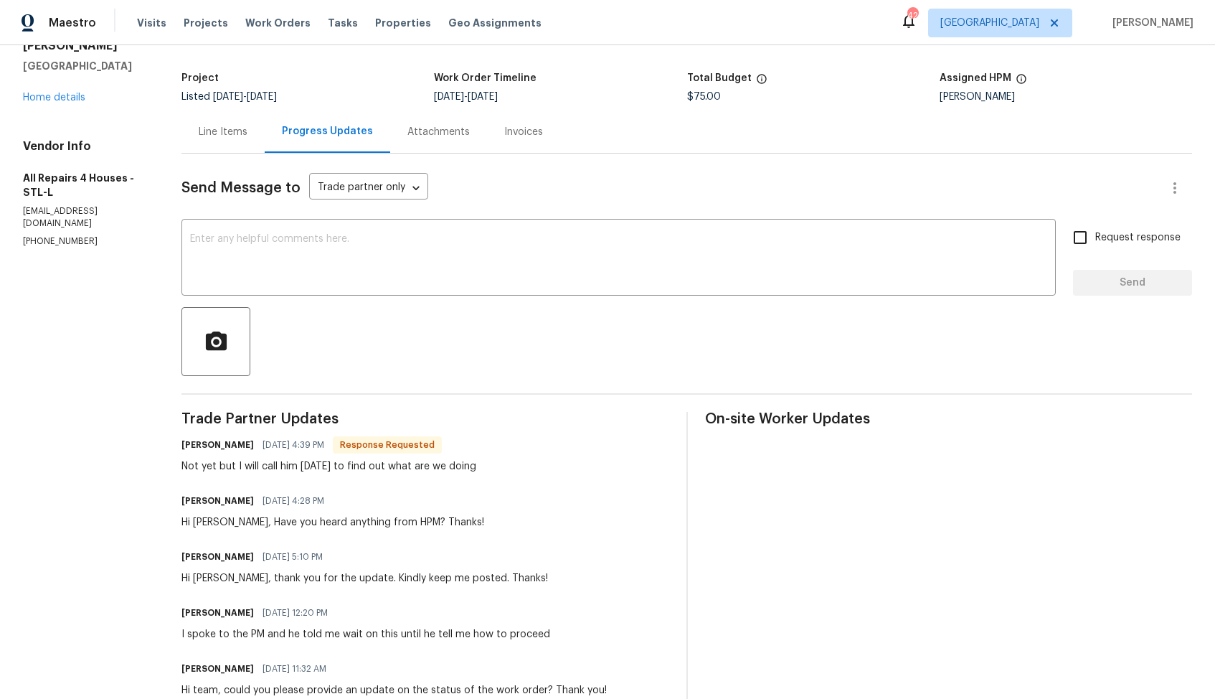
click at [196, 445] on h6 "[PERSON_NAME]" at bounding box center [218, 445] width 72 height 14
copy h6 "[PERSON_NAME]"
click at [442, 263] on textarea at bounding box center [618, 259] width 857 height 50
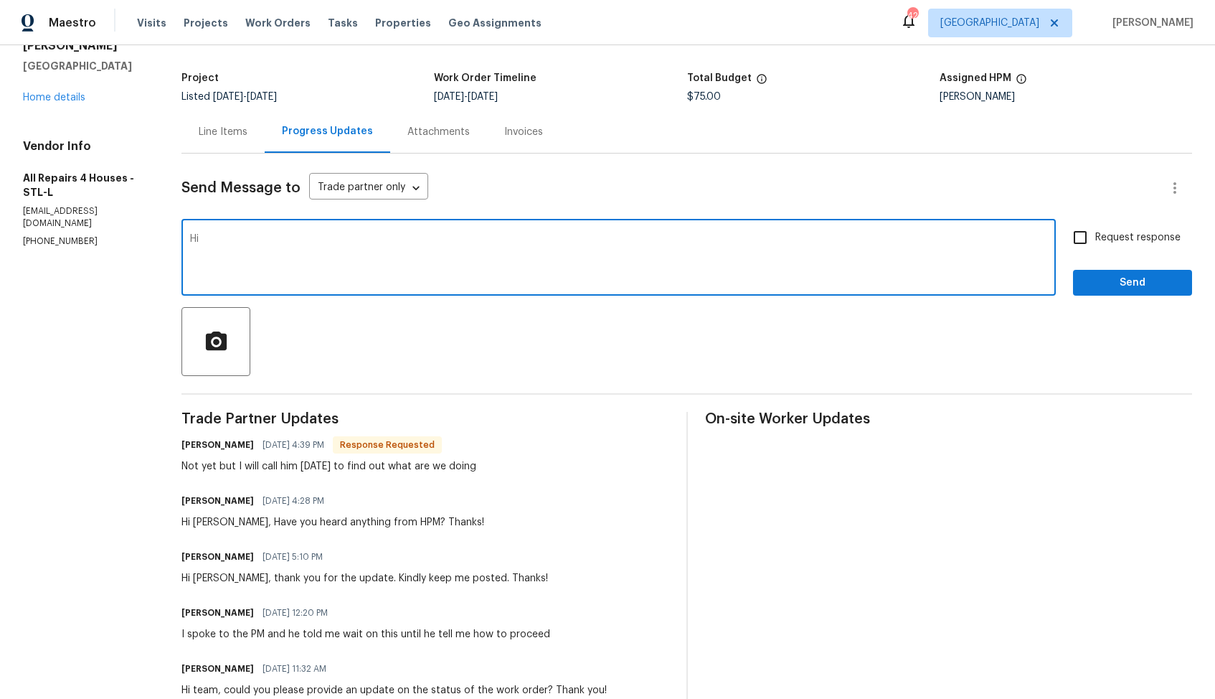
paste textarea "[PERSON_NAME]"
type textarea "Hi [PERSON_NAME], thank you so much for the update, kindly keep me posted. Than…"
click at [1096, 244] on span "Request response" at bounding box center [1138, 237] width 85 height 15
click at [1096, 244] on input "Request response" at bounding box center [1080, 237] width 30 height 30
checkbox input "true"
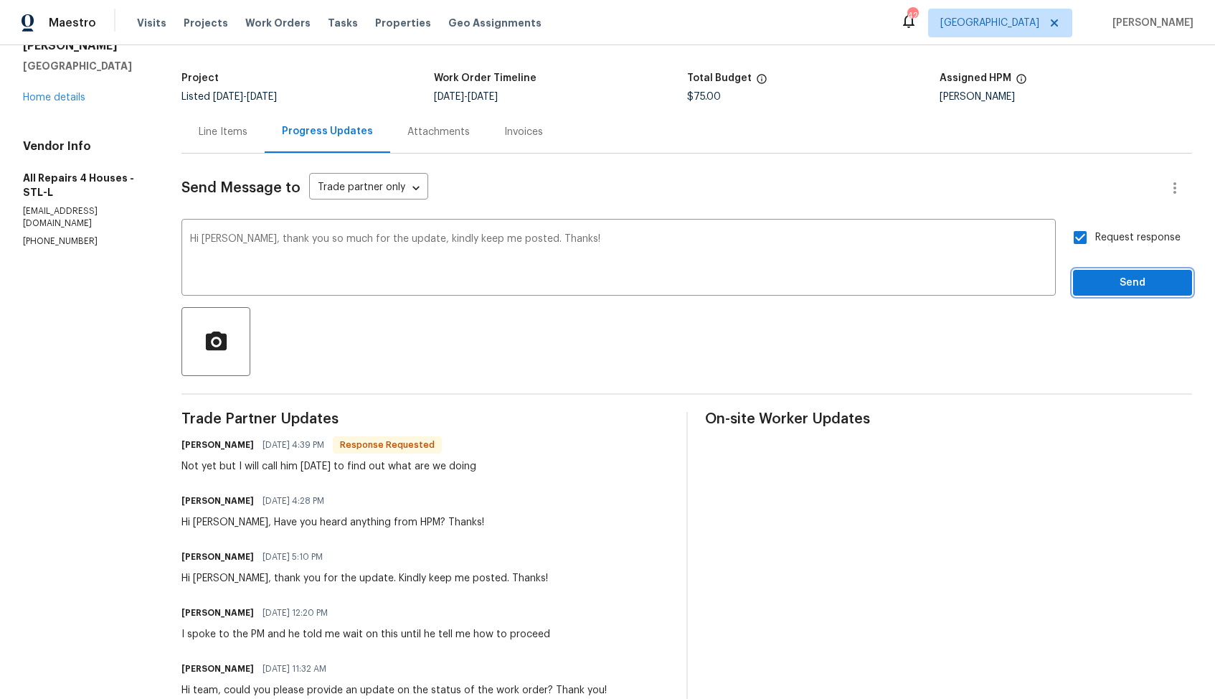
click at [1108, 286] on span "Send" at bounding box center [1133, 283] width 96 height 18
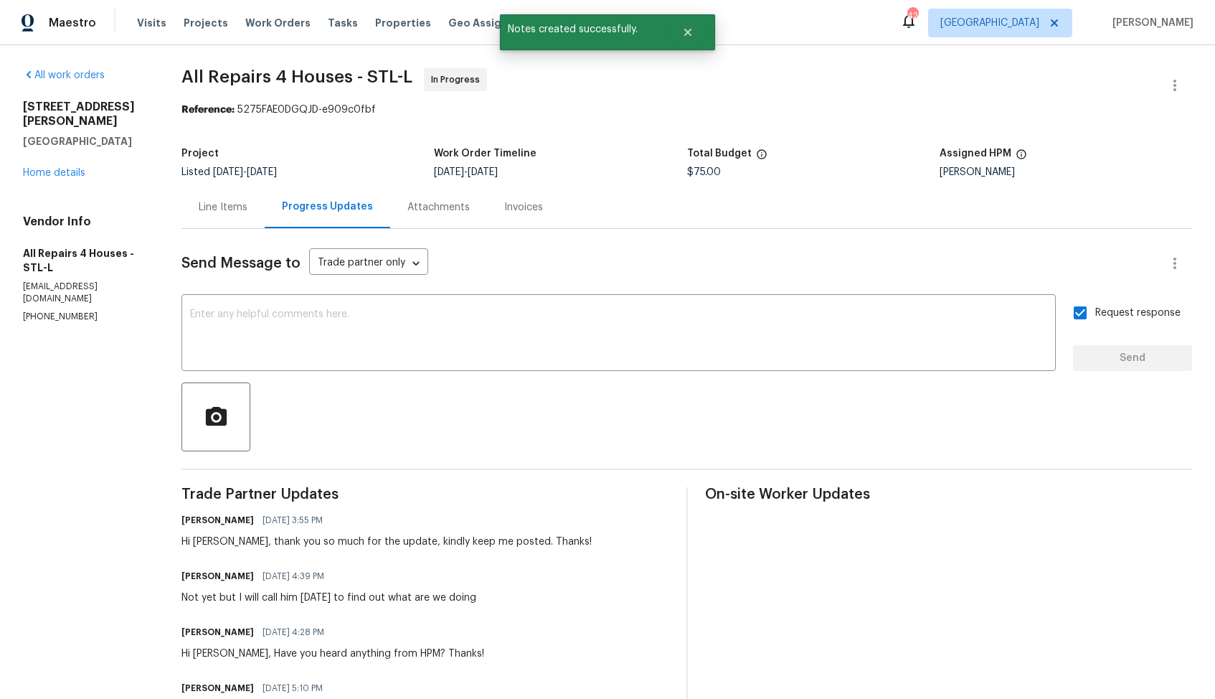
click at [235, 601] on div "Not yet but I will call him [DATE] to find out what are we doing" at bounding box center [329, 597] width 295 height 14
copy div "Not yet but I will call him [DATE] to find out what are we doing"
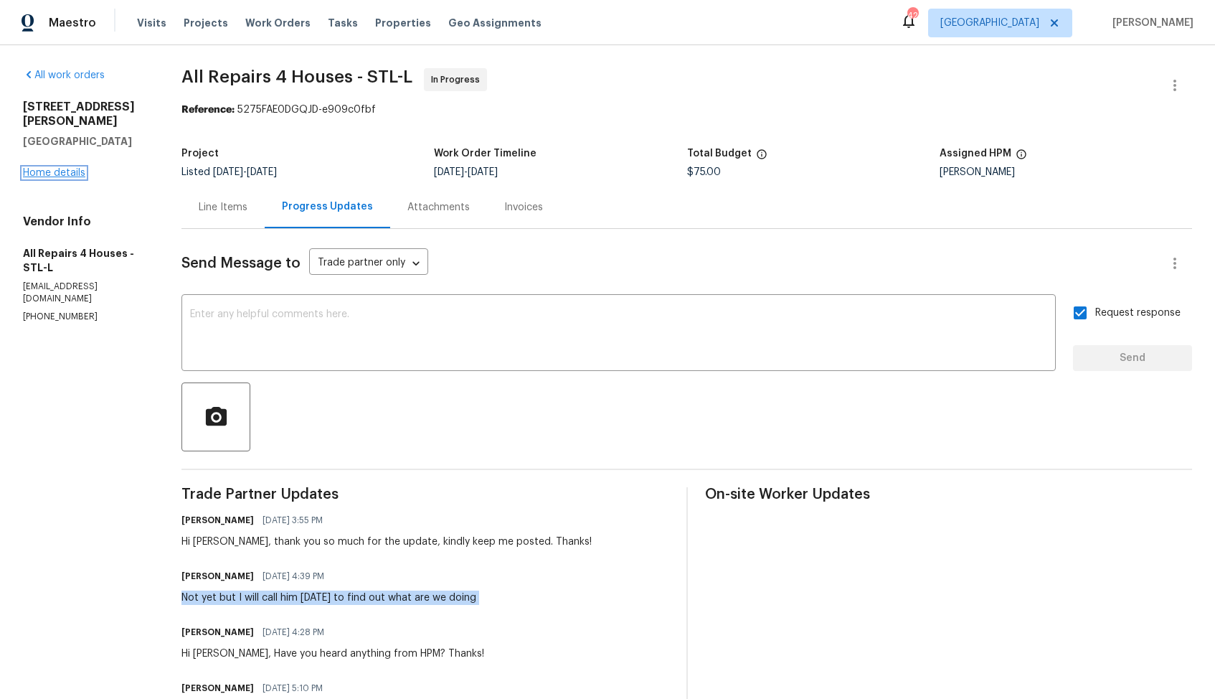
click at [67, 168] on link "Home details" at bounding box center [54, 173] width 62 height 10
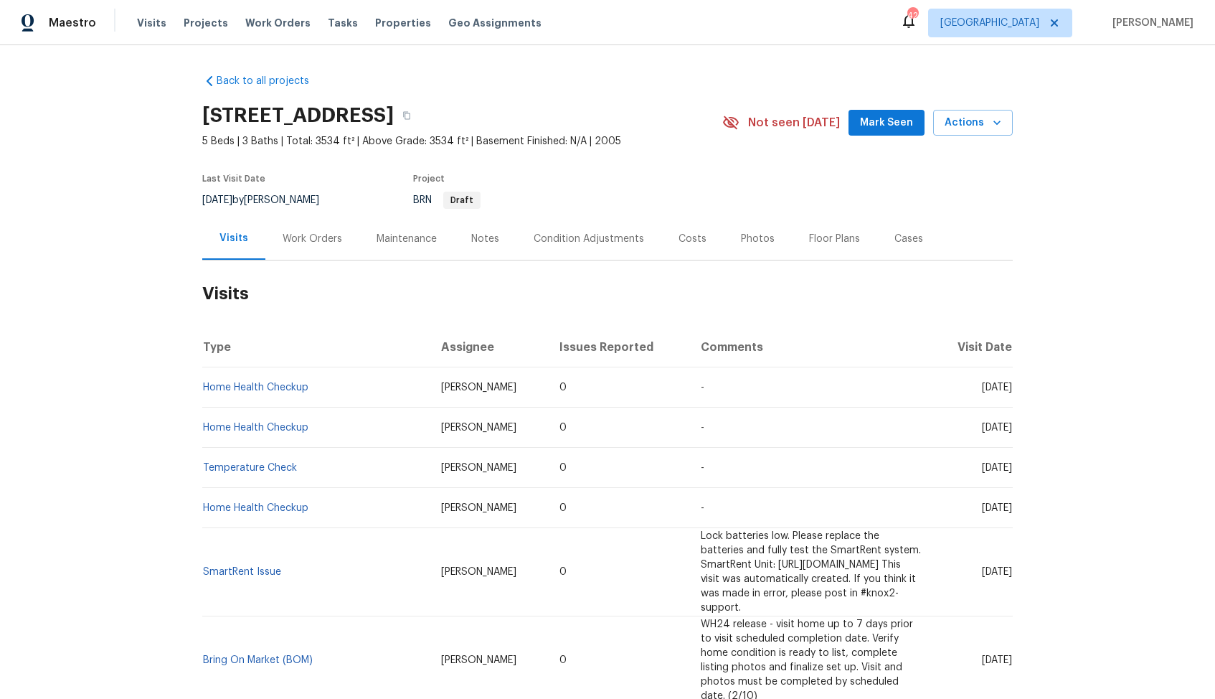
click at [313, 235] on div "Work Orders" at bounding box center [313, 239] width 60 height 14
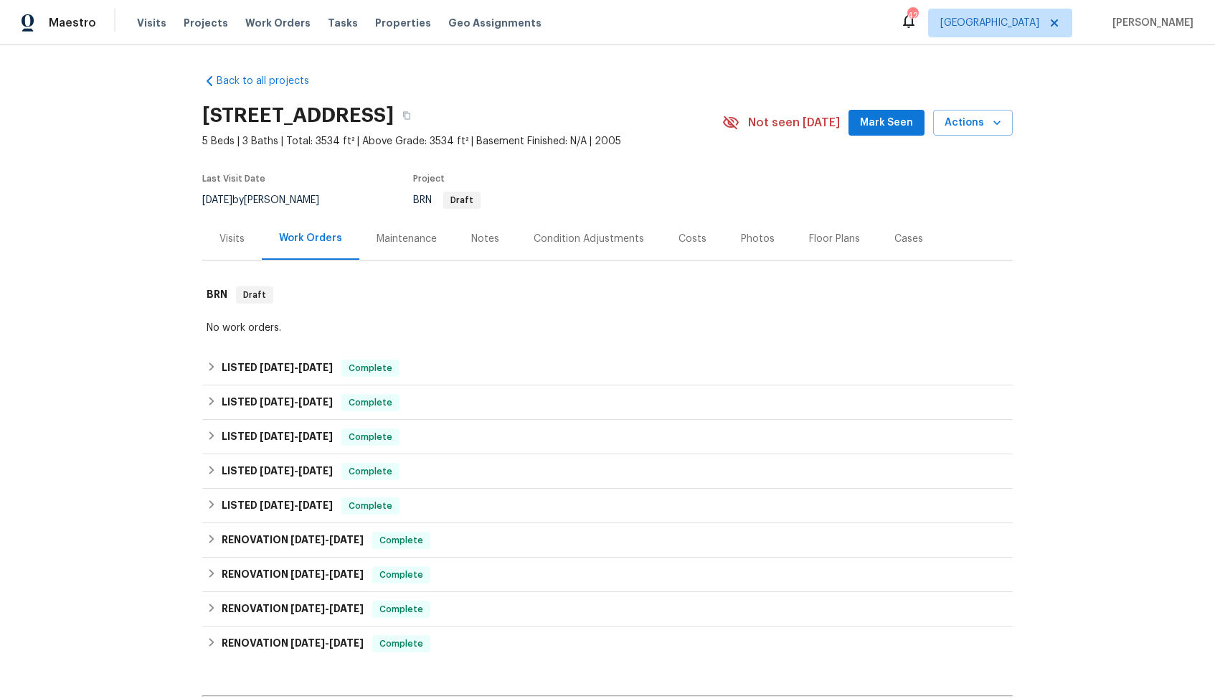
scroll to position [182, 0]
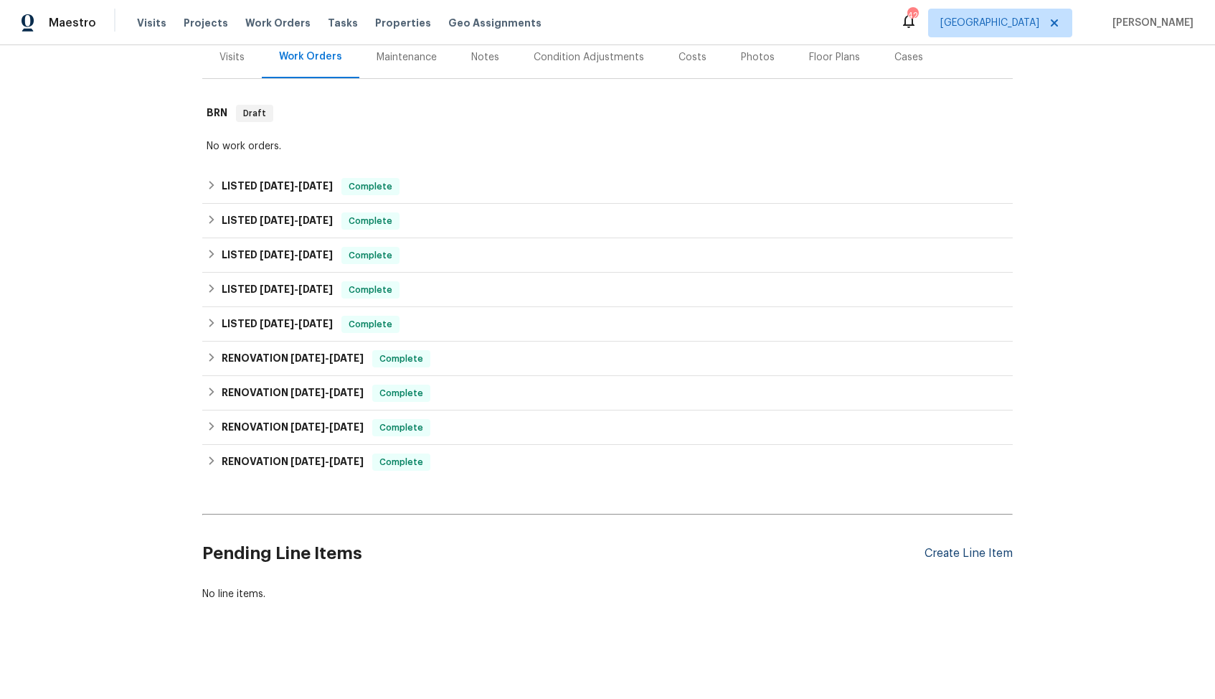
click at [943, 560] on div "Create Line Item" at bounding box center [969, 554] width 88 height 14
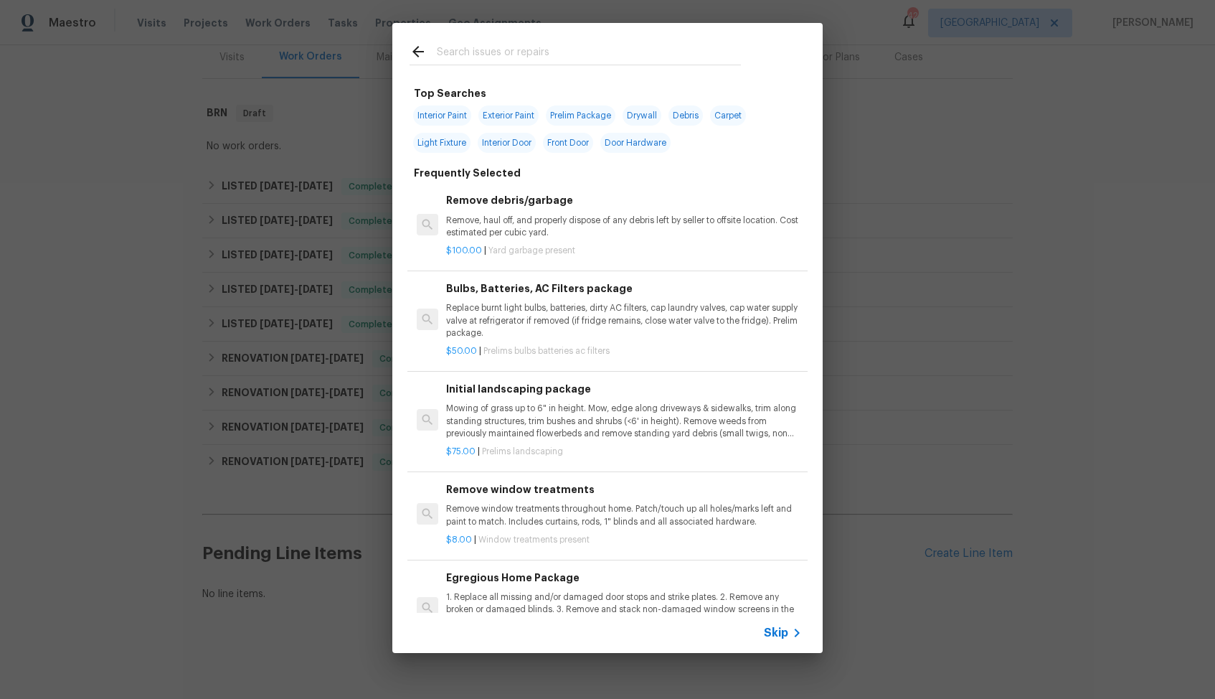
click at [560, 53] on input "text" at bounding box center [589, 54] width 304 height 22
type input "plumbing"
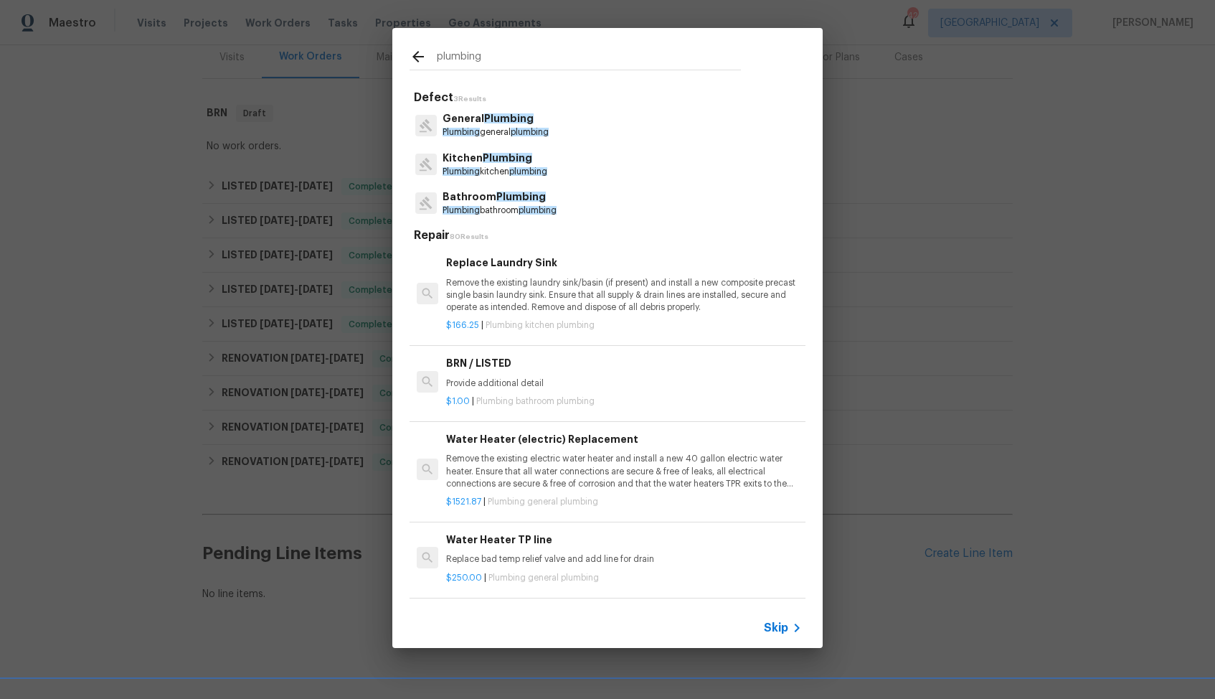
click at [491, 118] on span "Plumbing" at bounding box center [509, 118] width 50 height 10
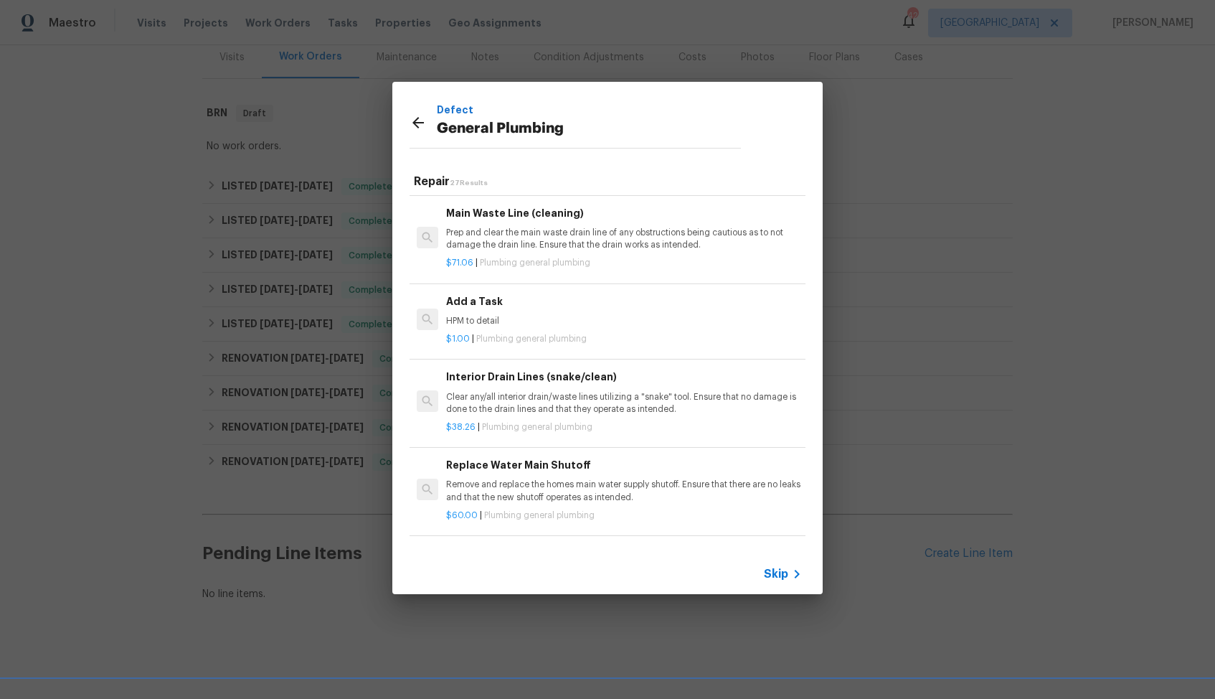
scroll to position [1541, 0]
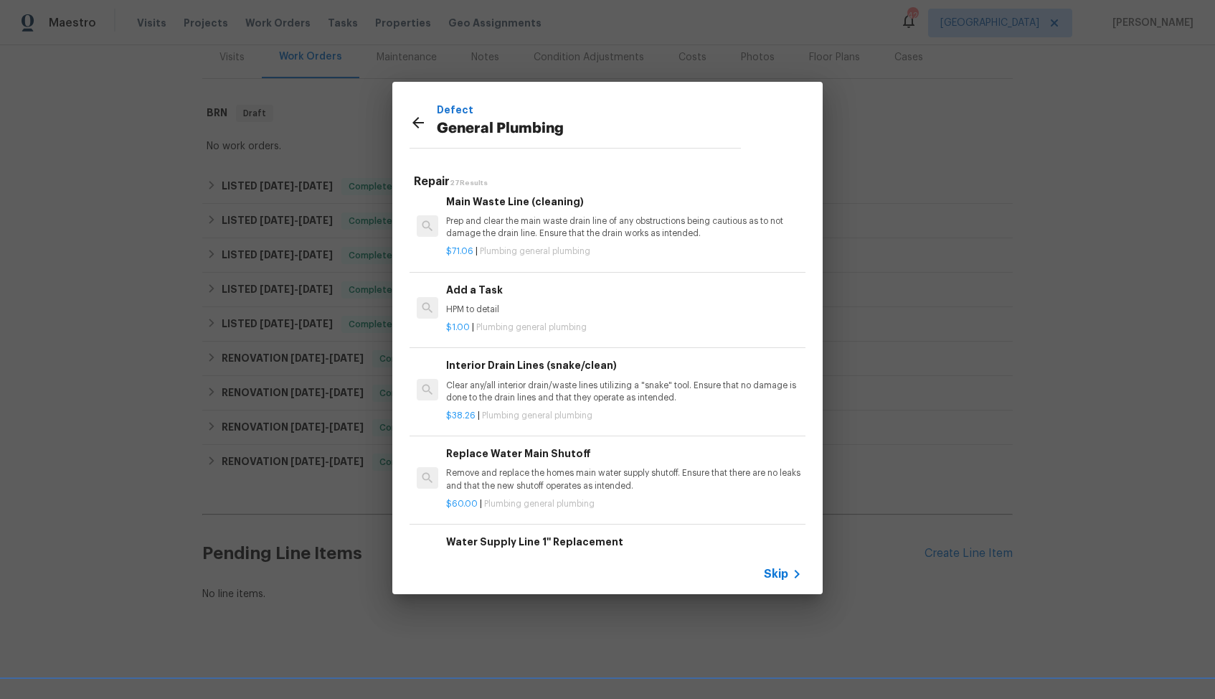
click at [495, 315] on p "HPM to detail" at bounding box center [624, 309] width 356 height 12
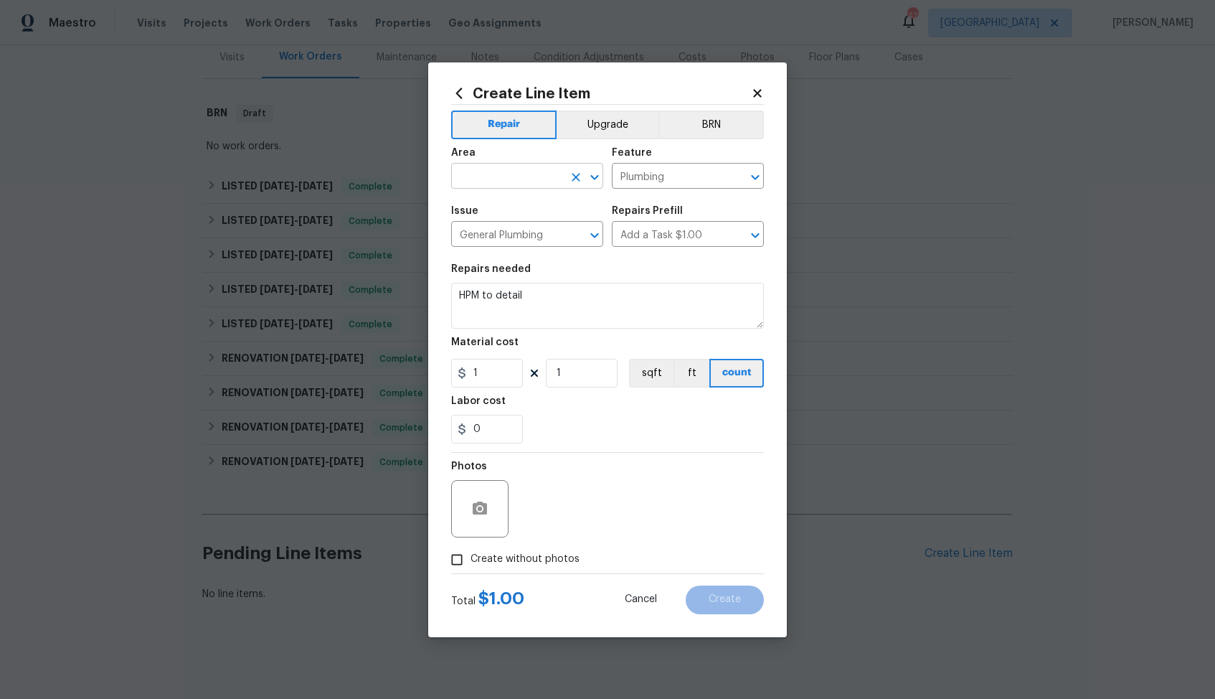
click at [512, 179] on input "text" at bounding box center [507, 177] width 112 height 22
click at [508, 225] on li "Interior Overall" at bounding box center [527, 233] width 152 height 24
type input "Interior Overall"
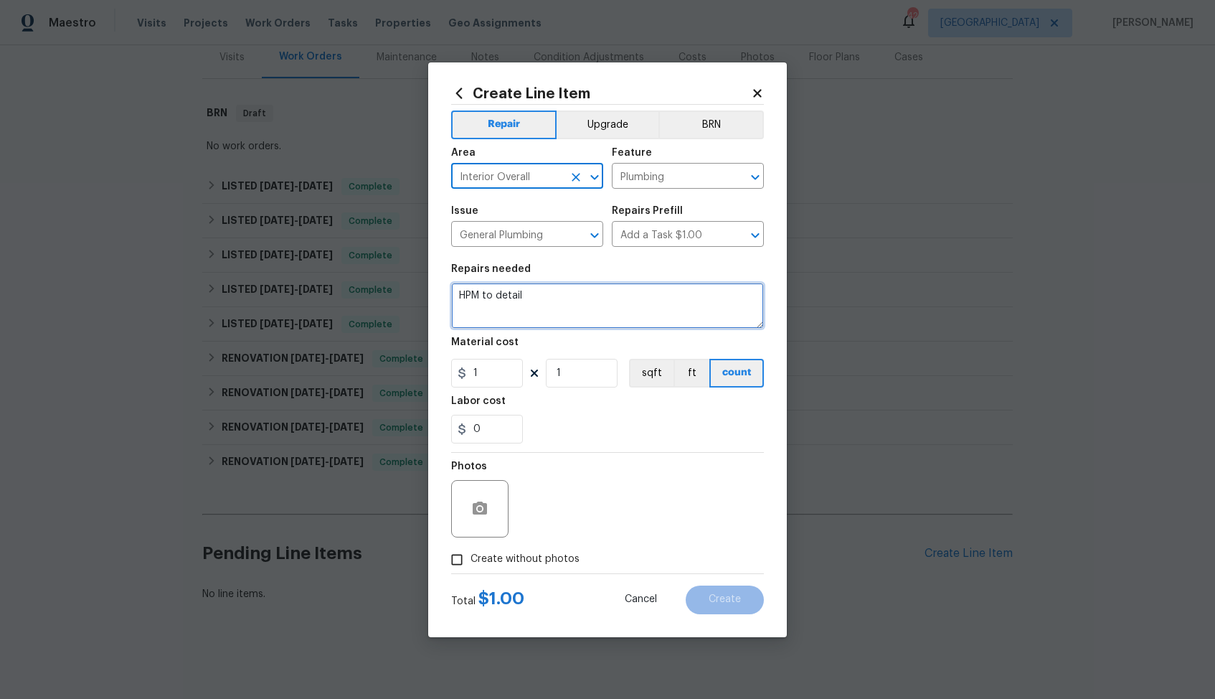
click at [575, 293] on textarea "HPM to detail" at bounding box center [607, 306] width 313 height 46
paste textarea "The primary bedroom had water stains all along the ceiling, not sure if its an …"
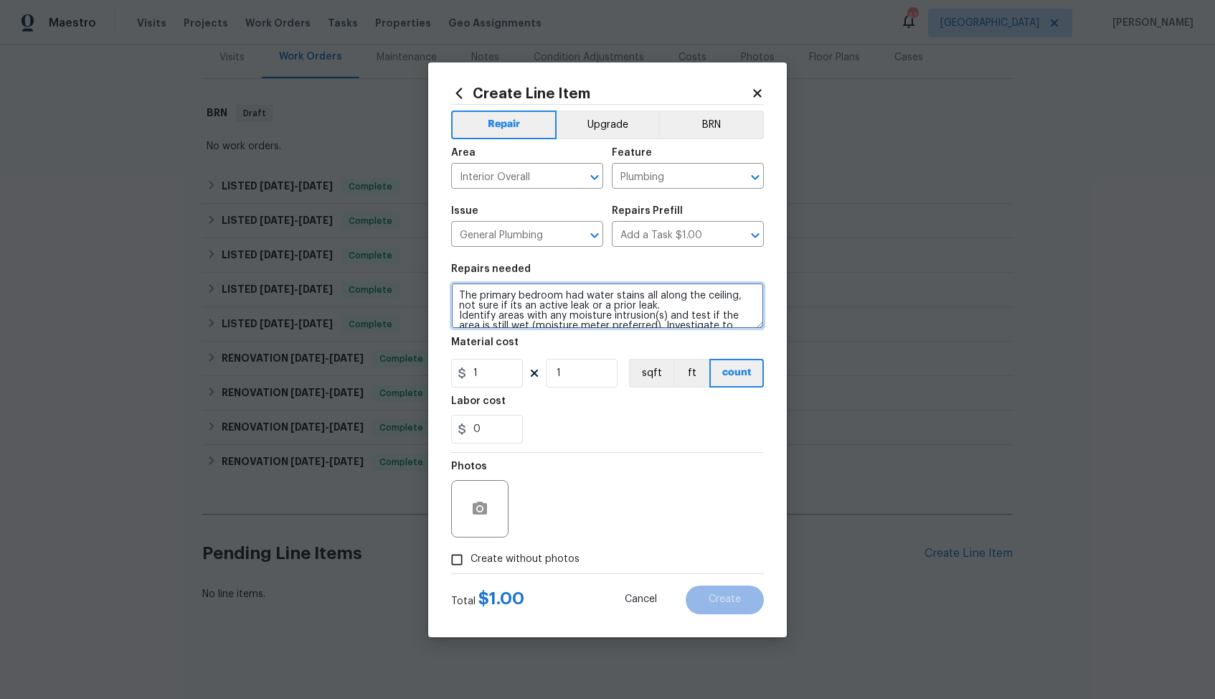
scroll to position [64, 0]
type textarea "The primary bedroom had water stains all along the ceiling, not sure if its an …"
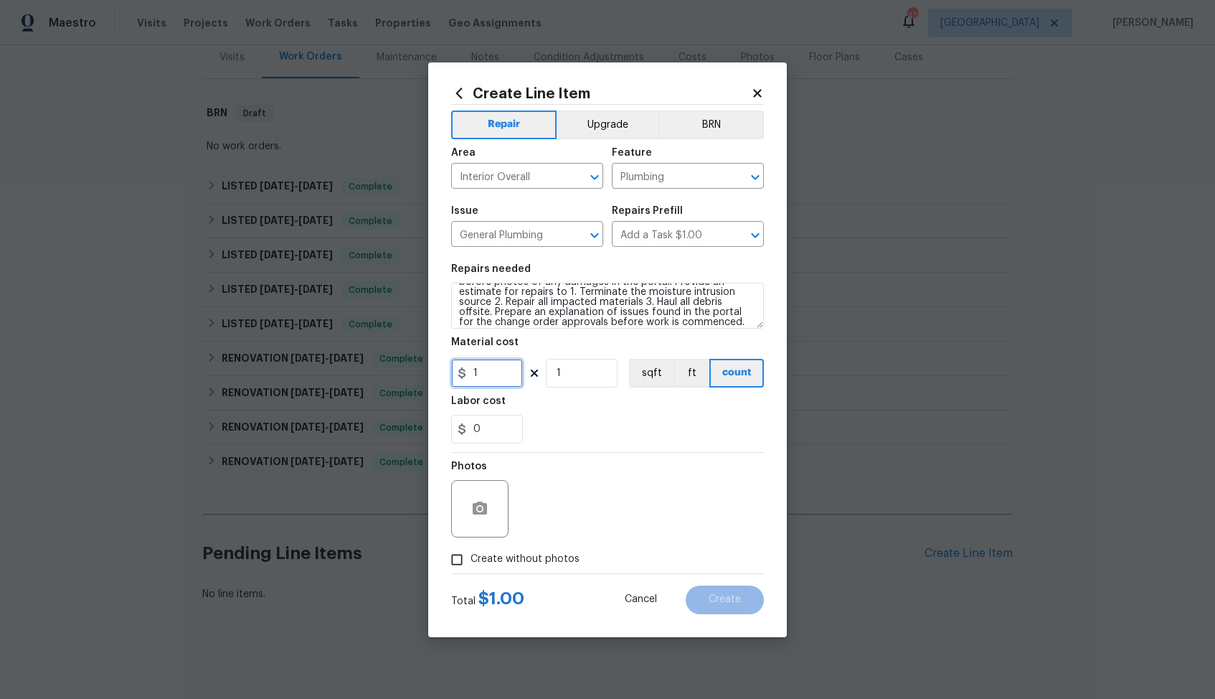
click at [505, 374] on input "1" at bounding box center [487, 373] width 72 height 29
type input "75"
click at [507, 558] on span "Create without photos" at bounding box center [525, 559] width 109 height 15
click at [471, 558] on input "Create without photos" at bounding box center [456, 559] width 27 height 27
checkbox input "true"
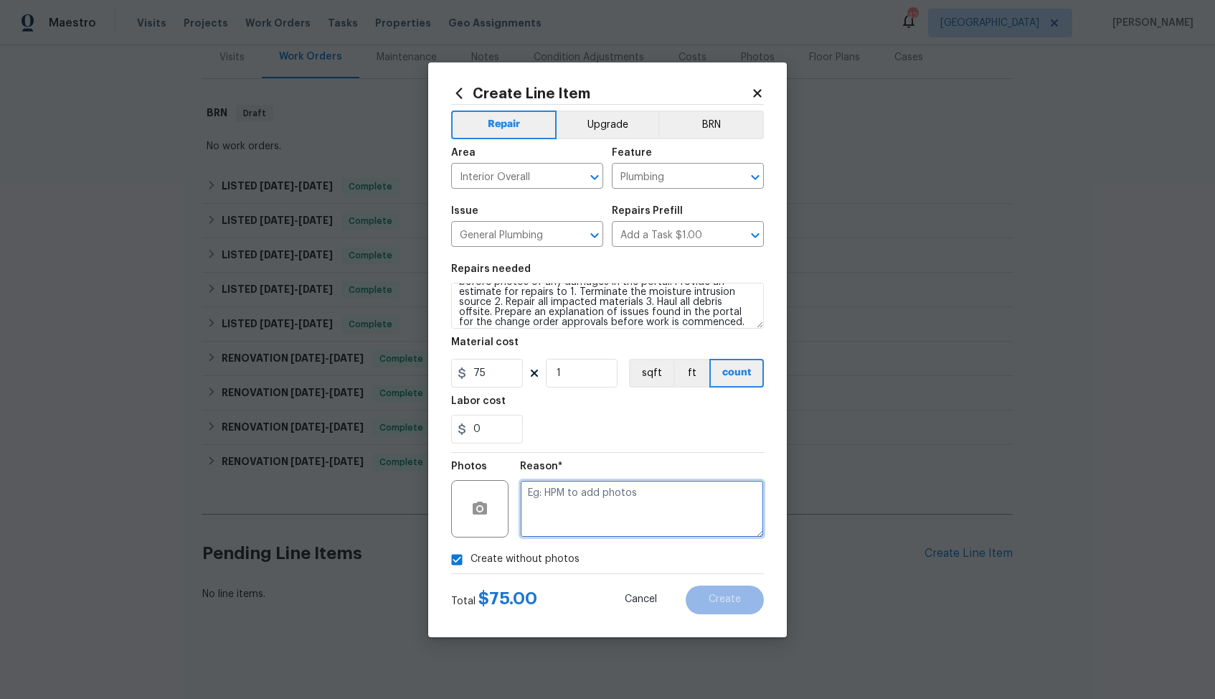
click at [613, 507] on textarea at bounding box center [642, 508] width 244 height 57
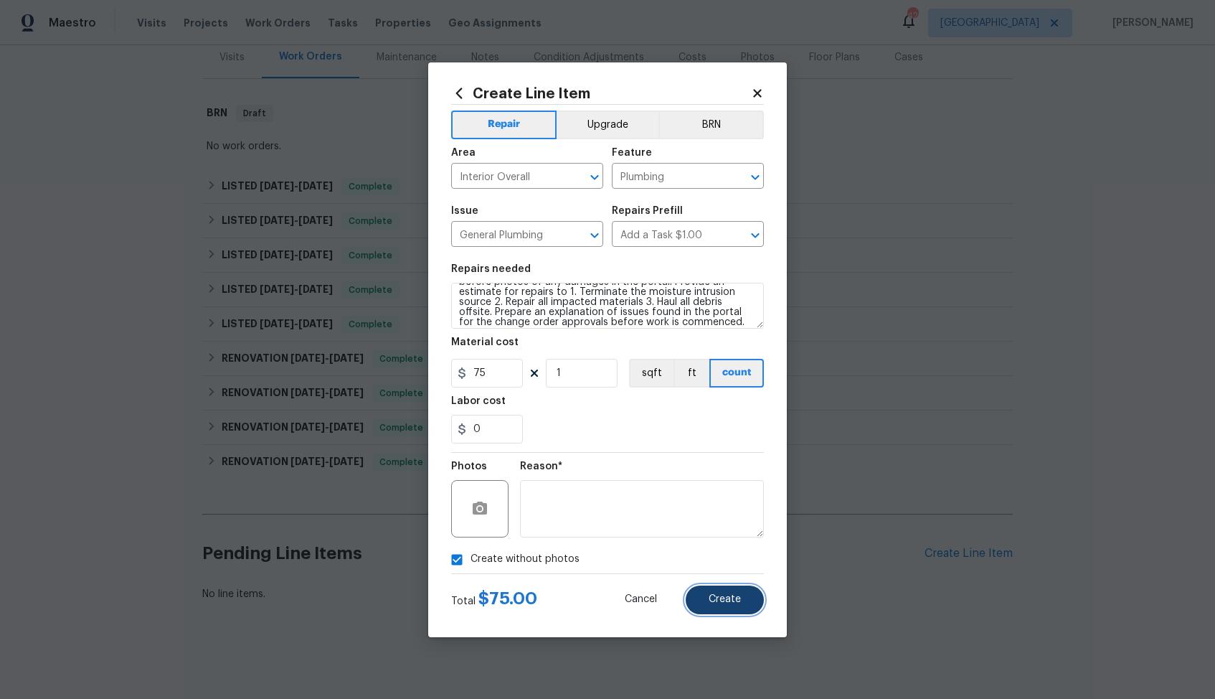
click at [727, 598] on span "Create" at bounding box center [725, 599] width 32 height 11
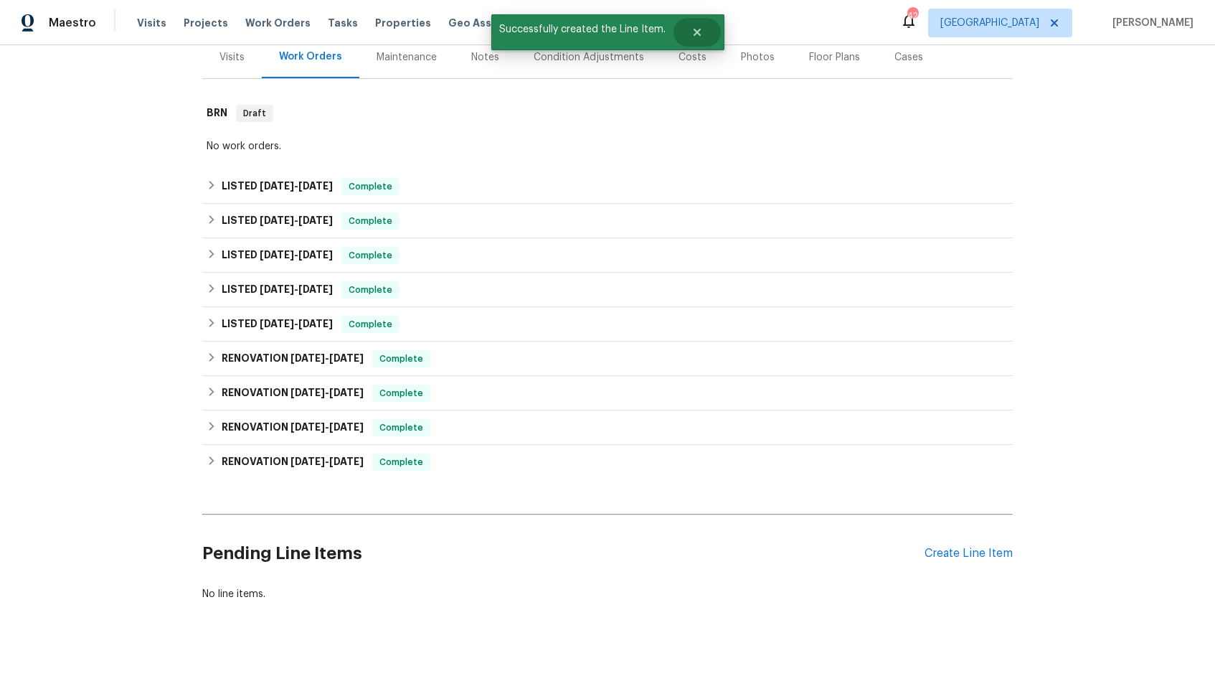
click at [697, 31] on icon "Close" at bounding box center [696, 32] width 7 height 7
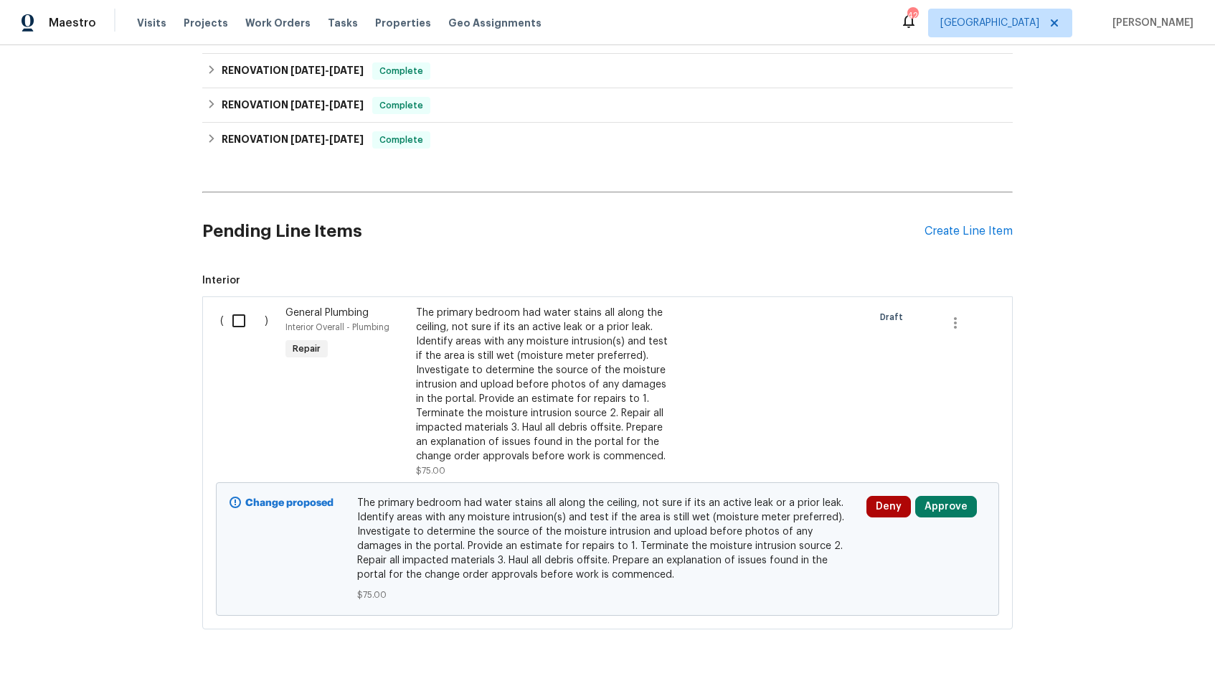
scroll to position [532, 0]
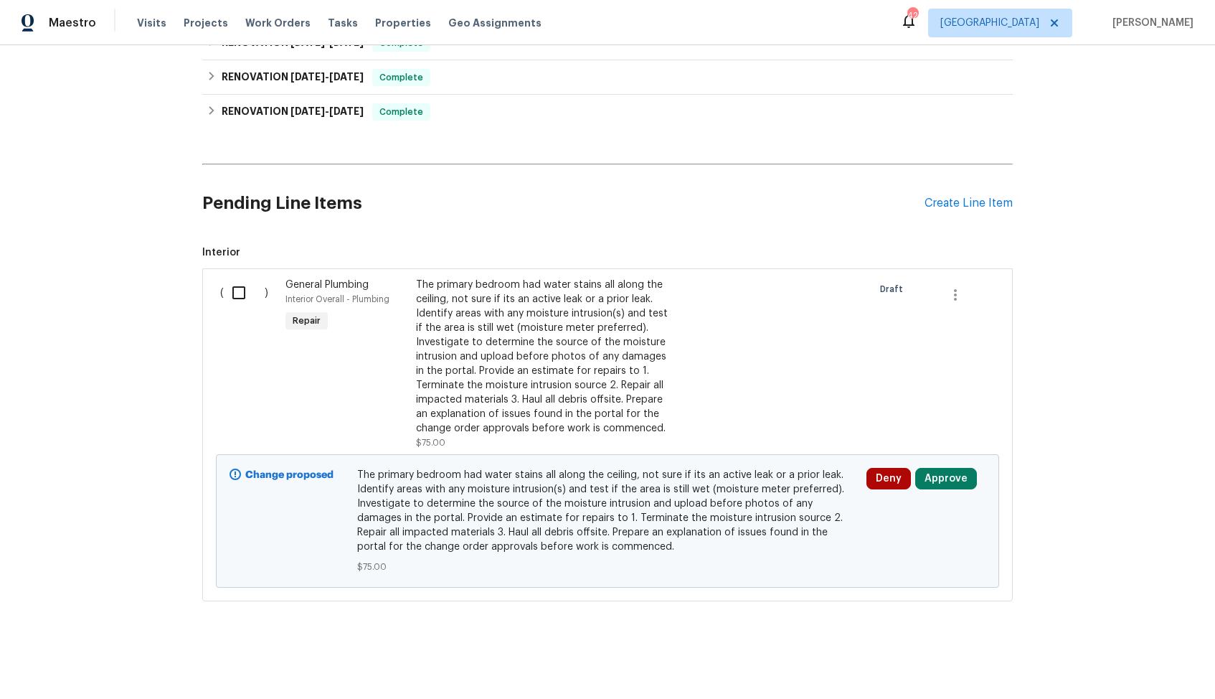
click at [241, 296] on input "checkbox" at bounding box center [244, 293] width 41 height 30
checkbox input "true"
click at [1139, 664] on span "Create Work Order" at bounding box center [1133, 663] width 95 height 18
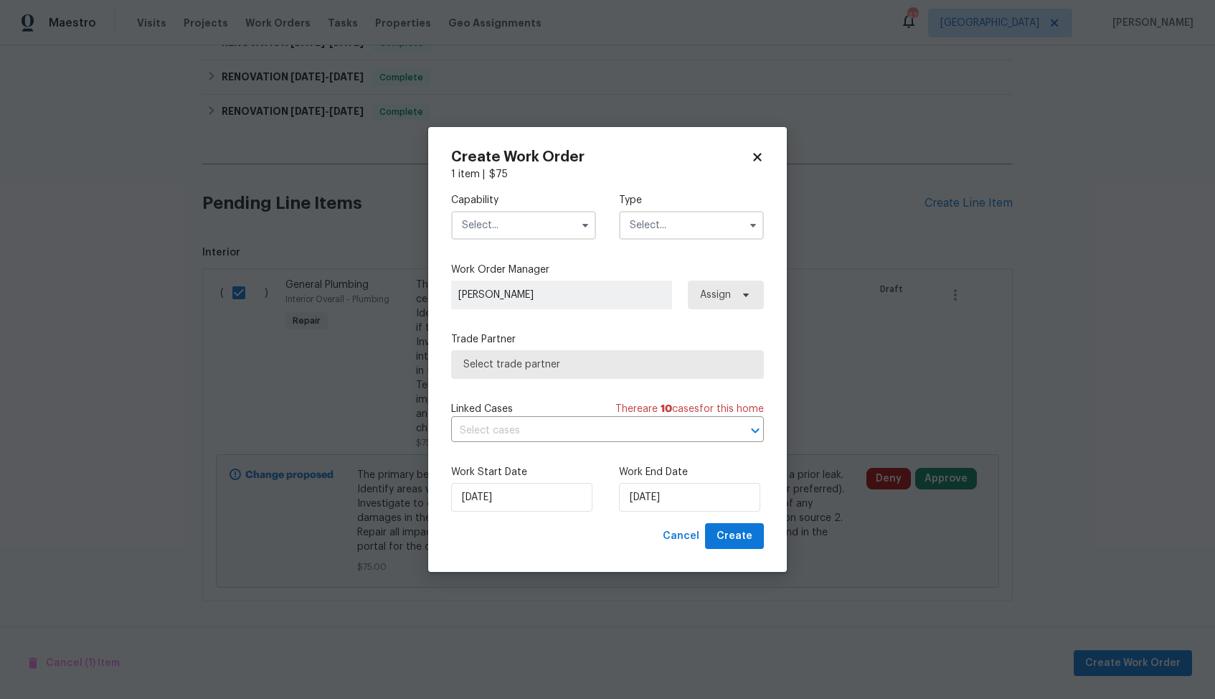
click at [530, 220] on input "text" at bounding box center [523, 225] width 145 height 29
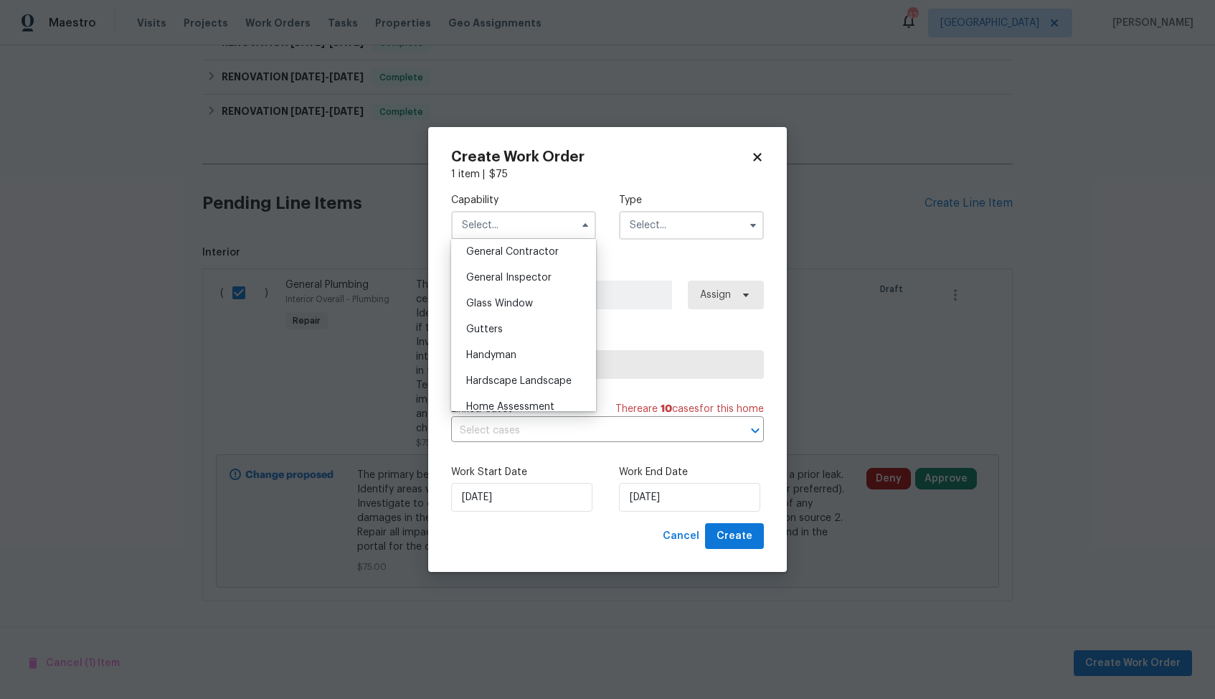
scroll to position [695, 0]
click at [519, 347] on div "Handyman" at bounding box center [524, 350] width 138 height 26
type input "Handyman"
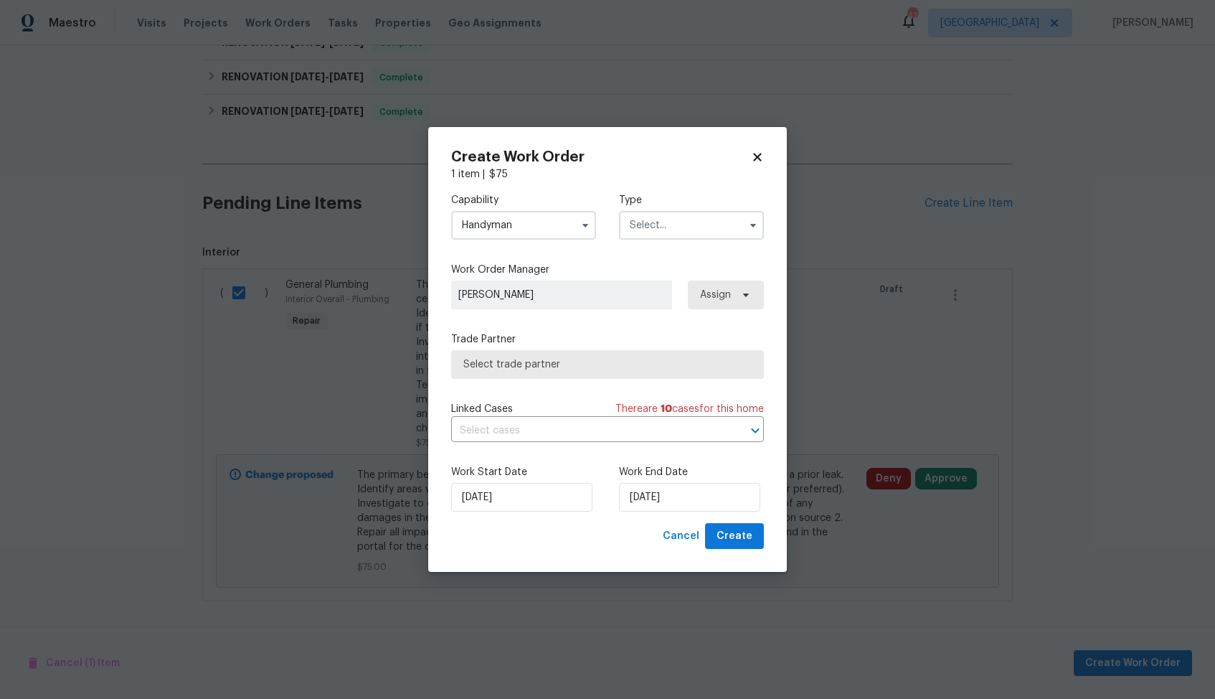
click at [722, 217] on input "text" at bounding box center [691, 225] width 145 height 29
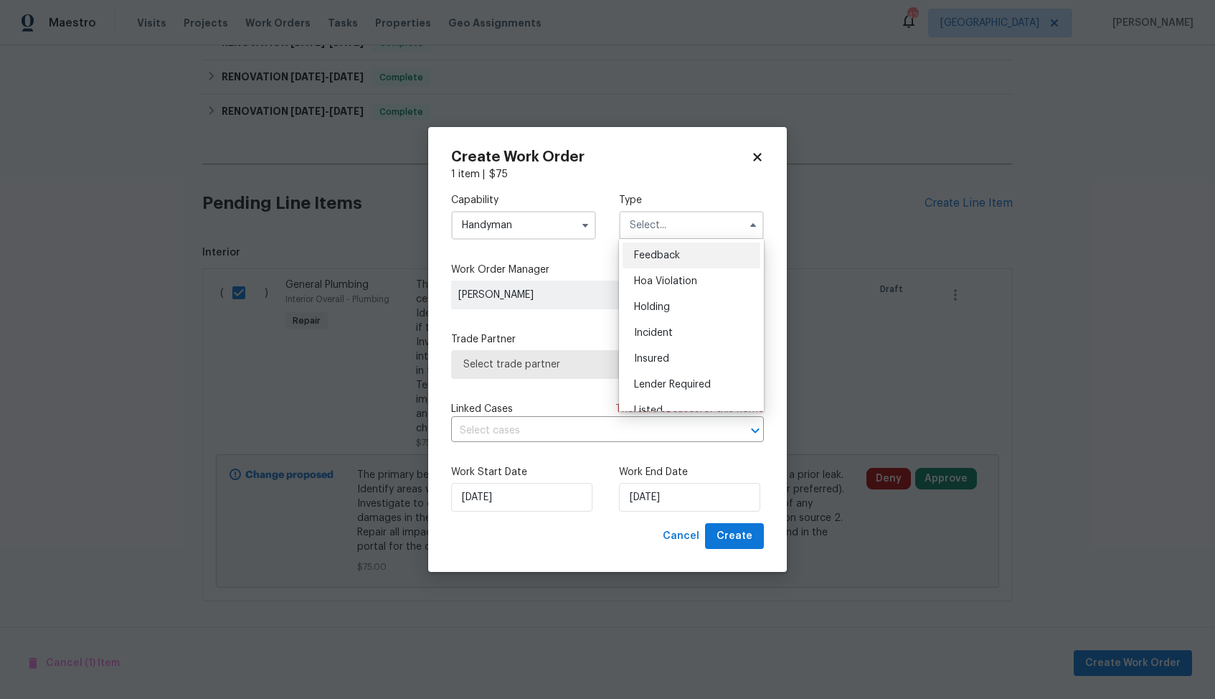
click at [693, 250] on div "Feedback" at bounding box center [692, 256] width 138 height 26
type input "Feedback"
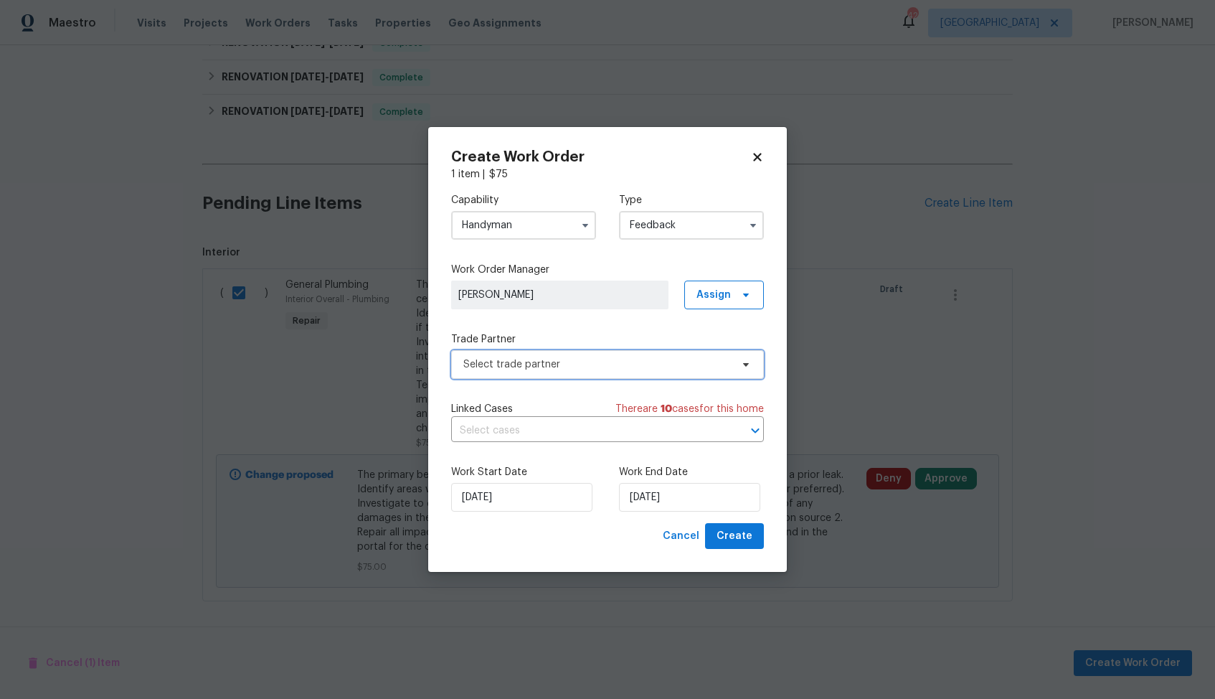
click at [592, 359] on span "Select trade partner" at bounding box center [597, 364] width 268 height 14
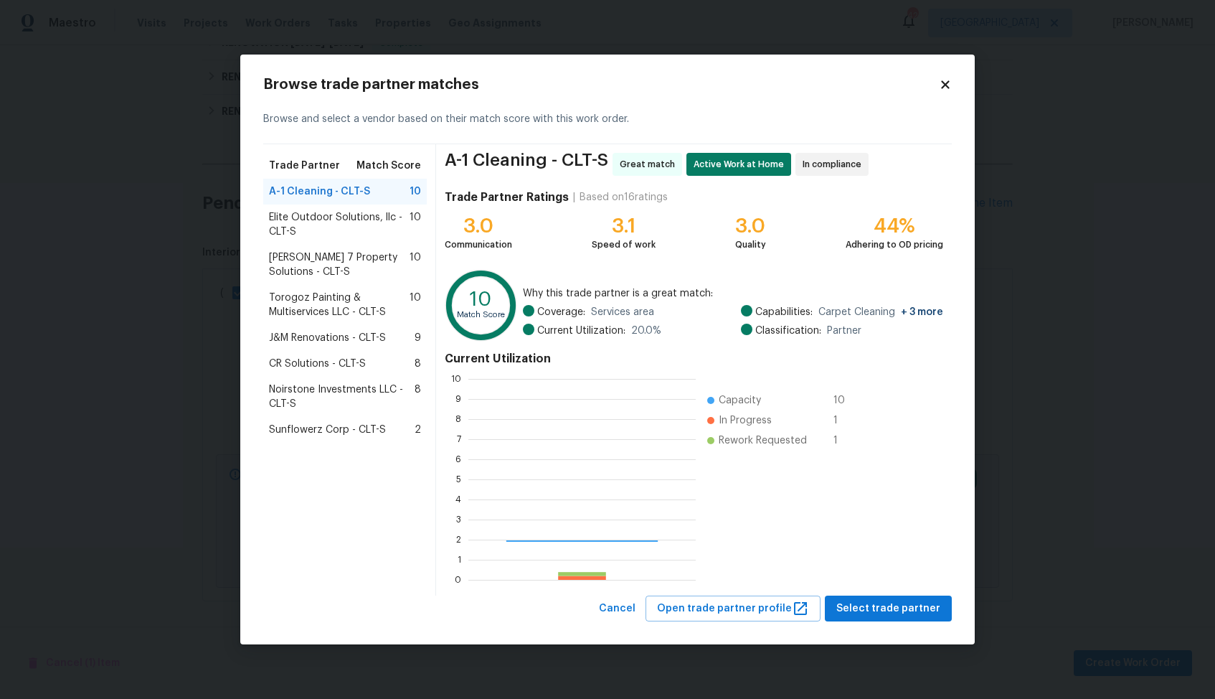
scroll to position [201, 227]
click at [322, 225] on span "Elite Outdoor Solutions, llc - CLT-S" at bounding box center [339, 224] width 141 height 29
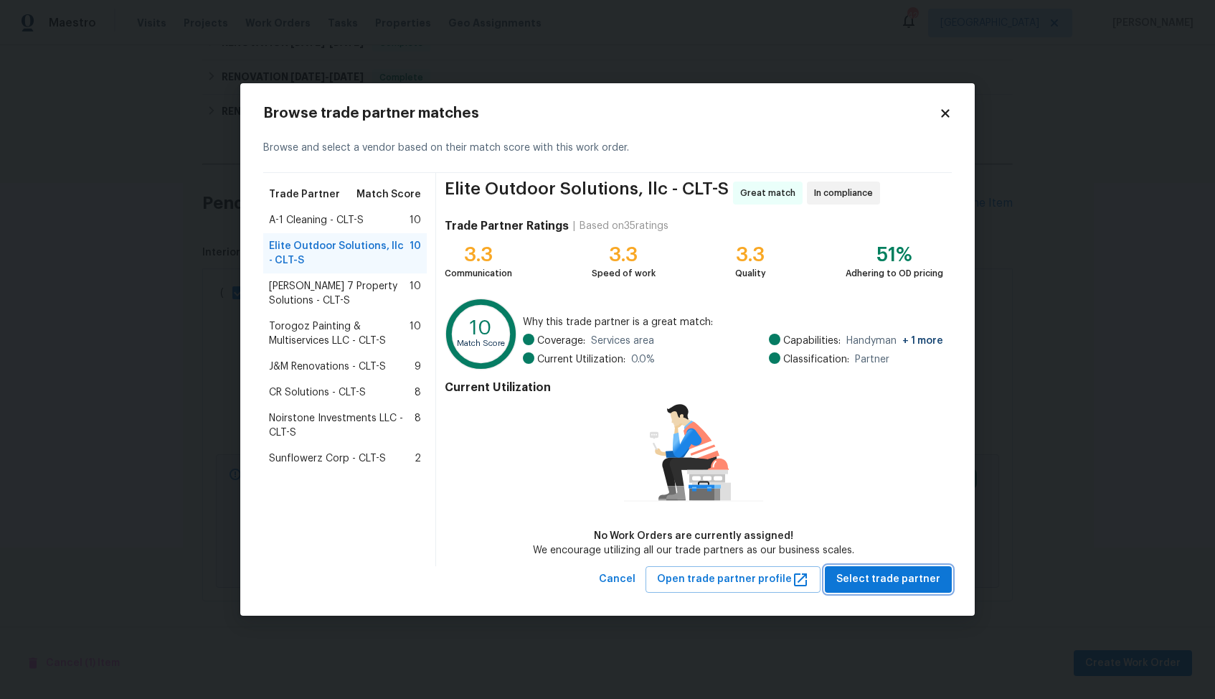
click at [897, 579] on span "Select trade partner" at bounding box center [889, 579] width 104 height 18
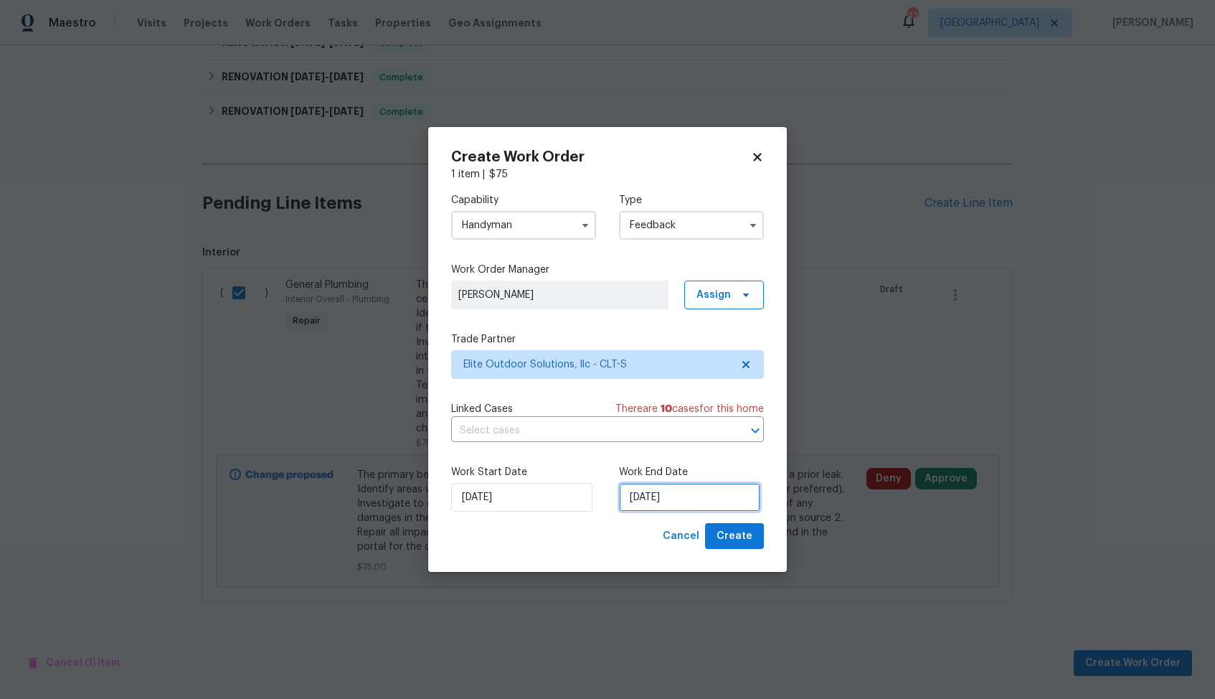
click at [660, 496] on input "13/08/2025" at bounding box center [689, 497] width 141 height 29
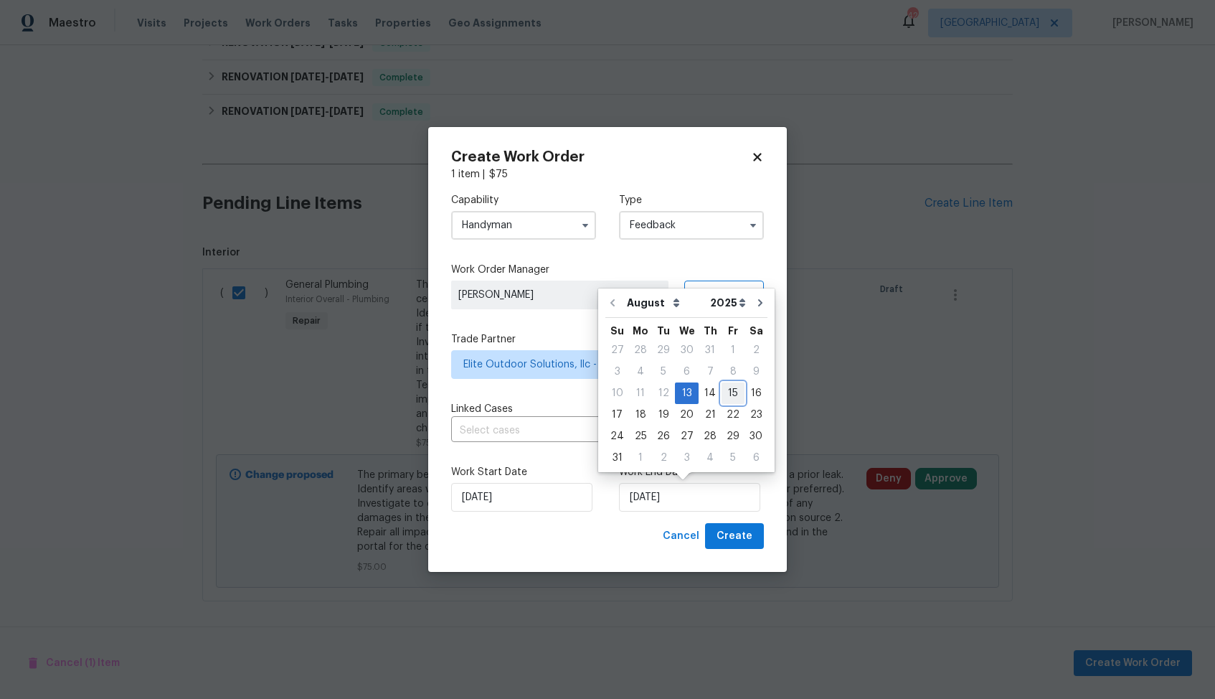
click at [732, 391] on div "15" at bounding box center [733, 393] width 23 height 20
type input "15/08/2025"
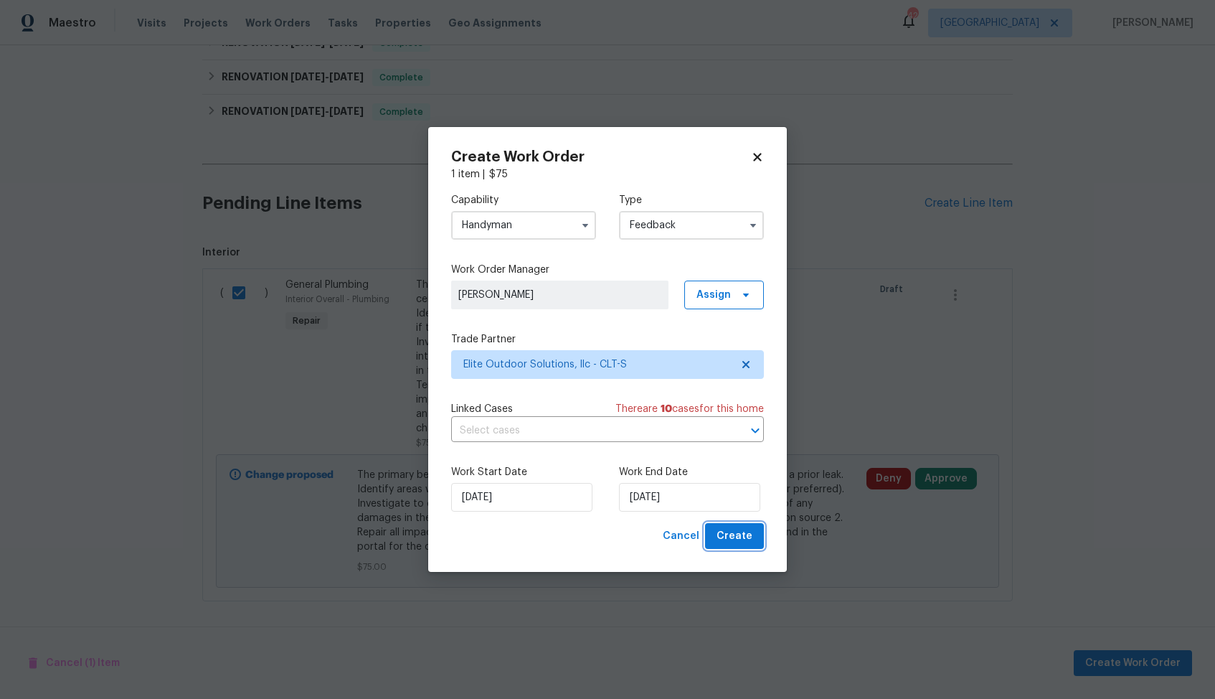
click at [740, 530] on span "Create" at bounding box center [735, 536] width 36 height 18
checkbox input "false"
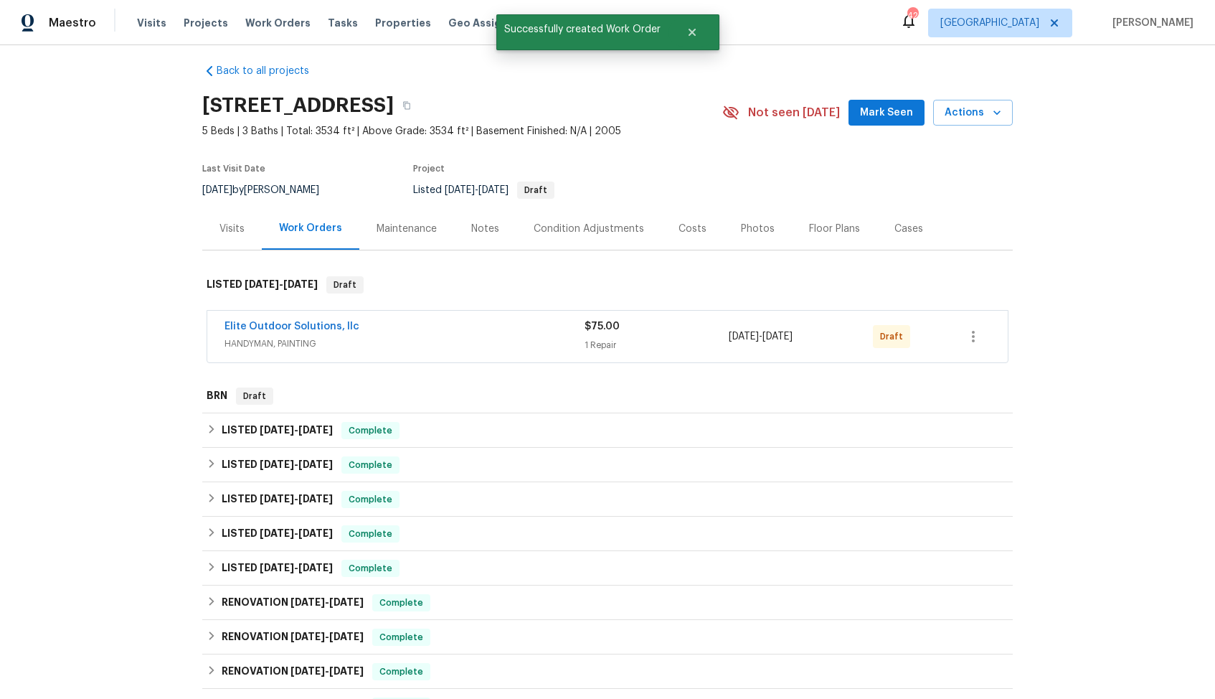
scroll to position [0, 0]
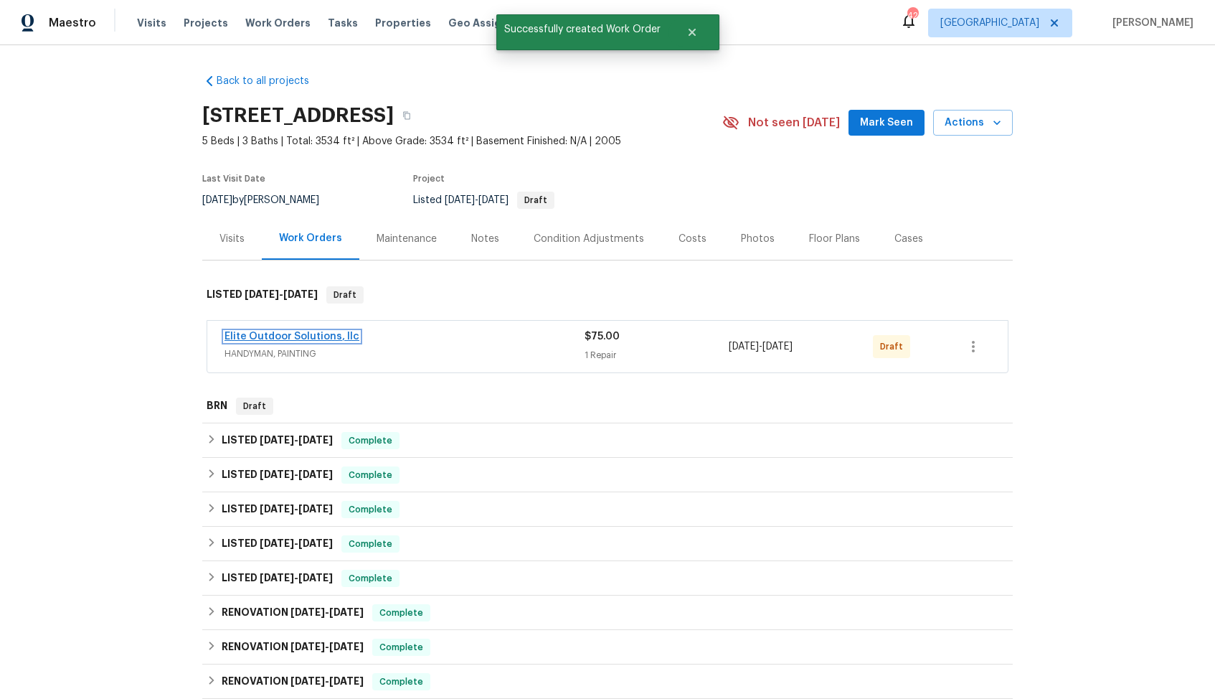
click at [243, 331] on link "Elite Outdoor Solutions, llc" at bounding box center [292, 336] width 135 height 10
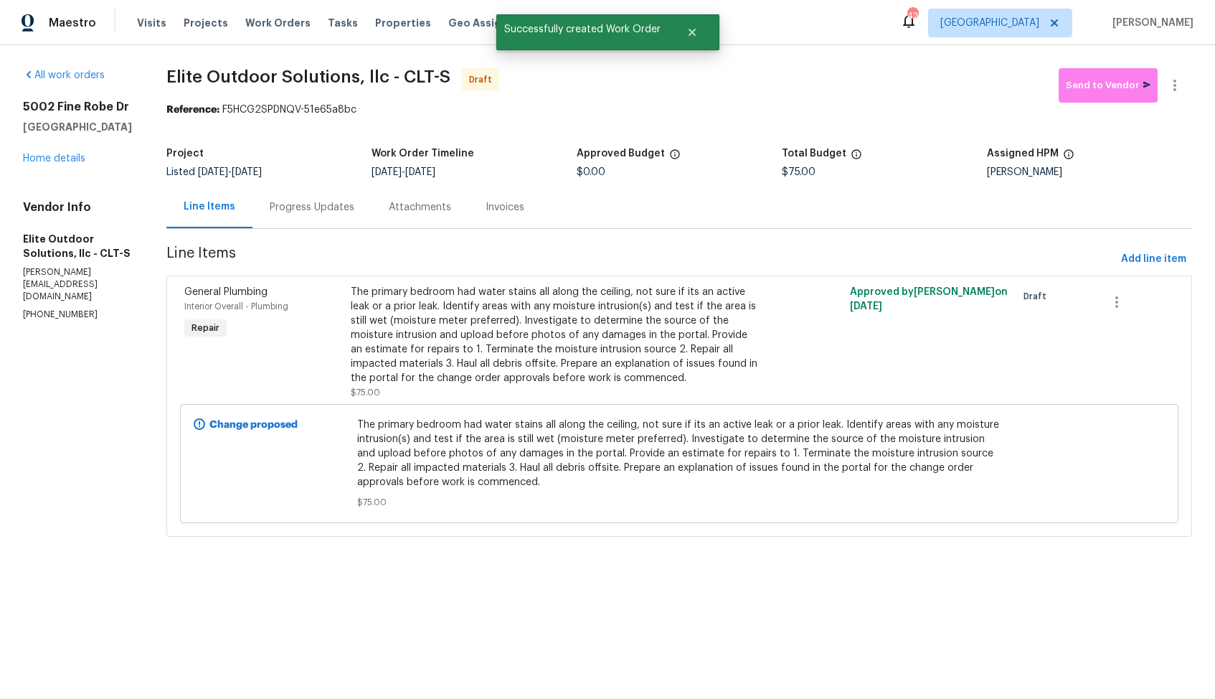
click at [282, 207] on div "Progress Updates" at bounding box center [312, 207] width 85 height 14
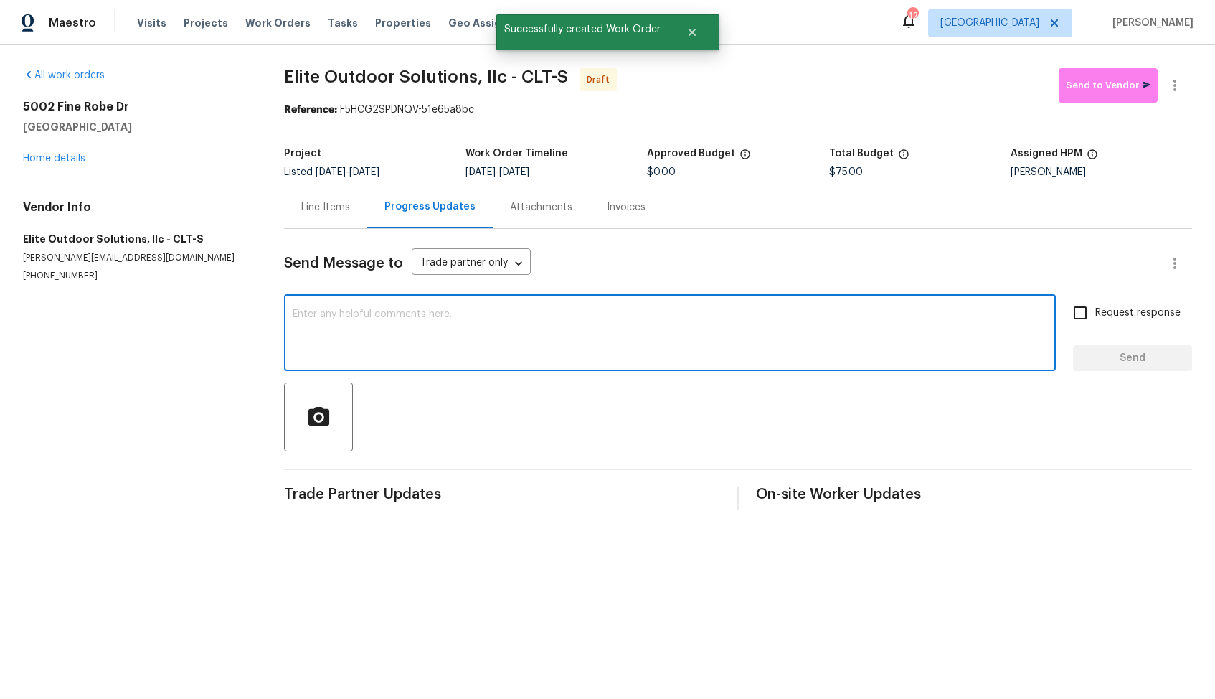
click at [470, 326] on textarea at bounding box center [670, 334] width 755 height 50
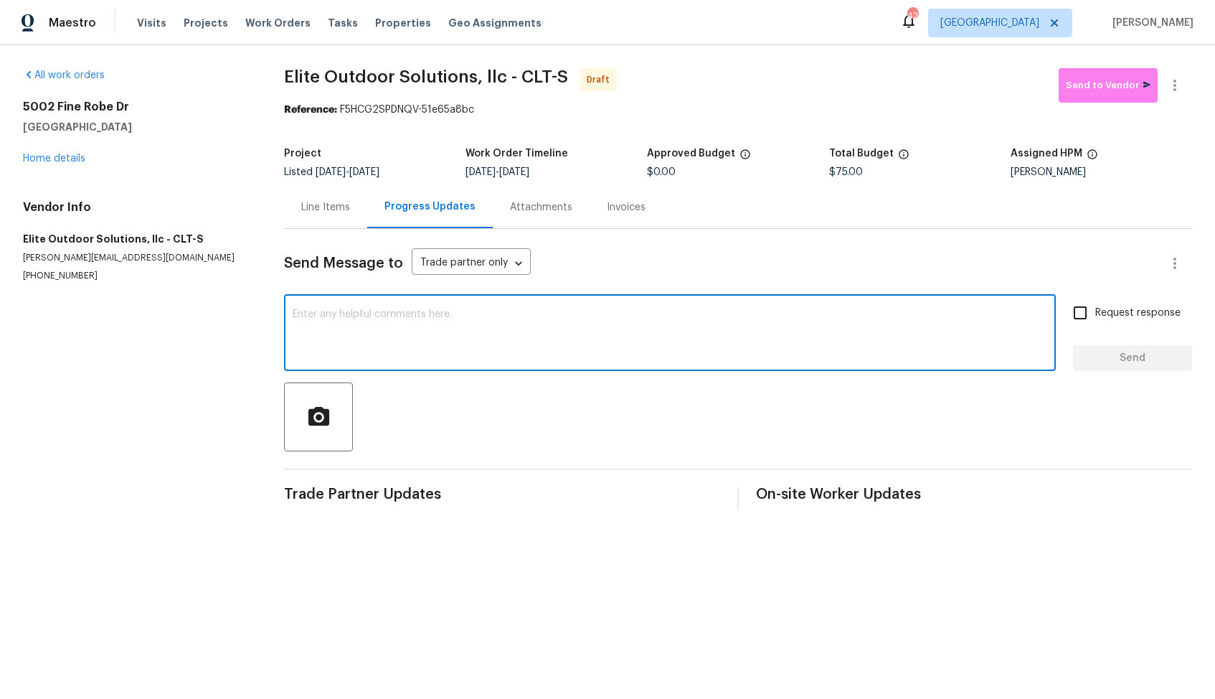
click at [664, 344] on textarea at bounding box center [670, 334] width 755 height 50
paste textarea "Hi, this is Arvind with Opendoor. I’m confirming you received the WO for the pr…"
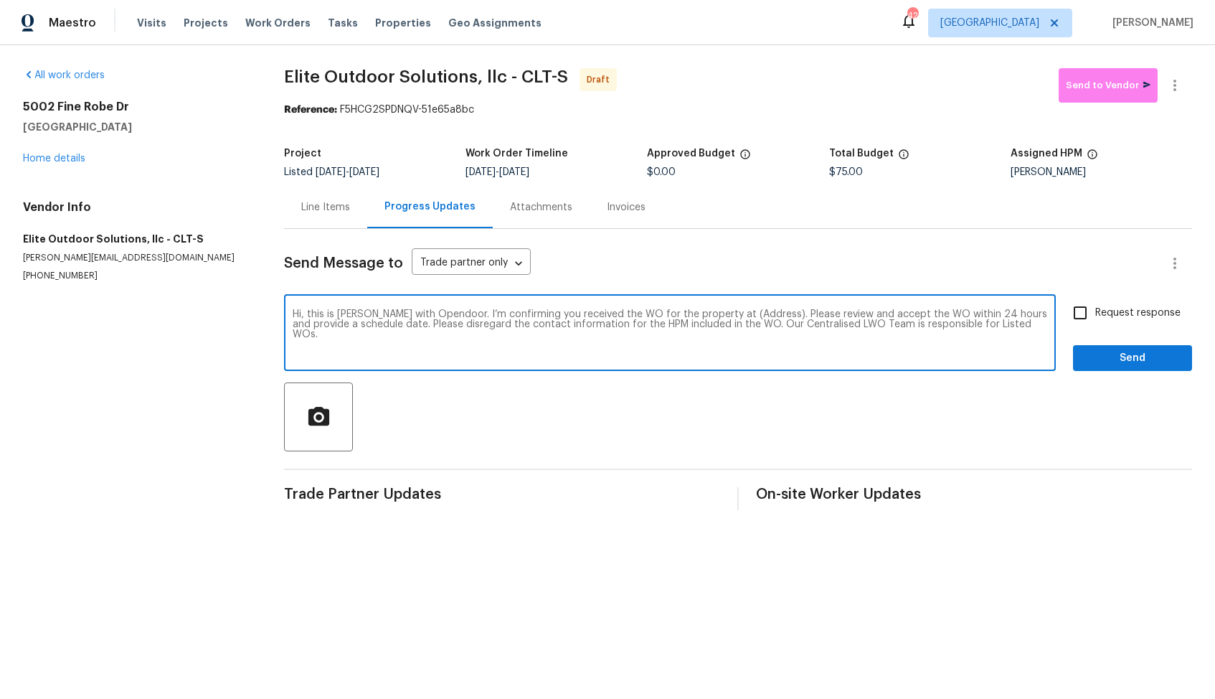
drag, startPoint x: 752, startPoint y: 316, endPoint x: 708, endPoint y: 314, distance: 43.8
click at [708, 314] on textarea "Hi, this is Arvind with Opendoor. I’m confirming you received the WO for the pr…" at bounding box center [670, 334] width 755 height 50
paste textarea "5002 Fine Robe Dr, Indian Trail, NC 28079"
type textarea "Hi, this is Arvind with Opendoor. I’m confirming you received the WO for the pr…"
click at [1082, 311] on input "Request response" at bounding box center [1080, 313] width 30 height 30
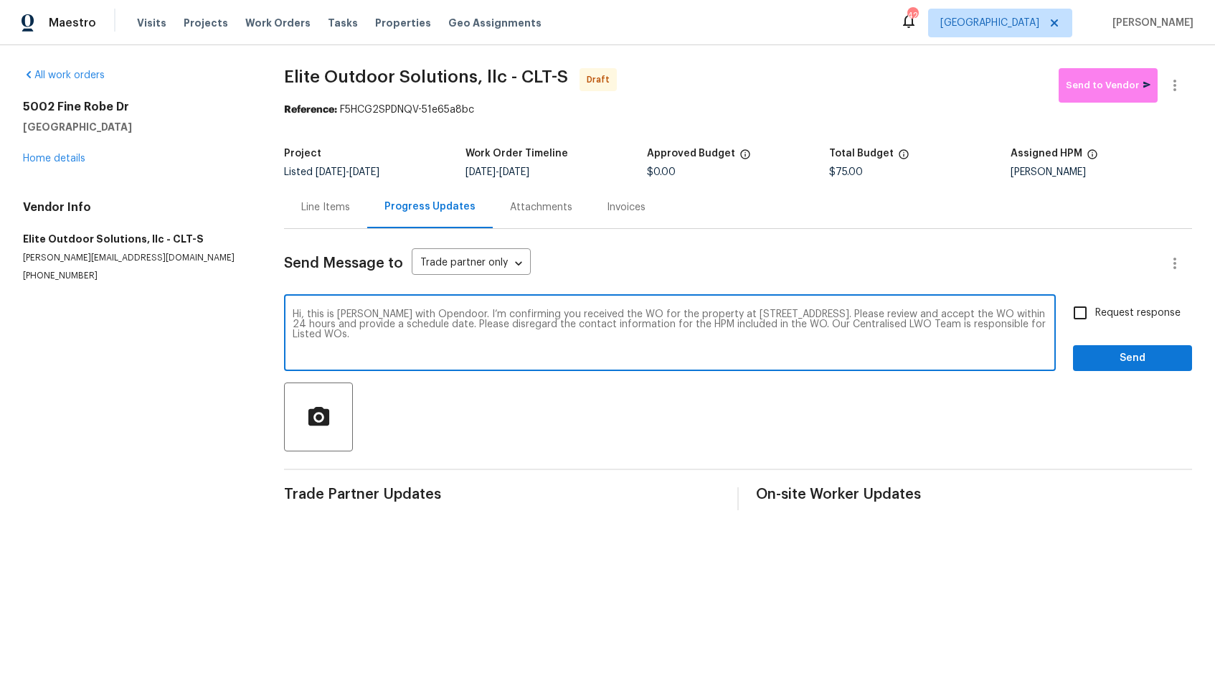
checkbox input "true"
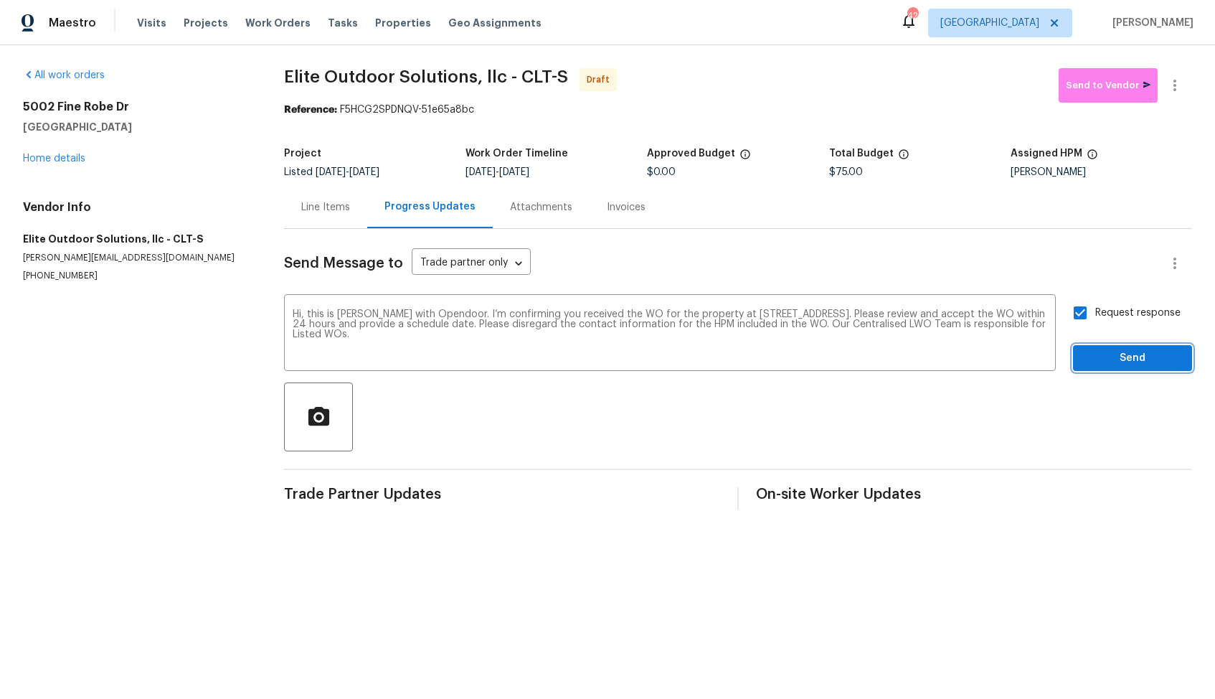
click at [1100, 354] on span "Send" at bounding box center [1133, 358] width 96 height 18
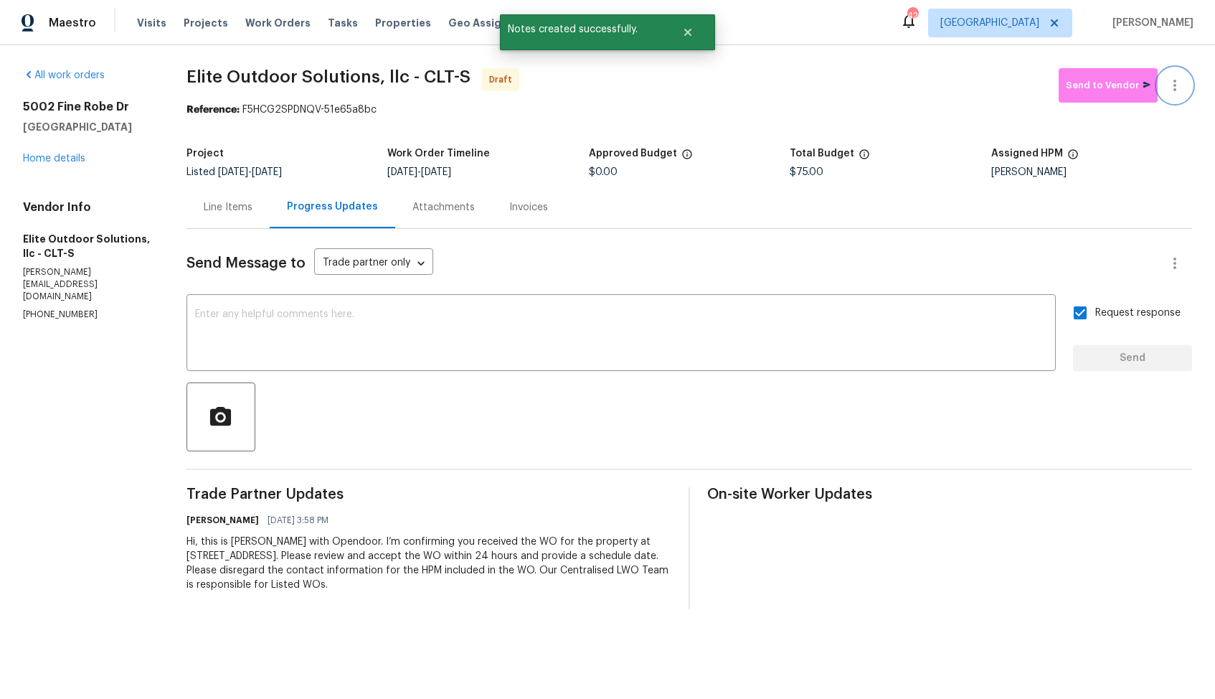
click at [1181, 86] on icon "button" at bounding box center [1175, 85] width 17 height 17
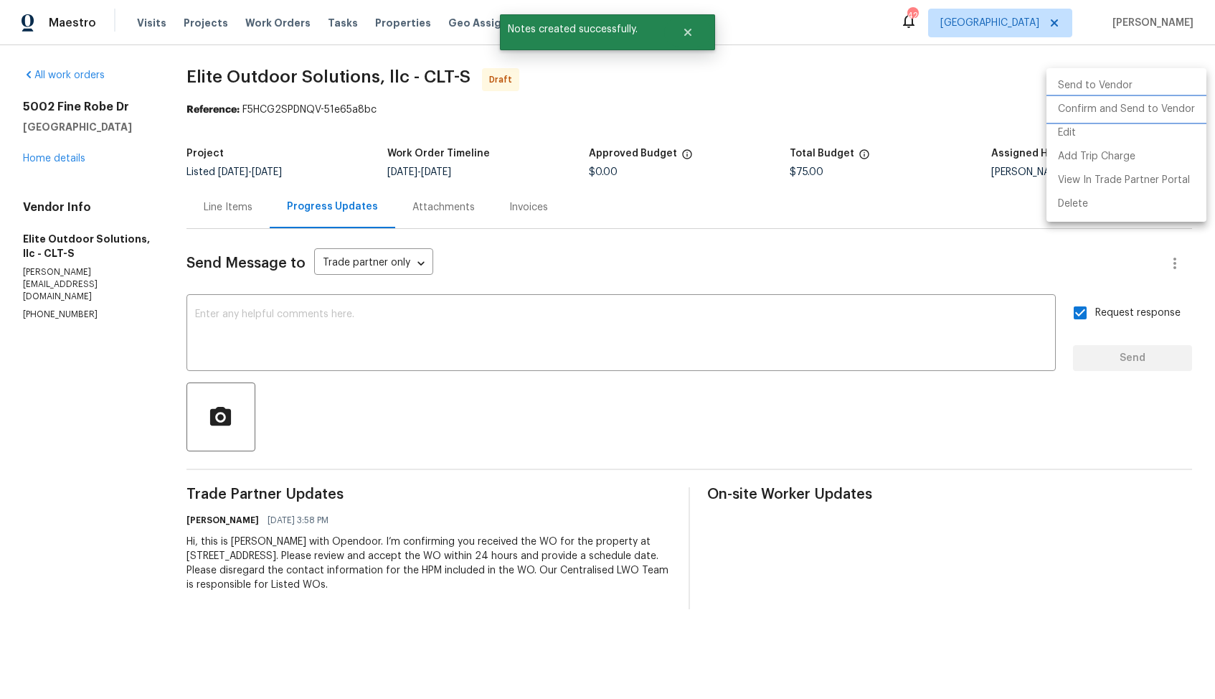
click at [1102, 112] on li "Confirm and Send to Vendor" at bounding box center [1127, 110] width 160 height 24
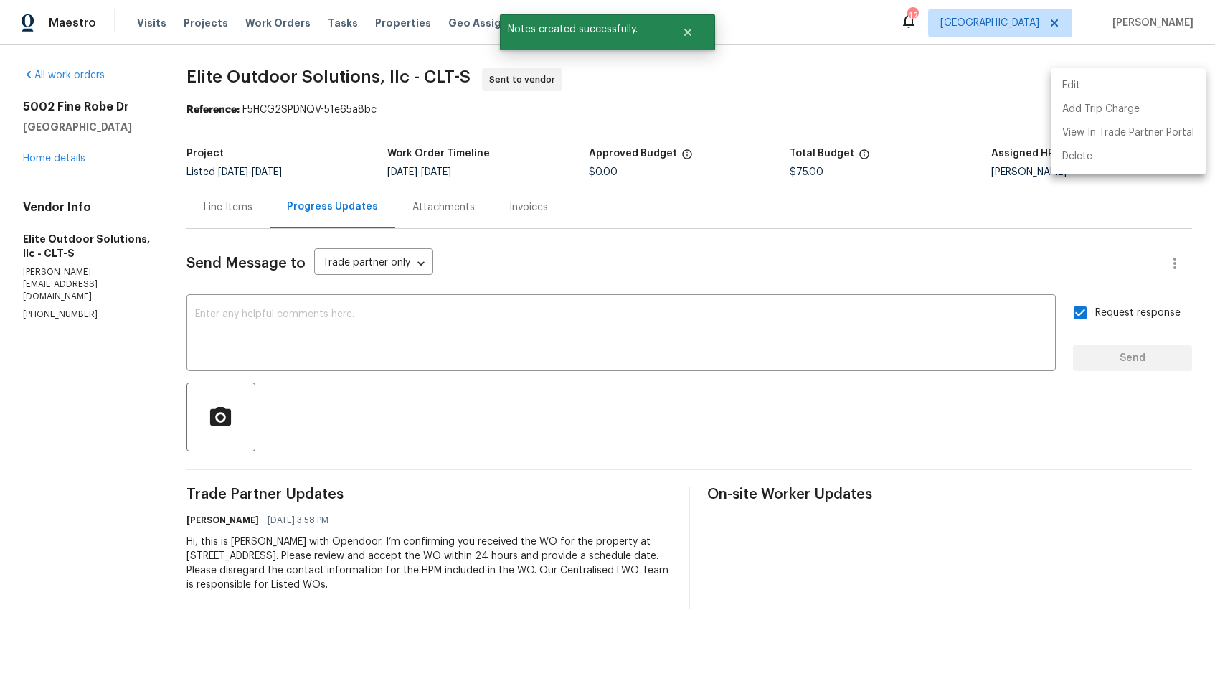
click at [772, 210] on div at bounding box center [607, 349] width 1215 height 699
click at [692, 39] on button "Close" at bounding box center [687, 32] width 47 height 29
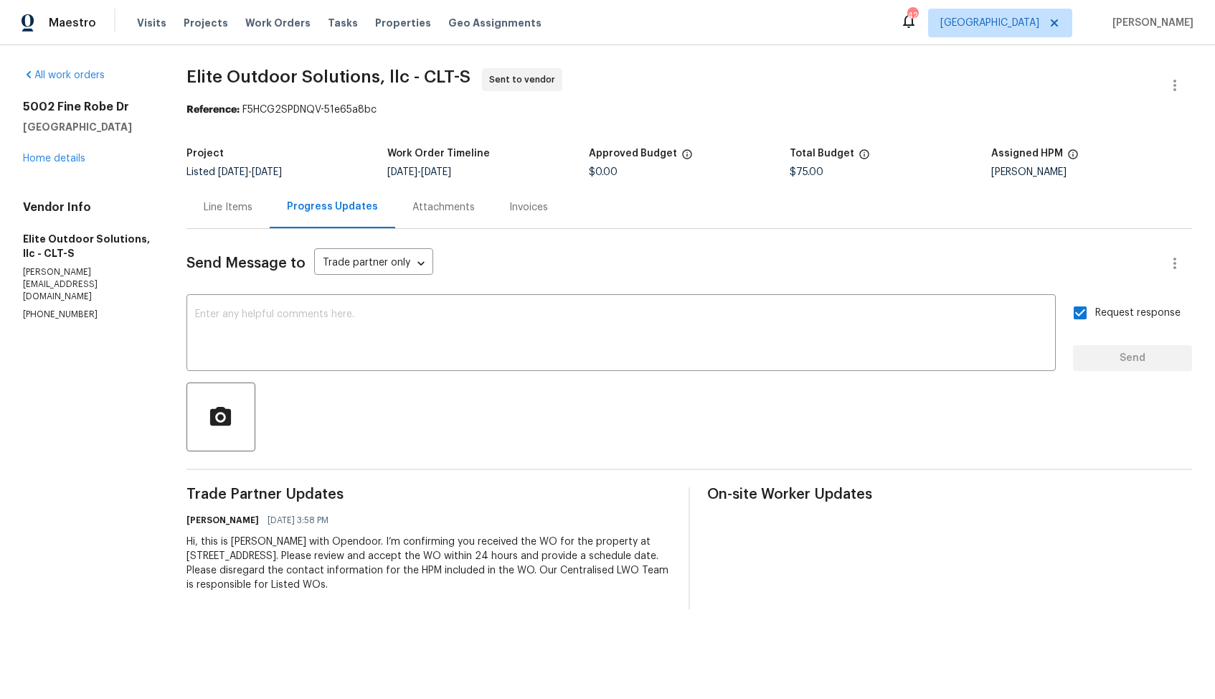
click at [318, 77] on span "Elite Outdoor Solutions, llc - CLT-S" at bounding box center [329, 76] width 284 height 17
copy span "Elite Outdoor Solutions, llc - CLT-S"
click at [396, 53] on div "All work orders 5002 Fine Robe Dr Indian Trail, NC 28079 Home details Vendor In…" at bounding box center [607, 338] width 1215 height 587
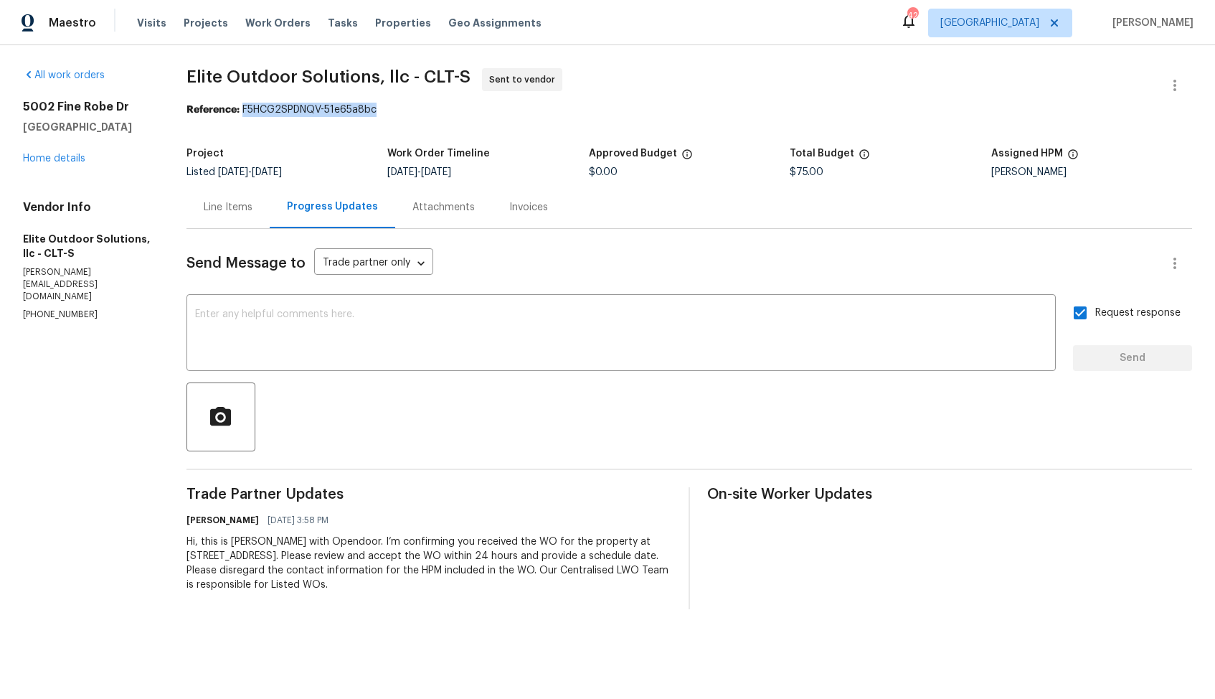
drag, startPoint x: 243, startPoint y: 112, endPoint x: 389, endPoint y: 110, distance: 146.4
click at [389, 110] on div "Reference: F5HCG2SPDNQV-51e65a8bc" at bounding box center [690, 110] width 1006 height 14
copy div "F5HCG2SPDNQV-51e65a8bc"
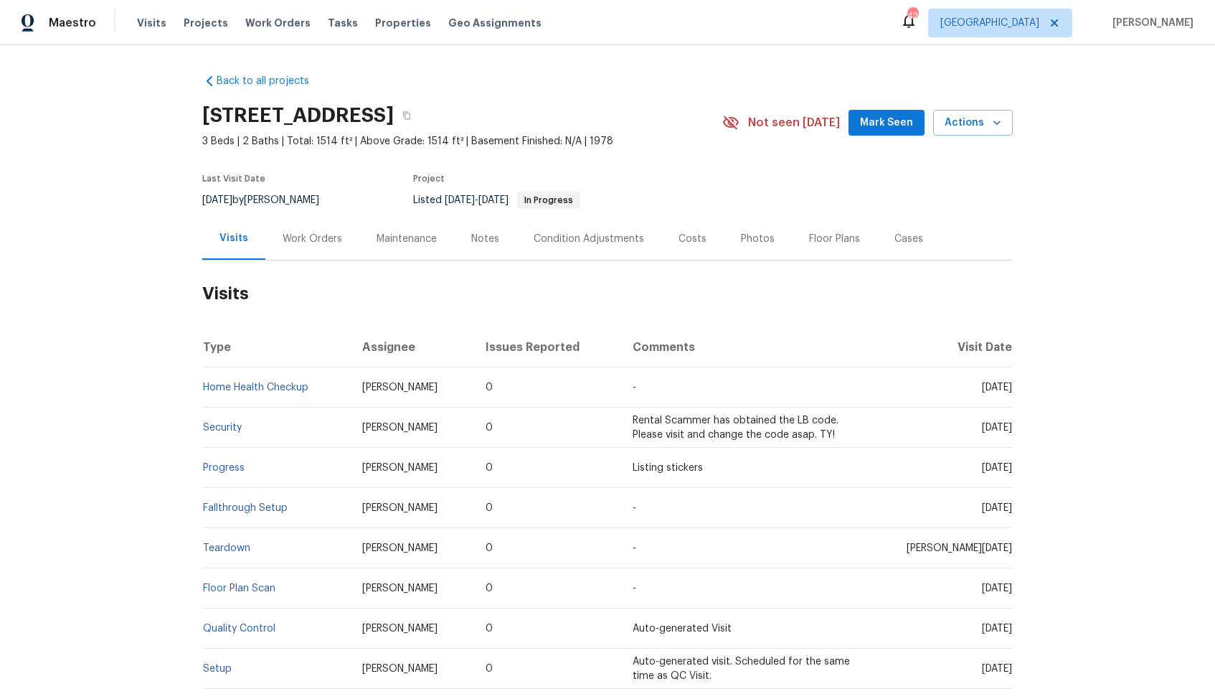
click at [308, 242] on div "Work Orders" at bounding box center [313, 239] width 60 height 14
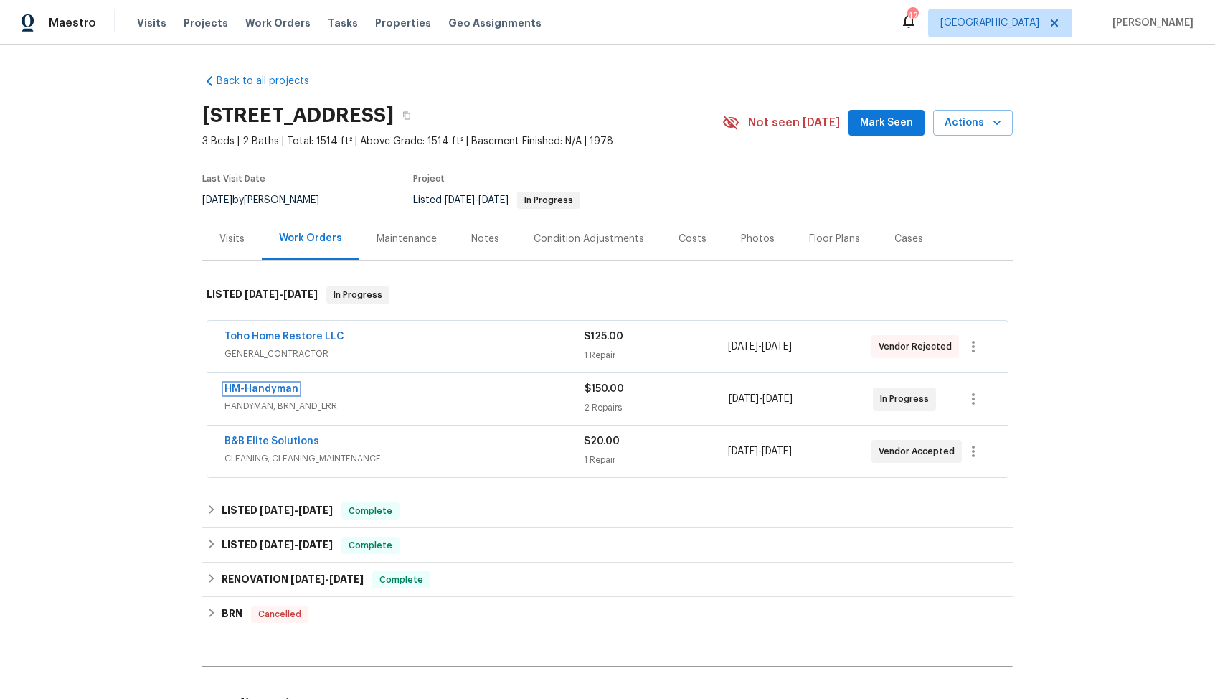
click at [250, 388] on link "HM-Handyman" at bounding box center [262, 389] width 74 height 10
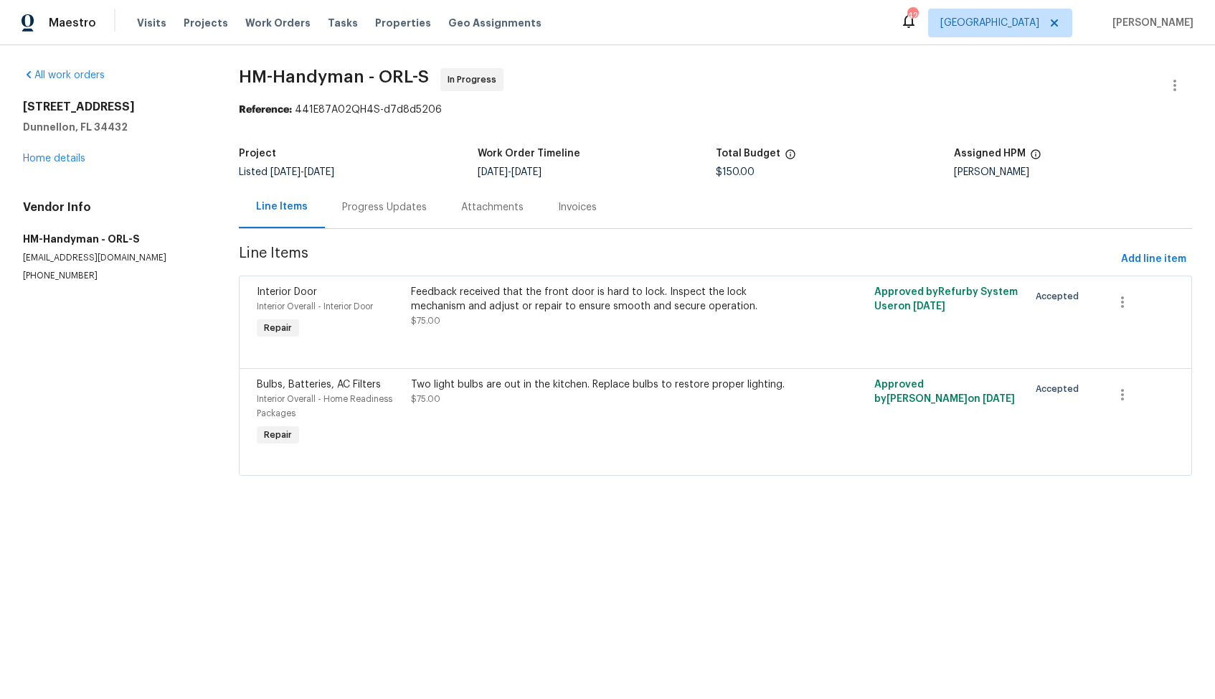
click at [399, 193] on div "Progress Updates" at bounding box center [384, 207] width 119 height 42
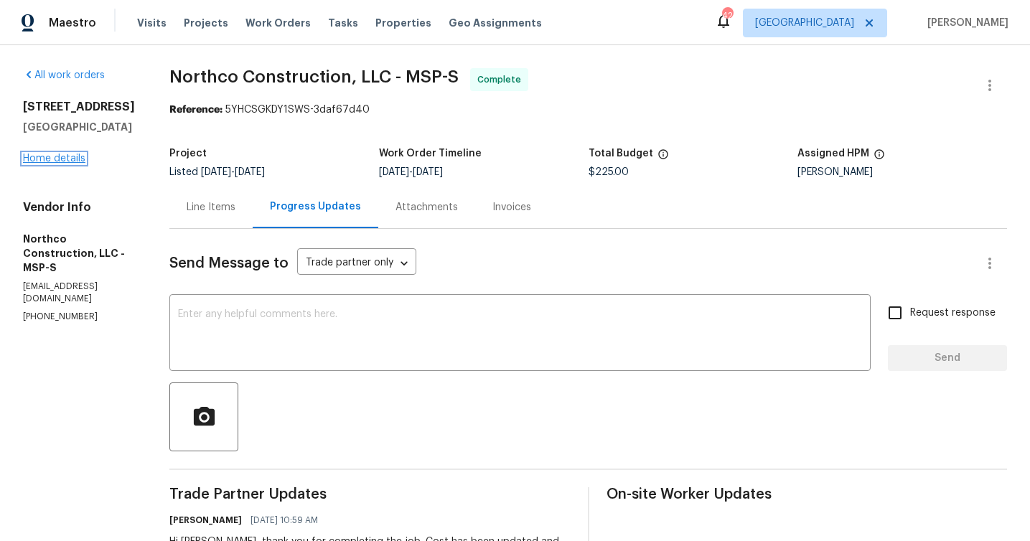
click at [48, 164] on link "Home details" at bounding box center [54, 159] width 62 height 10
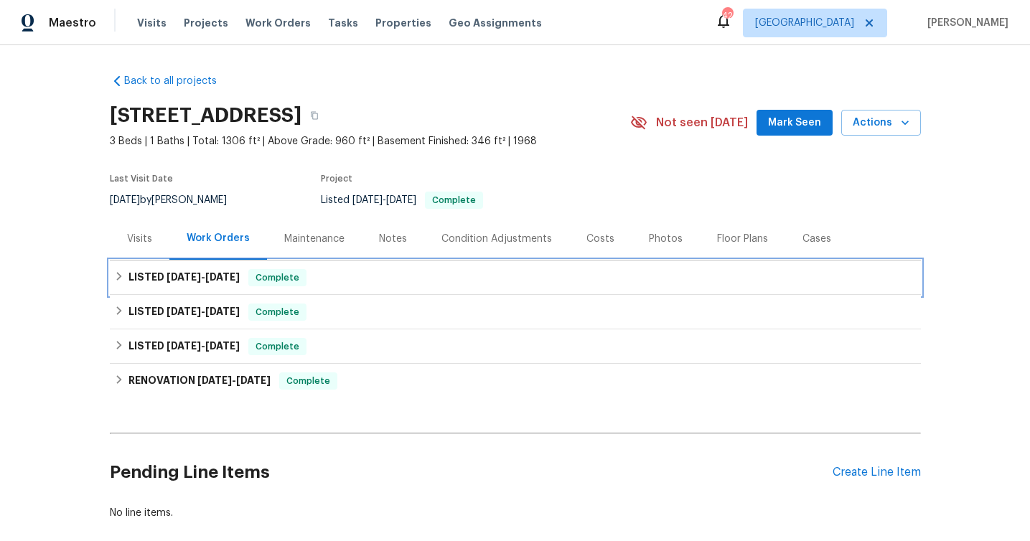
click at [180, 279] on span "[DATE]" at bounding box center [183, 277] width 34 height 10
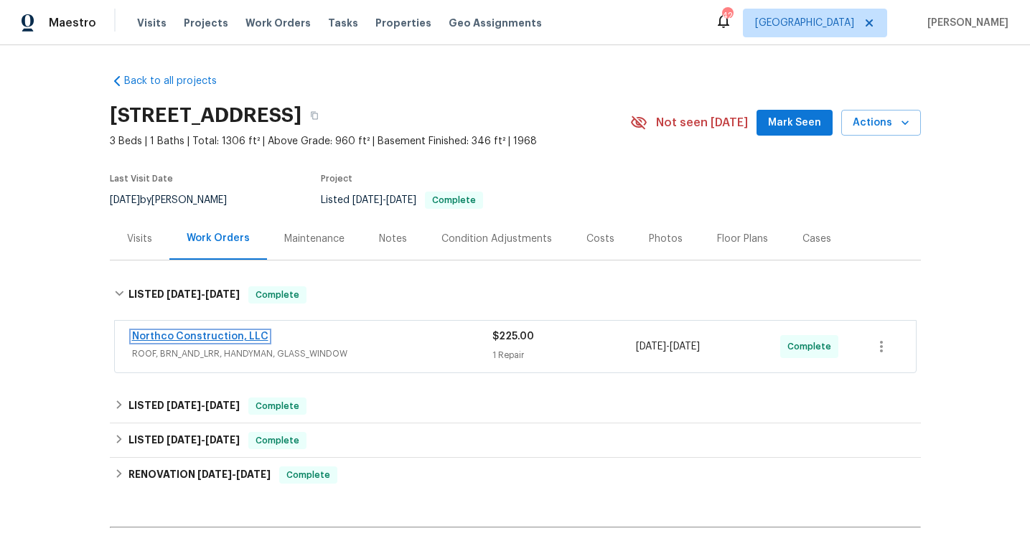
click at [227, 336] on link "Northco Construction, LLC" at bounding box center [200, 336] width 136 height 10
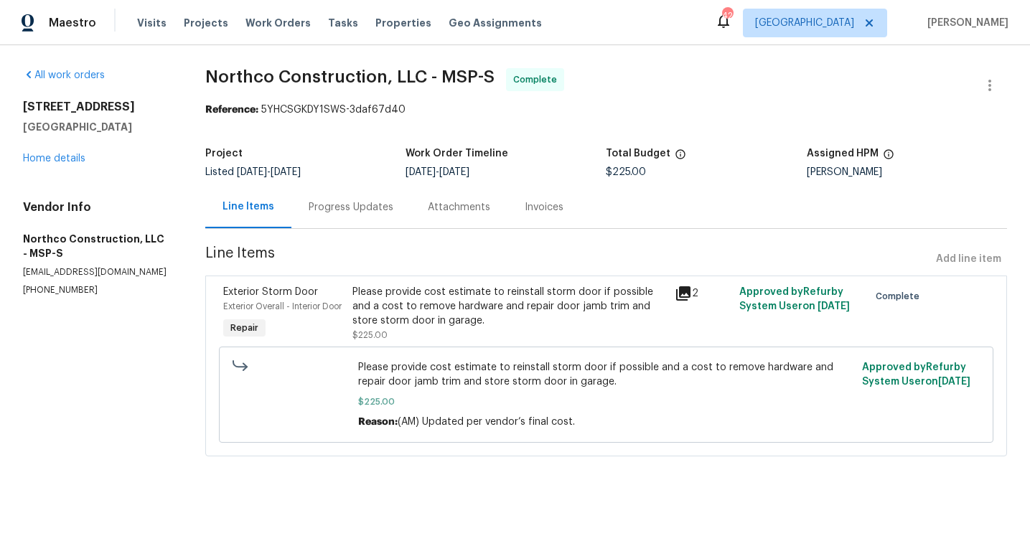
click at [332, 204] on div "Progress Updates" at bounding box center [351, 207] width 85 height 14
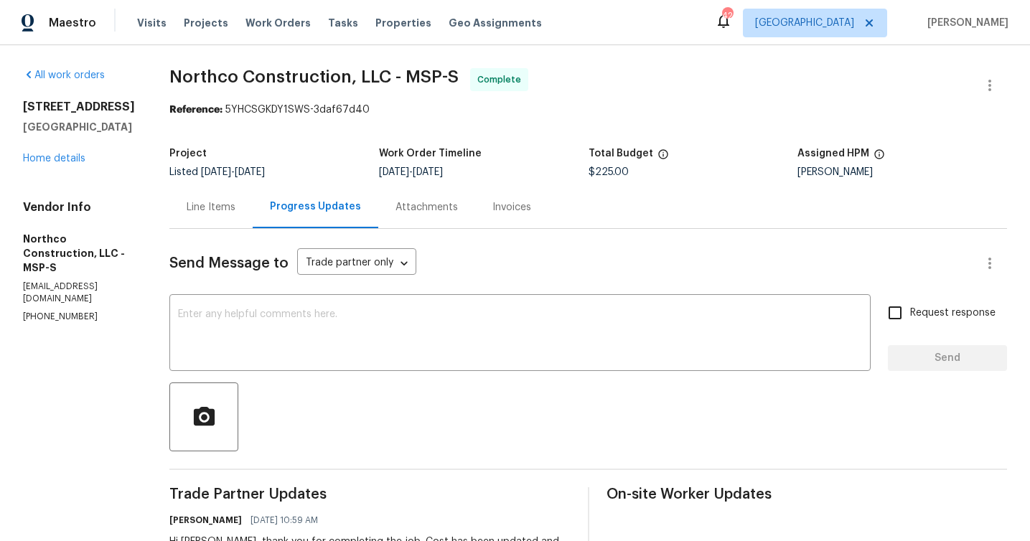
click at [231, 207] on div "Line Items" at bounding box center [210, 207] width 83 height 42
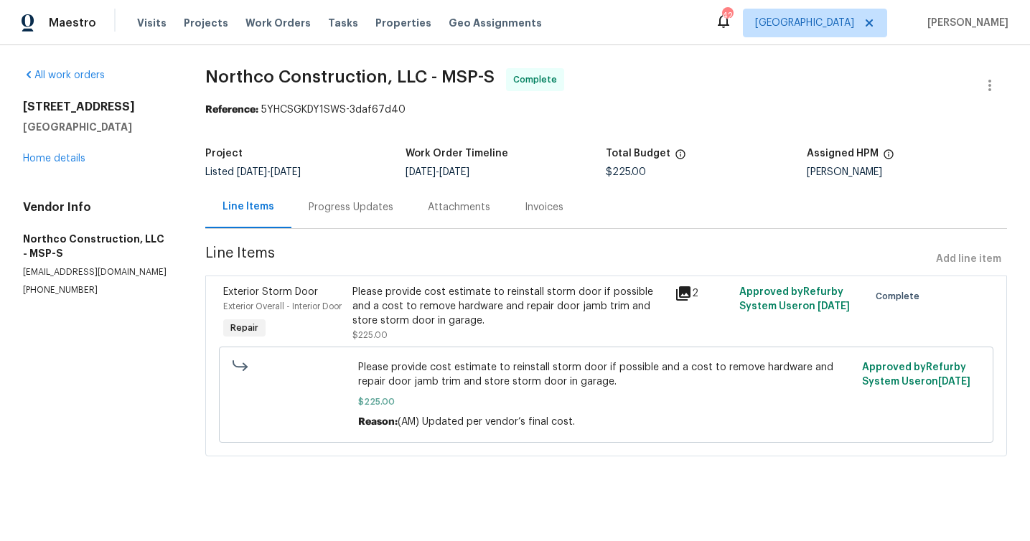
click at [468, 288] on div "Please provide cost estimate to reinstall storm door if possible and a cost to …" at bounding box center [509, 306] width 314 height 43
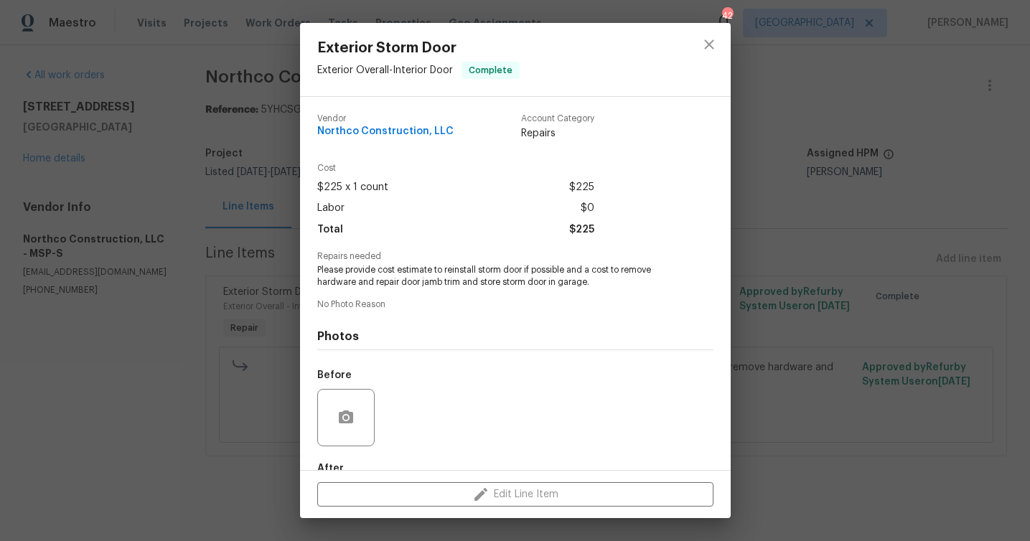
click at [453, 324] on div "Photos Before After" at bounding box center [515, 430] width 396 height 236
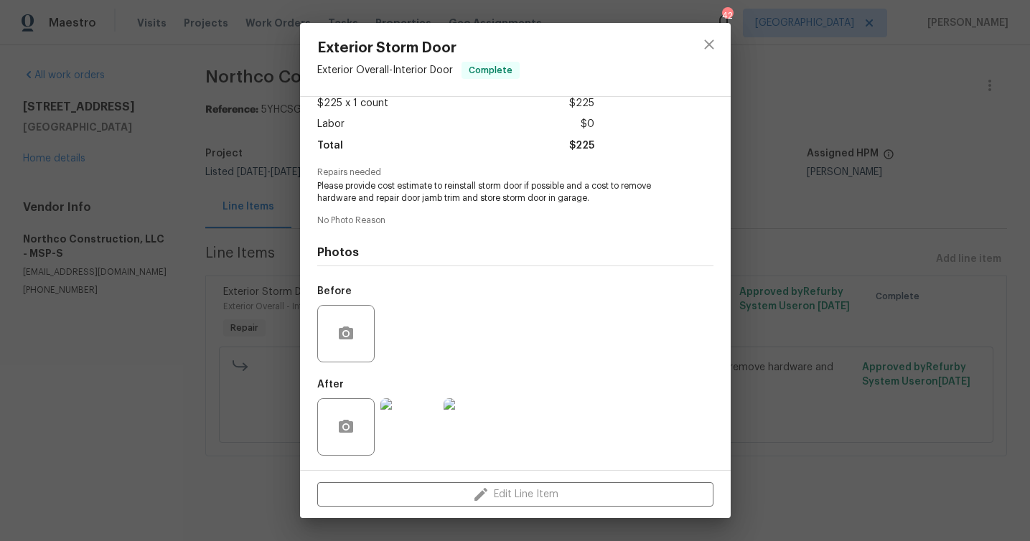
click at [417, 417] on img at bounding box center [408, 426] width 57 height 57
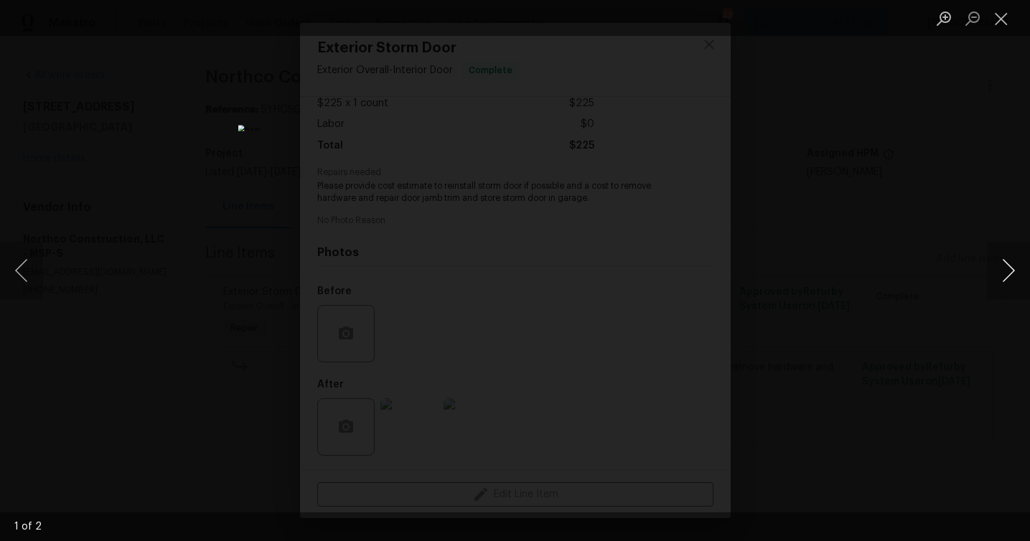
click at [1014, 270] on button "Next image" at bounding box center [1008, 270] width 43 height 57
click at [945, 274] on div "Lightbox" at bounding box center [515, 270] width 1030 height 541
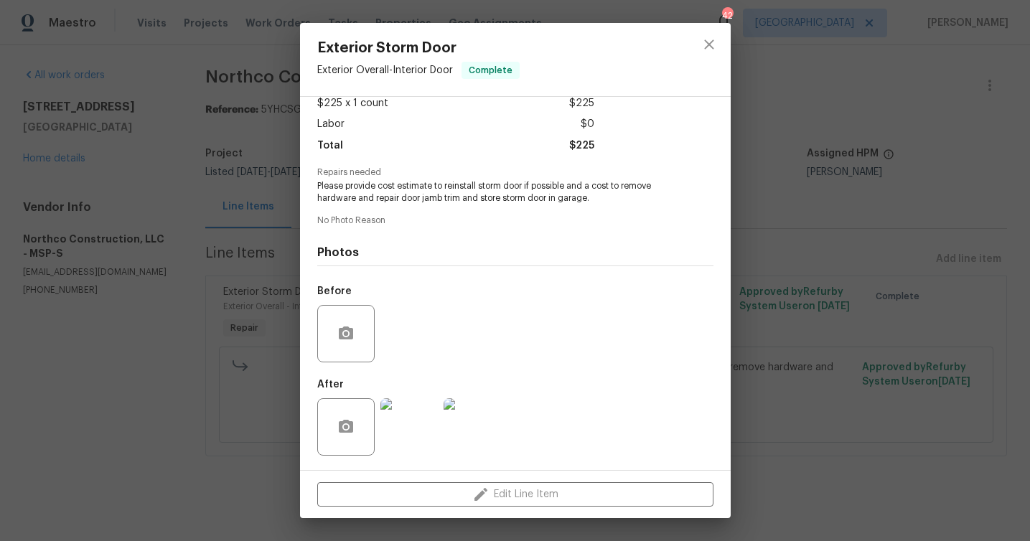
click at [864, 231] on div "Exterior Storm Door Exterior Overall - Interior Door Complete Vendor Northco Co…" at bounding box center [515, 270] width 1030 height 541
